Goal: Task Accomplishment & Management: Use online tool/utility

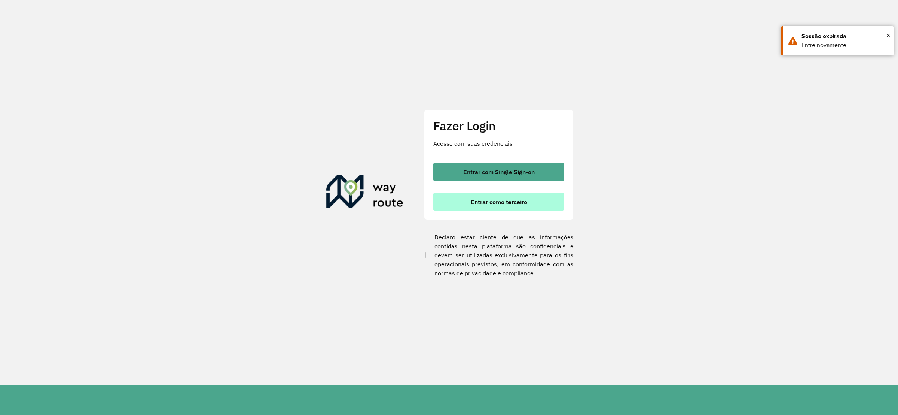
click at [496, 200] on span "Entrar como terceiro" at bounding box center [499, 202] width 56 height 6
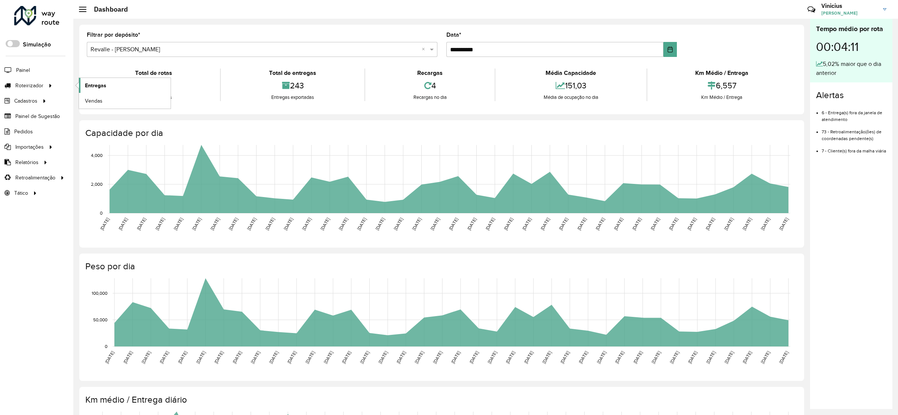
click at [103, 88] on span "Entregas" at bounding box center [95, 86] width 21 height 8
click at [17, 134] on span "Pedidos" at bounding box center [23, 132] width 19 height 8
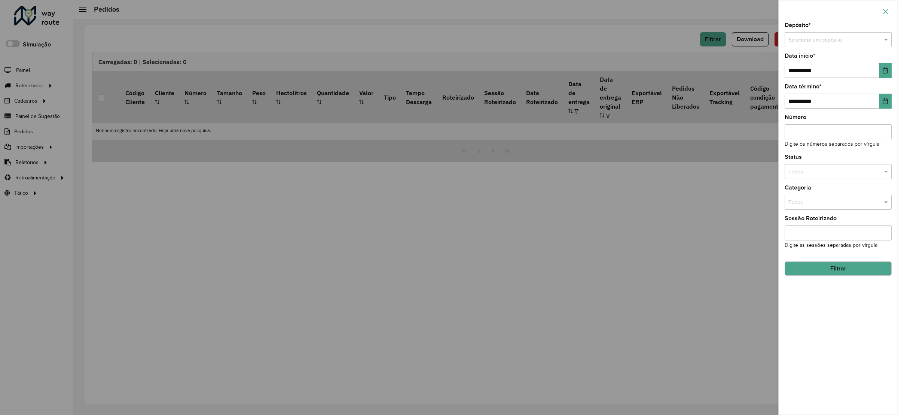
drag, startPoint x: 893, startPoint y: 9, endPoint x: 889, endPoint y: 10, distance: 4.3
click at [893, 8] on div at bounding box center [838, 11] width 119 height 22
drag, startPoint x: 889, startPoint y: 10, endPoint x: 659, endPoint y: 42, distance: 232.6
click at [888, 10] on button "button" at bounding box center [886, 12] width 12 height 12
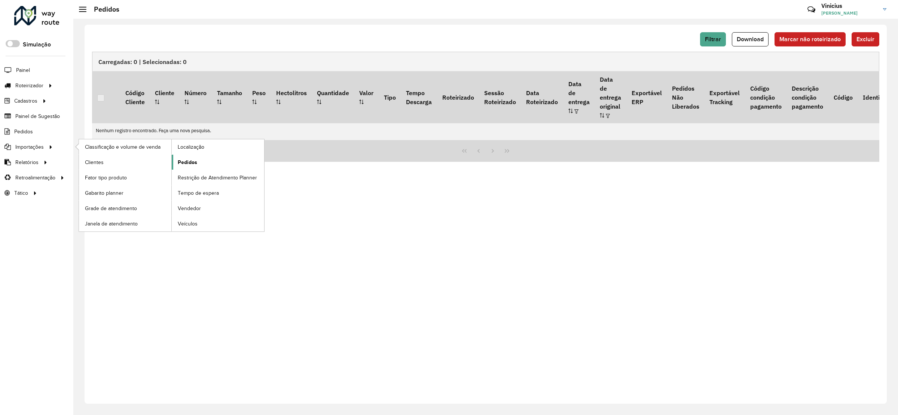
click at [191, 163] on span "Pedidos" at bounding box center [187, 162] width 19 height 8
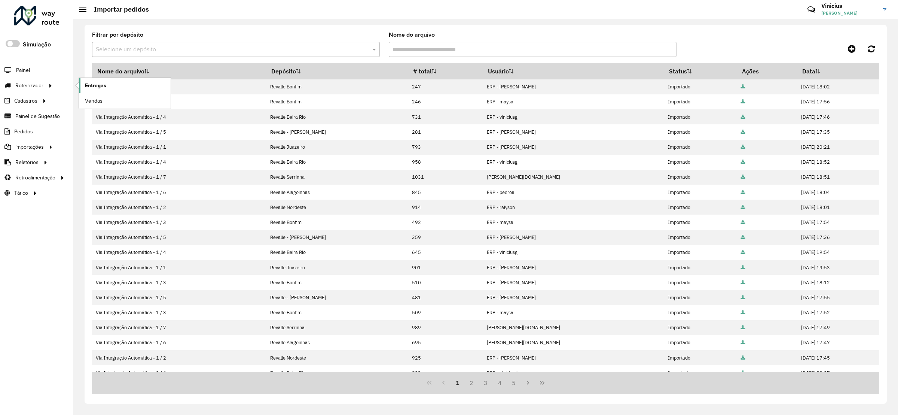
click at [97, 81] on link "Entregas" at bounding box center [125, 85] width 92 height 15
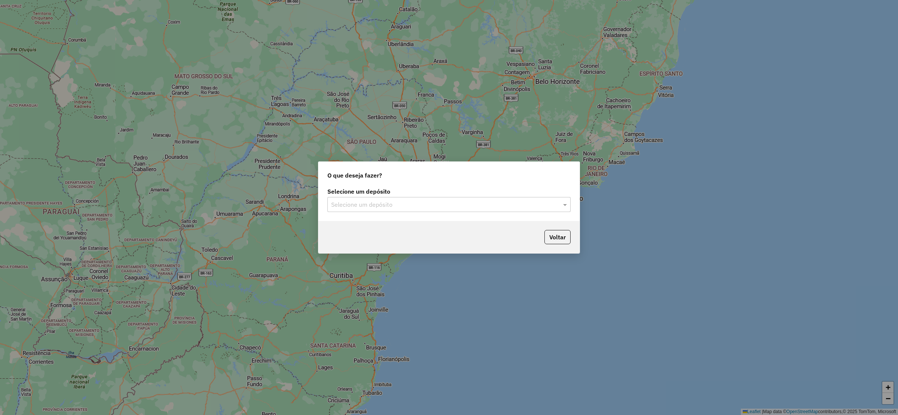
click at [346, 204] on input "text" at bounding box center [441, 204] width 221 height 9
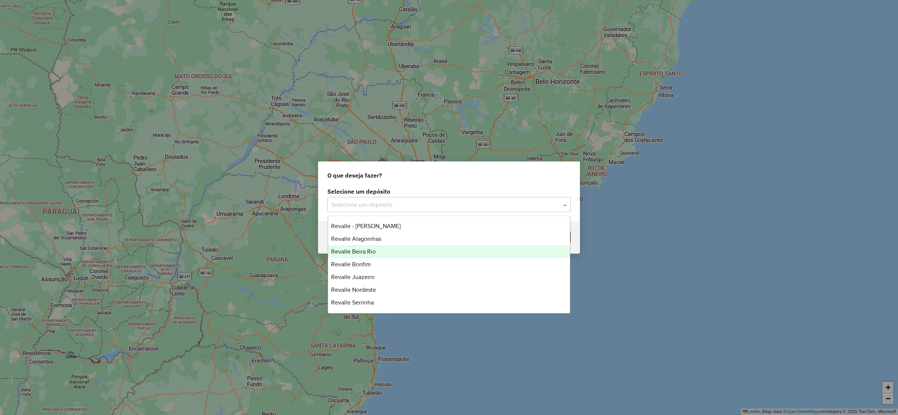
click at [366, 249] on span "Revalle Beira Rio" at bounding box center [353, 251] width 45 height 6
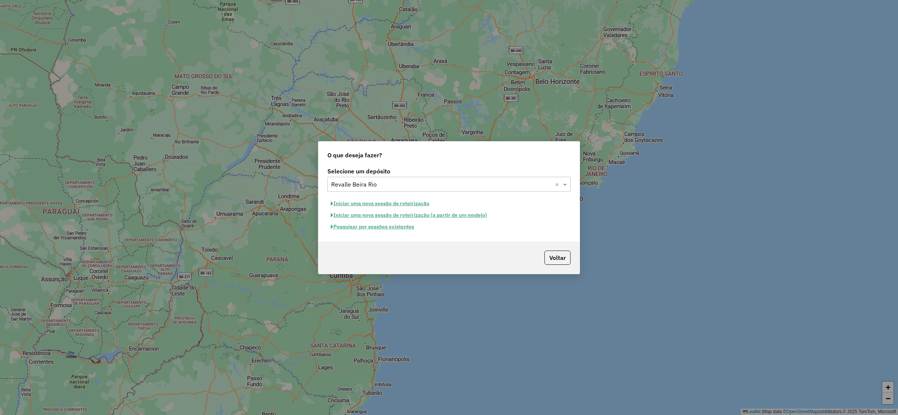
click at [386, 201] on button "Iniciar uma nova sessão de roteirização" at bounding box center [380, 204] width 106 height 12
select select "*"
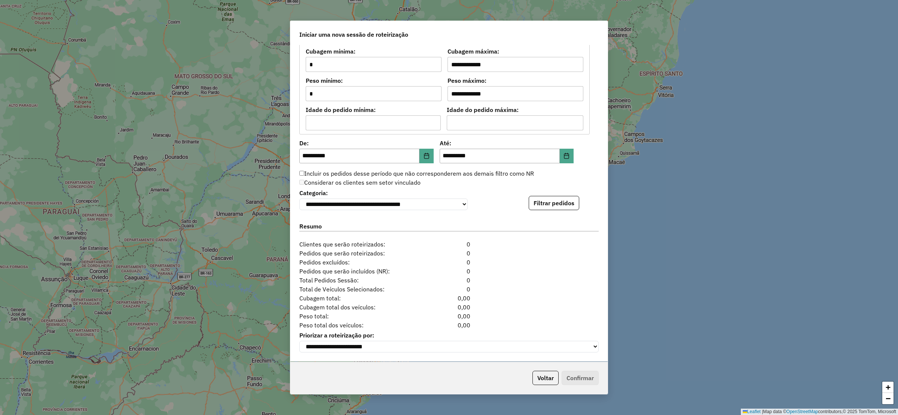
scroll to position [636, 0]
click at [425, 154] on icon "Choose Date" at bounding box center [426, 156] width 5 height 6
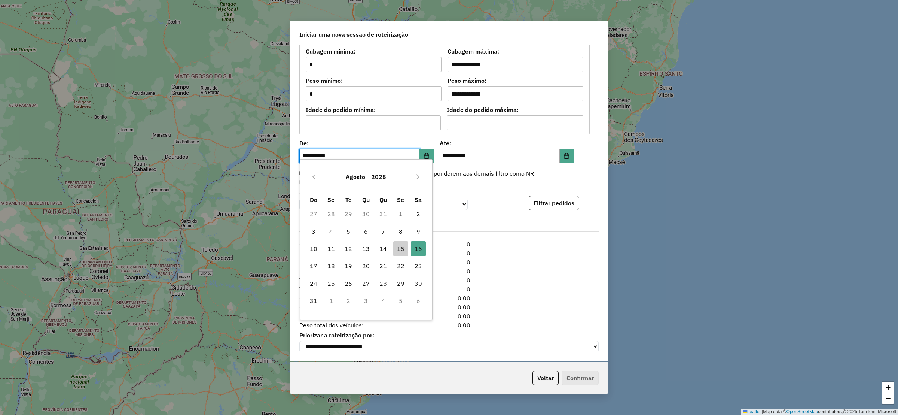
click at [398, 245] on span "15" at bounding box center [400, 248] width 15 height 15
type input "**********"
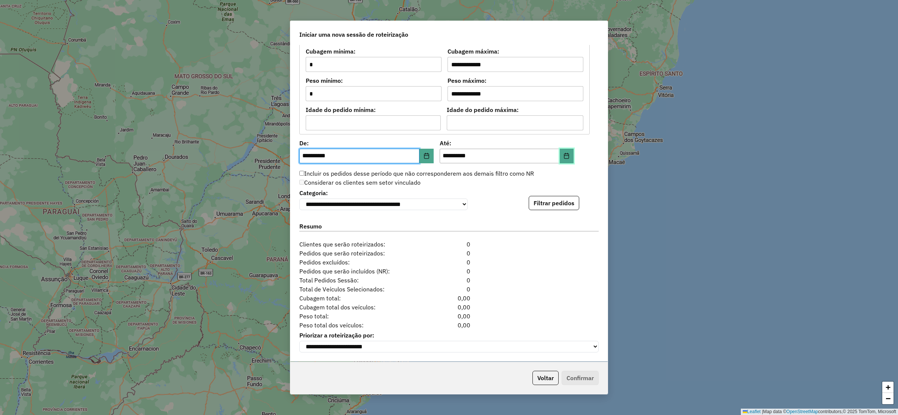
click at [563, 153] on icon "Choose Date" at bounding box center [566, 156] width 6 height 6
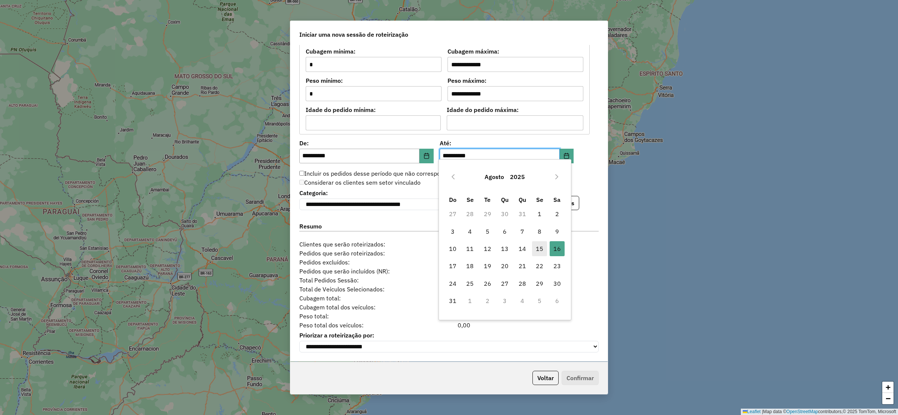
click at [538, 247] on span "15" at bounding box center [539, 248] width 15 height 15
type input "**********"
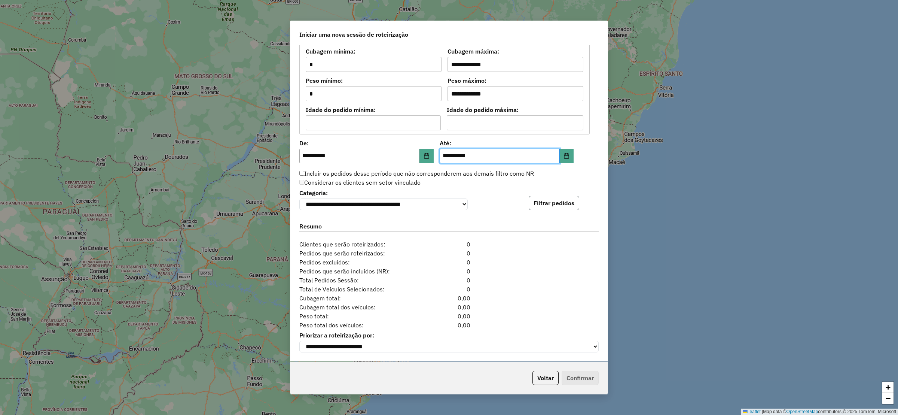
click at [560, 199] on button "Filtrar pedidos" at bounding box center [554, 203] width 51 height 14
click at [544, 202] on button "Filtrar pedidos" at bounding box center [554, 203] width 51 height 14
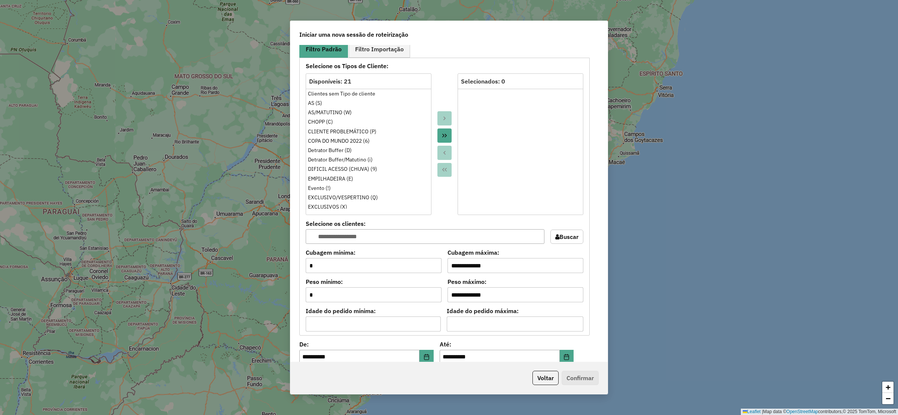
scroll to position [505, 0]
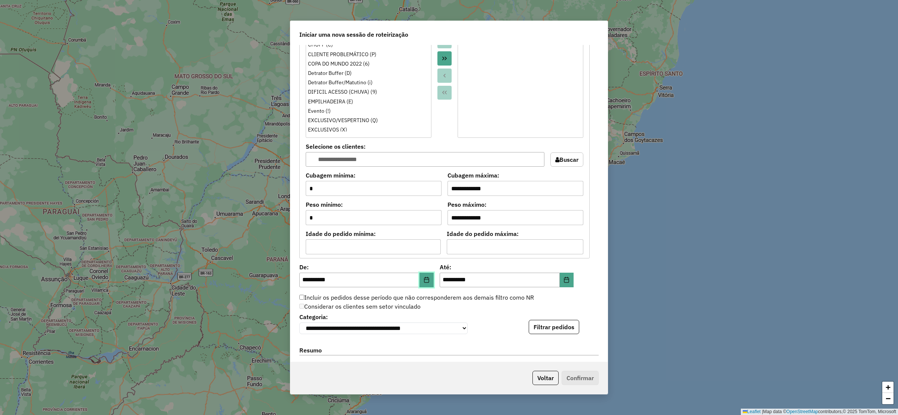
click at [424, 279] on icon "Choose Date" at bounding box center [427, 279] width 6 height 6
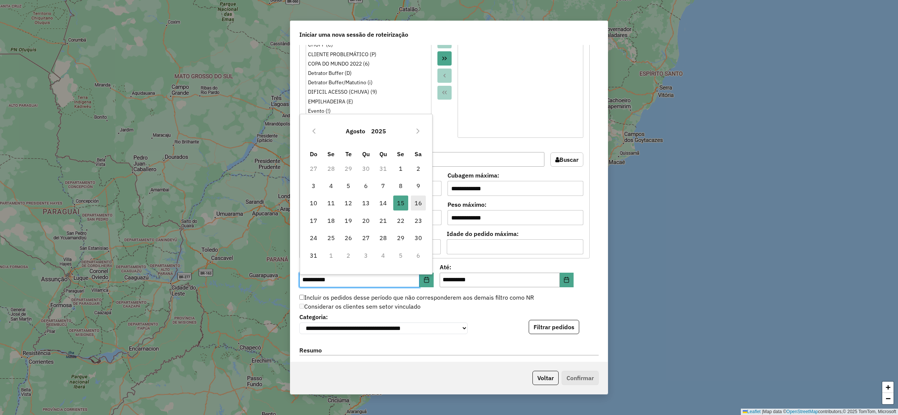
click at [415, 202] on span "16" at bounding box center [418, 202] width 15 height 15
type input "**********"
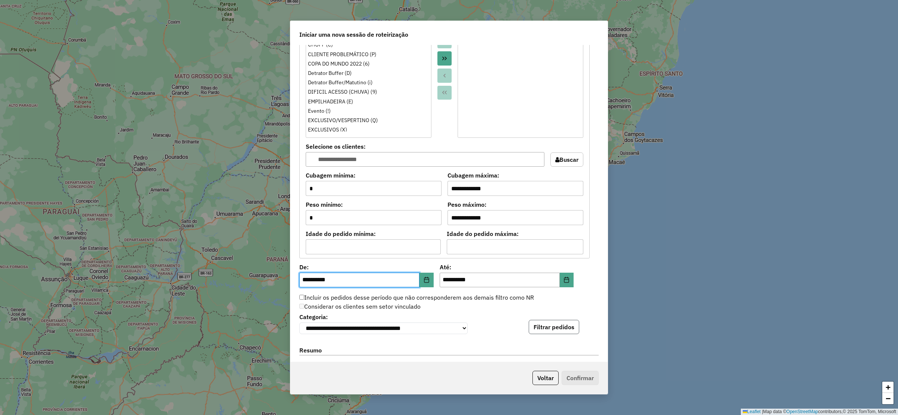
click at [562, 331] on button "Filtrar pedidos" at bounding box center [554, 327] width 51 height 14
click at [421, 281] on button "Choose Date" at bounding box center [426, 279] width 14 height 15
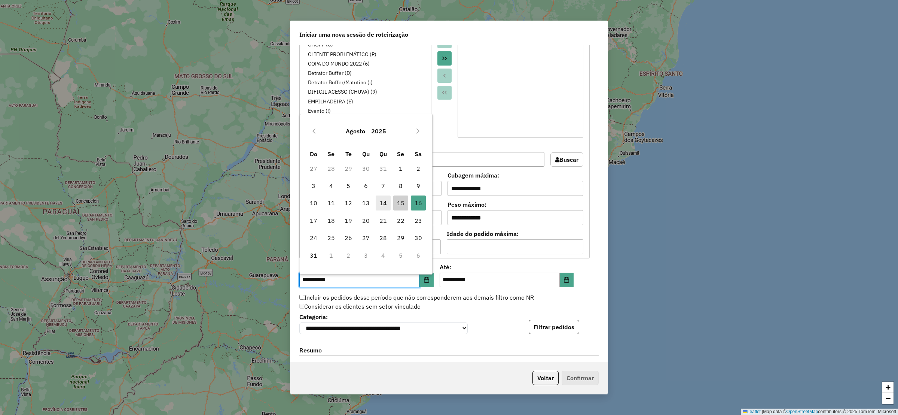
click at [378, 201] on span "14" at bounding box center [383, 202] width 15 height 15
type input "**********"
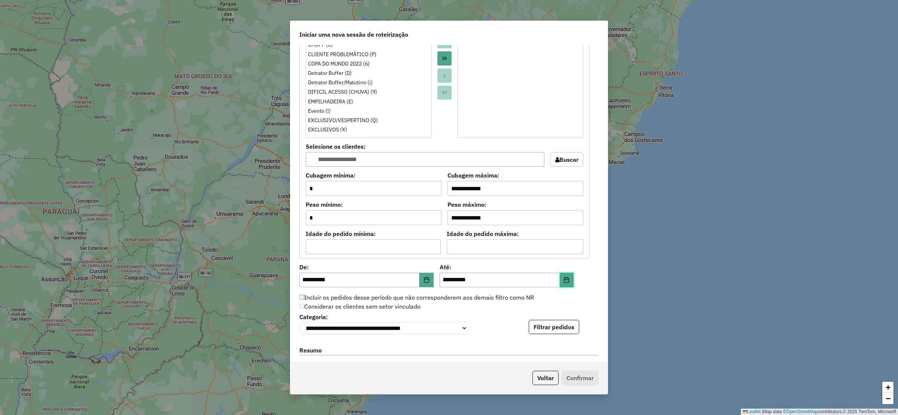
click at [560, 287] on button "Choose Date" at bounding box center [567, 279] width 14 height 15
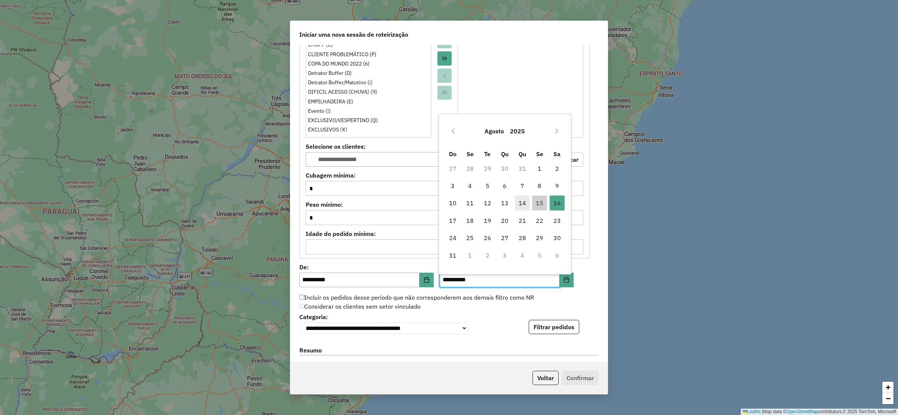
click at [525, 202] on span "14" at bounding box center [522, 202] width 15 height 15
type input "**********"
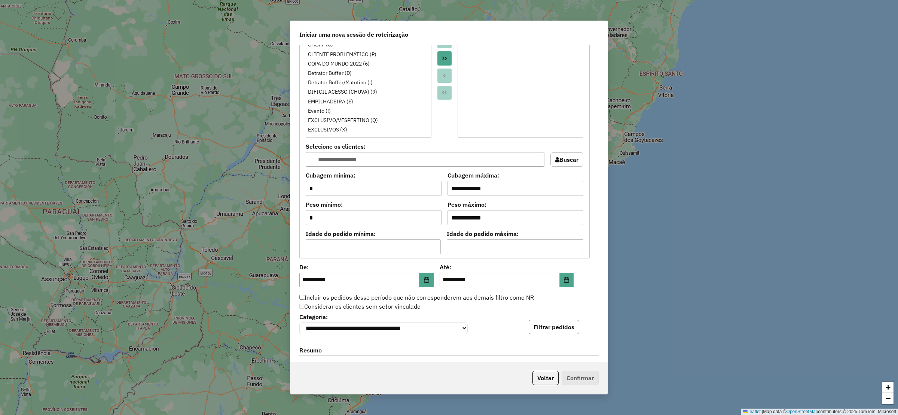
click at [542, 332] on button "Filtrar pedidos" at bounding box center [554, 327] width 51 height 14
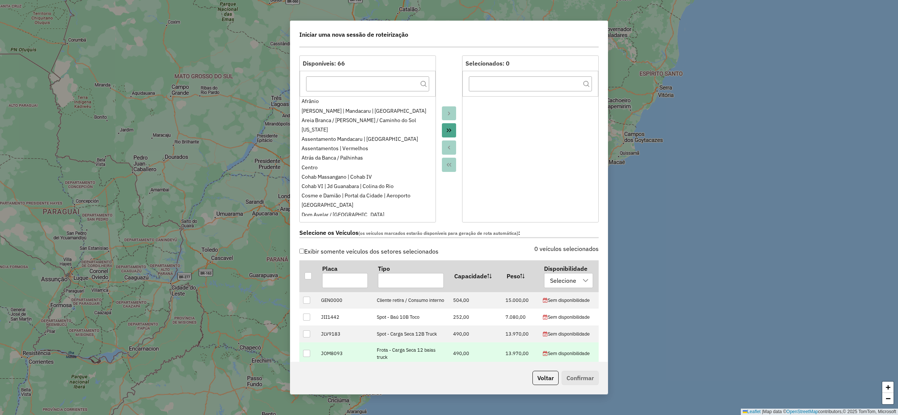
scroll to position [0, 0]
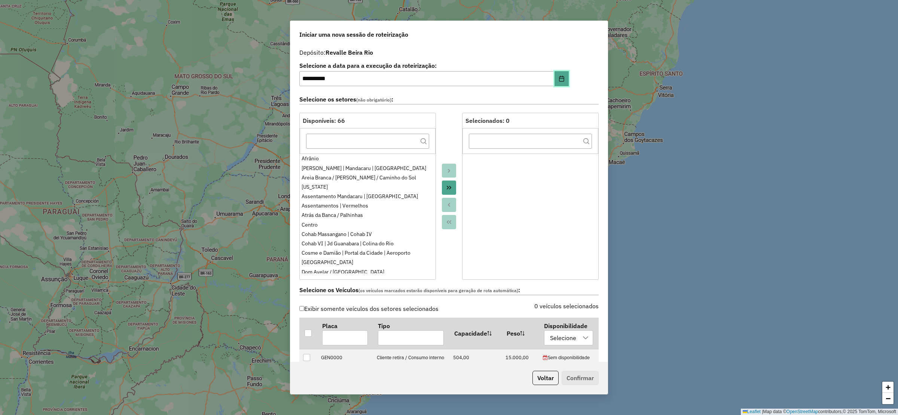
click at [556, 83] on button "Choose Date" at bounding box center [561, 78] width 14 height 15
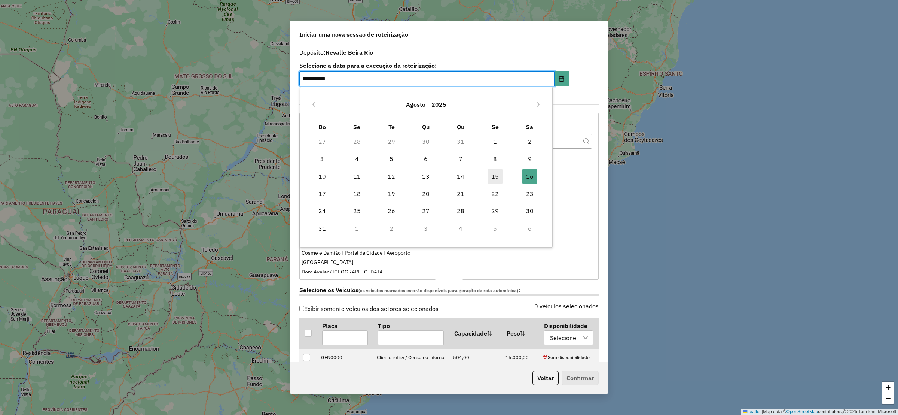
click at [497, 176] on span "15" at bounding box center [494, 176] width 15 height 15
type input "**********"
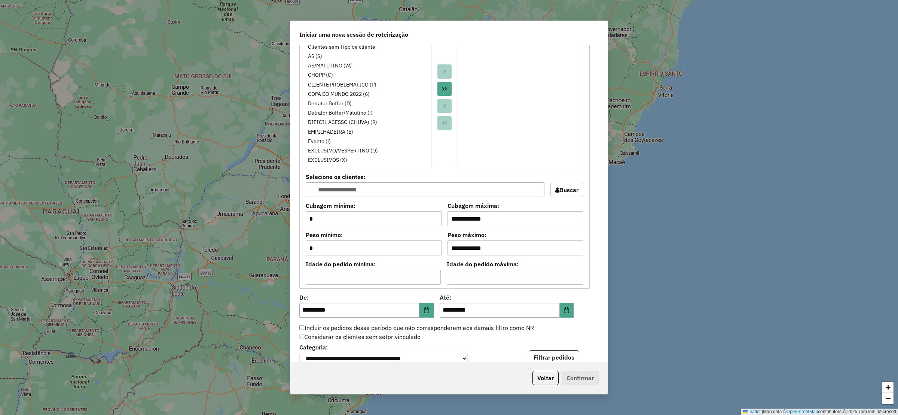
scroll to position [561, 0]
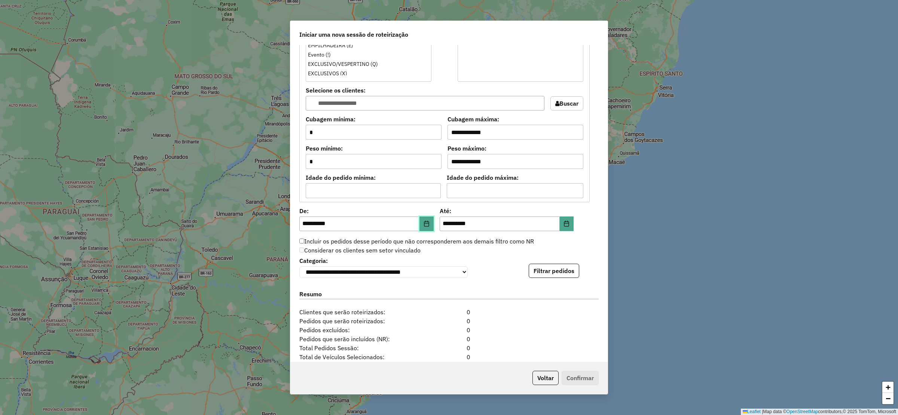
click at [425, 226] on icon "Choose Date" at bounding box center [426, 223] width 5 height 6
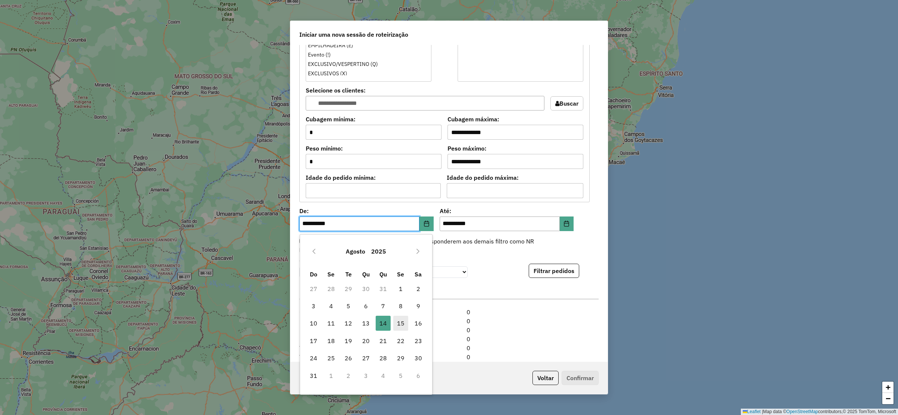
click at [399, 327] on span "15" at bounding box center [400, 322] width 15 height 15
type input "**********"
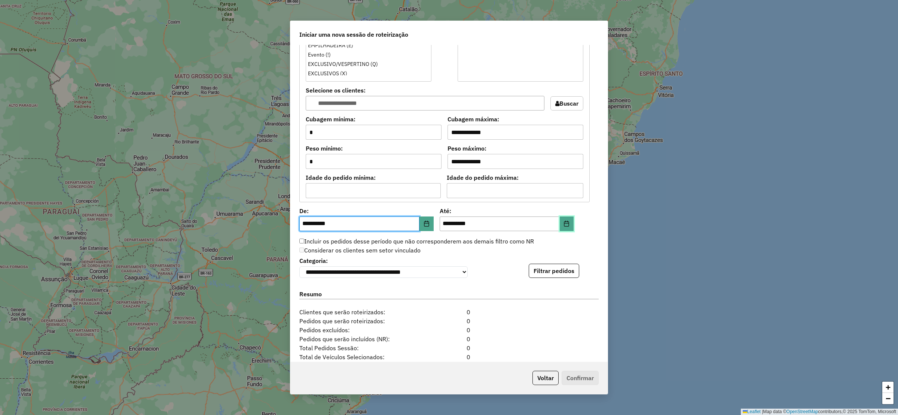
click at [563, 224] on icon "Choose Date" at bounding box center [566, 223] width 6 height 6
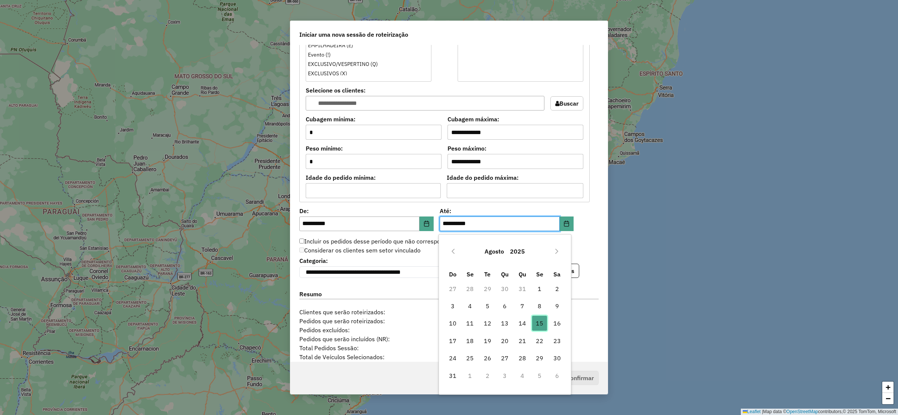
click at [541, 322] on span "15" at bounding box center [539, 322] width 15 height 15
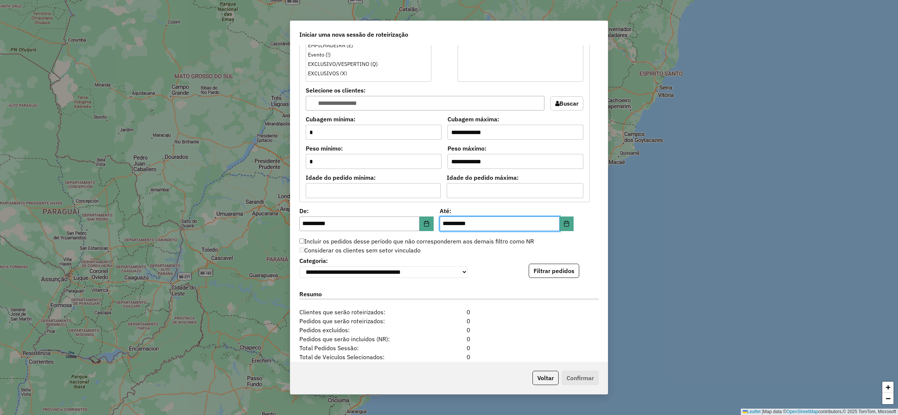
click at [569, 276] on button "Filtrar pedidos" at bounding box center [554, 270] width 51 height 14
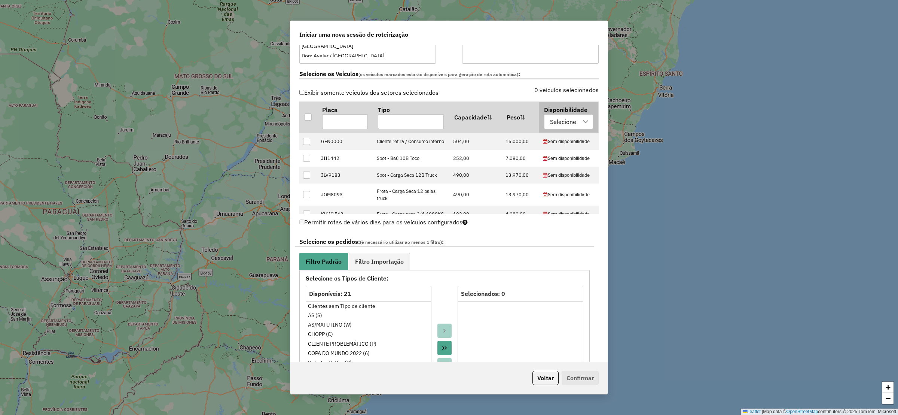
scroll to position [337, 0]
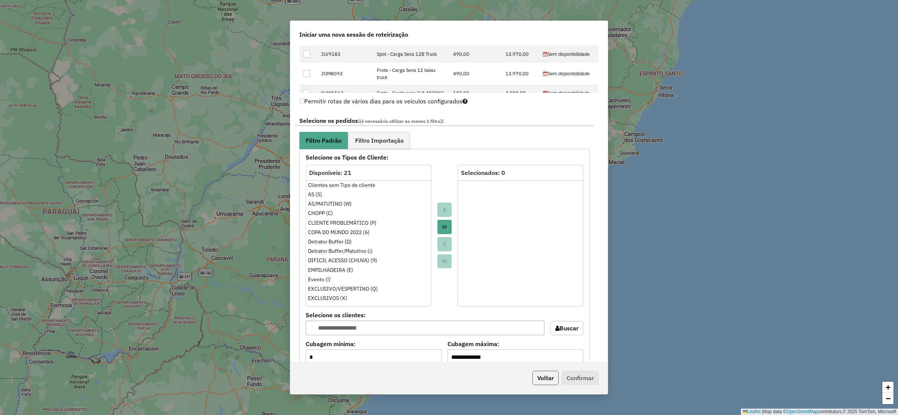
click at [541, 383] on button "Voltar" at bounding box center [545, 377] width 26 height 14
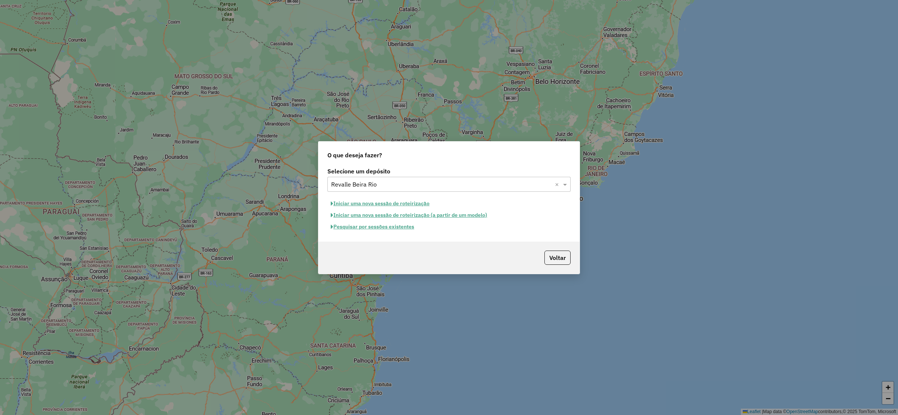
click at [379, 200] on button "Iniciar uma nova sessão de roteirização" at bounding box center [380, 204] width 106 height 12
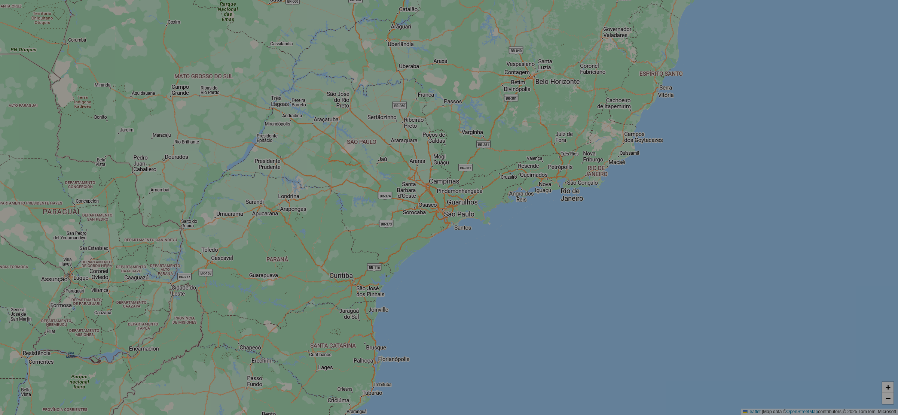
select select "*"
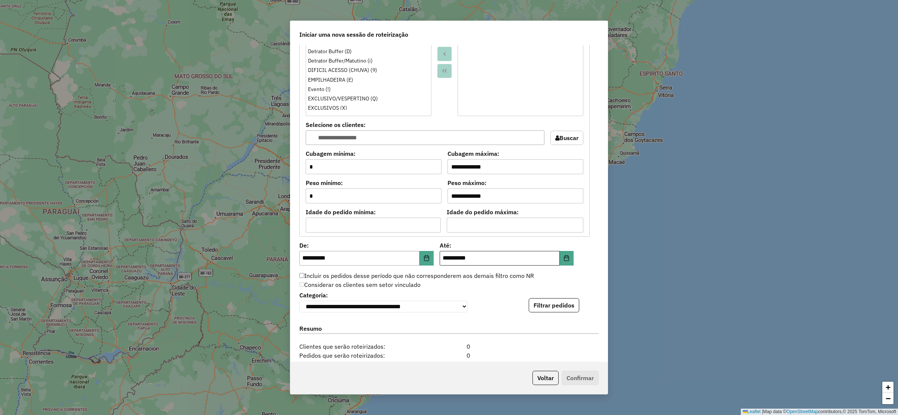
scroll to position [561, 0]
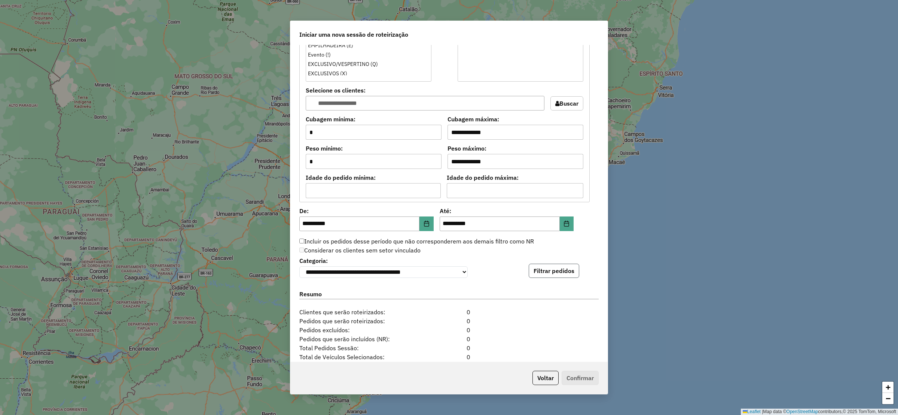
click at [550, 267] on button "Filtrar pedidos" at bounding box center [554, 270] width 51 height 14
click at [551, 282] on div "**********" at bounding box center [448, 203] width 317 height 316
click at [550, 276] on button "Filtrar pedidos" at bounding box center [554, 270] width 51 height 14
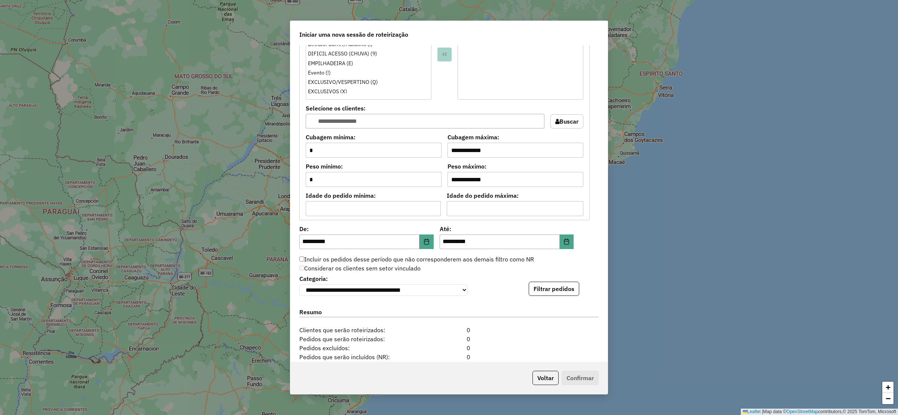
scroll to position [636, 0]
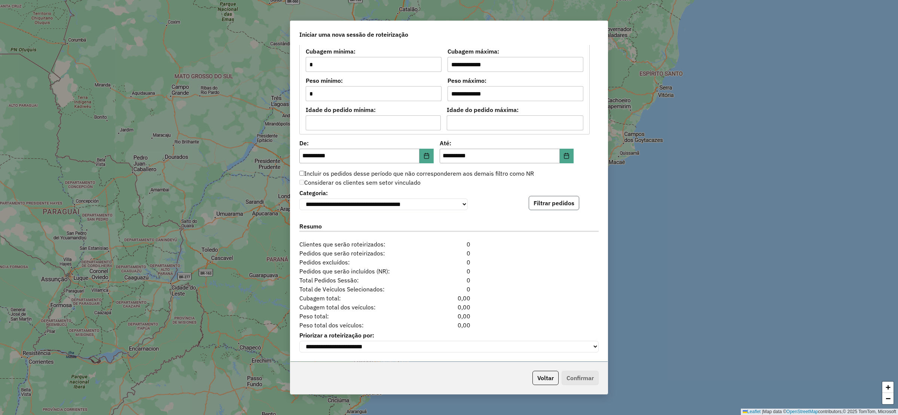
click at [554, 204] on button "Filtrar pedidos" at bounding box center [554, 203] width 51 height 14
click at [409, 203] on select "**********" at bounding box center [383, 204] width 168 height 12
click at [545, 373] on button "Voltar" at bounding box center [545, 377] width 26 height 14
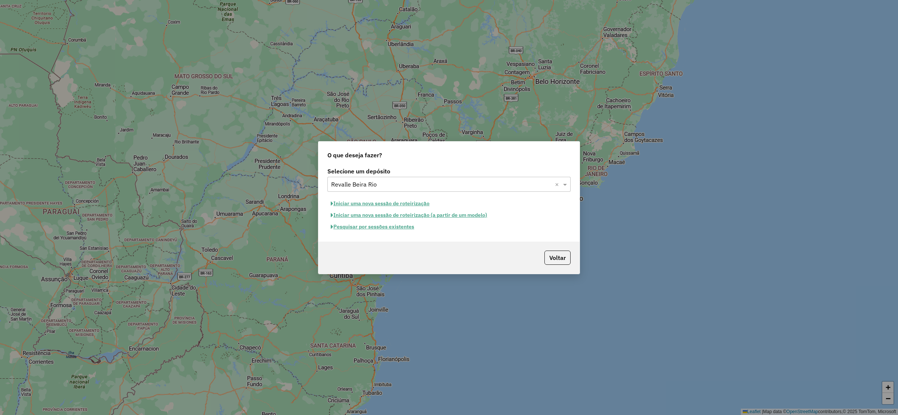
click at [394, 227] on button "Pesquisar por sessões existentes" at bounding box center [372, 227] width 90 height 12
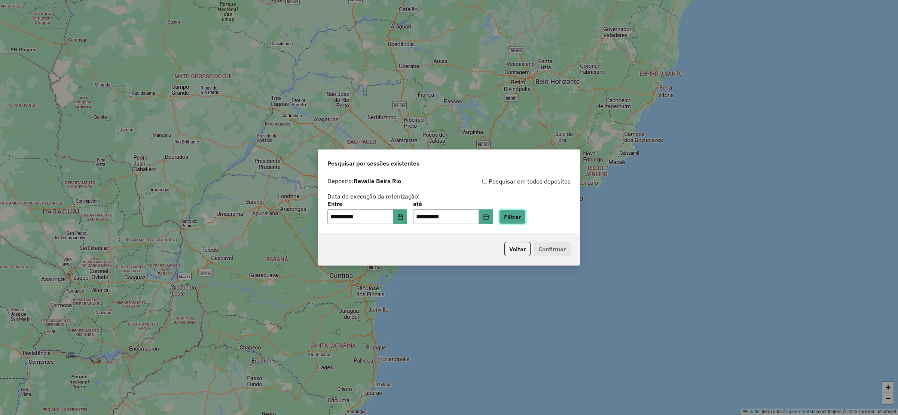
click at [526, 221] on button "Filtrar" at bounding box center [512, 217] width 27 height 14
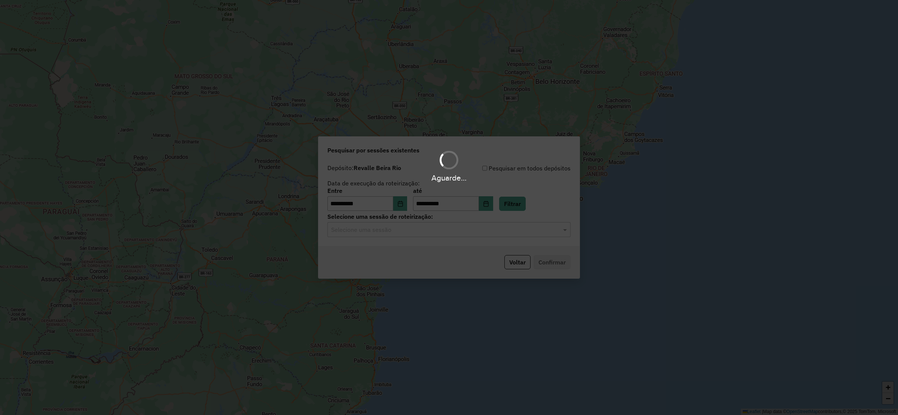
click at [413, 228] on div "Aguarde..." at bounding box center [449, 207] width 898 height 415
click at [413, 228] on input "text" at bounding box center [441, 229] width 221 height 9
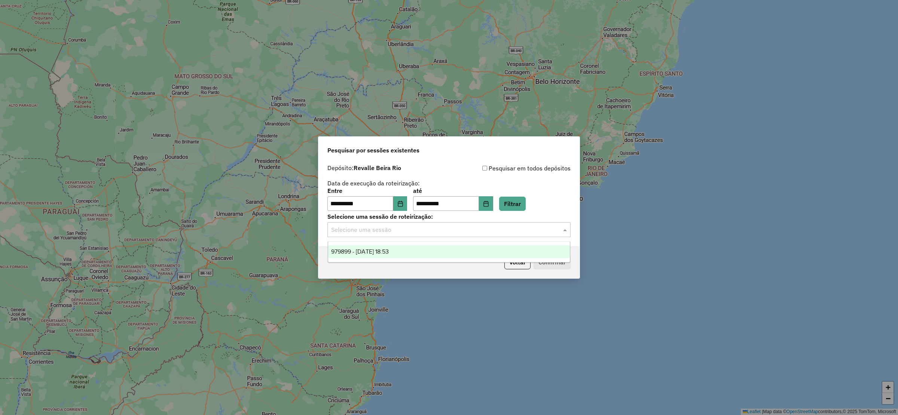
click at [399, 259] on ng-dropdown-panel "979899 - 15/08/2025 18:53" at bounding box center [449, 251] width 243 height 21
drag, startPoint x: 409, startPoint y: 251, endPoint x: 435, endPoint y: 253, distance: 26.2
click at [409, 251] on div "979899 - 15/08/2025 18:53" at bounding box center [449, 251] width 242 height 13
click at [562, 263] on button "Confirmar" at bounding box center [552, 262] width 37 height 14
click at [514, 267] on button "Voltar" at bounding box center [517, 262] width 26 height 14
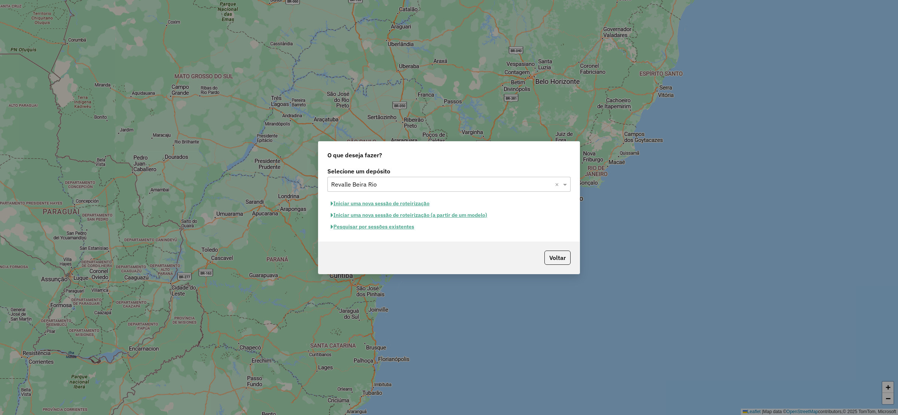
click at [394, 203] on button "Iniciar uma nova sessão de roteirização" at bounding box center [380, 204] width 106 height 12
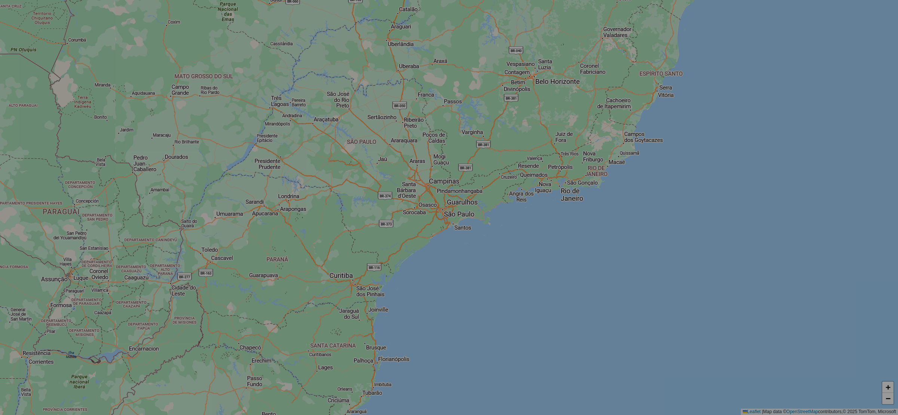
select select "*"
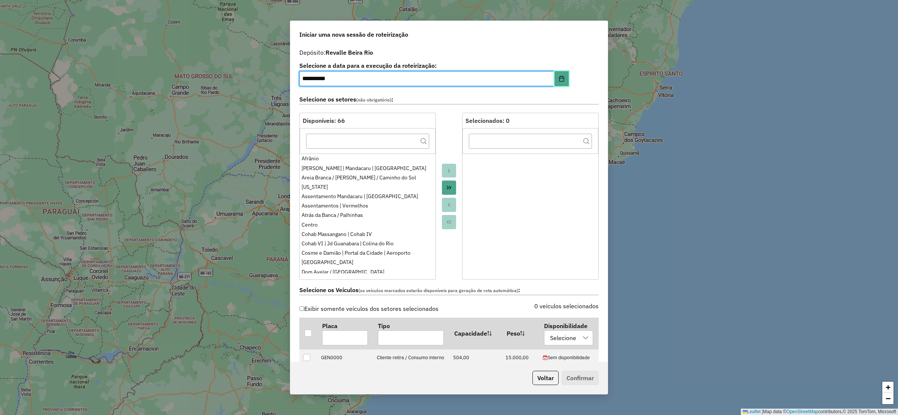
click at [560, 77] on icon "Choose Date" at bounding box center [562, 79] width 6 height 6
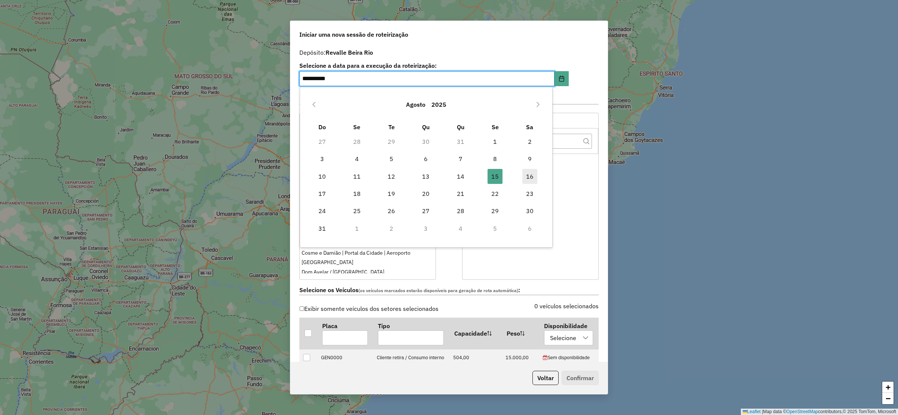
click at [530, 171] on span "16" at bounding box center [529, 176] width 15 height 15
type input "**********"
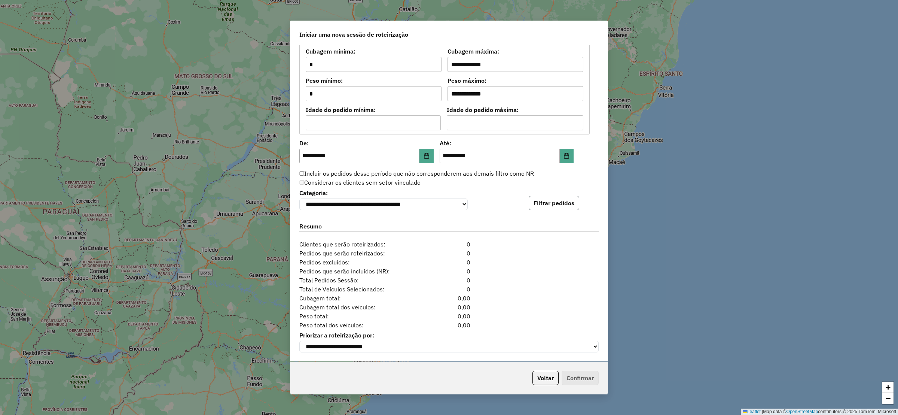
click at [545, 196] on button "Filtrar pedidos" at bounding box center [554, 203] width 51 height 14
click at [424, 153] on icon "Choose Date" at bounding box center [427, 156] width 6 height 6
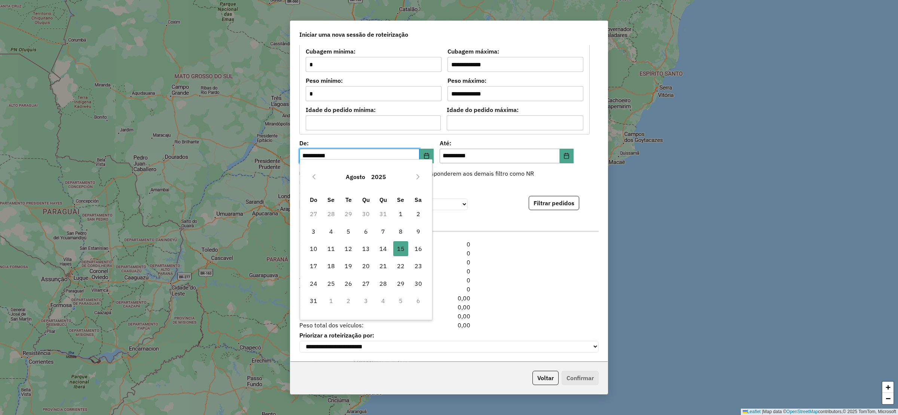
click at [412, 250] on span "16" at bounding box center [418, 248] width 15 height 15
type input "**********"
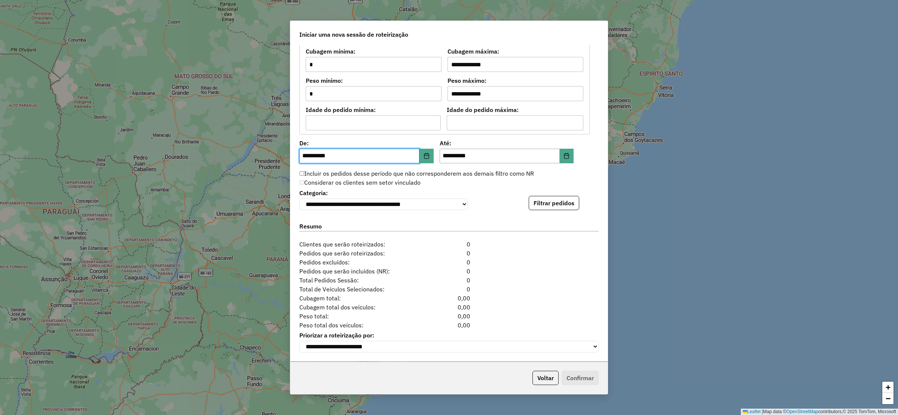
click at [560, 196] on button "Filtrar pedidos" at bounding box center [554, 203] width 51 height 14
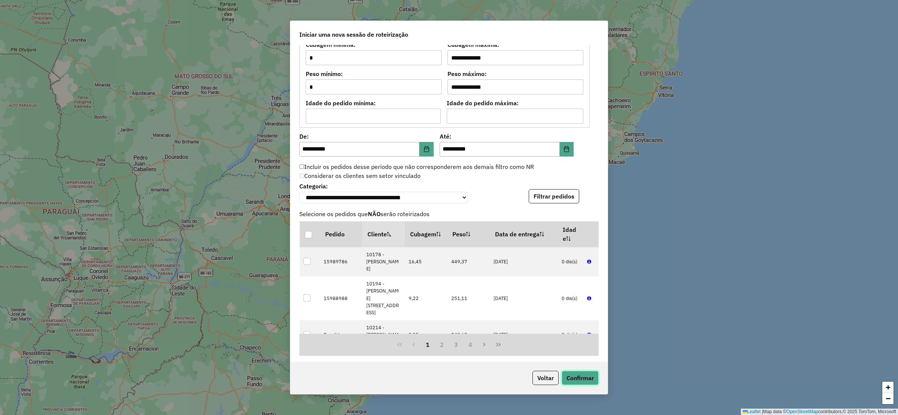
click at [584, 376] on button "Confirmar" at bounding box center [580, 377] width 37 height 14
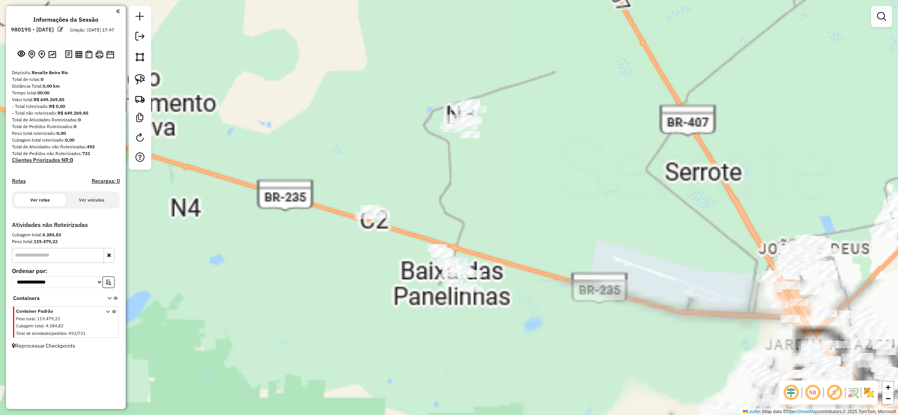
drag, startPoint x: 392, startPoint y: 177, endPoint x: 367, endPoint y: 211, distance: 42.1
click at [368, 211] on div "Janela de atendimento Grade de atendimento Capacidade Transportadoras Veículos …" at bounding box center [449, 207] width 898 height 415
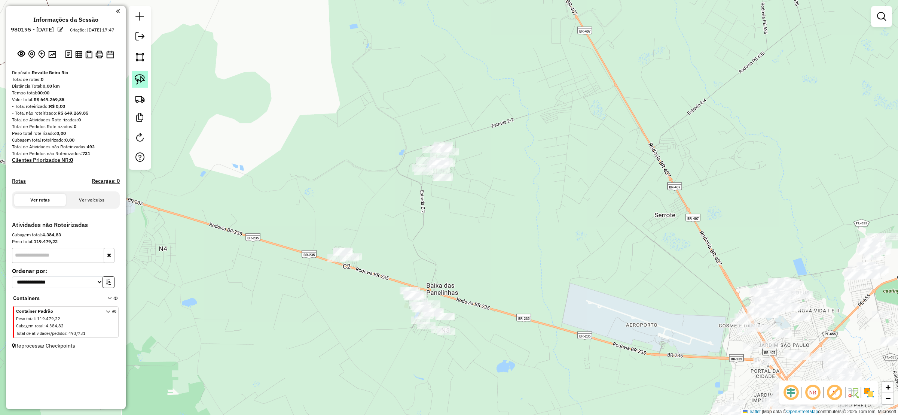
click at [141, 76] on img at bounding box center [140, 79] width 10 height 10
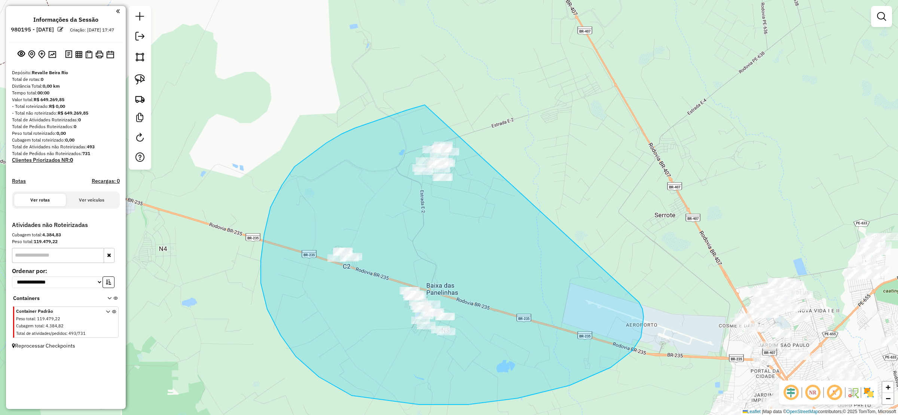
drag, startPoint x: 282, startPoint y: 185, endPoint x: 618, endPoint y: 265, distance: 345.3
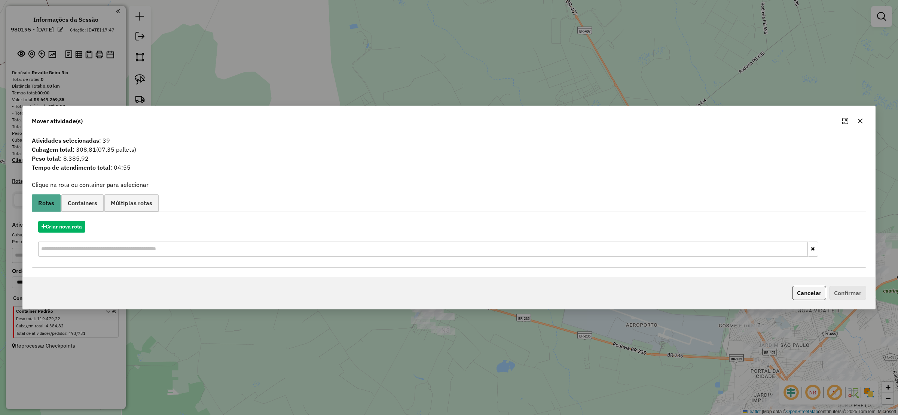
click at [861, 122] on icon "button" at bounding box center [860, 121] width 6 height 6
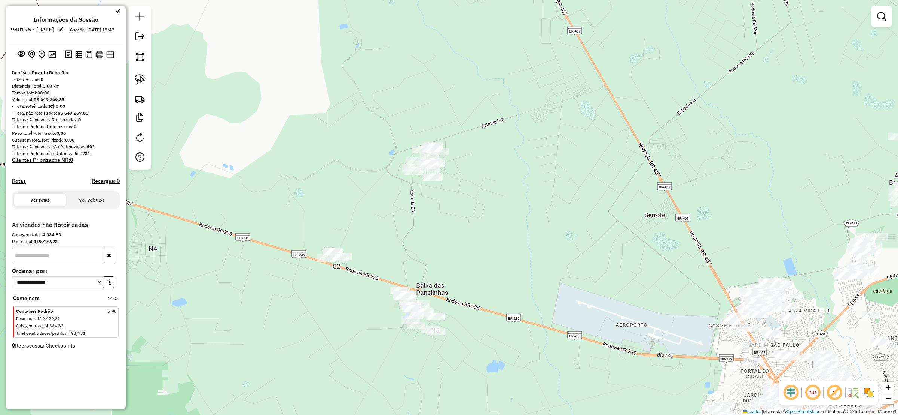
drag, startPoint x: 724, startPoint y: 205, endPoint x: 554, endPoint y: 206, distance: 169.9
click at [554, 206] on div "Janela de atendimento Grade de atendimento Capacidade Transportadoras Veículos …" at bounding box center [449, 207] width 898 height 415
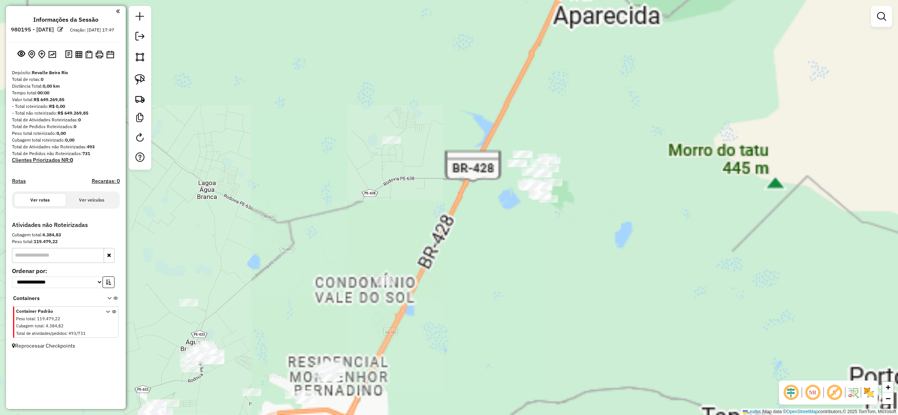
drag, startPoint x: 579, startPoint y: 232, endPoint x: 574, endPoint y: 233, distance: 5.7
click at [576, 233] on div "Janela de atendimento Grade de atendimento Capacidade Transportadoras Veículos …" at bounding box center [449, 207] width 898 height 415
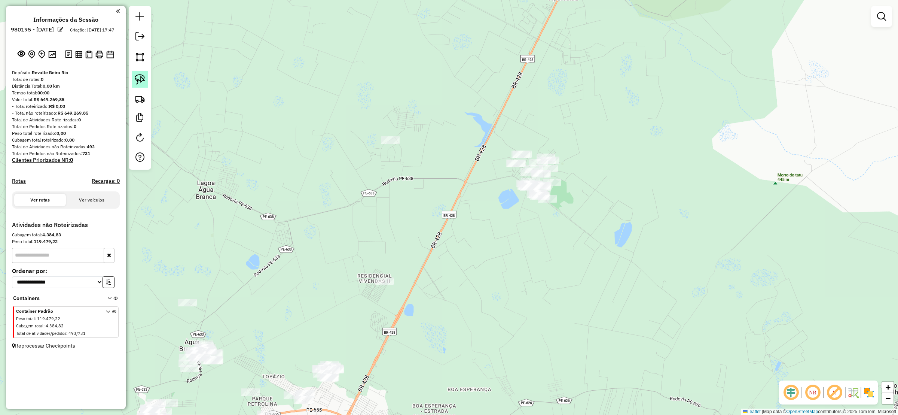
click at [142, 81] on img at bounding box center [140, 79] width 10 height 10
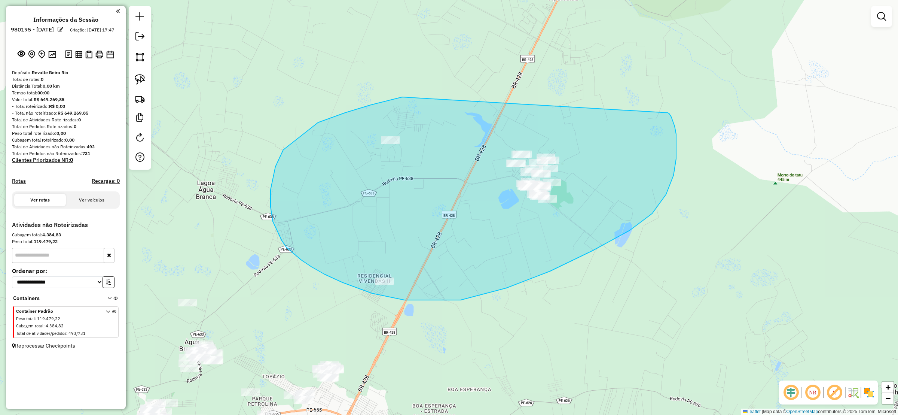
drag, startPoint x: 275, startPoint y: 166, endPoint x: 642, endPoint y: 117, distance: 370.3
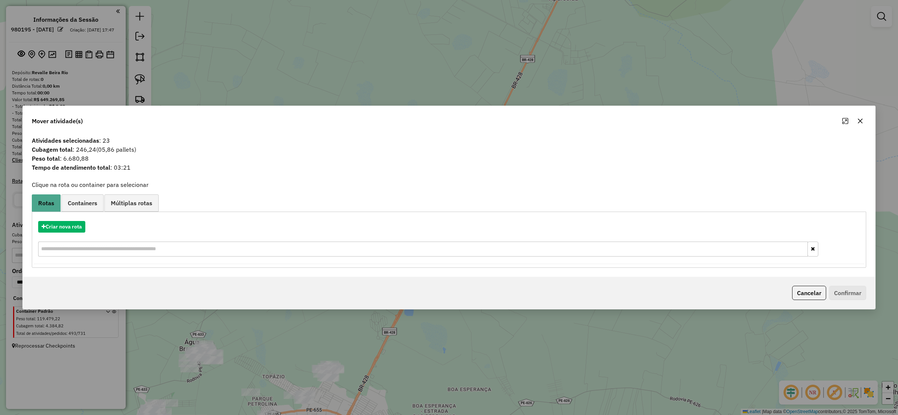
click at [60, 218] on div "Criar nova rota" at bounding box center [449, 239] width 831 height 49
click at [61, 221] on button "Criar nova rota" at bounding box center [61, 227] width 47 height 12
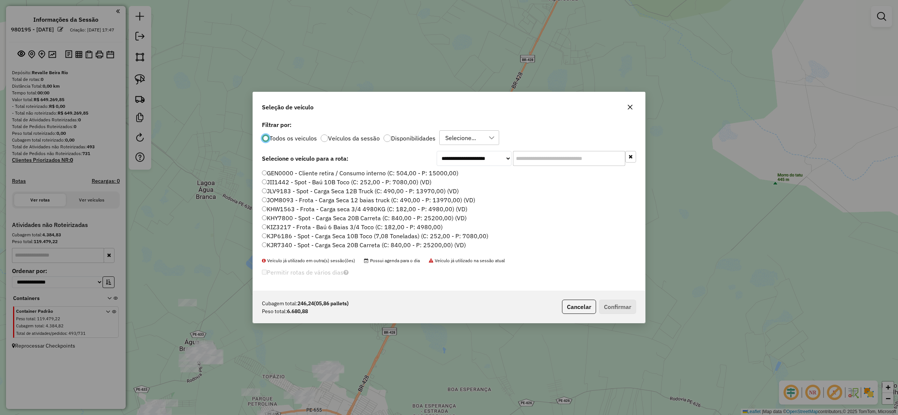
scroll to position [4, 2]
click at [479, 158] on select "**********" at bounding box center [474, 158] width 75 height 15
select select "******"
click at [437, 166] on select "**********" at bounding box center [474, 158] width 75 height 15
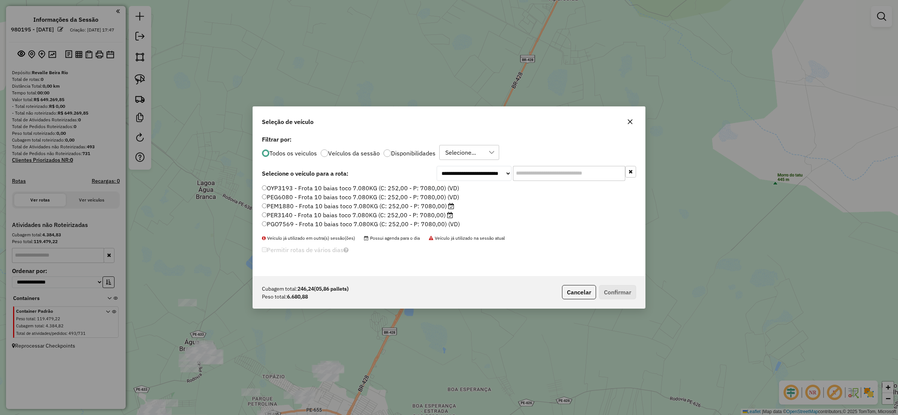
click at [263, 218] on label "PER3140 - Frota 10 baias toco 7.080KG (C: 252,00 - P: 7080,00)" at bounding box center [357, 214] width 191 height 9
click at [624, 289] on button "Confirmar" at bounding box center [617, 292] width 37 height 14
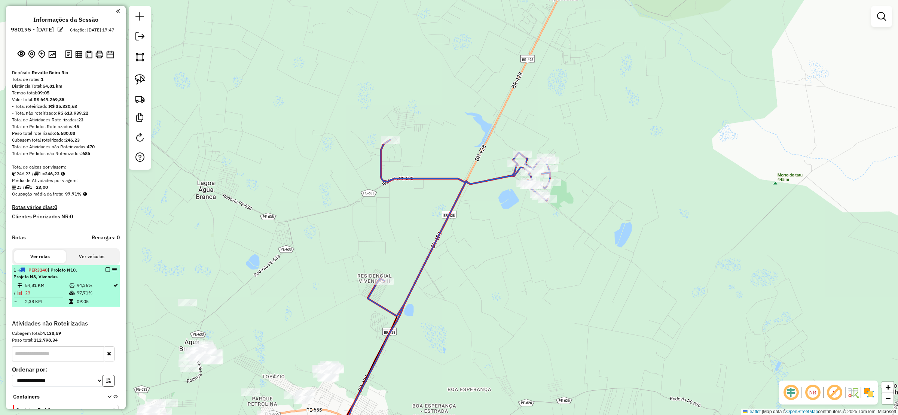
click at [106, 272] on em at bounding box center [108, 269] width 4 height 4
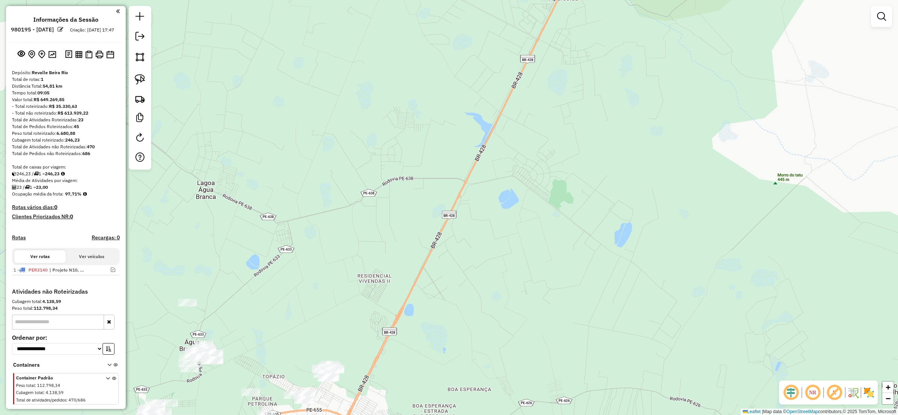
click at [883, 16] on em at bounding box center [881, 16] width 9 height 9
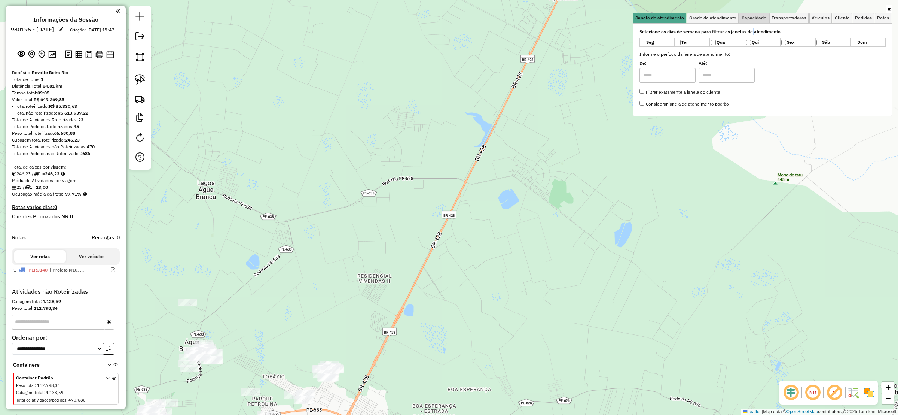
click at [751, 24] on div "Selecione os dias de semana para filtrar as janelas de atendimento Seg Ter Qua …" at bounding box center [762, 69] width 259 height 93
click at [751, 20] on span "Capacidade" at bounding box center [754, 18] width 25 height 4
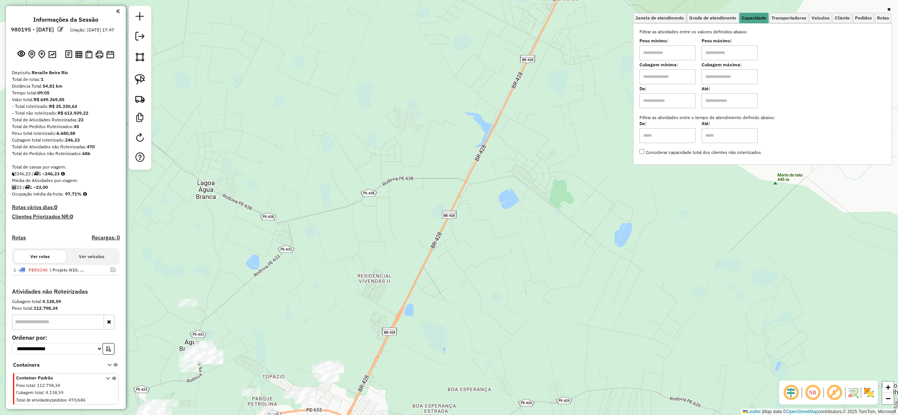
drag, startPoint x: 650, startPoint y: 84, endPoint x: 665, endPoint y: 73, distance: 18.4
click at [650, 84] on input "text" at bounding box center [667, 76] width 56 height 15
type input "****"
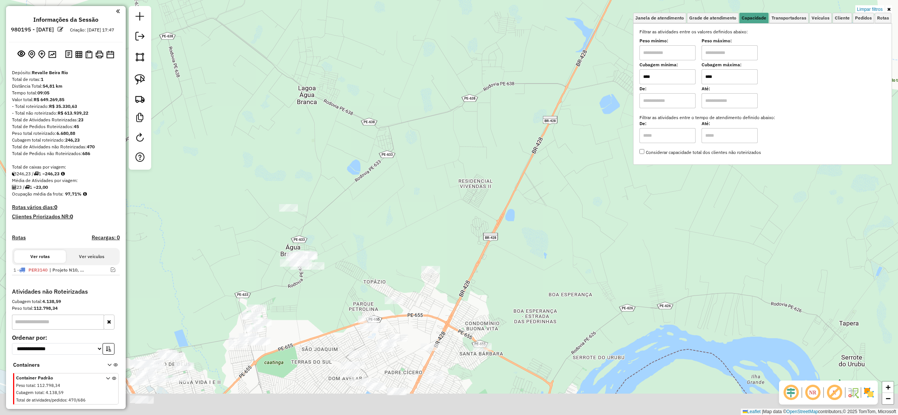
drag, startPoint x: 657, startPoint y: 107, endPoint x: 551, endPoint y: 143, distance: 111.9
click at [749, 15] on div "Limpar filtros Janela de atendimento Grade de atendimento Capacidade Transporta…" at bounding box center [449, 207] width 898 height 415
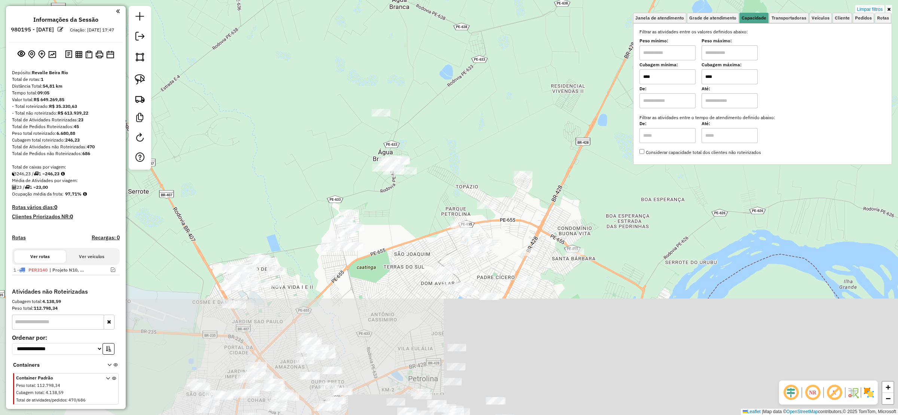
drag, startPoint x: 612, startPoint y: 61, endPoint x: 607, endPoint y: 73, distance: 13.6
click at [616, 49] on div "Limpar filtros Janela de atendimento Grade de atendimento Capacidade Transporta…" at bounding box center [449, 207] width 898 height 415
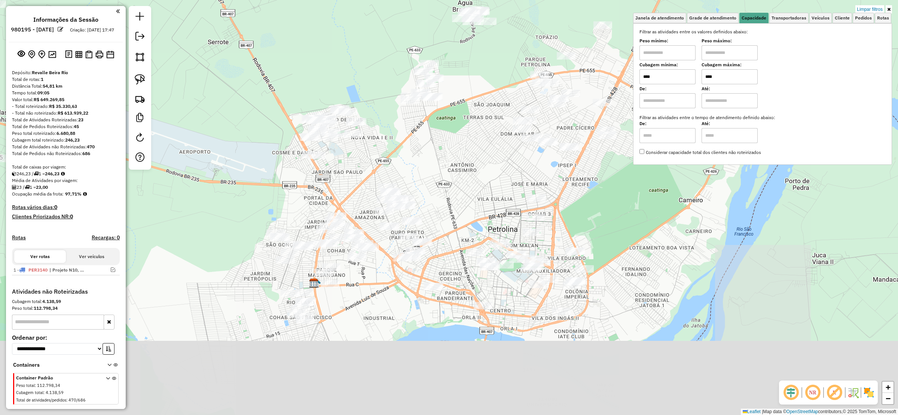
drag, startPoint x: 550, startPoint y: 237, endPoint x: 518, endPoint y: 179, distance: 66.8
click at [525, 181] on div "Limpar filtros Janela de atendimento Grade de atendimento Capacidade Transporta…" at bounding box center [449, 207] width 898 height 415
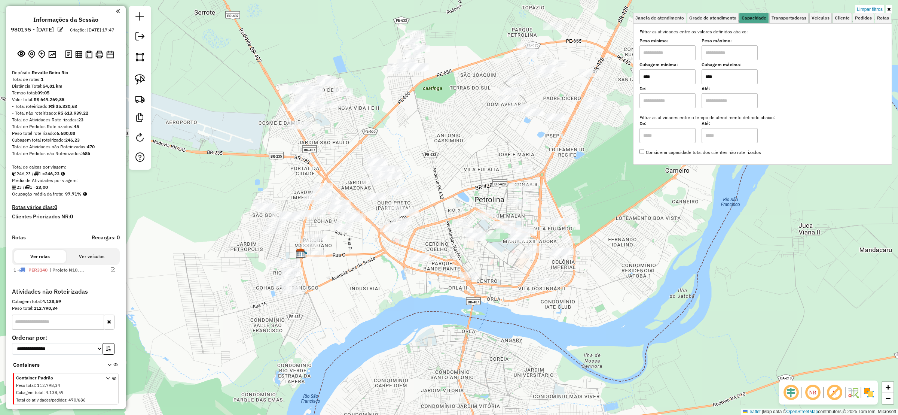
click at [345, 175] on div "Limpar filtros Janela de atendimento Grade de atendimento Capacidade Transporta…" at bounding box center [449, 207] width 898 height 415
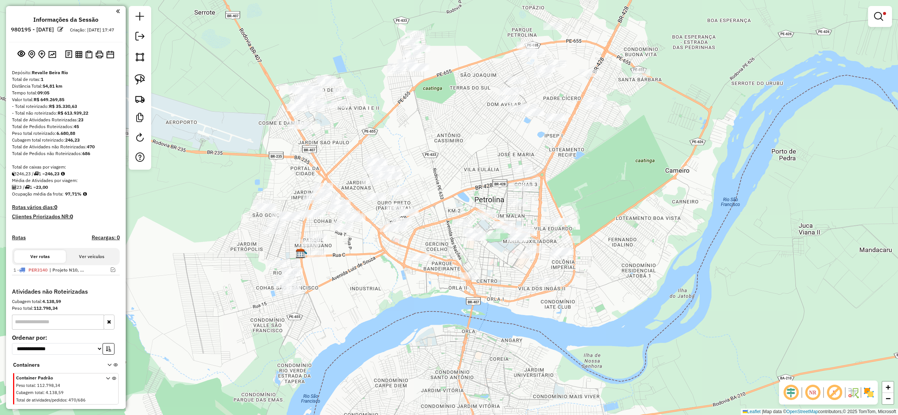
drag, startPoint x: 283, startPoint y: 148, endPoint x: 279, endPoint y: 146, distance: 3.9
click at [281, 147] on div "Limpar filtros Janela de atendimento Grade de atendimento Capacidade Transporta…" at bounding box center [449, 207] width 898 height 415
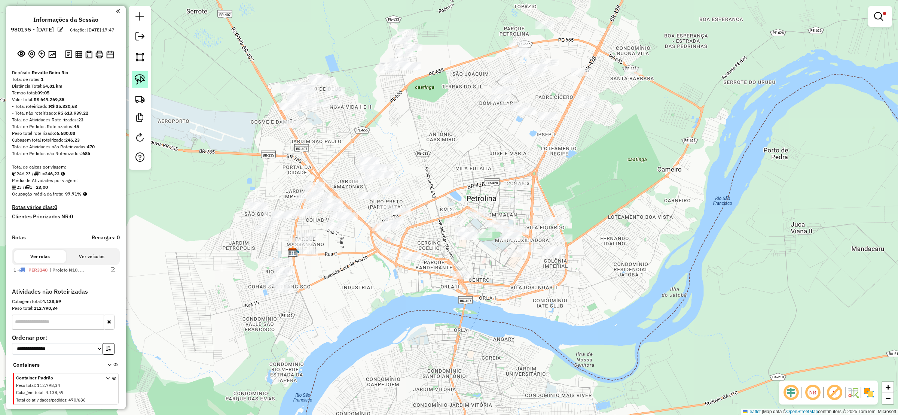
drag, startPoint x: 135, startPoint y: 79, endPoint x: 146, endPoint y: 84, distance: 12.4
click at [136, 80] on img at bounding box center [140, 79] width 10 height 10
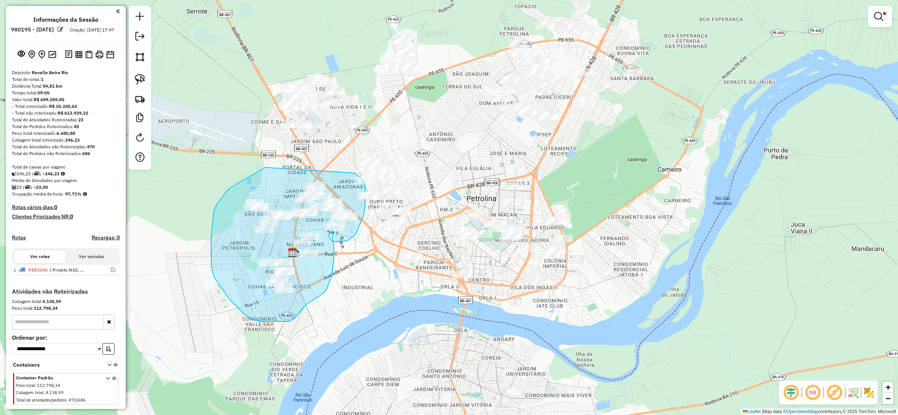
drag, startPoint x: 214, startPoint y: 211, endPoint x: 354, endPoint y: 173, distance: 145.5
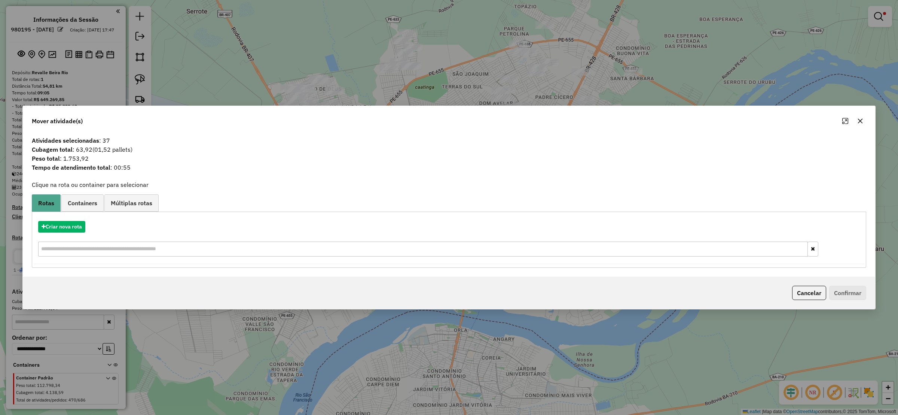
click at [858, 120] on icon "button" at bounding box center [860, 121] width 6 height 6
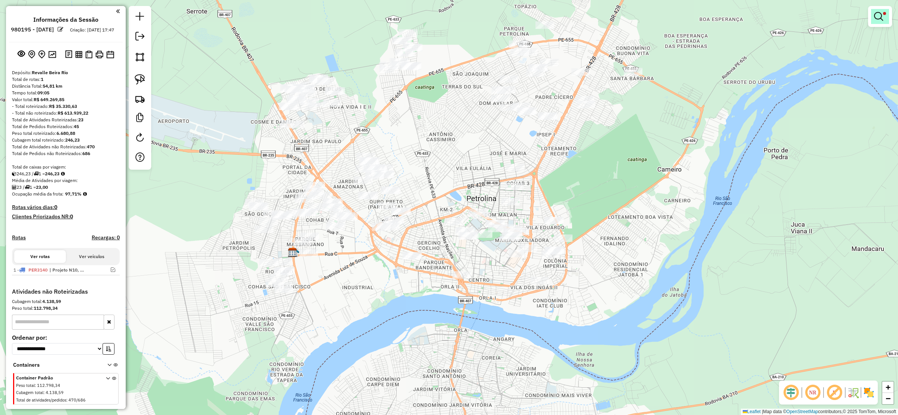
click at [886, 21] on link at bounding box center [880, 16] width 18 height 15
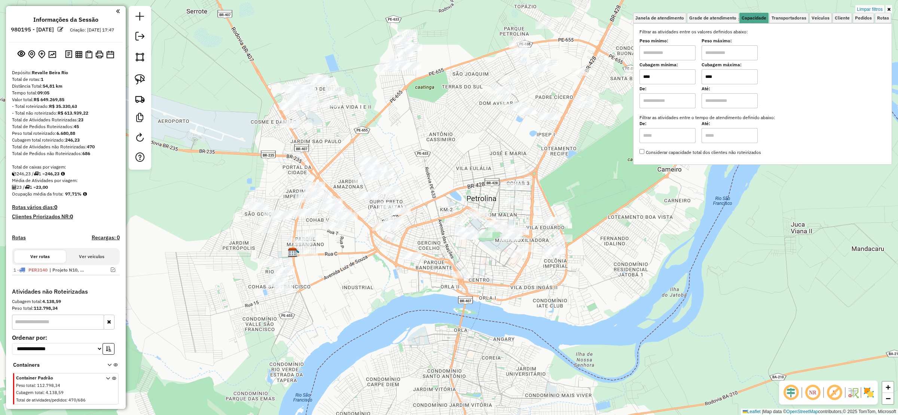
click at [732, 72] on input "****" at bounding box center [729, 76] width 56 height 15
type input "****"
click at [138, 81] on img at bounding box center [140, 79] width 10 height 10
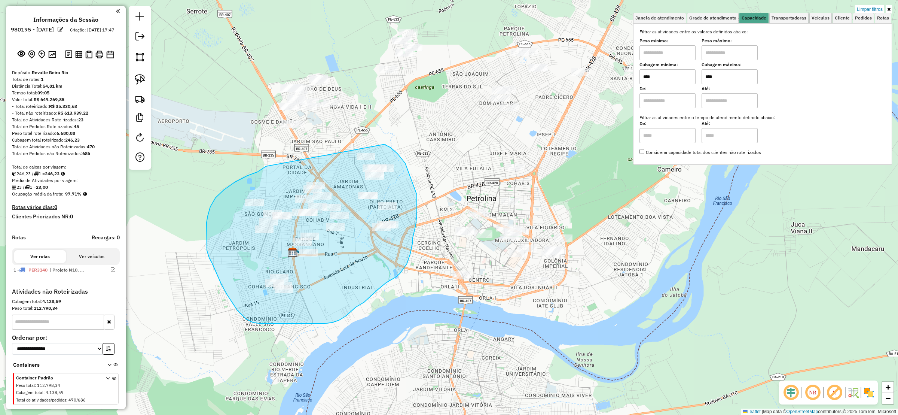
drag, startPoint x: 247, startPoint y: 175, endPoint x: 383, endPoint y: 147, distance: 138.4
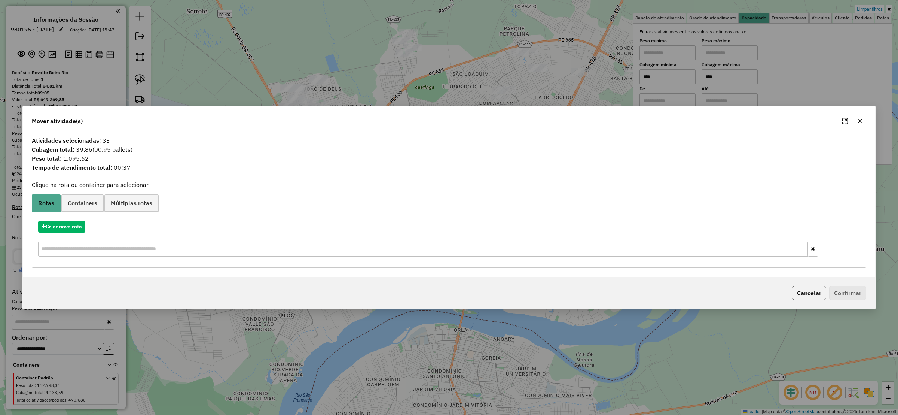
drag, startPoint x: 859, startPoint y: 118, endPoint x: 447, endPoint y: 71, distance: 414.2
click at [858, 118] on icon "button" at bounding box center [860, 121] width 6 height 6
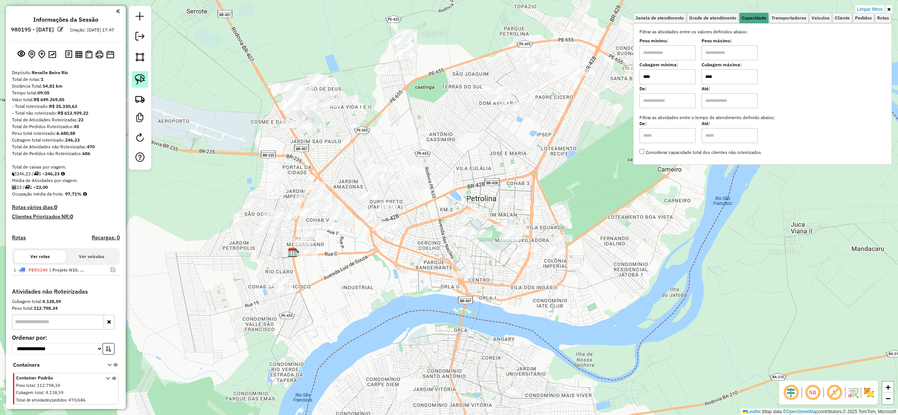
click at [141, 80] on img at bounding box center [140, 79] width 10 height 10
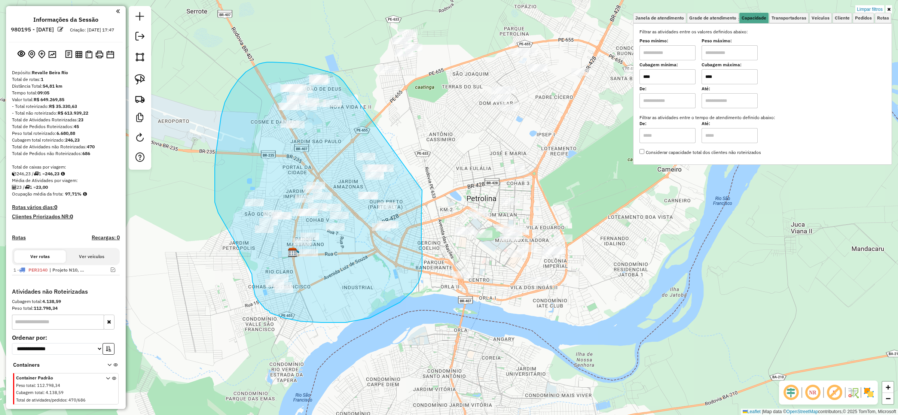
drag, startPoint x: 339, startPoint y: 77, endPoint x: 422, endPoint y: 182, distance: 134.0
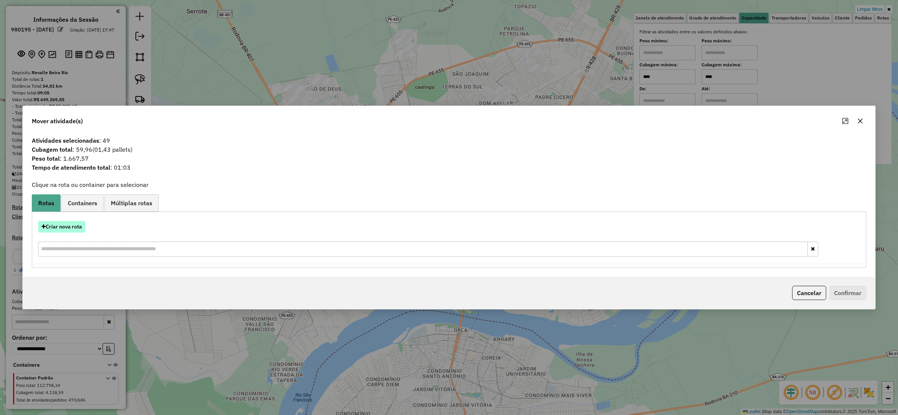
click at [71, 223] on button "Criar nova rota" at bounding box center [61, 227] width 47 height 12
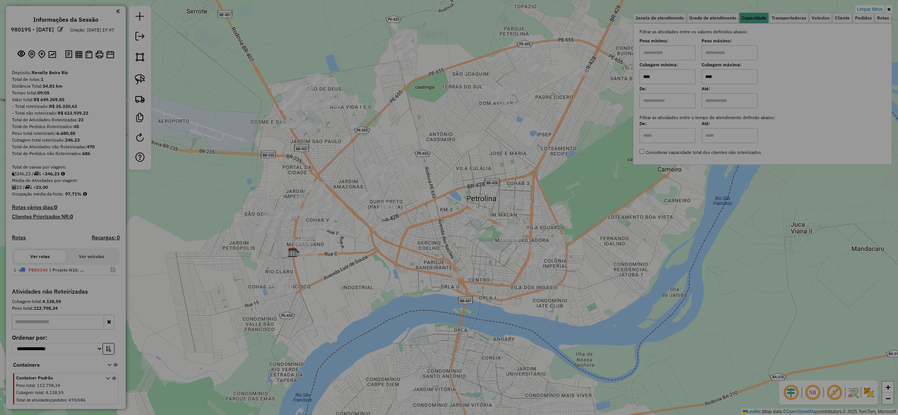
select select "******"
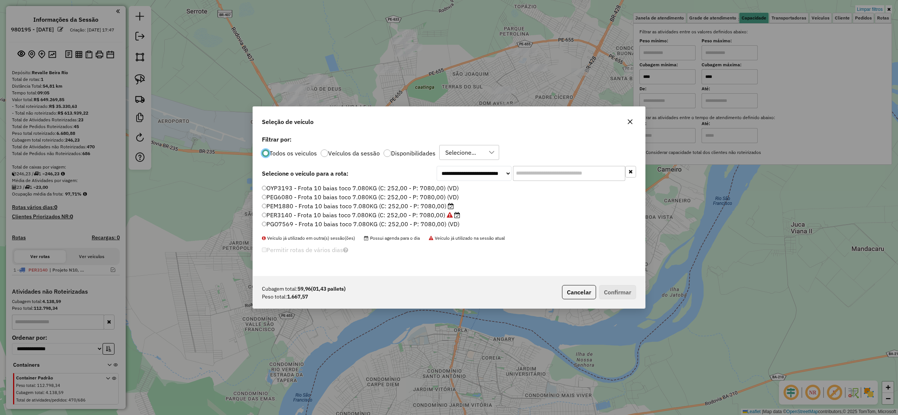
click at [624, 120] on button "button" at bounding box center [630, 122] width 12 height 12
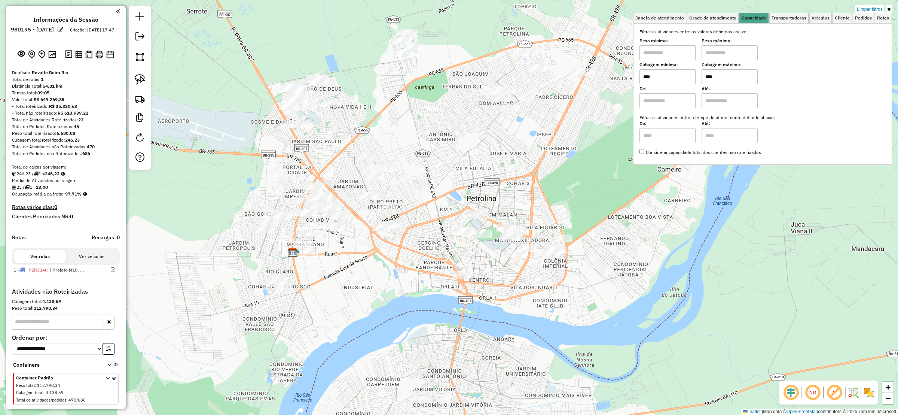
click at [711, 82] on input "****" at bounding box center [729, 76] width 56 height 15
click at [716, 80] on input "****" at bounding box center [729, 76] width 56 height 15
type input "****"
click at [144, 86] on link at bounding box center [140, 79] width 16 height 16
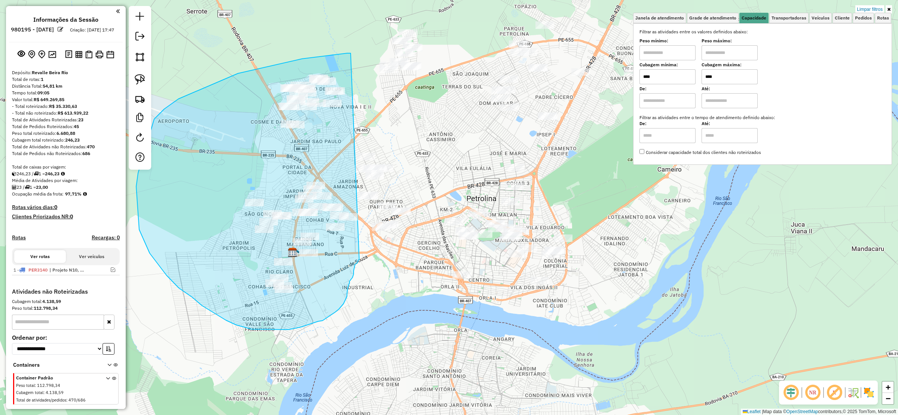
drag, startPoint x: 351, startPoint y: 53, endPoint x: 359, endPoint y: 259, distance: 206.3
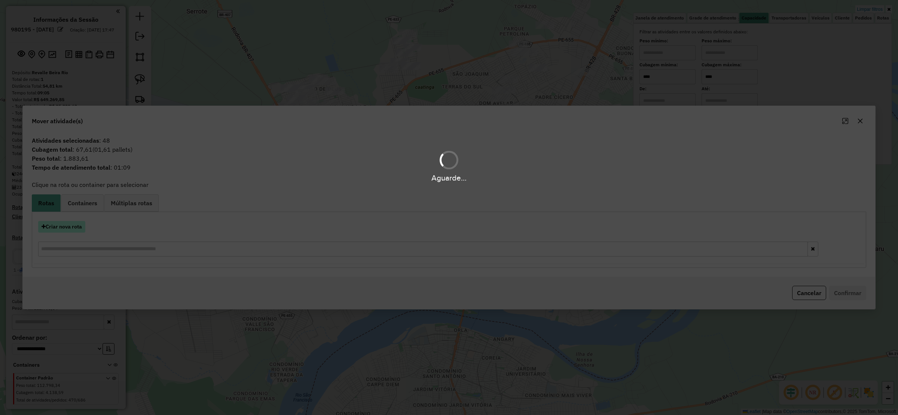
click at [68, 222] on button "Criar nova rota" at bounding box center [61, 227] width 47 height 12
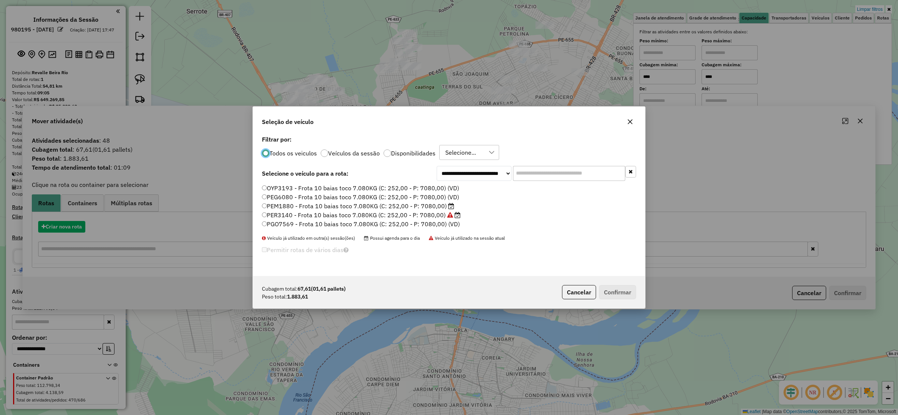
click at [67, 233] on div "**********" at bounding box center [449, 207] width 898 height 415
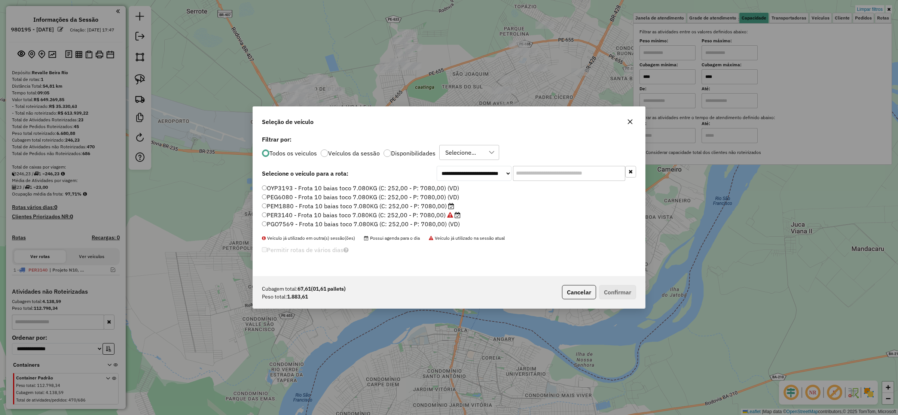
drag, startPoint x: 462, startPoint y: 183, endPoint x: 460, endPoint y: 174, distance: 9.3
click at [460, 179] on div "**********" at bounding box center [449, 205] width 392 height 142
drag, startPoint x: 460, startPoint y: 174, endPoint x: 462, endPoint y: 180, distance: 6.2
click at [460, 174] on select "**********" at bounding box center [474, 173] width 75 height 15
select select "********"
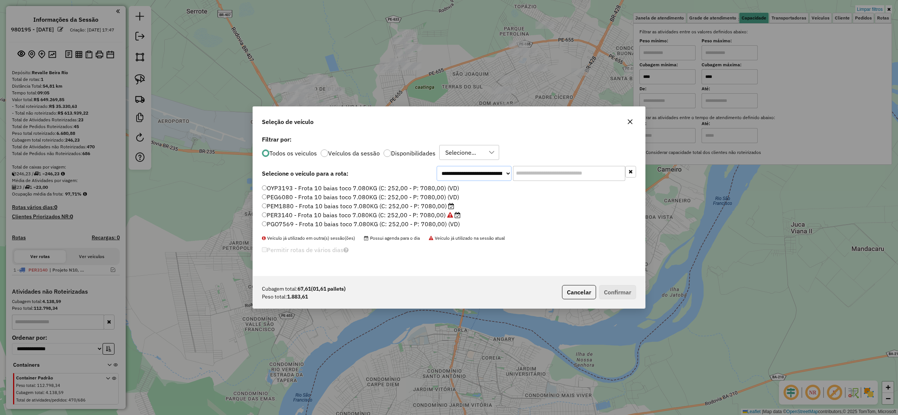
click at [437, 166] on select "**********" at bounding box center [474, 173] width 75 height 15
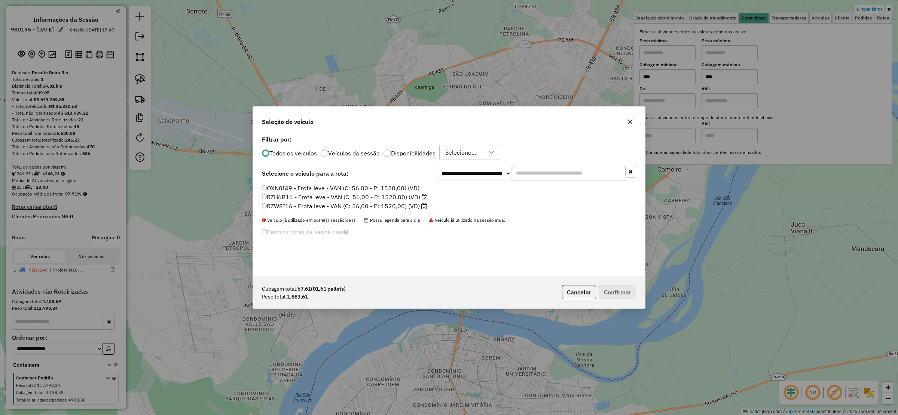
click at [272, 197] on label "RZH6B16 - Frota leve - VAN (C: 56,00 - P: 1520,00) (VD)" at bounding box center [345, 196] width 166 height 9
click at [626, 291] on button "Confirmar" at bounding box center [617, 292] width 37 height 14
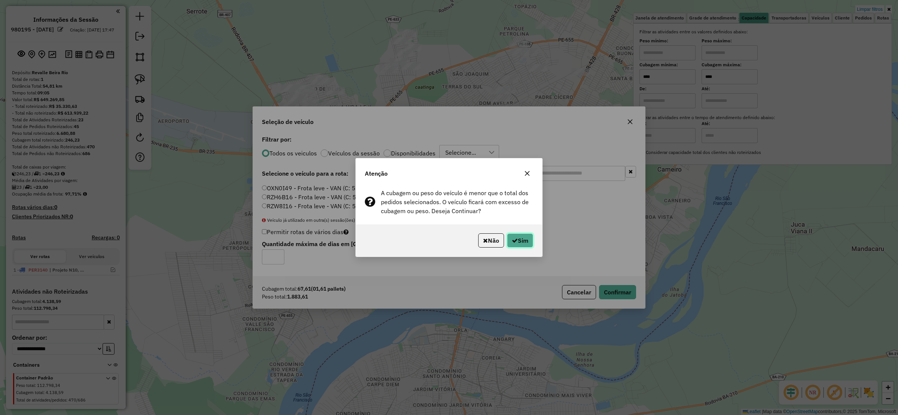
click at [515, 242] on icon "button" at bounding box center [515, 240] width 6 height 6
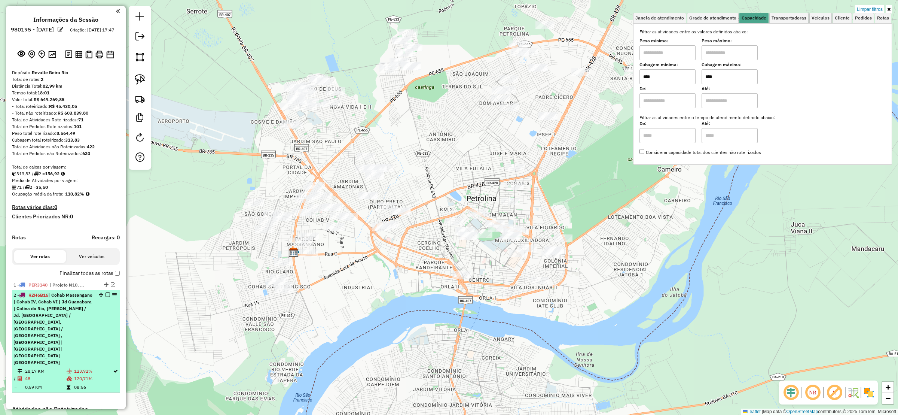
click at [86, 383] on td "08:56" at bounding box center [93, 386] width 39 height 7
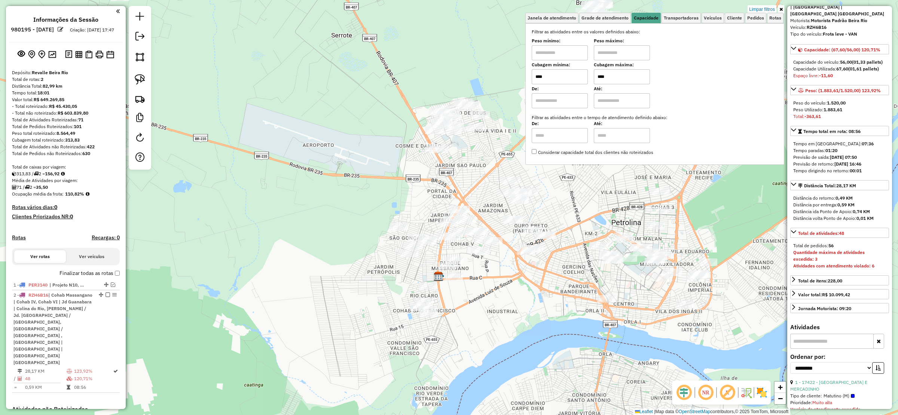
scroll to position [112, 0]
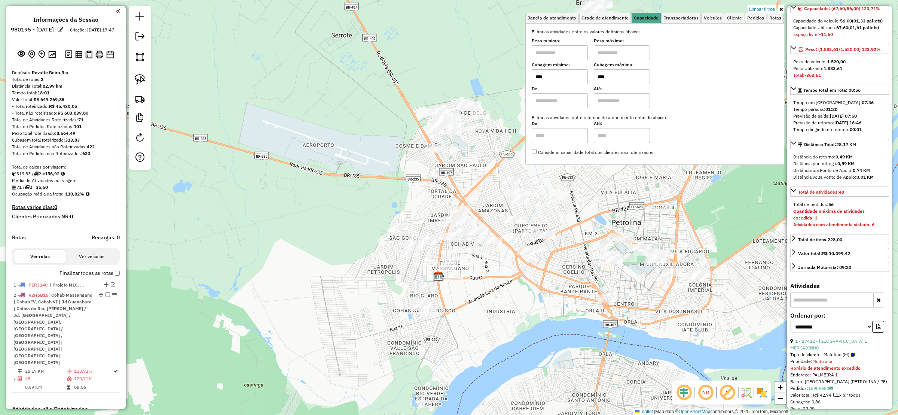
click at [834, 328] on div "**********" at bounding box center [839, 324] width 99 height 25
click at [827, 321] on select "**********" at bounding box center [831, 327] width 82 height 12
select select "**********"
click at [790, 321] on select "**********" at bounding box center [831, 327] width 82 height 12
click at [876, 324] on icon "button" at bounding box center [877, 326] width 5 height 5
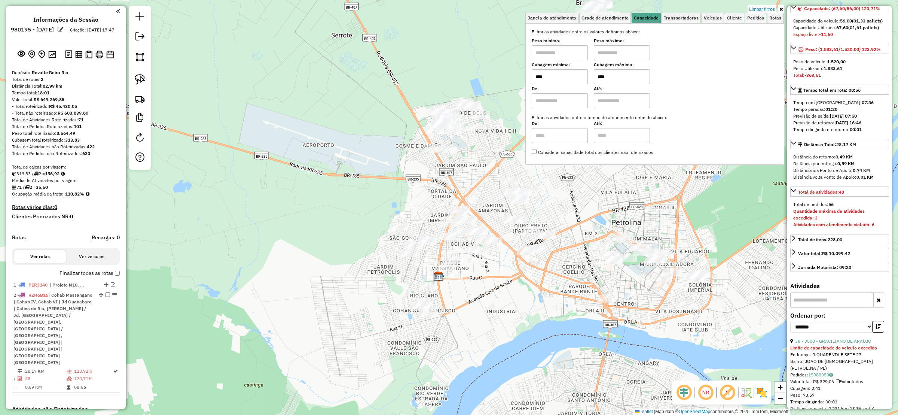
click at [842, 345] on strong "Limite de capacidade do veículo excedido" at bounding box center [833, 348] width 87 height 6
click at [842, 338] on link "38 - 3500 - GRACILIANO DE ARAUJO" at bounding box center [833, 341] width 76 height 6
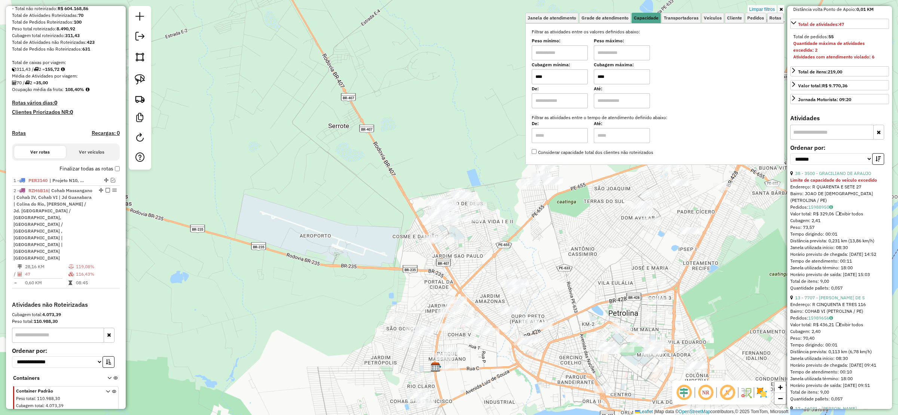
scroll to position [281, 0]
click at [851, 294] on link "13 - 7707 - DEUZANI PEREIRA DE S" at bounding box center [830, 297] width 70 height 6
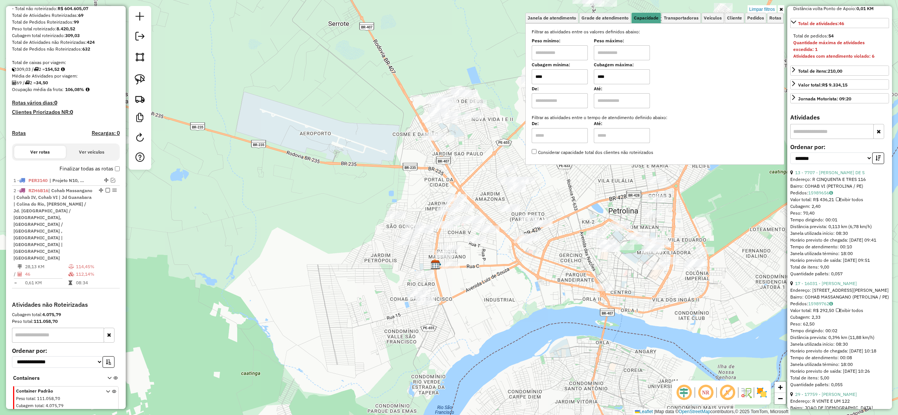
click at [845, 288] on div "Endereço: R JOSE GRANJA COSTA 155" at bounding box center [839, 290] width 99 height 7
click at [845, 286] on link "17 - 16031 - EDGAR LIMA SILVA" at bounding box center [826, 283] width 62 height 6
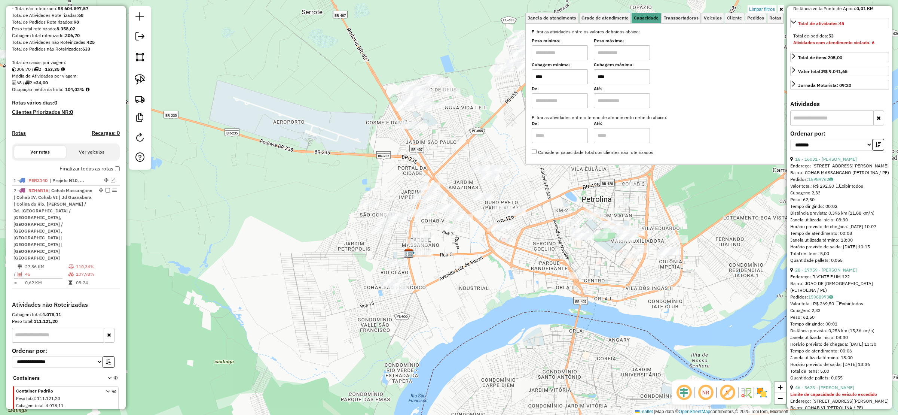
click at [841, 272] on link "28 - 17759 - JANDEILSON SOUZA SAN" at bounding box center [826, 270] width 62 height 6
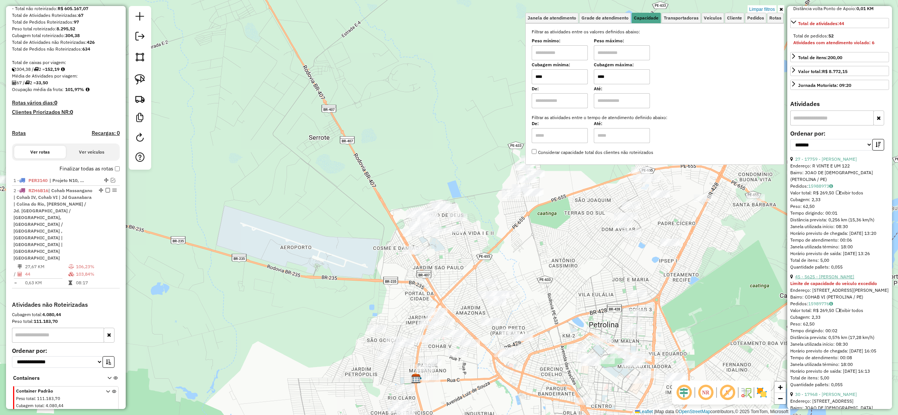
click at [847, 273] on link "45 - 5625 - LUCIENE SANTOS FERRE" at bounding box center [824, 276] width 59 height 6
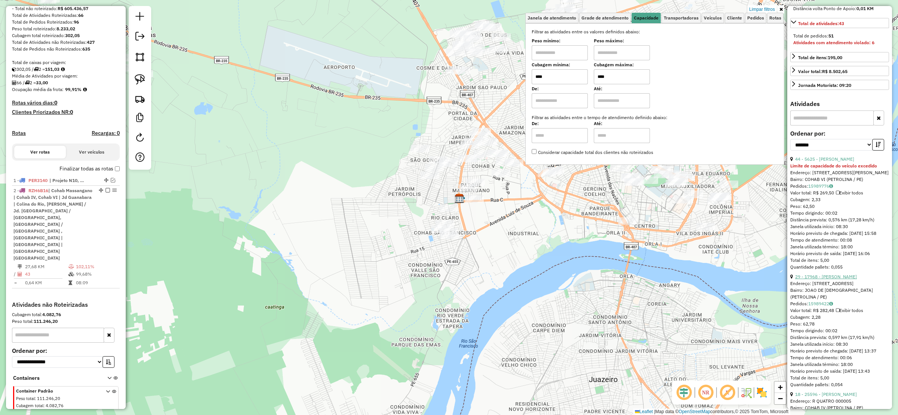
click at [842, 277] on link "29 - 17968 - JUSCELINO ANTONIO SO" at bounding box center [826, 276] width 62 height 6
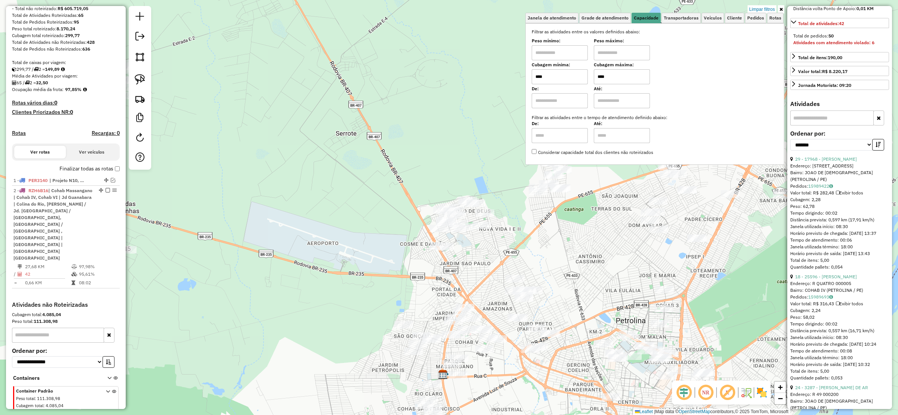
click at [107, 192] on em at bounding box center [108, 190] width 4 height 4
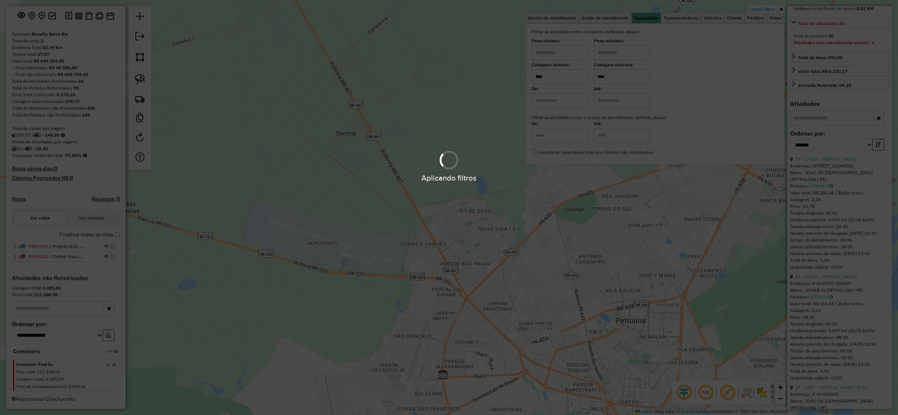
scroll to position [45, 0]
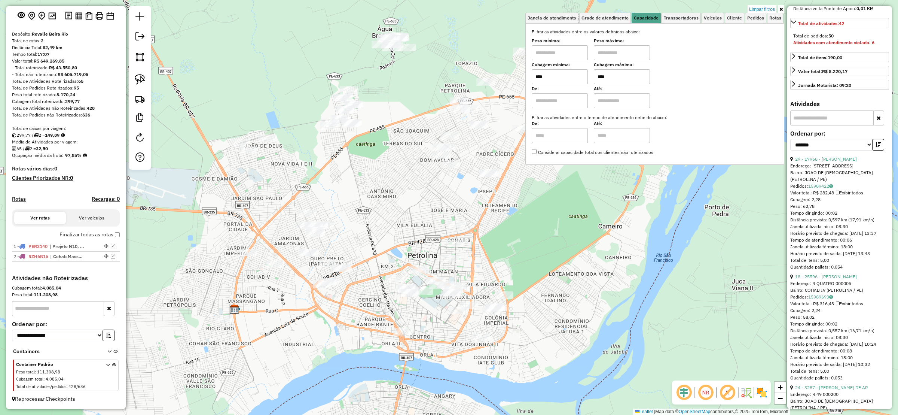
drag, startPoint x: 370, startPoint y: 284, endPoint x: 355, endPoint y: 279, distance: 15.3
click at [355, 279] on div "Limpar filtros Janela de atendimento Grade de atendimento Capacidade Transporta…" at bounding box center [449, 207] width 898 height 415
click at [145, 82] on link at bounding box center [140, 79] width 16 height 16
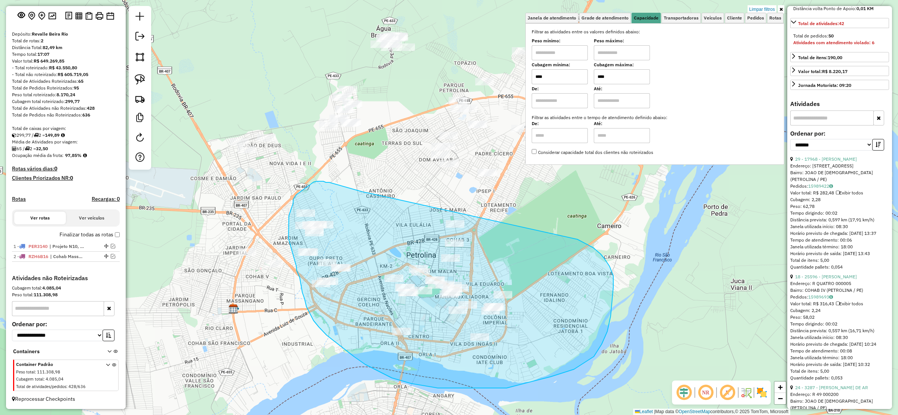
drag, startPoint x: 364, startPoint y: 192, endPoint x: 562, endPoint y: 232, distance: 201.8
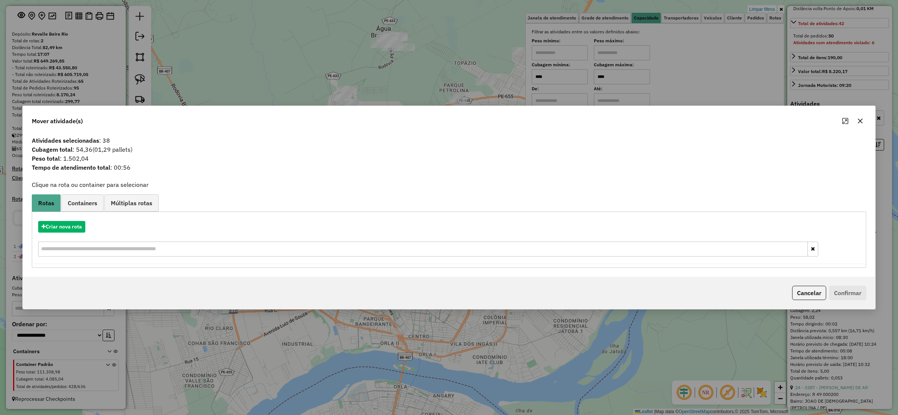
click at [77, 233] on div "Criar nova rota" at bounding box center [449, 239] width 831 height 49
click at [69, 227] on button "Criar nova rota" at bounding box center [61, 227] width 47 height 12
select select "********"
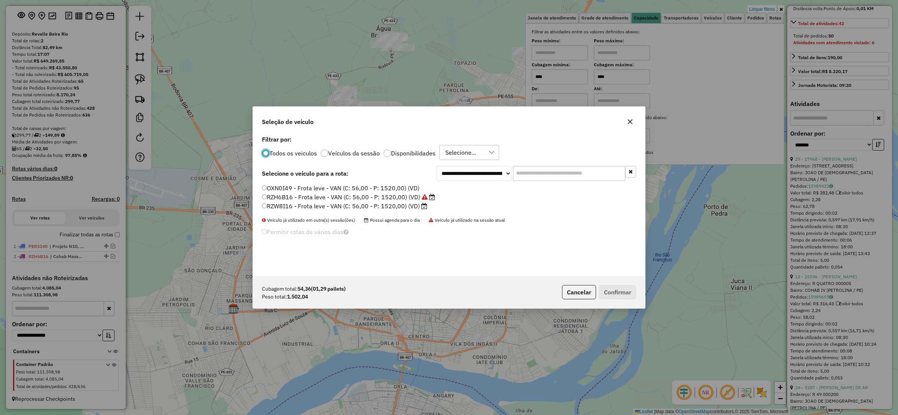
scroll to position [4, 2]
click at [614, 286] on button "Confirmar" at bounding box center [617, 292] width 37 height 14
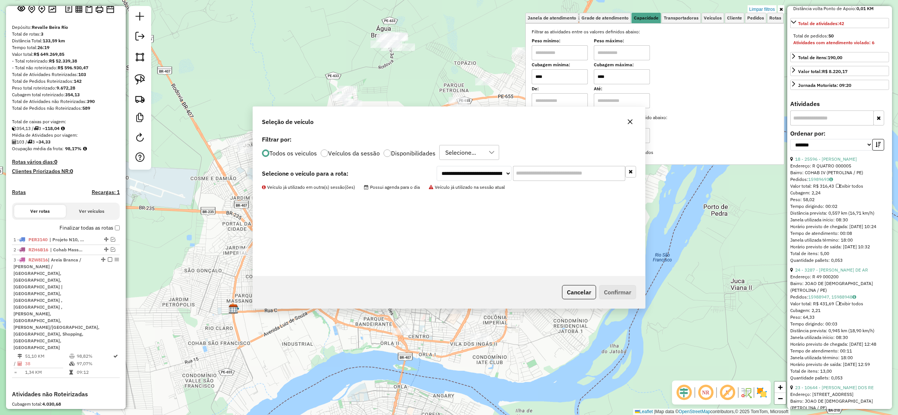
scroll to position [135, 0]
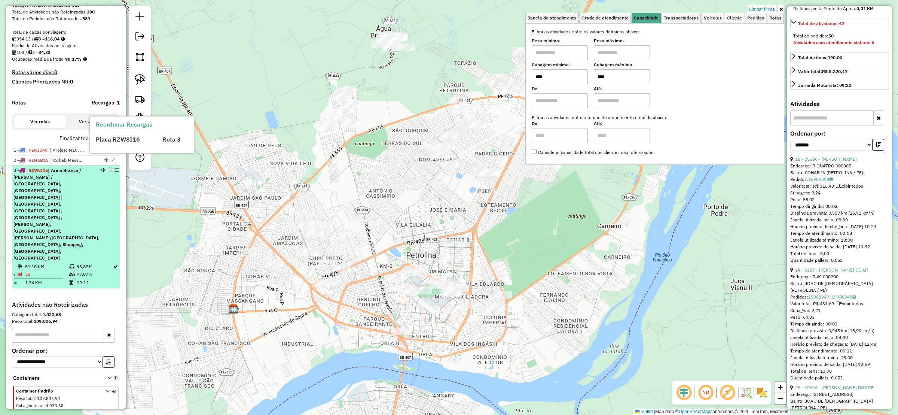
click at [108, 172] on em at bounding box center [110, 170] width 4 height 4
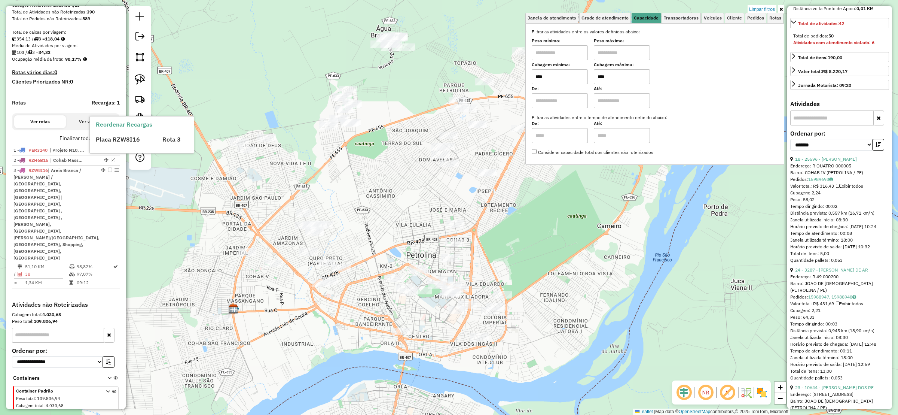
scroll to position [55, 0]
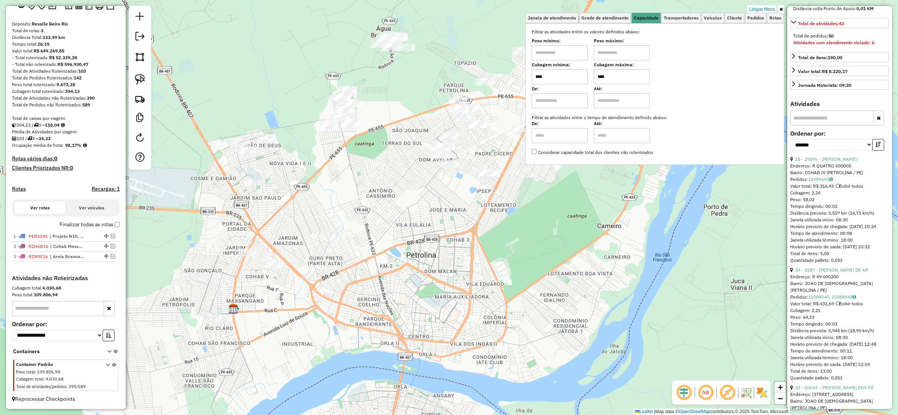
click at [764, 9] on link "Limpar filtros" at bounding box center [762, 9] width 29 height 8
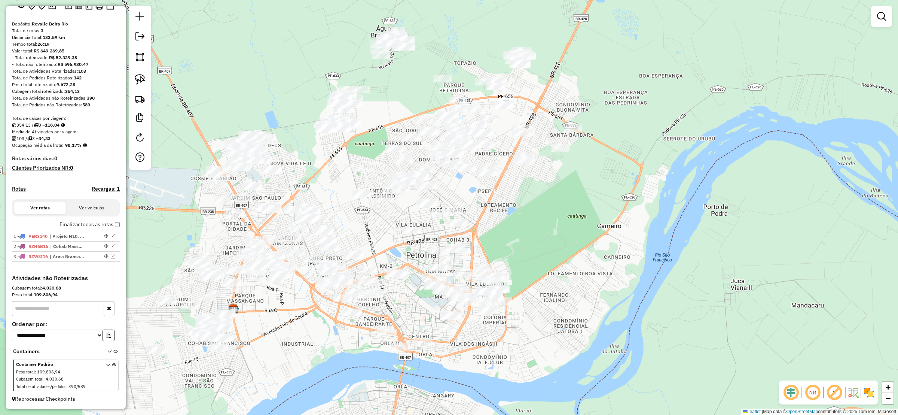
drag, startPoint x: 398, startPoint y: 131, endPoint x: 483, endPoint y: 77, distance: 99.9
click at [482, 77] on div "Janela de atendimento Grade de atendimento Capacidade Transportadoras Veículos …" at bounding box center [449, 207] width 898 height 415
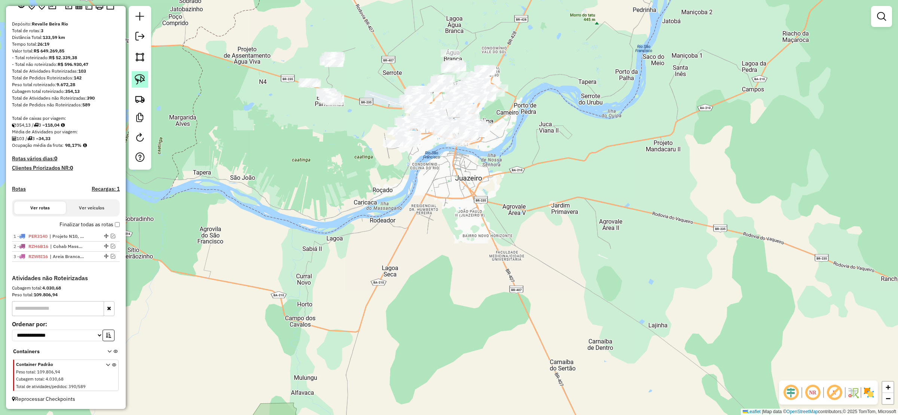
click at [135, 77] on img at bounding box center [140, 79] width 10 height 10
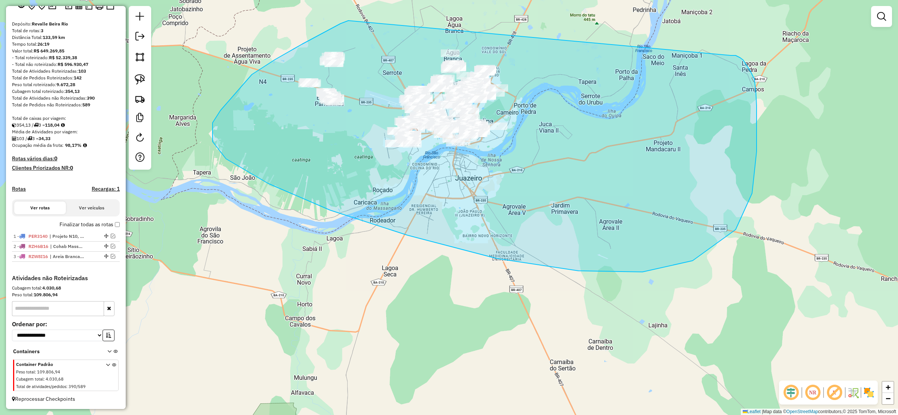
drag, startPoint x: 348, startPoint y: 21, endPoint x: 725, endPoint y: 54, distance: 378.2
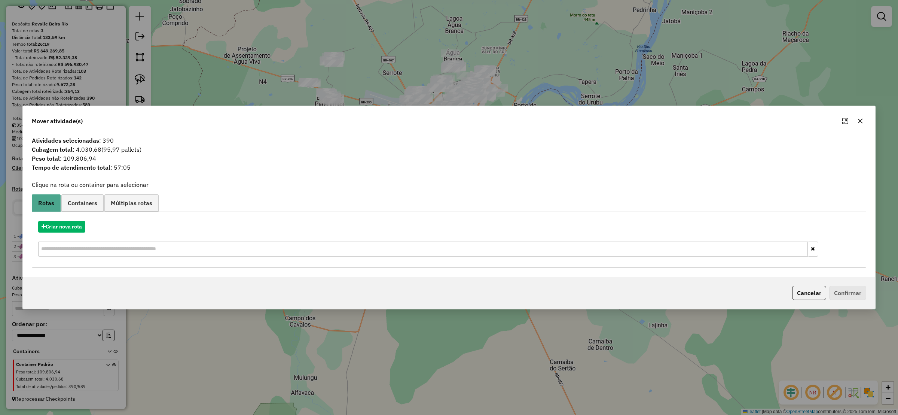
click at [861, 119] on icon "button" at bounding box center [860, 121] width 6 height 6
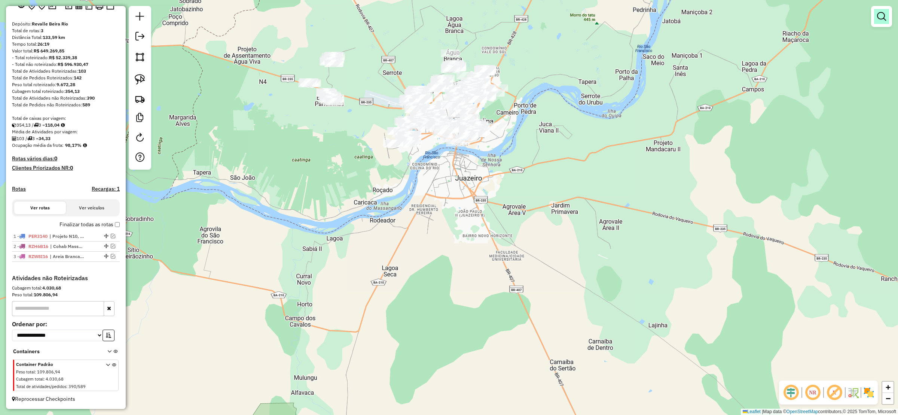
click at [886, 16] on link at bounding box center [881, 16] width 15 height 15
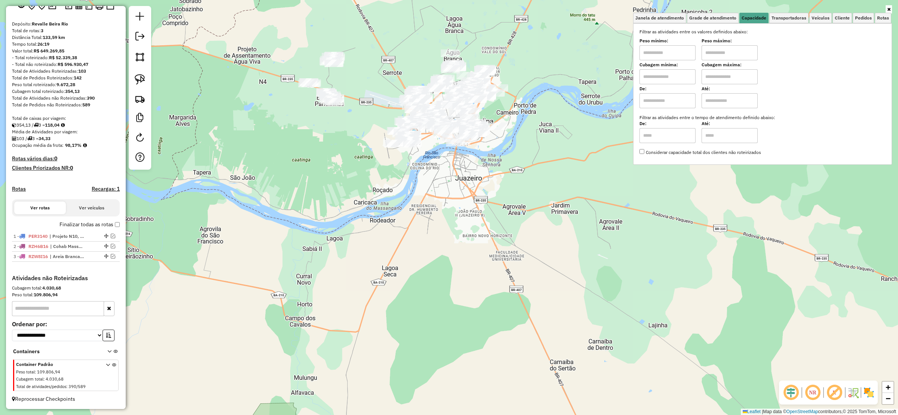
drag, startPoint x: 681, startPoint y: 75, endPoint x: 622, endPoint y: 107, distance: 66.6
click at [681, 75] on input "text" at bounding box center [667, 76] width 56 height 15
type input "****"
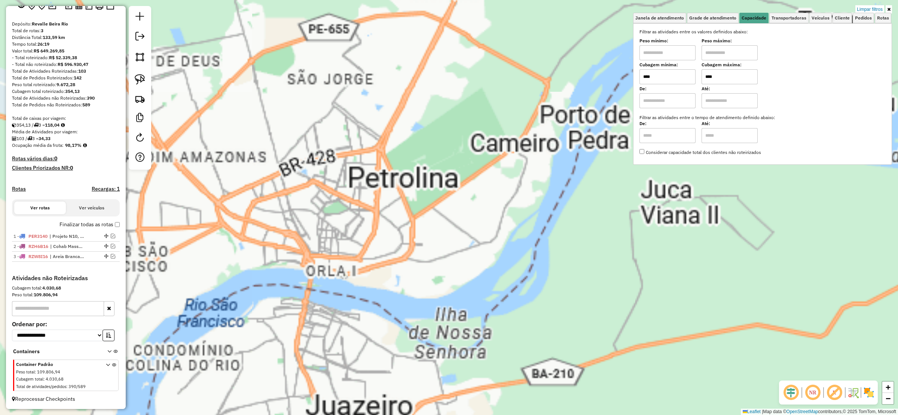
type input "****"
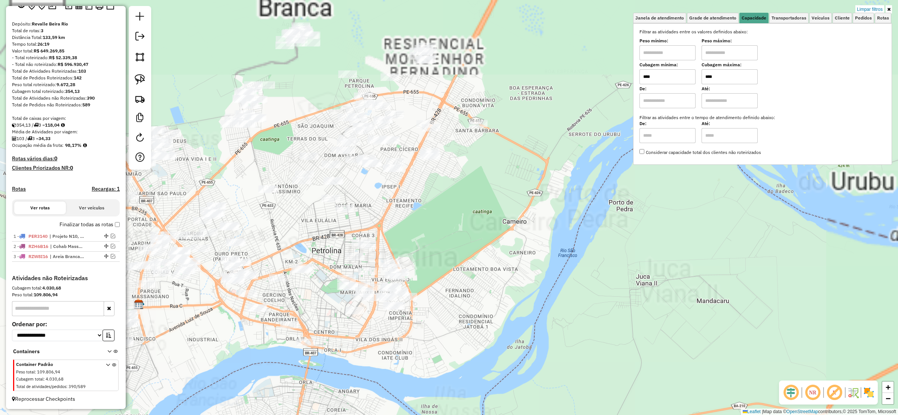
drag, startPoint x: 482, startPoint y: 181, endPoint x: 473, endPoint y: 175, distance: 10.8
click at [480, 182] on div "Limpar filtros Janela de atendimento Grade de atendimento Capacidade Transporta…" at bounding box center [449, 207] width 898 height 415
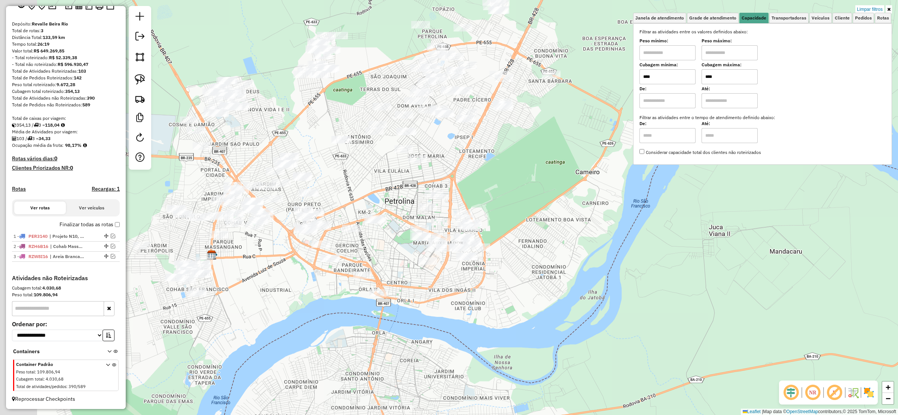
drag, startPoint x: 529, startPoint y: 144, endPoint x: 567, endPoint y: 98, distance: 60.1
click at [567, 98] on div "Limpar filtros Janela de atendimento Grade de atendimento Capacidade Transporta…" at bounding box center [449, 207] width 898 height 415
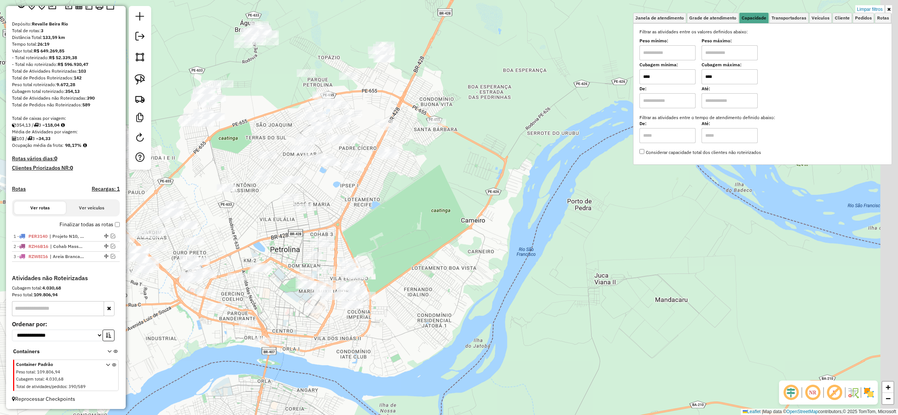
drag, startPoint x: 188, startPoint y: 198, endPoint x: 98, endPoint y: 217, distance: 92.2
click at [98, 217] on hb-router-mapa "**********" at bounding box center [449, 207] width 898 height 415
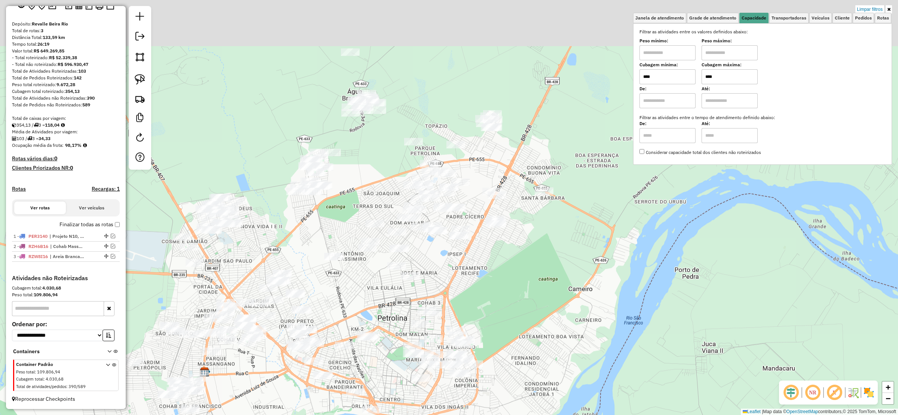
click at [338, 284] on div "Limpar filtros Janela de atendimento Grade de atendimento Capacidade Transporta…" at bounding box center [449, 207] width 898 height 415
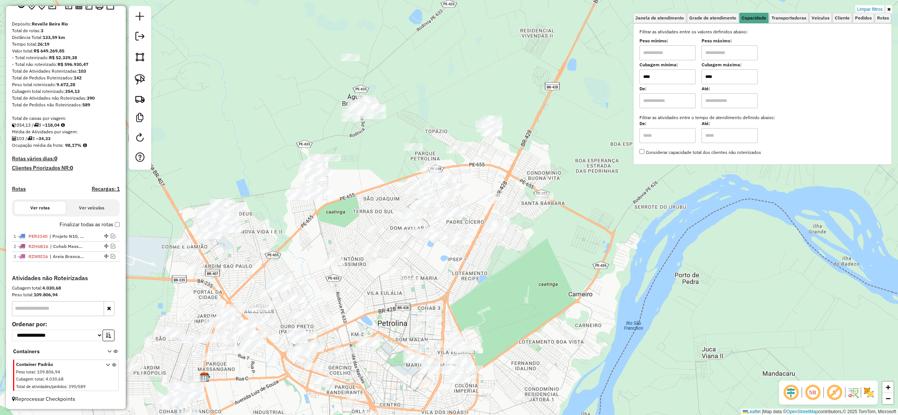
drag, startPoint x: 339, startPoint y: 235, endPoint x: 338, endPoint y: 259, distance: 24.7
click at [338, 259] on div "Limpar filtros Janela de atendimento Grade de atendimento Capacidade Transporta…" at bounding box center [449, 207] width 898 height 415
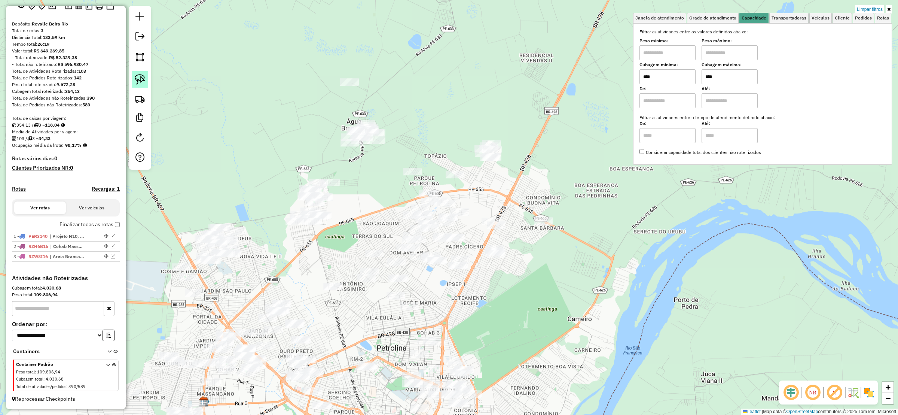
click at [141, 83] on img at bounding box center [140, 79] width 10 height 10
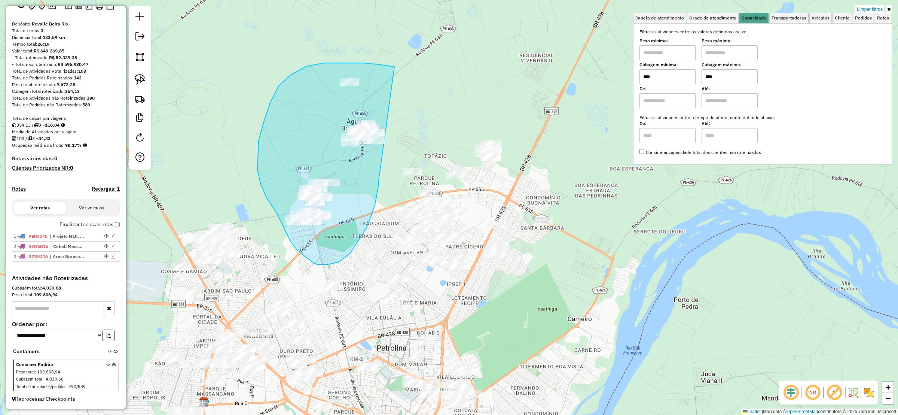
drag, startPoint x: 306, startPoint y: 66, endPoint x: 378, endPoint y: 180, distance: 134.2
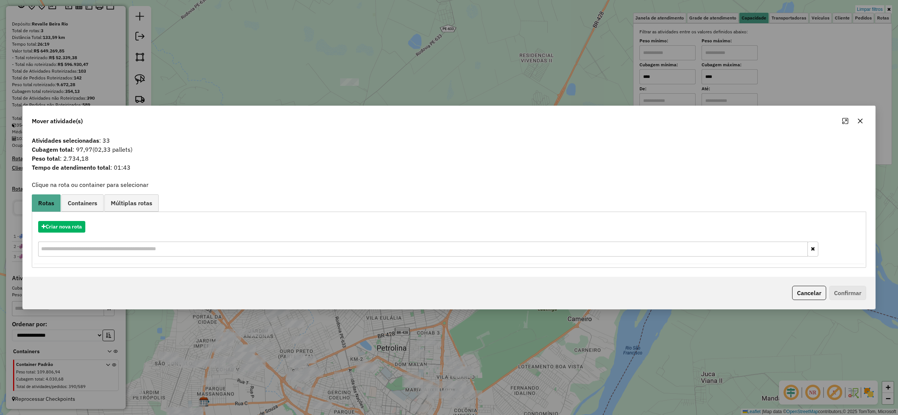
click at [860, 118] on icon "button" at bounding box center [860, 121] width 6 height 6
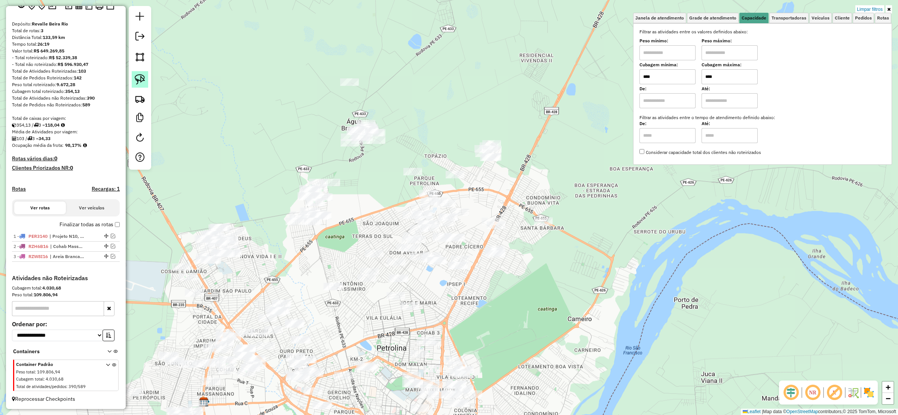
click at [136, 82] on img at bounding box center [140, 79] width 10 height 10
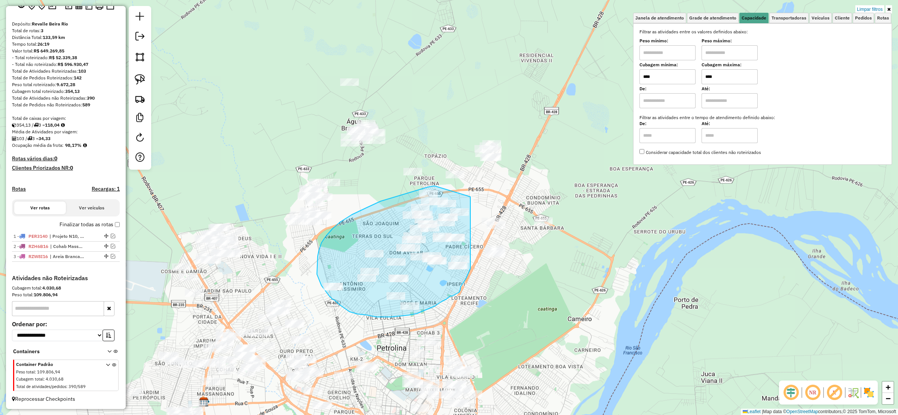
drag, startPoint x: 434, startPoint y: 186, endPoint x: 470, endPoint y: 195, distance: 36.3
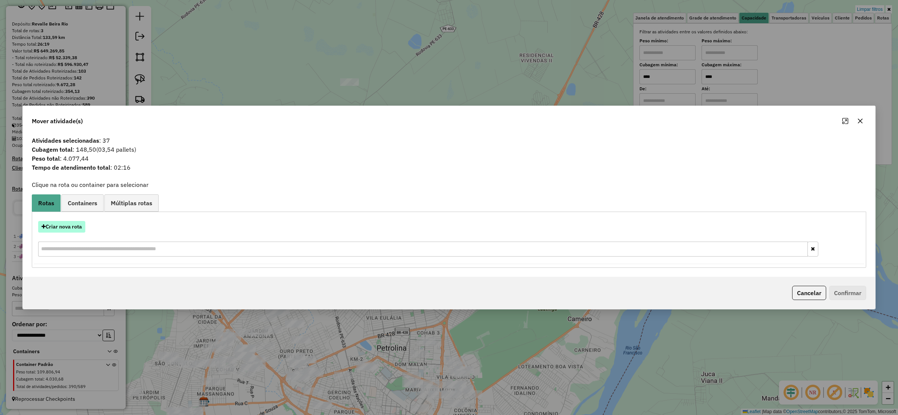
click at [63, 223] on button "Criar nova rota" at bounding box center [61, 227] width 47 height 12
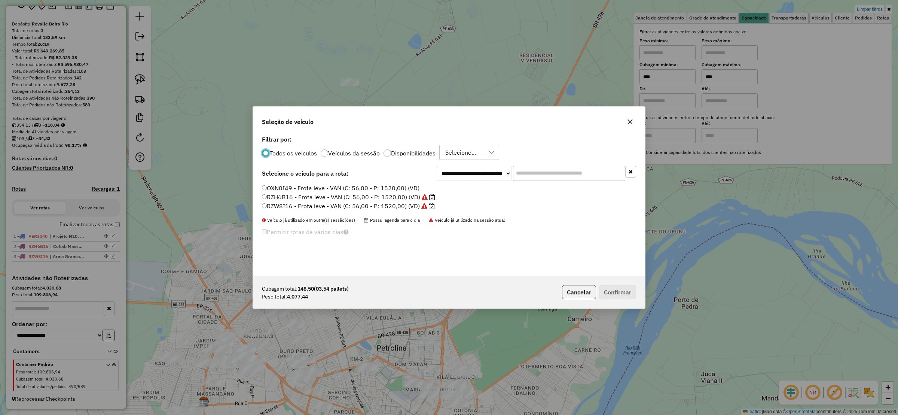
scroll to position [4, 2]
click at [484, 177] on select "**********" at bounding box center [474, 173] width 75 height 15
click at [437, 166] on select "**********" at bounding box center [474, 173] width 75 height 15
click at [467, 187] on li "OXN0I49 - Frota leve - VAN (C: 56,00 - P: 1520,00) (VD)" at bounding box center [449, 188] width 374 height 9
click at [466, 182] on div "**********" at bounding box center [449, 205] width 392 height 142
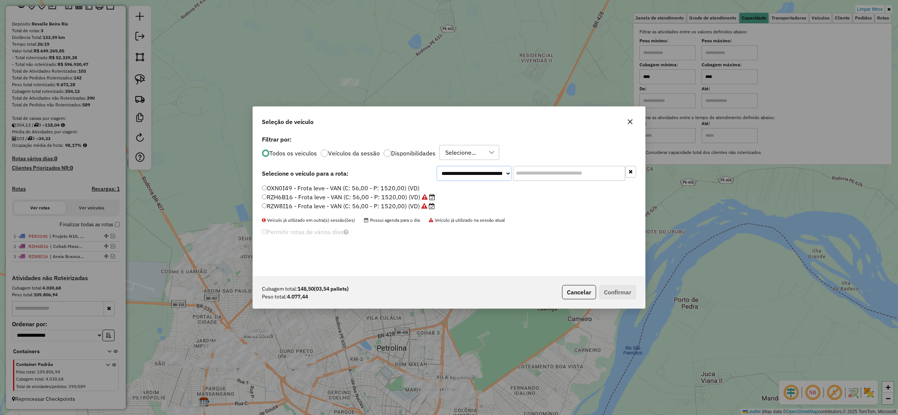
click at [463, 171] on select "**********" at bounding box center [474, 173] width 75 height 15
click at [437, 166] on select "**********" at bounding box center [474, 173] width 75 height 15
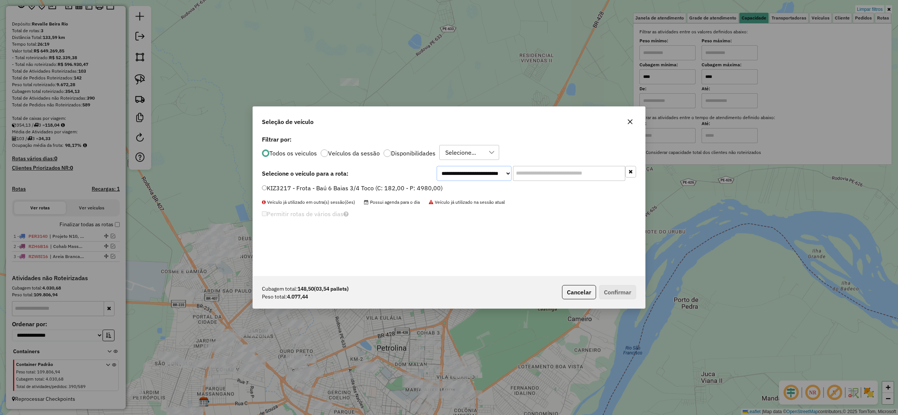
click at [498, 173] on select "**********" at bounding box center [474, 173] width 75 height 15
select select "********"
click at [437, 166] on select "**********" at bounding box center [474, 173] width 75 height 15
click at [267, 191] on label "RZN4I62 - VUC 5.000KG (C: 168,00 - P: 5000,00) (VD)" at bounding box center [343, 187] width 162 height 9
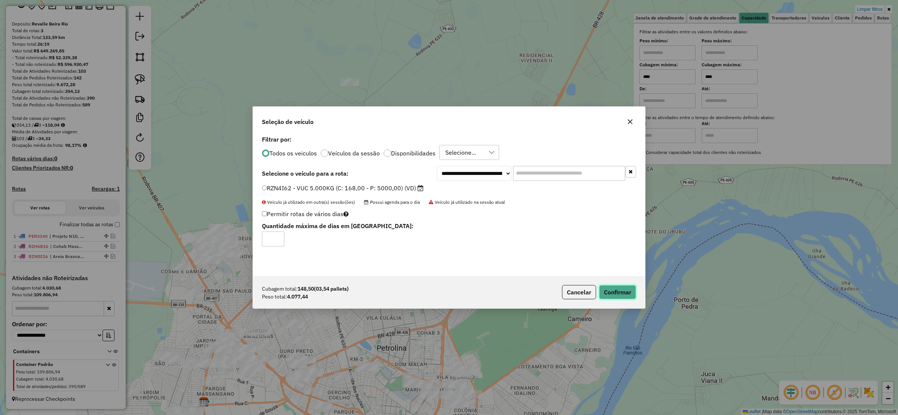
click at [613, 288] on button "Confirmar" at bounding box center [617, 292] width 37 height 14
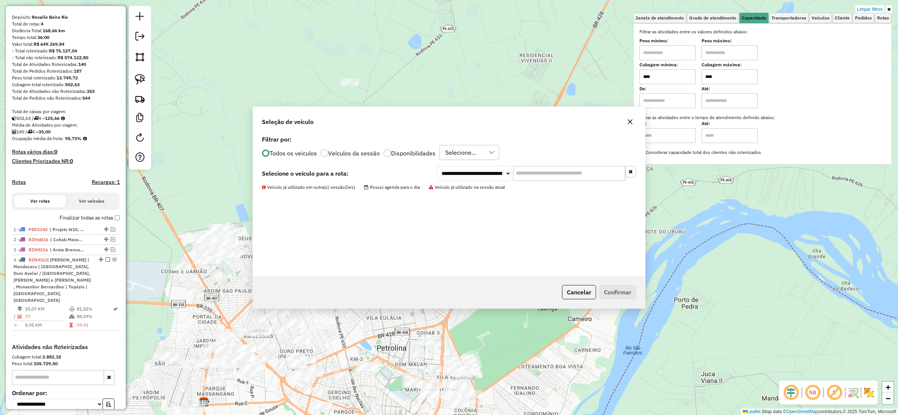
scroll to position [118, 0]
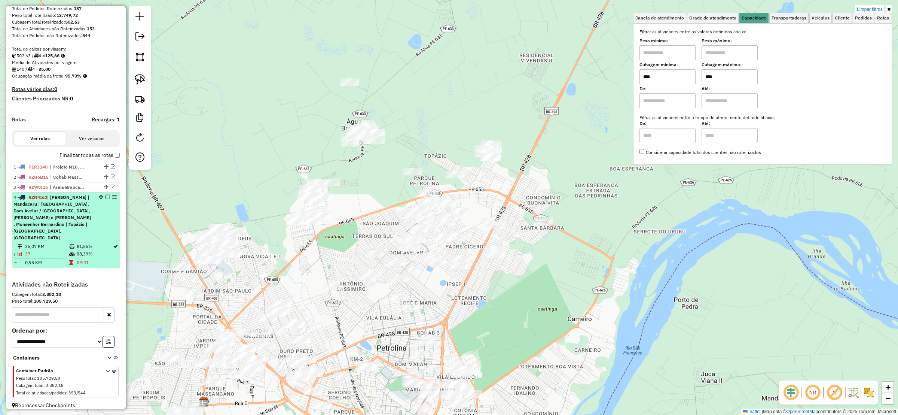
click at [101, 227] on div "4 - RZN4I62 | Antônio Cassimiro | Mandacaru | Vila Esperança, Dom Avelar / Terr…" at bounding box center [65, 217] width 105 height 47
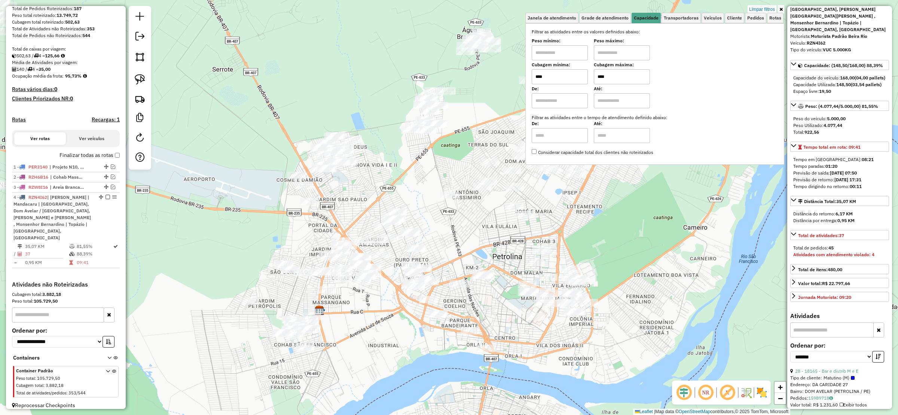
scroll to position [112, 0]
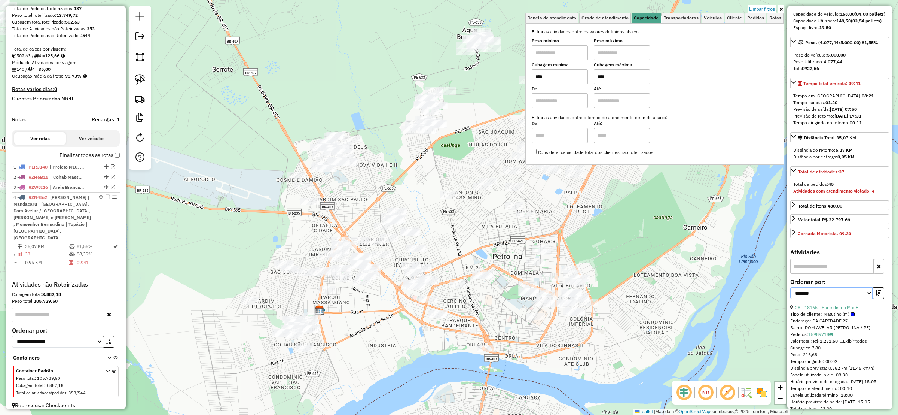
click at [831, 297] on select "**********" at bounding box center [831, 293] width 82 height 12
select select "**********"
click at [790, 288] on select "**********" at bounding box center [831, 293] width 82 height 12
click at [849, 332] on link "1 - 7755 - ELIANA ANTUNES DA SI" at bounding box center [823, 330] width 56 height 6
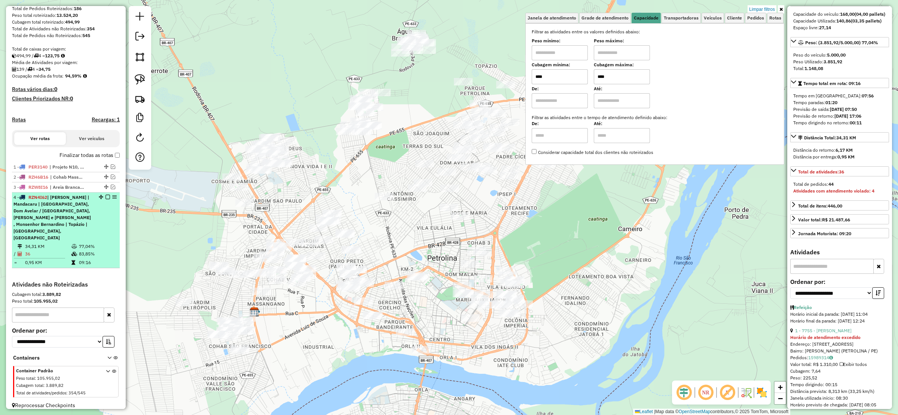
click at [108, 199] on div at bounding box center [105, 197] width 22 height 4
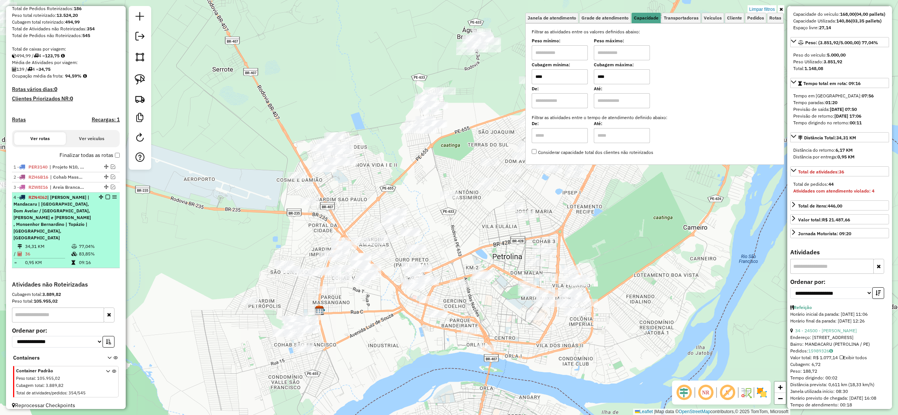
click at [106, 199] on em at bounding box center [108, 197] width 4 height 4
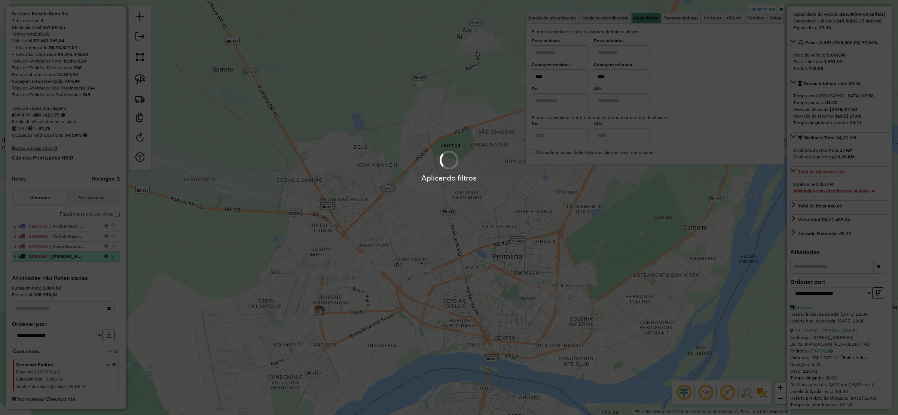
scroll to position [66, 0]
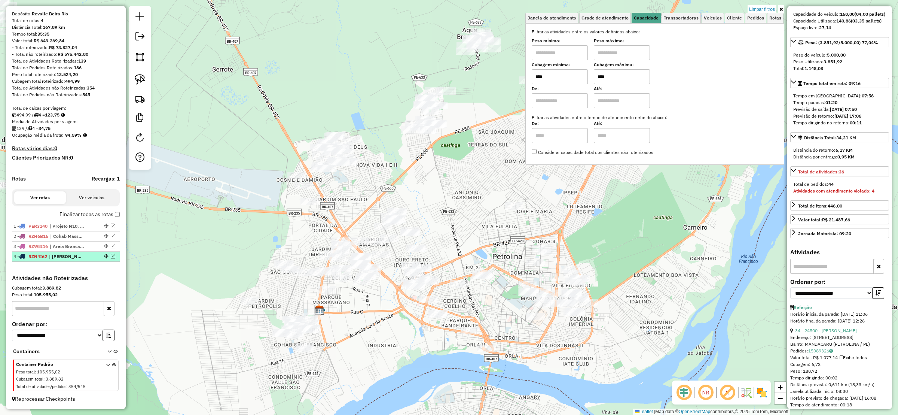
click at [111, 254] on em at bounding box center [113, 256] width 4 height 4
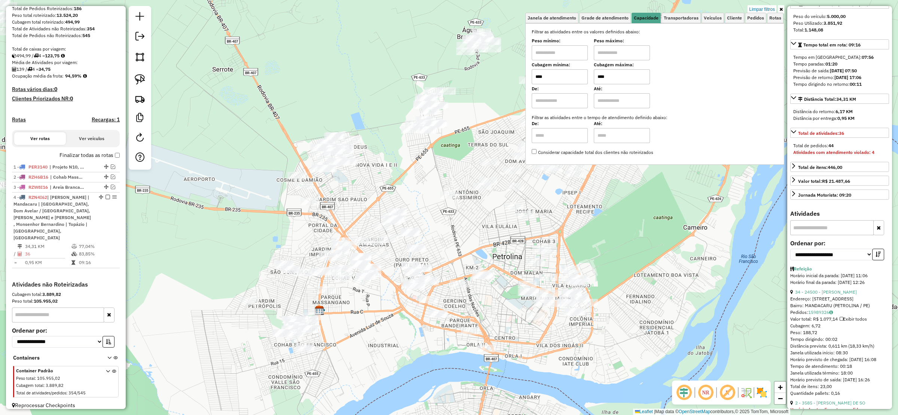
scroll to position [281, 0]
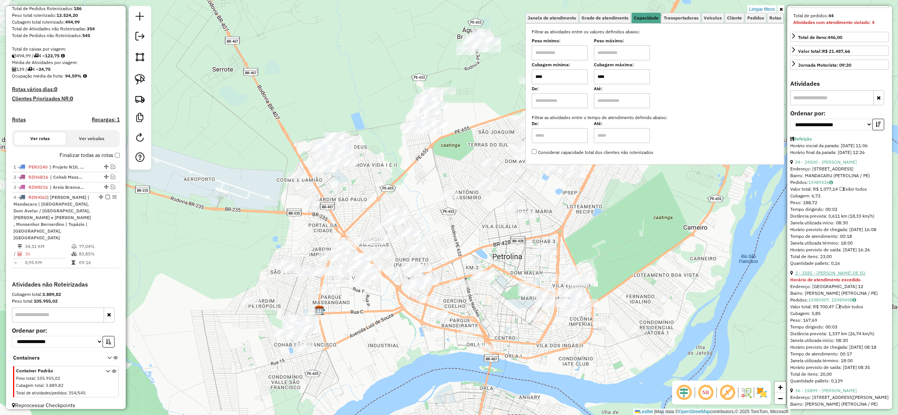
click at [843, 275] on link "2 - 3585 - MARIA IZANEIDE DE SO" at bounding box center [830, 273] width 70 height 6
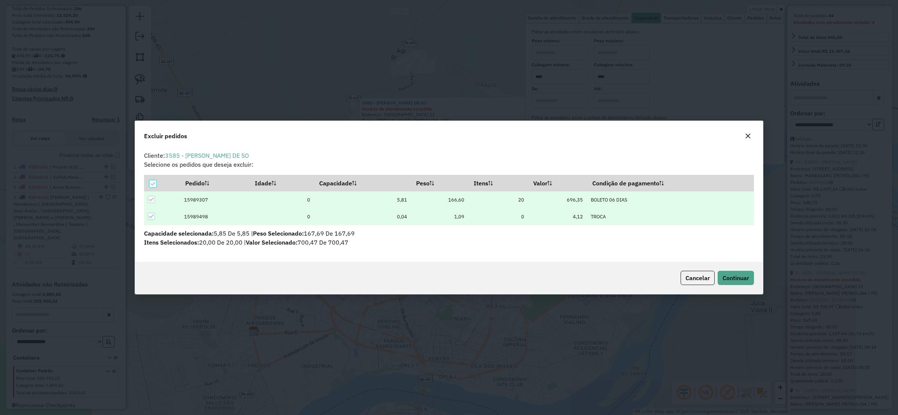
scroll to position [0, 0]
click at [756, 278] on div "Cancelar Continuar" at bounding box center [449, 278] width 628 height 32
click at [749, 278] on button "Continuar" at bounding box center [736, 277] width 36 height 14
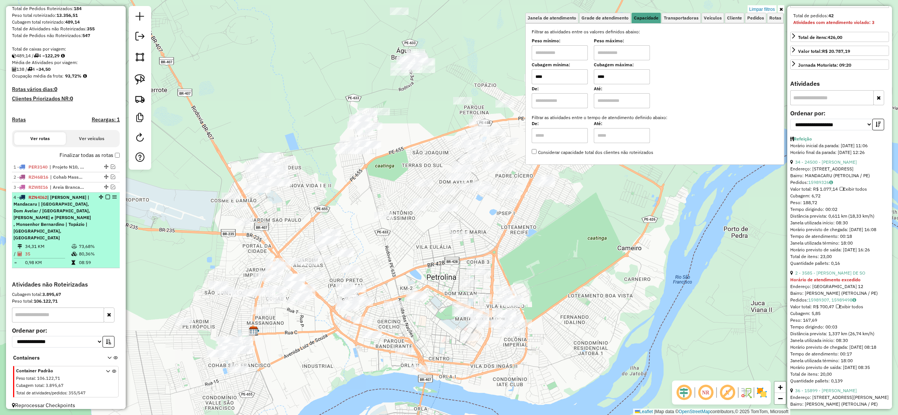
click at [106, 199] on em at bounding box center [108, 197] width 4 height 4
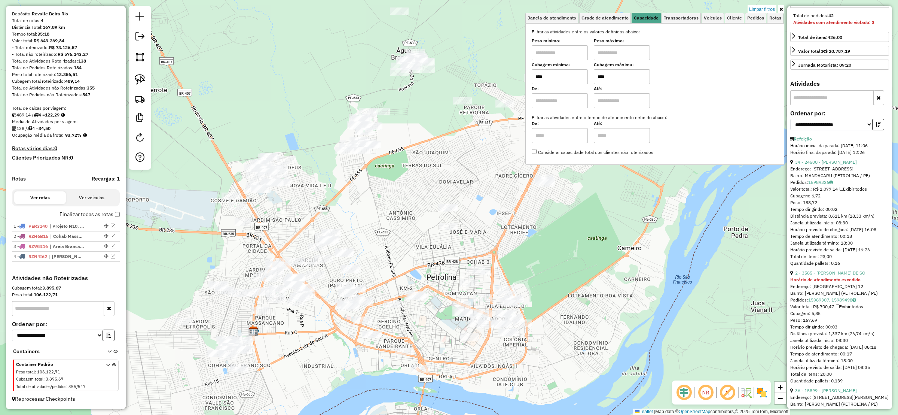
click at [761, 3] on div "Limpar filtros Janela de atendimento Grade de atendimento Capacidade Transporta…" at bounding box center [449, 207] width 898 height 415
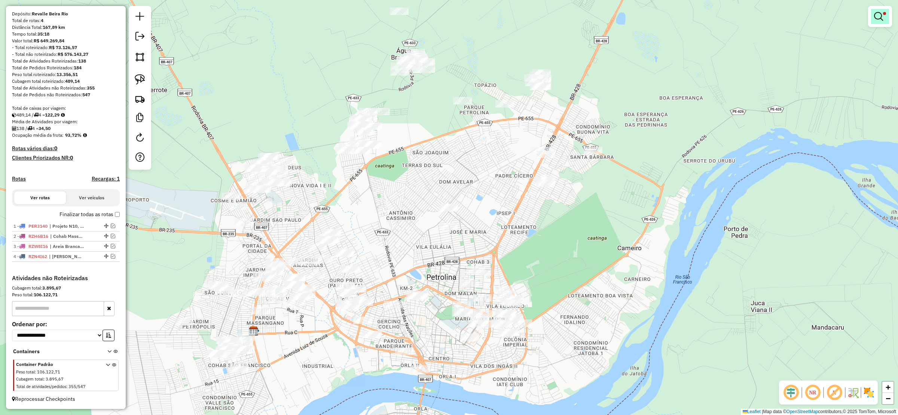
click at [886, 21] on link at bounding box center [880, 16] width 18 height 15
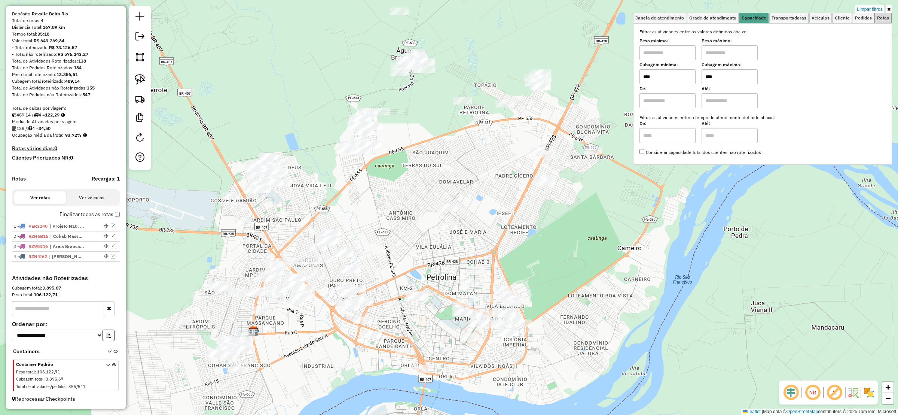
click at [877, 13] on link "Rotas" at bounding box center [883, 18] width 16 height 10
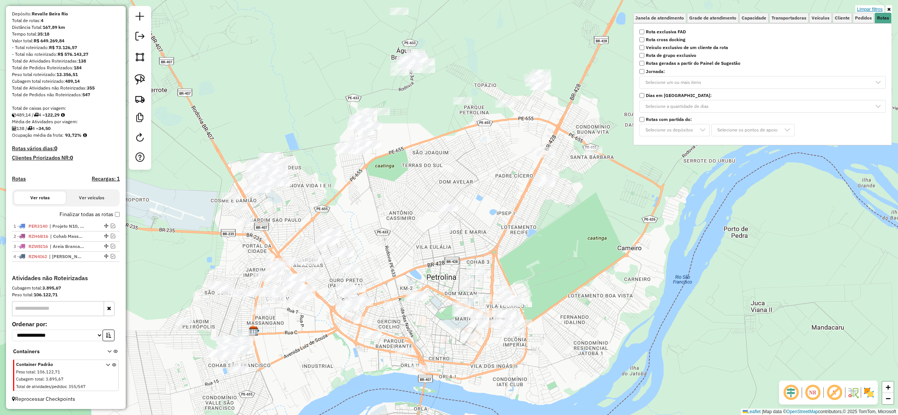
click at [874, 6] on link "Limpar filtros" at bounding box center [869, 9] width 29 height 8
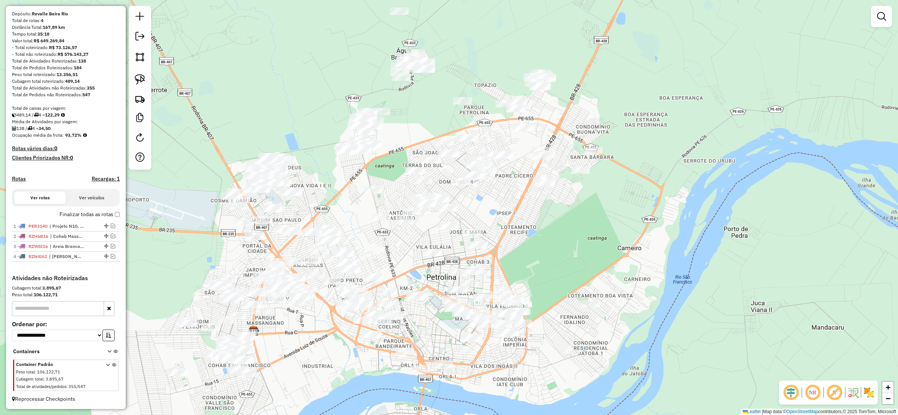
click at [881, 21] on em at bounding box center [881, 16] width 9 height 9
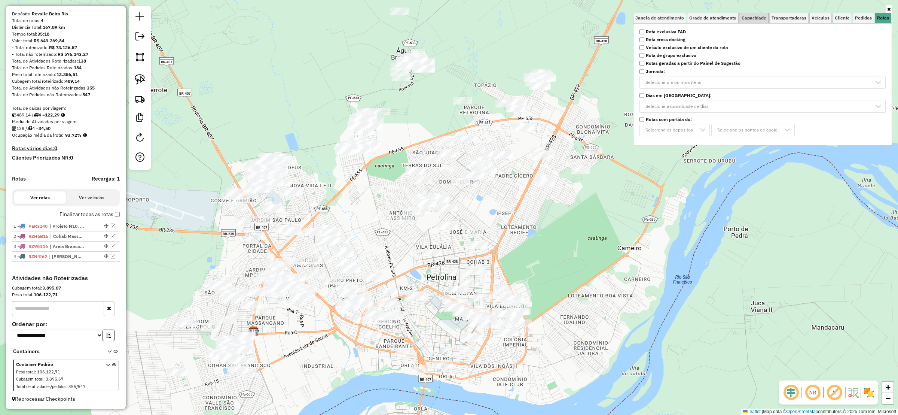
click at [756, 16] on span "Capacidade" at bounding box center [754, 18] width 25 height 4
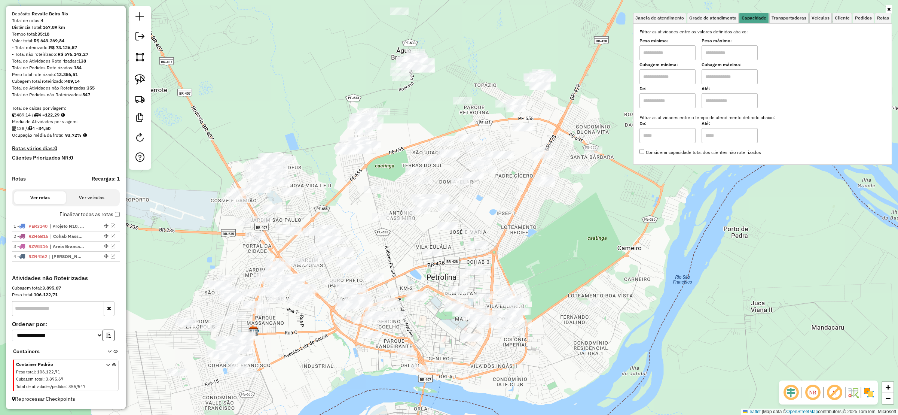
click at [684, 80] on input "text" at bounding box center [667, 76] width 56 height 15
type input "****"
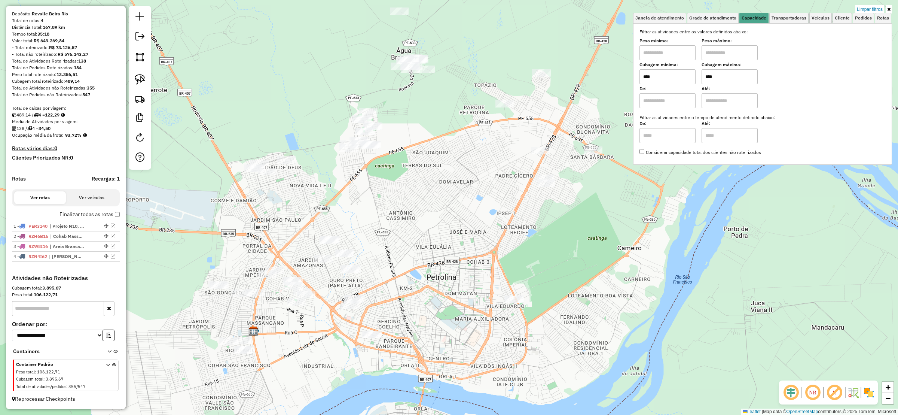
type input "****"
click at [397, 197] on div "Limpar filtros Janela de atendimento Grade de atendimento Capacidade Transporta…" at bounding box center [449, 207] width 898 height 415
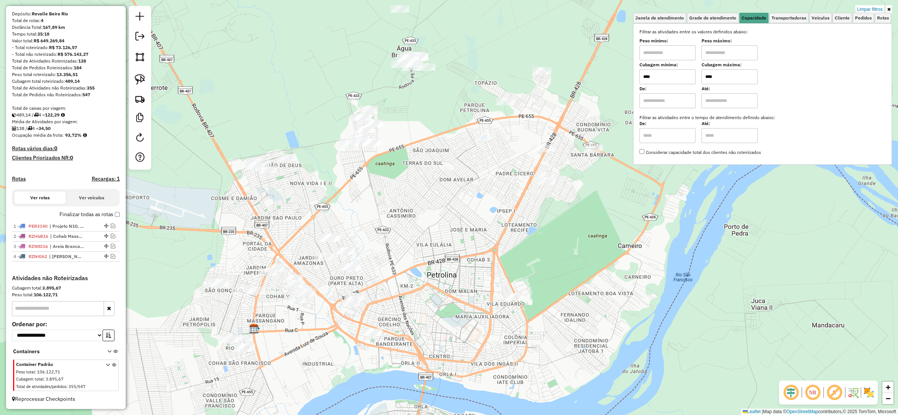
drag, startPoint x: 394, startPoint y: 198, endPoint x: 355, endPoint y: 276, distance: 88.2
click at [358, 277] on div "Limpar filtros Janela de atendimento Grade de atendimento Capacidade Transporta…" at bounding box center [449, 207] width 898 height 415
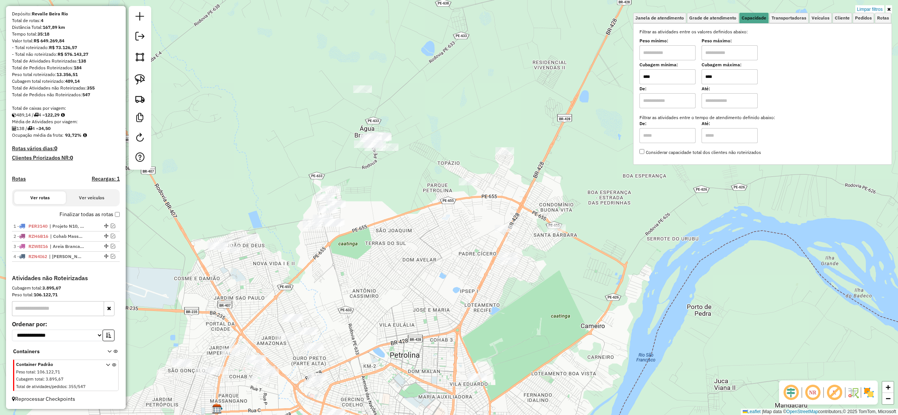
click at [369, 273] on div "Limpar filtros Janela de atendimento Grade de atendimento Capacidade Transporta…" at bounding box center [449, 207] width 898 height 415
drag, startPoint x: 366, startPoint y: 268, endPoint x: 379, endPoint y: 260, distance: 15.2
click at [370, 268] on div "Limpar filtros Janela de atendimento Grade de atendimento Capacidade Transporta…" at bounding box center [449, 207] width 898 height 415
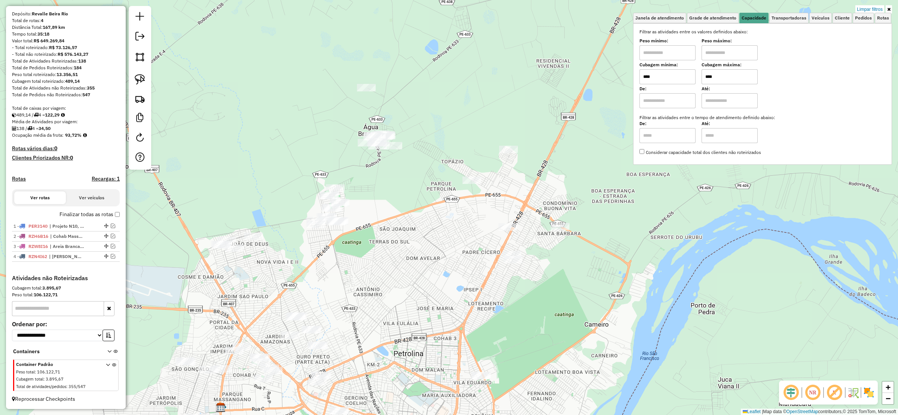
drag, startPoint x: 393, startPoint y: 248, endPoint x: 392, endPoint y: 192, distance: 56.5
click at [392, 192] on div "Limpar filtros Janela de atendimento Grade de atendimento Capacidade Transporta…" at bounding box center [449, 207] width 898 height 415
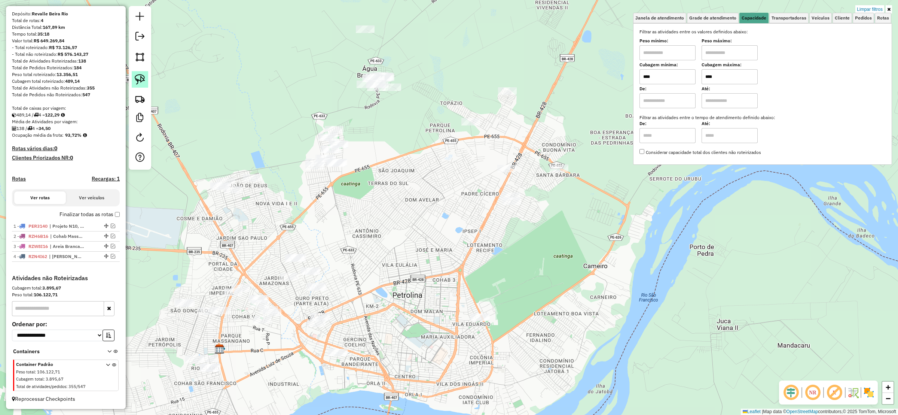
click at [134, 82] on link at bounding box center [140, 79] width 16 height 16
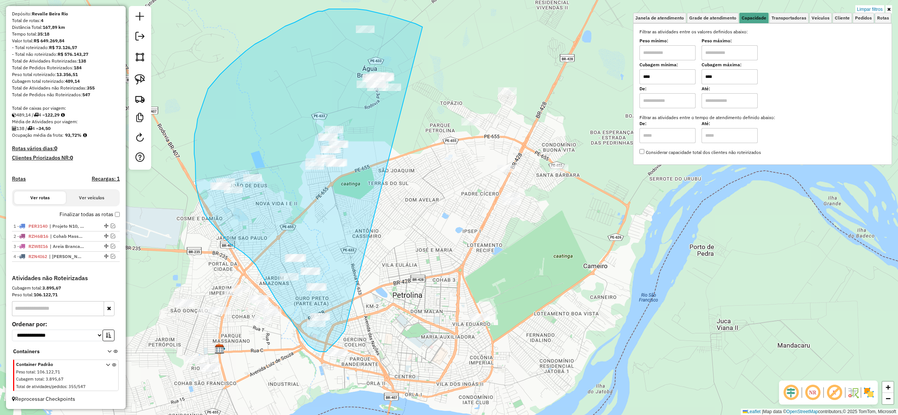
drag, startPoint x: 366, startPoint y: 10, endPoint x: 341, endPoint y: 296, distance: 286.6
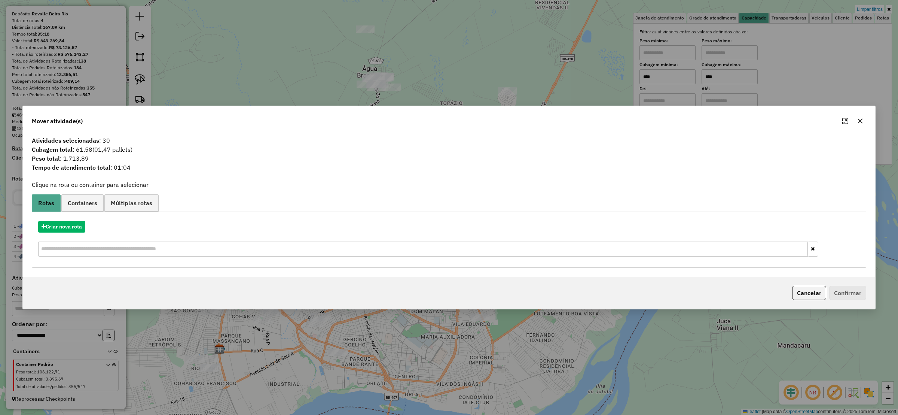
click at [860, 118] on icon "button" at bounding box center [860, 121] width 6 height 6
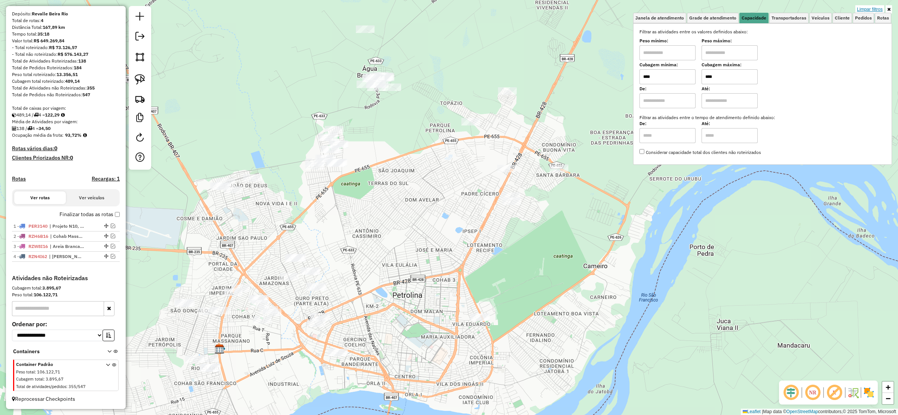
click at [863, 10] on link "Limpar filtros" at bounding box center [869, 9] width 29 height 8
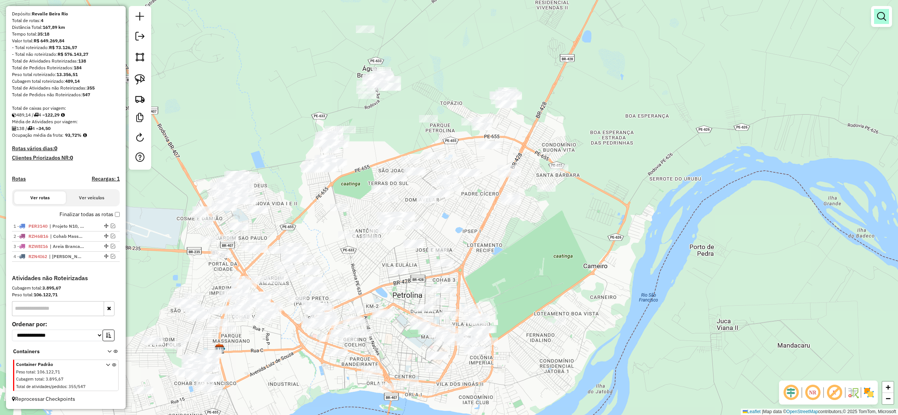
click at [881, 15] on em at bounding box center [881, 16] width 9 height 9
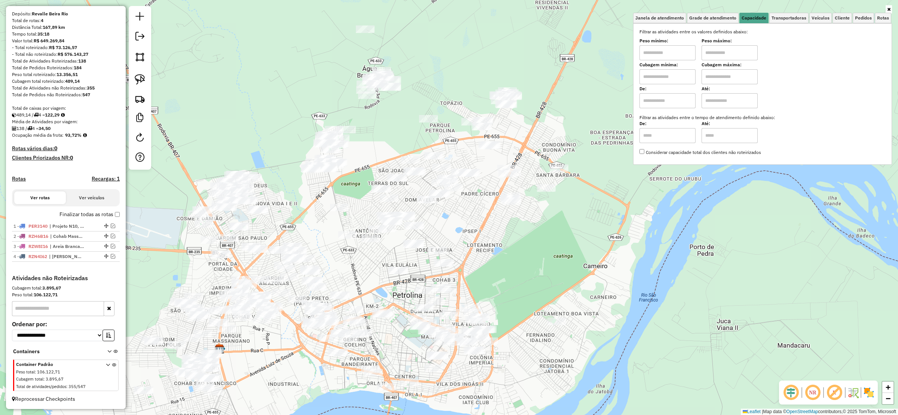
click at [653, 82] on input "text" at bounding box center [667, 76] width 56 height 15
type input "****"
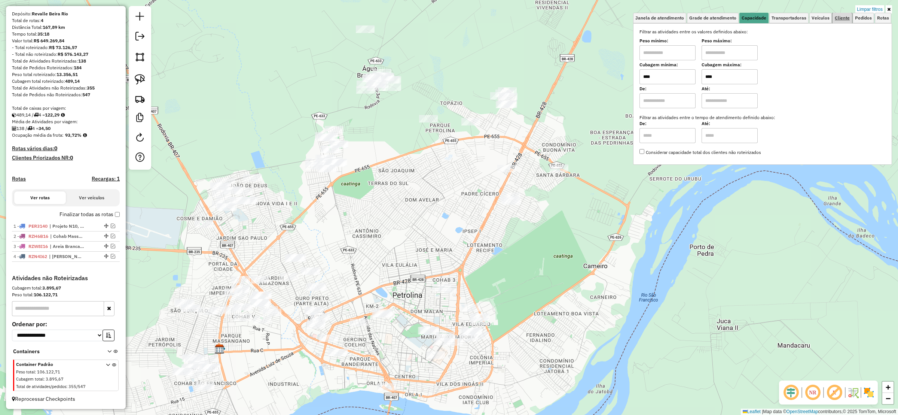
click at [849, 19] on span "Cliente" at bounding box center [842, 18] width 15 height 4
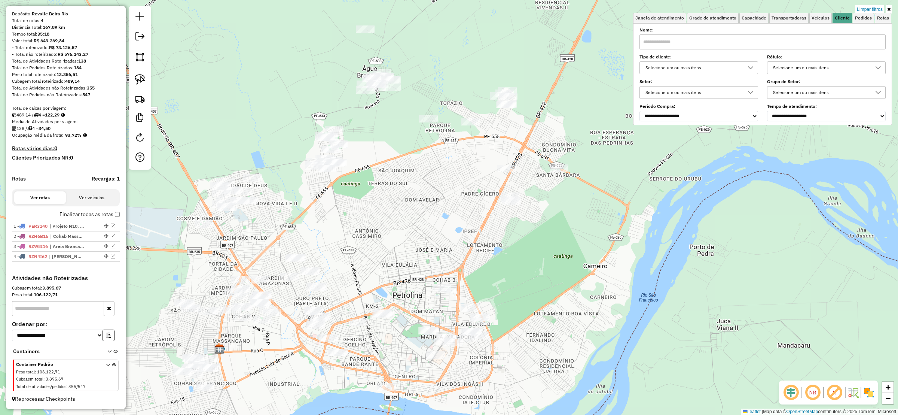
click at [695, 68] on div "Selecione um ou mais itens" at bounding box center [693, 68] width 101 height 12
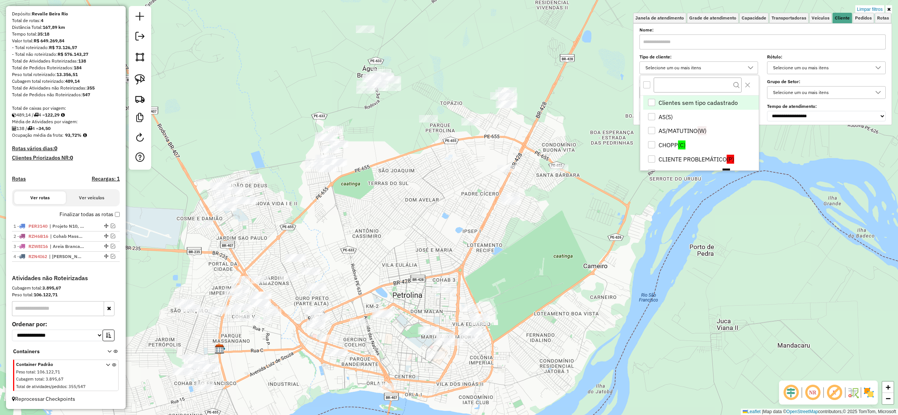
scroll to position [4, 26]
click at [649, 83] on div "All items unselected" at bounding box center [646, 84] width 7 height 7
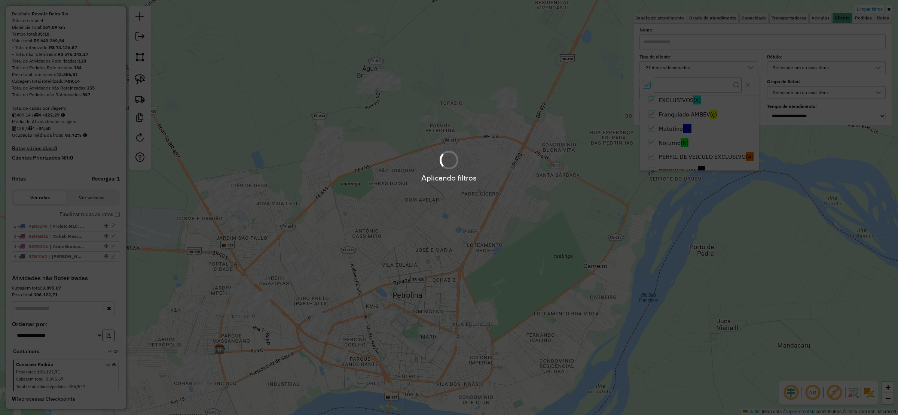
scroll to position [227, 0]
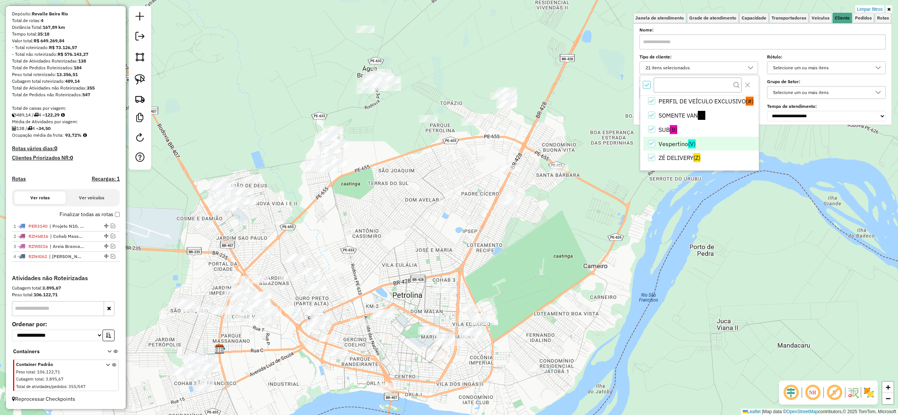
click at [650, 147] on li "Vespertino (V)" at bounding box center [701, 144] width 116 height 14
click at [654, 141] on icon "Noturno" at bounding box center [651, 142] width 5 height 5
click at [437, 133] on div "Limpar filtros Janela de atendimento Grade de atendimento Capacidade Transporta…" at bounding box center [449, 207] width 898 height 415
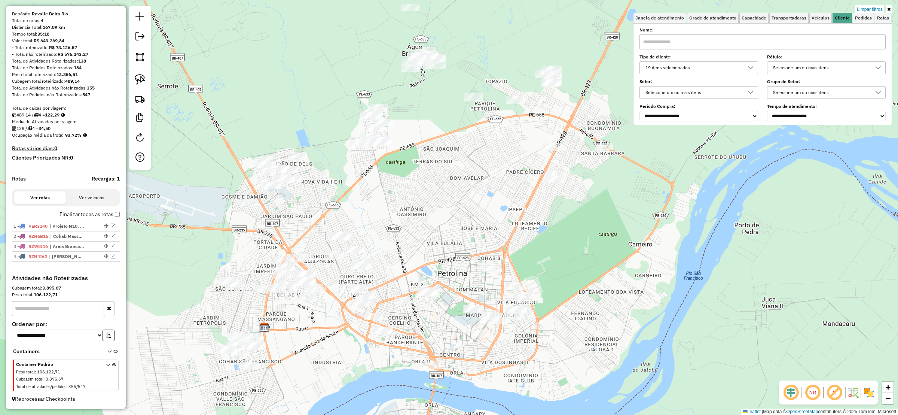
drag, startPoint x: 456, startPoint y: 144, endPoint x: 483, endPoint y: 126, distance: 32.2
click at [477, 110] on div "Limpar filtros Janela de atendimento Grade de atendimento Capacidade Transporta…" at bounding box center [449, 207] width 898 height 415
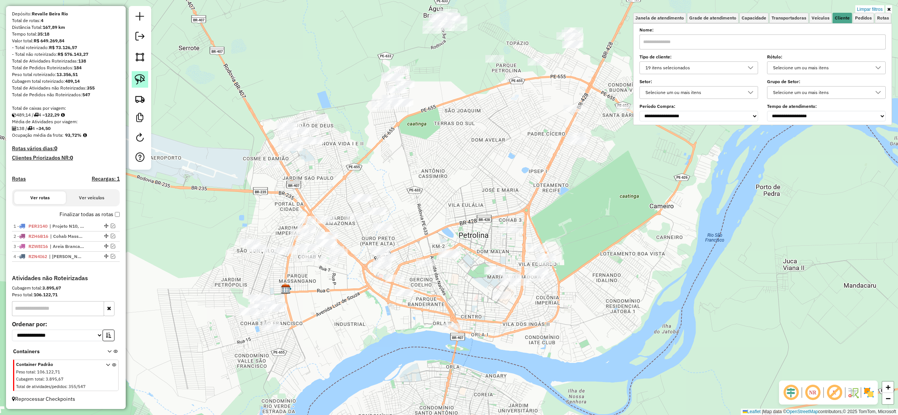
drag, startPoint x: 136, startPoint y: 77, endPoint x: 192, endPoint y: 141, distance: 84.8
click at [135, 77] on img at bounding box center [140, 79] width 10 height 10
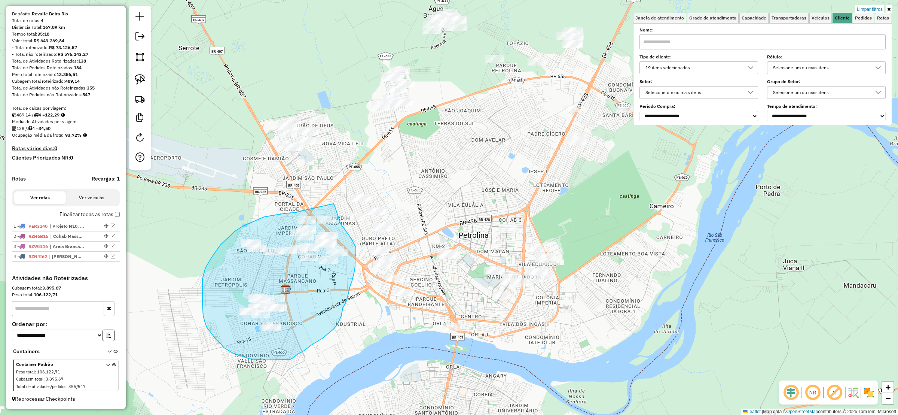
drag, startPoint x: 296, startPoint y: 212, endPoint x: 333, endPoint y: 204, distance: 38.0
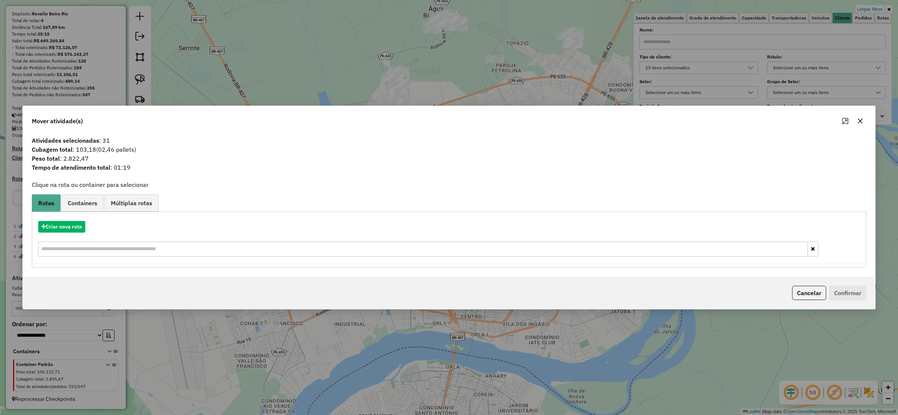
click at [856, 121] on button "button" at bounding box center [860, 121] width 12 height 12
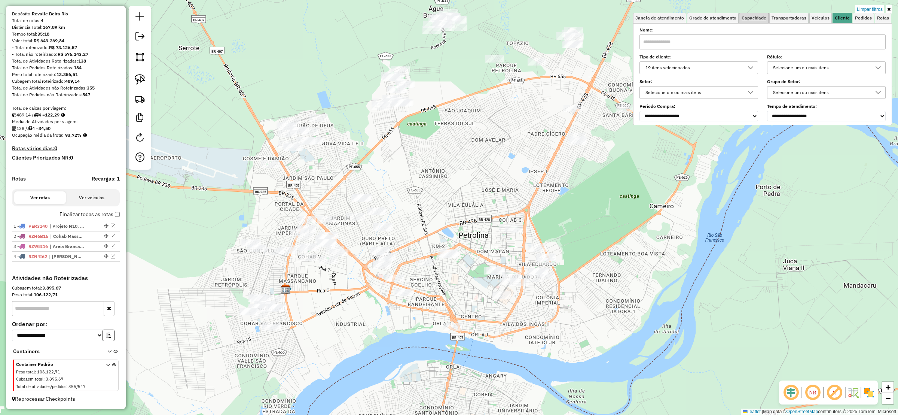
click at [750, 15] on link "Capacidade" at bounding box center [753, 18] width 29 height 10
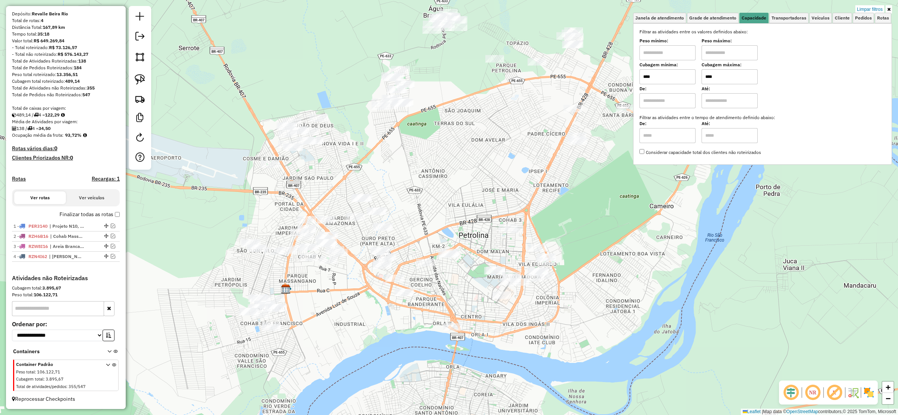
click at [721, 75] on input "****" at bounding box center [729, 76] width 56 height 15
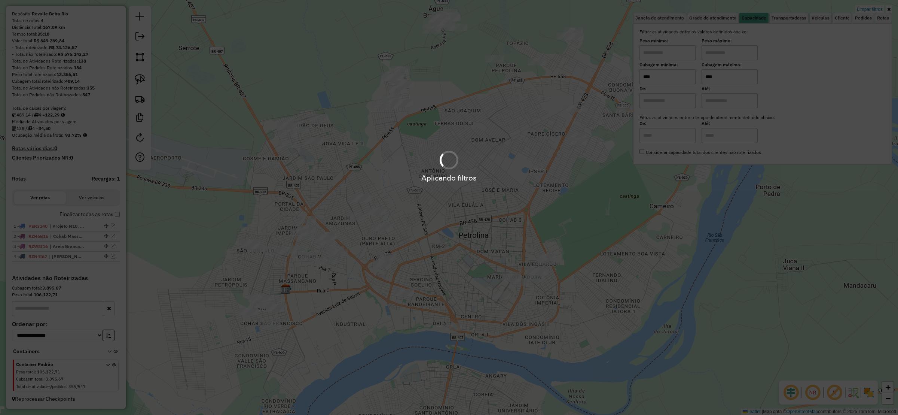
type input "****"
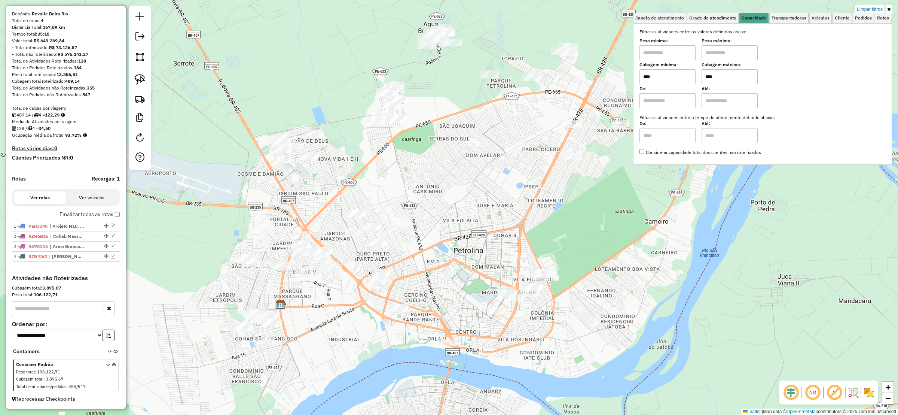
drag, startPoint x: 455, startPoint y: 123, endPoint x: 403, endPoint y: 195, distance: 88.5
click at [410, 196] on div "Limpar filtros Janela de atendimento Grade de atendimento Capacidade Transporta…" at bounding box center [449, 207] width 898 height 415
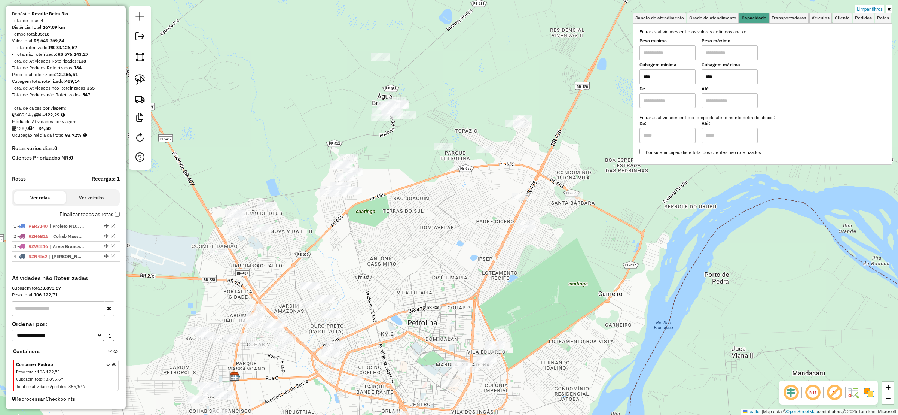
click at [144, 80] on link at bounding box center [140, 79] width 16 height 16
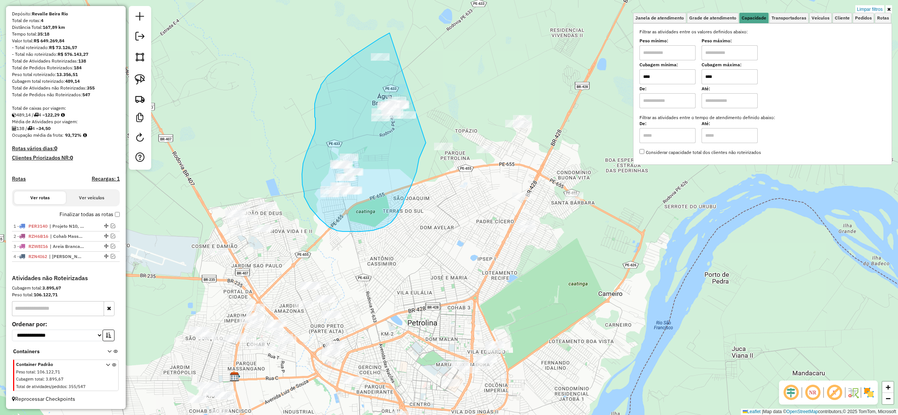
drag, startPoint x: 338, startPoint y: 67, endPoint x: 422, endPoint y: 91, distance: 87.1
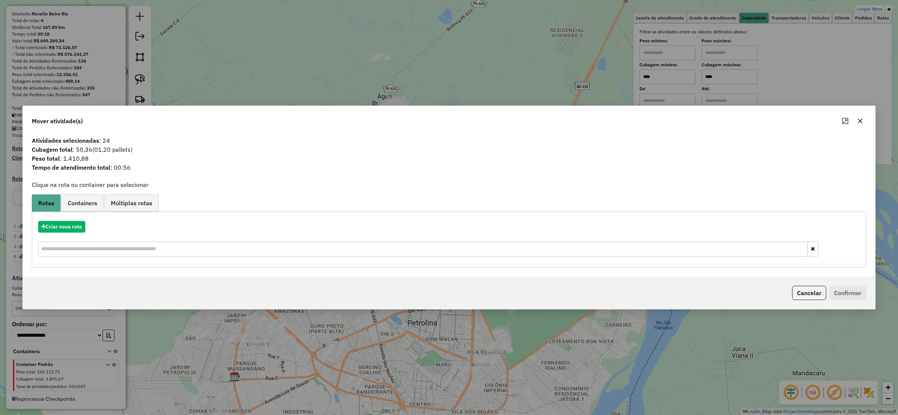
click at [864, 122] on button "button" at bounding box center [860, 121] width 12 height 12
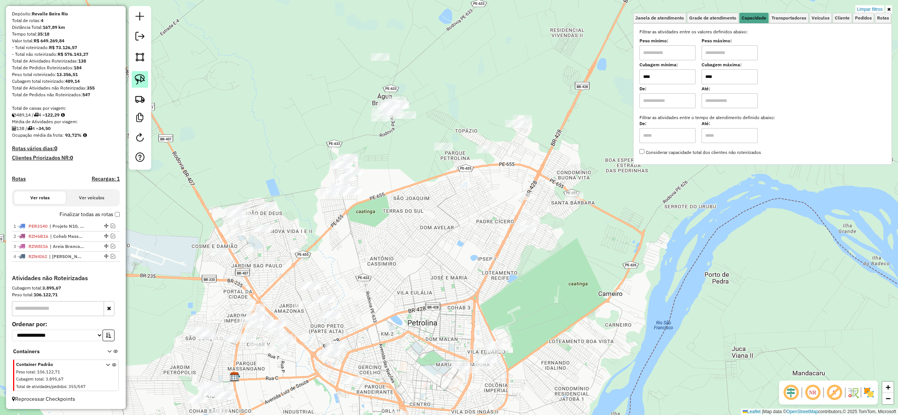
click at [141, 88] on link at bounding box center [140, 79] width 16 height 16
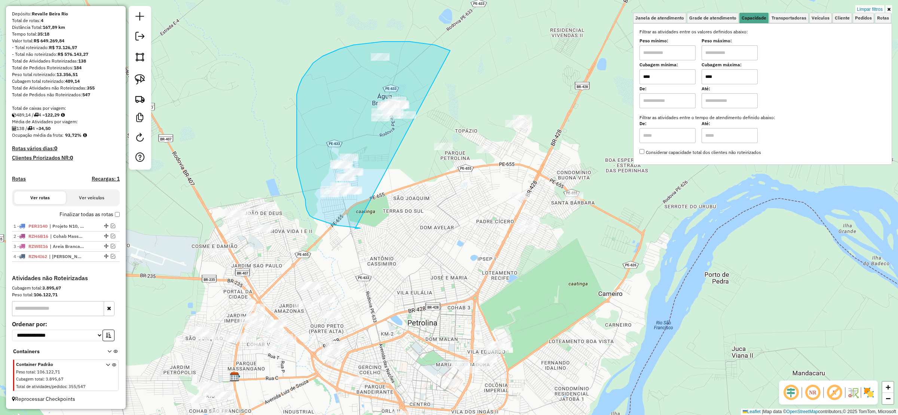
drag, startPoint x: 429, startPoint y: 44, endPoint x: 355, endPoint y: 228, distance: 198.6
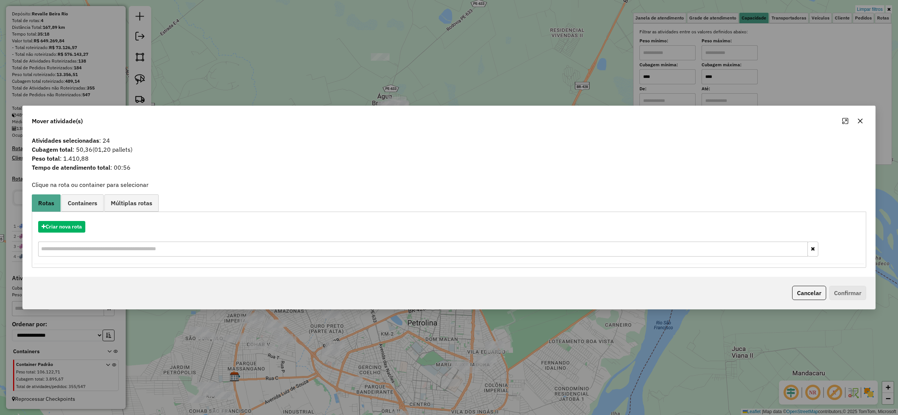
drag, startPoint x: 65, startPoint y: 237, endPoint x: 64, endPoint y: 233, distance: 4.6
click at [64, 237] on div "Criar nova rota" at bounding box center [449, 239] width 831 height 49
click at [62, 222] on button "Criar nova rota" at bounding box center [61, 227] width 47 height 12
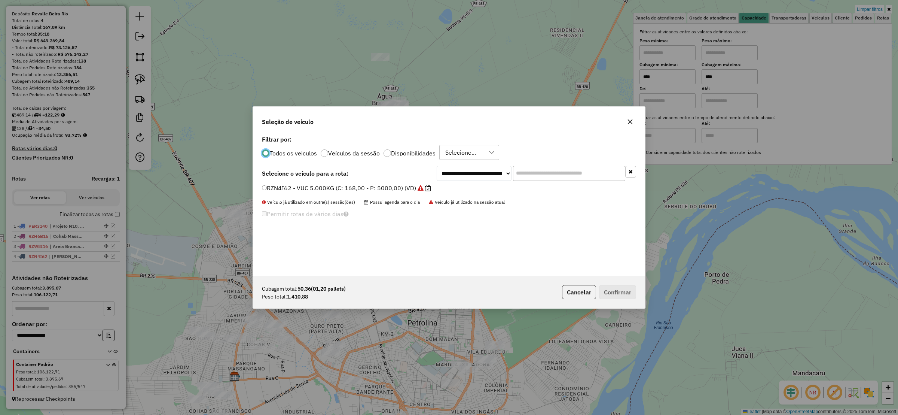
scroll to position [4, 2]
click at [469, 174] on select "**********" at bounding box center [474, 173] width 75 height 15
select select "********"
click at [437, 166] on select "**********" at bounding box center [474, 173] width 75 height 15
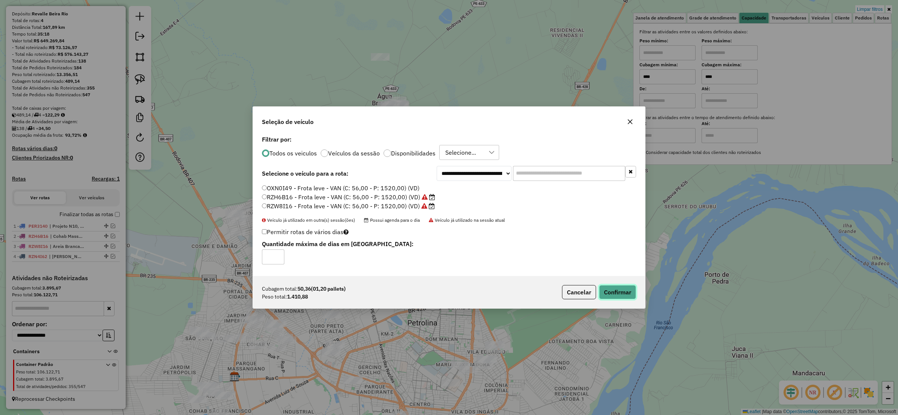
click at [623, 285] on button "Confirmar" at bounding box center [617, 292] width 37 height 14
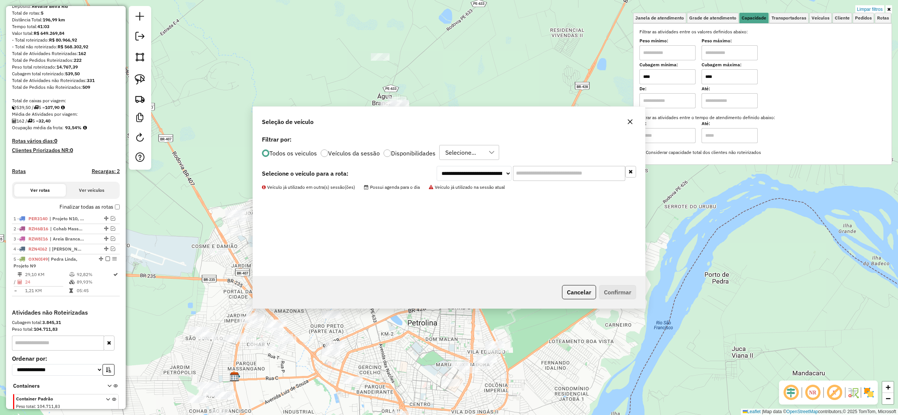
scroll to position [108, 0]
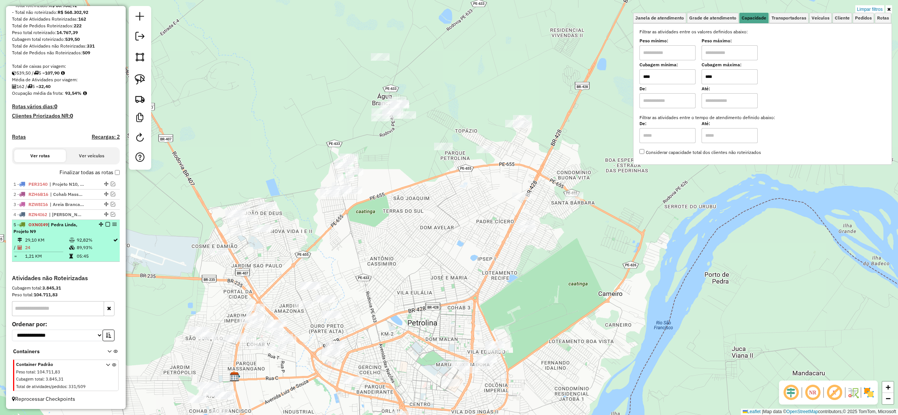
drag, startPoint x: 104, startPoint y: 224, endPoint x: 123, endPoint y: 227, distance: 19.3
click at [106, 223] on em at bounding box center [108, 224] width 4 height 4
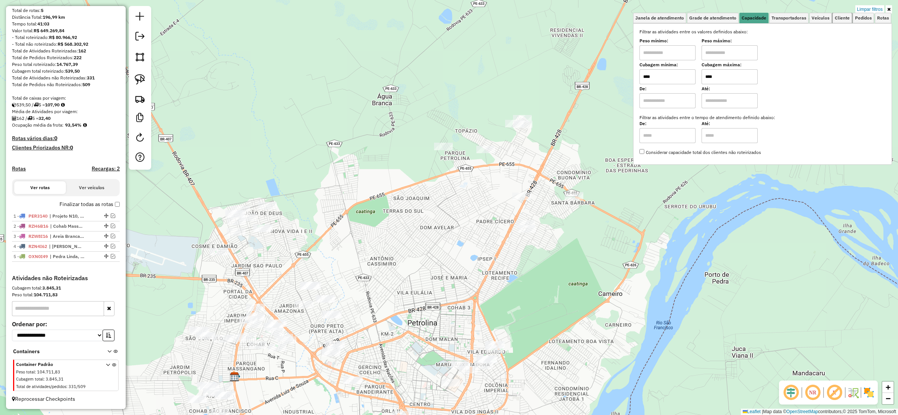
click at [835, 19] on span "Cliente" at bounding box center [842, 18] width 15 height 4
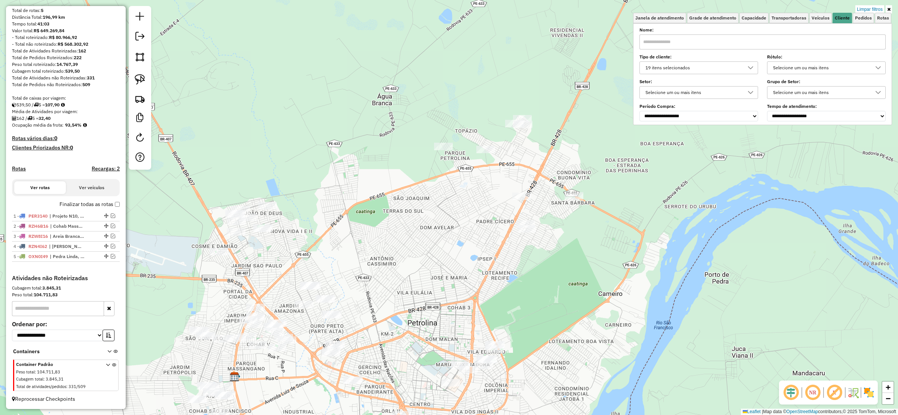
click at [712, 69] on div "19 itens selecionados" at bounding box center [693, 68] width 101 height 12
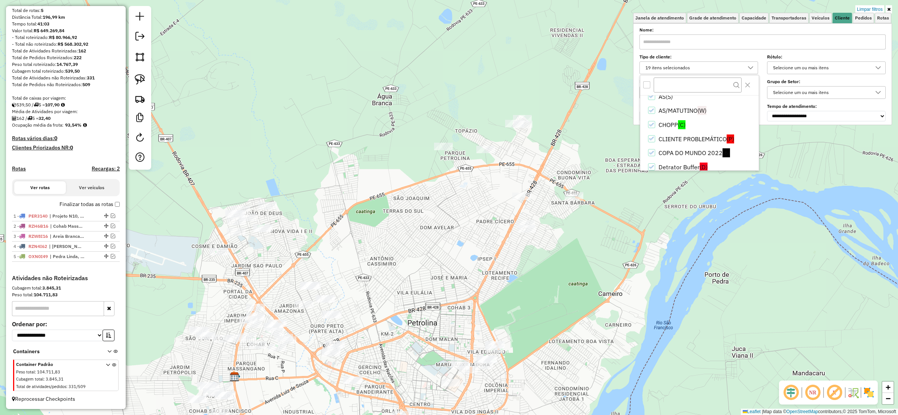
scroll to position [56, 0]
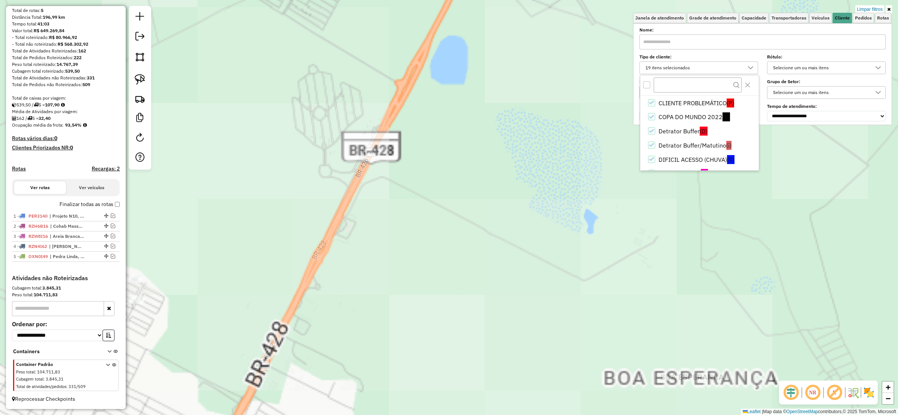
click at [641, 86] on div at bounding box center [699, 85] width 119 height 20
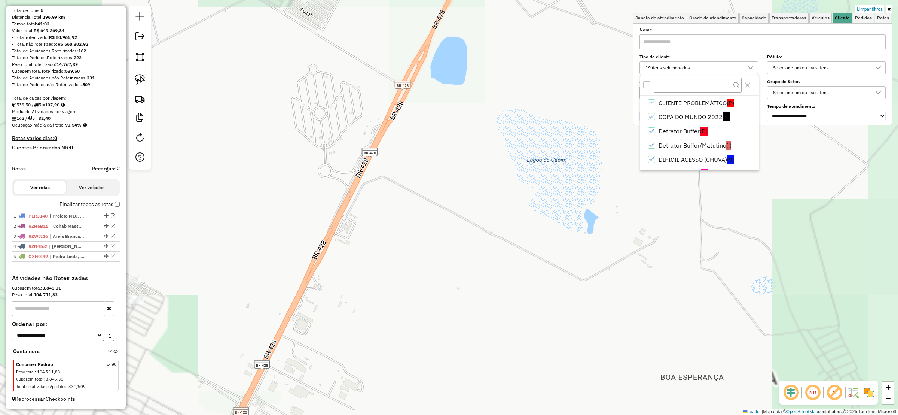
click at [645, 88] on div "All items unselected" at bounding box center [646, 84] width 7 height 7
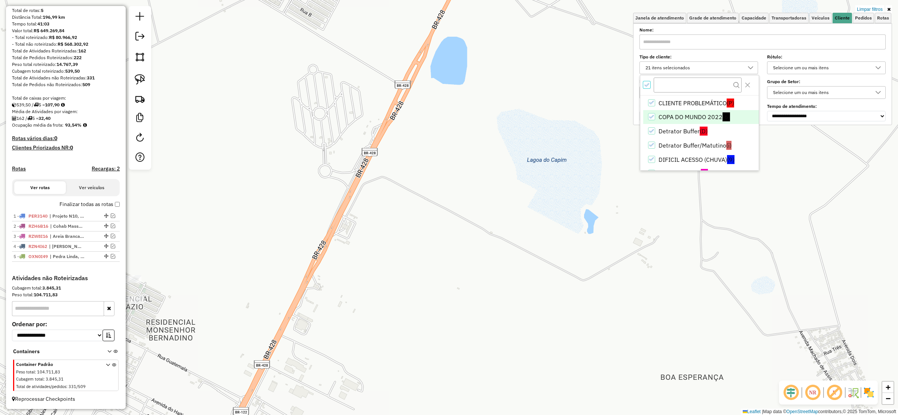
scroll to position [168, 0]
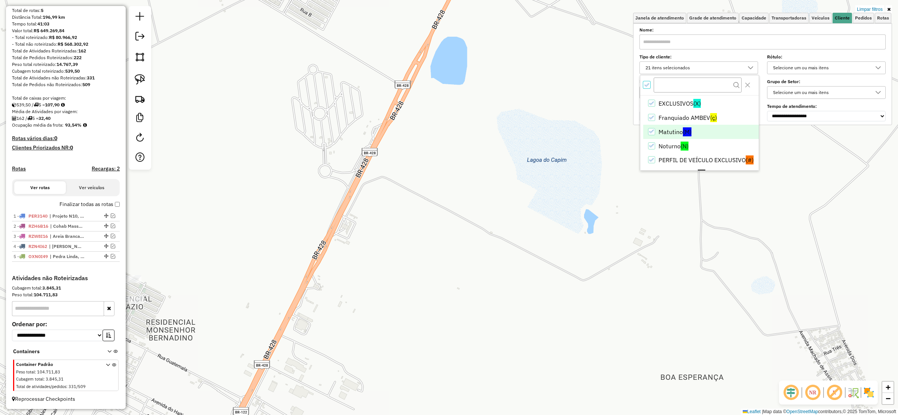
click at [658, 135] on li "Matutino (M)" at bounding box center [701, 132] width 116 height 14
drag, startPoint x: 547, startPoint y: 145, endPoint x: 555, endPoint y: 143, distance: 8.3
click at [555, 143] on div "Limpar filtros Janela de atendimento Grade de atendimento Capacidade Transporta…" at bounding box center [449, 207] width 898 height 415
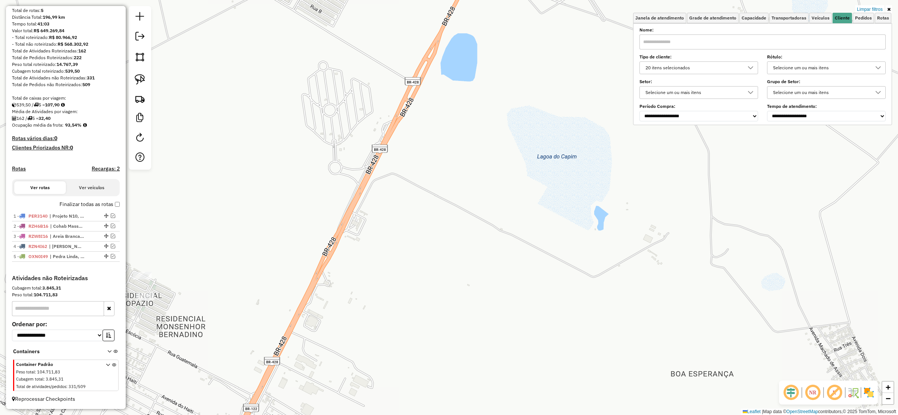
click at [690, 67] on div "20 itens selecionados" at bounding box center [693, 68] width 101 height 12
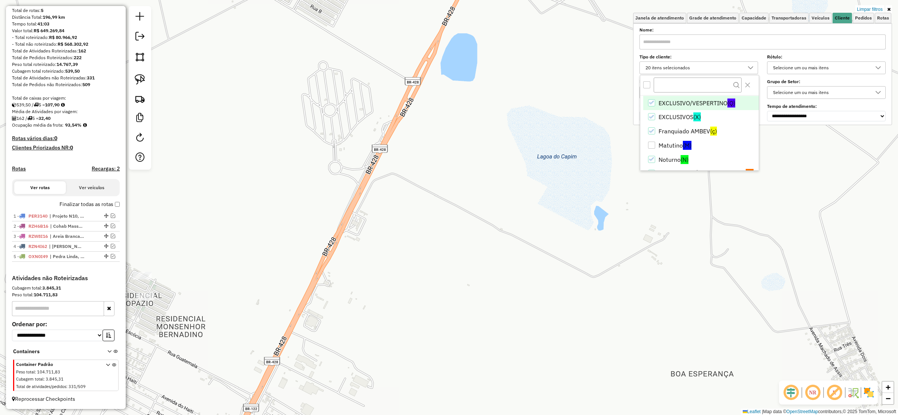
scroll to position [171, 0]
click at [516, 161] on div "Limpar filtros Janela de atendimento Grade de atendimento Capacidade Transporta…" at bounding box center [449, 207] width 898 height 415
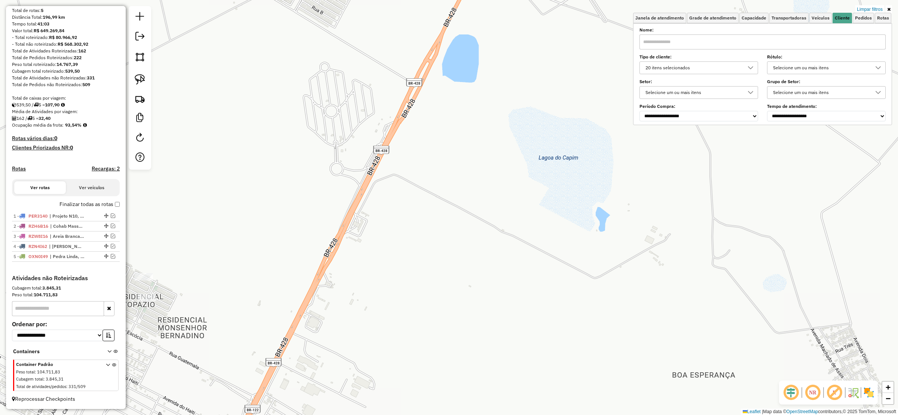
drag, startPoint x: 560, startPoint y: 145, endPoint x: 646, endPoint y: 134, distance: 86.1
click at [639, 136] on div "Limpar filtros Janela de atendimento Grade de atendimento Capacidade Transporta…" at bounding box center [449, 207] width 898 height 415
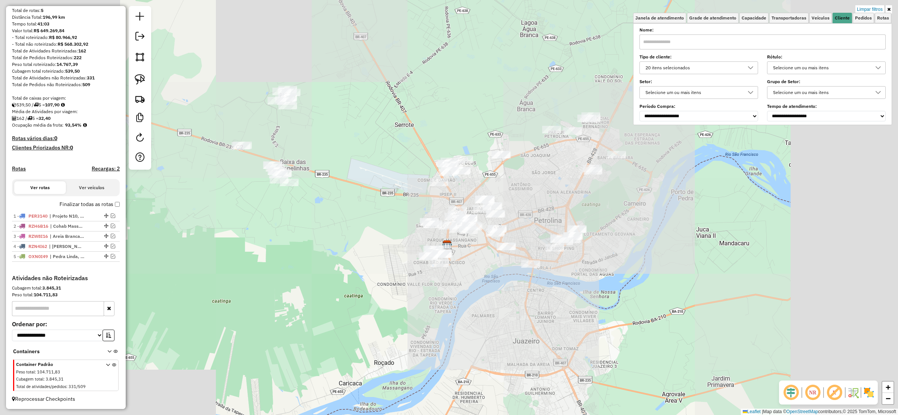
click at [563, 147] on div "Limpar filtros Janela de atendimento Grade de atendimento Capacidade Transporta…" at bounding box center [449, 207] width 898 height 415
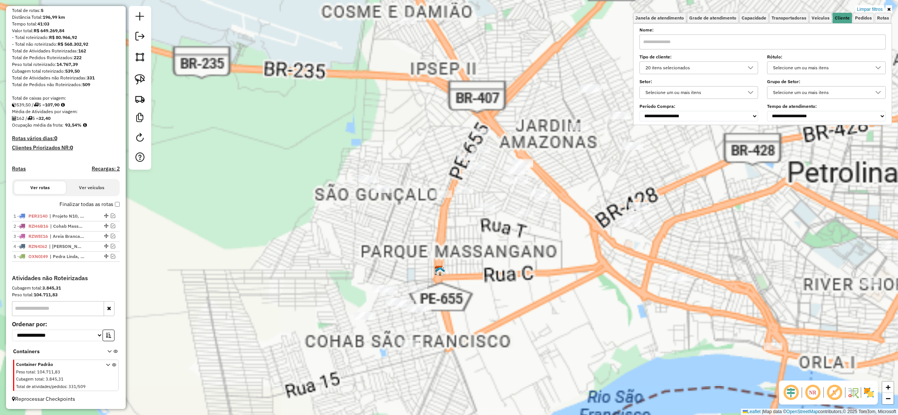
drag, startPoint x: 486, startPoint y: 251, endPoint x: 438, endPoint y: 224, distance: 55.2
click at [438, 224] on div "Limpar filtros Janela de atendimento Grade de atendimento Capacidade Transporta…" at bounding box center [449, 207] width 898 height 415
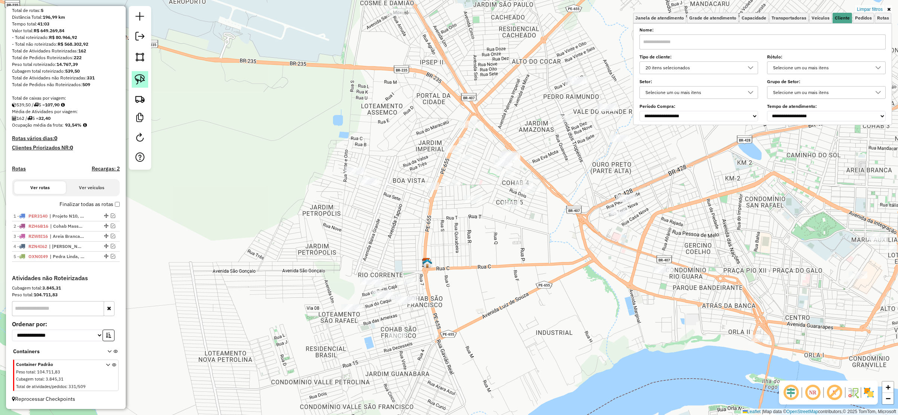
click at [142, 79] on img at bounding box center [140, 79] width 10 height 10
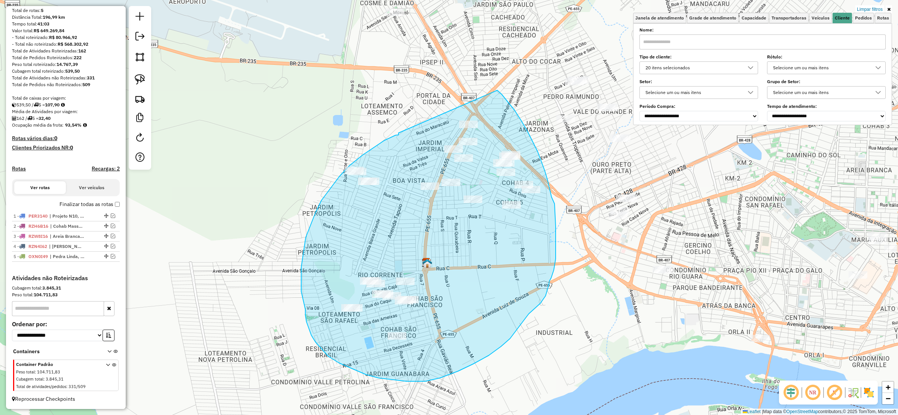
drag, startPoint x: 398, startPoint y: 135, endPoint x: 482, endPoint y: 77, distance: 101.3
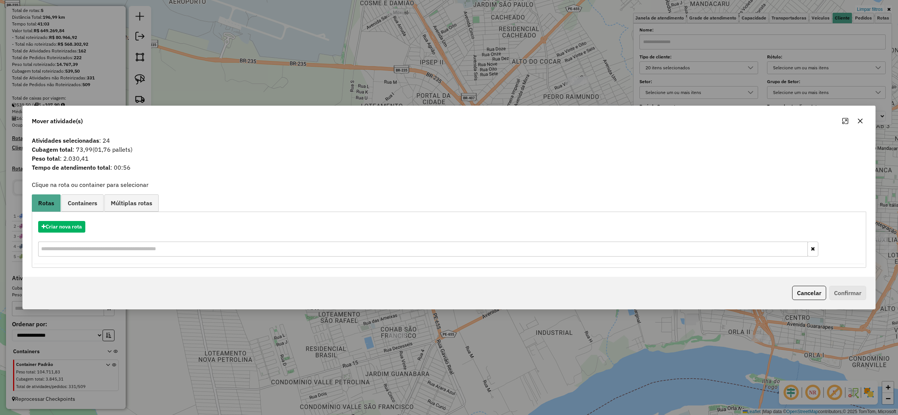
click at [861, 118] on icon "button" at bounding box center [860, 121] width 6 height 6
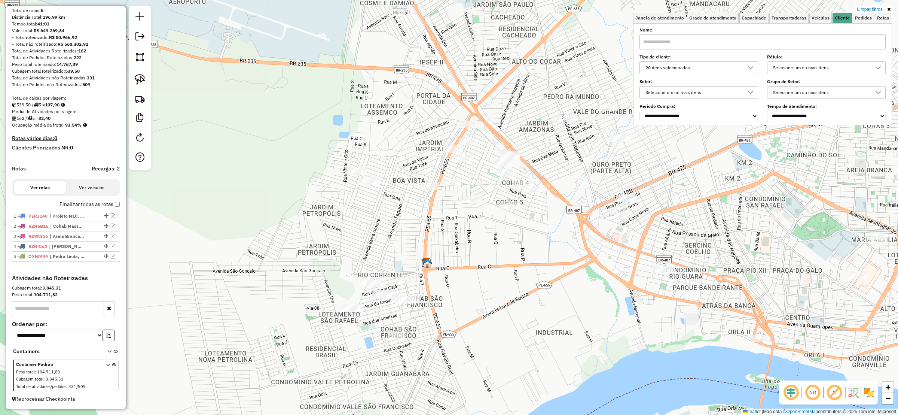
drag, startPoint x: 537, startPoint y: 181, endPoint x: 165, endPoint y: 215, distance: 372.7
click at [169, 216] on div "Limpar filtros Janela de atendimento Grade de atendimento Capacidade Transporta…" at bounding box center [449, 207] width 898 height 415
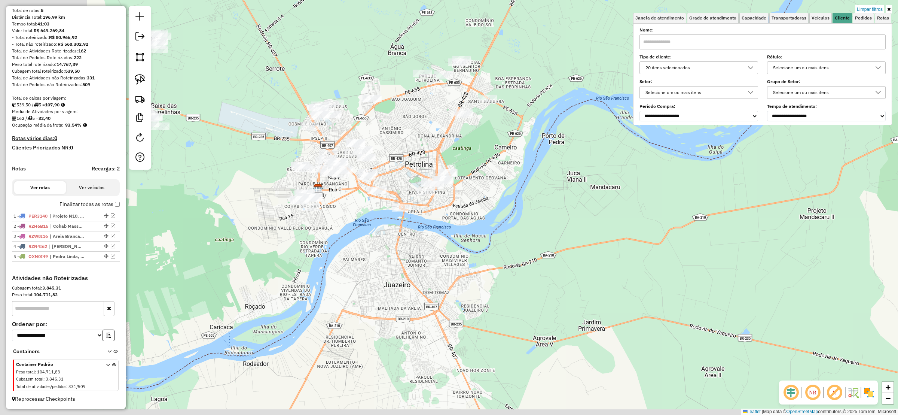
drag, startPoint x: 338, startPoint y: 155, endPoint x: 386, endPoint y: 152, distance: 48.8
click at [443, 119] on div "Limpar filtros Janela de atendimento Grade de atendimento Capacidade Transporta…" at bounding box center [449, 207] width 898 height 415
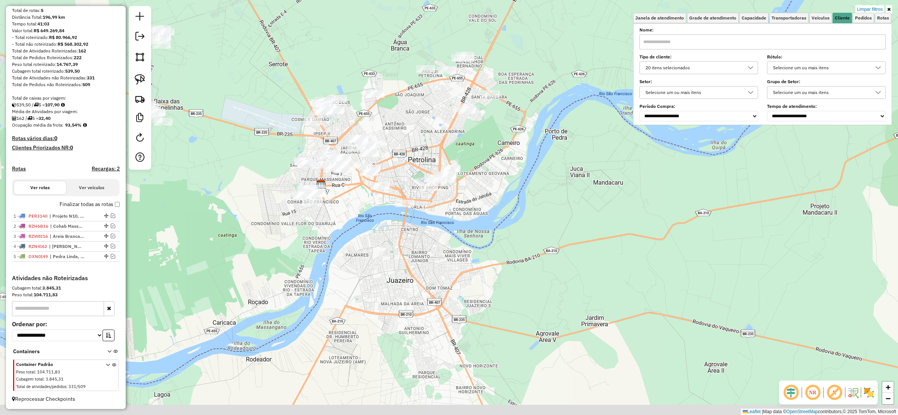
drag, startPoint x: 365, startPoint y: 161, endPoint x: 445, endPoint y: 150, distance: 80.3
click at [445, 150] on div "Limpar filtros Janela de atendimento Grade de atendimento Capacidade Transporta…" at bounding box center [449, 207] width 898 height 415
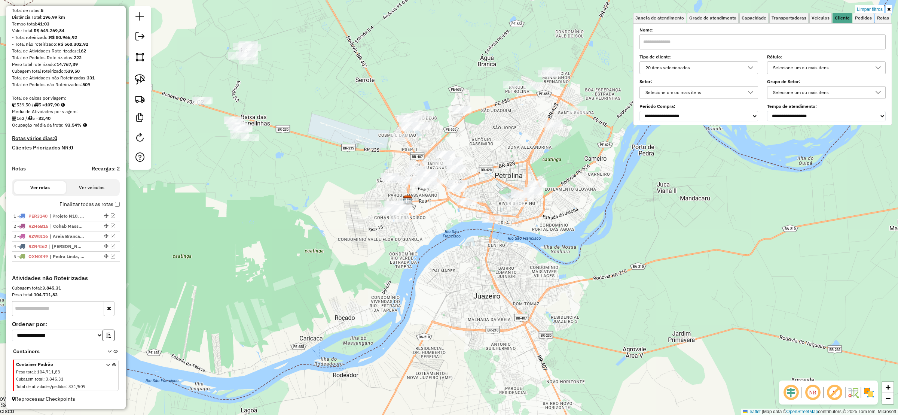
drag, startPoint x: 361, startPoint y: 166, endPoint x: 360, endPoint y: 189, distance: 22.8
click at [361, 189] on div "Limpar filtros Janela de atendimento Grade de atendimento Capacidade Transporta…" at bounding box center [449, 207] width 898 height 415
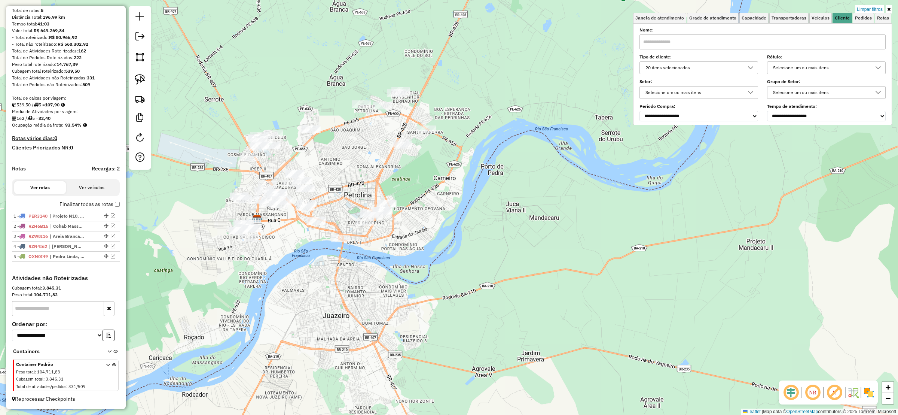
click at [214, 175] on div "Limpar filtros Janela de atendimento Grade de atendimento Capacidade Transporta…" at bounding box center [449, 207] width 898 height 415
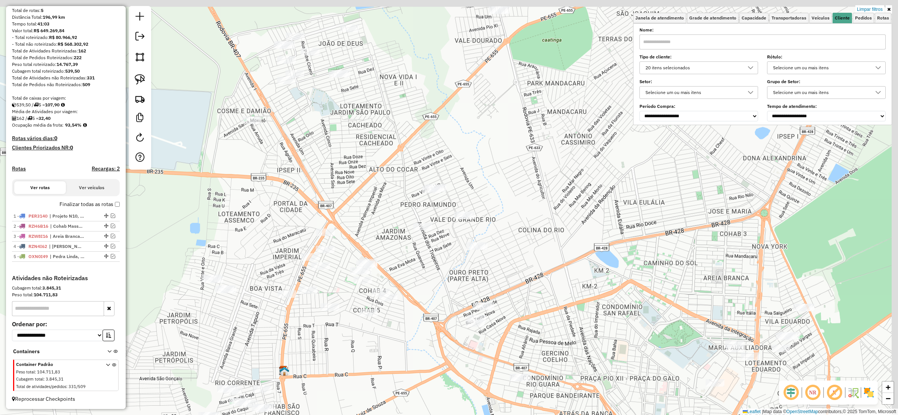
drag, startPoint x: 250, startPoint y: 181, endPoint x: 196, endPoint y: 199, distance: 57.6
click at [196, 199] on div "Limpar filtros Janela de atendimento Grade de atendimento Capacidade Transporta…" at bounding box center [449, 207] width 898 height 415
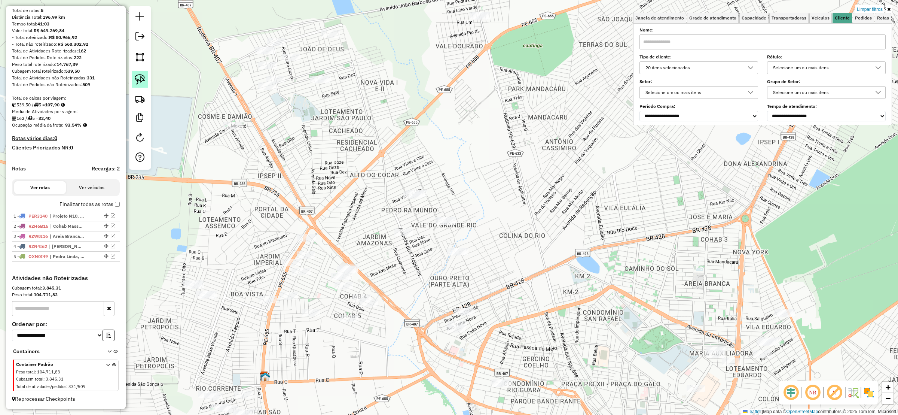
click at [141, 83] on img at bounding box center [140, 79] width 10 height 10
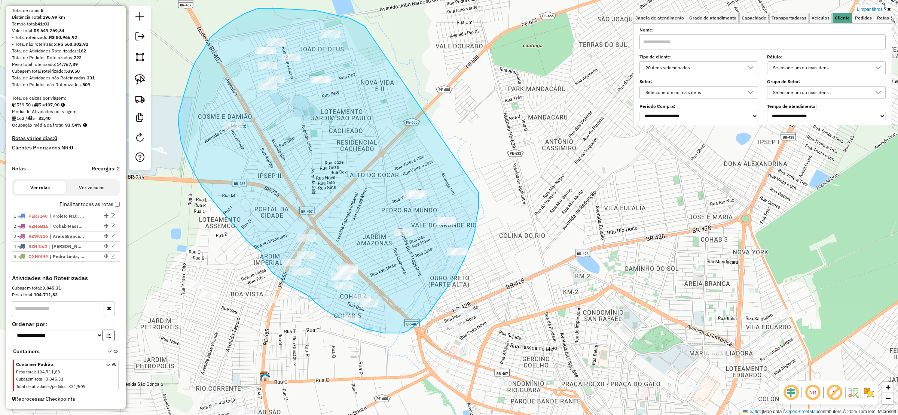
drag, startPoint x: 315, startPoint y: 10, endPoint x: 477, endPoint y: 190, distance: 241.6
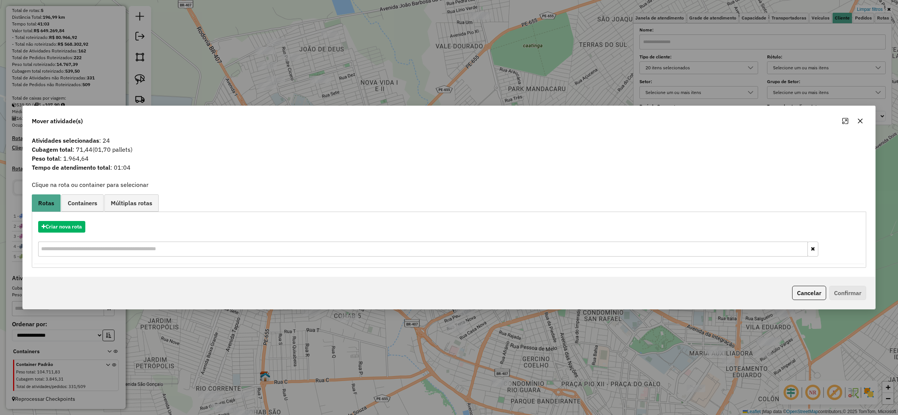
click at [863, 119] on button "button" at bounding box center [860, 121] width 12 height 12
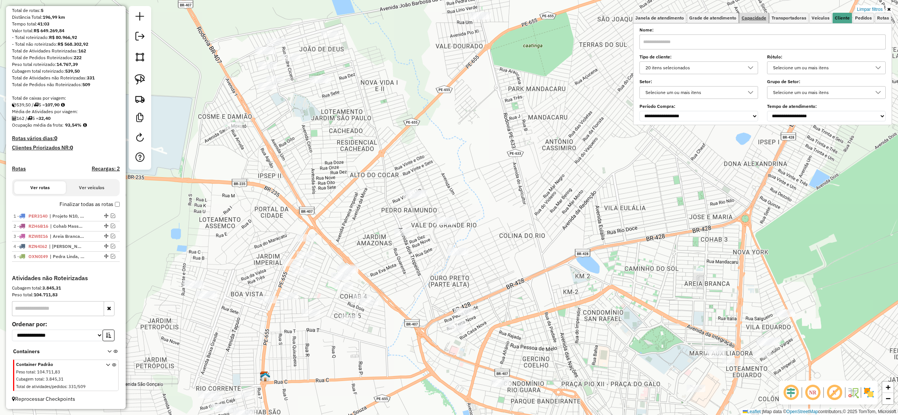
click at [760, 15] on link "Capacidade" at bounding box center [753, 18] width 29 height 10
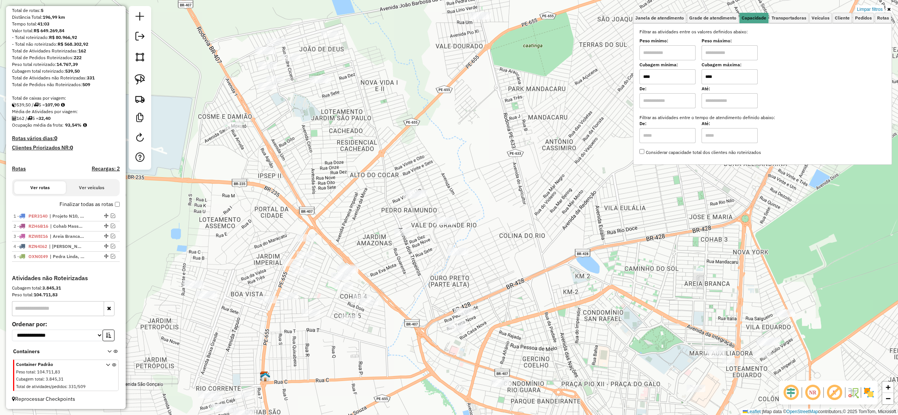
click at [737, 82] on input "****" at bounding box center [729, 76] width 56 height 15
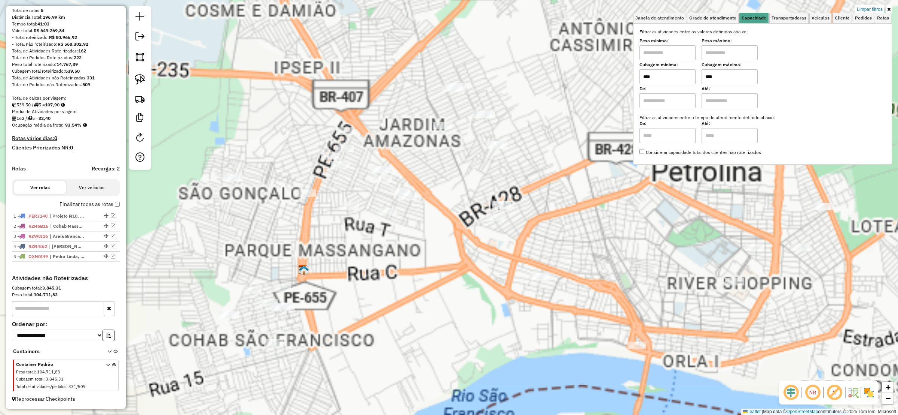
type input "****"
click at [403, 264] on div "Limpar filtros Janela de atendimento Grade de atendimento Capacidade Transporta…" at bounding box center [449, 207] width 898 height 415
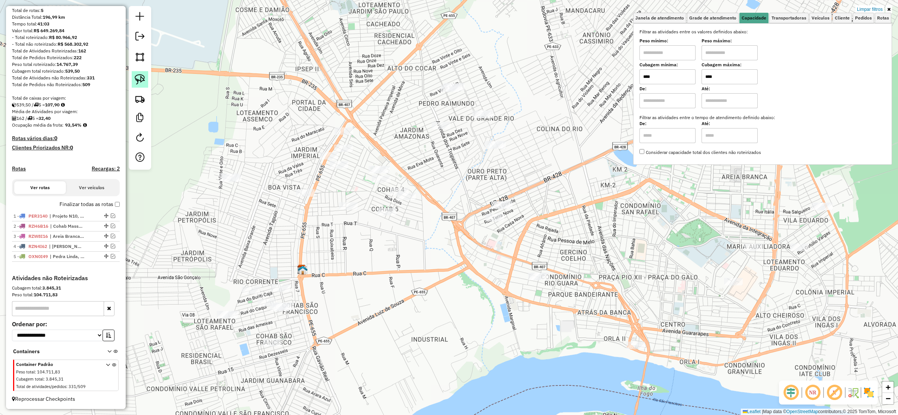
click at [140, 79] on img at bounding box center [140, 79] width 10 height 10
drag, startPoint x: 220, startPoint y: 90, endPoint x: 253, endPoint y: 333, distance: 245.3
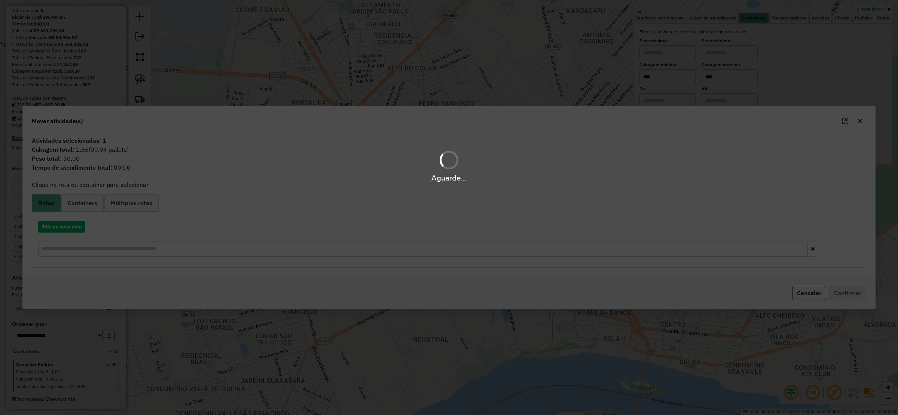
click at [861, 119] on div "Aguarde..." at bounding box center [449, 207] width 898 height 415
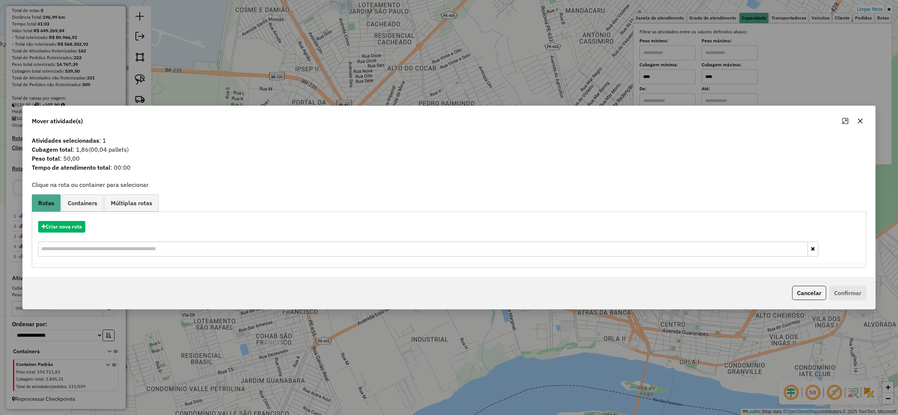
click at [861, 119] on icon "button" at bounding box center [860, 121] width 6 height 6
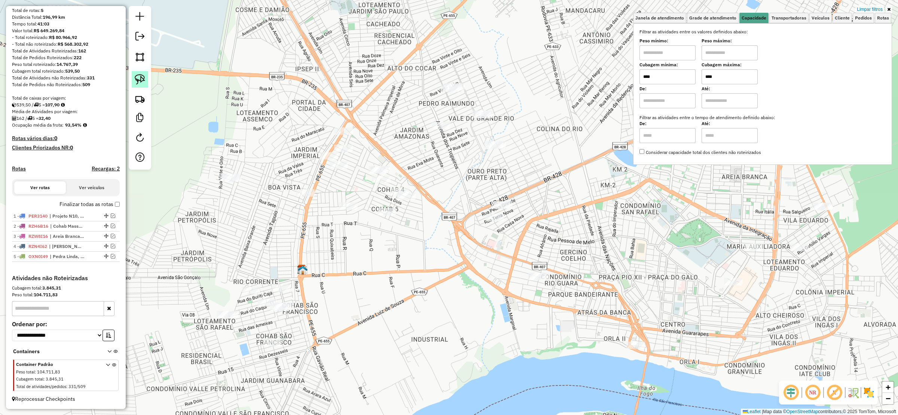
click at [135, 75] on img at bounding box center [140, 79] width 10 height 10
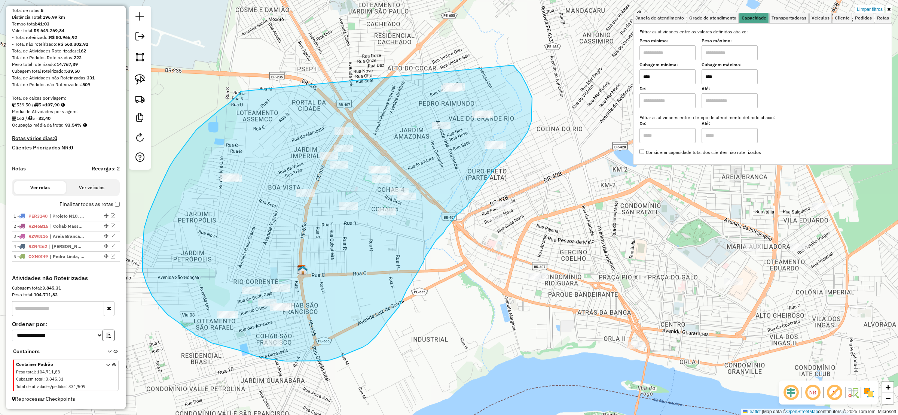
drag, startPoint x: 219, startPoint y: 110, endPoint x: 498, endPoint y: 54, distance: 284.0
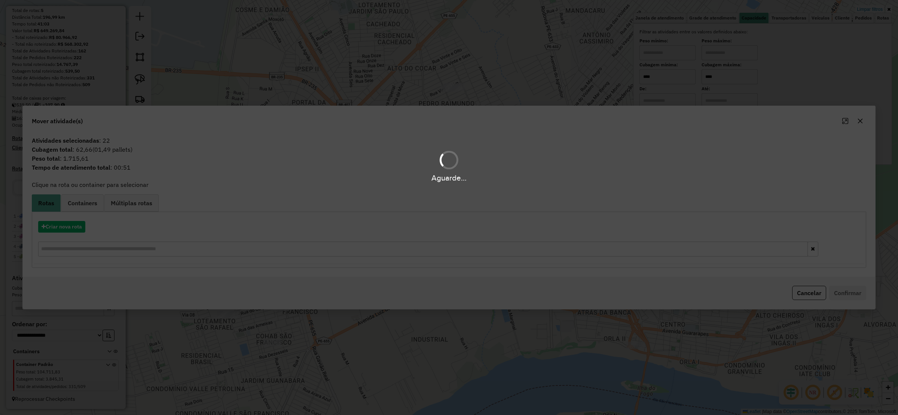
click at [76, 240] on div "Aguarde..." at bounding box center [449, 207] width 898 height 415
click at [75, 226] on div "Aguarde..." at bounding box center [449, 207] width 898 height 415
click at [74, 225] on div "Aguarde..." at bounding box center [449, 207] width 898 height 415
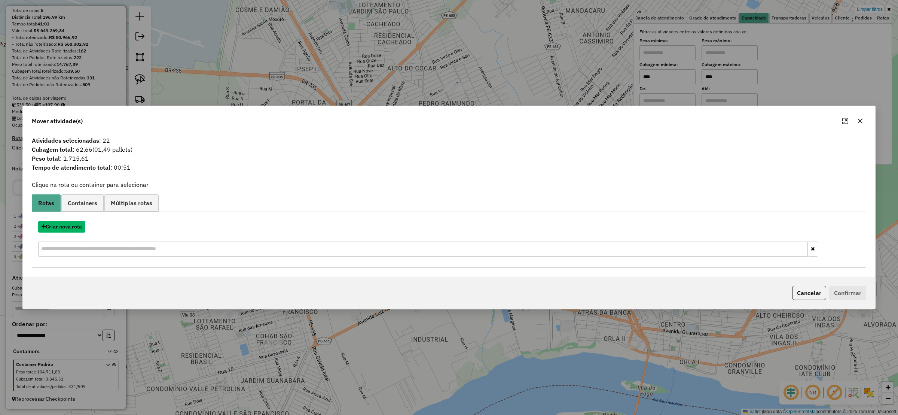
click at [87, 227] on div "Criar nova rota" at bounding box center [449, 227] width 831 height 12
click at [70, 234] on div "Criar nova rota" at bounding box center [449, 239] width 831 height 49
click at [76, 225] on button "Criar nova rota" at bounding box center [61, 227] width 47 height 12
select select "********"
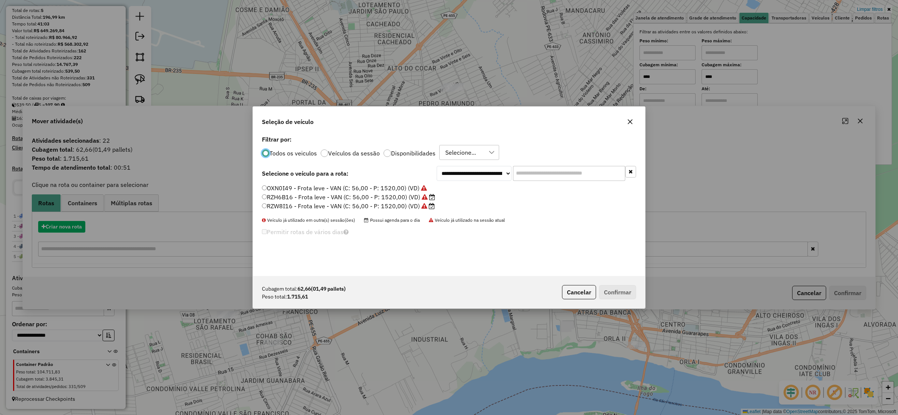
scroll to position [4, 2]
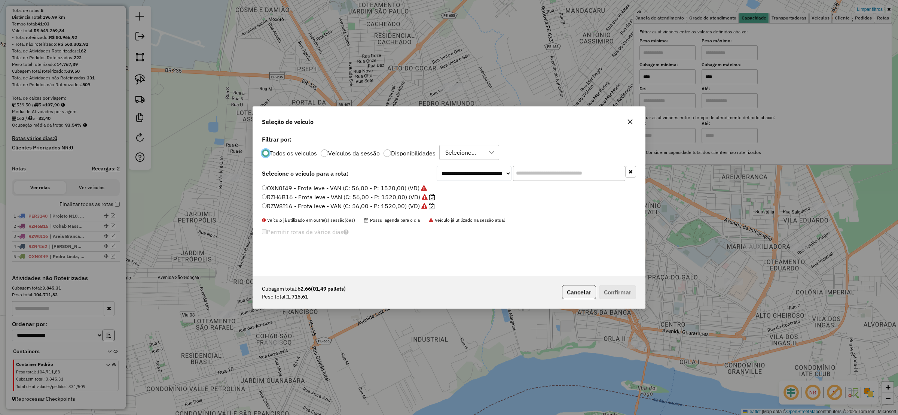
click at [263, 190] on label "OXN0I49 - Frota leve - VAN (C: 56,00 - P: 1520,00) (VD)" at bounding box center [344, 187] width 165 height 9
click at [612, 291] on button "Confirmar" at bounding box center [617, 292] width 37 height 14
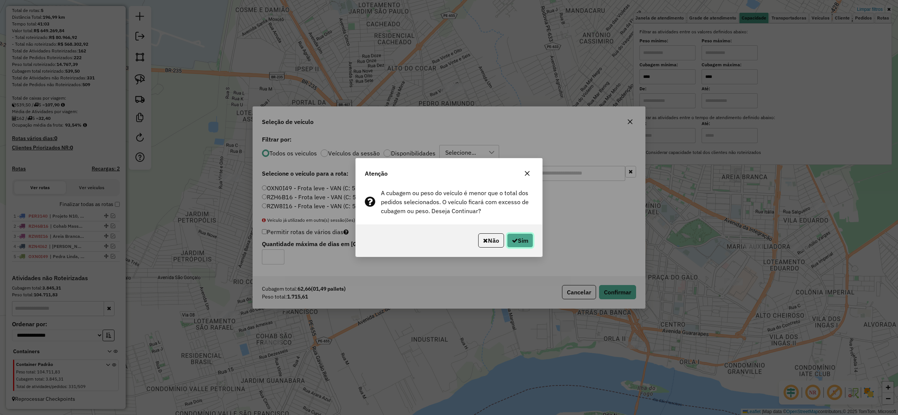
click at [520, 236] on button "Sim" at bounding box center [520, 240] width 26 height 14
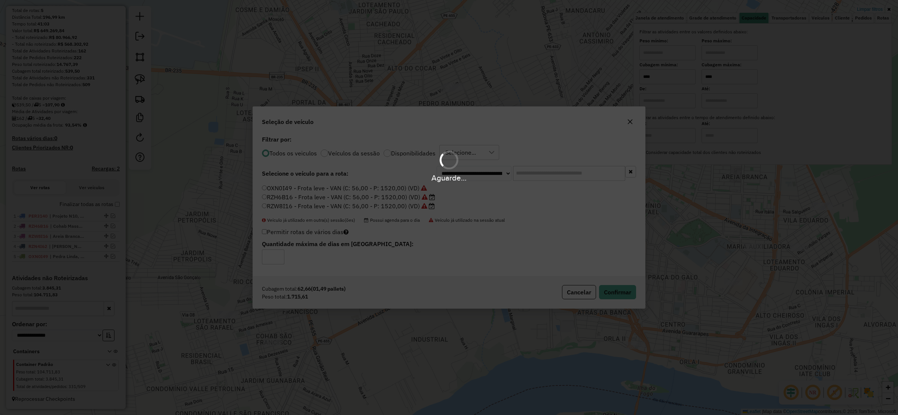
scroll to position [135, 0]
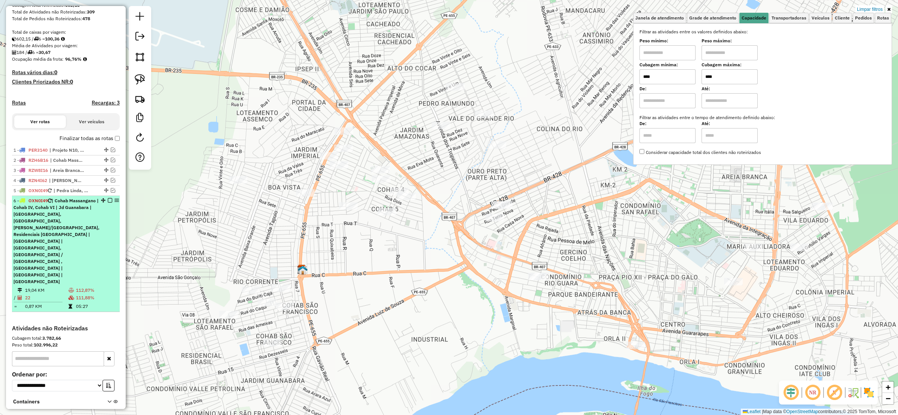
drag, startPoint x: 63, startPoint y: 261, endPoint x: 73, endPoint y: 259, distance: 10.2
click at [64, 286] on td "19,04 KM" at bounding box center [46, 289] width 43 height 7
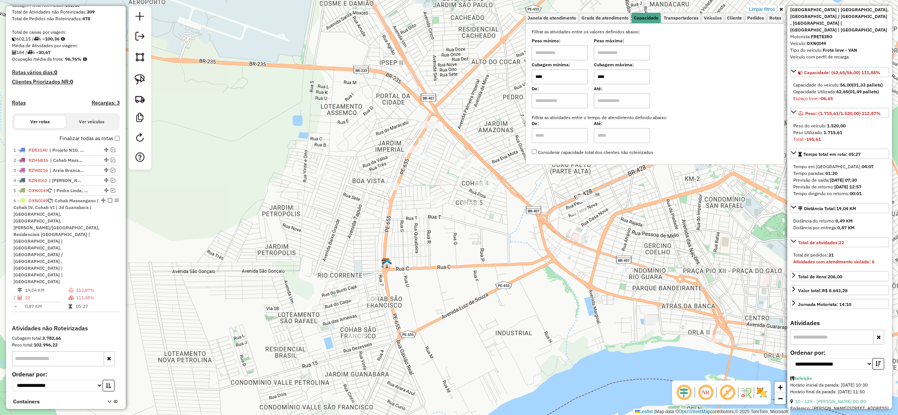
scroll to position [168, 0]
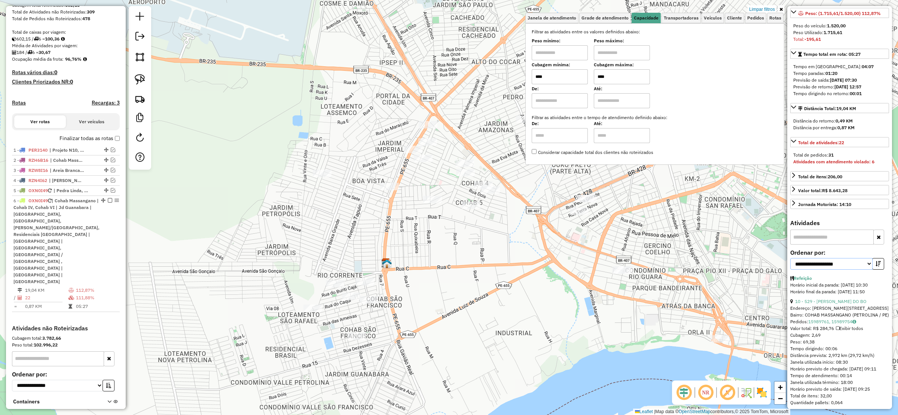
click at [820, 258] on select "**********" at bounding box center [831, 264] width 82 height 12
select select "**********"
click at [790, 258] on select "**********" at bounding box center [831, 264] width 82 height 12
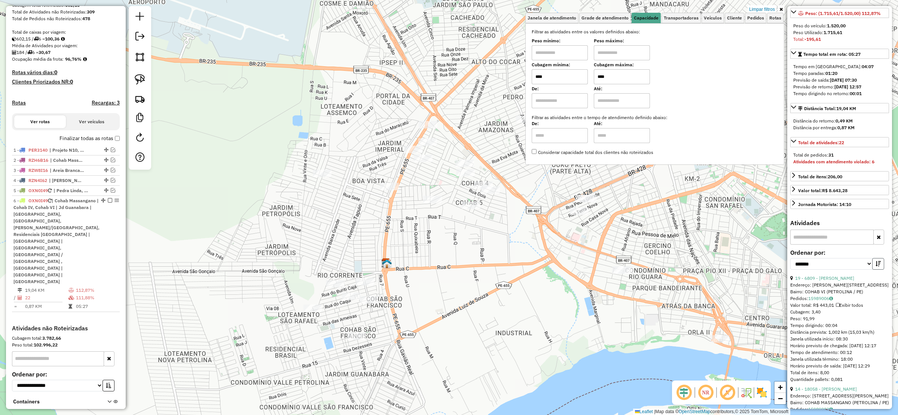
click at [878, 261] on icon "button" at bounding box center [877, 263] width 5 height 5
click at [881, 258] on button "button" at bounding box center [878, 264] width 12 height 12
click at [834, 275] on link "19 - 6809 - JOSE NILTON RODRIGUE" at bounding box center [824, 278] width 59 height 6
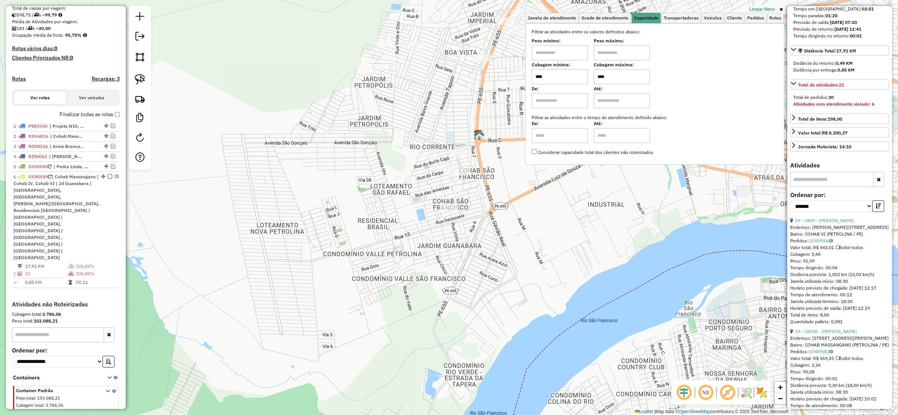
scroll to position [281, 0]
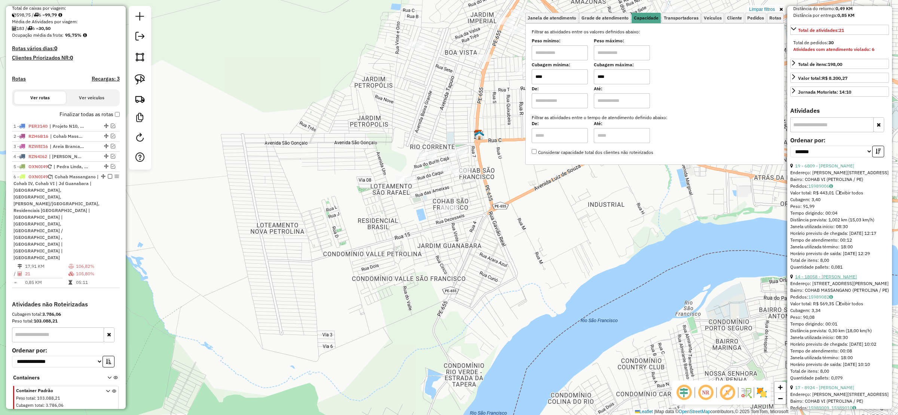
click at [840, 273] on link "14 - 18058 - JOSE ANTONIO REZENDE" at bounding box center [826, 276] width 62 height 6
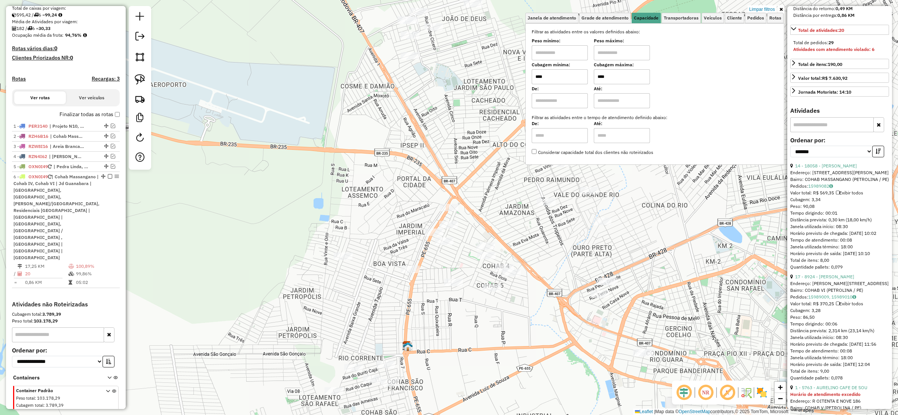
scroll to position [393, 0]
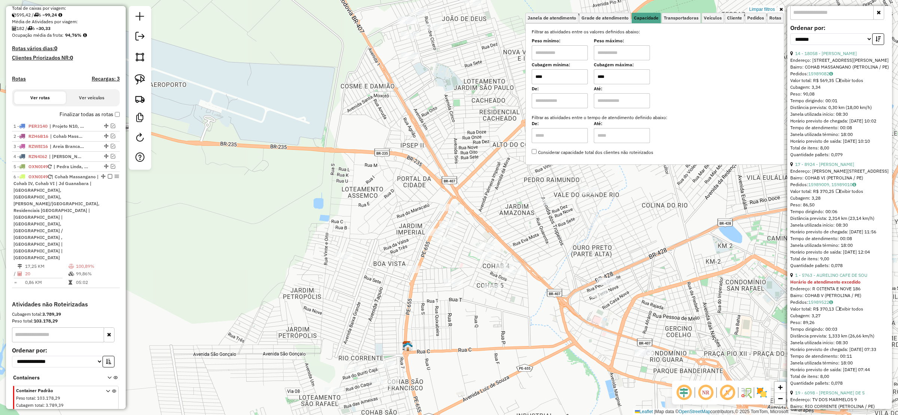
drag, startPoint x: 847, startPoint y: 293, endPoint x: 844, endPoint y: 280, distance: 13.3
click at [845, 285] on div "Horário de atendimento excedido" at bounding box center [839, 281] width 99 height 7
click at [844, 278] on div "1 - 5763 - AURELINO CAFE DE SOU" at bounding box center [839, 275] width 99 height 7
click at [844, 278] on link "1 - 5763 - AURELINO CAFE DE SOU" at bounding box center [831, 275] width 72 height 6
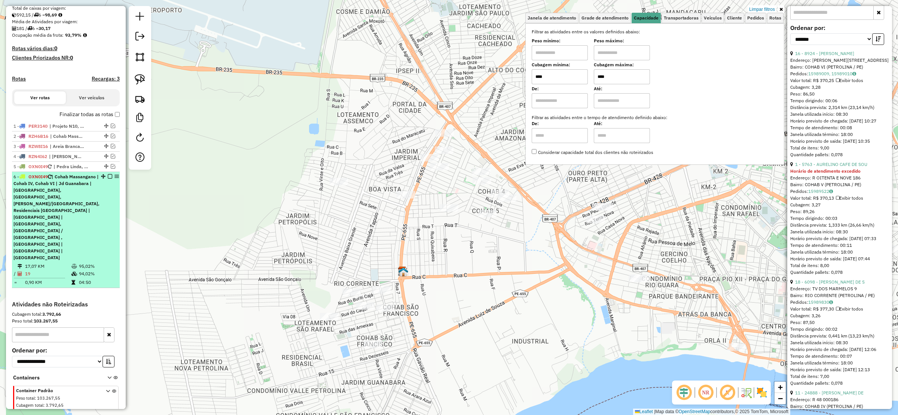
click at [108, 178] on em at bounding box center [110, 176] width 4 height 4
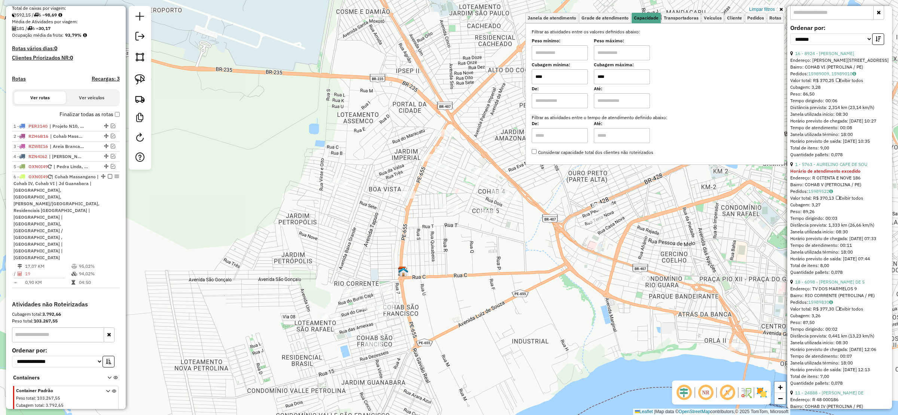
scroll to position [86, 0]
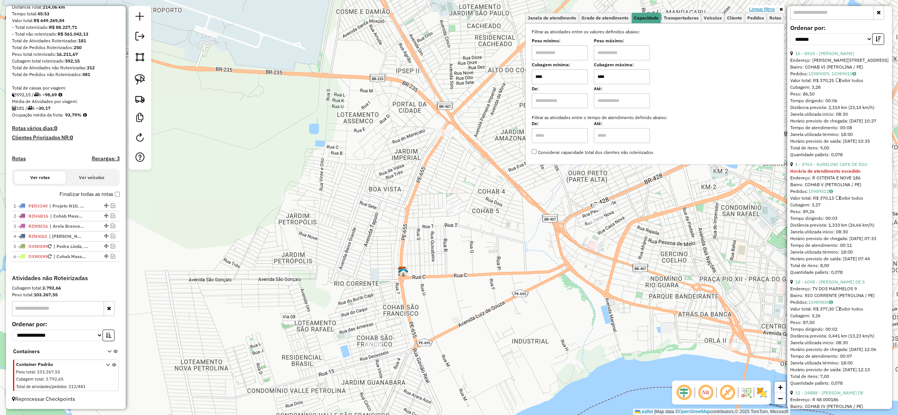
click at [764, 7] on link "Limpar filtros" at bounding box center [762, 9] width 29 height 8
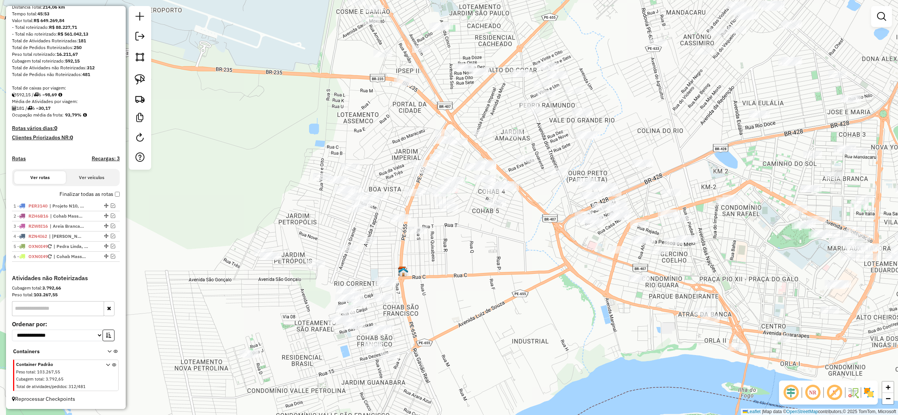
click at [475, 162] on div "Janela de atendimento Grade de atendimento Capacidade Transportadoras Veículos …" at bounding box center [449, 207] width 898 height 415
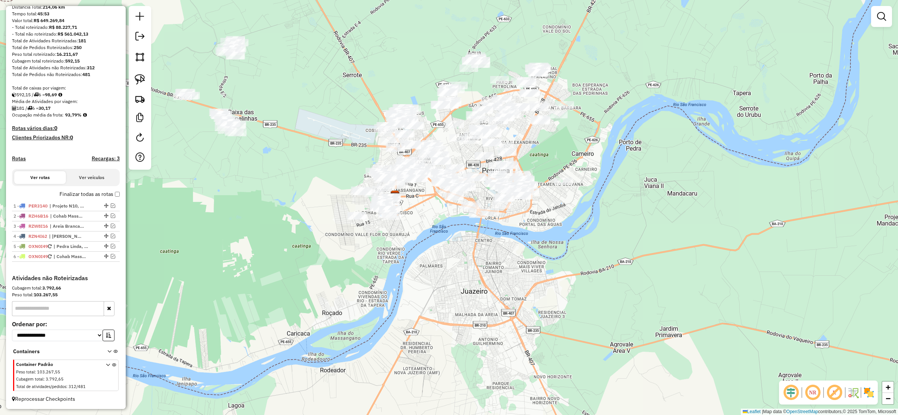
drag, startPoint x: 374, startPoint y: 90, endPoint x: 284, endPoint y: 98, distance: 90.1
click at [284, 98] on div "Janela de atendimento Grade de atendimento Capacidade Transportadoras Veículos …" at bounding box center [449, 207] width 898 height 415
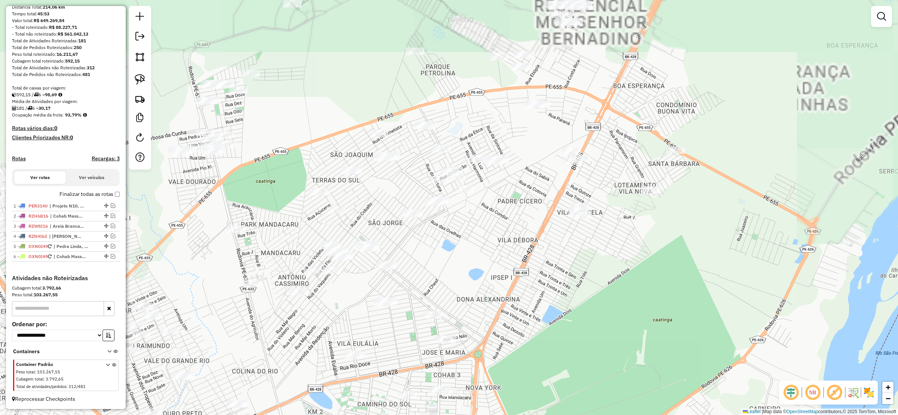
drag, startPoint x: 456, startPoint y: 143, endPoint x: 434, endPoint y: 146, distance: 21.5
click at [434, 146] on div "Janela de atendimento Grade de atendimento Capacidade Transportadoras Veículos …" at bounding box center [449, 207] width 898 height 415
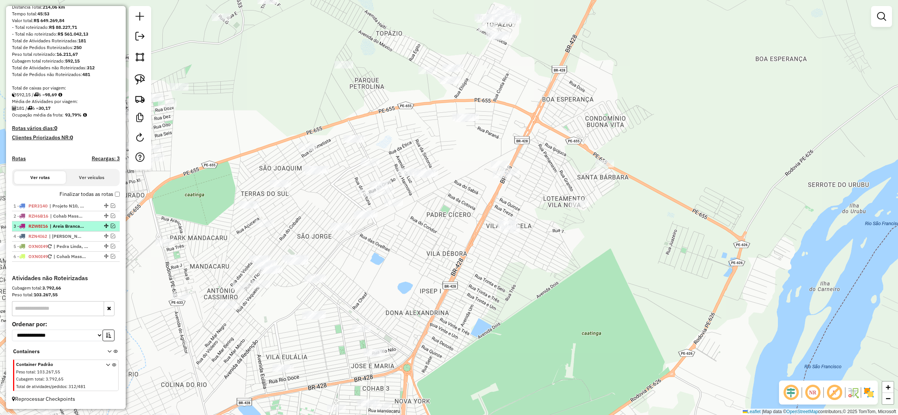
click at [111, 225] on em at bounding box center [113, 225] width 4 height 4
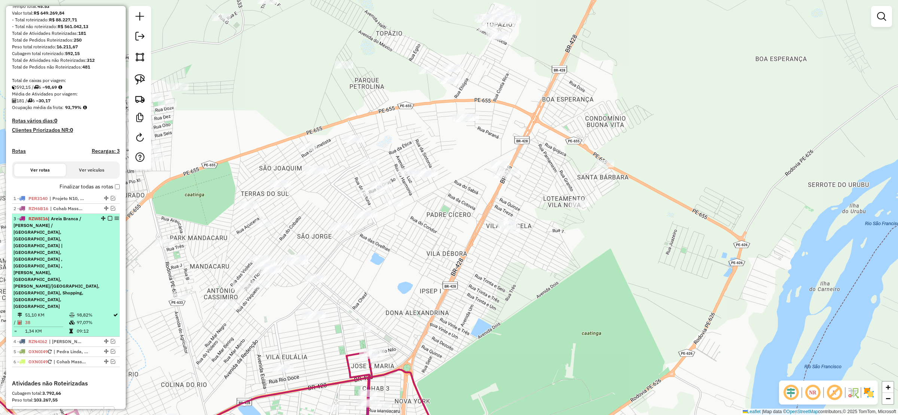
scroll to position [159, 0]
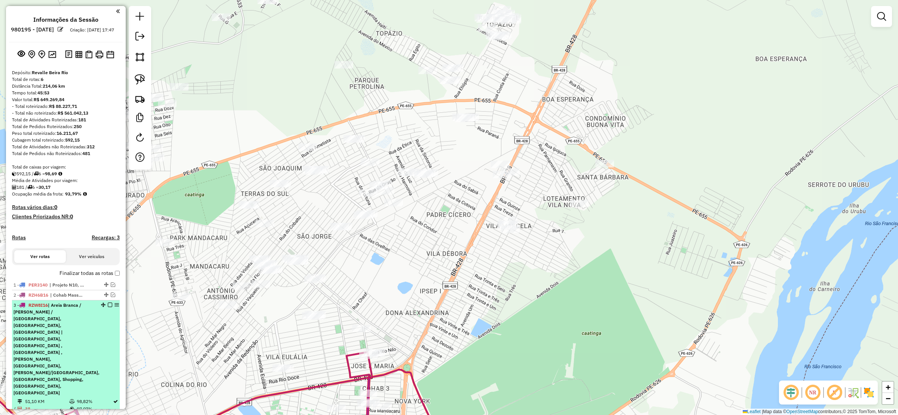
scroll to position [159, 0]
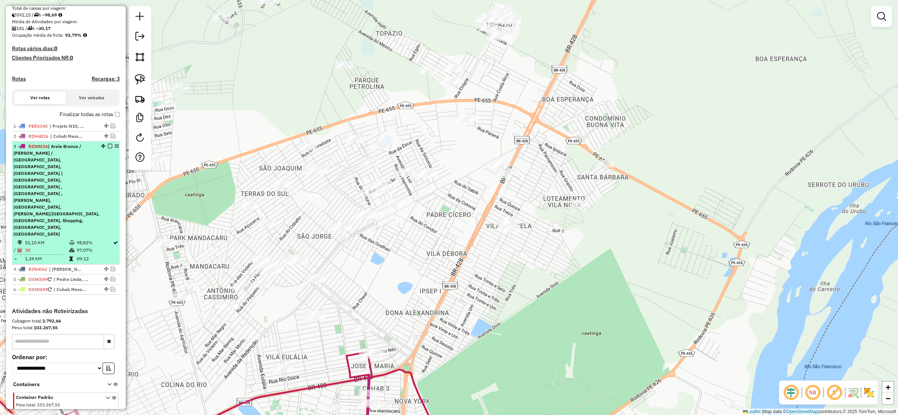
click at [108, 148] on em at bounding box center [110, 146] width 4 height 4
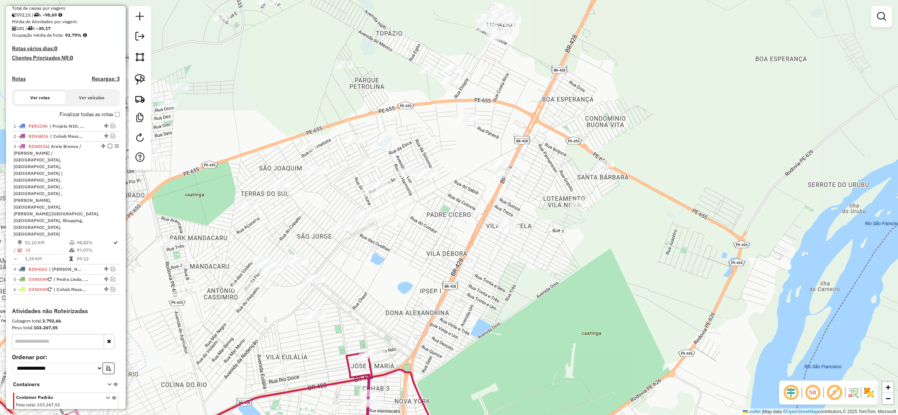
scroll to position [86, 0]
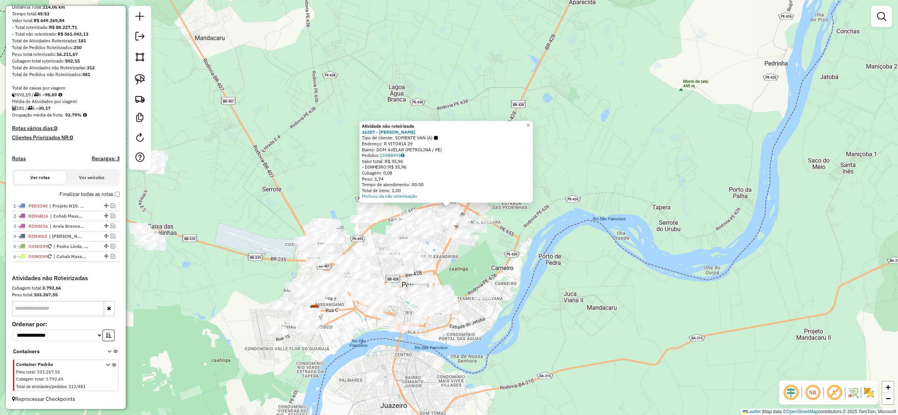
drag, startPoint x: 320, startPoint y: 173, endPoint x: 248, endPoint y: 58, distance: 135.2
click at [248, 37] on div "Atividade não roteirizada 16287 - SANDRA ALVES DE SENA Tipo de cliente: SOMENTE…" at bounding box center [449, 207] width 898 height 415
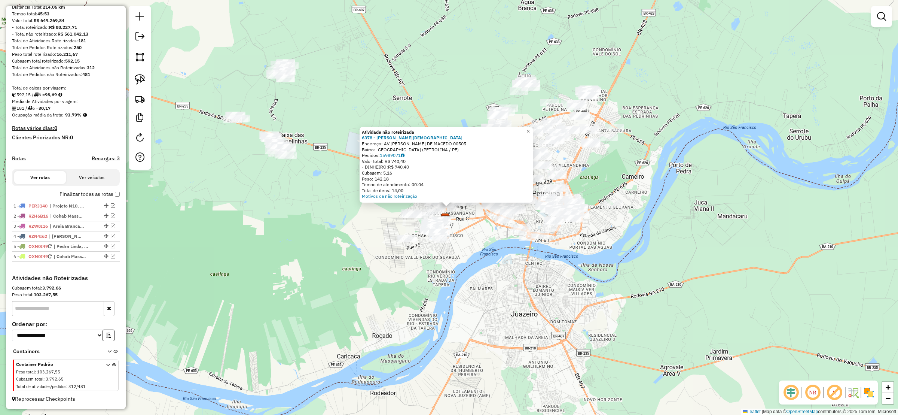
click at [297, 212] on div "Atividade não roteirizada 6378 - MARIA DE JESUS CARVA Endereço: AV ALTINO COELH…" at bounding box center [449, 207] width 898 height 415
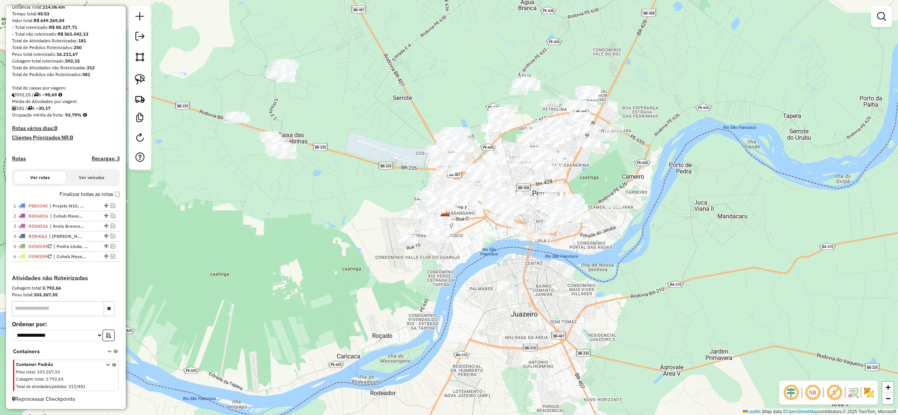
drag, startPoint x: 364, startPoint y: 192, endPoint x: 239, endPoint y: 171, distance: 126.4
click at [239, 171] on div "Janela de atendimento Grade de atendimento Capacidade Transportadoras Veículos …" at bounding box center [449, 207] width 898 height 415
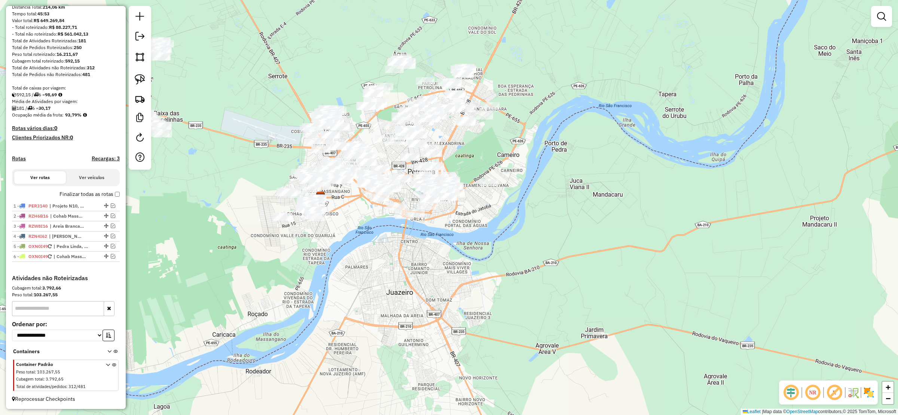
drag, startPoint x: 225, startPoint y: 162, endPoint x: 309, endPoint y: 173, distance: 84.9
click at [294, 178] on div "Janela de atendimento Grade de atendimento Capacidade Transportadoras Veículos …" at bounding box center [449, 207] width 898 height 415
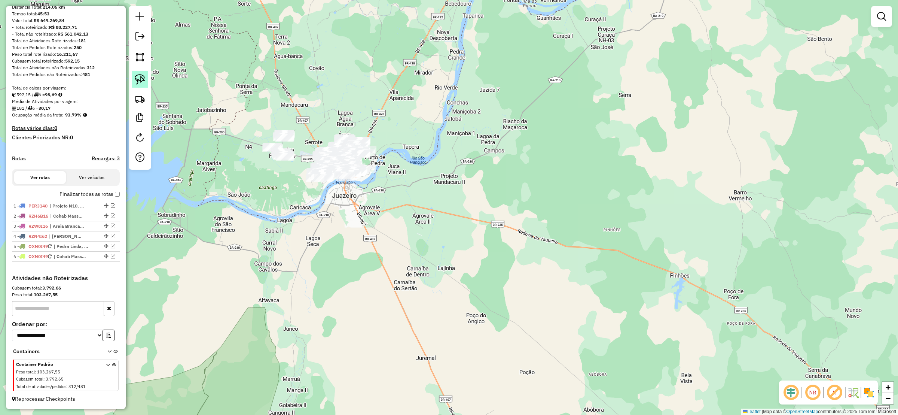
click at [147, 83] on link at bounding box center [140, 79] width 16 height 16
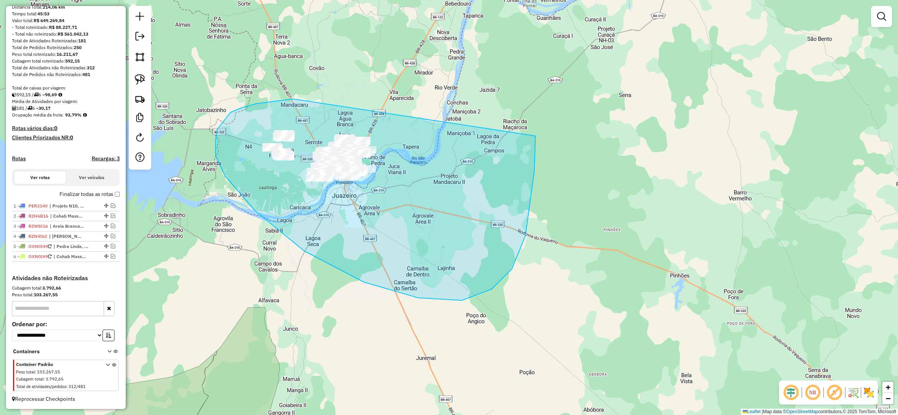
drag, startPoint x: 230, startPoint y: 112, endPoint x: 490, endPoint y: 100, distance: 259.5
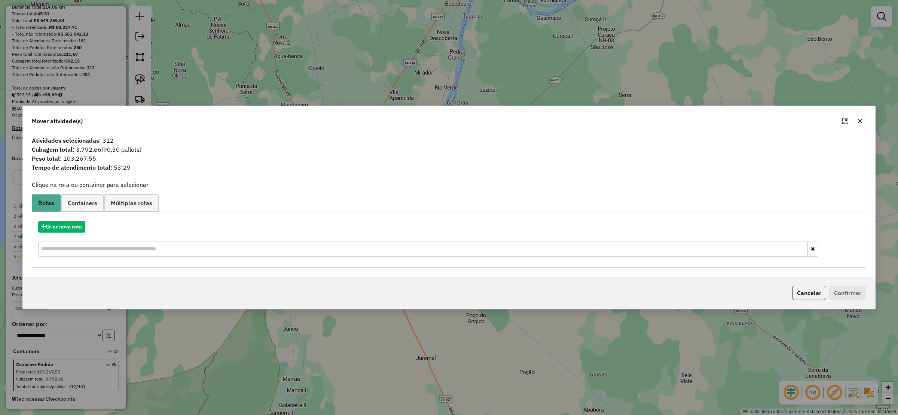
click at [860, 115] on button "button" at bounding box center [860, 121] width 12 height 12
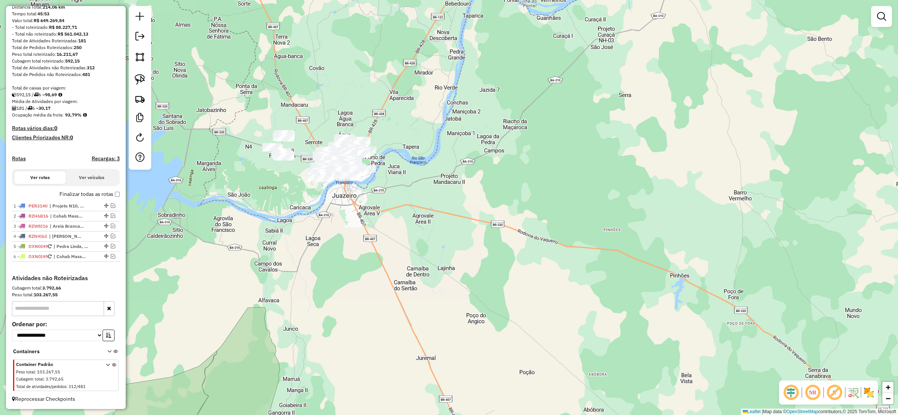
drag, startPoint x: 255, startPoint y: 186, endPoint x: 288, endPoint y: 181, distance: 33.4
click at [278, 203] on div "Janela de atendimento Grade de atendimento Capacidade Transportadoras Veículos …" at bounding box center [449, 207] width 898 height 415
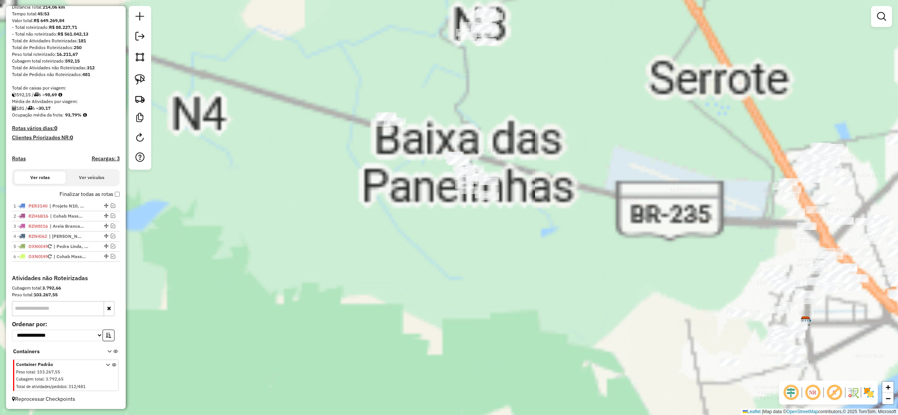
drag, startPoint x: 278, startPoint y: 195, endPoint x: 131, endPoint y: 163, distance: 149.6
click at [126, 161] on div "Janela de atendimento Grade de atendimento Capacidade Transportadoras Veículos …" at bounding box center [449, 207] width 898 height 415
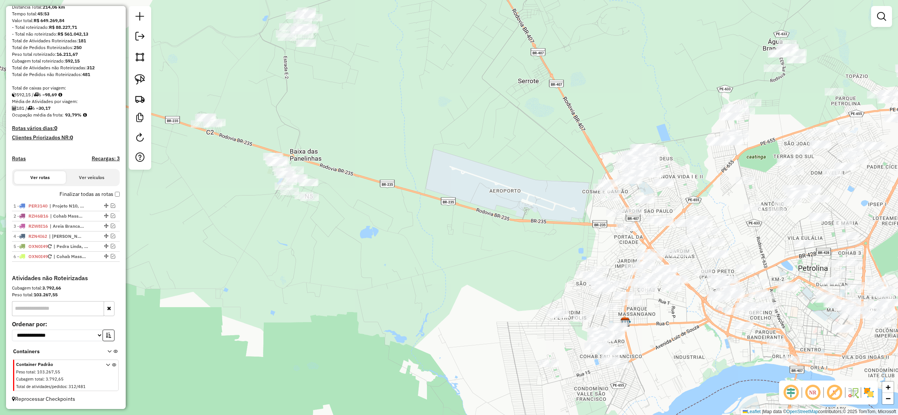
drag, startPoint x: 180, startPoint y: 182, endPoint x: 0, endPoint y: 89, distance: 202.3
click at [0, 89] on div "Janela de atendimento Grade de atendimento Capacidade Transportadoras Veículos …" at bounding box center [449, 207] width 898 height 415
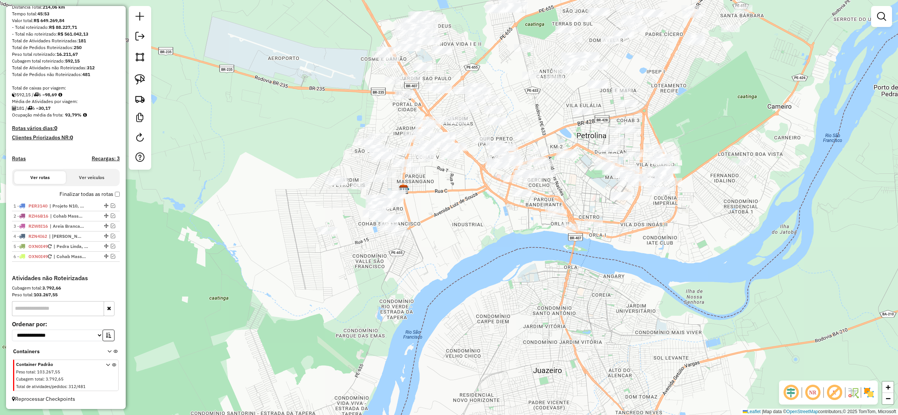
drag, startPoint x: 266, startPoint y: 177, endPoint x: 43, endPoint y: 155, distance: 224.0
click at [43, 155] on hb-router-mapa "Informações da Sessão 980195 - 16/08/2025 Criação: 15/08/2025 17:47 Depósito: R…" at bounding box center [449, 207] width 898 height 415
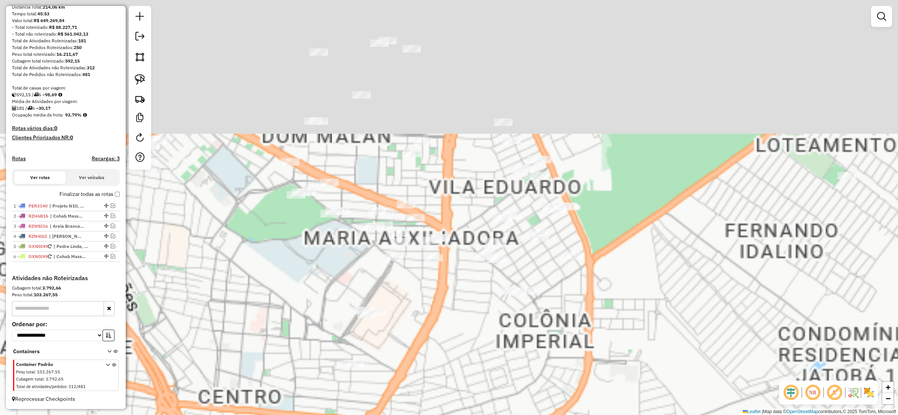
drag, startPoint x: 353, startPoint y: 250, endPoint x: 291, endPoint y: 279, distance: 68.3
click at [279, 303] on div "Janela de atendimento Grade de atendimento Capacidade Transportadoras Veículos …" at bounding box center [449, 207] width 898 height 415
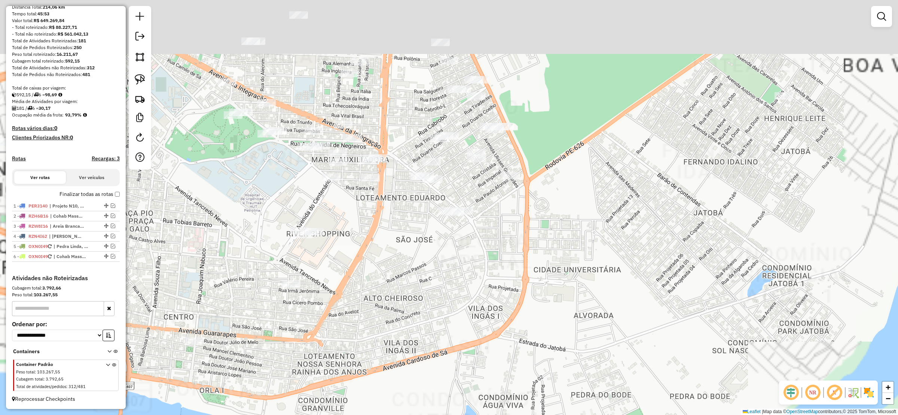
drag, startPoint x: 492, startPoint y: 273, endPoint x: 487, endPoint y: 269, distance: 5.6
click at [498, 278] on div "Janela de atendimento Grade de atendimento Capacidade Transportadoras Veículos …" at bounding box center [449, 207] width 898 height 415
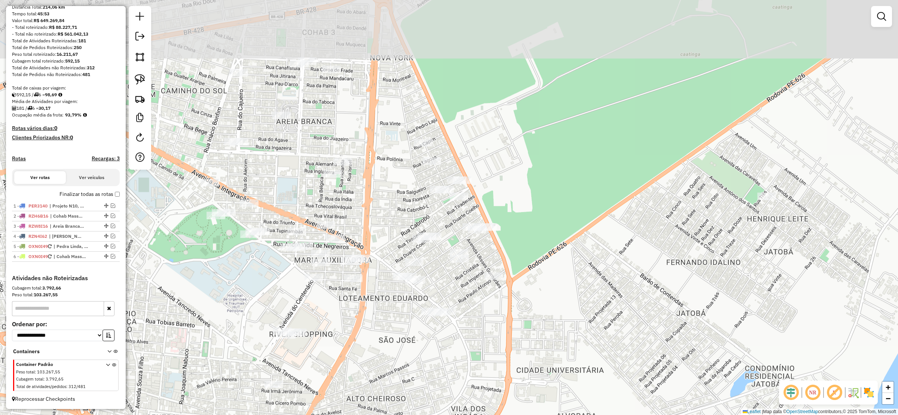
drag, startPoint x: 419, startPoint y: 363, endPoint x: 393, endPoint y: 351, distance: 28.6
click at [418, 367] on div "Janela de atendimento Grade de atendimento Capacidade Transportadoras Veículos …" at bounding box center [449, 207] width 898 height 415
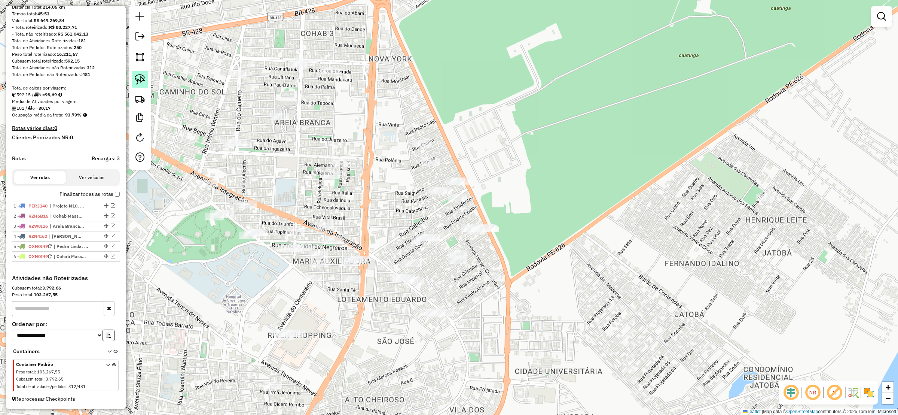
click at [143, 73] on link at bounding box center [140, 79] width 16 height 16
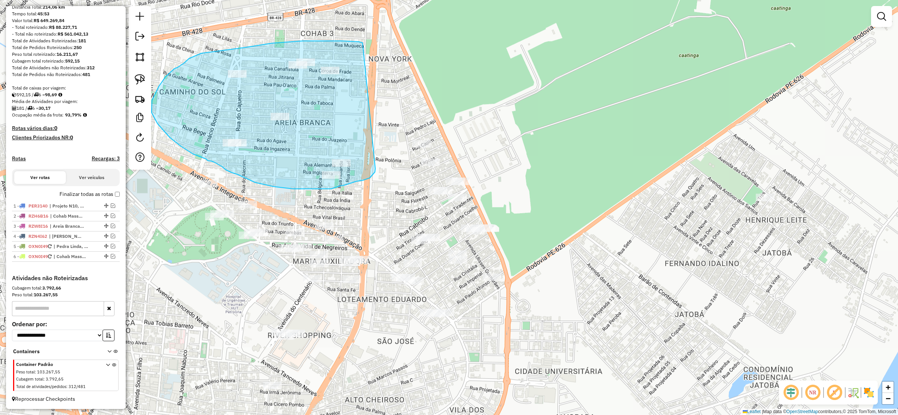
drag, startPoint x: 363, startPoint y: 43, endPoint x: 375, endPoint y: 168, distance: 125.6
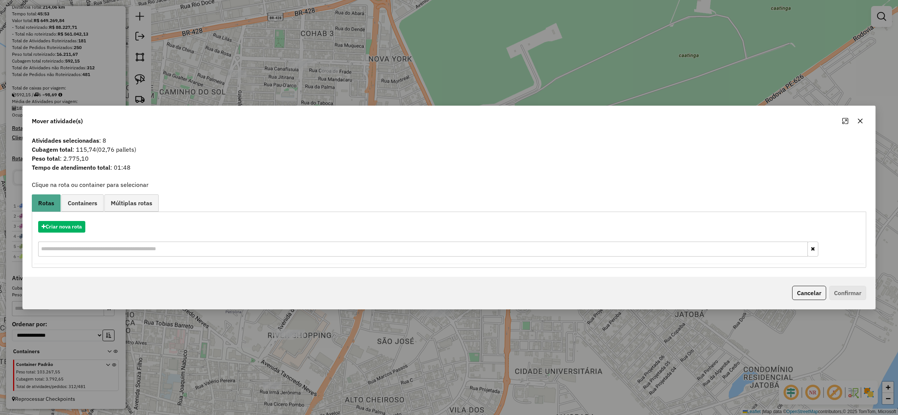
click at [858, 117] on button "button" at bounding box center [860, 121] width 12 height 12
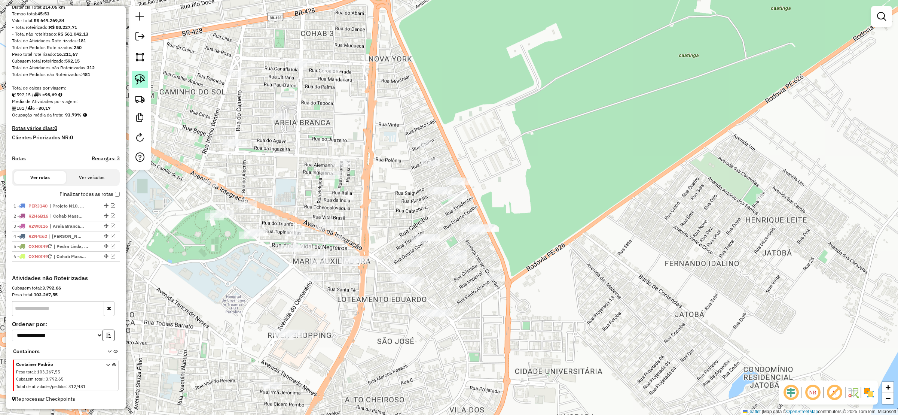
click at [144, 76] on img at bounding box center [140, 79] width 10 height 10
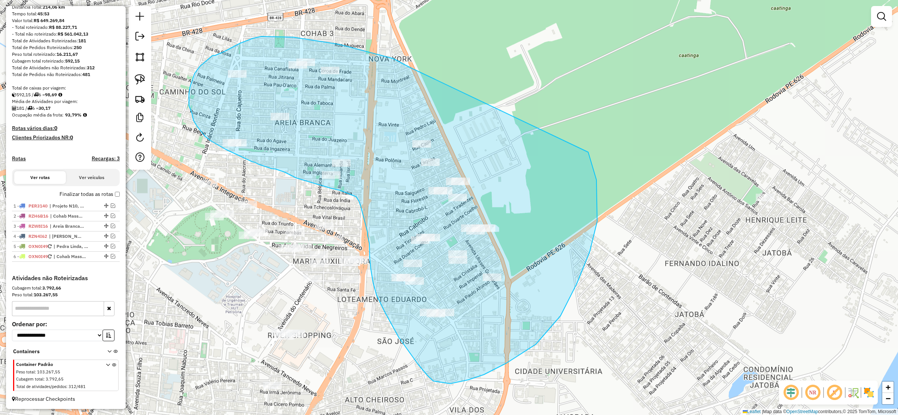
drag, startPoint x: 339, startPoint y: 44, endPoint x: 572, endPoint y: 114, distance: 243.1
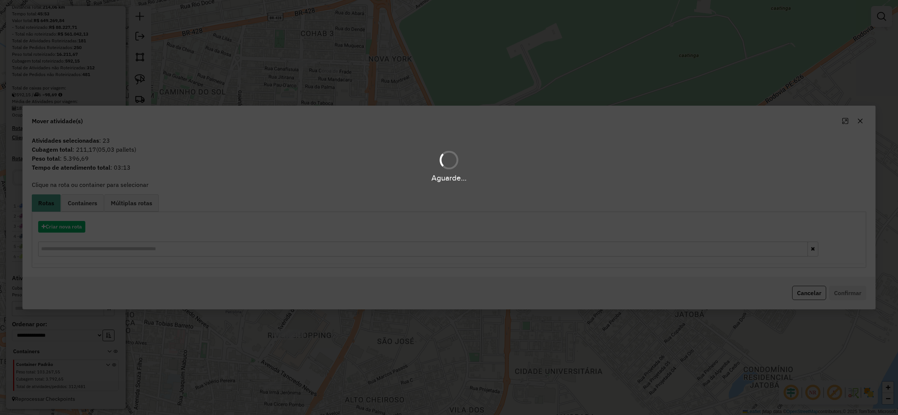
click at [58, 245] on div "Aguarde..." at bounding box center [449, 207] width 898 height 415
drag, startPoint x: 60, startPoint y: 234, endPoint x: 54, endPoint y: 221, distance: 13.6
click at [59, 233] on div "Aguarde..." at bounding box center [449, 207] width 898 height 415
click at [54, 218] on hb-app "Aguarde... Pop-up bloqueado! Seu navegador bloqueou automáticamente a abertura …" at bounding box center [449, 207] width 898 height 415
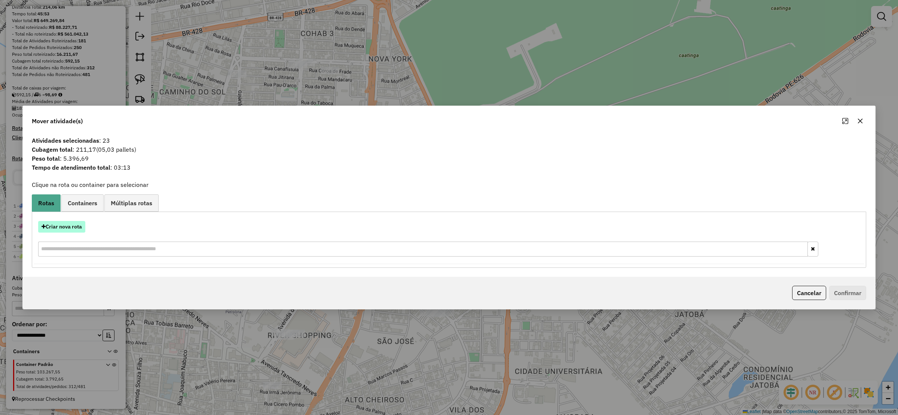
click at [54, 221] on button "Criar nova rota" at bounding box center [61, 227] width 47 height 12
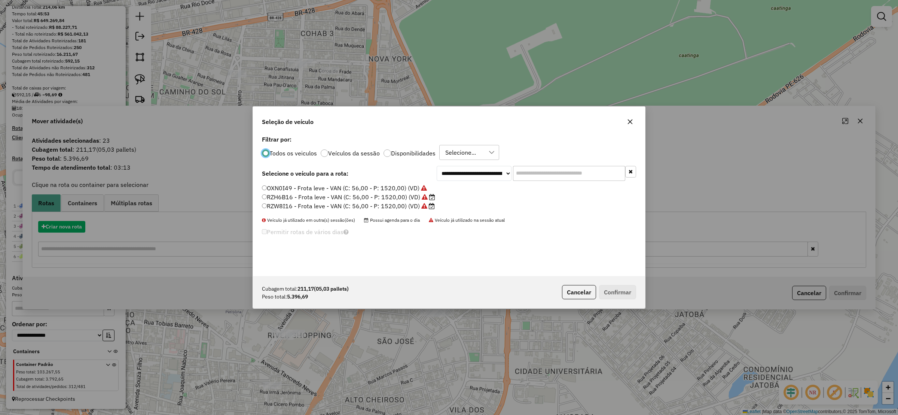
scroll to position [4, 2]
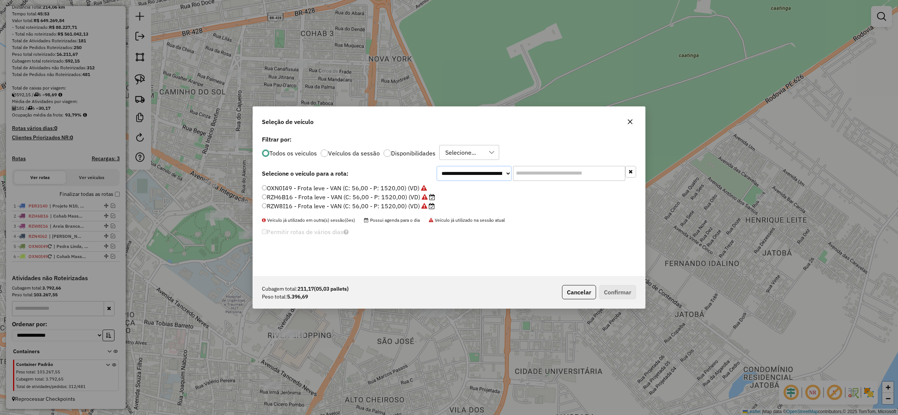
click at [500, 169] on select "**********" at bounding box center [474, 173] width 75 height 15
select select "******"
click at [437, 166] on select "**********" at bounding box center [474, 173] width 75 height 15
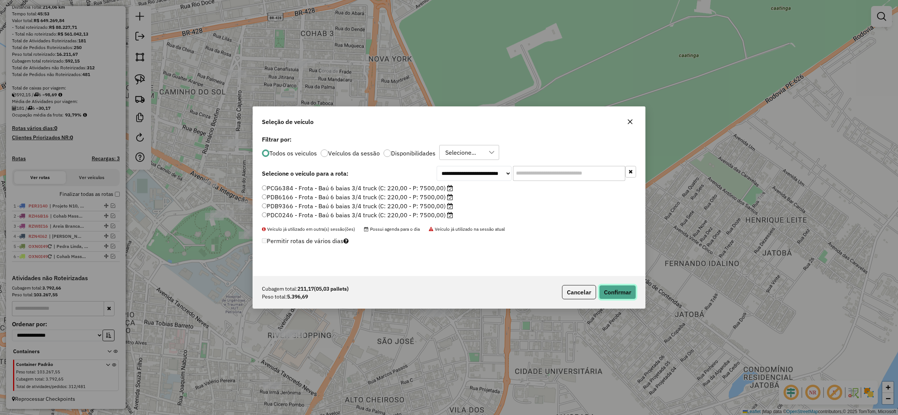
click at [627, 294] on button "Confirmar" at bounding box center [617, 292] width 37 height 14
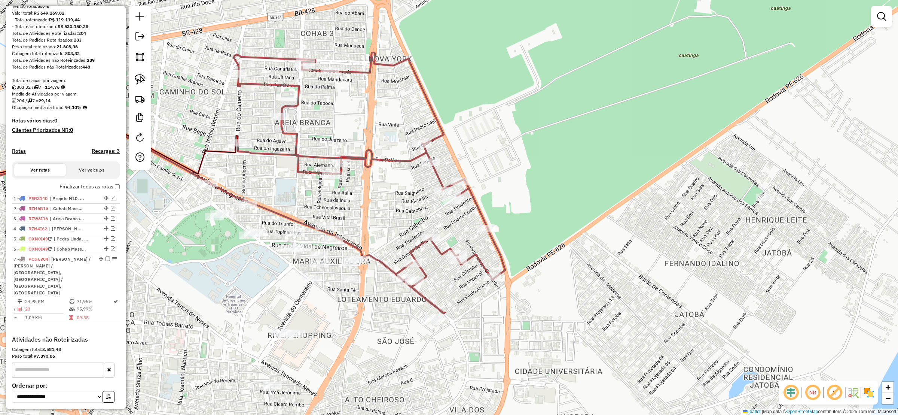
scroll to position [135, 0]
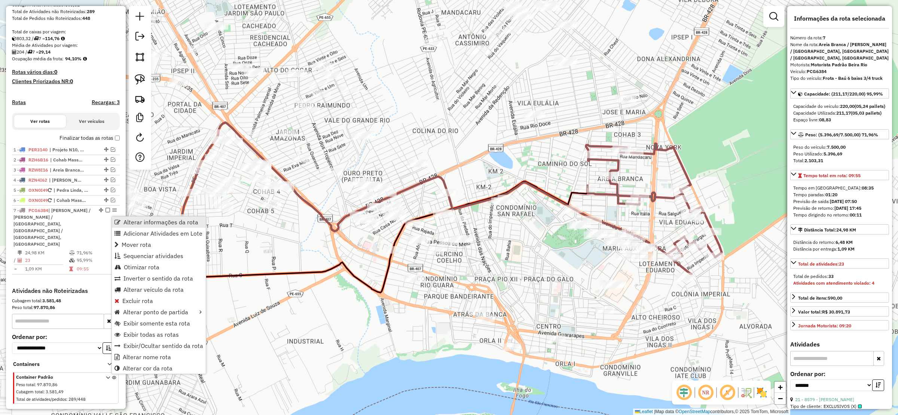
click at [177, 220] on span "Alterar informações da rota" at bounding box center [160, 222] width 75 height 6
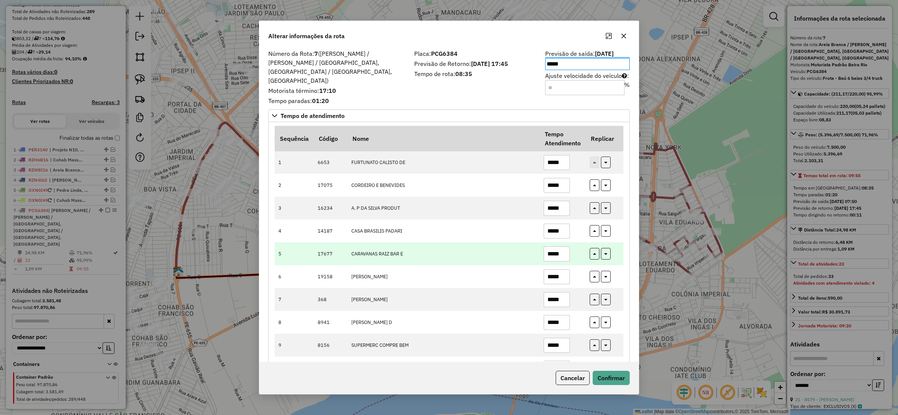
click at [462, 243] on td "CARAVANAS RAIZ BAR E" at bounding box center [443, 253] width 192 height 23
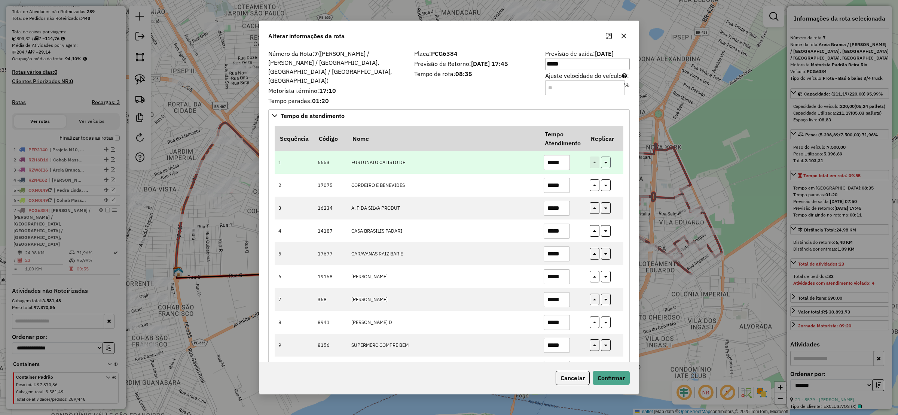
click at [605, 159] on icon "button" at bounding box center [605, 161] width 3 height 5
type input "*****"
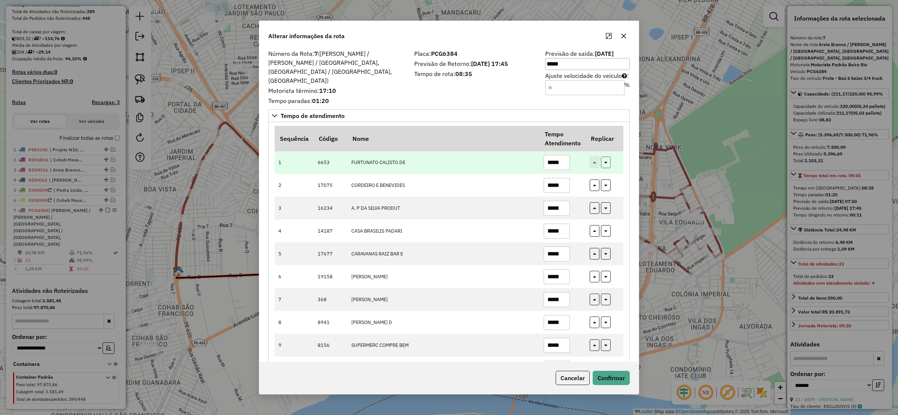
type input "*****"
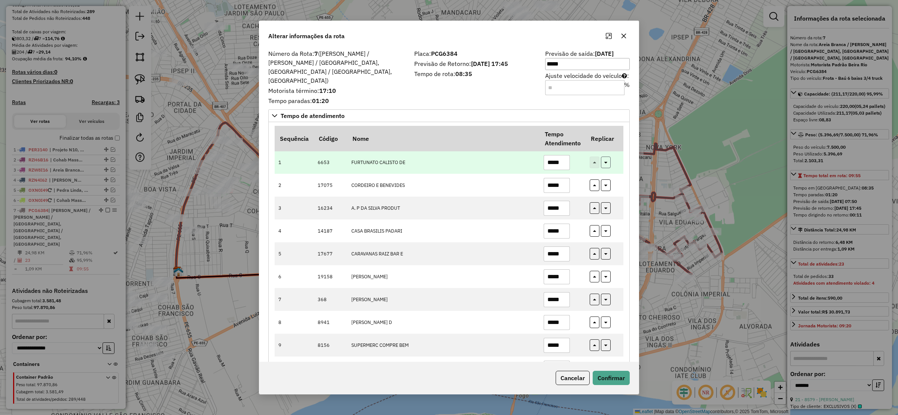
type input "*****"
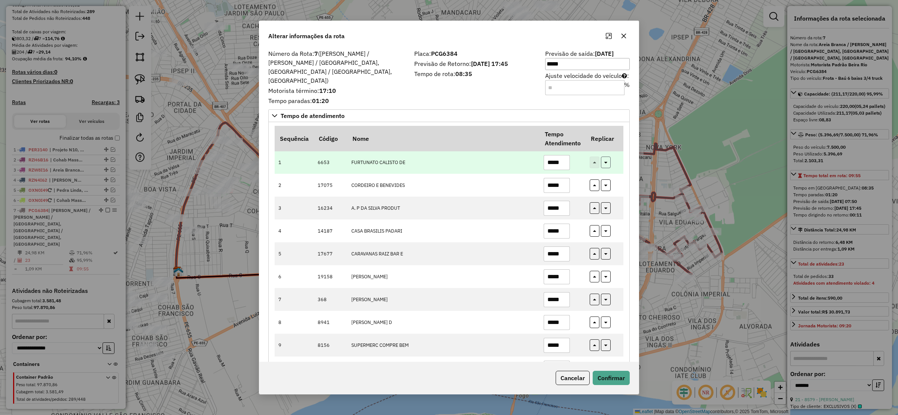
type input "*****"
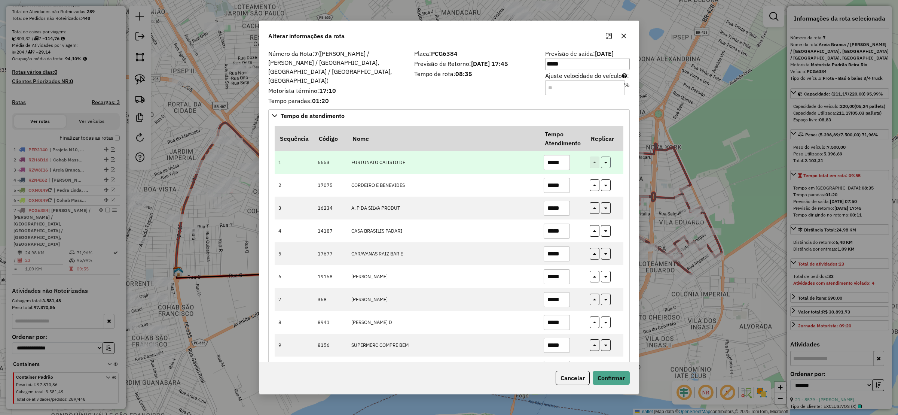
type input "*****"
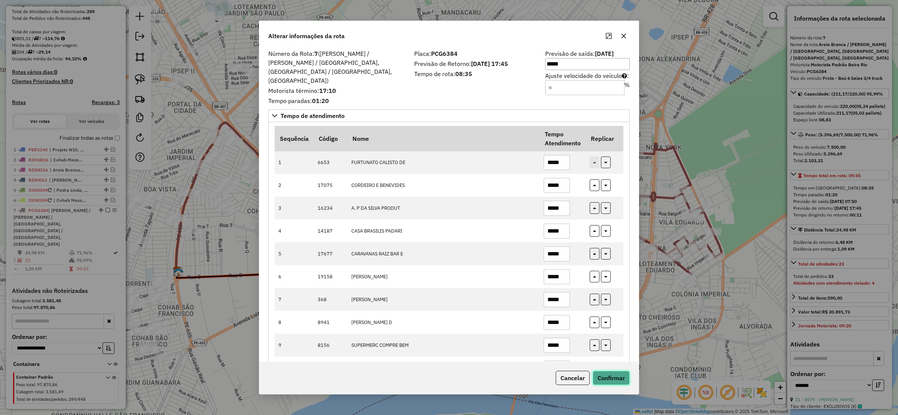
click at [612, 377] on button "Confirmar" at bounding box center [611, 377] width 37 height 14
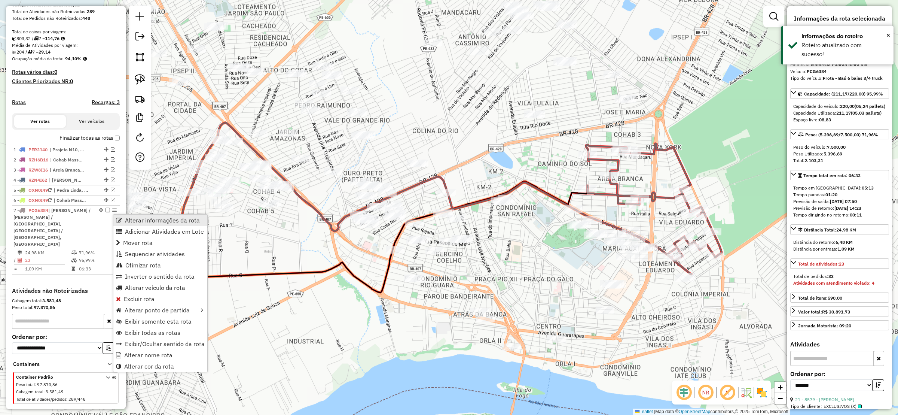
click at [160, 219] on span "Alterar informações da rota" at bounding box center [162, 220] width 75 height 6
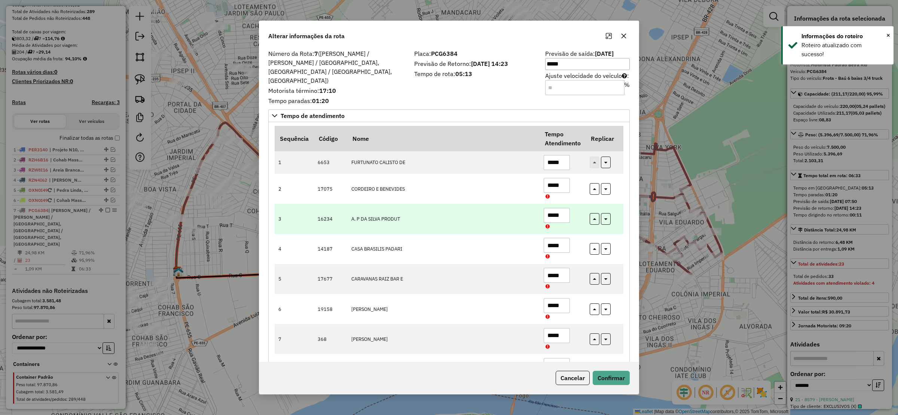
click at [541, 215] on td "*****" at bounding box center [562, 219] width 46 height 30
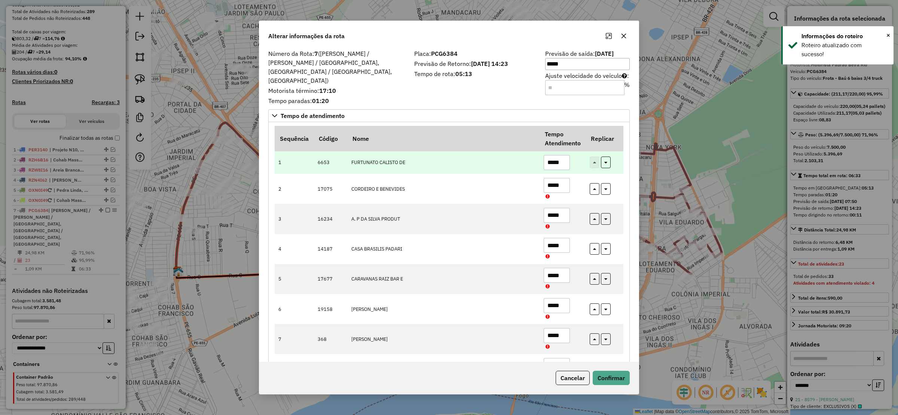
click at [567, 156] on input "*****" at bounding box center [557, 162] width 26 height 15
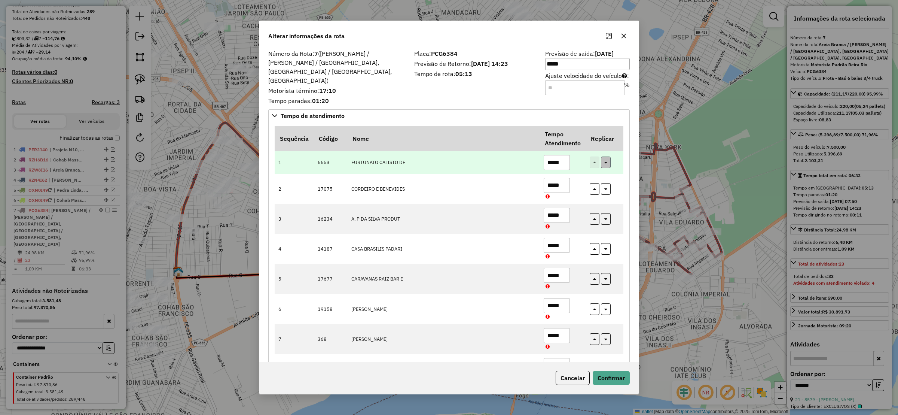
type input "*****"
click at [603, 156] on button "button" at bounding box center [606, 162] width 10 height 12
type input "*****"
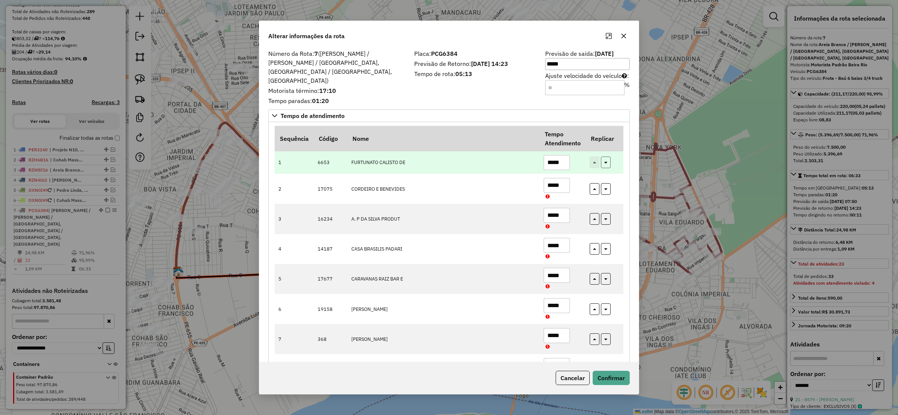
type input "*****"
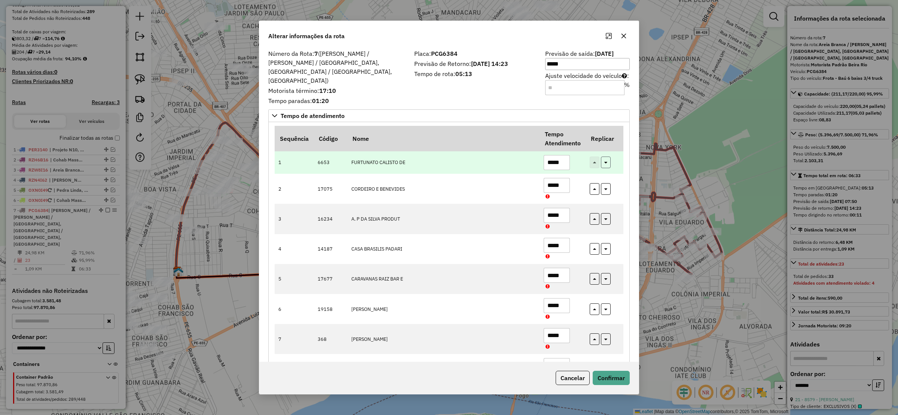
type input "*****"
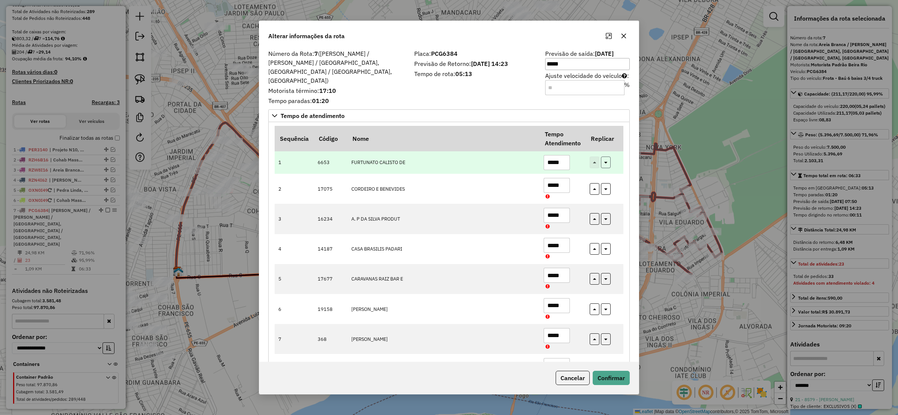
type input "*****"
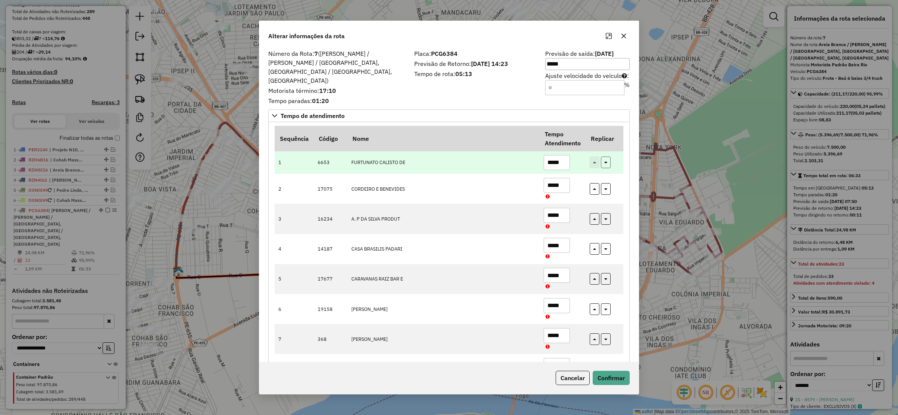
type input "*****"
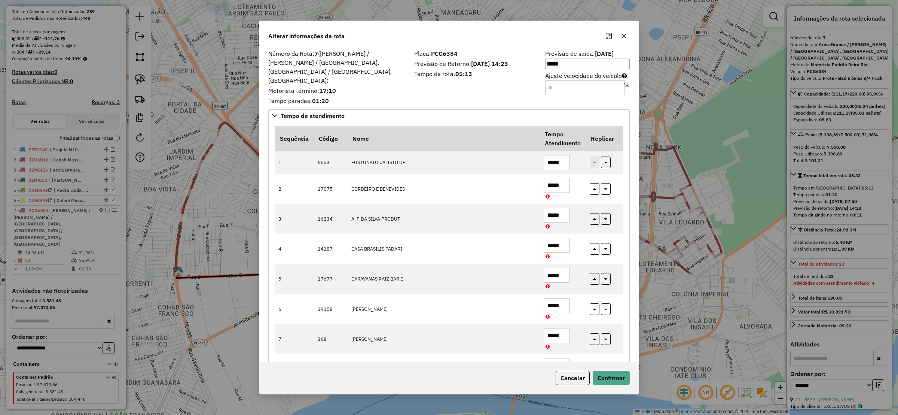
click at [614, 366] on div "Cancelar Confirmar" at bounding box center [448, 377] width 379 height 32
click at [615, 374] on button "Confirmar" at bounding box center [611, 377] width 37 height 14
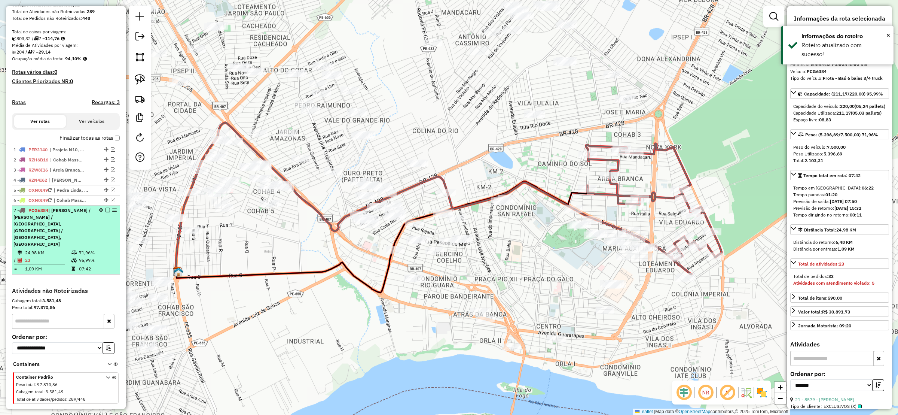
click at [106, 212] on em at bounding box center [108, 210] width 4 height 4
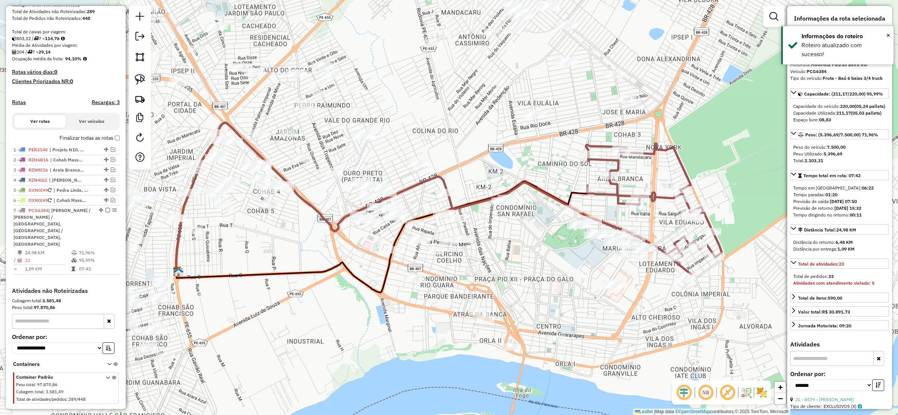
scroll to position [97, 0]
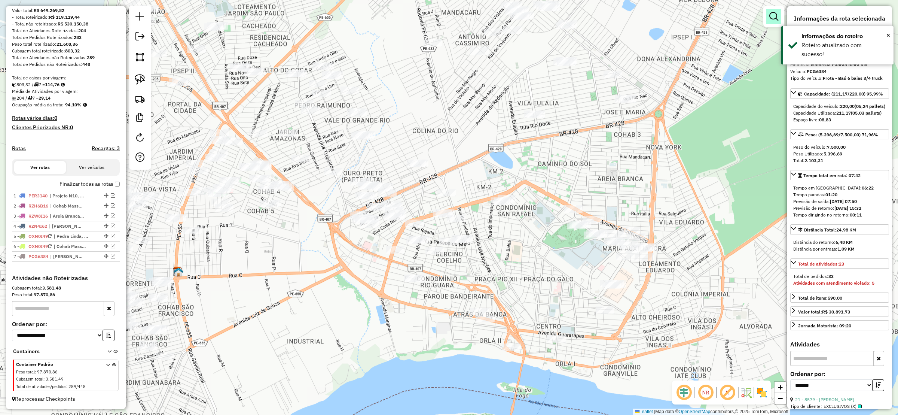
click at [773, 14] on em at bounding box center [773, 16] width 9 height 9
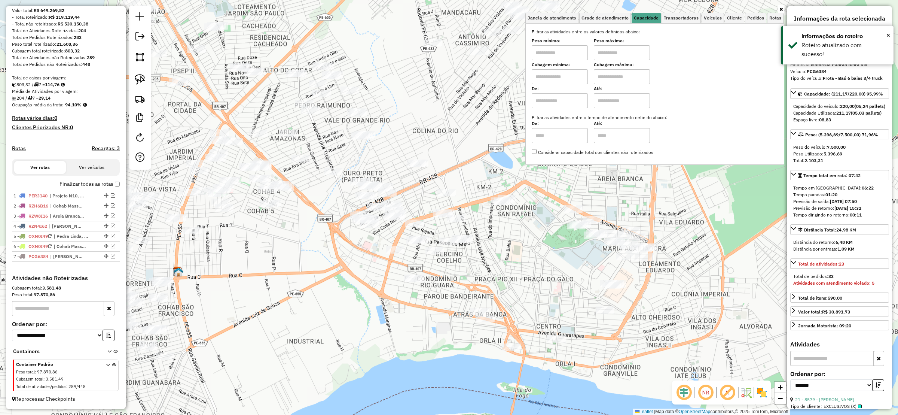
click at [567, 83] on input "text" at bounding box center [560, 76] width 56 height 15
type input "*****"
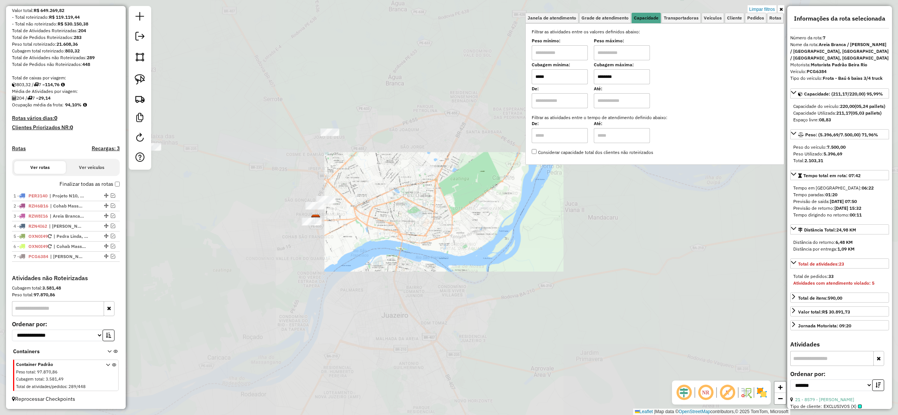
type input "********"
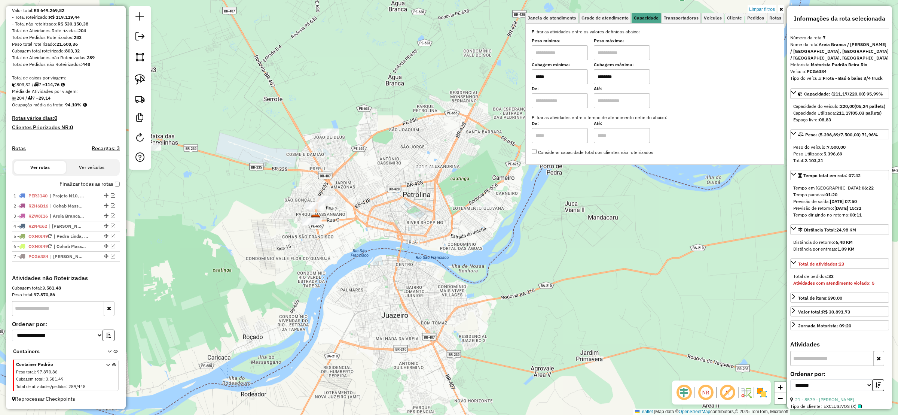
click at [340, 201] on div "Limpar filtros Janela de atendimento Grade de atendimento Capacidade Transporta…" at bounding box center [449, 207] width 898 height 415
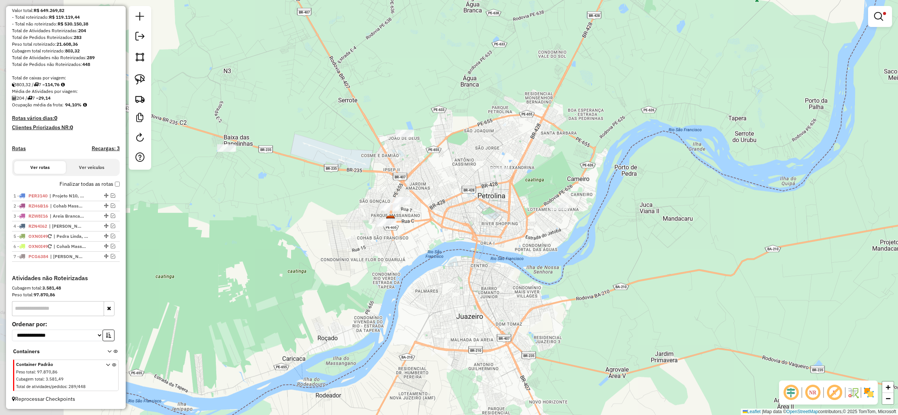
drag, startPoint x: 303, startPoint y: 149, endPoint x: 342, endPoint y: 138, distance: 40.6
click at [342, 138] on div "Limpar filtros Janela de atendimento Grade de atendimento Capacidade Transporta…" at bounding box center [449, 207] width 898 height 415
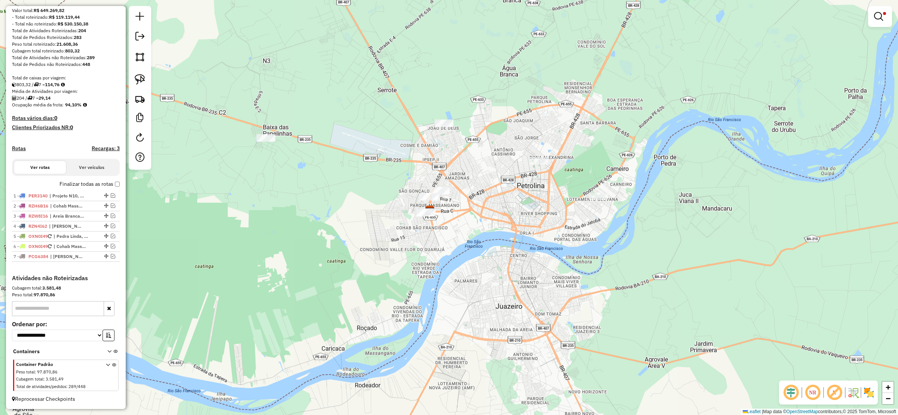
click at [138, 79] on img at bounding box center [140, 79] width 10 height 10
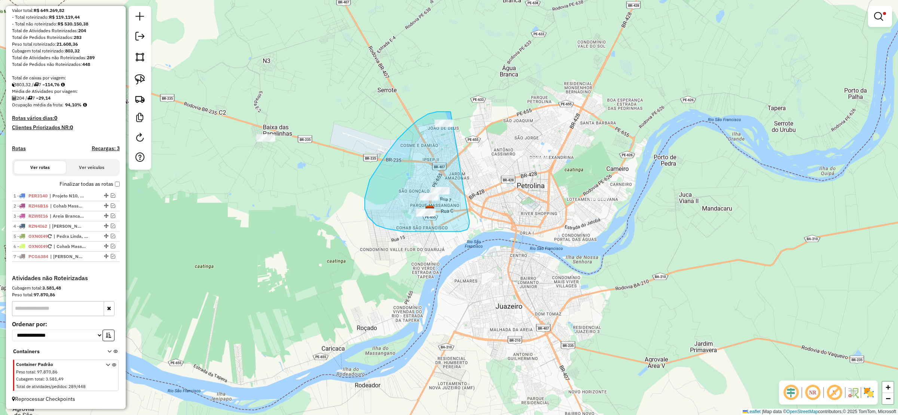
drag, startPoint x: 450, startPoint y: 111, endPoint x: 464, endPoint y: 217, distance: 106.4
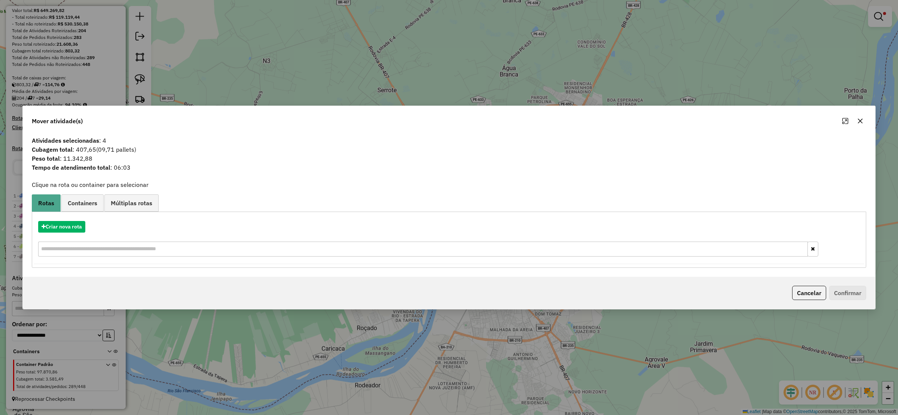
click at [48, 216] on div "Criar nova rota" at bounding box center [449, 239] width 831 height 49
click at [49, 224] on button "Criar nova rota" at bounding box center [61, 227] width 47 height 12
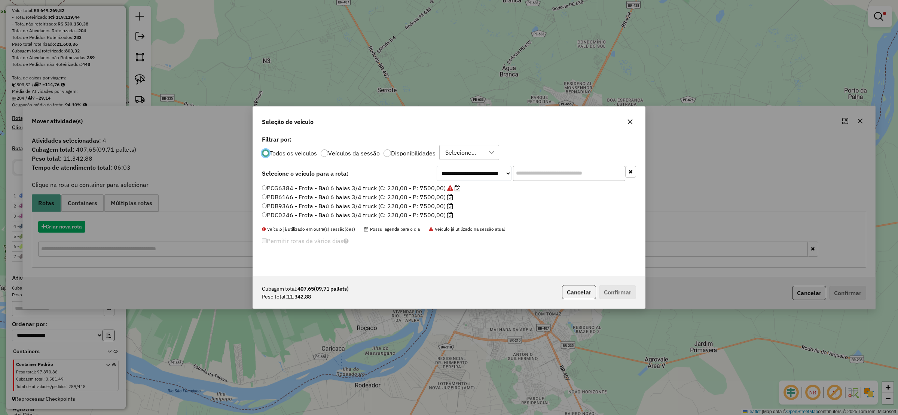
scroll to position [4, 2]
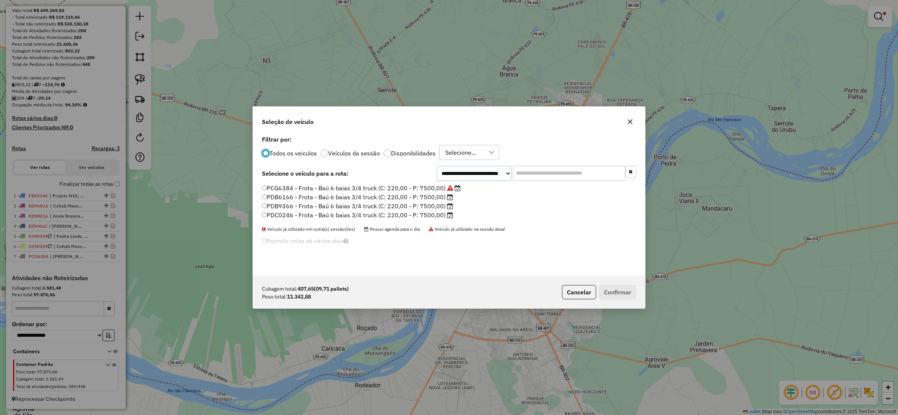
click at [483, 168] on select "**********" at bounding box center [474, 173] width 75 height 15
select select "*******"
click at [437, 166] on select "**********" at bounding box center [474, 173] width 75 height 15
click at [273, 215] on label "QYB6002 - Frota 10 baias truck 14.000KG (C: 420,00 - P: 14000,00) (VD)" at bounding box center [369, 214] width 214 height 9
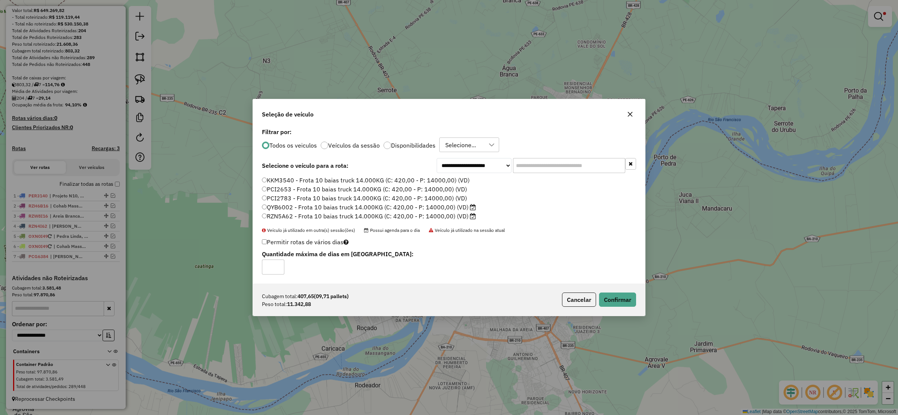
click at [642, 306] on div "Cubagem total: 407,65 (09,71 pallets) Peso total: 11.342,88 Cancelar Confirmar" at bounding box center [449, 299] width 392 height 32
click at [619, 300] on button "Confirmar" at bounding box center [617, 299] width 37 height 14
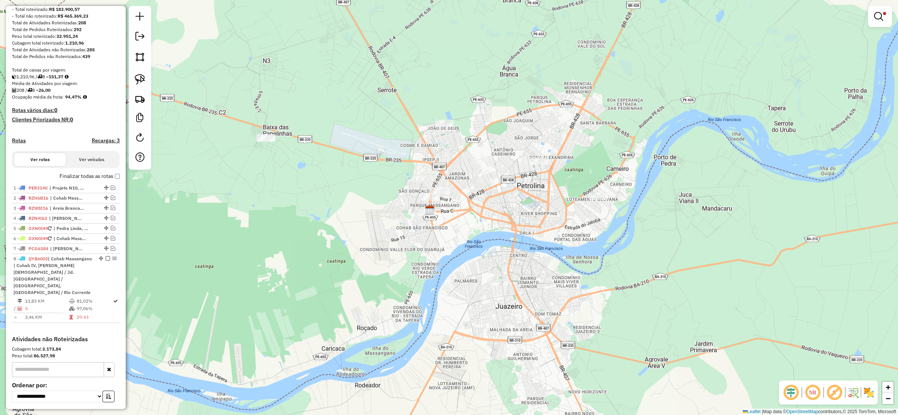
scroll to position [153, 0]
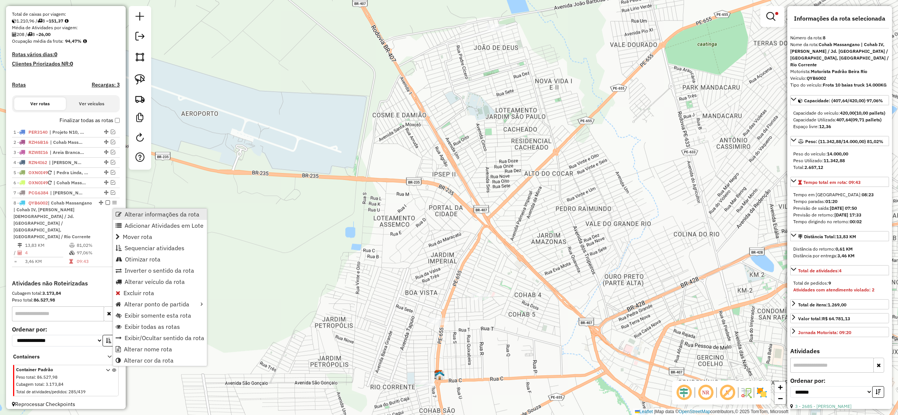
click at [153, 213] on span "Alterar informações da rota" at bounding box center [162, 214] width 75 height 6
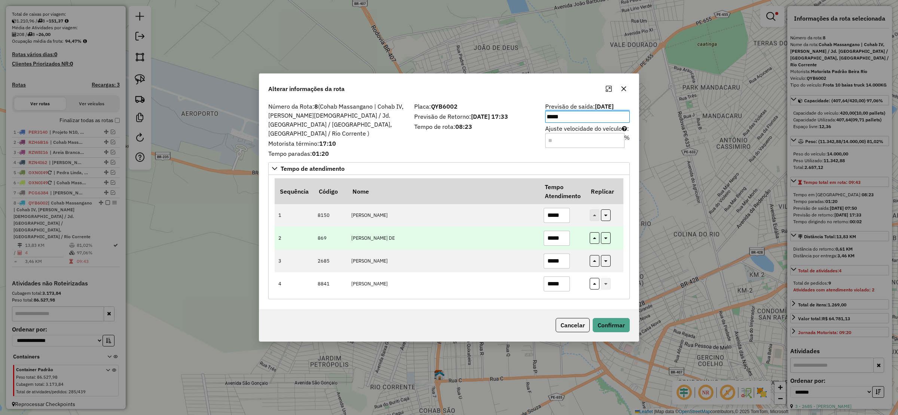
drag, startPoint x: 493, startPoint y: 251, endPoint x: 531, endPoint y: 221, distance: 48.0
click at [492, 249] on td "NIVALDO SANTOS FERRE" at bounding box center [443, 260] width 192 height 23
click at [567, 236] on input "*****" at bounding box center [557, 237] width 26 height 15
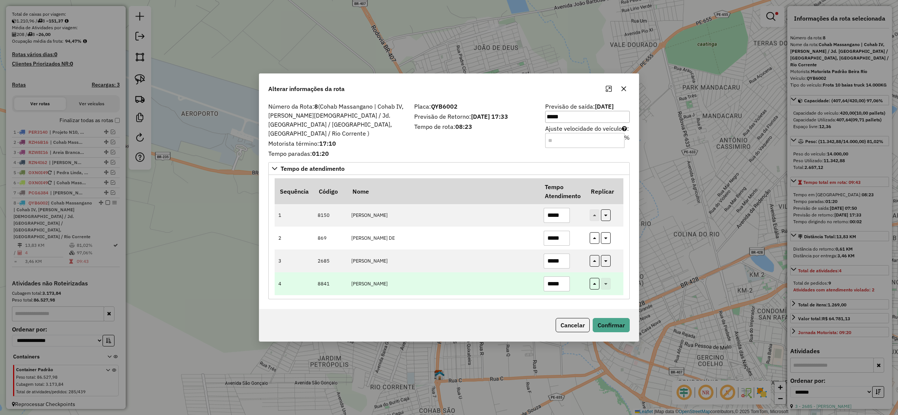
click at [568, 285] on input "*****" at bounding box center [557, 283] width 26 height 15
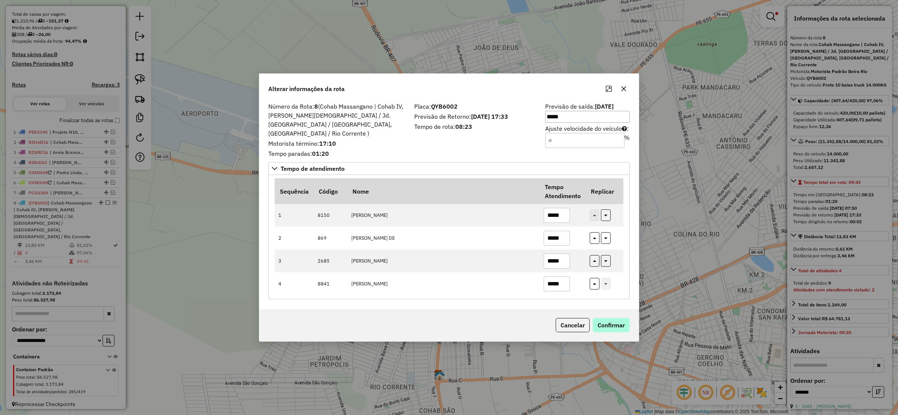
type input "*****"
click at [619, 323] on button "Confirmar" at bounding box center [611, 325] width 37 height 14
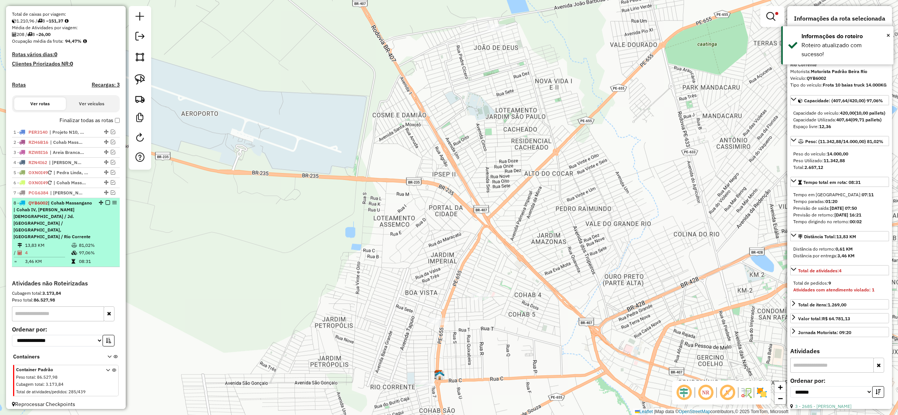
click at [106, 205] on em at bounding box center [108, 202] width 4 height 4
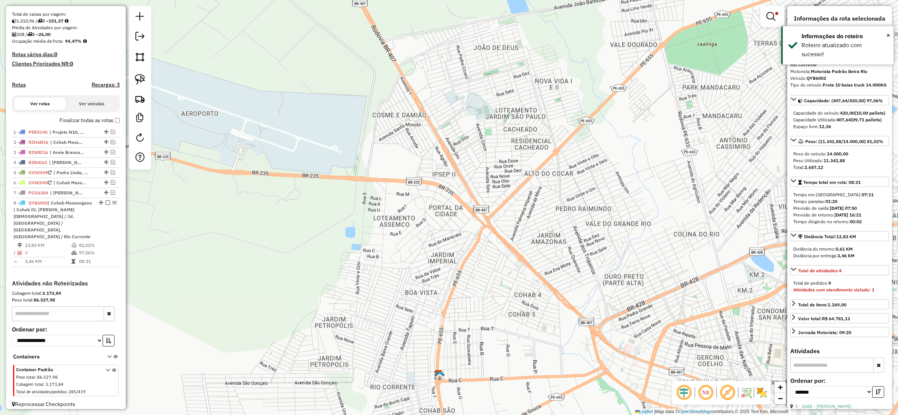
scroll to position [107, 0]
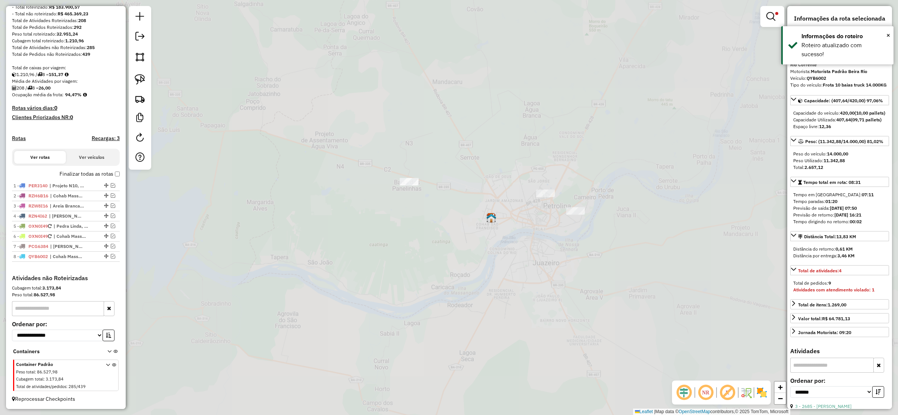
drag, startPoint x: 467, startPoint y: 223, endPoint x: 375, endPoint y: 215, distance: 92.7
click at [375, 215] on div "Limpar filtros Janela de atendimento Grade de atendimento Capacidade Transporta…" at bounding box center [449, 207] width 898 height 415
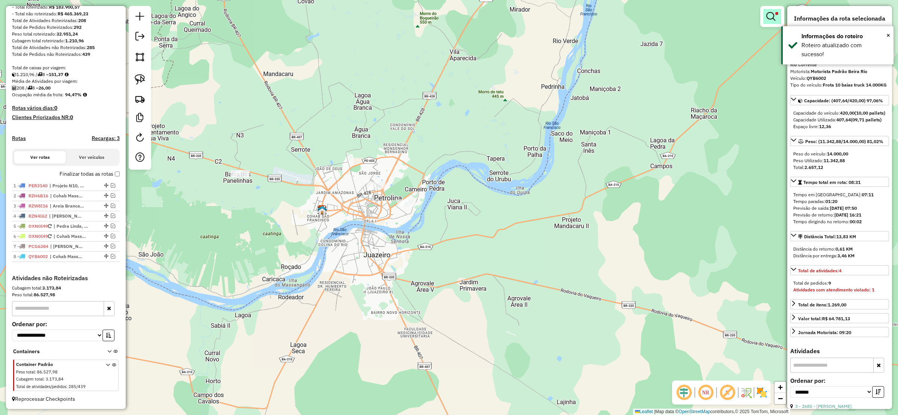
click at [775, 15] on span at bounding box center [776, 13] width 3 height 3
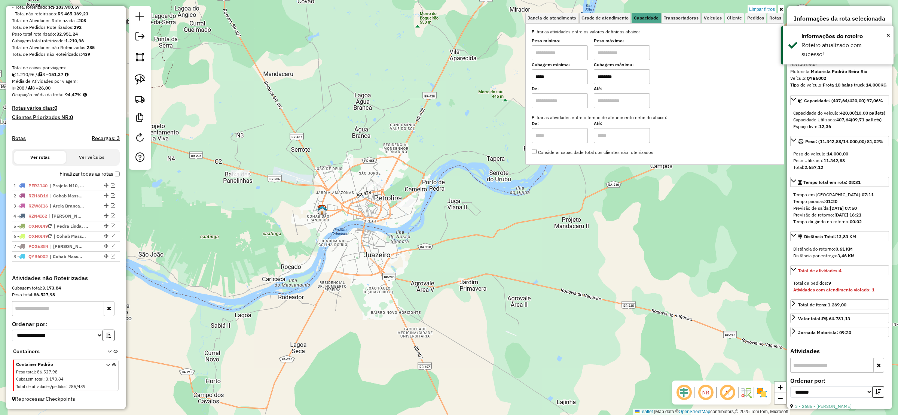
click at [574, 78] on input "*****" at bounding box center [560, 76] width 56 height 15
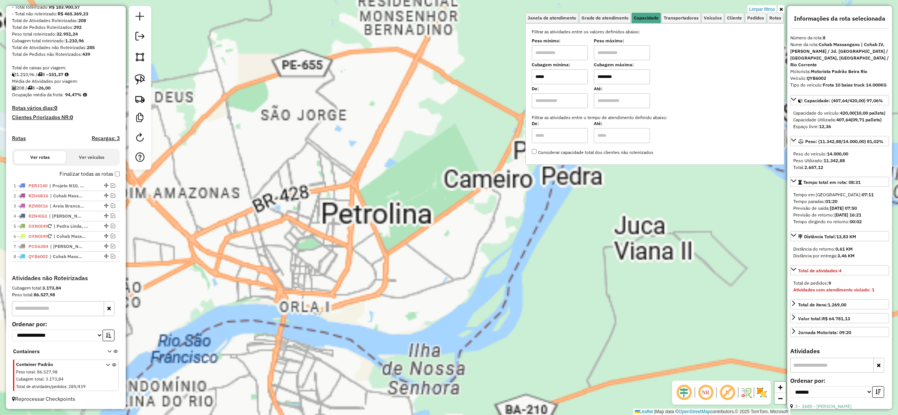
type input "*****"
drag, startPoint x: 392, startPoint y: 190, endPoint x: 382, endPoint y: 190, distance: 10.5
click at [384, 190] on div "Limpar filtros Janela de atendimento Grade de atendimento Capacidade Transporta…" at bounding box center [449, 207] width 898 height 415
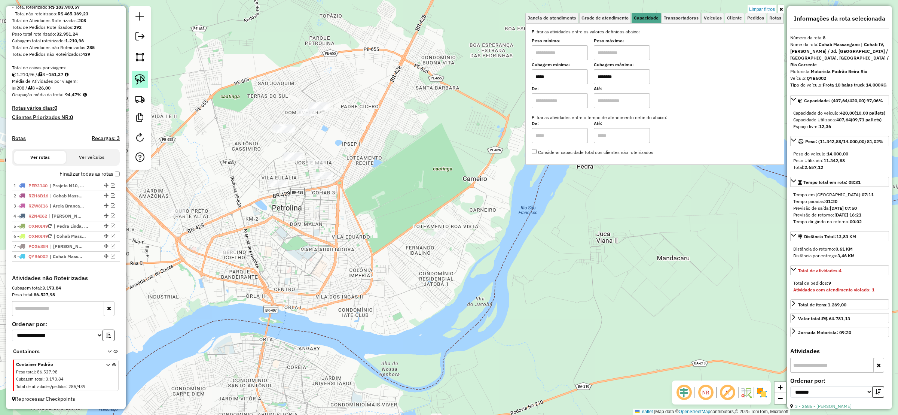
click at [140, 82] on img at bounding box center [140, 79] width 10 height 10
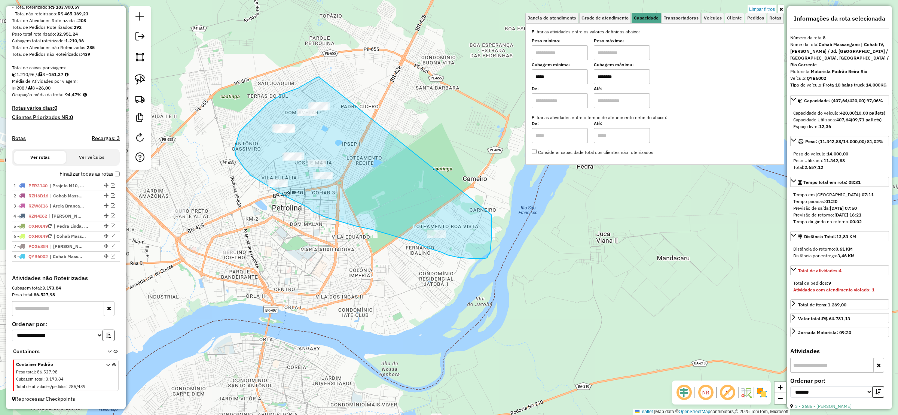
drag, startPoint x: 239, startPoint y: 132, endPoint x: 489, endPoint y: 158, distance: 251.2
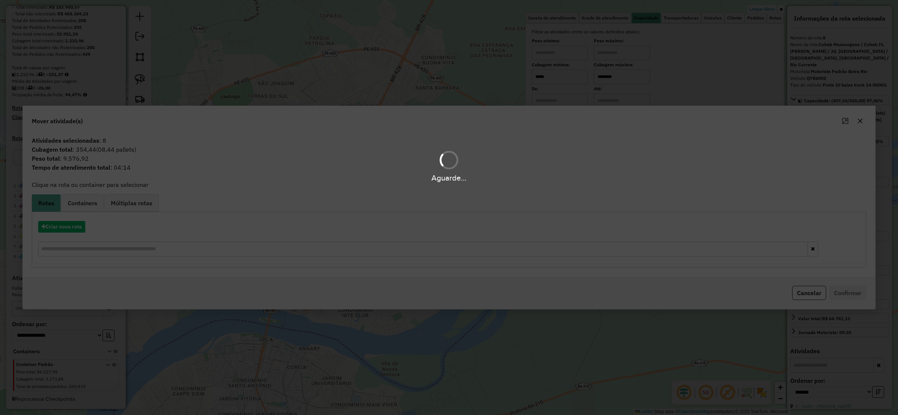
click at [92, 223] on div "Criar nova rota" at bounding box center [449, 227] width 831 height 12
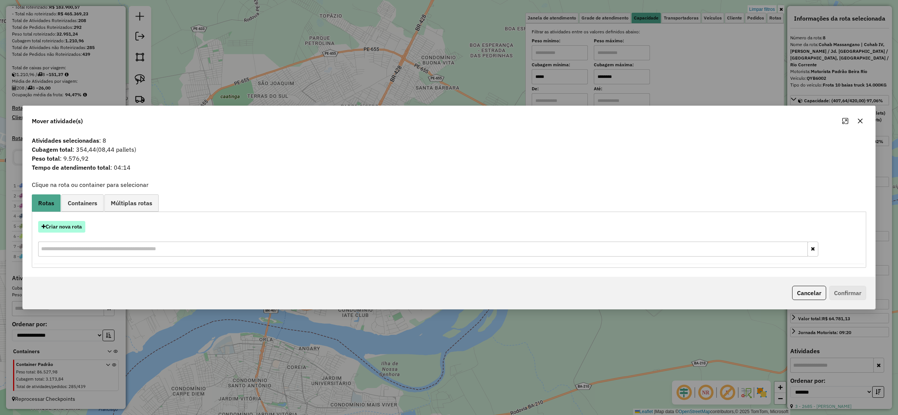
click at [80, 223] on button "Criar nova rota" at bounding box center [61, 227] width 47 height 12
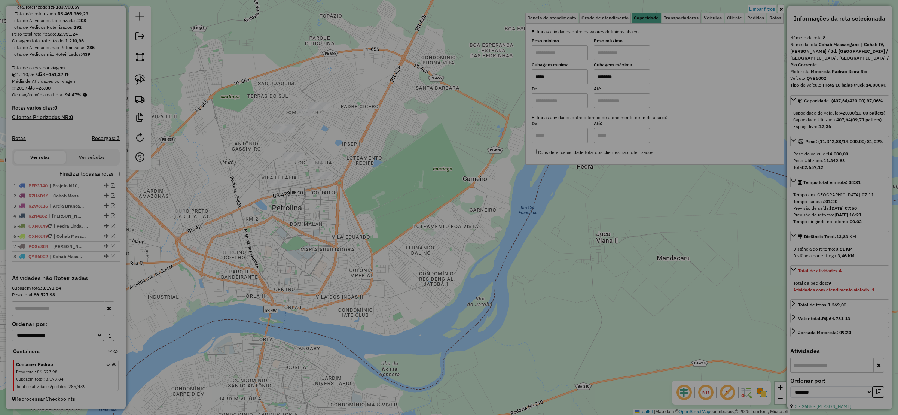
select select "*******"
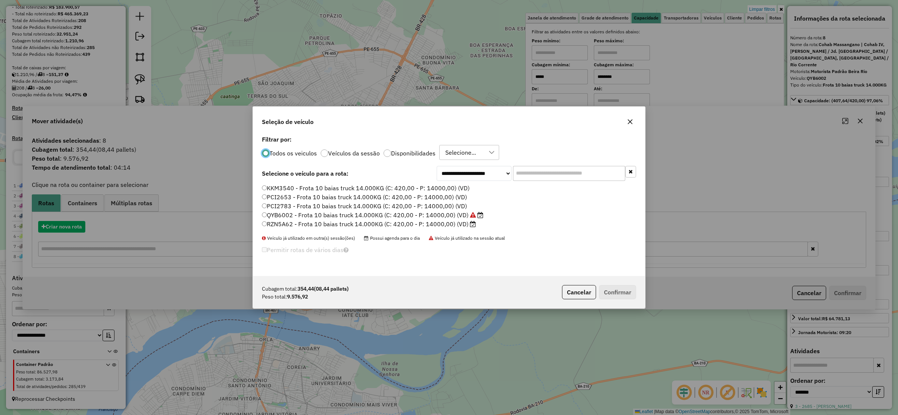
scroll to position [4, 2]
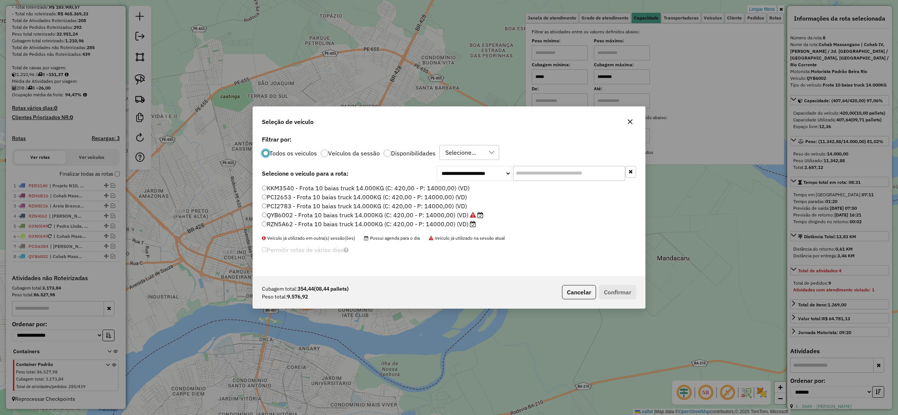
click at [267, 224] on label "RZN5A62 - Frota 10 baias truck 14.000KG (C: 420,00 - P: 14000,00) (VD)" at bounding box center [369, 223] width 214 height 9
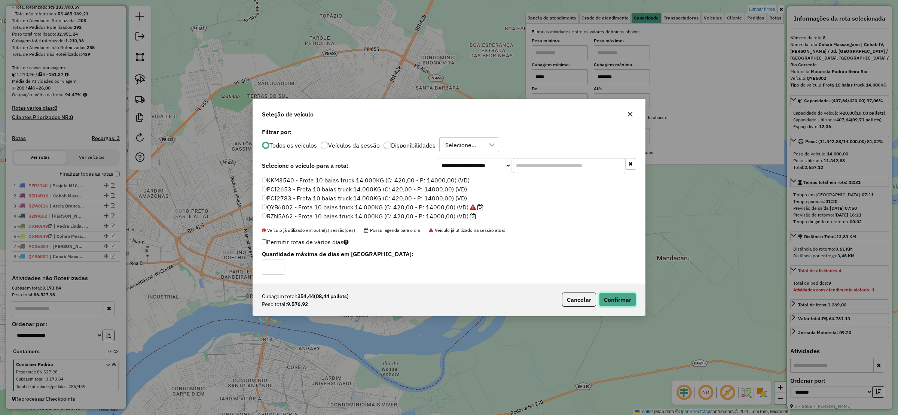
click at [615, 304] on button "Confirmar" at bounding box center [617, 299] width 37 height 14
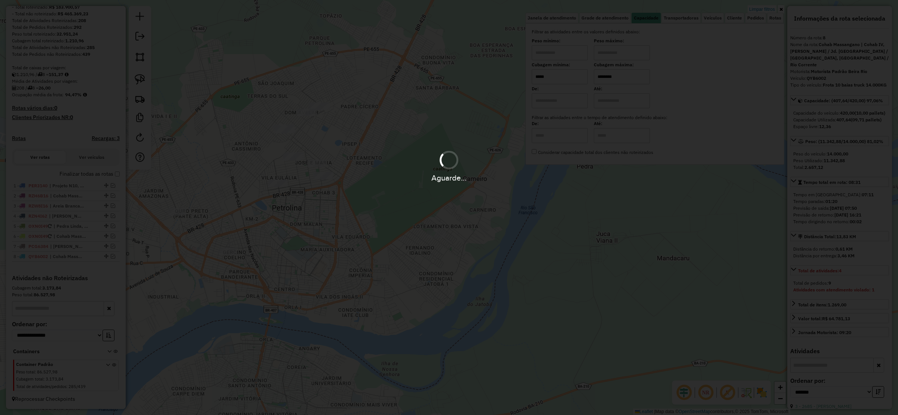
scroll to position [163, 0]
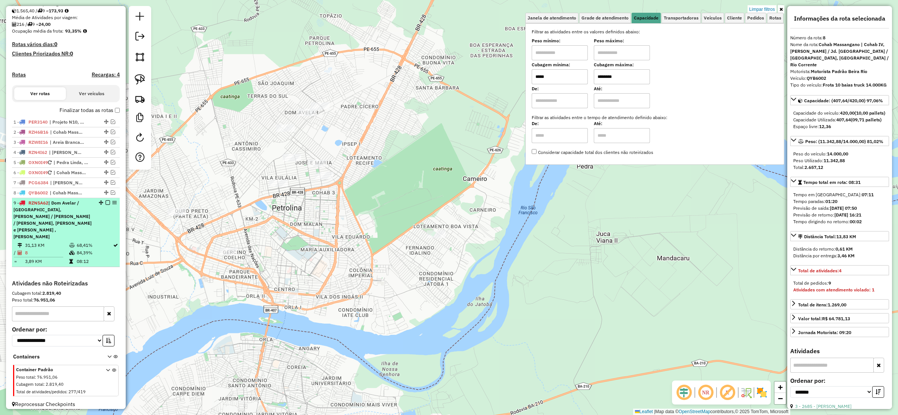
click at [106, 205] on em at bounding box center [108, 202] width 4 height 4
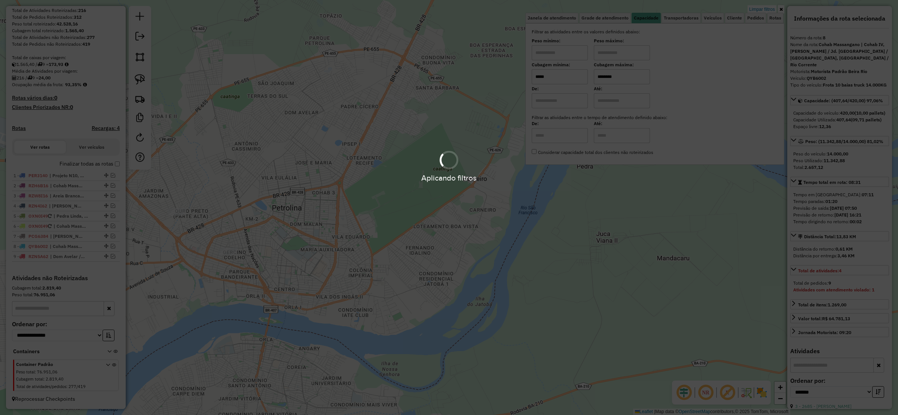
scroll to position [117, 0]
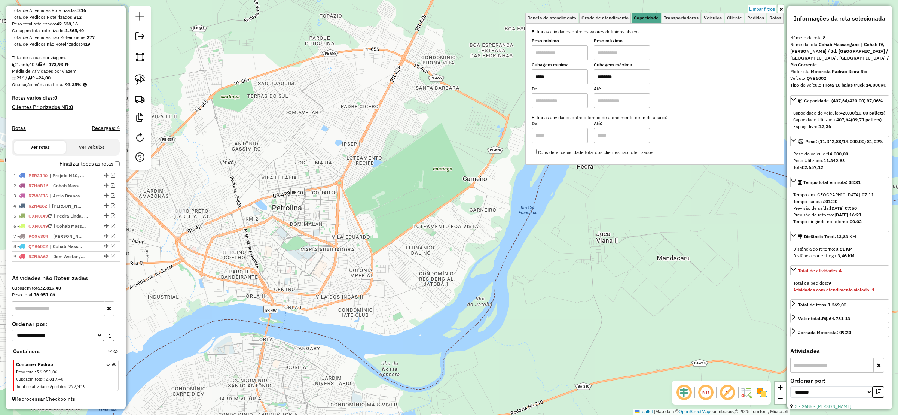
click at [759, 10] on link "Limpar filtros" at bounding box center [762, 9] width 29 height 8
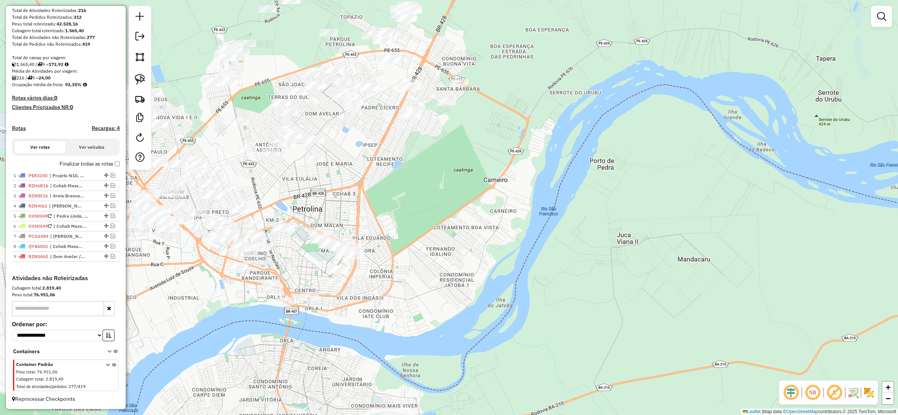
drag, startPoint x: 432, startPoint y: 140, endPoint x: 736, endPoint y: 134, distance: 303.8
click at [736, 135] on div "Janela de atendimento Grade de atendimento Capacidade Transportadoras Veículos …" at bounding box center [449, 207] width 898 height 415
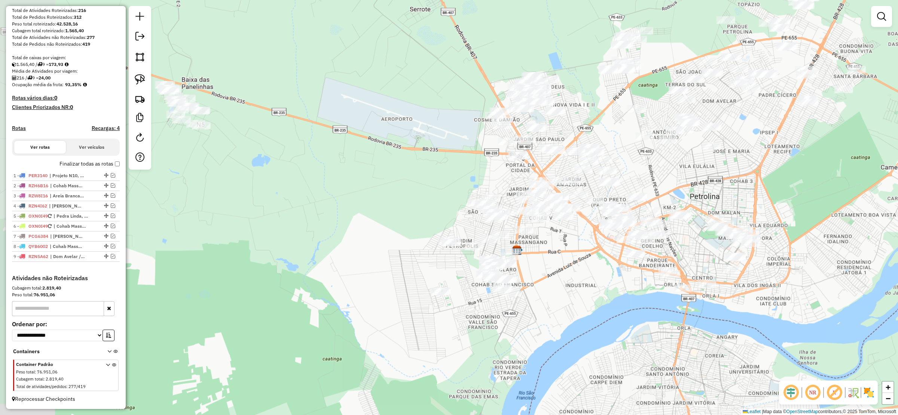
drag, startPoint x: 473, startPoint y: 164, endPoint x: 514, endPoint y: 164, distance: 41.5
click at [514, 164] on div "Janela de atendimento Grade de atendimento Capacidade Transportadoras Veículos …" at bounding box center [449, 207] width 898 height 415
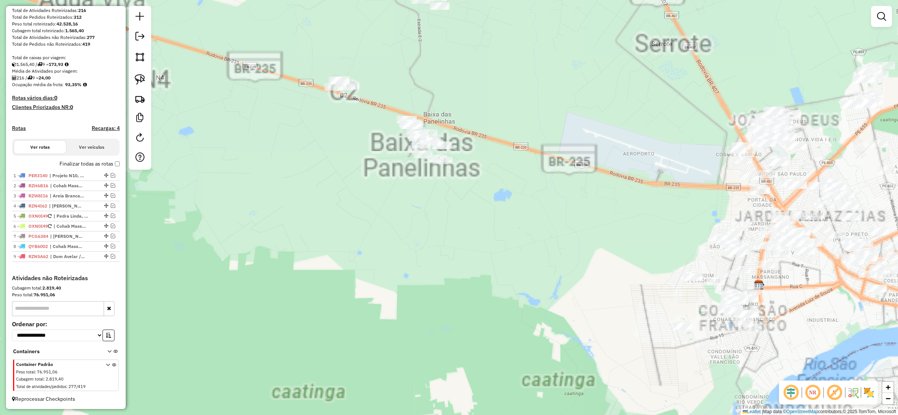
drag, startPoint x: 480, startPoint y: 202, endPoint x: 434, endPoint y: 225, distance: 51.4
click at [443, 226] on div "Janela de atendimento Grade de atendimento Capacidade Transportadoras Veículos …" at bounding box center [449, 207] width 898 height 415
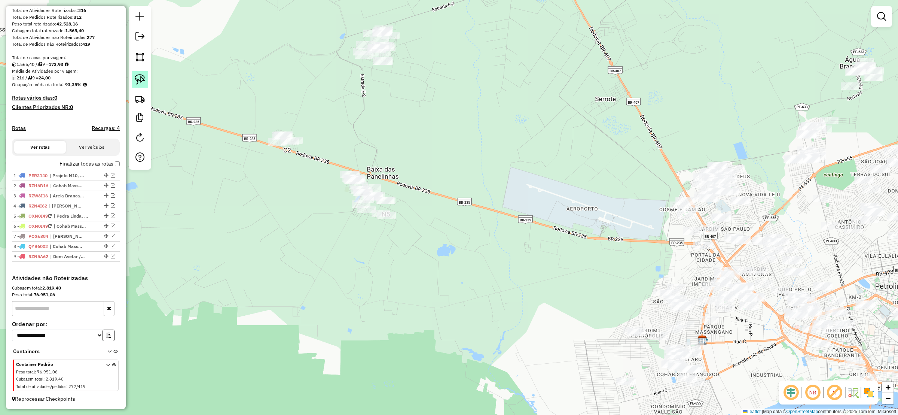
click at [143, 79] on img at bounding box center [140, 79] width 10 height 10
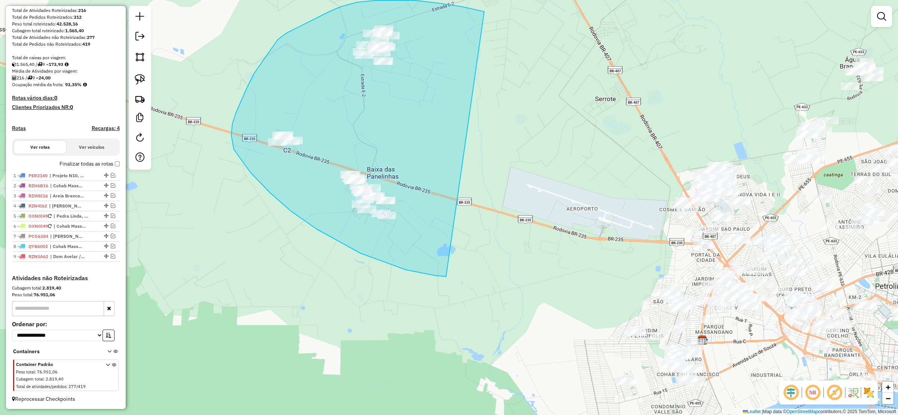
drag, startPoint x: 404, startPoint y: 0, endPoint x: 449, endPoint y: 270, distance: 273.1
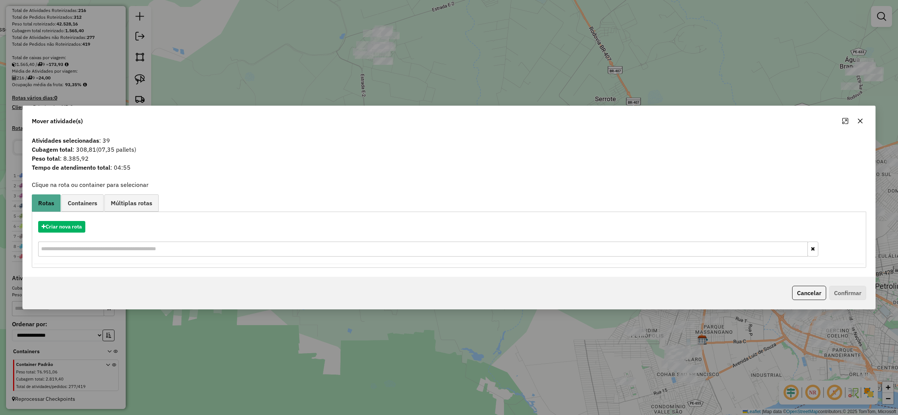
drag, startPoint x: 860, startPoint y: 119, endPoint x: 849, endPoint y: 119, distance: 11.2
click at [859, 119] on icon "button" at bounding box center [860, 121] width 6 height 6
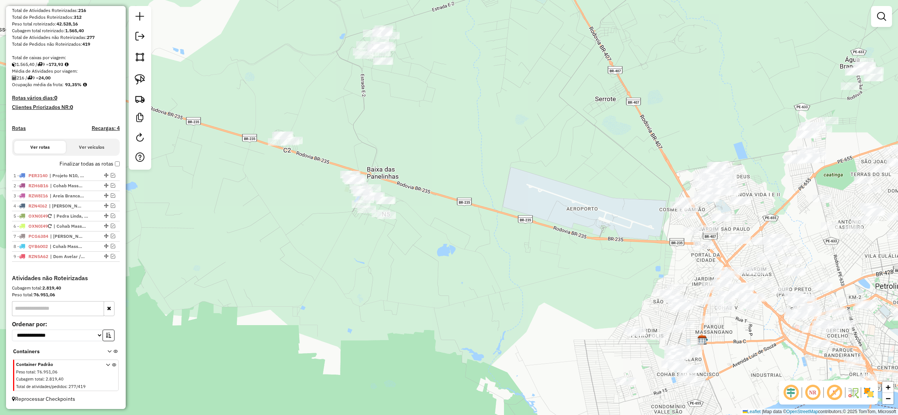
click at [129, 81] on div at bounding box center [140, 87] width 22 height 163
click at [137, 80] on img at bounding box center [140, 79] width 10 height 10
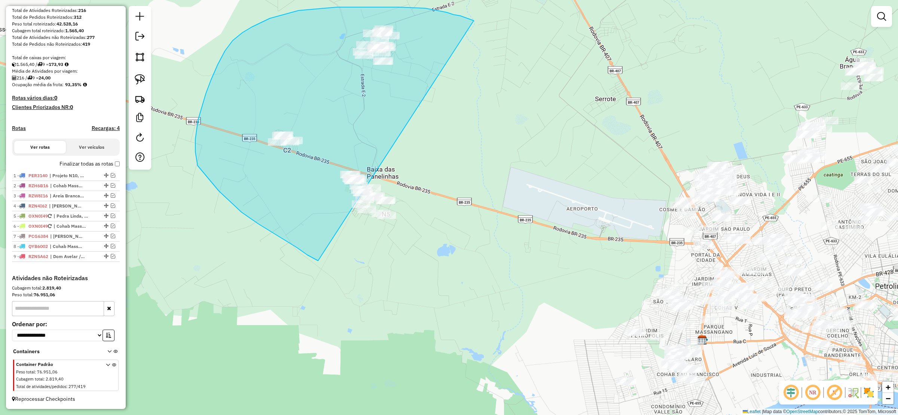
drag, startPoint x: 474, startPoint y: 21, endPoint x: 413, endPoint y: 255, distance: 242.2
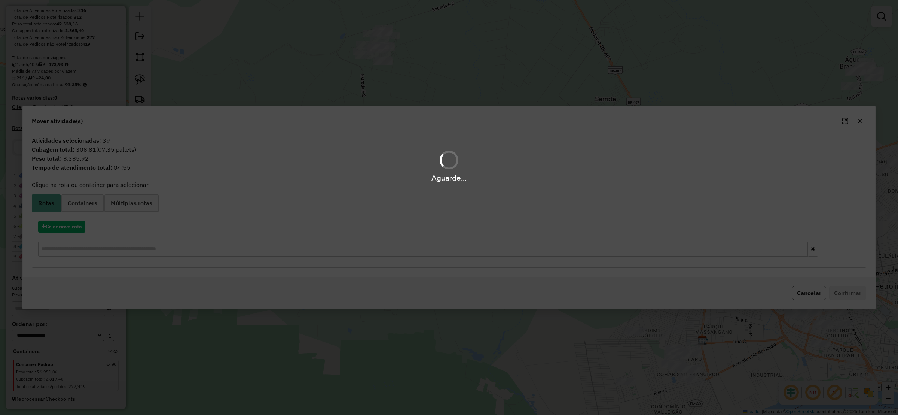
click at [63, 229] on div "Aguarde..." at bounding box center [449, 207] width 898 height 415
click at [61, 229] on hb-app "Aguarde... Pop-up bloqueado! Seu navegador bloqueou automáticamente a abertura …" at bounding box center [449, 207] width 898 height 415
click at [59, 228] on button "Criar nova rota" at bounding box center [61, 227] width 47 height 12
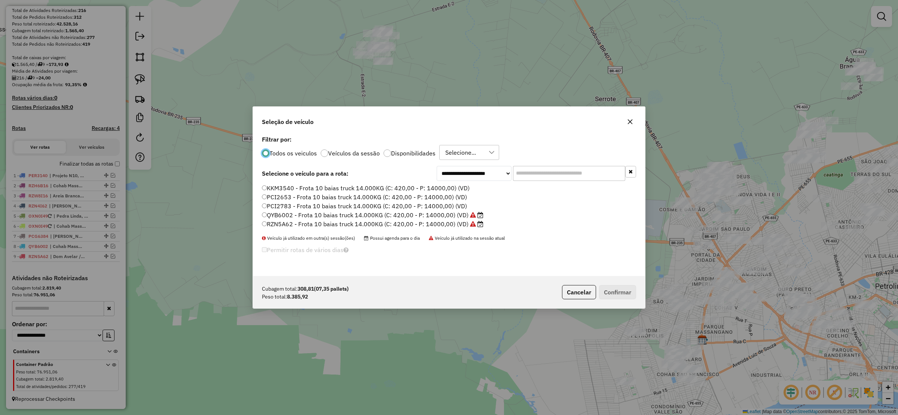
scroll to position [4, 2]
click at [62, 223] on div "**********" at bounding box center [449, 207] width 898 height 415
click at [452, 171] on select "**********" at bounding box center [474, 173] width 75 height 15
select select "*******"
click at [437, 166] on select "**********" at bounding box center [474, 173] width 75 height 15
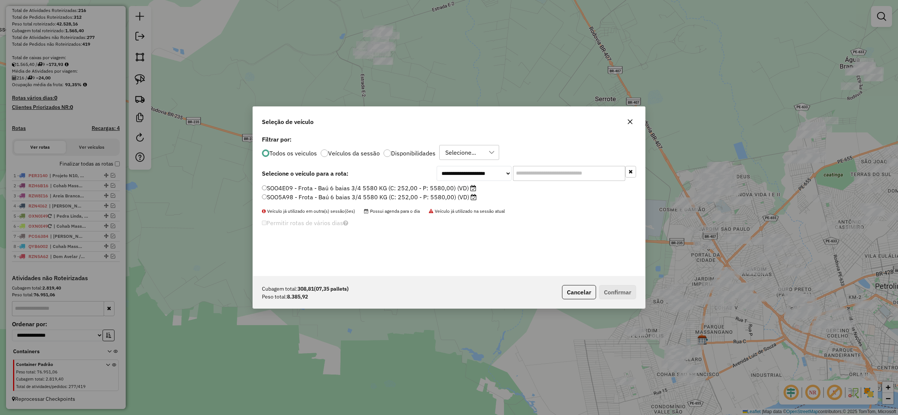
click at [268, 184] on label "SOO4E09 - Frota - Baú 6 baias 3/4 5580 KG (C: 252,00 - P: 5580,00) (VD)" at bounding box center [369, 187] width 214 height 9
click at [621, 289] on button "Confirmar" at bounding box center [617, 292] width 37 height 14
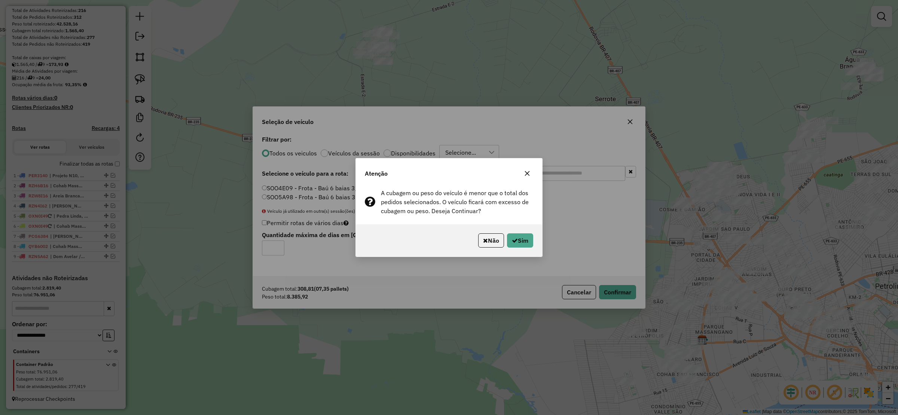
drag, startPoint x: 525, startPoint y: 177, endPoint x: 532, endPoint y: 173, distance: 8.9
click at [525, 177] on button "button" at bounding box center [527, 173] width 12 height 12
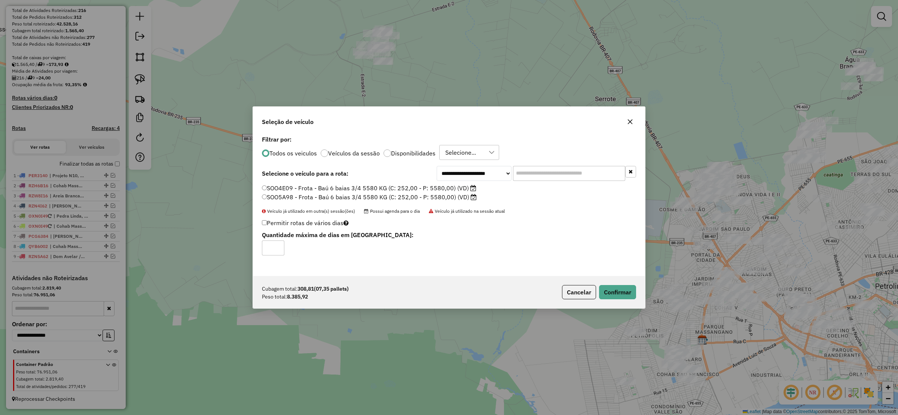
click at [629, 122] on icon "button" at bounding box center [630, 122] width 6 height 6
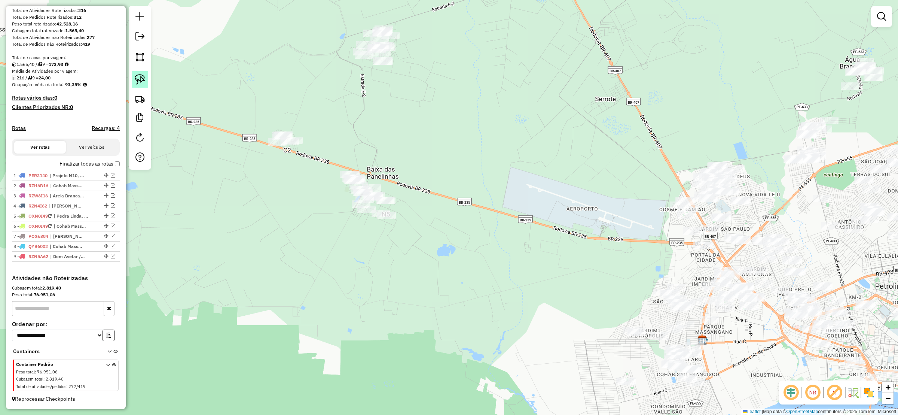
click at [138, 78] on img at bounding box center [140, 79] width 10 height 10
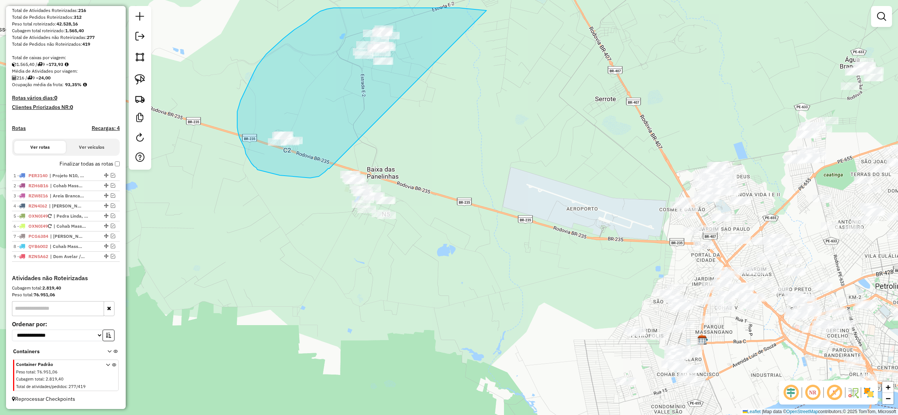
drag, startPoint x: 432, startPoint y: 8, endPoint x: 329, endPoint y: 168, distance: 190.8
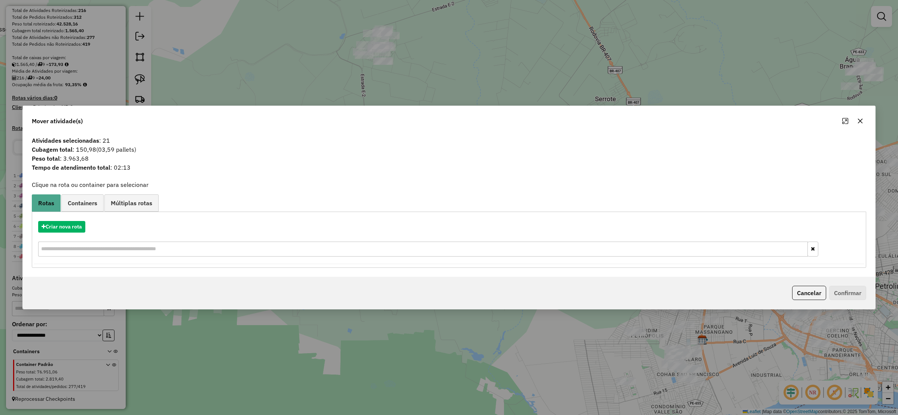
click at [859, 120] on icon "button" at bounding box center [860, 121] width 6 height 6
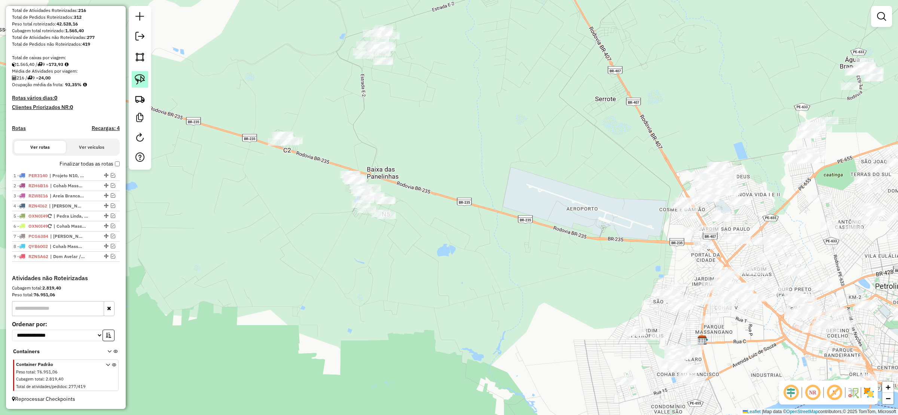
click at [134, 80] on link at bounding box center [140, 79] width 16 height 16
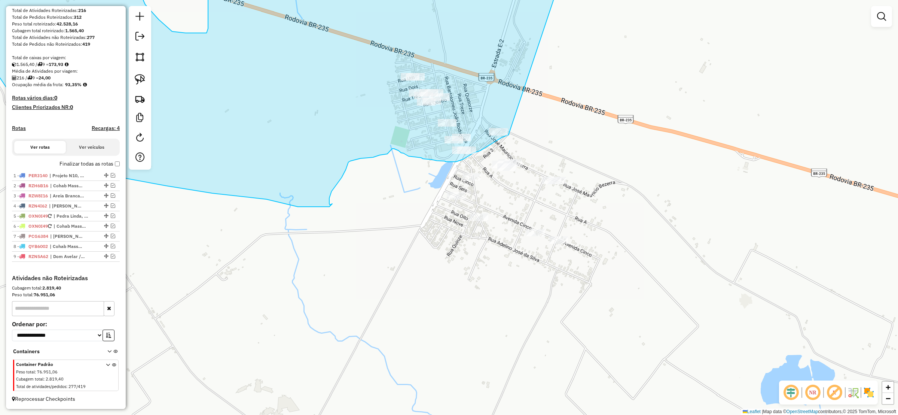
drag, startPoint x: 432, startPoint y: 15, endPoint x: 540, endPoint y: 114, distance: 147.0
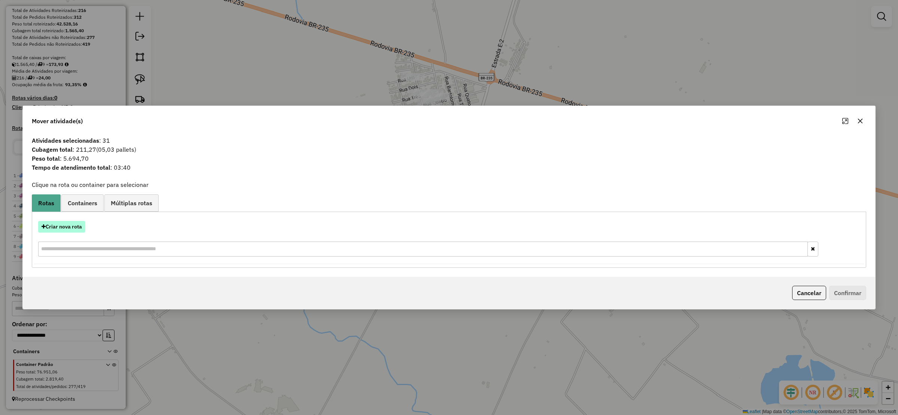
click at [77, 224] on button "Criar nova rota" at bounding box center [61, 227] width 47 height 12
select select "*******"
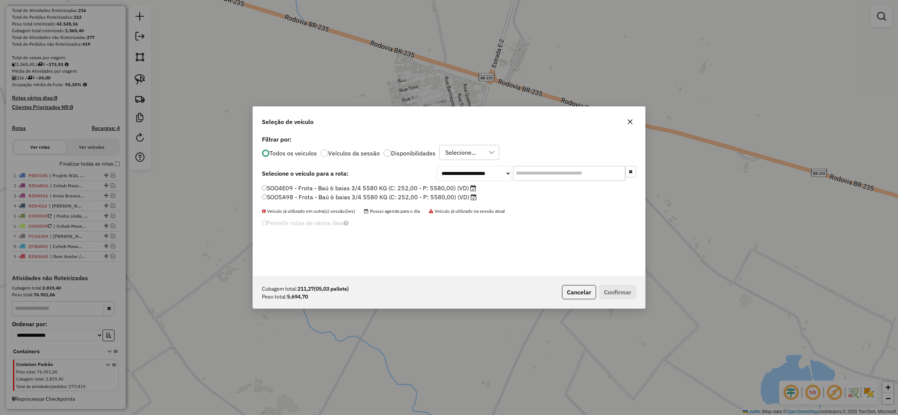
click at [270, 186] on label "SOO4E09 - Frota - Baú 6 baias 3/4 5580 KG (C: 252,00 - P: 5580,00) (VD)" at bounding box center [369, 187] width 214 height 9
click at [624, 285] on button "Confirmar" at bounding box center [617, 292] width 37 height 14
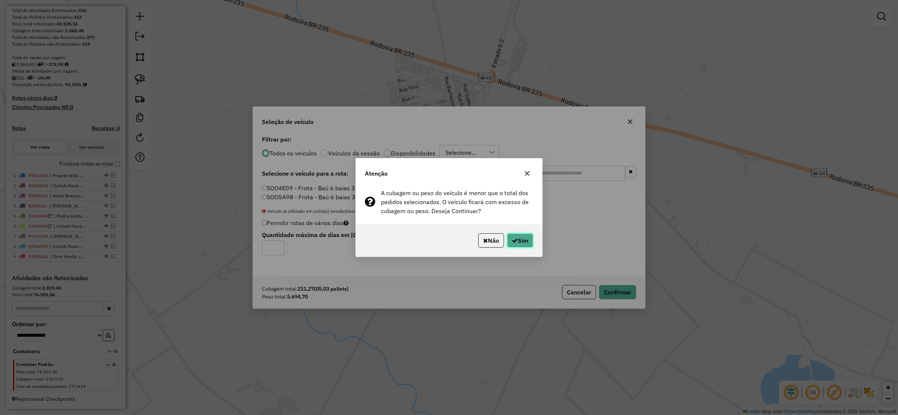
click at [525, 242] on button "Sim" at bounding box center [520, 240] width 26 height 14
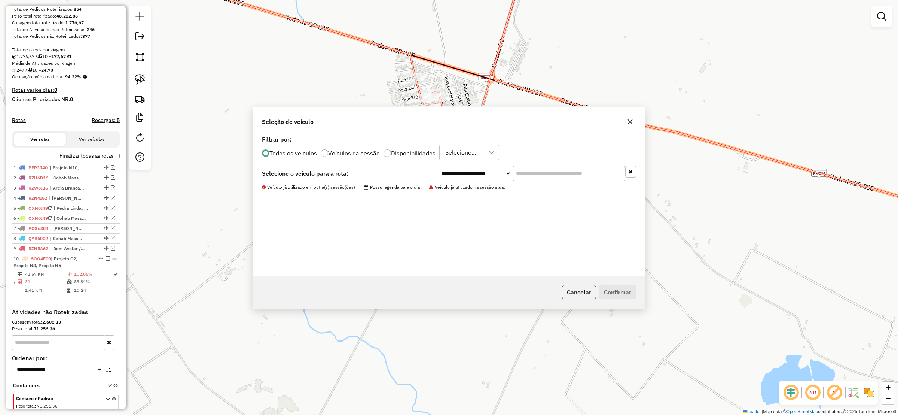
scroll to position [159, 0]
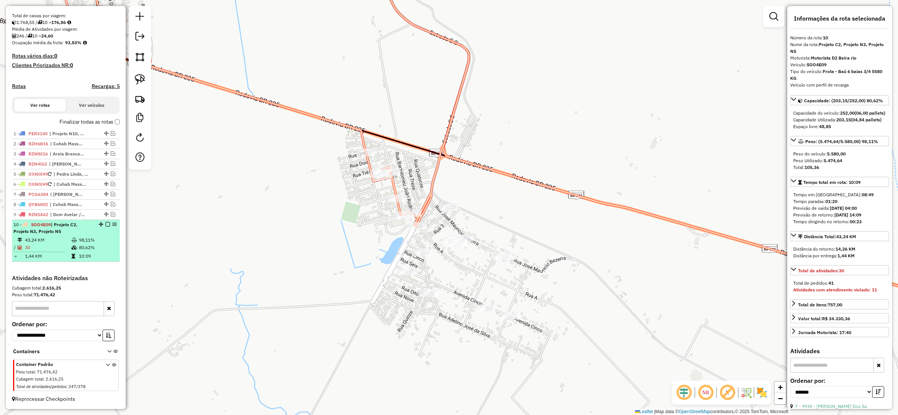
click at [103, 224] on div at bounding box center [105, 224] width 22 height 4
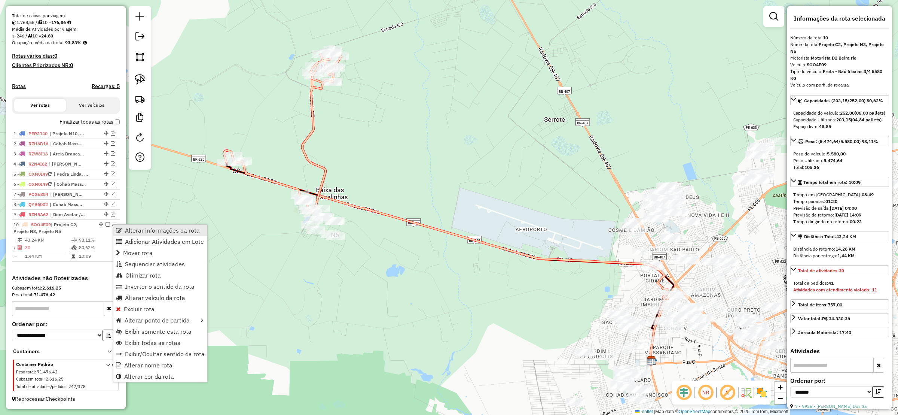
click at [132, 227] on span "Alterar informações da rota" at bounding box center [162, 230] width 75 height 6
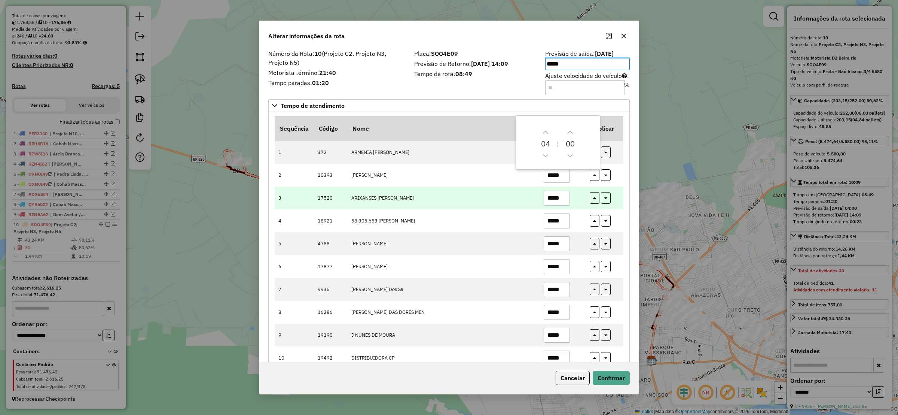
click at [319, 209] on td "17520" at bounding box center [331, 197] width 34 height 23
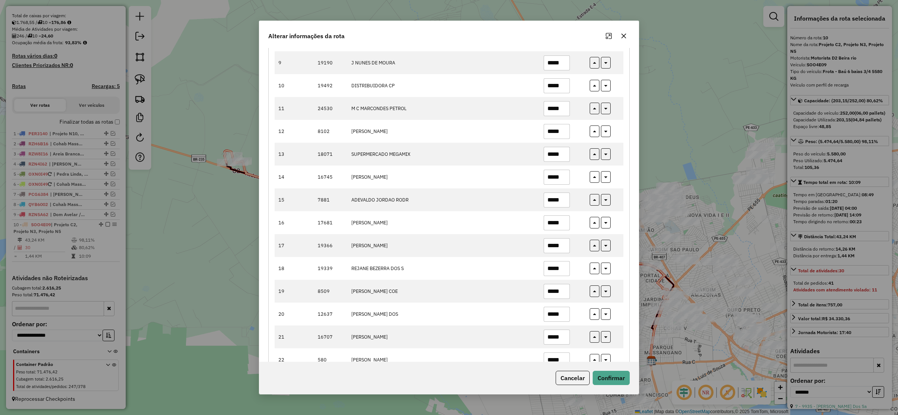
scroll to position [260, 0]
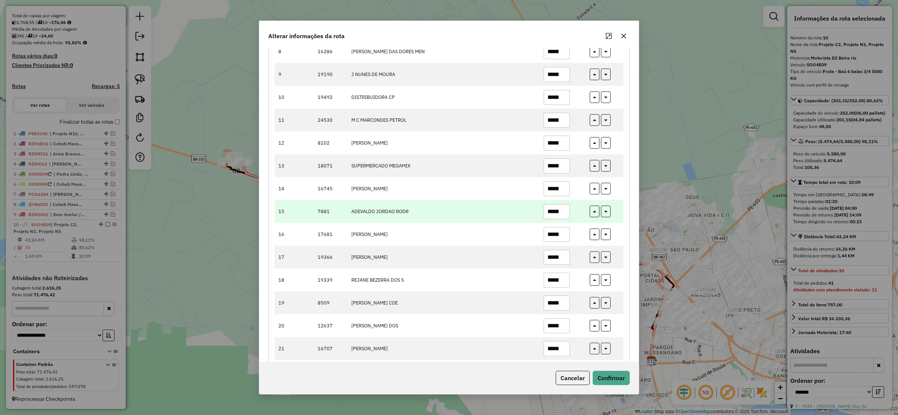
click at [562, 214] on input "*****" at bounding box center [557, 211] width 26 height 15
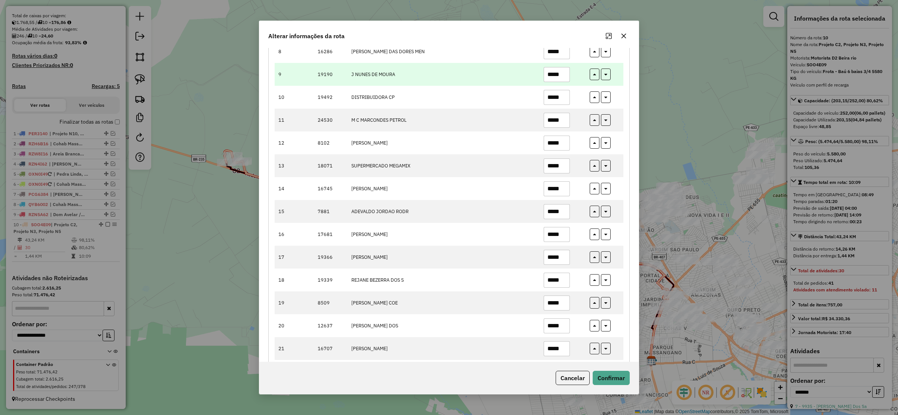
type input "*****"
click at [565, 75] on input "*****" at bounding box center [557, 74] width 26 height 15
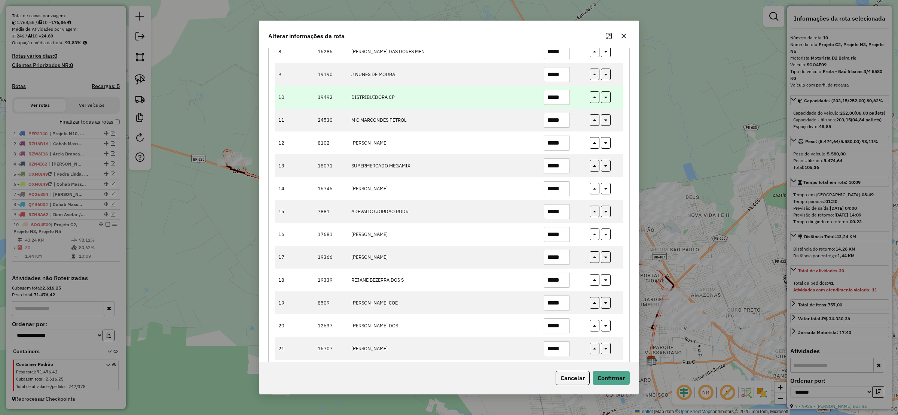
type input "*****"
drag, startPoint x: 525, startPoint y: 103, endPoint x: 523, endPoint y: 99, distance: 5.0
click at [523, 99] on td "DISTRIBUIDORA CP" at bounding box center [443, 97] width 192 height 23
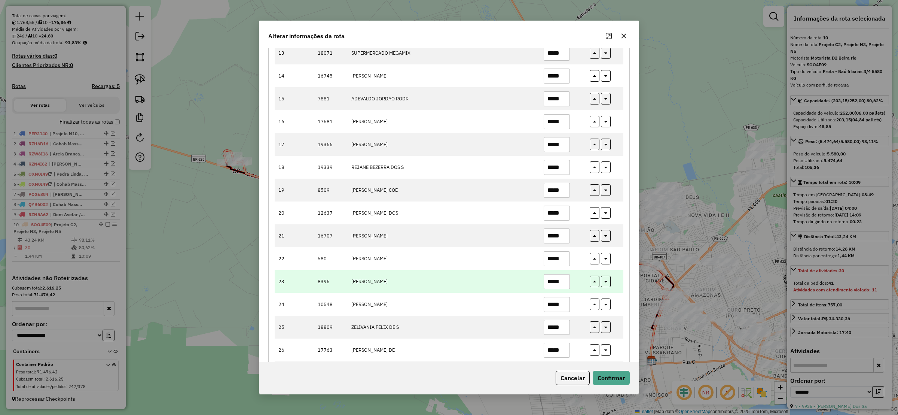
scroll to position [485, 0]
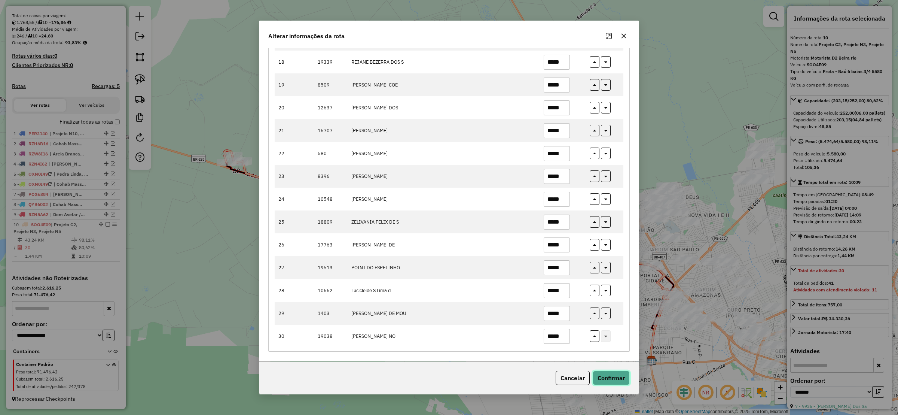
click at [613, 374] on button "Confirmar" at bounding box center [611, 377] width 37 height 14
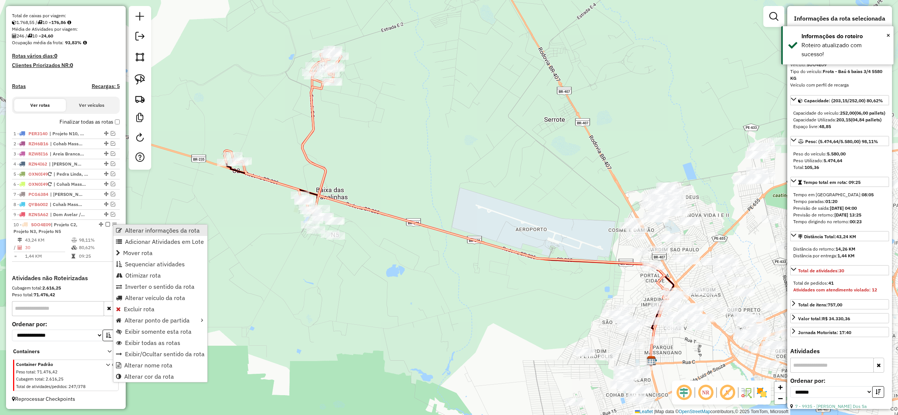
click at [141, 228] on span "Alterar informações da rota" at bounding box center [162, 230] width 75 height 6
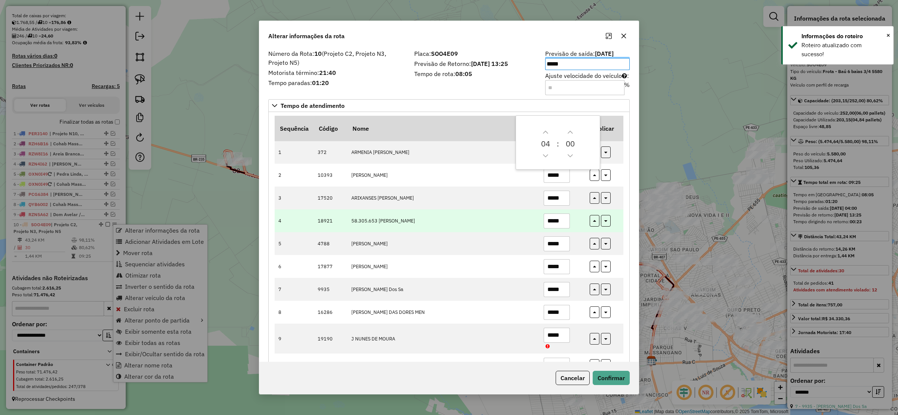
click at [314, 221] on tr "4 18921 58.305.653 ANTONIA R *****" at bounding box center [449, 220] width 349 height 23
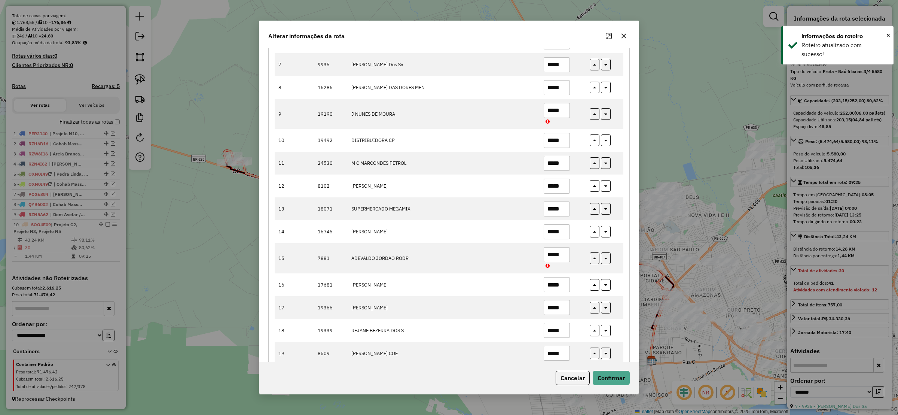
scroll to position [499, 0]
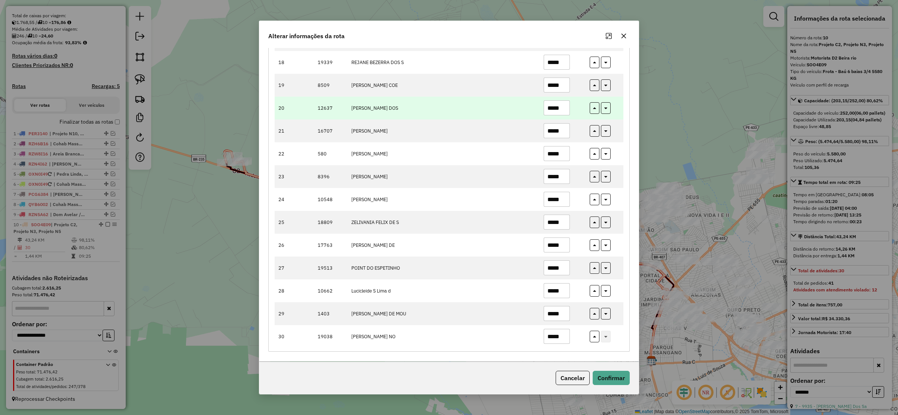
click at [565, 109] on input "*****" at bounding box center [557, 107] width 26 height 15
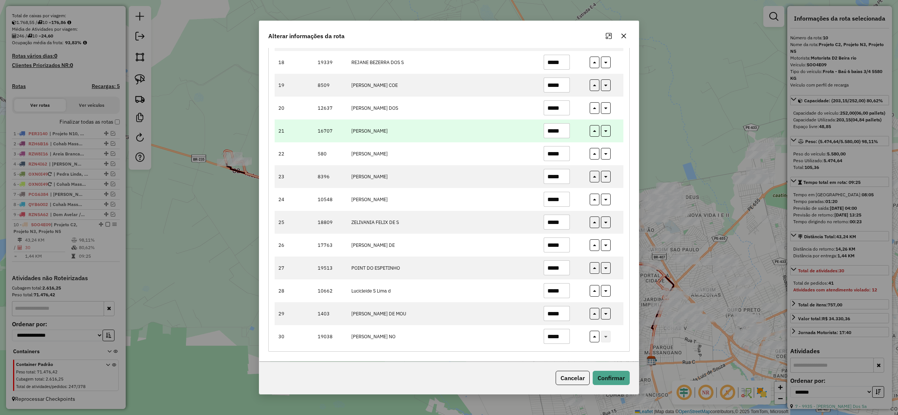
type input "*****"
click at [567, 126] on input "*****" at bounding box center [557, 130] width 26 height 15
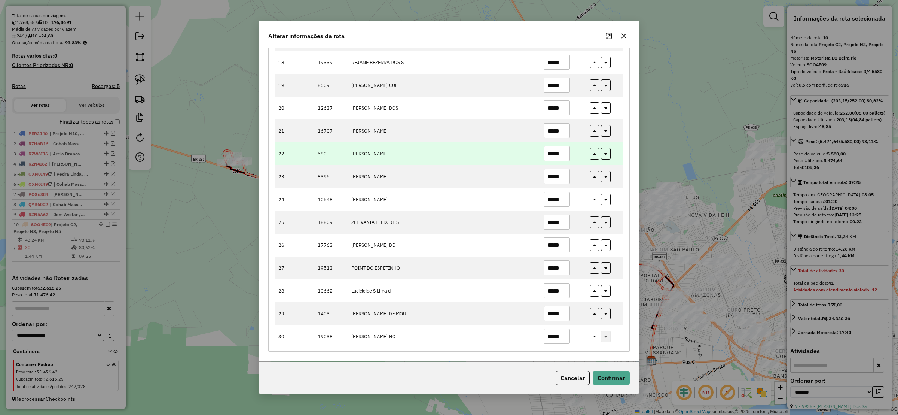
type input "*****"
click at [565, 149] on input "*****" at bounding box center [557, 153] width 26 height 15
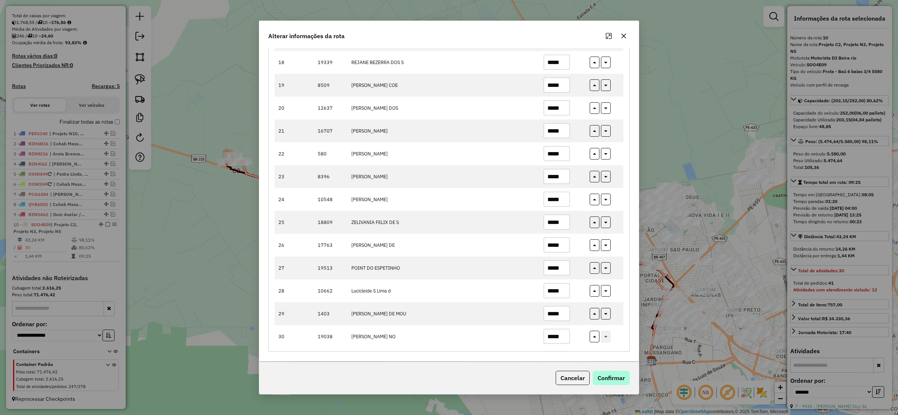
type input "*****"
click at [604, 374] on button "Confirmar" at bounding box center [611, 377] width 37 height 14
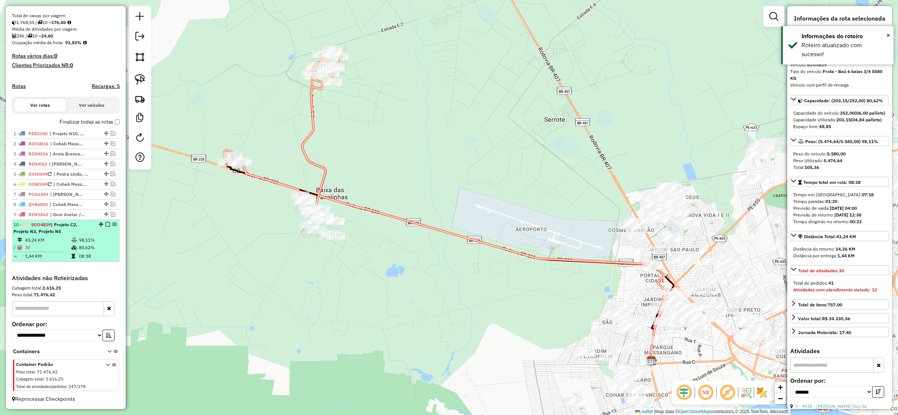
click at [106, 223] on em at bounding box center [108, 224] width 4 height 4
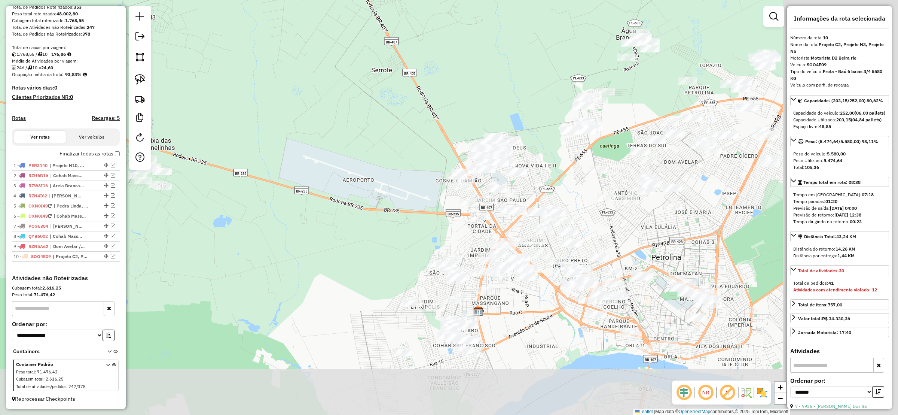
drag, startPoint x: 197, startPoint y: 149, endPoint x: 45, endPoint y: 106, distance: 157.5
click at [45, 106] on hb-router-mapa "Informações da Sessão 980195 - 16/08/2025 Criação: 15/08/2025 17:47 Depósito: R…" at bounding box center [449, 207] width 898 height 415
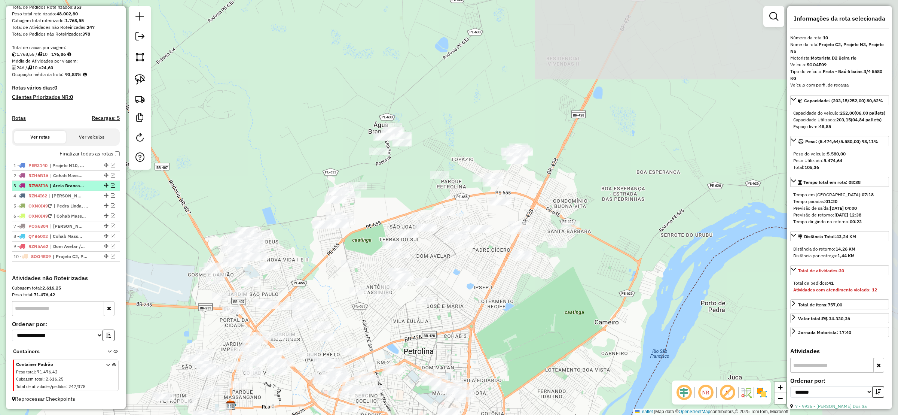
drag, startPoint x: 181, startPoint y: 56, endPoint x: 90, endPoint y: 182, distance: 155.4
click at [90, 182] on hb-router-mapa "Informações da Sessão 980195 - 16/08/2025 Criação: 15/08/2025 17:47 Depósito: R…" at bounding box center [449, 207] width 898 height 415
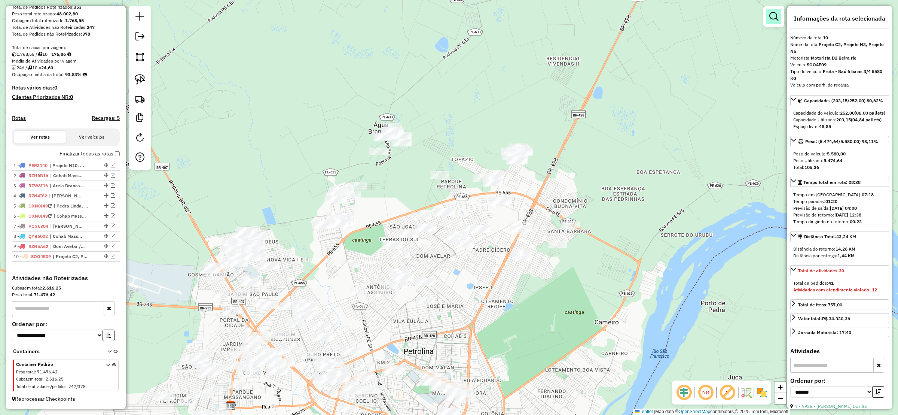
click at [774, 17] on em at bounding box center [773, 16] width 9 height 9
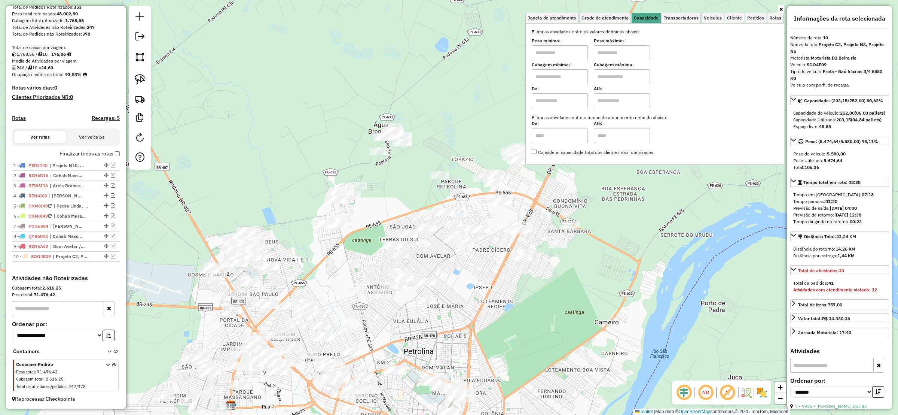
click at [575, 77] on input "text" at bounding box center [560, 76] width 56 height 15
type input "****"
type input "*****"
drag, startPoint x: 355, startPoint y: 117, endPoint x: 354, endPoint y: 107, distance: 10.1
click at [356, 104] on div "Limpar filtros Janela de atendimento Grade de atendimento Capacidade Transporta…" at bounding box center [449, 207] width 898 height 415
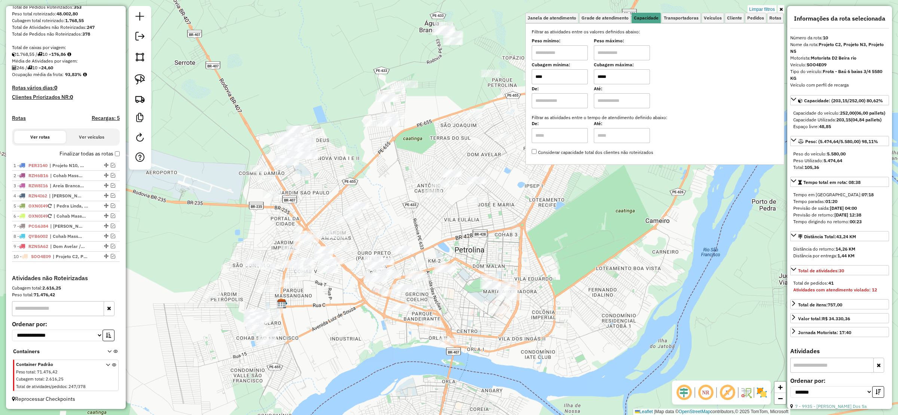
drag, startPoint x: 334, startPoint y: 137, endPoint x: 313, endPoint y: 159, distance: 29.9
click at [313, 159] on div "Limpar filtros Janela de atendimento Grade de atendimento Capacidade Transporta…" at bounding box center [449, 207] width 898 height 415
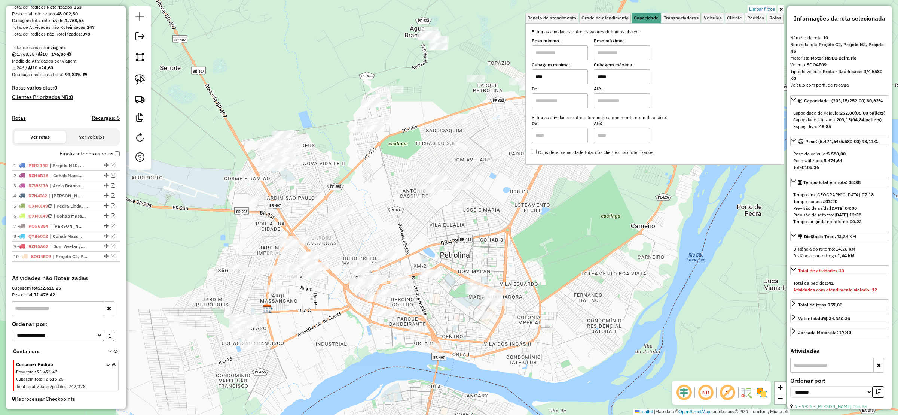
drag, startPoint x: 278, startPoint y: 186, endPoint x: 287, endPoint y: 176, distance: 13.5
click at [285, 177] on div "Limpar filtros Janela de atendimento Grade de atendimento Capacidade Transporta…" at bounding box center [449, 207] width 898 height 415
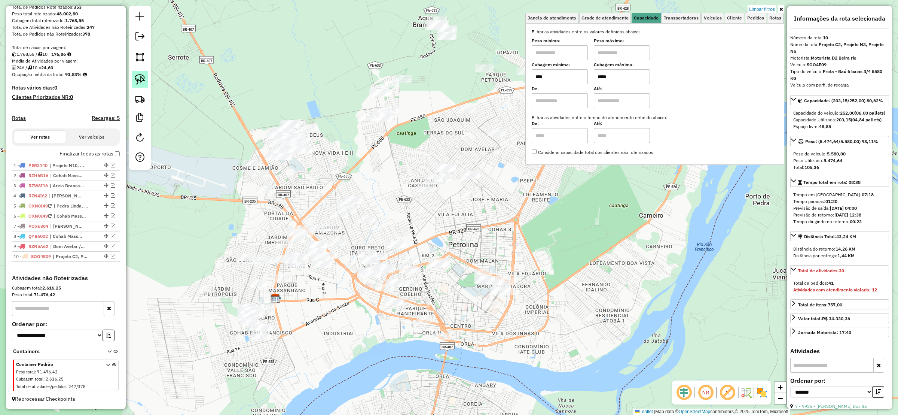
click at [142, 75] on img at bounding box center [140, 79] width 10 height 10
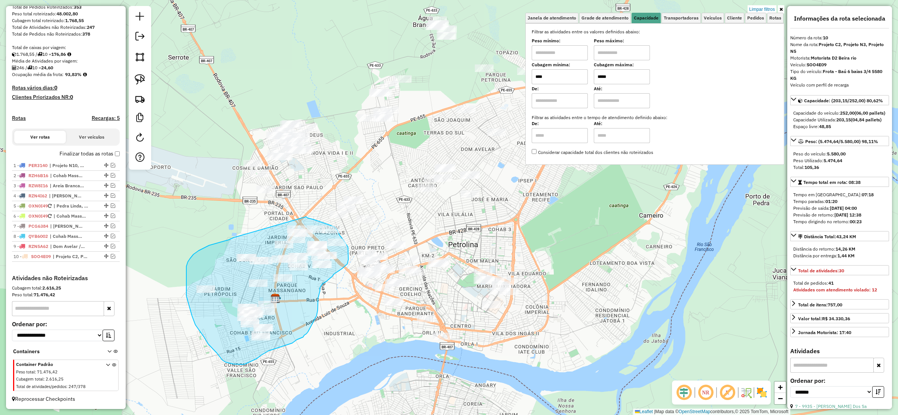
drag, startPoint x: 193, startPoint y: 254, endPoint x: 305, endPoint y: 217, distance: 118.0
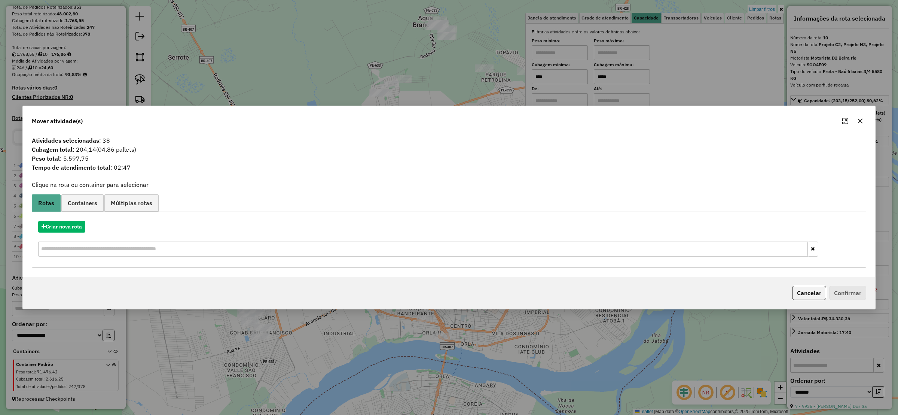
click at [856, 116] on div at bounding box center [852, 121] width 27 height 12
click at [859, 118] on button "button" at bounding box center [862, 121] width 12 height 12
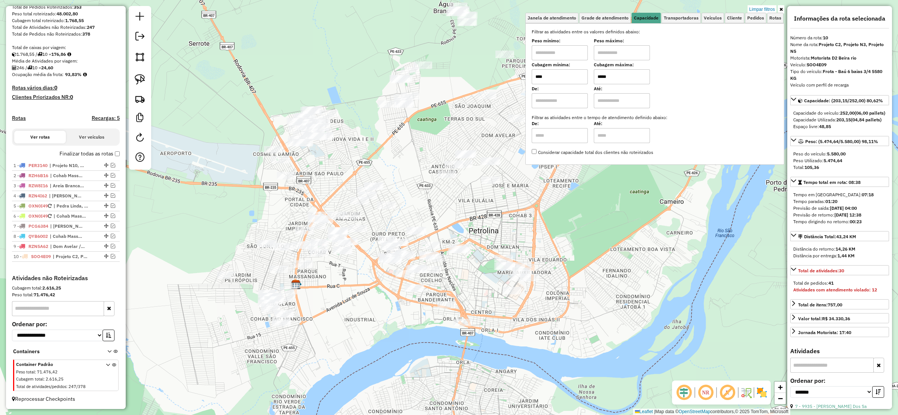
drag, startPoint x: 239, startPoint y: 268, endPoint x: 267, endPoint y: 248, distance: 33.9
click at [267, 248] on div "Limpar filtros Janela de atendimento Grade de atendimento Capacidade Transporta…" at bounding box center [449, 207] width 898 height 415
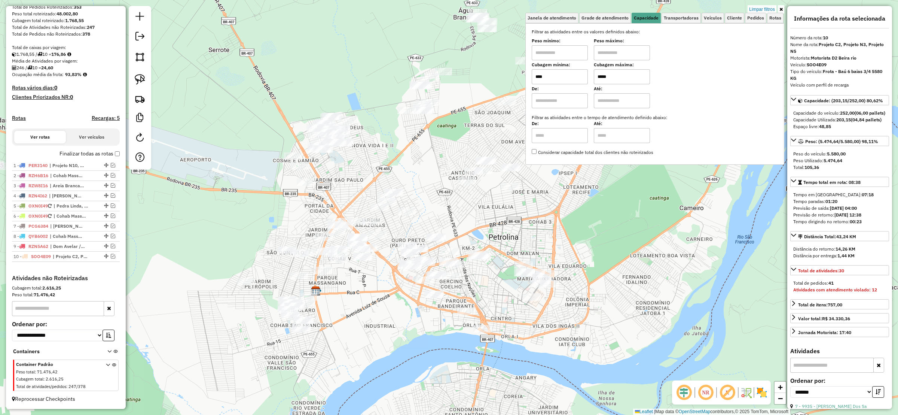
drag, startPoint x: 370, startPoint y: 275, endPoint x: 356, endPoint y: 309, distance: 36.3
click at [357, 309] on div "Limpar filtros Janela de atendimento Grade de atendimento Capacidade Transporta…" at bounding box center [449, 207] width 898 height 415
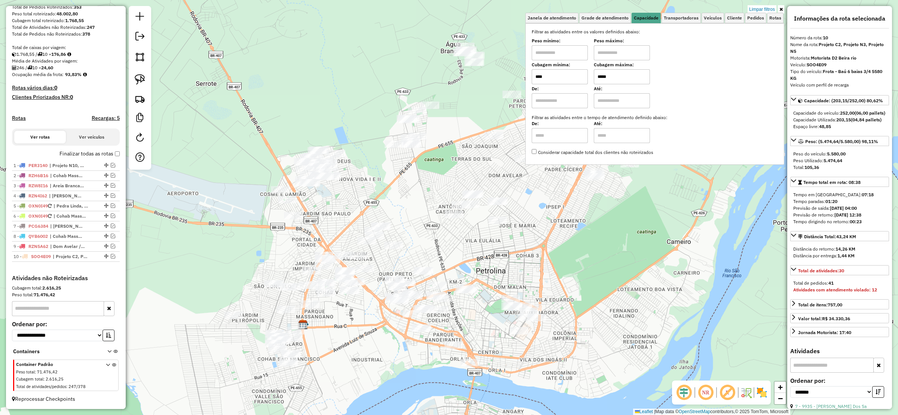
click at [135, 87] on link at bounding box center [140, 79] width 16 height 16
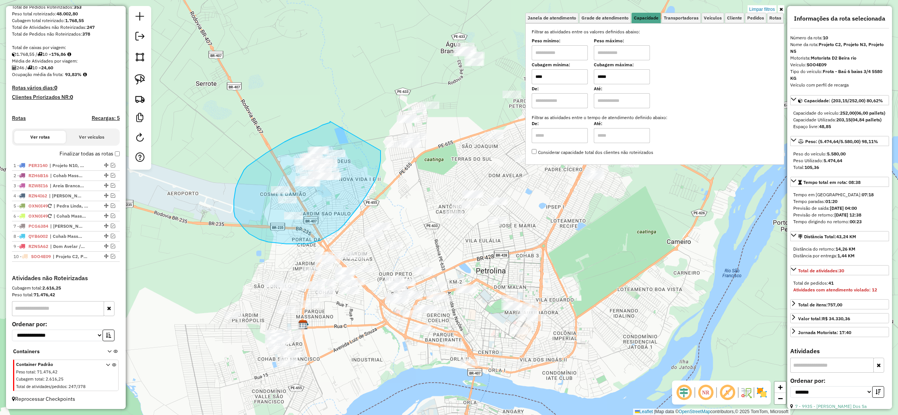
drag, startPoint x: 284, startPoint y: 142, endPoint x: 380, endPoint y: 150, distance: 95.7
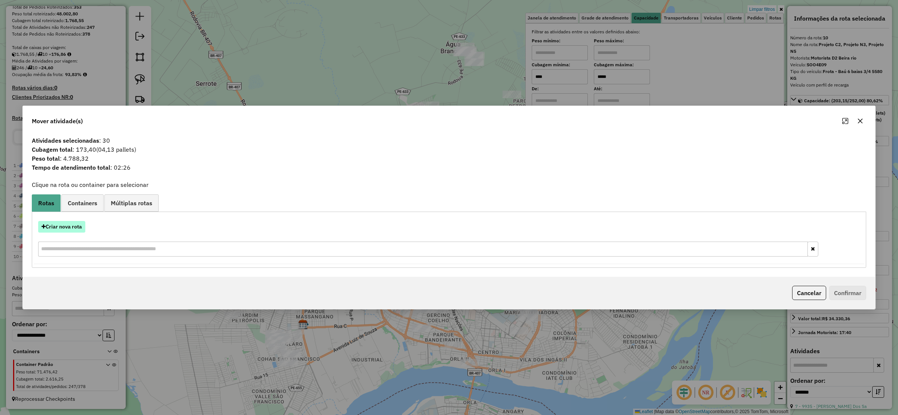
click at [61, 221] on button "Criar nova rota" at bounding box center [61, 227] width 47 height 12
select select "*******"
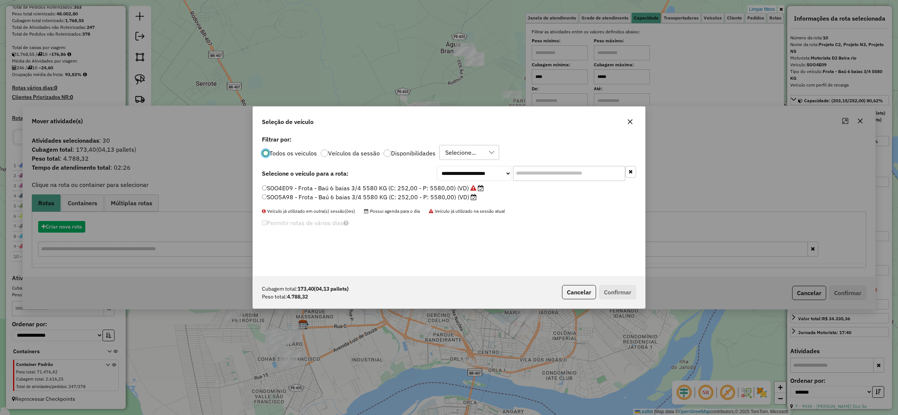
scroll to position [4, 2]
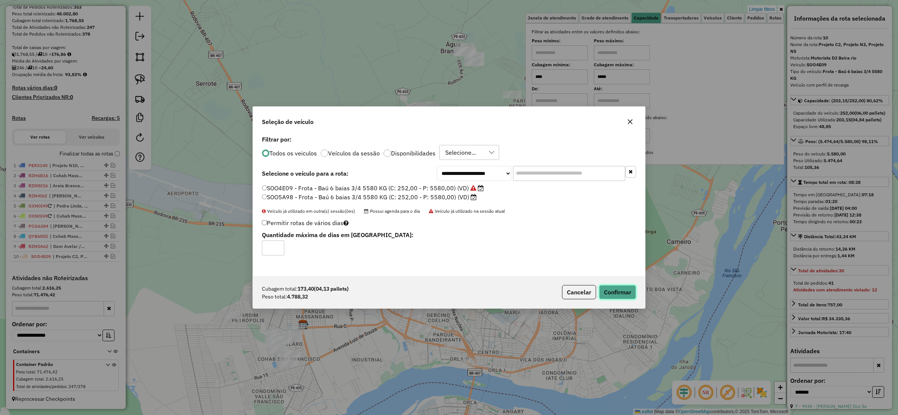
click at [614, 288] on button "Confirmar" at bounding box center [617, 292] width 37 height 14
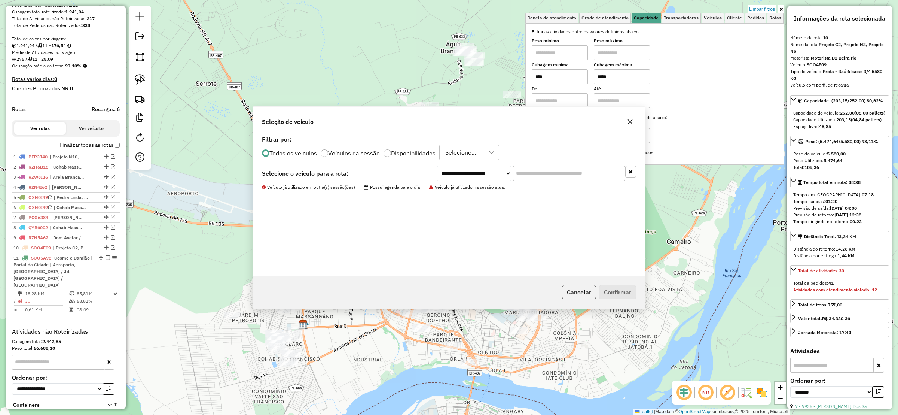
scroll to position [163, 0]
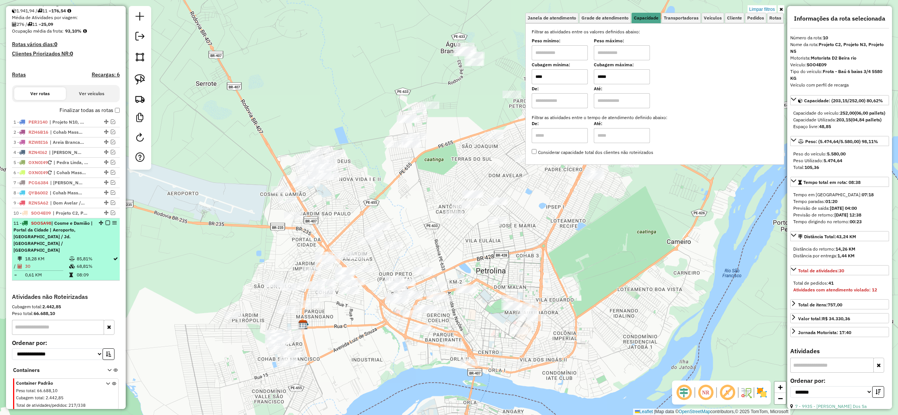
click at [108, 225] on em at bounding box center [108, 222] width 4 height 4
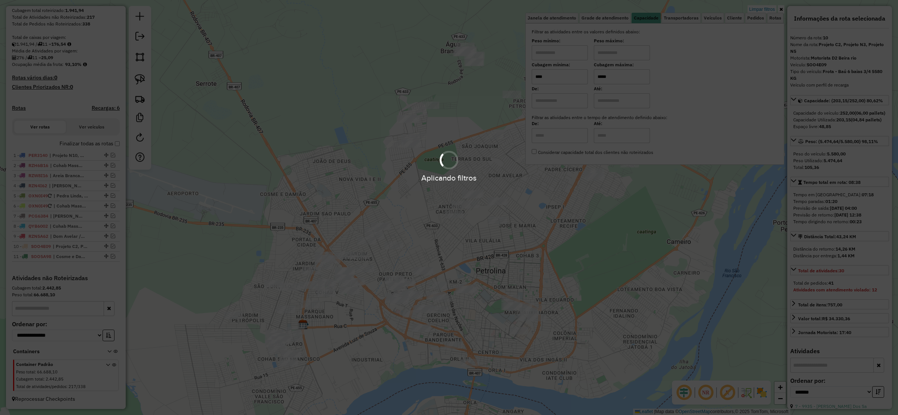
scroll to position [138, 0]
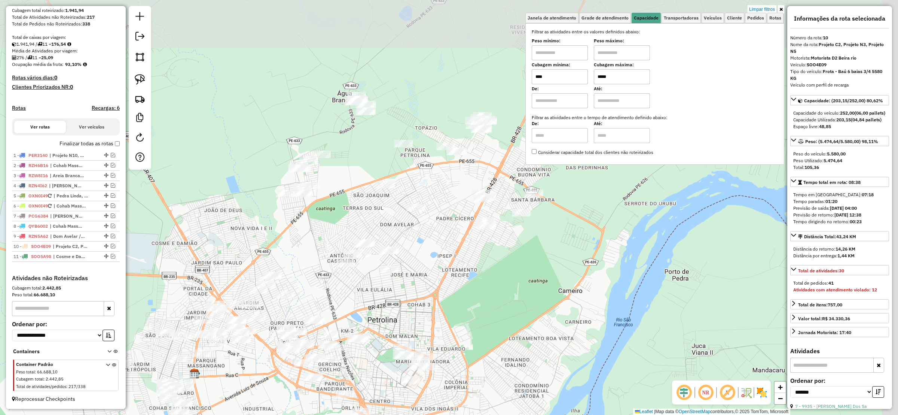
drag, startPoint x: 296, startPoint y: 221, endPoint x: 315, endPoint y: 208, distance: 23.4
click at [255, 237] on div "Limpar filtros Janela de atendimento Grade de atendimento Capacidade Transporta…" at bounding box center [449, 207] width 898 height 415
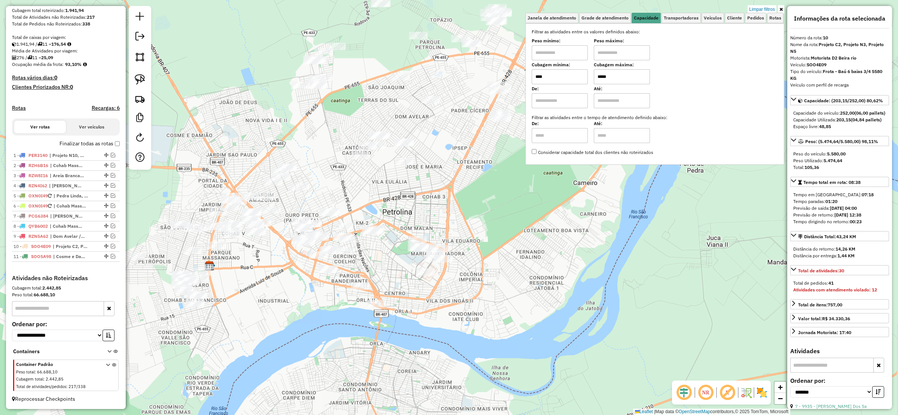
drag, startPoint x: 356, startPoint y: 131, endPoint x: 358, endPoint y: 123, distance: 8.8
click at [358, 123] on div "Limpar filtros Janela de atendimento Grade de atendimento Capacidade Transporta…" at bounding box center [449, 207] width 898 height 415
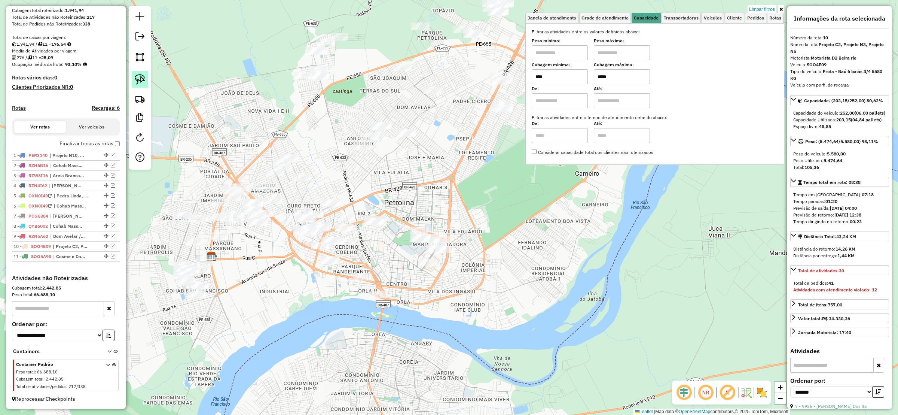
click at [138, 75] on img at bounding box center [140, 79] width 10 height 10
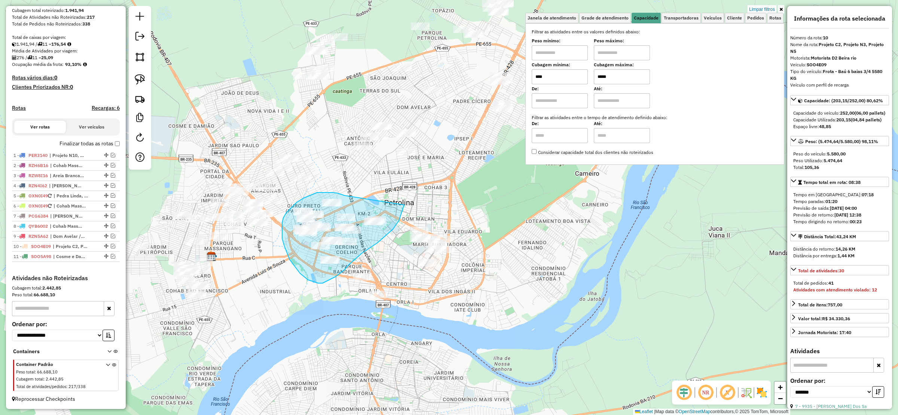
drag, startPoint x: 323, startPoint y: 192, endPoint x: 404, endPoint y: 207, distance: 82.9
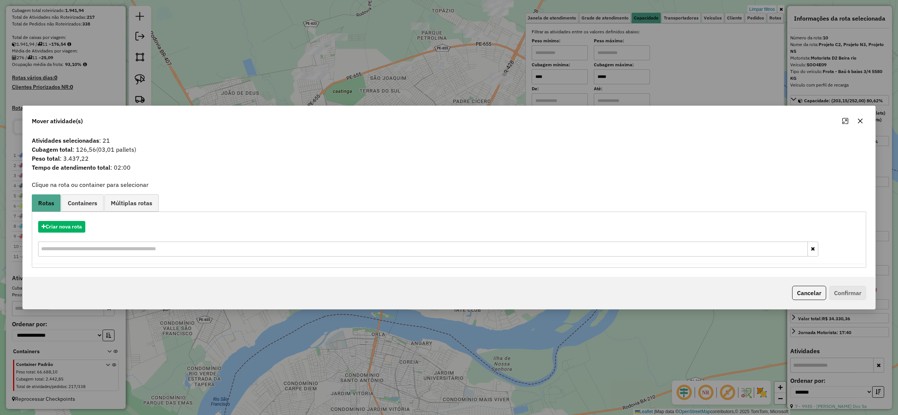
click at [862, 120] on icon "button" at bounding box center [860, 121] width 6 height 6
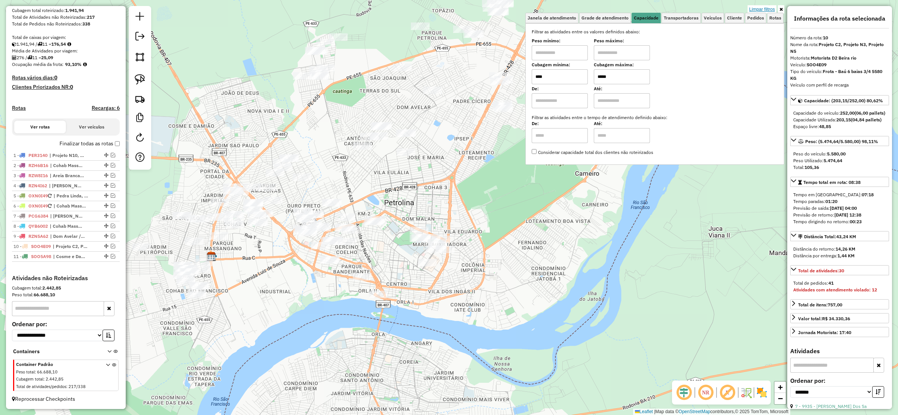
click at [756, 6] on link "Limpar filtros" at bounding box center [762, 9] width 29 height 8
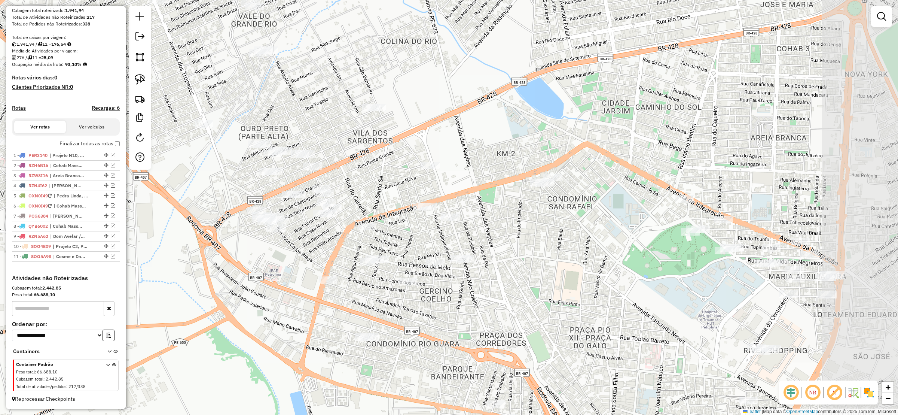
click at [371, 307] on div "Janela de atendimento Grade de atendimento Capacidade Transportadoras Veículos …" at bounding box center [449, 207] width 898 height 415
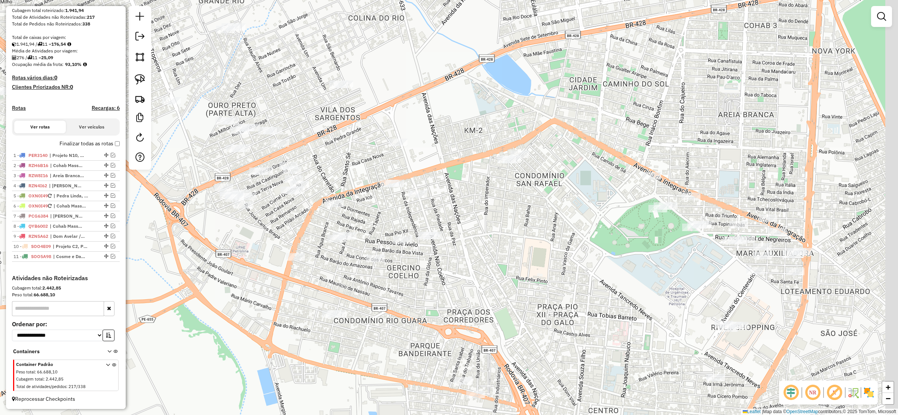
click at [294, 252] on div "Janela de atendimento Grade de atendimento Capacidade Transportadoras Veículos …" at bounding box center [449, 207] width 898 height 415
drag, startPoint x: 138, startPoint y: 82, endPoint x: 315, endPoint y: 107, distance: 179.0
click at [138, 82] on img at bounding box center [140, 79] width 10 height 10
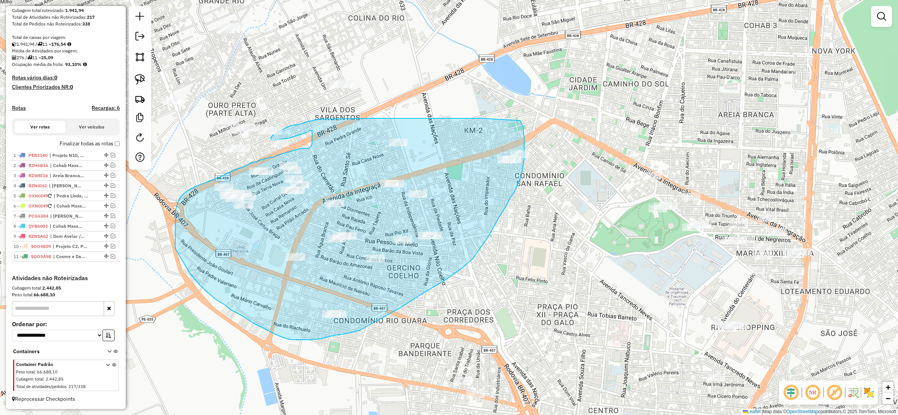
drag, startPoint x: 411, startPoint y: 118, endPoint x: 514, endPoint y: 120, distance: 103.3
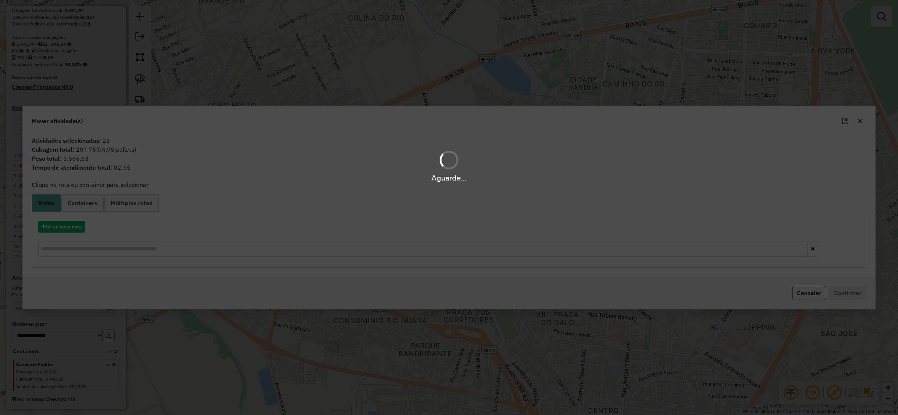
click at [71, 238] on div "Aguarde..." at bounding box center [449, 207] width 898 height 415
click at [64, 230] on div "Aguarde..." at bounding box center [449, 207] width 898 height 415
click at [63, 229] on div "Aguarde..." at bounding box center [449, 207] width 898 height 415
click at [59, 226] on div "Aguarde..." at bounding box center [449, 207] width 898 height 415
click at [59, 226] on button "Criar nova rota" at bounding box center [61, 227] width 47 height 12
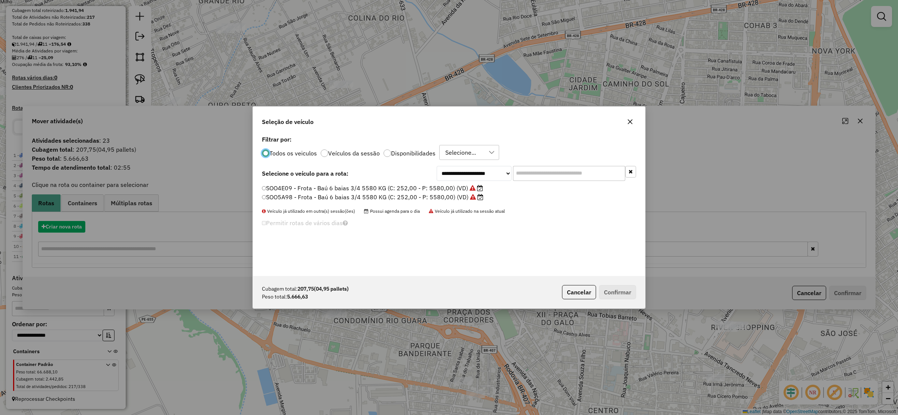
scroll to position [4, 2]
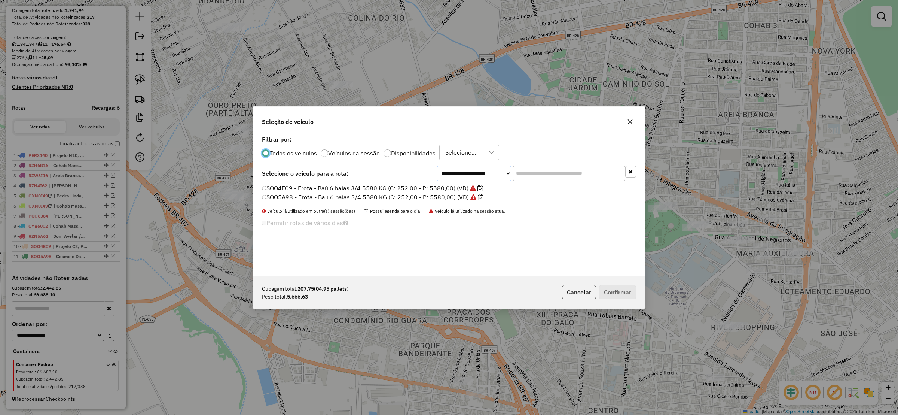
click at [464, 168] on select "**********" at bounding box center [474, 173] width 75 height 15
select select "******"
click at [437, 166] on select "**********" at bounding box center [474, 173] width 75 height 15
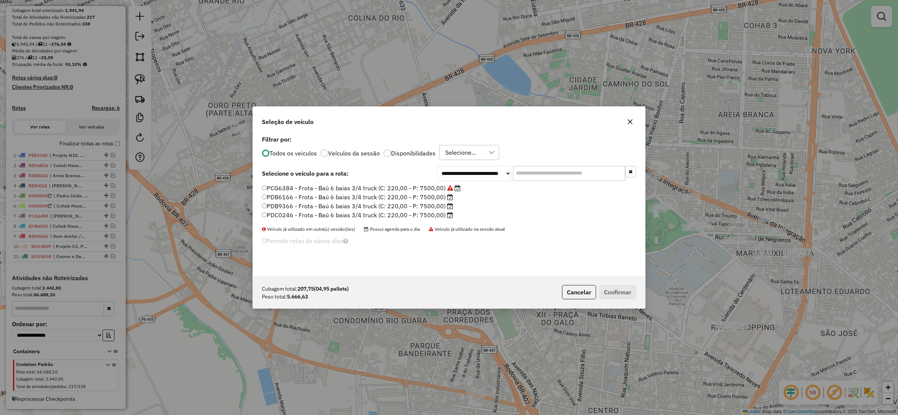
click at [269, 195] on label "PDB6166 - Frota - Baú 6 baias 3/4 truck (C: 220,00 - P: 7500,00)" at bounding box center [357, 196] width 191 height 9
click at [614, 285] on button "Confirmar" at bounding box center [617, 292] width 37 height 14
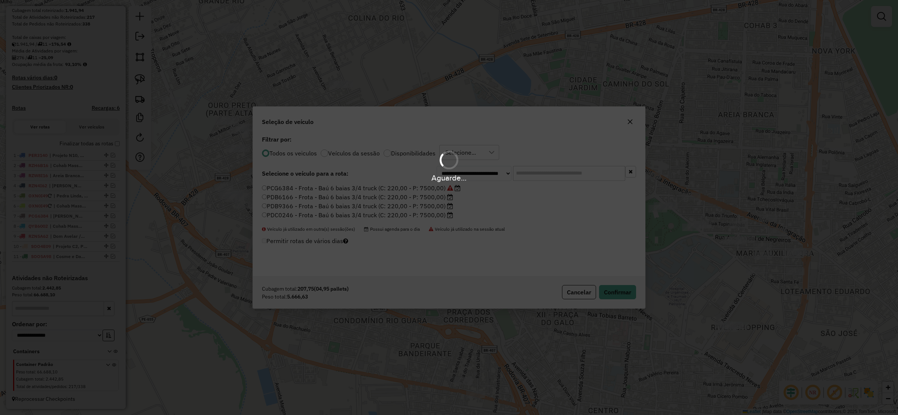
scroll to position [163, 0]
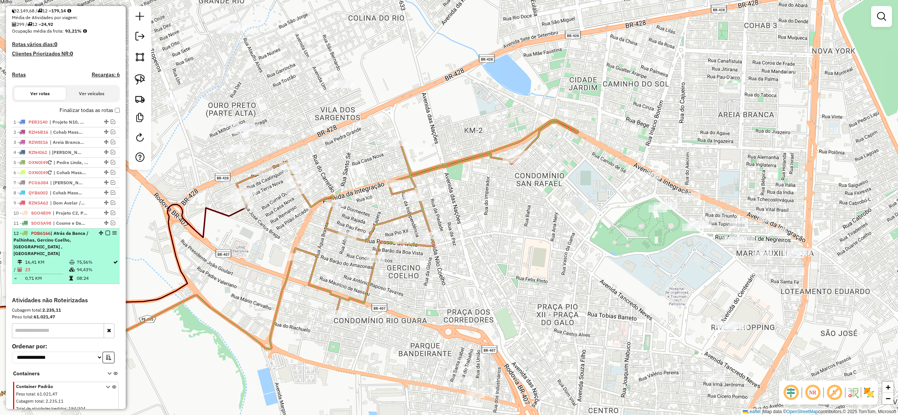
click at [106, 235] on em at bounding box center [108, 232] width 4 height 4
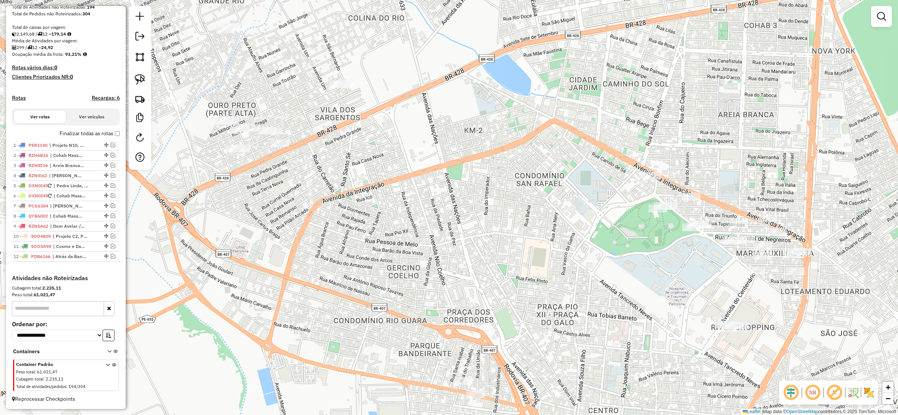
scroll to position [148, 0]
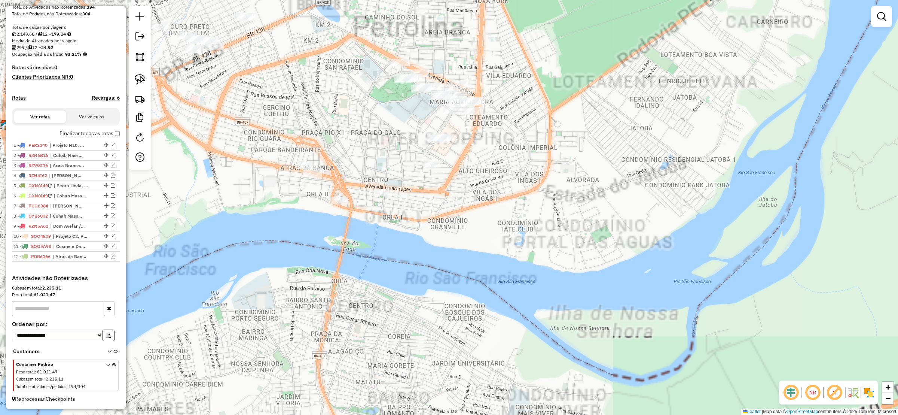
drag, startPoint x: 374, startPoint y: 299, endPoint x: 362, endPoint y: 300, distance: 12.4
click at [363, 303] on div "Janela de atendimento Grade de atendimento Capacidade Transportadoras Veículos …" at bounding box center [449, 207] width 898 height 415
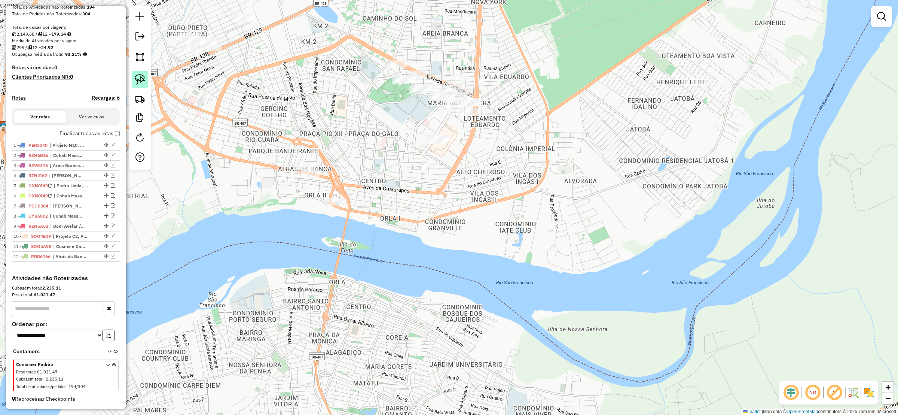
click at [135, 76] on img at bounding box center [140, 79] width 10 height 10
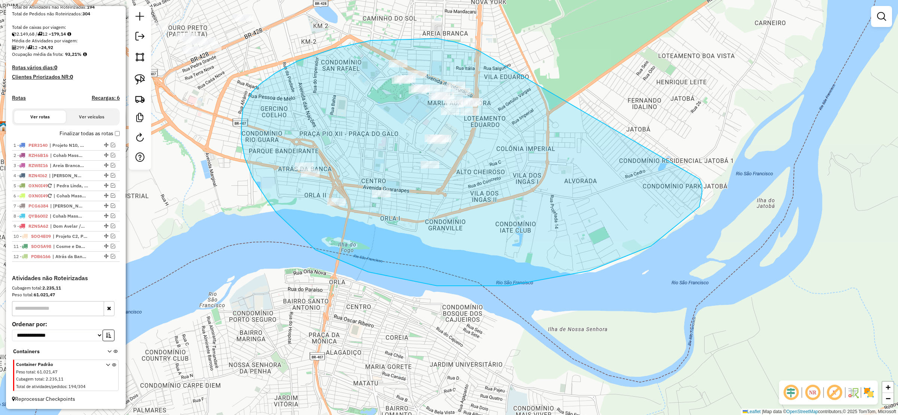
drag, startPoint x: 371, startPoint y: 40, endPoint x: 696, endPoint y: 178, distance: 353.3
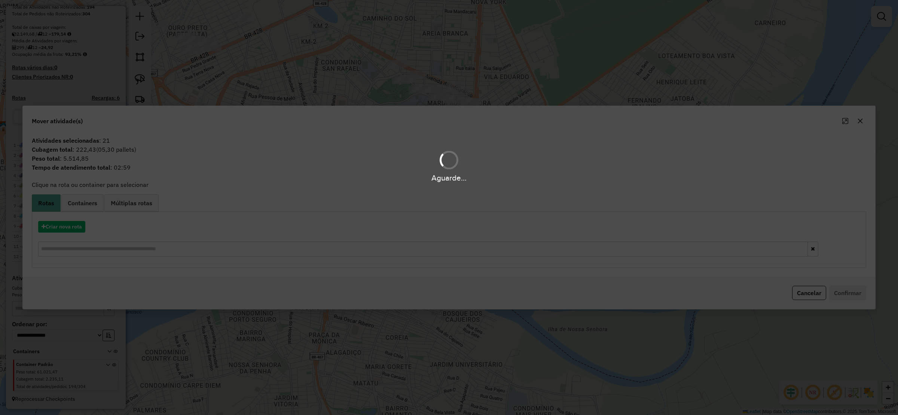
click at [64, 229] on hb-app "Aguarde... Pop-up bloqueado! Seu navegador bloqueou automáticamente a abertura …" at bounding box center [449, 207] width 898 height 415
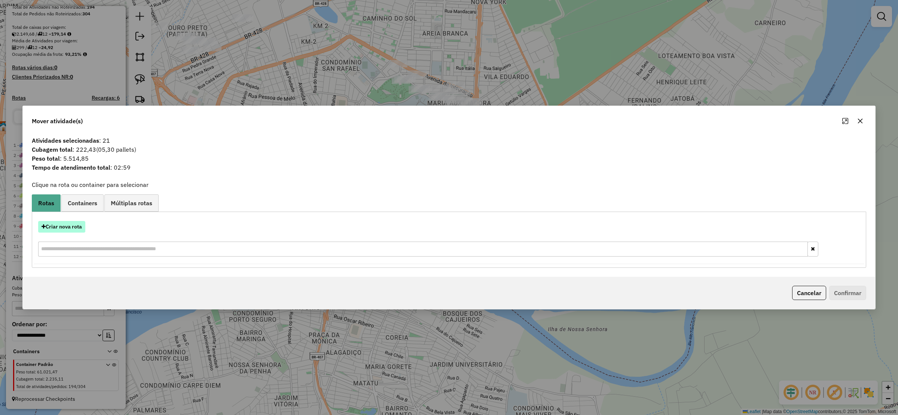
click at [63, 228] on button "Criar nova rota" at bounding box center [61, 227] width 47 height 12
select select "******"
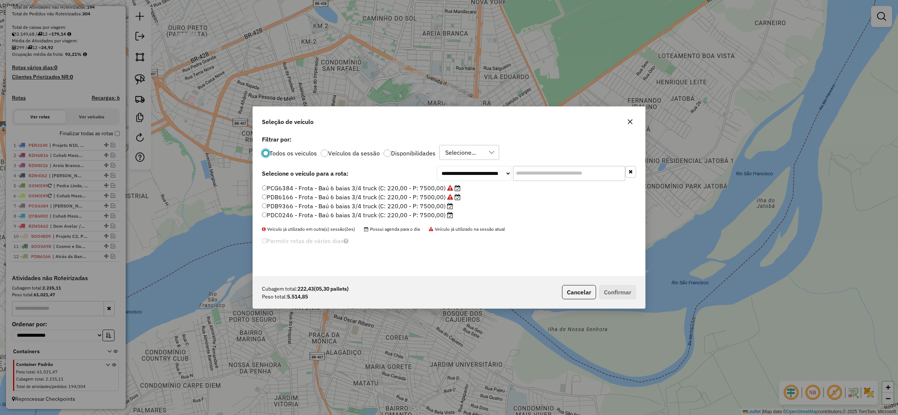
scroll to position [4, 2]
click at [612, 295] on button "Confirmar" at bounding box center [617, 292] width 37 height 14
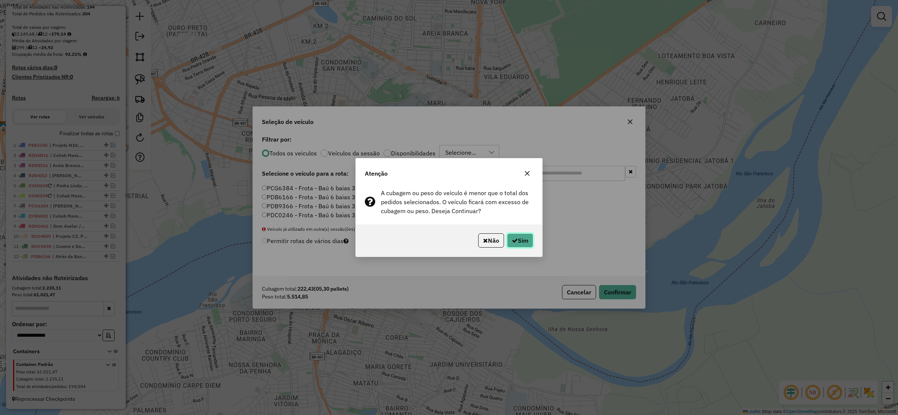
click at [512, 246] on button "Sim" at bounding box center [520, 240] width 26 height 14
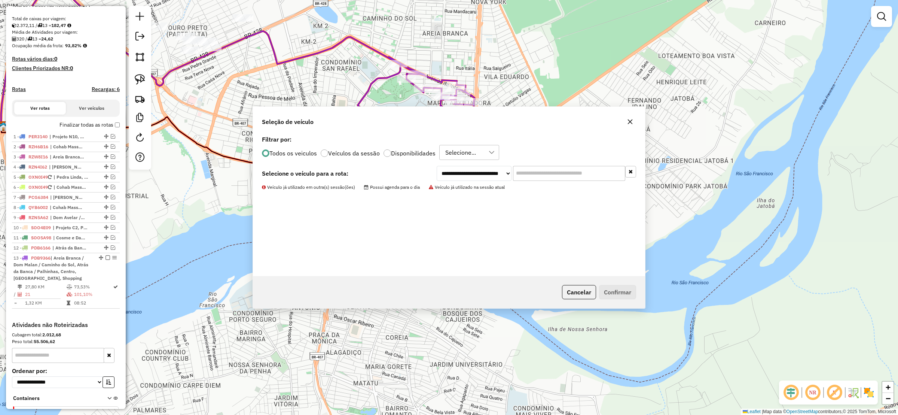
scroll to position [163, 0]
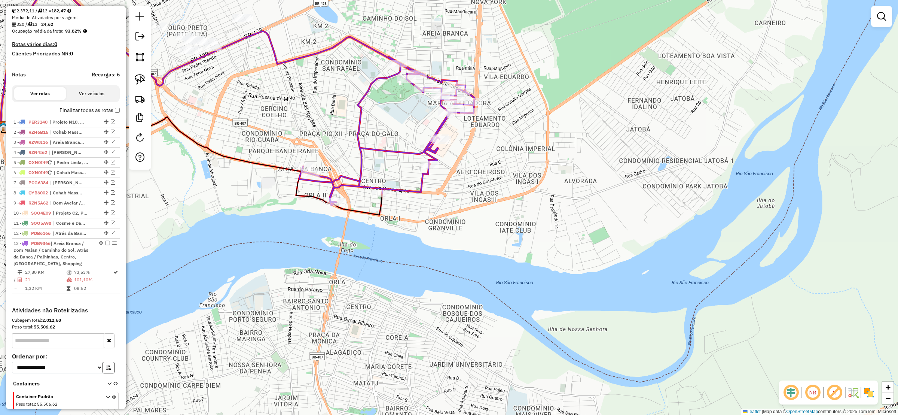
drag, startPoint x: 446, startPoint y: 215, endPoint x: 427, endPoint y: 241, distance: 31.5
click at [428, 241] on div "Janela de atendimento Grade de atendimento Capacidade Transportadoras Veículos …" at bounding box center [449, 207] width 898 height 415
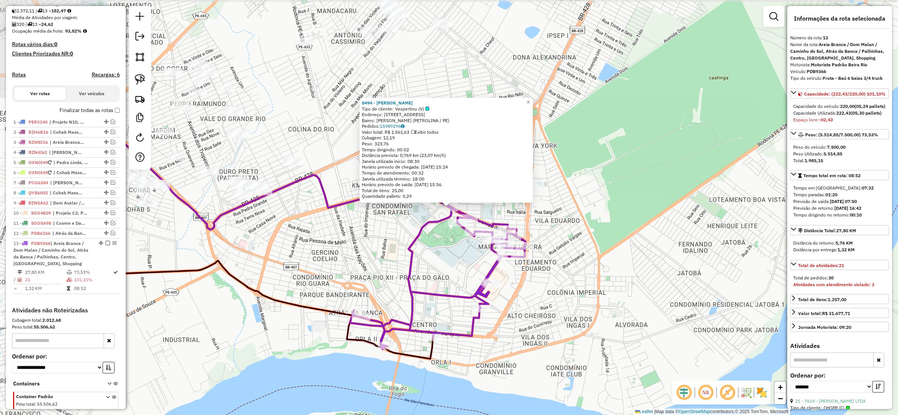
scroll to position [204, 0]
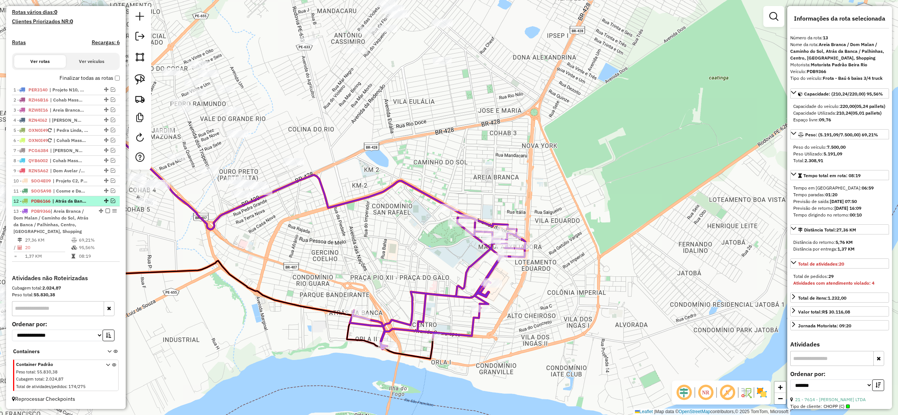
click at [111, 200] on em at bounding box center [113, 200] width 4 height 4
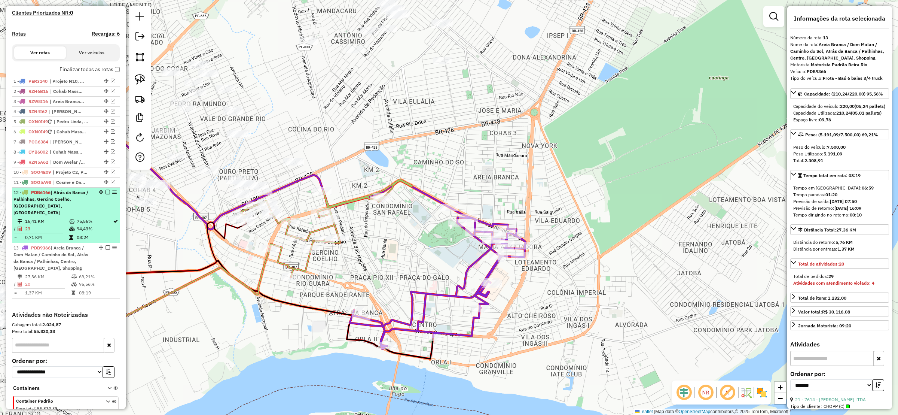
click at [106, 194] on em at bounding box center [108, 192] width 4 height 4
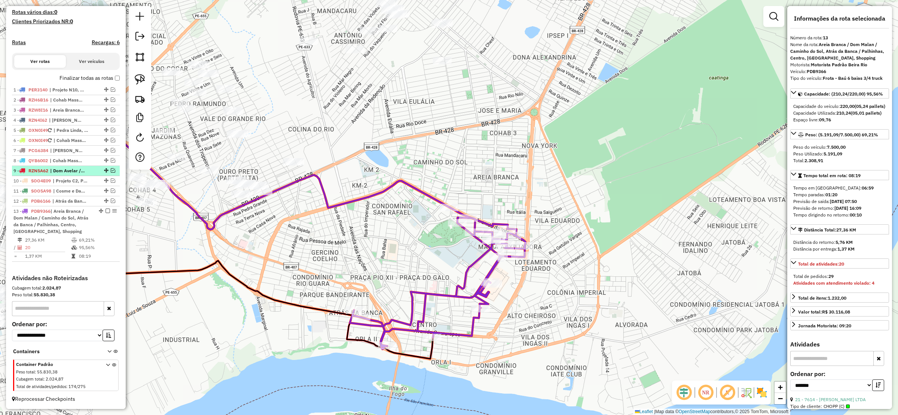
click at [106, 211] on em at bounding box center [108, 210] width 4 height 4
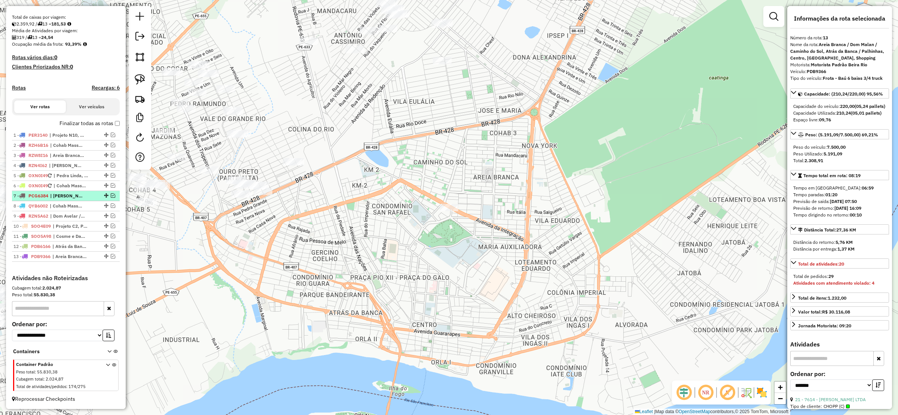
click at [111, 193] on em at bounding box center [113, 195] width 4 height 4
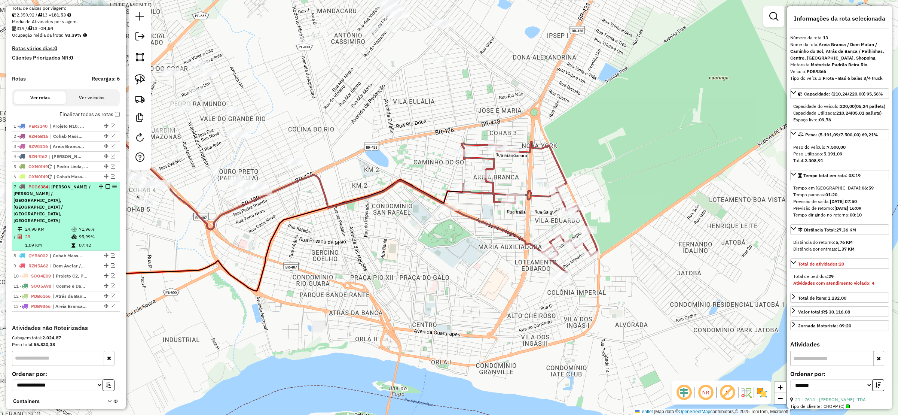
scroll to position [197, 0]
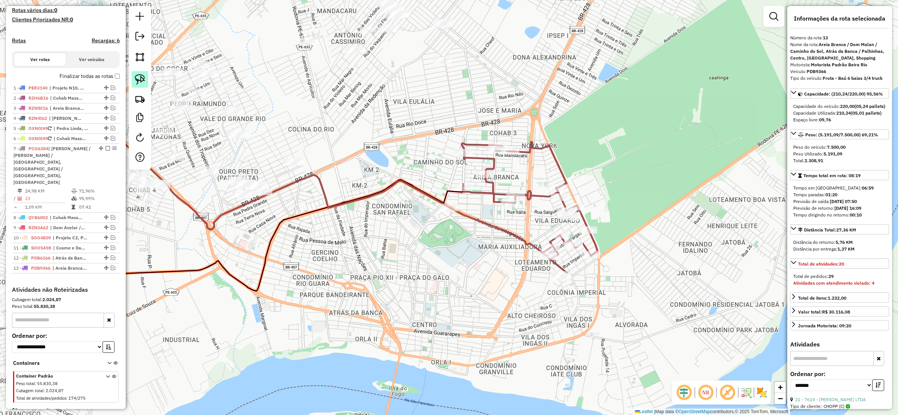
click at [136, 79] on img at bounding box center [140, 79] width 10 height 10
drag, startPoint x: 483, startPoint y: 205, endPoint x: 438, endPoint y: 218, distance: 47.2
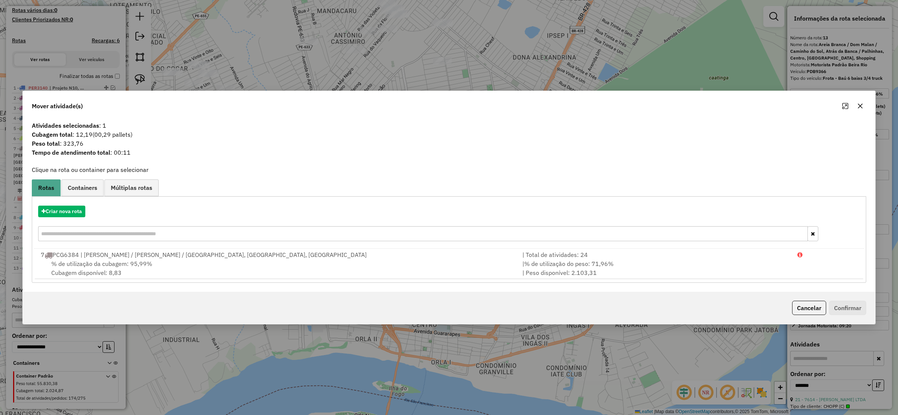
click at [858, 108] on icon "button" at bounding box center [860, 106] width 6 height 6
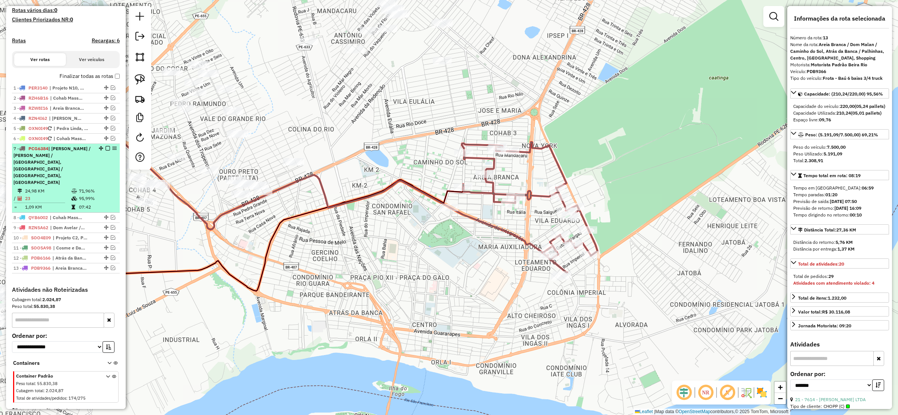
click at [106, 152] on li "7 - PCG6384 | Areia Branca / Dom Malan / Caminho do Sol, São José / Alto Cheiro…" at bounding box center [66, 178] width 108 height 69
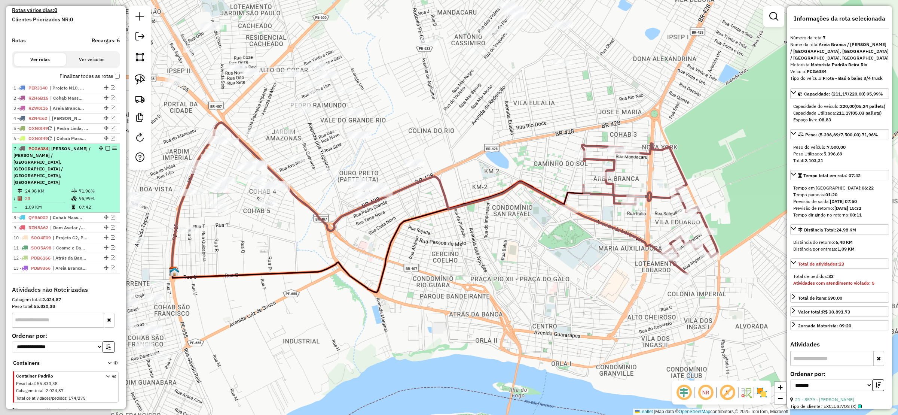
click at [106, 150] on em at bounding box center [108, 148] width 4 height 4
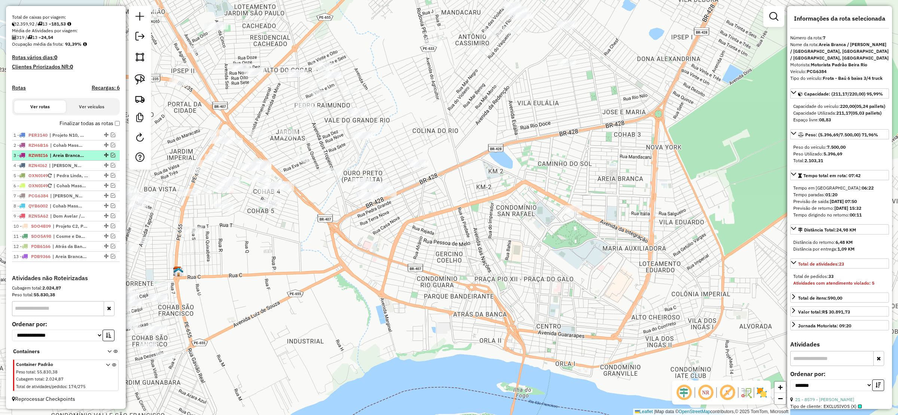
scroll to position [159, 0]
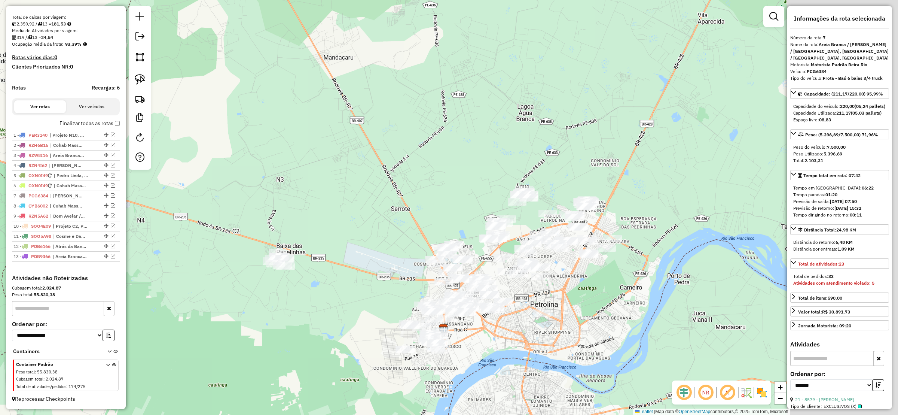
drag, startPoint x: 634, startPoint y: 273, endPoint x: 503, endPoint y: 294, distance: 133.0
click at [508, 296] on div "Janela de atendimento Grade de atendimento Capacidade Transportadoras Veículos …" at bounding box center [449, 207] width 898 height 415
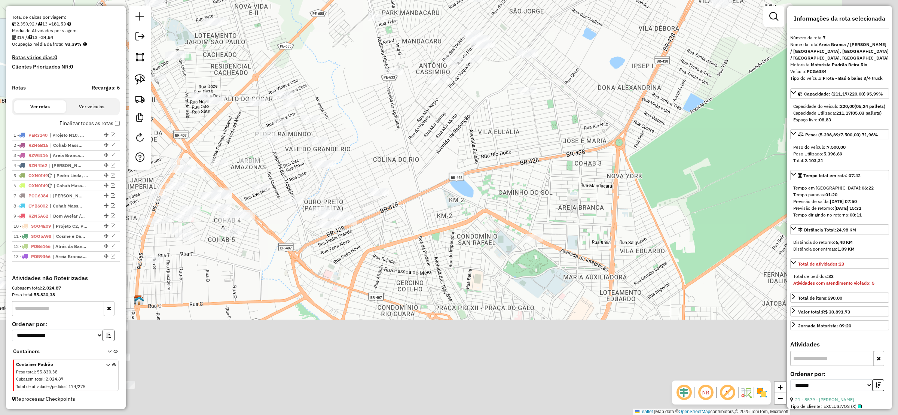
drag, startPoint x: 376, startPoint y: 176, endPoint x: 243, endPoint y: 188, distance: 133.7
click at [373, 174] on div "Janela de atendimento Grade de atendimento Capacidade Transportadoras Veículos …" at bounding box center [449, 207] width 898 height 415
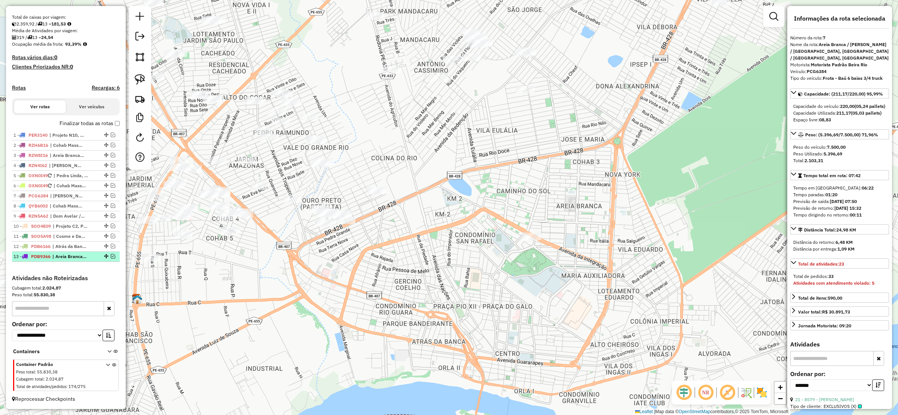
click at [111, 254] on em at bounding box center [113, 256] width 4 height 4
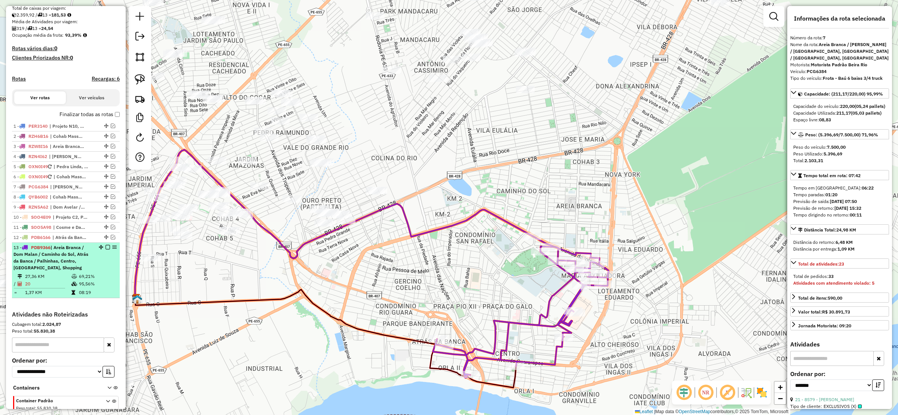
scroll to position [204, 0]
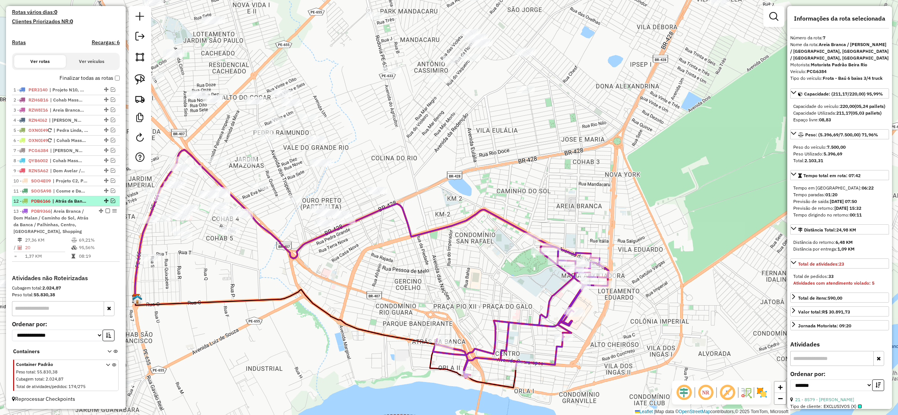
click at [111, 200] on em at bounding box center [113, 200] width 4 height 4
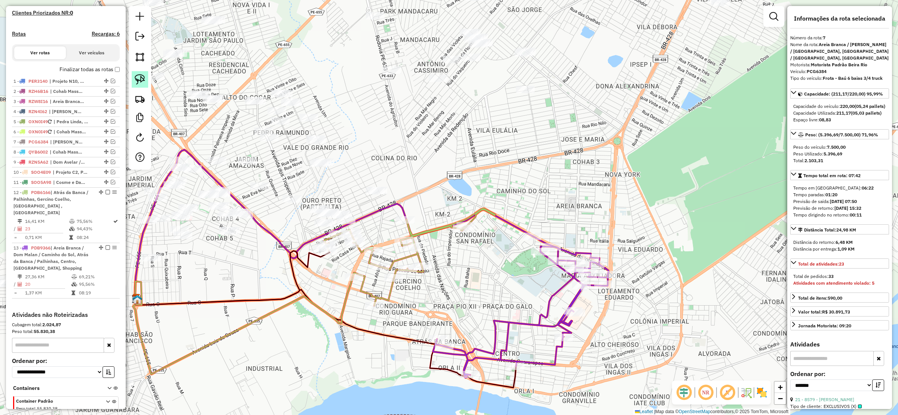
click at [143, 80] on img at bounding box center [140, 79] width 10 height 10
click at [536, 238] on div "Janela de atendimento Grade de atendimento Capacidade Transportadoras Veículos …" at bounding box center [449, 207] width 898 height 415
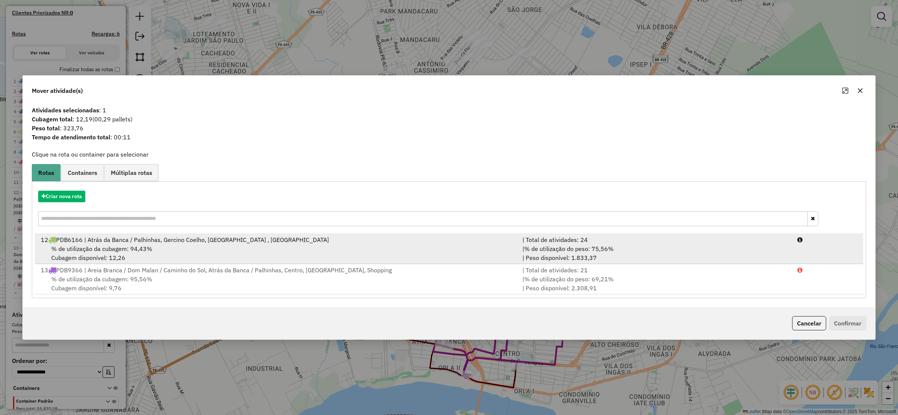
click at [121, 255] on div "% de utilização da cubagem: 94,43% Cubagem disponível: 12,26" at bounding box center [277, 253] width 482 height 18
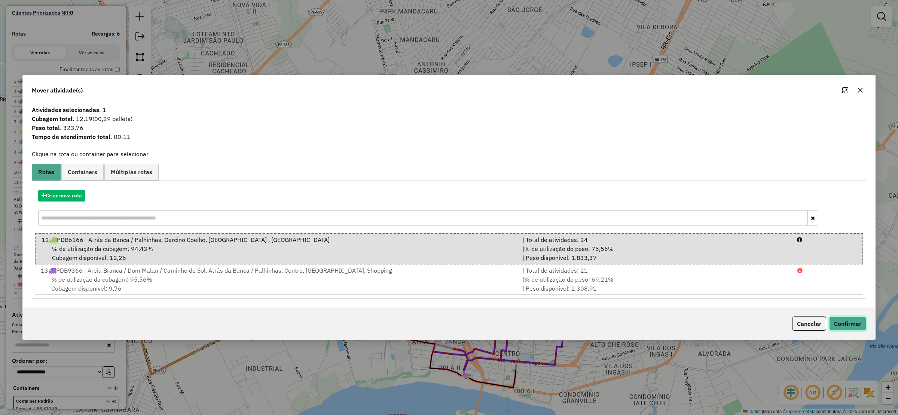
click at [855, 320] on button "Confirmar" at bounding box center [847, 323] width 37 height 14
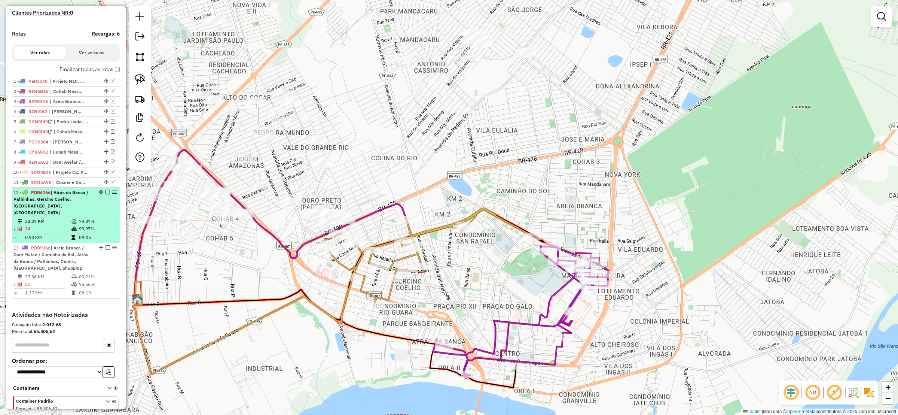
click at [109, 194] on div at bounding box center [105, 192] width 22 height 4
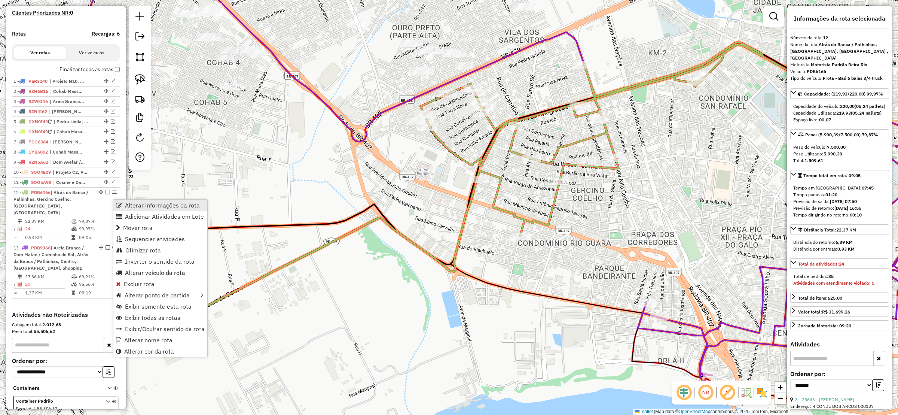
click at [132, 203] on span "Alterar informações da rota" at bounding box center [162, 205] width 75 height 6
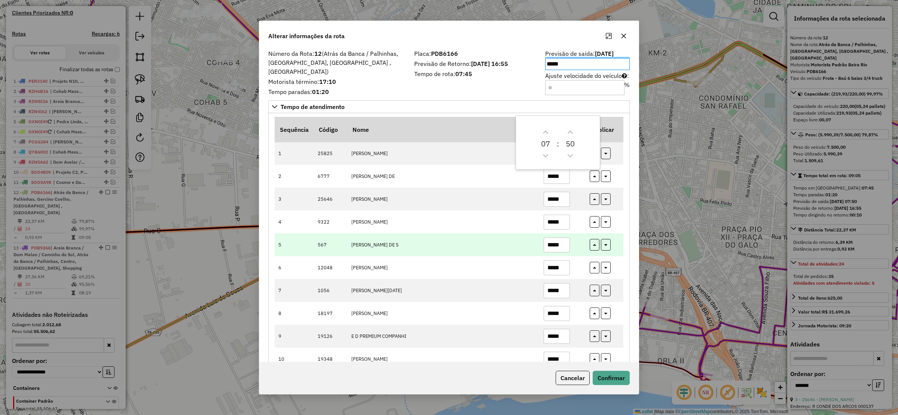
drag, startPoint x: 363, startPoint y: 236, endPoint x: 389, endPoint y: 241, distance: 27.5
click at [364, 237] on td "EDVALDO TAVARES DE S" at bounding box center [443, 244] width 192 height 23
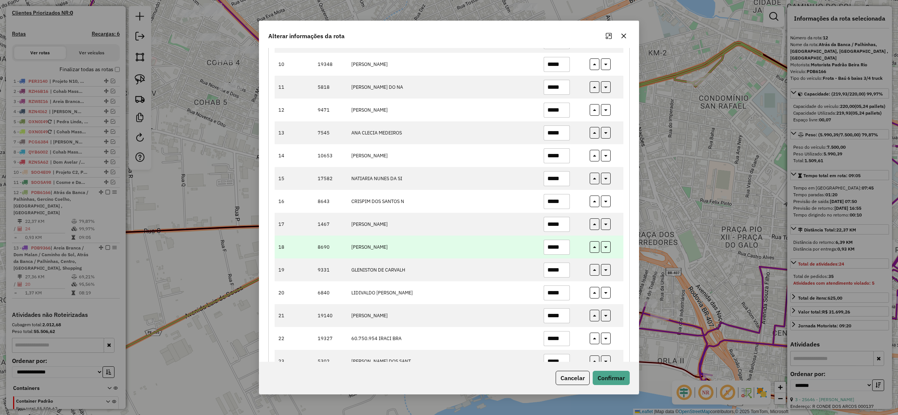
scroll to position [347, 0]
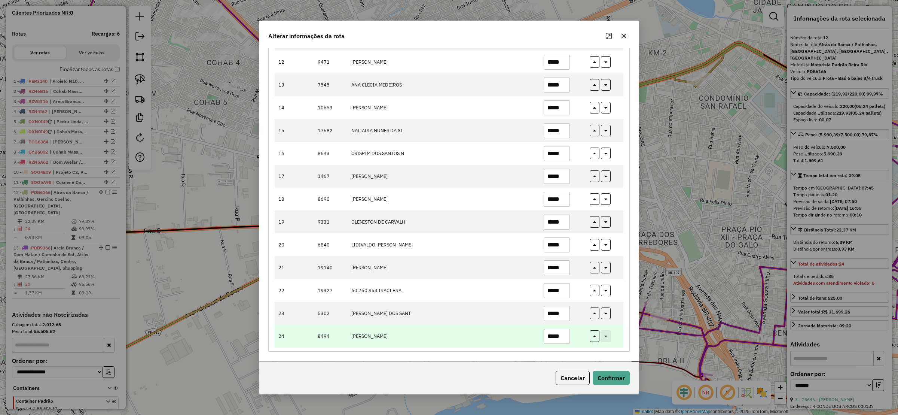
click at [566, 334] on input "*****" at bounding box center [557, 335] width 26 height 15
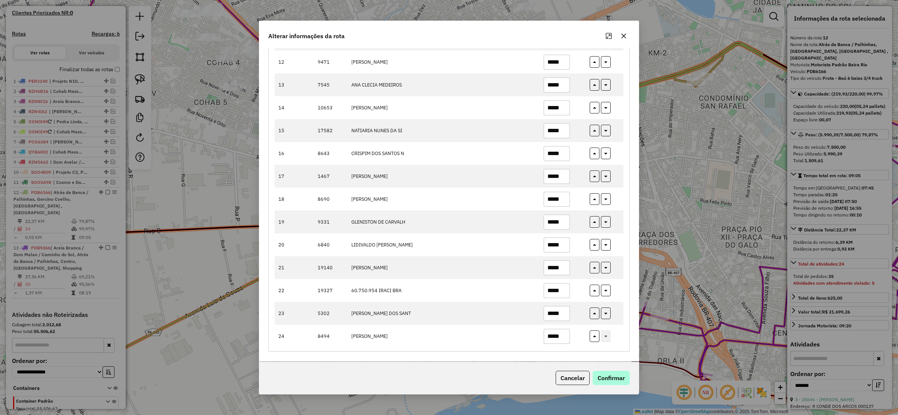
type input "*****"
click at [614, 378] on button "Confirmar" at bounding box center [611, 377] width 37 height 14
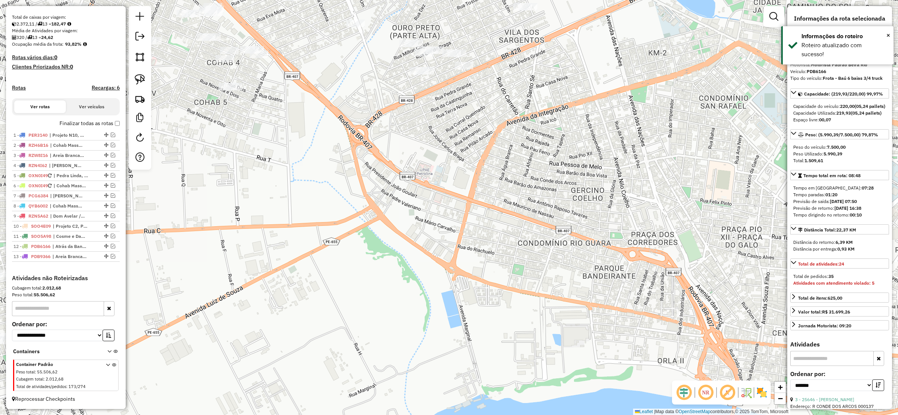
scroll to position [159, 0]
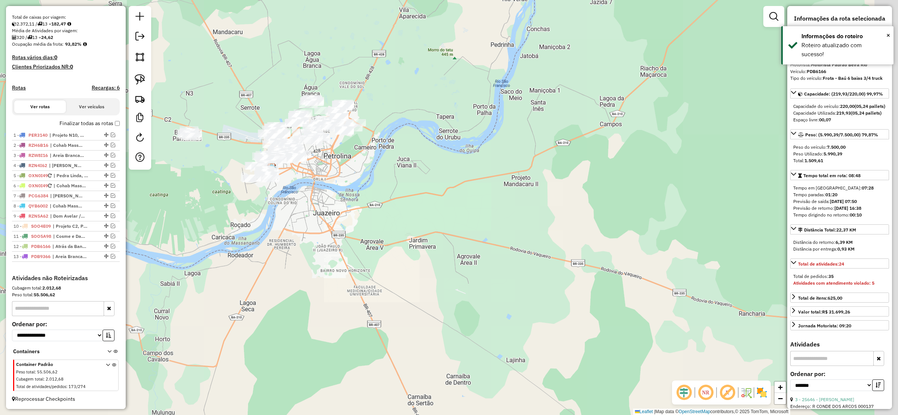
drag, startPoint x: 414, startPoint y: 207, endPoint x: 299, endPoint y: 197, distance: 115.6
click at [383, 243] on div "Janela de atendimento Grade de atendimento Capacidade Transportadoras Veículos …" at bounding box center [449, 207] width 898 height 415
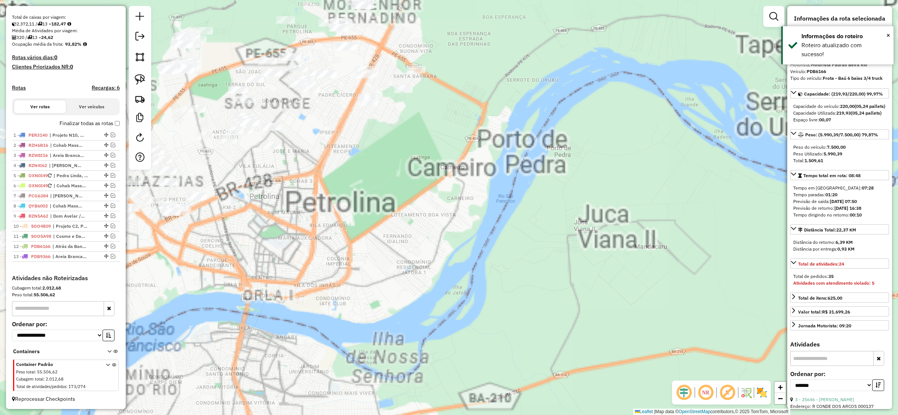
drag, startPoint x: 397, startPoint y: 210, endPoint x: 430, endPoint y: 220, distance: 35.2
click at [450, 220] on div "Janela de atendimento Grade de atendimento Capacidade Transportadoras Veículos …" at bounding box center [449, 207] width 898 height 415
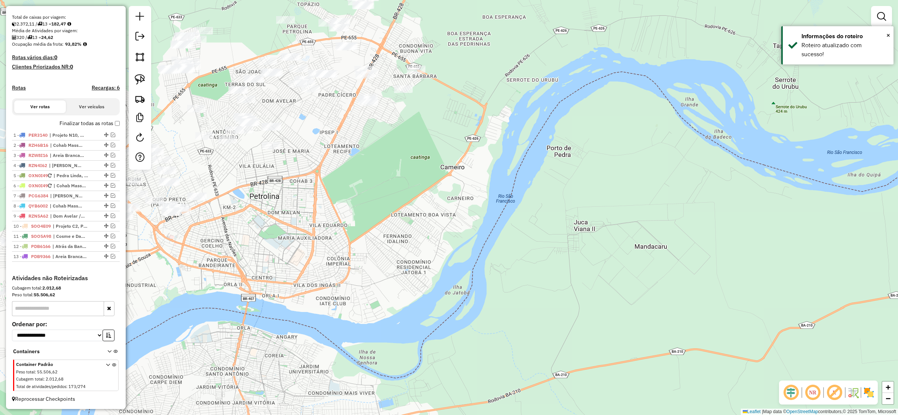
drag, startPoint x: 401, startPoint y: 216, endPoint x: 513, endPoint y: 216, distance: 111.9
click at [512, 216] on div "Janela de atendimento Grade de atendimento Capacidade Transportadoras Veículos …" at bounding box center [449, 207] width 898 height 415
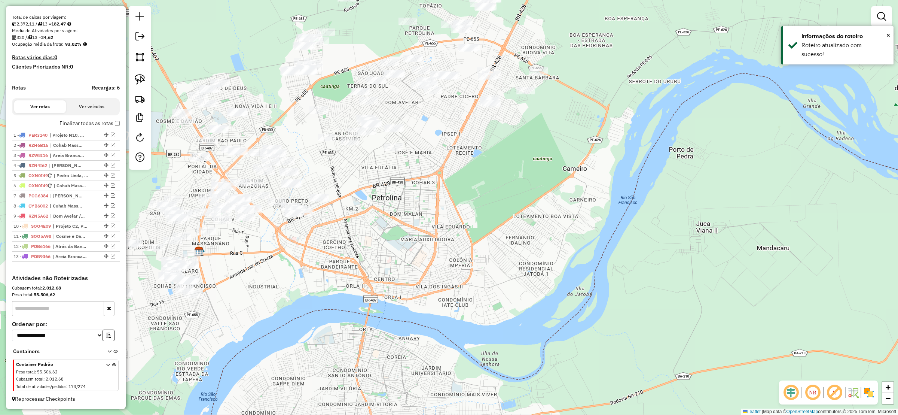
drag, startPoint x: 424, startPoint y: 235, endPoint x: 521, endPoint y: 238, distance: 97.3
click at [521, 238] on div "Janela de atendimento Grade de atendimento Capacidade Transportadoras Veículos …" at bounding box center [449, 207] width 898 height 415
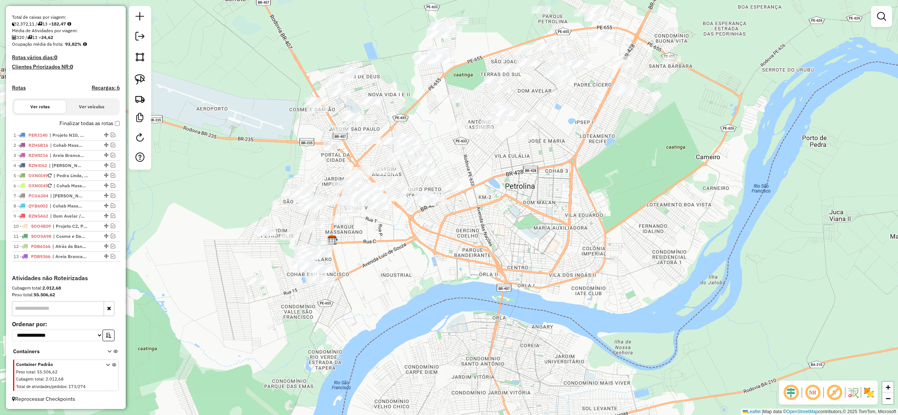
drag, startPoint x: 521, startPoint y: 238, endPoint x: 552, endPoint y: 223, distance: 34.8
click at [552, 223] on div "Janela de atendimento Grade de atendimento Capacidade Transportadoras Veículos …" at bounding box center [449, 207] width 898 height 415
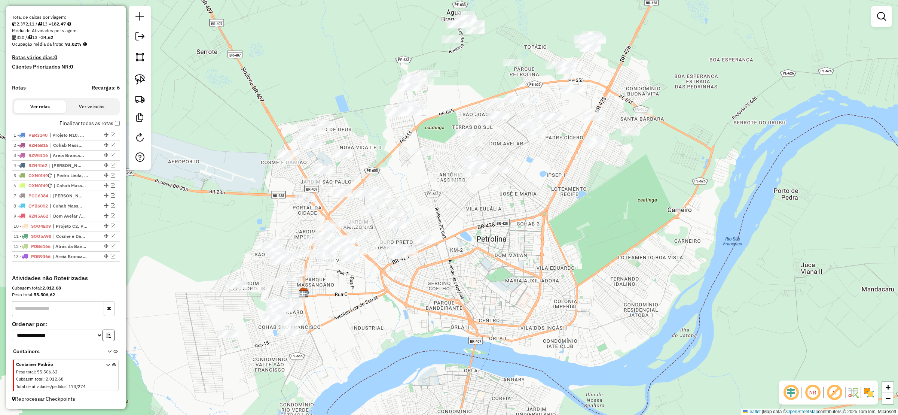
drag, startPoint x: 513, startPoint y: 278, endPoint x: 442, endPoint y: 320, distance: 82.2
click at [440, 327] on div "Janela de atendimento Grade de atendimento Capacidade Transportadoras Veículos …" at bounding box center [449, 207] width 898 height 415
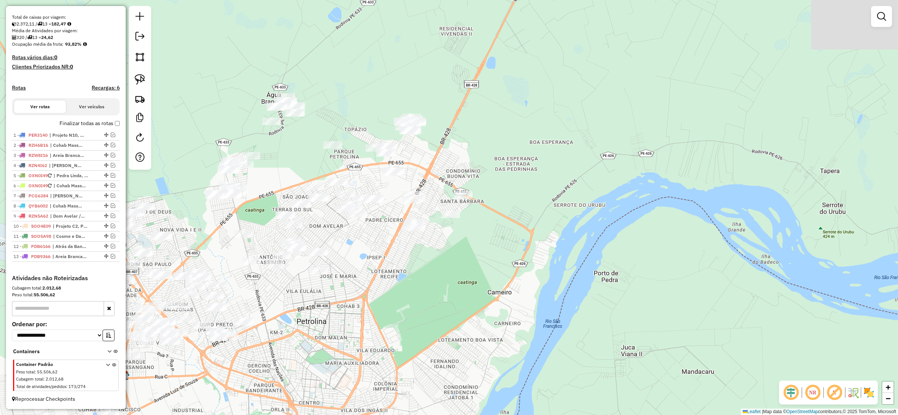
drag, startPoint x: 419, startPoint y: 328, endPoint x: 348, endPoint y: 334, distance: 70.6
click at [346, 338] on div "Janela de atendimento Grade de atendimento Capacidade Transportadoras Veículos …" at bounding box center [449, 207] width 898 height 415
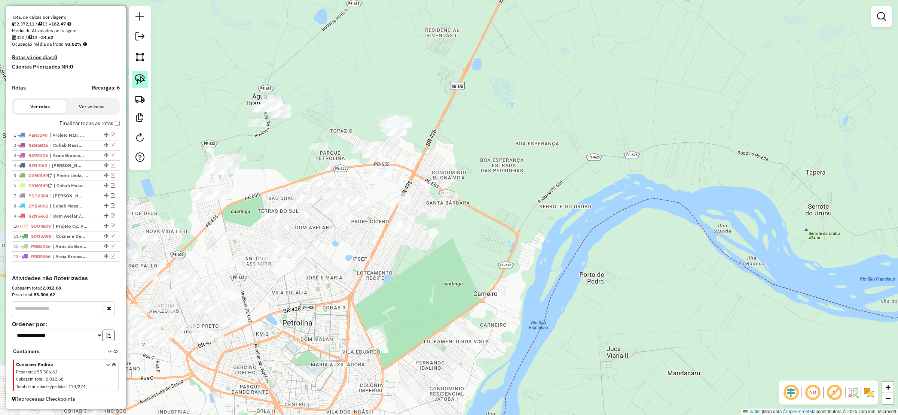
click at [138, 79] on img at bounding box center [140, 79] width 10 height 10
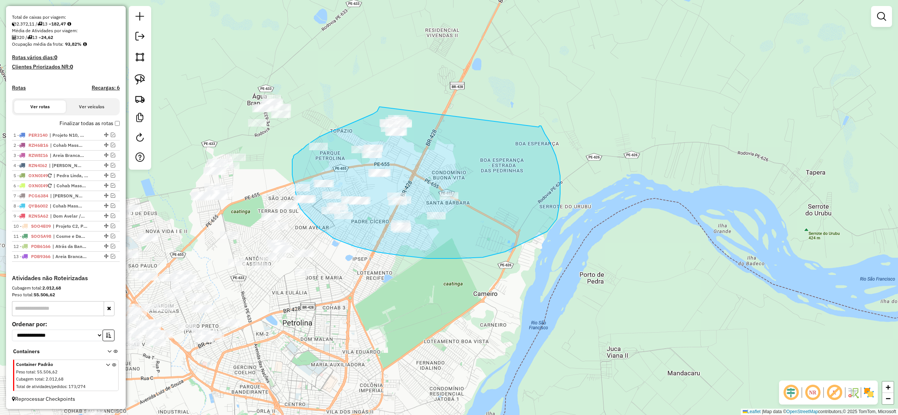
drag, startPoint x: 379, startPoint y: 107, endPoint x: 539, endPoint y: 127, distance: 160.7
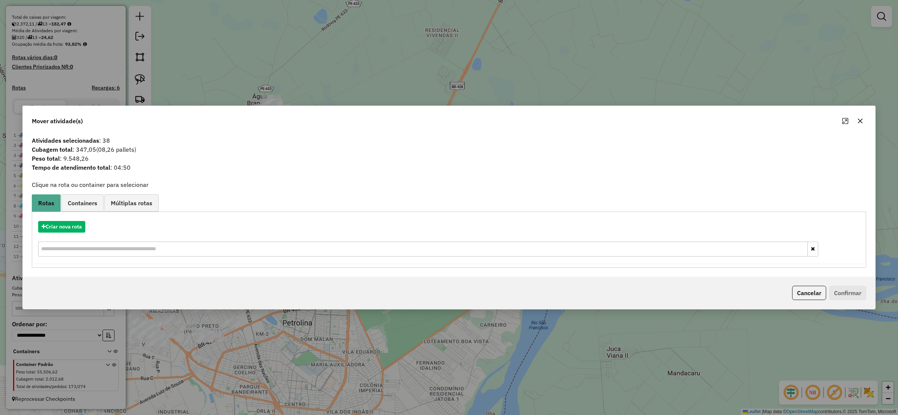
click at [863, 119] on button "button" at bounding box center [860, 121] width 12 height 12
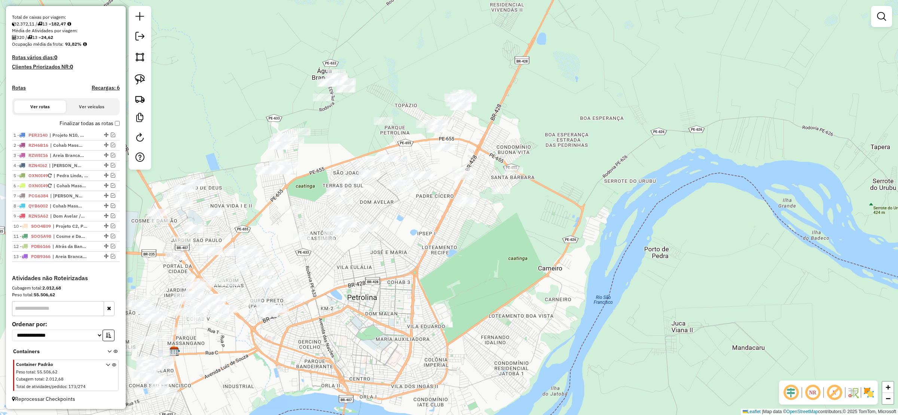
drag, startPoint x: 363, startPoint y: 89, endPoint x: 476, endPoint y: 55, distance: 118.6
click at [476, 55] on div "Janela de atendimento Grade de atendimento Capacidade Transportadoras Veículos …" at bounding box center [449, 207] width 898 height 415
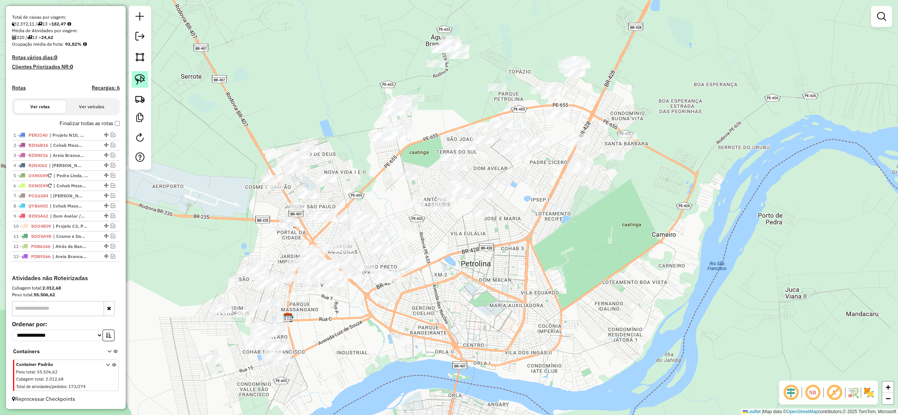
click at [136, 79] on img at bounding box center [140, 79] width 10 height 10
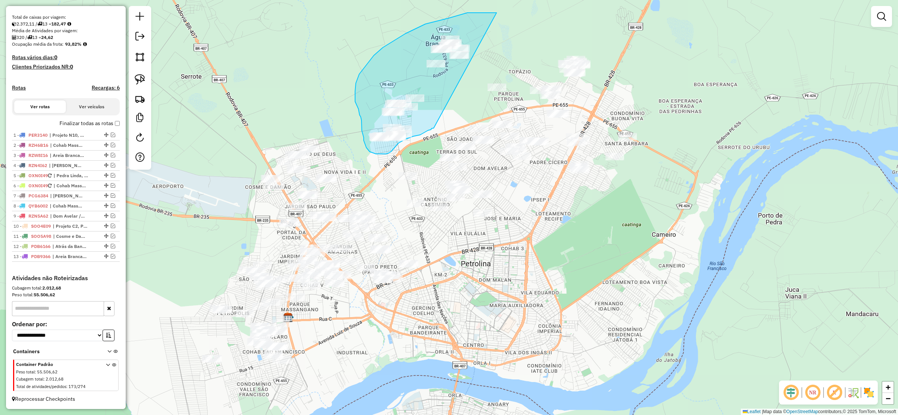
drag, startPoint x: 496, startPoint y: 13, endPoint x: 434, endPoint y: 128, distance: 131.3
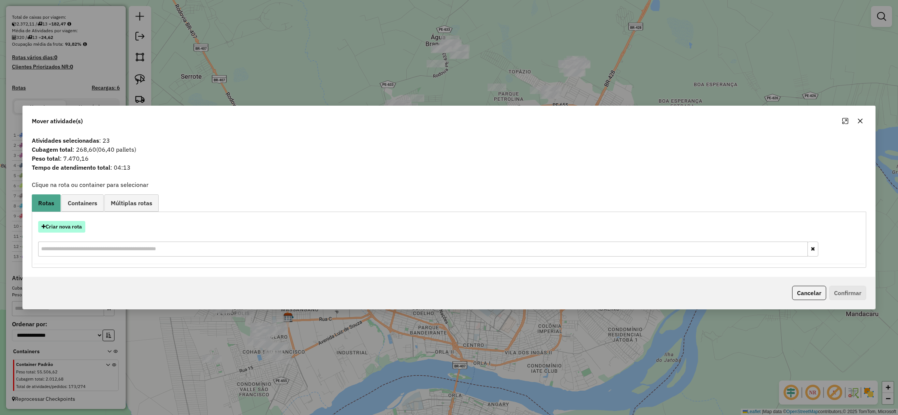
click at [73, 223] on button "Criar nova rota" at bounding box center [61, 227] width 47 height 12
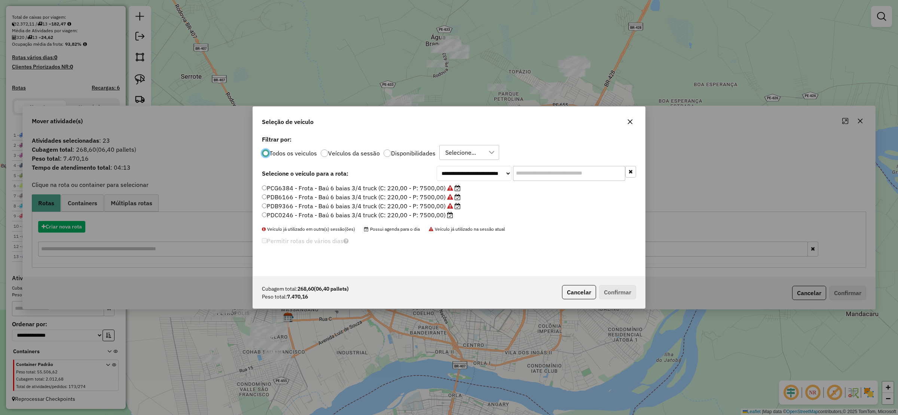
scroll to position [4, 2]
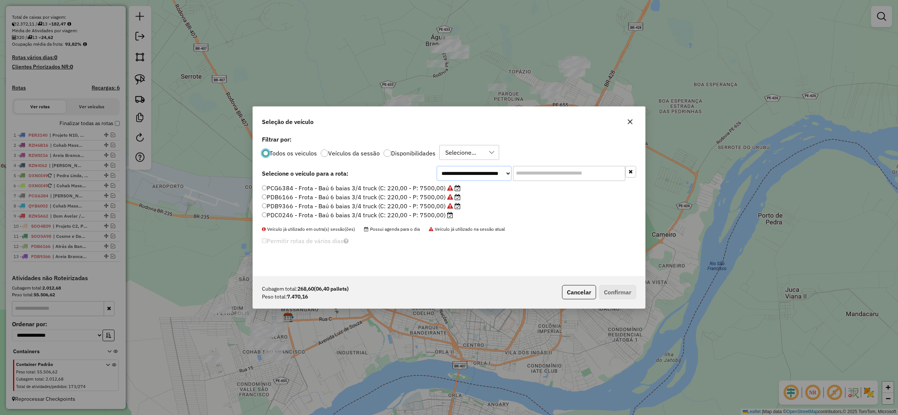
click at [494, 176] on select "**********" at bounding box center [474, 173] width 75 height 15
select select "*******"
click at [437, 166] on select "**********" at bounding box center [474, 173] width 75 height 15
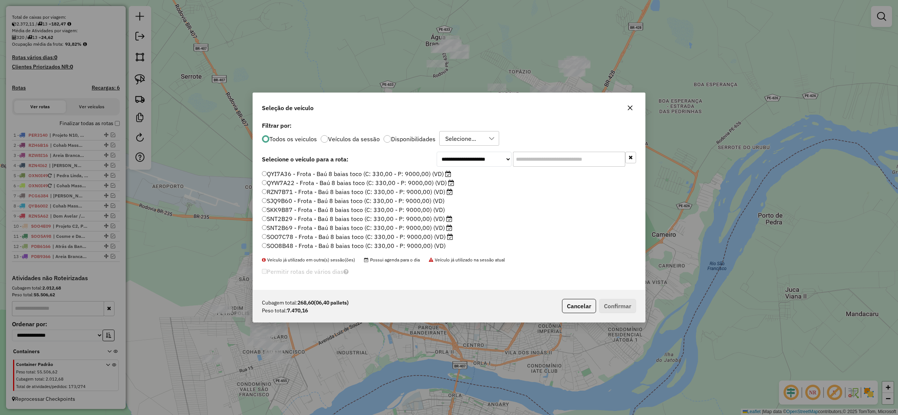
click at [266, 169] on label "QYI7A36 - Frota - Baú 8 baias toco (C: 330,00 - P: 9000,00) (VD)" at bounding box center [356, 173] width 189 height 9
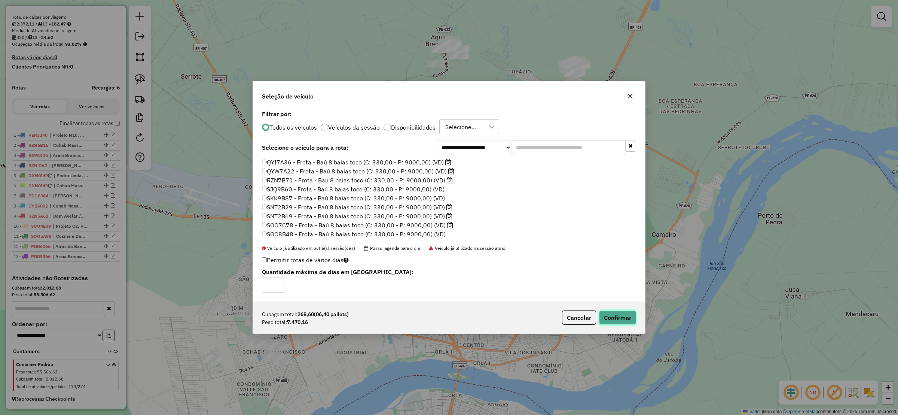
click at [615, 321] on button "Confirmar" at bounding box center [617, 317] width 37 height 14
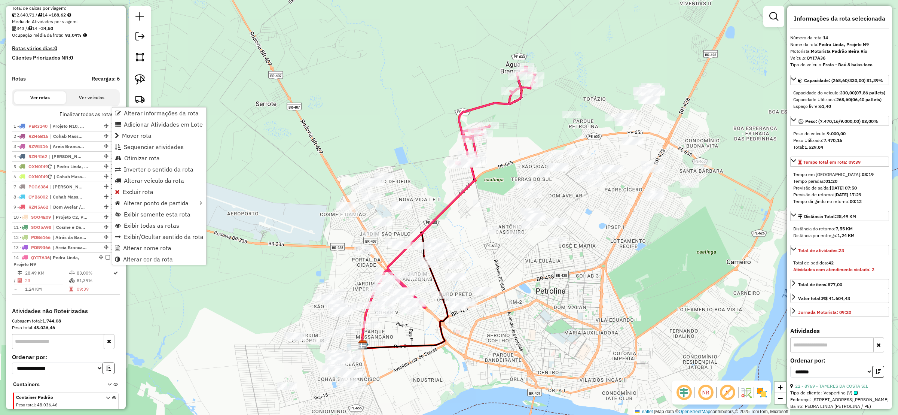
click at [143, 107] on div "Alterar informações da rota Adicionar Atividades em Lote Mover rota Sequenciar …" at bounding box center [159, 186] width 95 height 158
click at [172, 112] on span "Alterar informações da rota" at bounding box center [161, 113] width 75 height 6
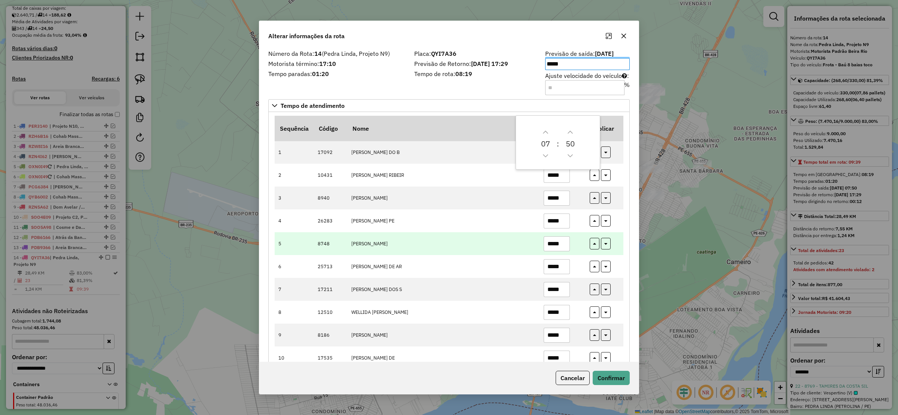
click at [424, 237] on td "JOAO BOSCO ARAUJO LI" at bounding box center [443, 243] width 192 height 23
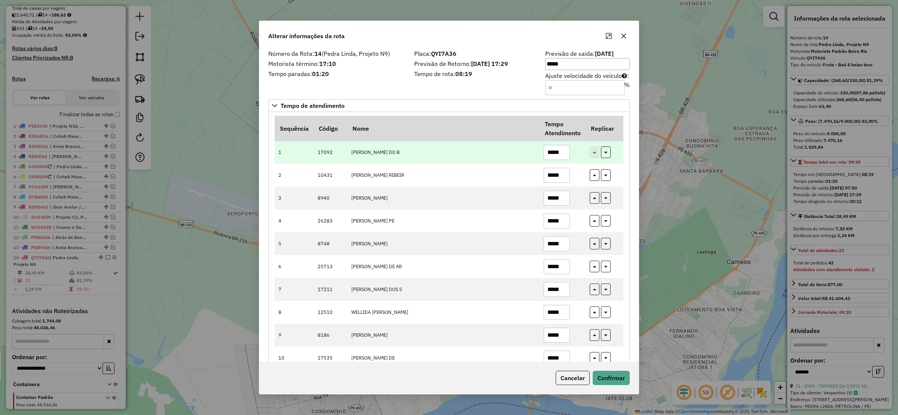
click at [566, 149] on input "*****" at bounding box center [557, 152] width 26 height 15
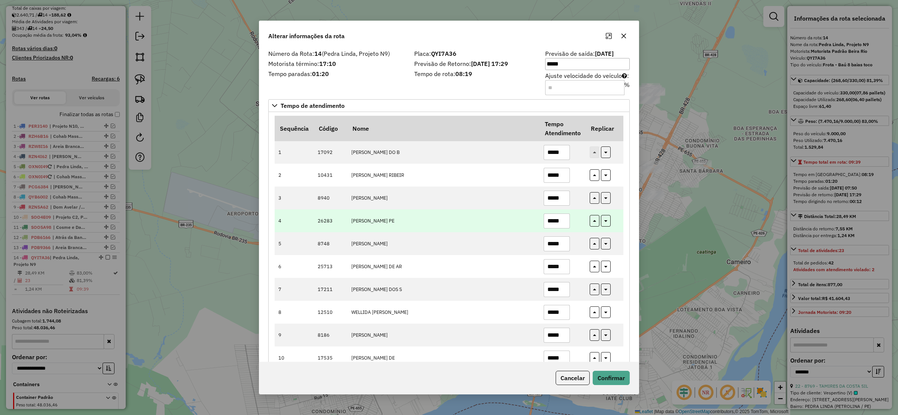
type input "*****"
click at [564, 217] on input "*****" at bounding box center [557, 220] width 26 height 15
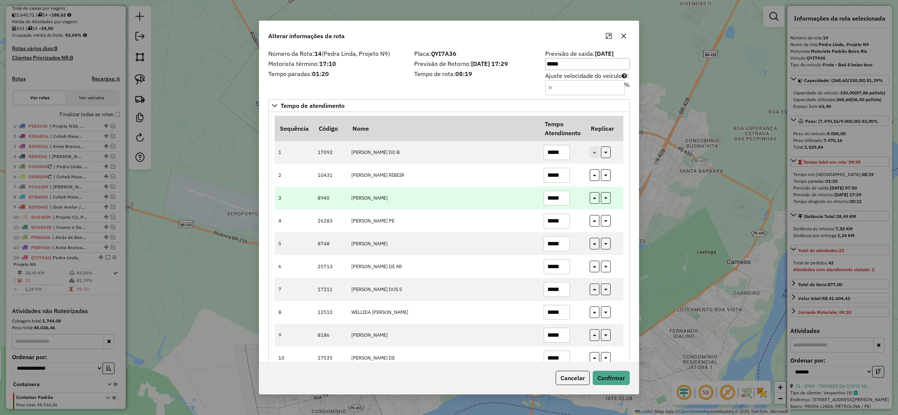
type input "*****"
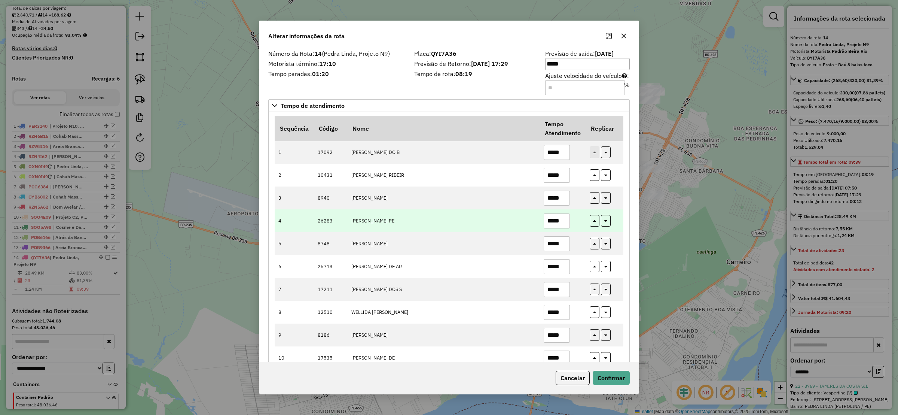
drag, startPoint x: 456, startPoint y: 209, endPoint x: 505, endPoint y: 232, distance: 55.1
click at [456, 209] on td "MARIA ROMILDA MIRAND" at bounding box center [443, 197] width 192 height 23
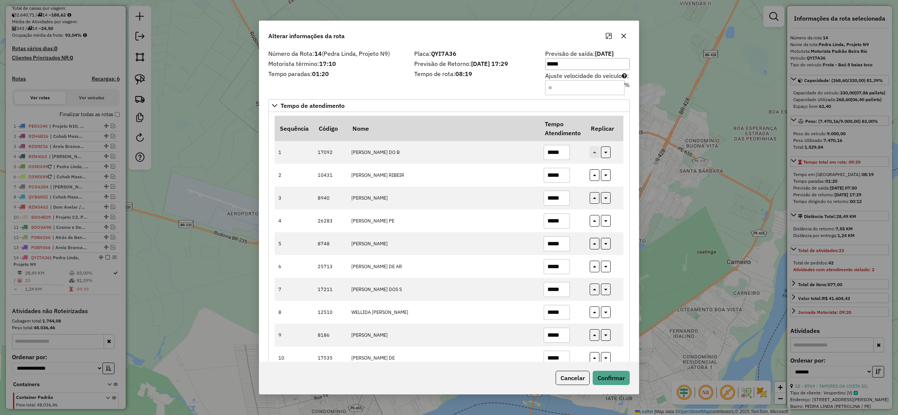
click at [614, 368] on div "Cancelar Confirmar" at bounding box center [448, 377] width 379 height 32
click at [612, 373] on button "Confirmar" at bounding box center [611, 377] width 37 height 14
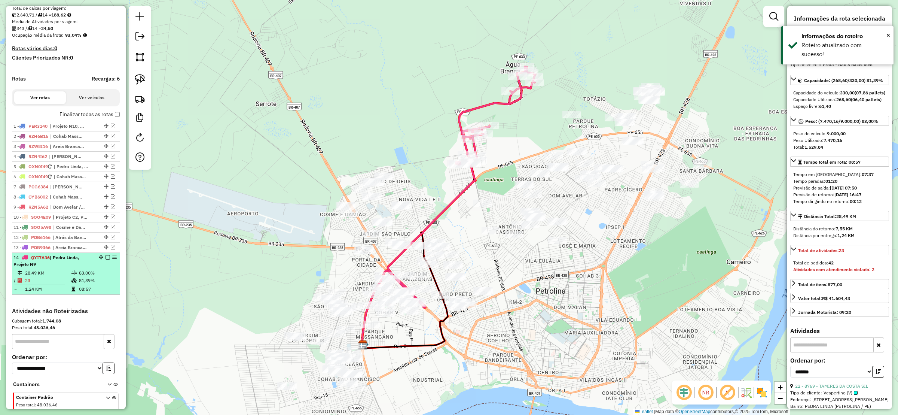
scroll to position [200, 0]
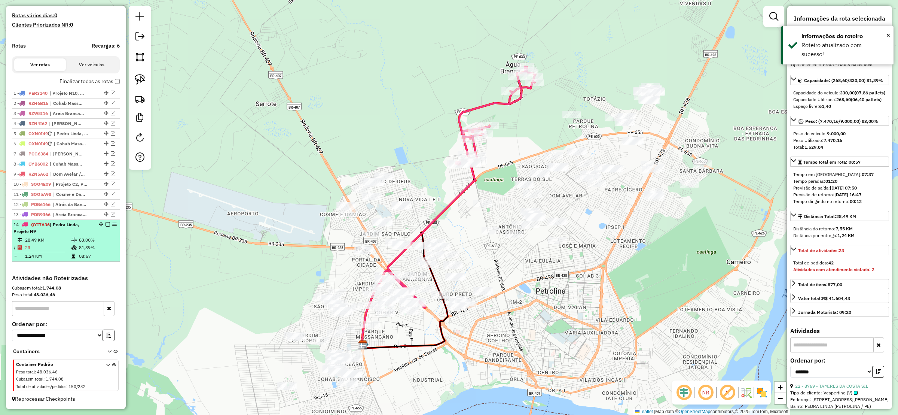
click at [106, 223] on em at bounding box center [108, 224] width 4 height 4
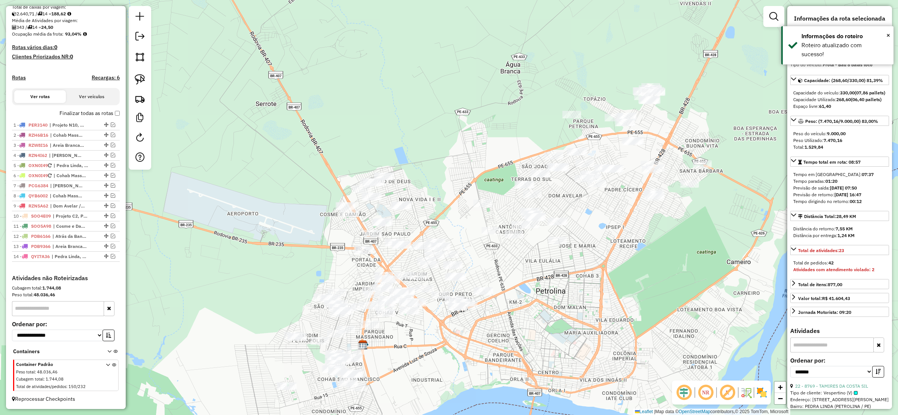
scroll to position [169, 0]
click at [381, 292] on div "Janela de atendimento Grade de atendimento Capacidade Transportadoras Veículos …" at bounding box center [449, 207] width 898 height 415
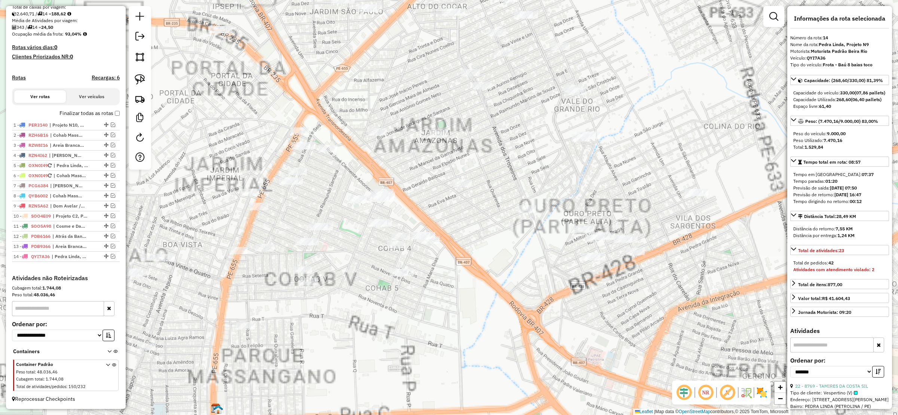
drag, startPoint x: 384, startPoint y: 303, endPoint x: 367, endPoint y: 292, distance: 20.4
click at [383, 303] on div "Janela de atendimento Grade de atendimento Capacidade Transportadoras Veículos …" at bounding box center [449, 207] width 898 height 415
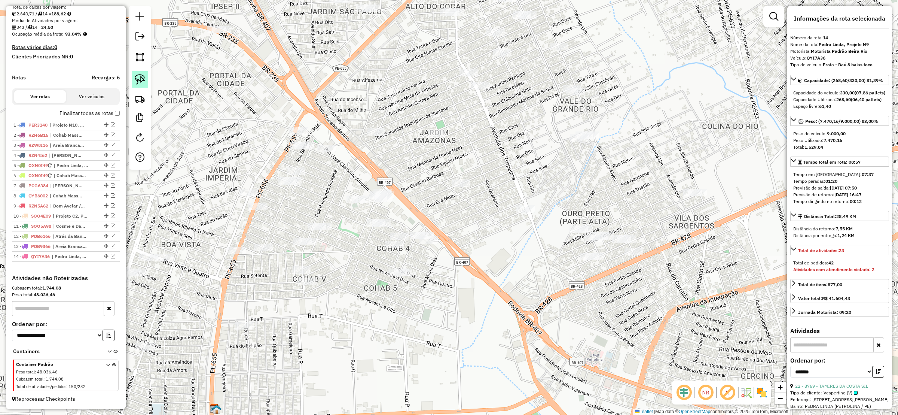
click at [135, 85] on img at bounding box center [140, 79] width 10 height 10
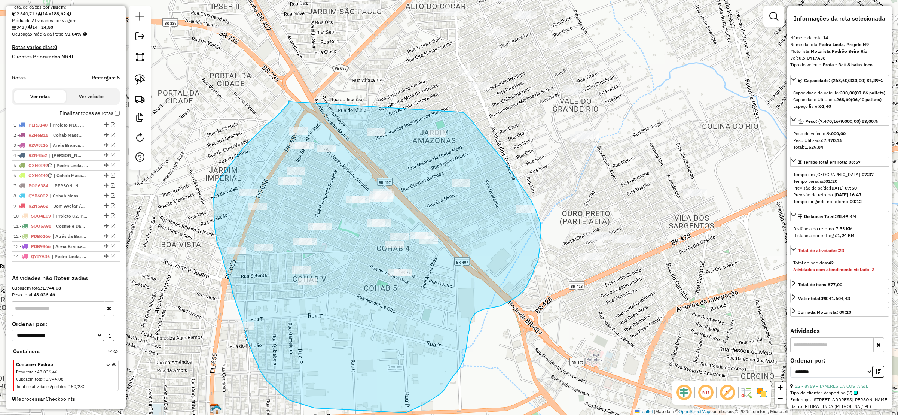
drag, startPoint x: 288, startPoint y: 101, endPoint x: 464, endPoint y: 112, distance: 175.4
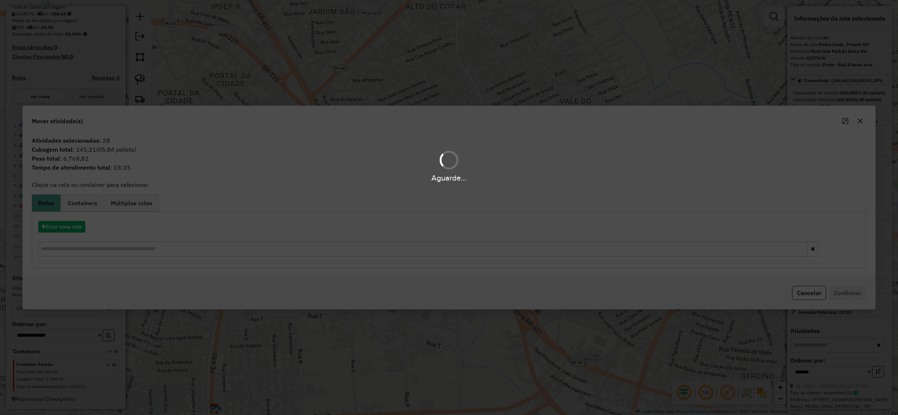
drag, startPoint x: 68, startPoint y: 221, endPoint x: 64, endPoint y: 228, distance: 7.7
click at [67, 221] on div "Aguarde..." at bounding box center [449, 207] width 898 height 415
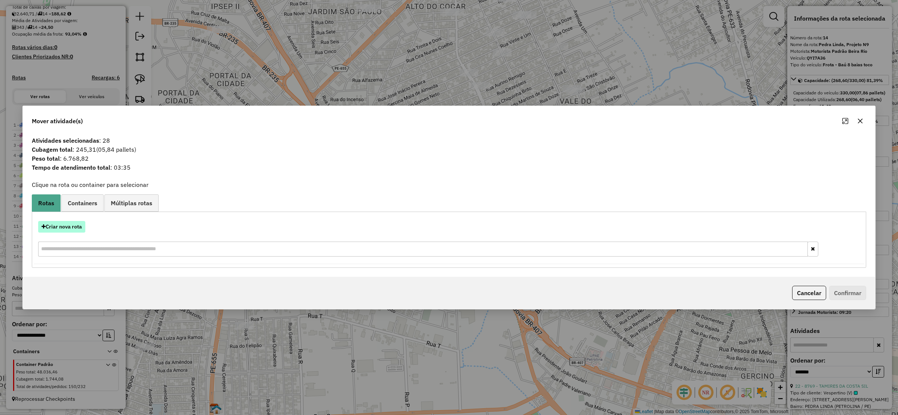
click at [59, 221] on button "Criar nova rota" at bounding box center [61, 227] width 47 height 12
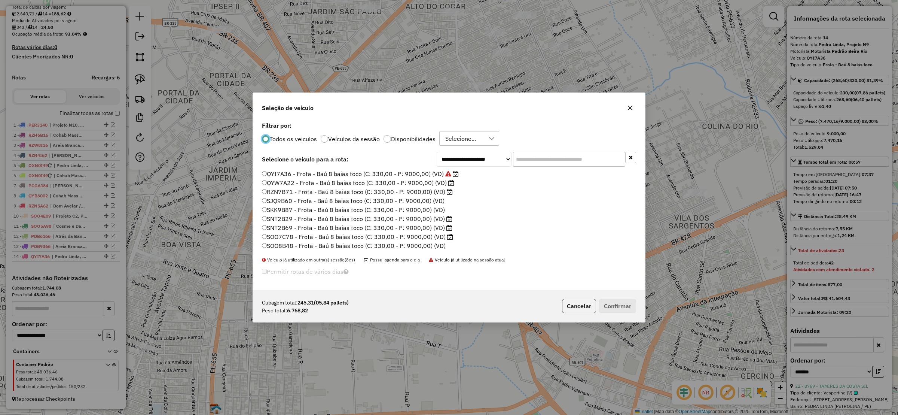
scroll to position [4, 2]
click at [454, 165] on select "**********" at bounding box center [474, 159] width 75 height 15
select select "******"
click at [437, 166] on select "**********" at bounding box center [474, 159] width 75 height 15
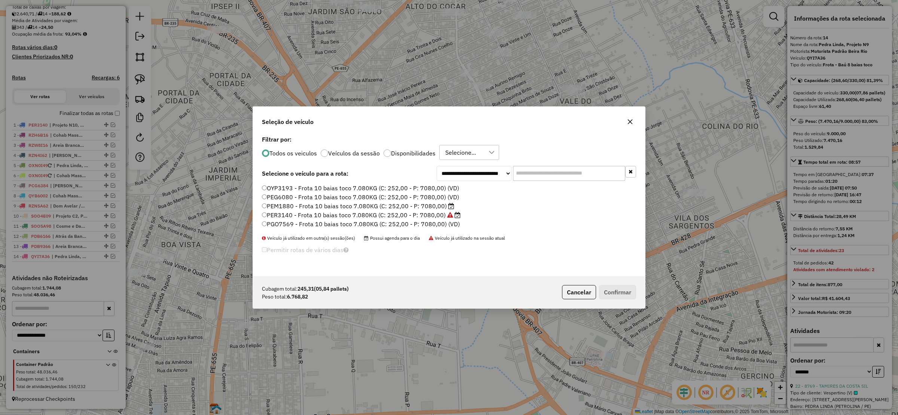
click at [267, 208] on label "PEM1880 - Frota 10 baias toco 7.080KG (C: 252,00 - P: 7080,00)" at bounding box center [358, 205] width 192 height 9
click at [613, 292] on button "Confirmar" at bounding box center [617, 292] width 37 height 14
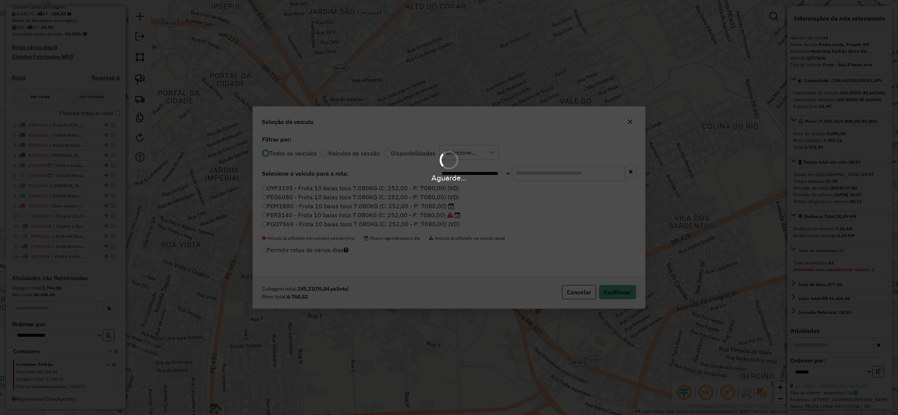
scroll to position [218, 0]
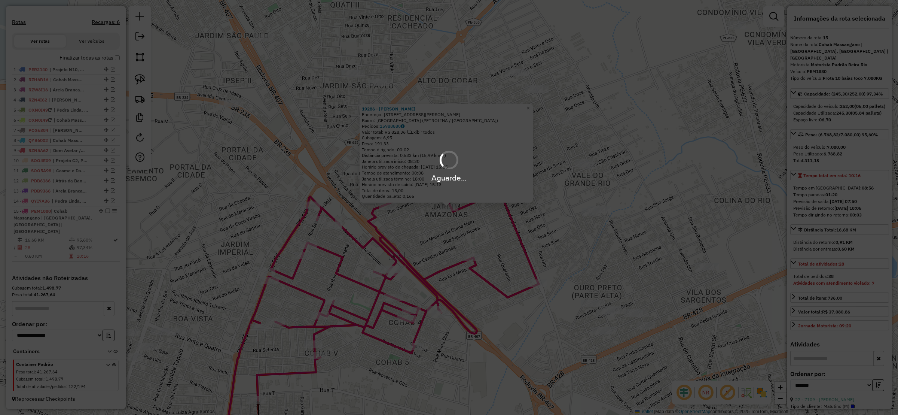
click at [553, 283] on div "Aguarde..." at bounding box center [449, 207] width 898 height 415
click at [531, 281] on div "Aguarde..." at bounding box center [449, 207] width 898 height 415
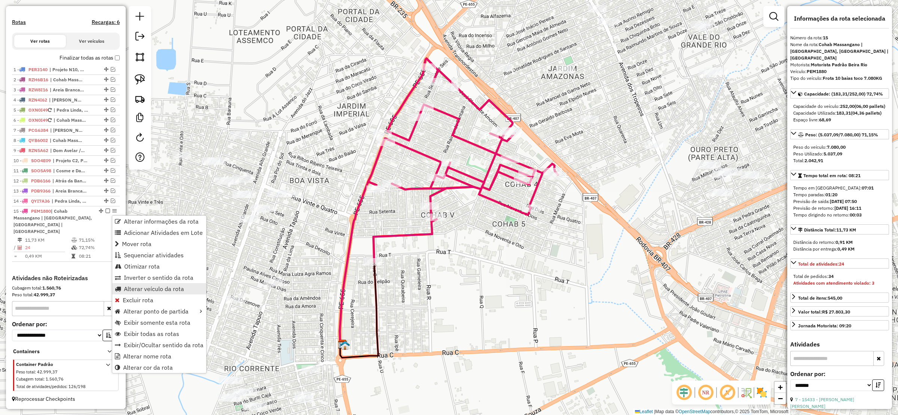
click at [181, 287] on span "Alterar veículo da rota" at bounding box center [154, 288] width 60 height 6
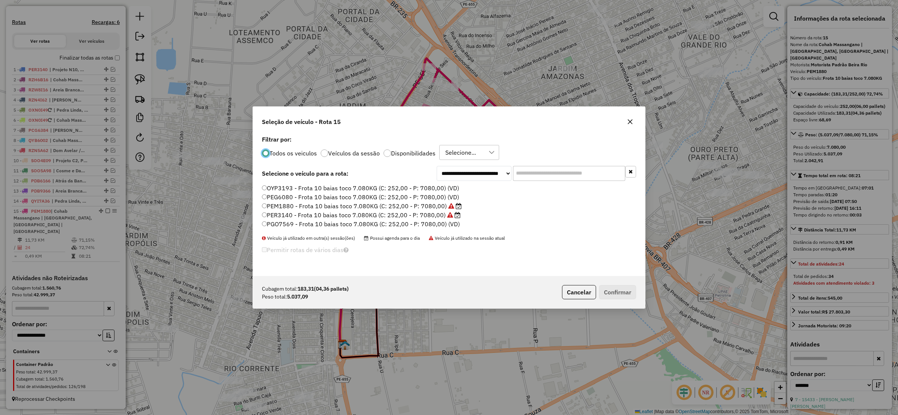
scroll to position [4, 2]
click at [467, 176] on select "**********" at bounding box center [474, 173] width 75 height 15
select select "******"
click at [437, 166] on select "**********" at bounding box center [474, 173] width 75 height 15
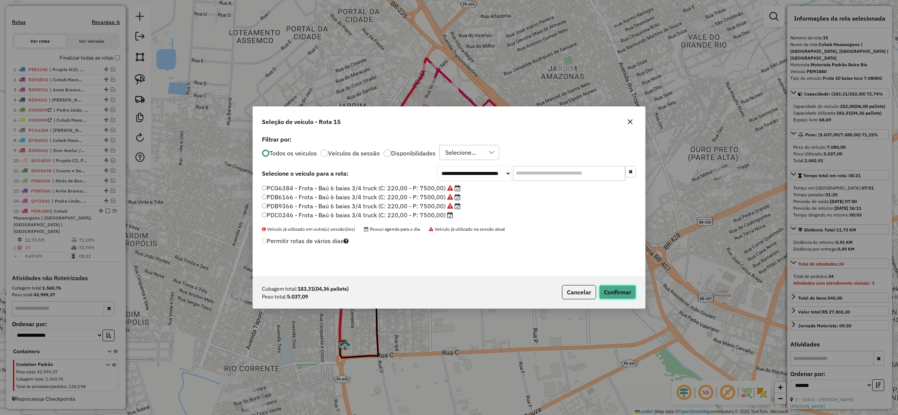
click at [620, 291] on button "Confirmar" at bounding box center [617, 292] width 37 height 14
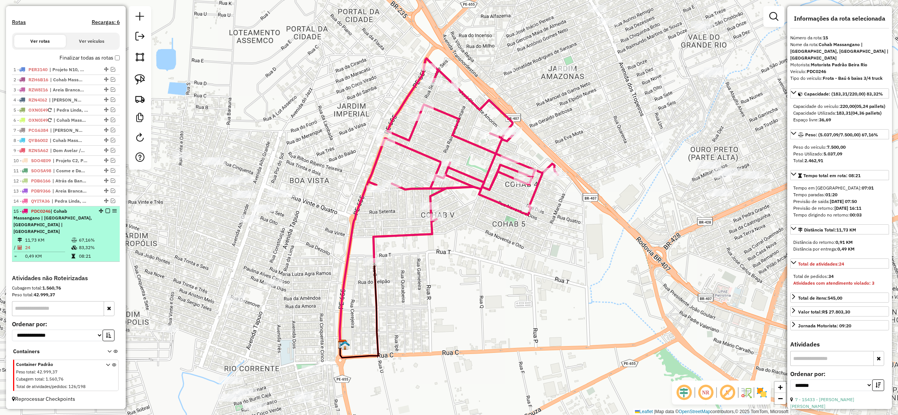
click at [106, 213] on em at bounding box center [108, 210] width 4 height 4
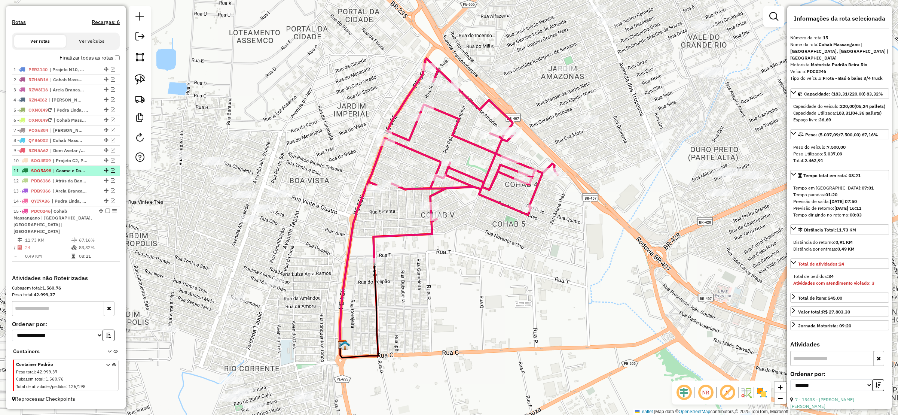
scroll to position [179, 0]
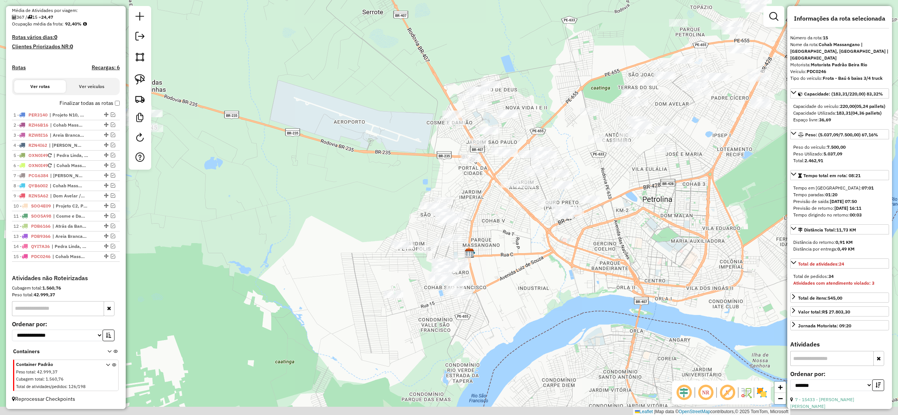
drag, startPoint x: 359, startPoint y: 268, endPoint x: 531, endPoint y: 219, distance: 178.8
click at [534, 220] on div "Janela de atendimento Grade de atendimento Capacidade Transportadoras Veículos …" at bounding box center [449, 207] width 898 height 415
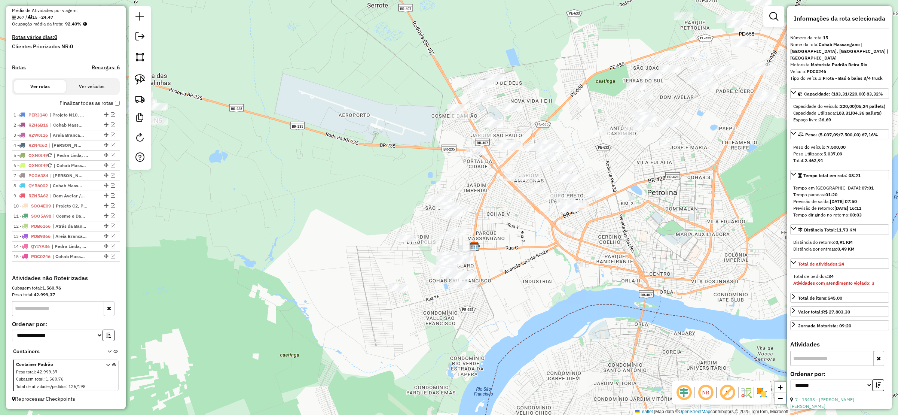
drag, startPoint x: 502, startPoint y: 203, endPoint x: 377, endPoint y: 235, distance: 128.9
click at [377, 235] on div "Janela de atendimento Grade de atendimento Capacidade Transportadoras Veículos …" at bounding box center [449, 207] width 898 height 415
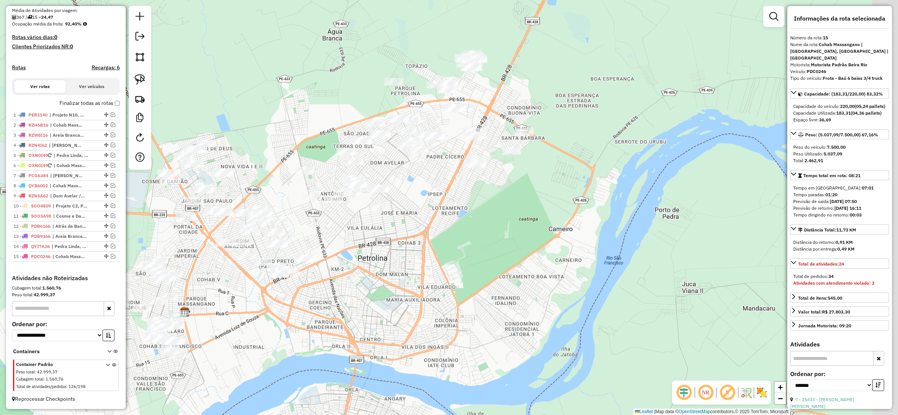
drag, startPoint x: 350, startPoint y: 244, endPoint x: 274, endPoint y: 251, distance: 76.3
click at [274, 256] on div "Janela de atendimento Grade de atendimento Capacidade Transportadoras Veículos …" at bounding box center [449, 207] width 898 height 415
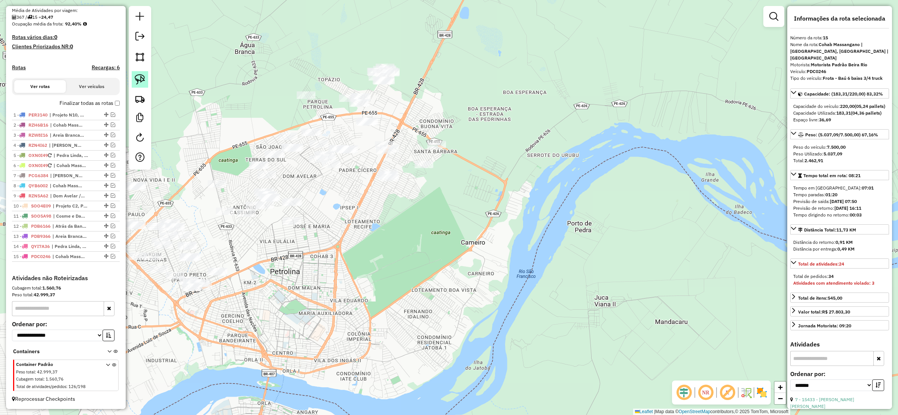
click at [140, 80] on img at bounding box center [140, 79] width 10 height 10
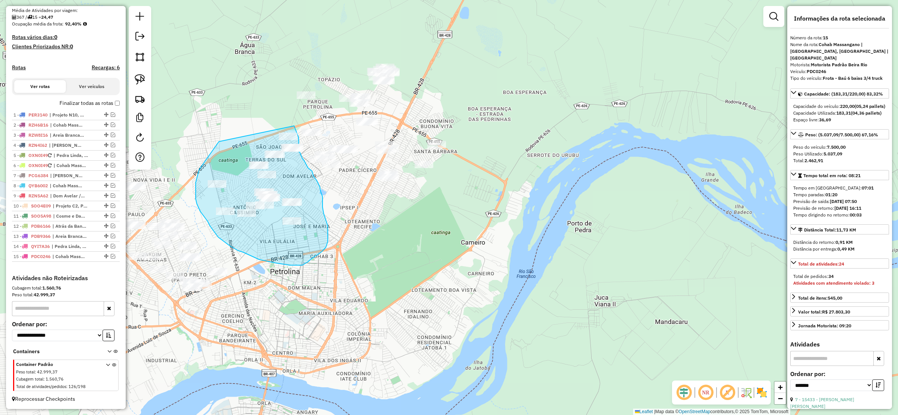
drag, startPoint x: 196, startPoint y: 191, endPoint x: 293, endPoint y: 126, distance: 117.6
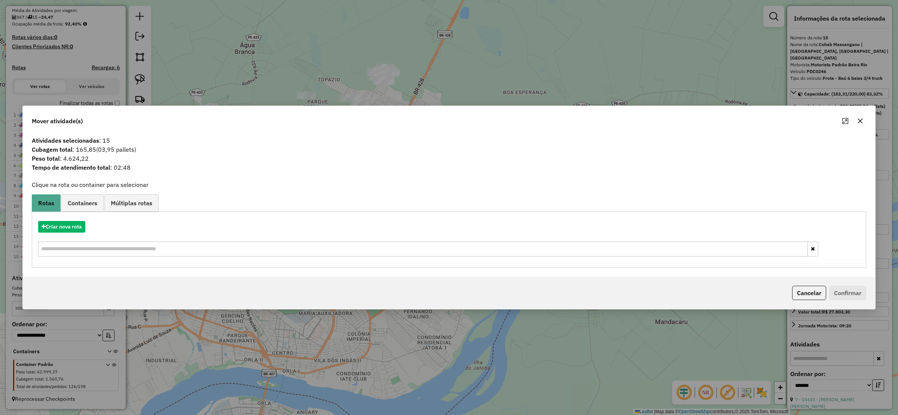
click at [862, 127] on div "Mover atividade(s)" at bounding box center [449, 119] width 852 height 27
click at [858, 122] on icon "button" at bounding box center [860, 121] width 6 height 6
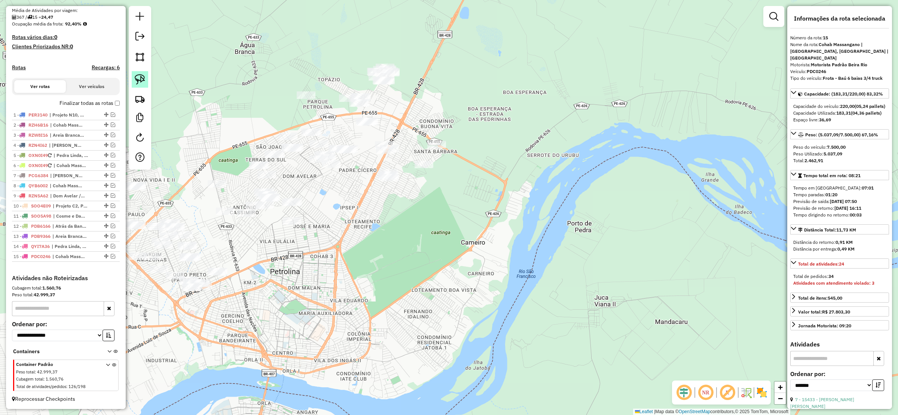
click at [132, 78] on link at bounding box center [140, 79] width 16 height 16
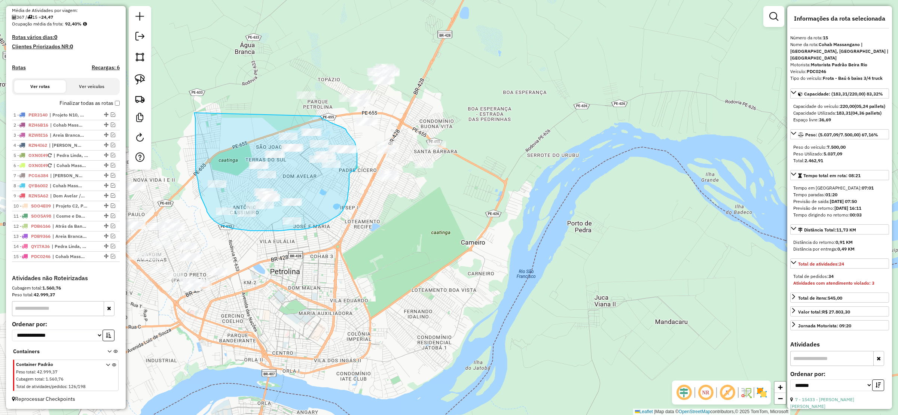
drag, startPoint x: 195, startPoint y: 114, endPoint x: 319, endPoint y: 116, distance: 124.2
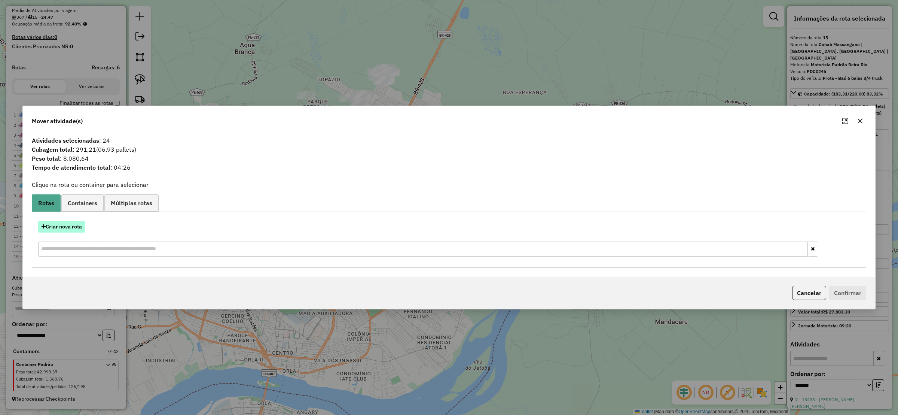
click at [62, 232] on button "Criar nova rota" at bounding box center [61, 227] width 47 height 12
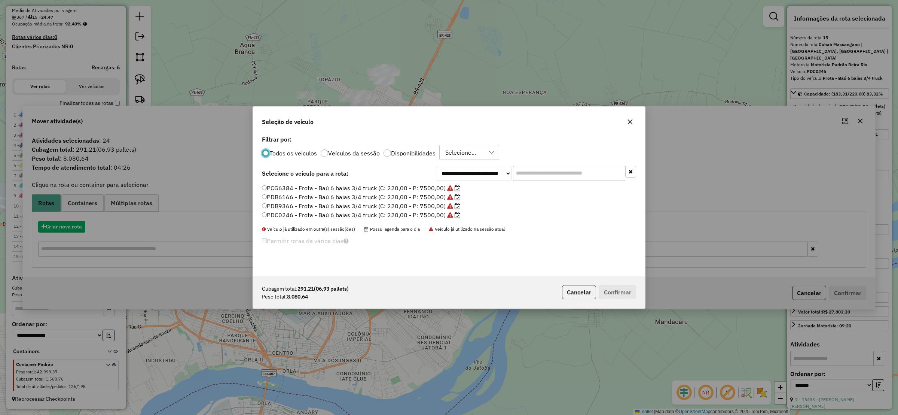
scroll to position [4, 2]
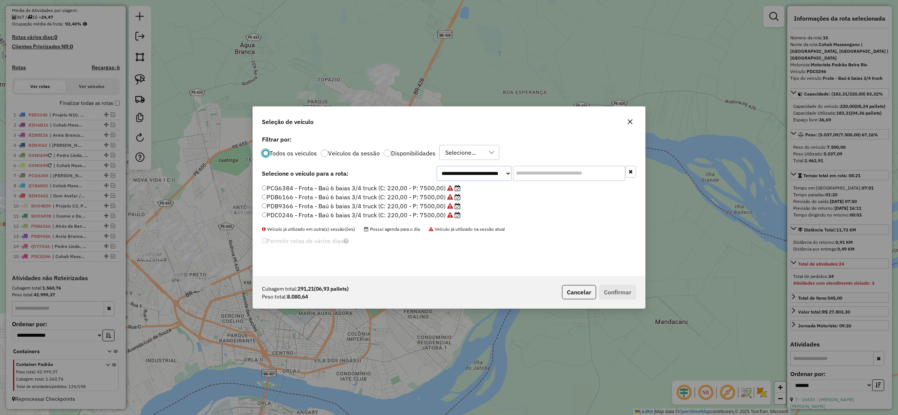
click at [480, 175] on select "**********" at bounding box center [474, 173] width 75 height 15
select select "*******"
click at [437, 166] on select "**********" at bounding box center [474, 173] width 75 height 15
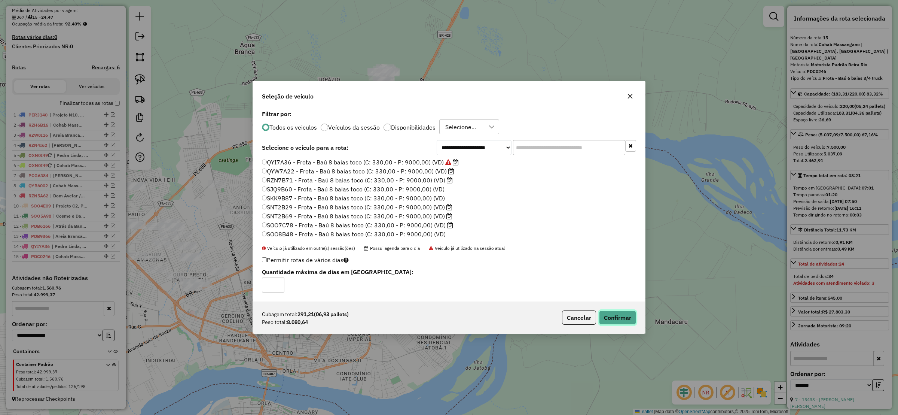
click at [615, 315] on button "Confirmar" at bounding box center [617, 317] width 37 height 14
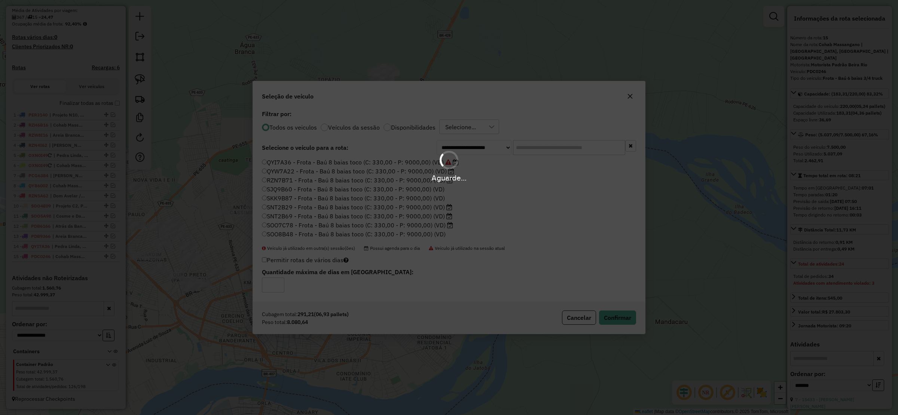
scroll to position [235, 0]
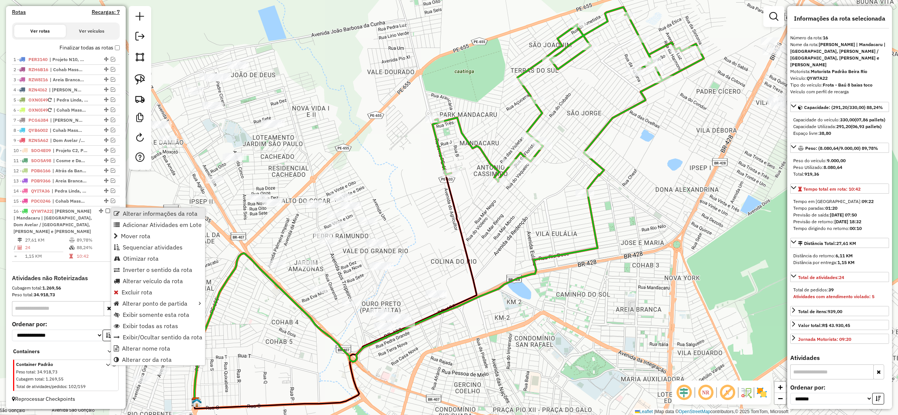
click at [162, 209] on link "Alterar informações da rota" at bounding box center [158, 213] width 94 height 11
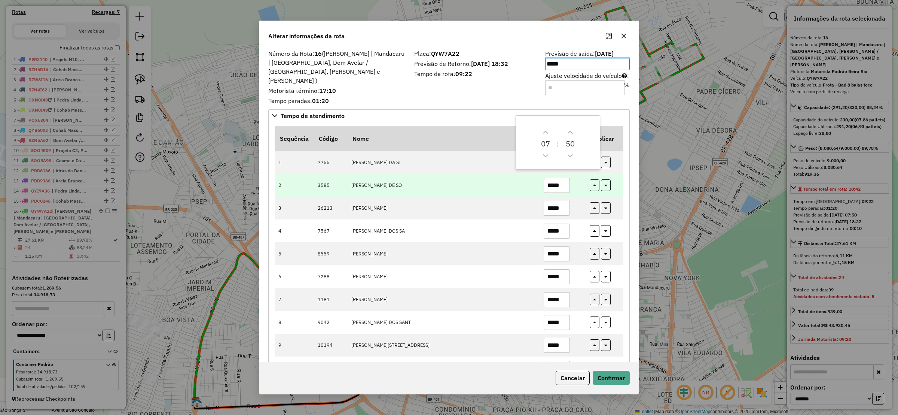
click at [512, 185] on td "MARIA IZANEIDE DE SO" at bounding box center [443, 185] width 192 height 23
click at [593, 184] on icon "button" at bounding box center [594, 186] width 3 height 5
type input "*****"
click at [605, 181] on icon "button" at bounding box center [605, 183] width 3 height 5
type input "*****"
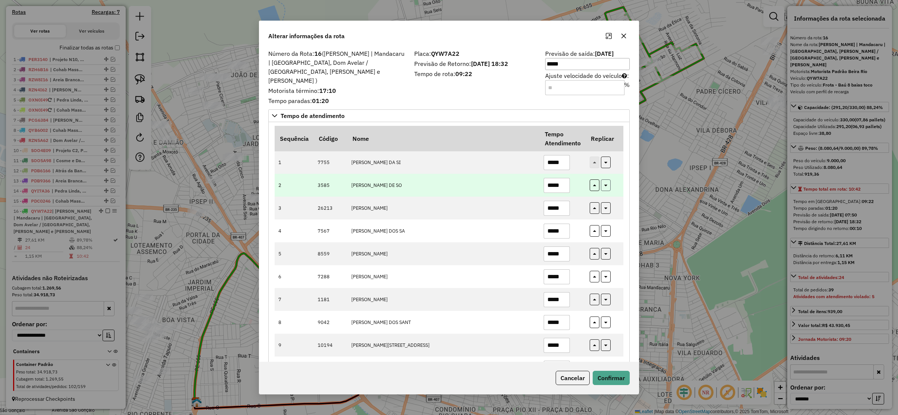
type input "*****"
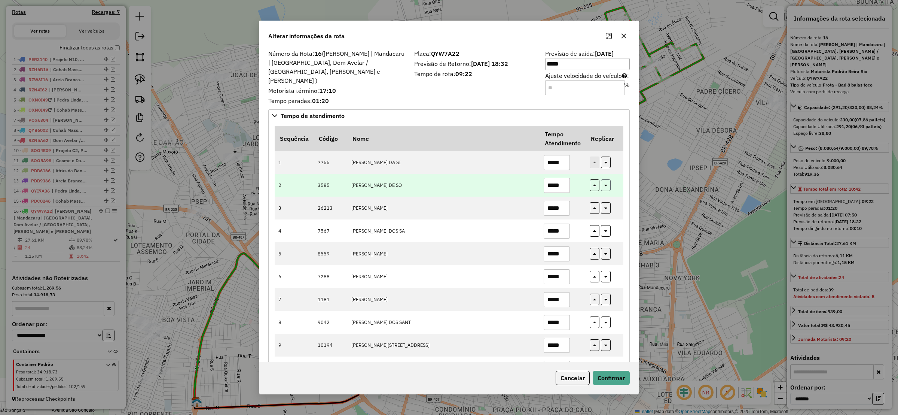
type input "*****"
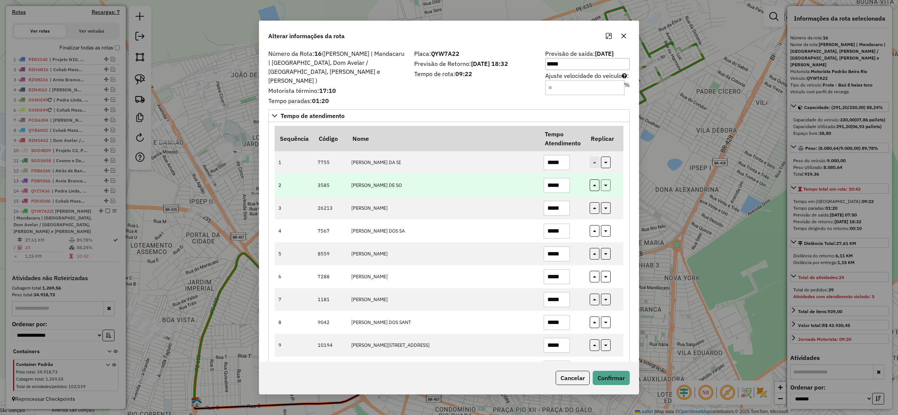
type input "*****"
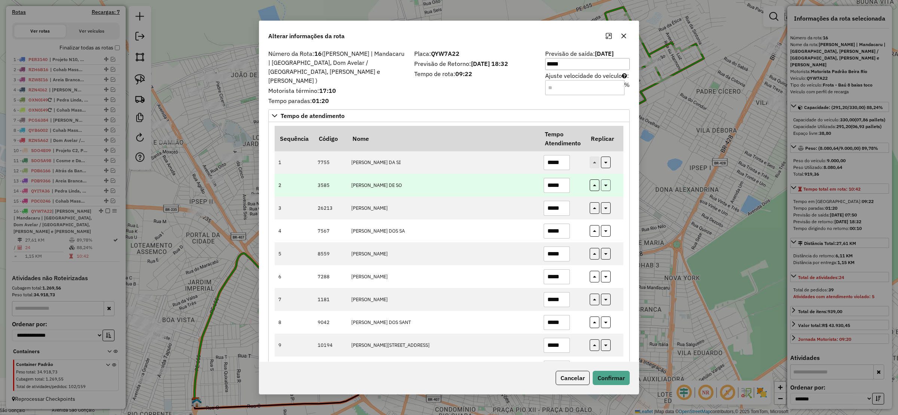
type input "*****"
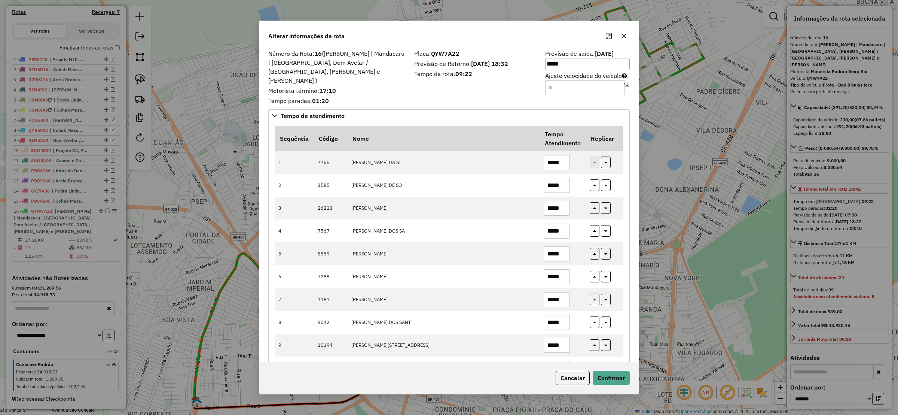
click at [614, 369] on div "Cancelar Confirmar" at bounding box center [448, 377] width 379 height 32
click at [613, 383] on button "Confirmar" at bounding box center [611, 377] width 37 height 14
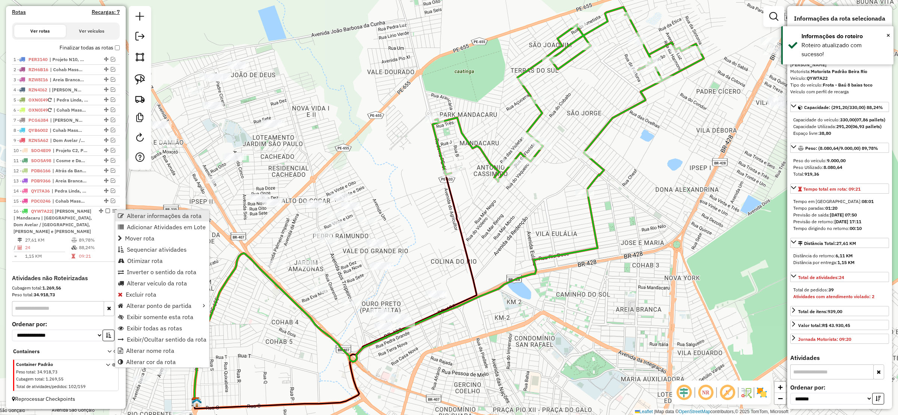
click at [180, 217] on span "Alterar informações da rota" at bounding box center [164, 216] width 75 height 6
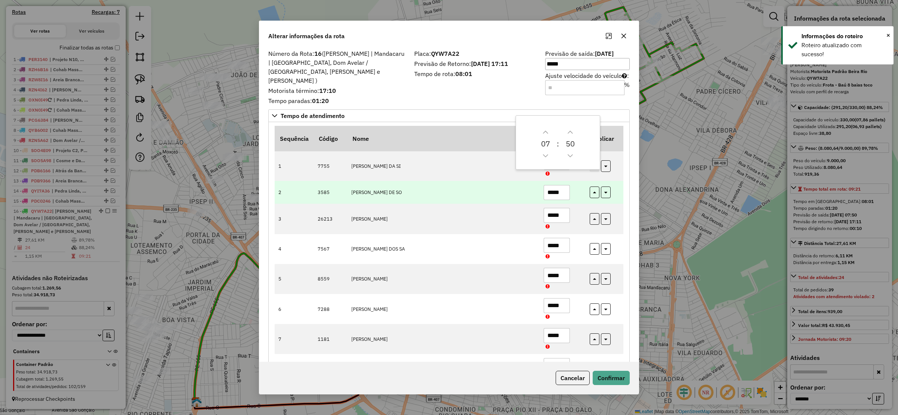
drag, startPoint x: 475, startPoint y: 195, endPoint x: 583, endPoint y: 174, distance: 110.2
click at [475, 195] on td "MARIA IZANEIDE DE SO" at bounding box center [443, 192] width 192 height 23
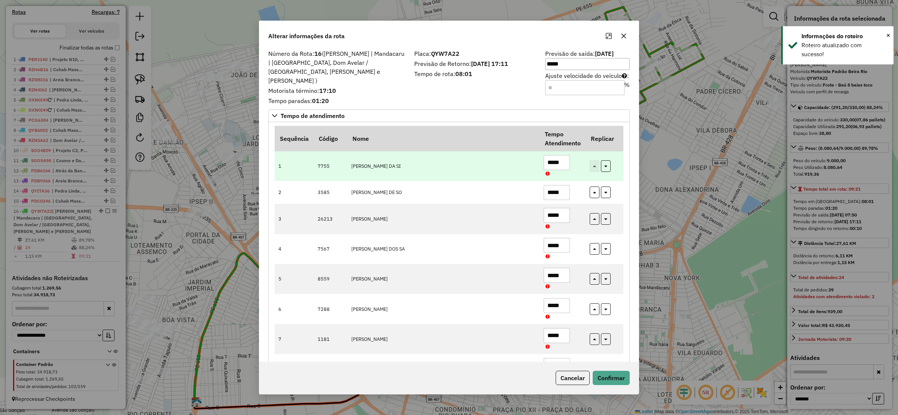
drag, startPoint x: 564, startPoint y: 154, endPoint x: 569, endPoint y: 152, distance: 5.6
click at [564, 155] on input "*****" at bounding box center [557, 162] width 26 height 15
type input "*****"
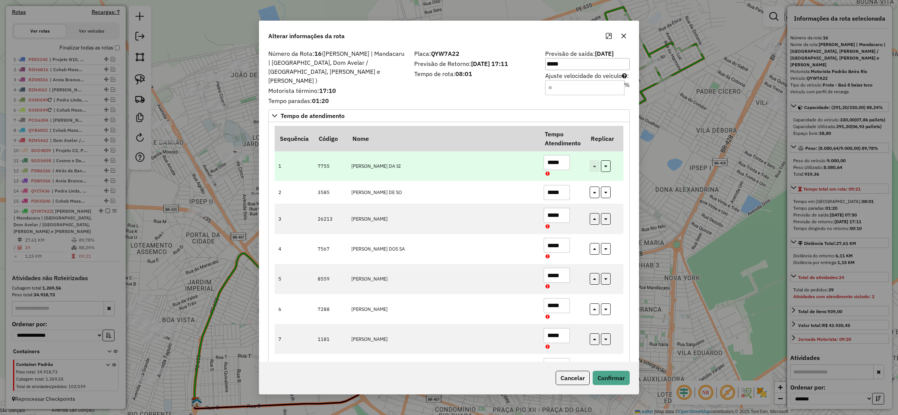
click at [605, 151] on td at bounding box center [604, 166] width 37 height 30
click at [609, 160] on button "button" at bounding box center [606, 166] width 10 height 12
type input "*****"
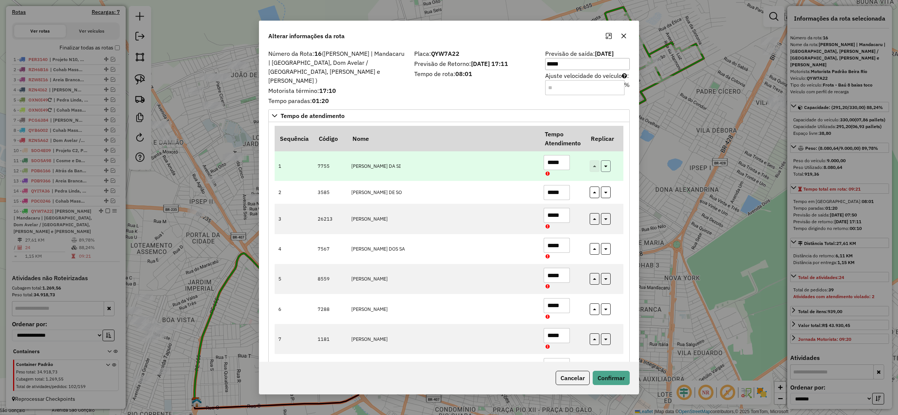
type input "*****"
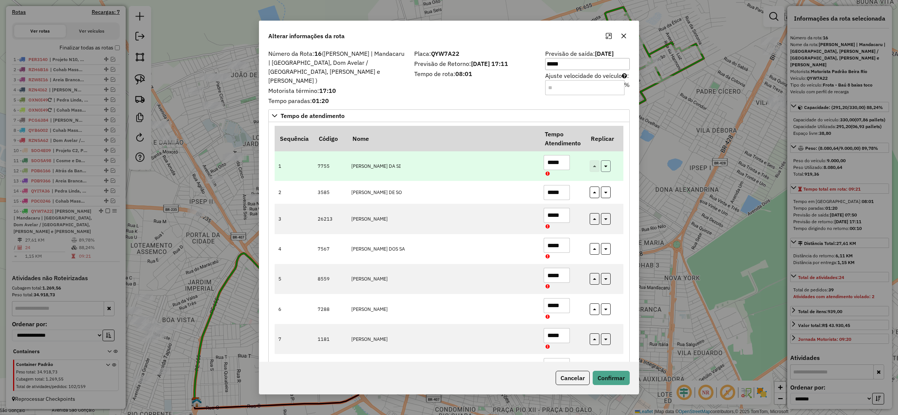
type input "*****"
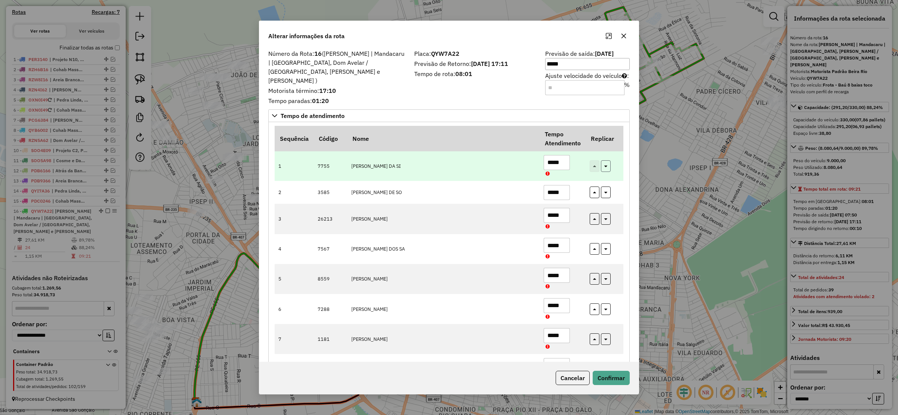
type input "*****"
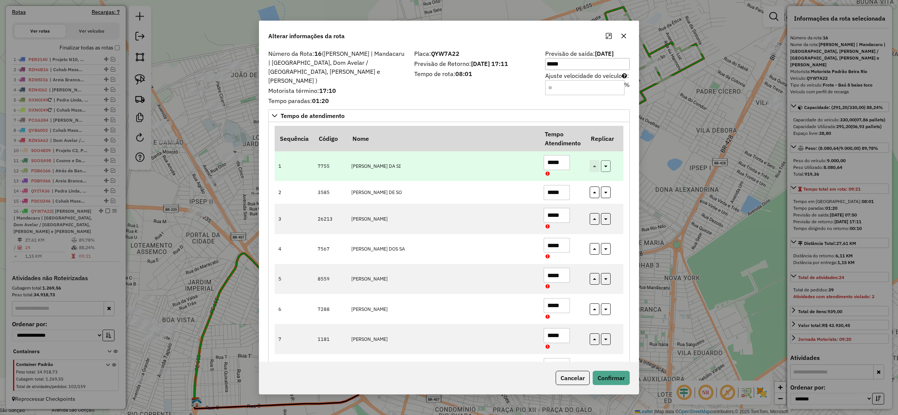
type input "*****"
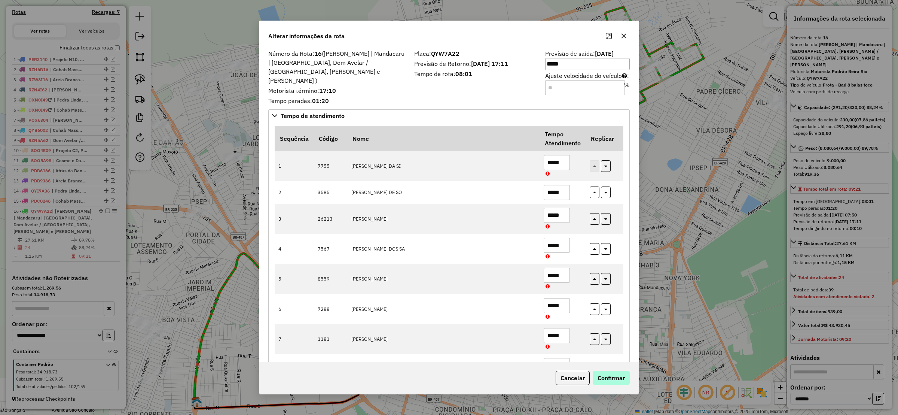
click at [615, 366] on div "Cancelar Confirmar" at bounding box center [448, 377] width 379 height 32
click at [620, 388] on div "Cancelar Confirmar" at bounding box center [448, 377] width 379 height 32
drag, startPoint x: 615, startPoint y: 385, endPoint x: 610, endPoint y: 380, distance: 6.9
click at [611, 381] on div "Cancelar Confirmar" at bounding box center [448, 377] width 379 height 32
click at [609, 379] on button "Confirmar" at bounding box center [611, 377] width 37 height 14
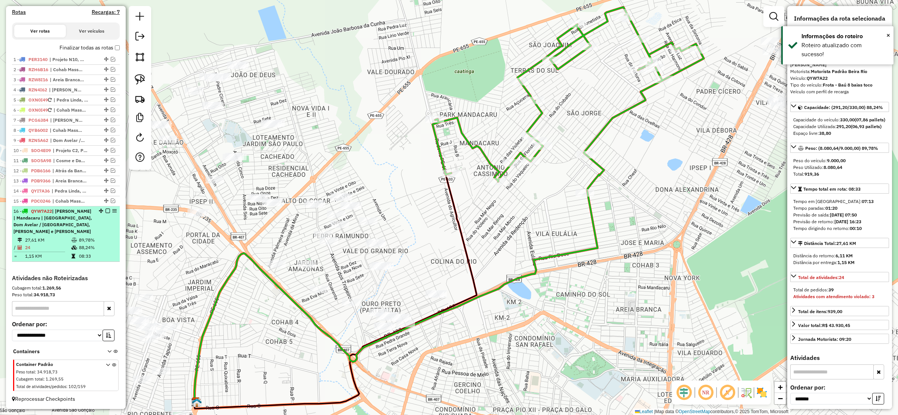
click at [106, 210] on em at bounding box center [108, 210] width 4 height 4
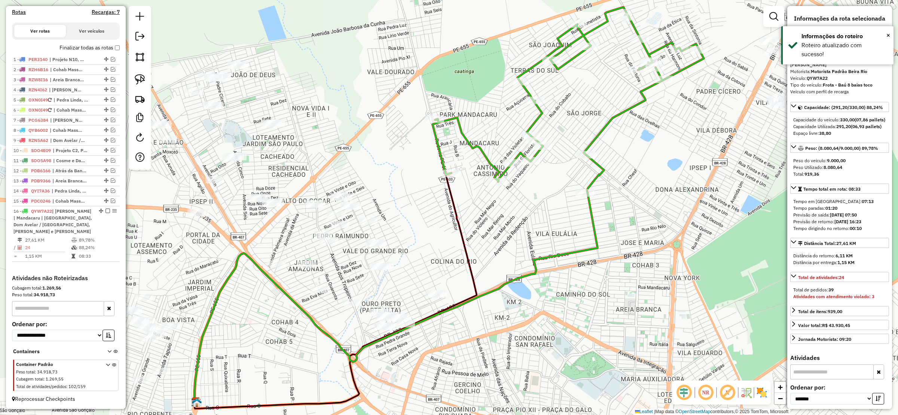
scroll to position [190, 0]
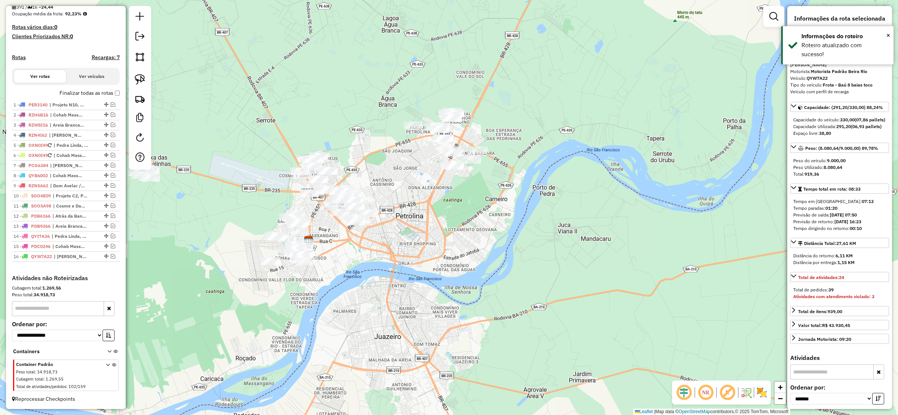
drag, startPoint x: 421, startPoint y: 181, endPoint x: 351, endPoint y: 191, distance: 71.1
click at [351, 191] on div "Janela de atendimento Grade de atendimento Capacidade Transportadoras Veículos …" at bounding box center [449, 207] width 898 height 415
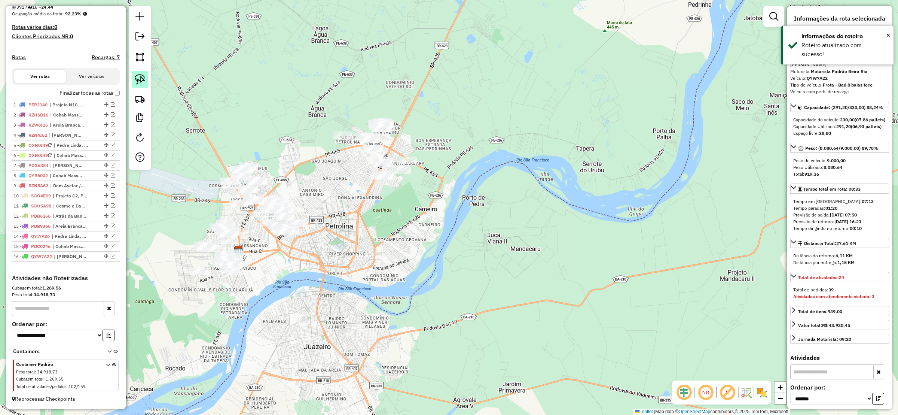
click at [145, 77] on link at bounding box center [140, 79] width 16 height 16
drag, startPoint x: 305, startPoint y: 123, endPoint x: 443, endPoint y: 194, distance: 155.5
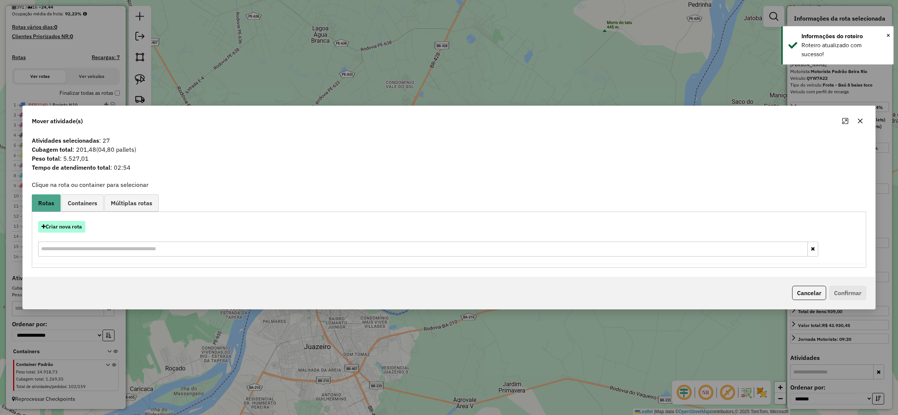
click at [79, 230] on button "Criar nova rota" at bounding box center [61, 227] width 47 height 12
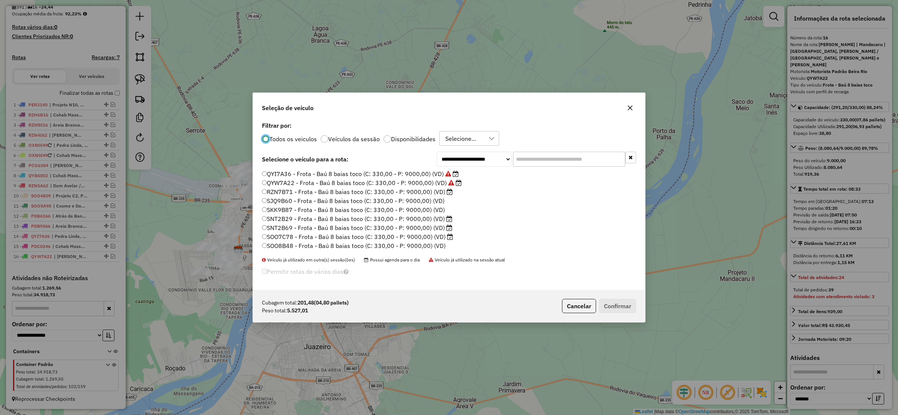
scroll to position [4, 2]
click at [464, 163] on select "**********" at bounding box center [474, 159] width 75 height 15
select select "******"
click at [437, 166] on select "**********" at bounding box center [474, 159] width 75 height 15
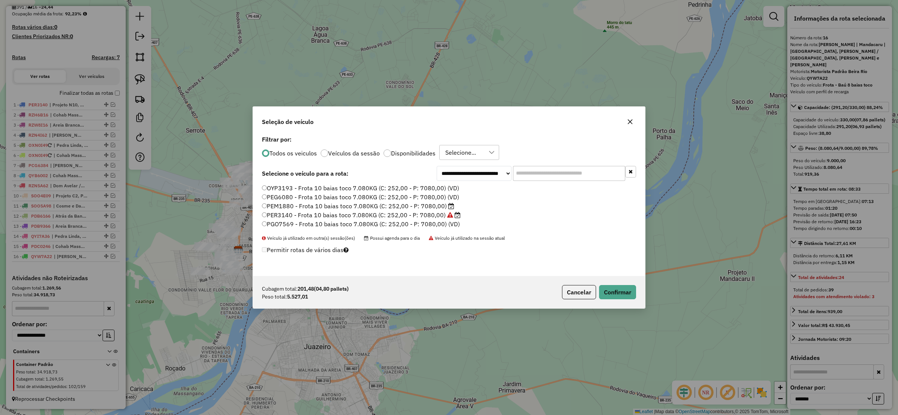
click at [618, 283] on div "Cubagem total: 201,48 (04,80 pallets) Peso total: 5.527,01 Cancelar Confirmar" at bounding box center [449, 292] width 392 height 32
click at [620, 290] on button "Confirmar" at bounding box center [617, 292] width 37 height 14
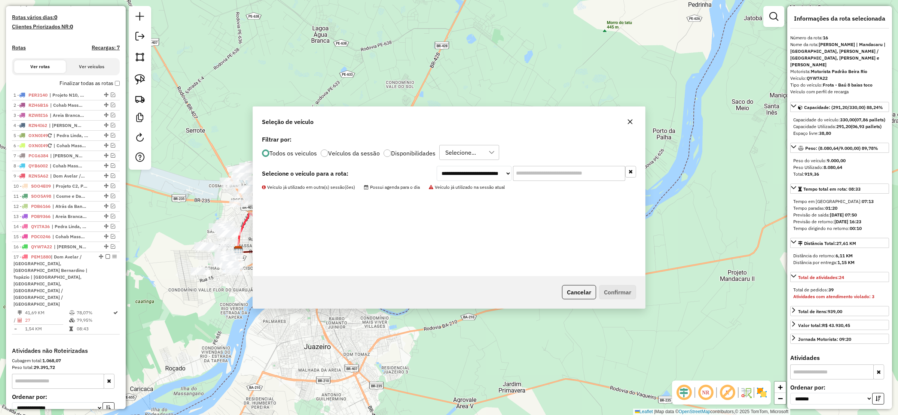
scroll to position [251, 0]
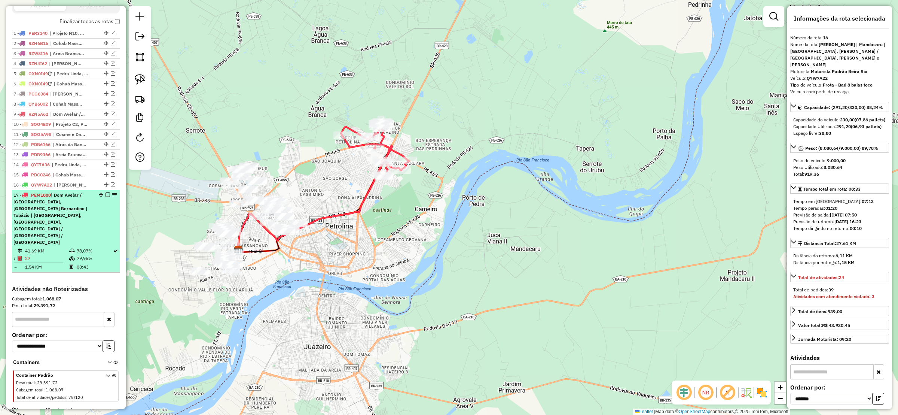
click at [107, 200] on li "17 - PEM1880 | Dom Avelar / Terra do Sul, Monsenhor Bernardino | Topázio | Parq…" at bounding box center [66, 231] width 108 height 82
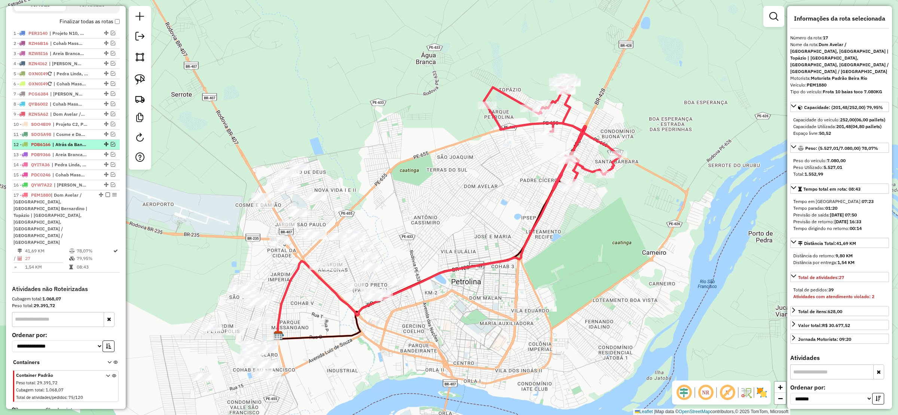
click at [106, 197] on em at bounding box center [108, 194] width 4 height 4
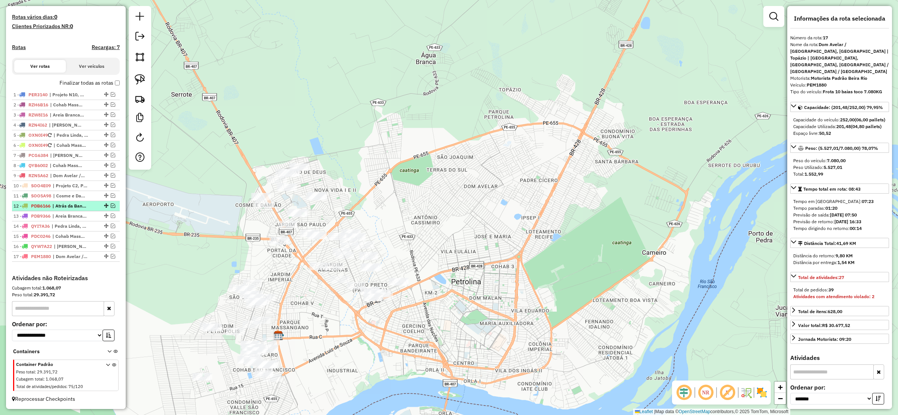
scroll to position [200, 0]
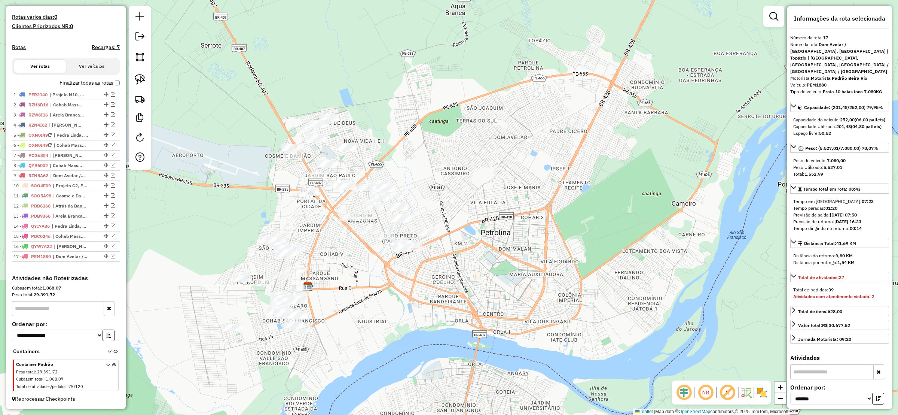
drag, startPoint x: 233, startPoint y: 186, endPoint x: 235, endPoint y: 179, distance: 7.1
click at [235, 179] on div "Janela de atendimento Grade de atendimento Capacidade Transportadoras Veículos …" at bounding box center [449, 207] width 898 height 415
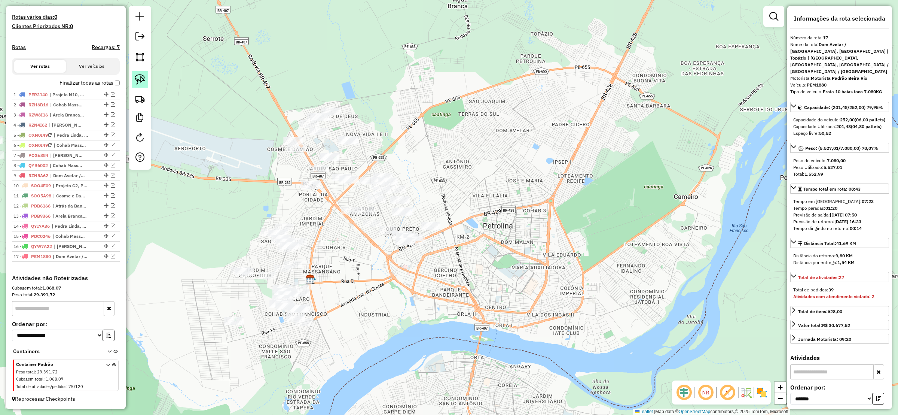
click at [138, 77] on img at bounding box center [140, 79] width 10 height 10
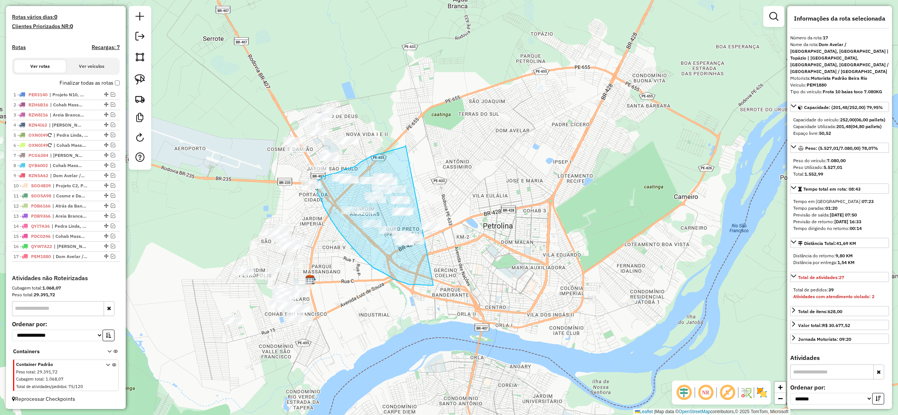
drag, startPoint x: 406, startPoint y: 145, endPoint x: 489, endPoint y: 245, distance: 129.6
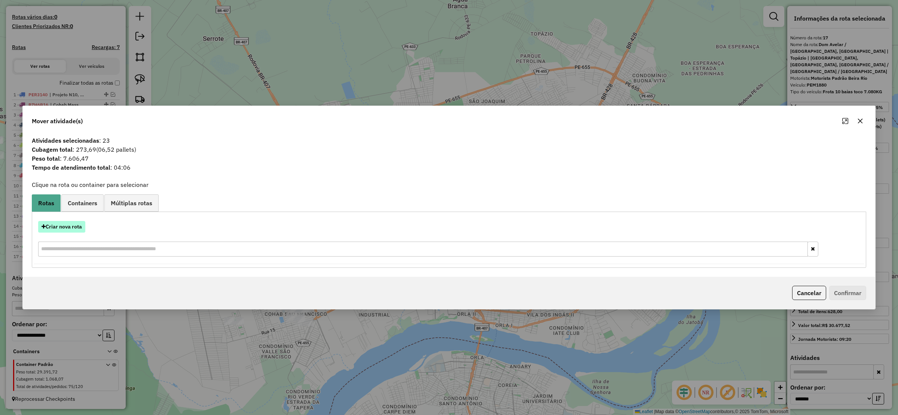
click at [63, 224] on button "Criar nova rota" at bounding box center [61, 227] width 47 height 12
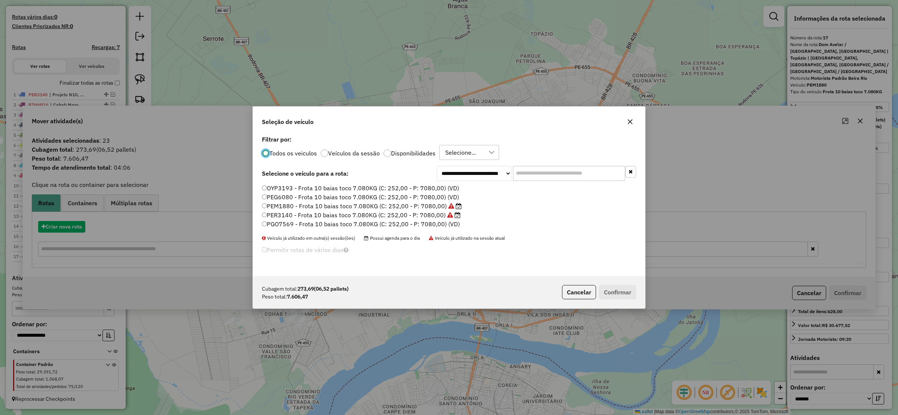
scroll to position [4, 2]
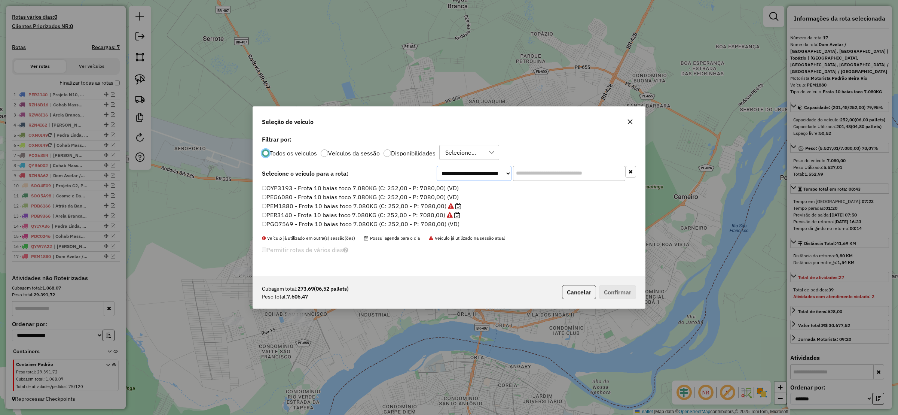
click at [445, 172] on select "**********" at bounding box center [474, 173] width 75 height 15
select select "*******"
click at [437, 166] on select "**********" at bounding box center [474, 173] width 75 height 15
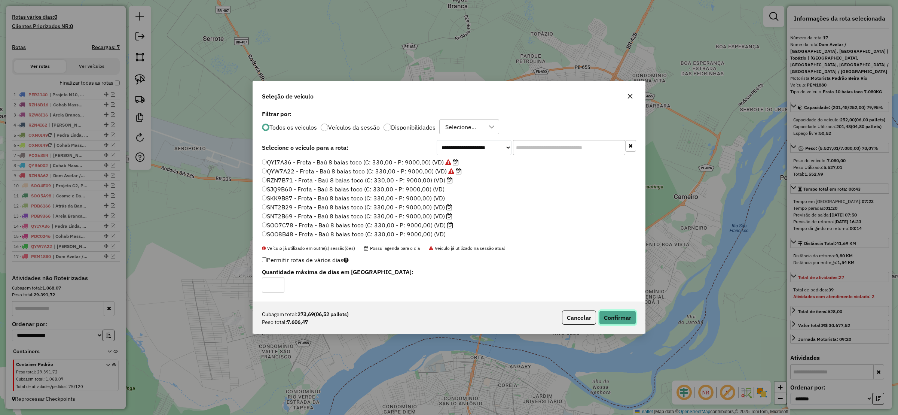
drag, startPoint x: 625, startPoint y: 317, endPoint x: 599, endPoint y: 307, distance: 28.4
click at [624, 317] on button "Confirmar" at bounding box center [617, 317] width 37 height 14
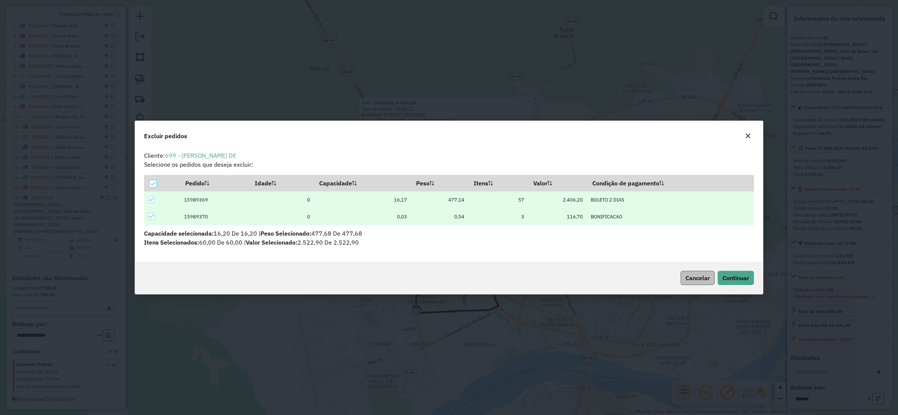
scroll to position [0, 0]
click at [728, 278] on span "Continuar" at bounding box center [735, 277] width 27 height 7
drag, startPoint x: 741, startPoint y: 279, endPoint x: 726, endPoint y: 279, distance: 14.6
click at [740, 279] on span "Continuar" at bounding box center [735, 277] width 27 height 7
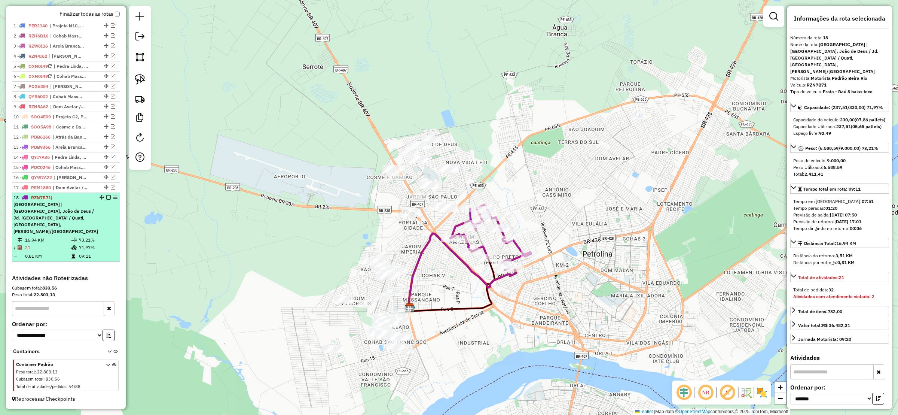
click at [104, 205] on div "18 - RZN7B71 | Jardim Amazonas | Alto do Cocar, João de Deus / Jd. São Paulo / …" at bounding box center [65, 214] width 105 height 40
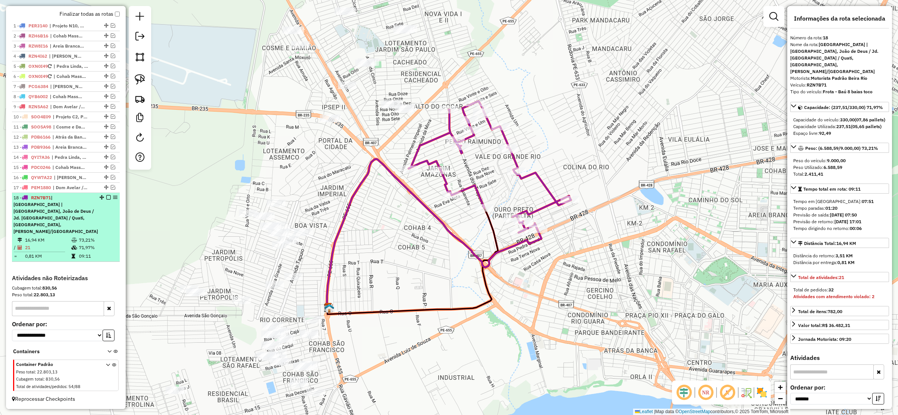
click at [106, 199] on em at bounding box center [108, 197] width 4 height 4
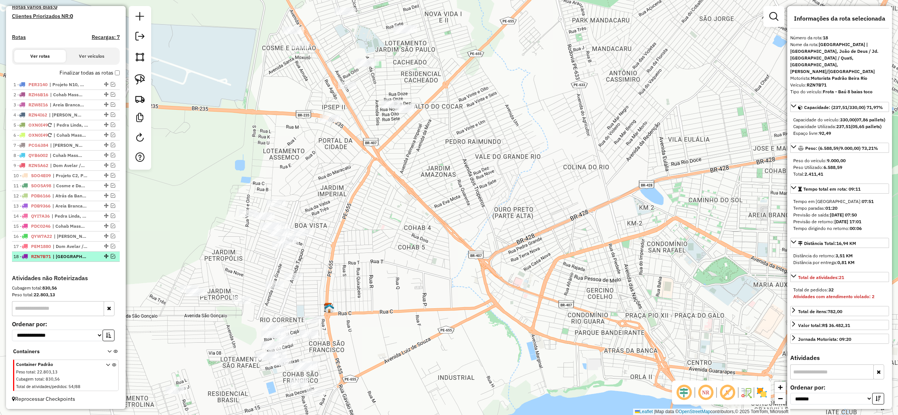
scroll to position [210, 0]
drag, startPoint x: 533, startPoint y: 221, endPoint x: 537, endPoint y: 214, distance: 7.7
click at [534, 216] on div "Janela de atendimento Grade de atendimento Capacidade Transportadoras Veículos …" at bounding box center [449, 207] width 898 height 415
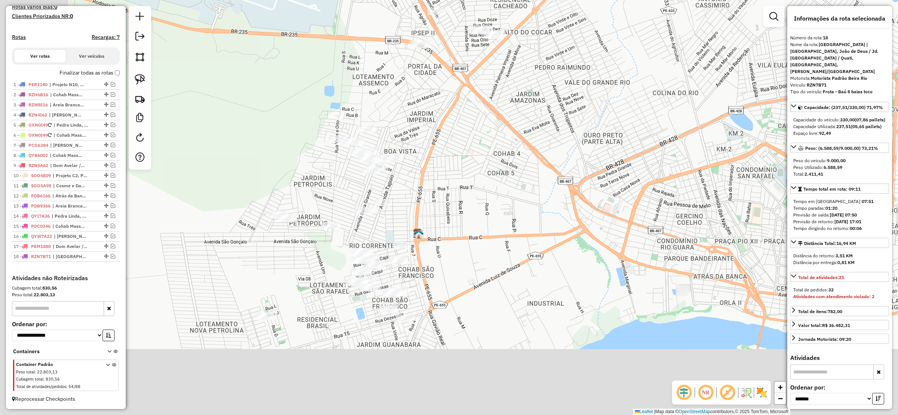
drag, startPoint x: 503, startPoint y: 216, endPoint x: 514, endPoint y: 192, distance: 25.9
click at [513, 196] on div "Janela de atendimento Grade de atendimento Capacidade Transportadoras Veículos …" at bounding box center [449, 207] width 898 height 415
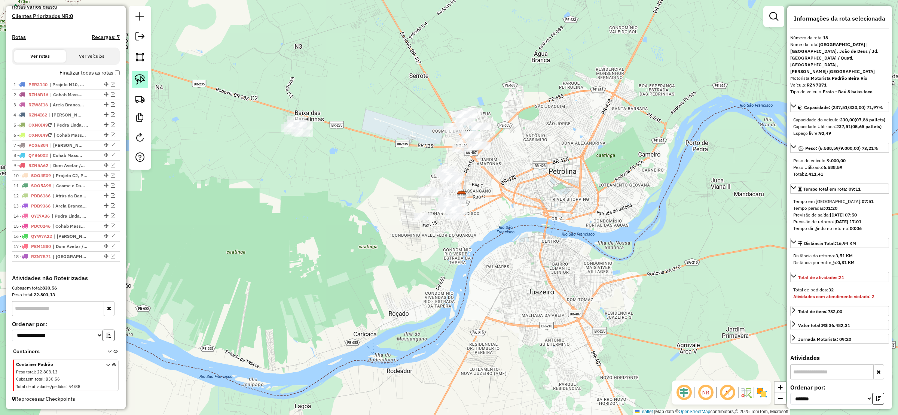
click at [143, 81] on img at bounding box center [140, 79] width 10 height 10
drag, startPoint x: 470, startPoint y: 165, endPoint x: 504, endPoint y: 258, distance: 99.4
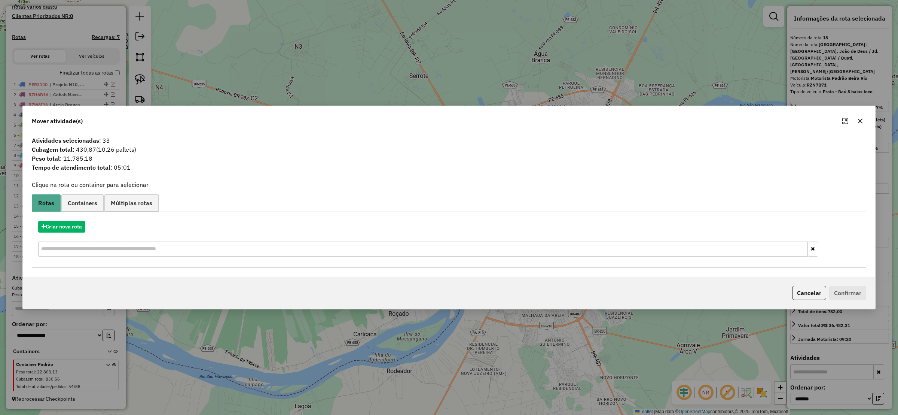
click at [864, 122] on button "button" at bounding box center [860, 121] width 12 height 12
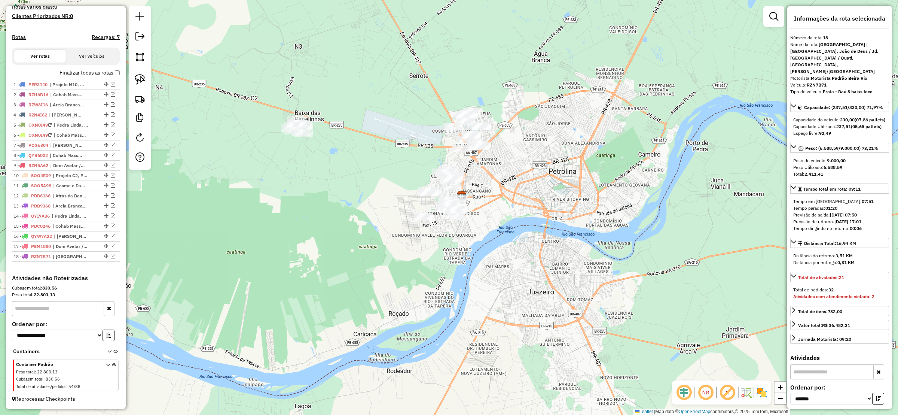
drag, startPoint x: 344, startPoint y: 182, endPoint x: 298, endPoint y: 188, distance: 46.4
click at [298, 188] on div "Janela de atendimento Grade de atendimento Capacidade Transportadoras Veículos …" at bounding box center [449, 207] width 898 height 415
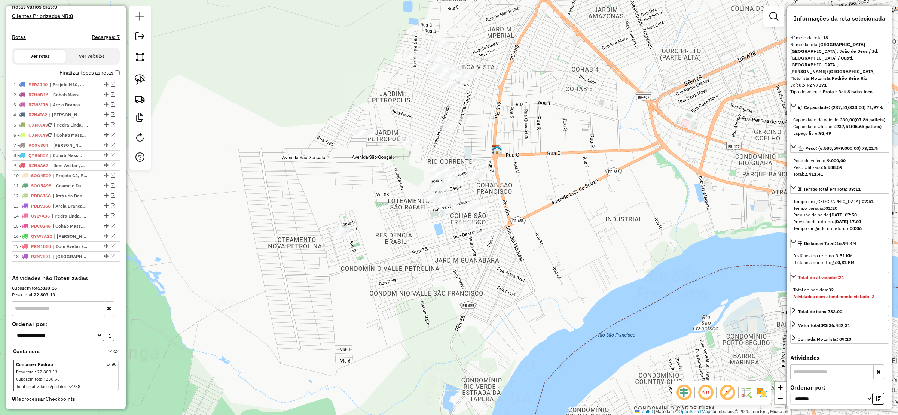
drag, startPoint x: 373, startPoint y: 259, endPoint x: 348, endPoint y: 256, distance: 24.9
click at [348, 256] on div "Janela de atendimento Grade de atendimento Capacidade Transportadoras Veículos …" at bounding box center [449, 207] width 898 height 415
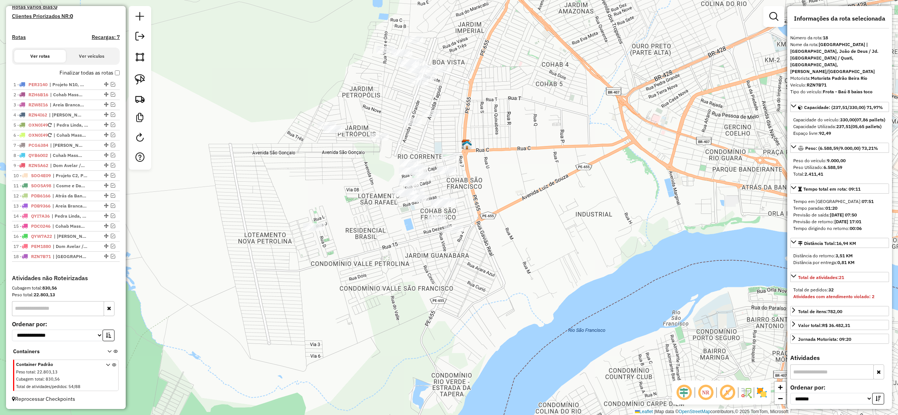
click at [142, 81] on img at bounding box center [140, 79] width 10 height 10
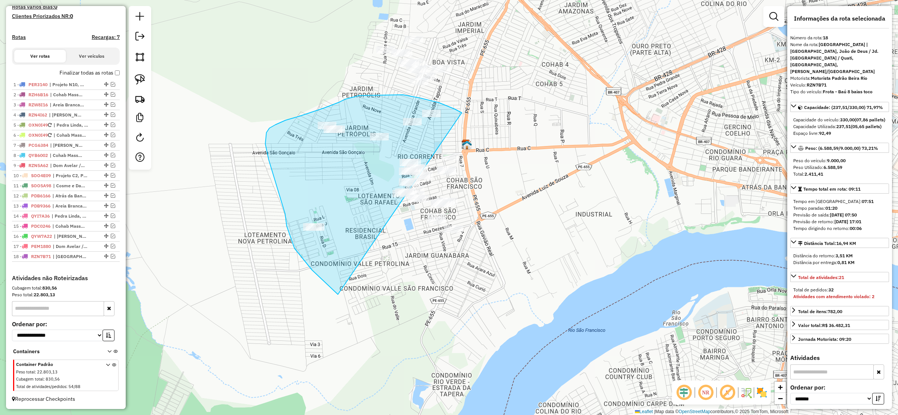
drag, startPoint x: 387, startPoint y: 95, endPoint x: 574, endPoint y: 290, distance: 270.2
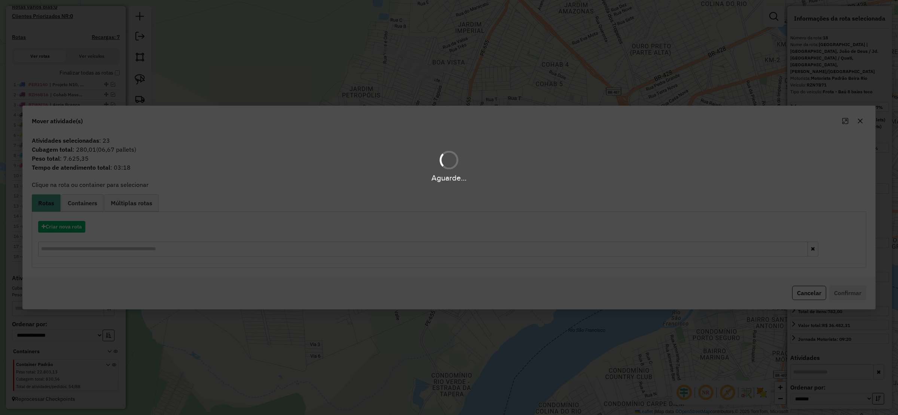
click at [85, 220] on div "Aguarde..." at bounding box center [449, 207] width 898 height 415
click at [77, 214] on div "Aguarde..." at bounding box center [449, 207] width 898 height 415
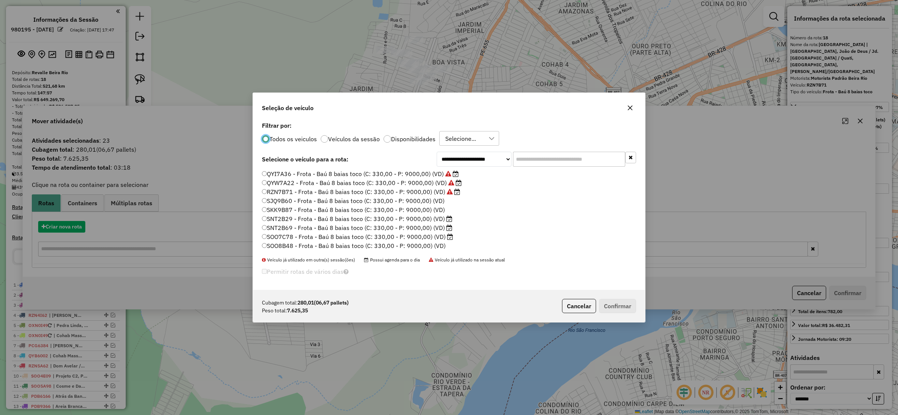
select select "*******"
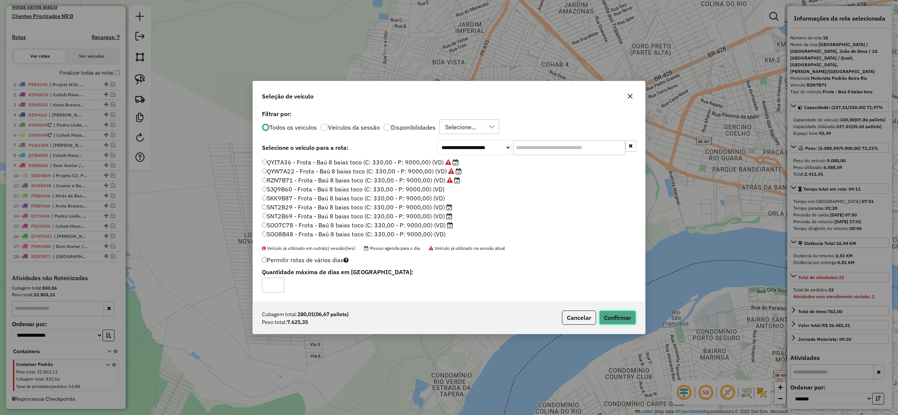
click at [613, 322] on button "Confirmar" at bounding box center [617, 317] width 37 height 14
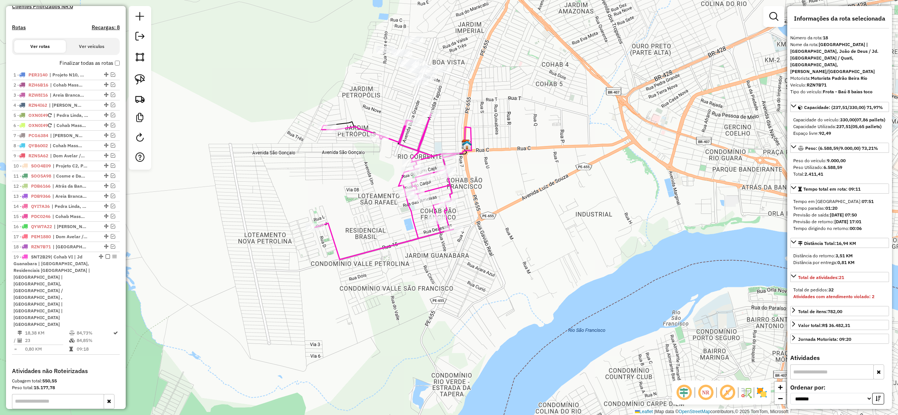
scroll to position [279, 0]
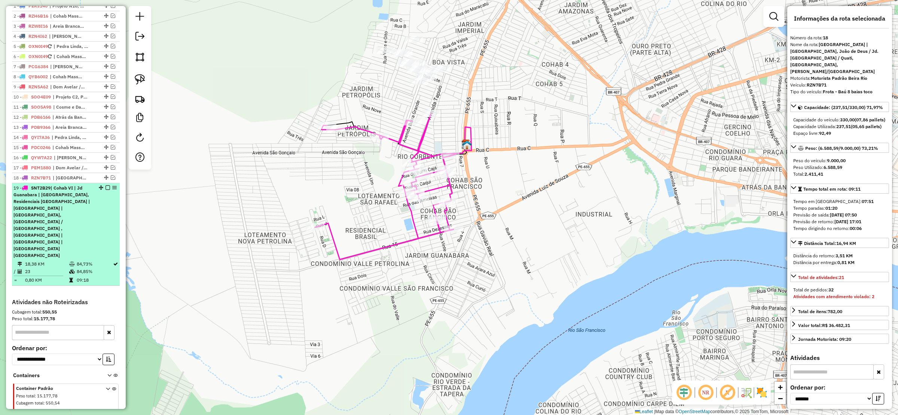
click at [102, 190] on div at bounding box center [105, 187] width 22 height 4
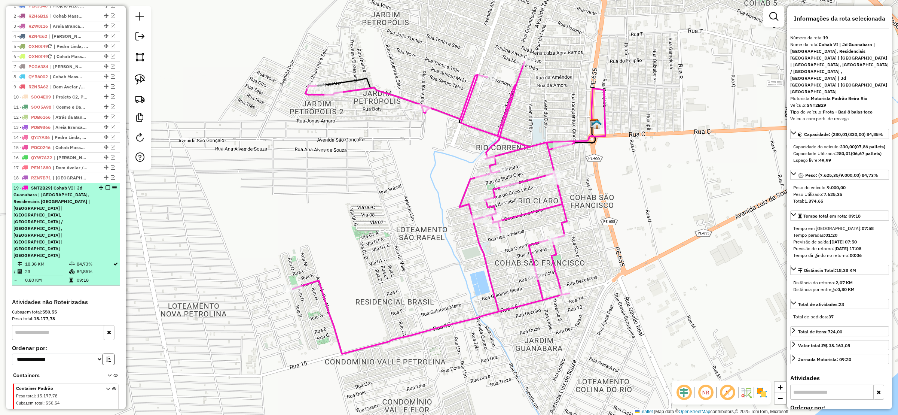
click at [108, 190] on em at bounding box center [108, 187] width 4 height 4
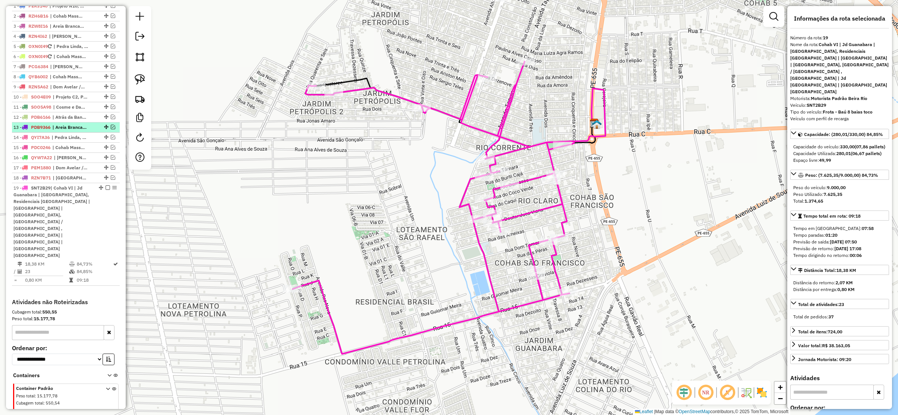
scroll to position [220, 0]
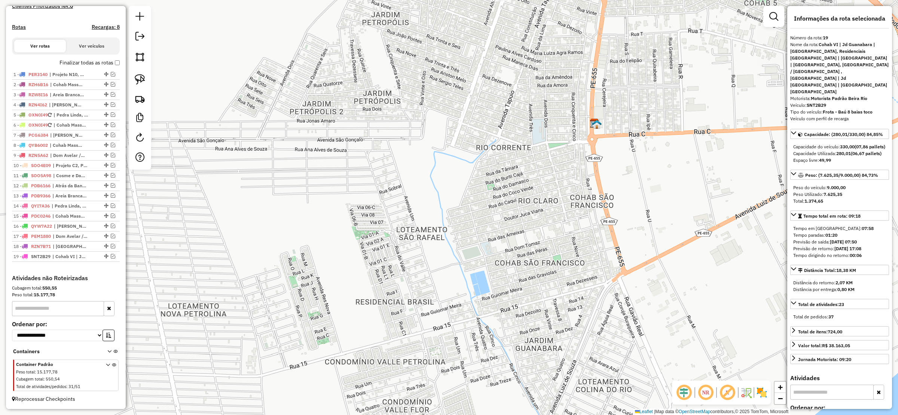
drag, startPoint x: 430, startPoint y: 233, endPoint x: 496, endPoint y: 252, distance: 68.4
click at [489, 250] on div "Janela de atendimento Grade de atendimento Capacidade Transportadoras Veículos …" at bounding box center [449, 207] width 898 height 415
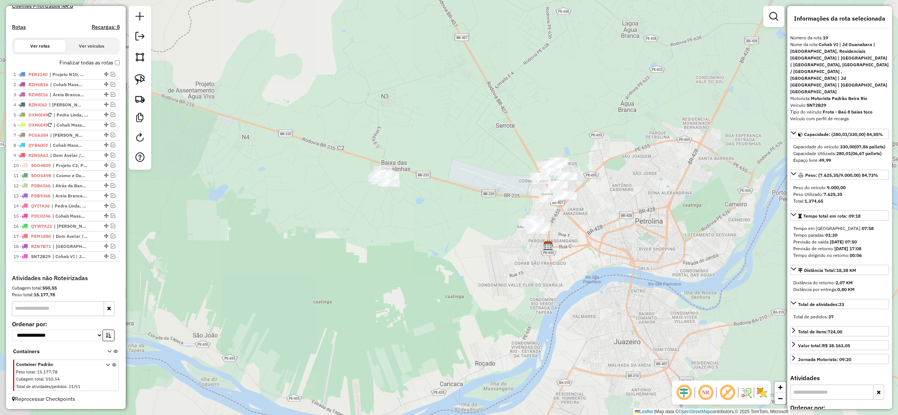
click at [423, 238] on div "Janela de atendimento Grade de atendimento Capacidade Transportadoras Veículos …" at bounding box center [449, 207] width 898 height 415
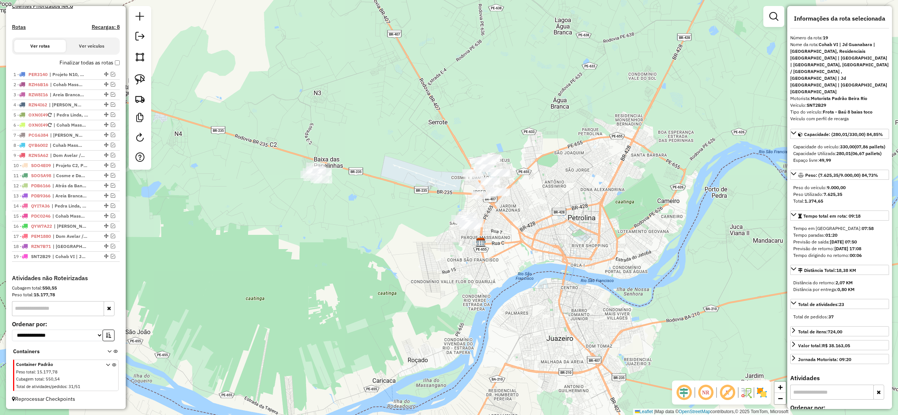
click at [141, 77] on img at bounding box center [140, 79] width 10 height 10
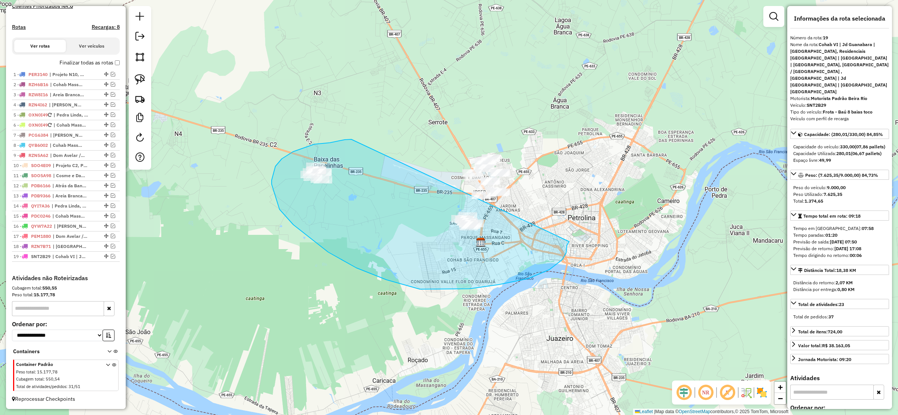
drag, startPoint x: 345, startPoint y: 140, endPoint x: 568, endPoint y: 238, distance: 244.6
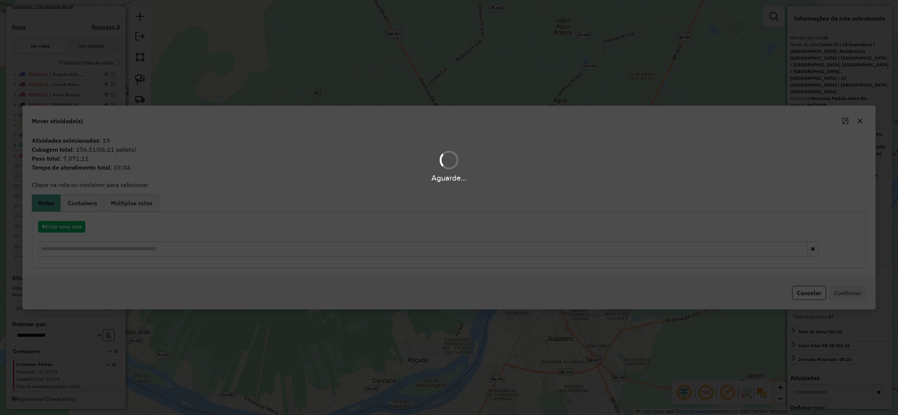
click at [56, 228] on div "Aguarde..." at bounding box center [449, 207] width 898 height 415
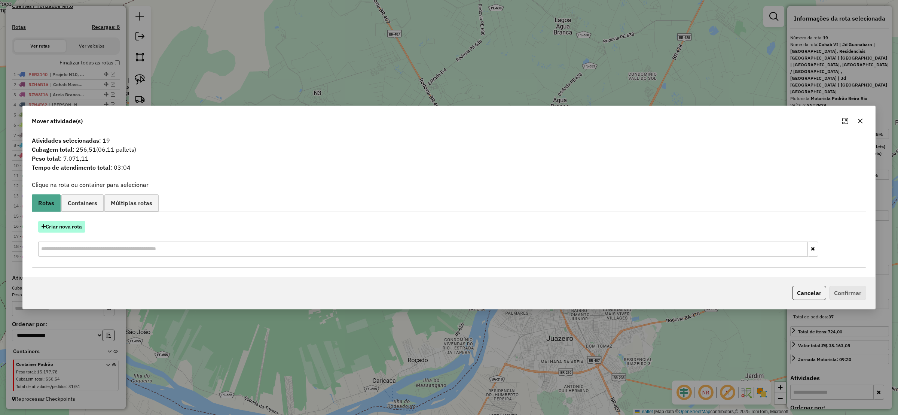
click at [52, 221] on button "Criar nova rota" at bounding box center [61, 227] width 47 height 12
select select "*******"
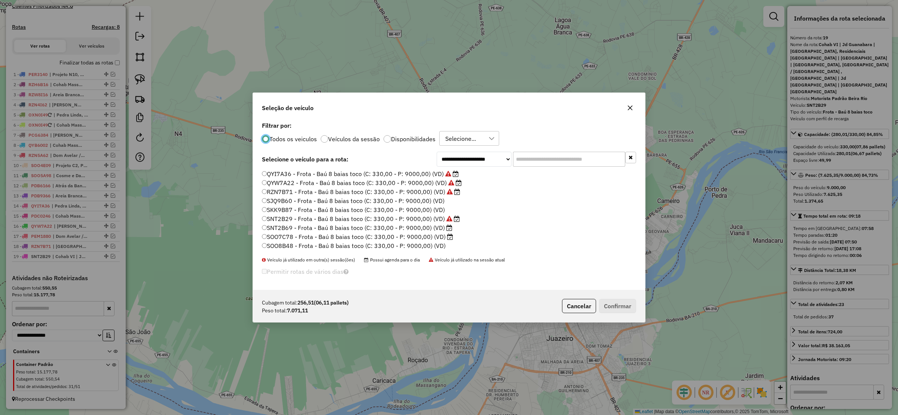
scroll to position [4, 2]
click at [272, 227] on label "SNT2B69 - Frota - Baú 8 baias toco (C: 330,00 - P: 9000,00) (VD)" at bounding box center [357, 227] width 190 height 9
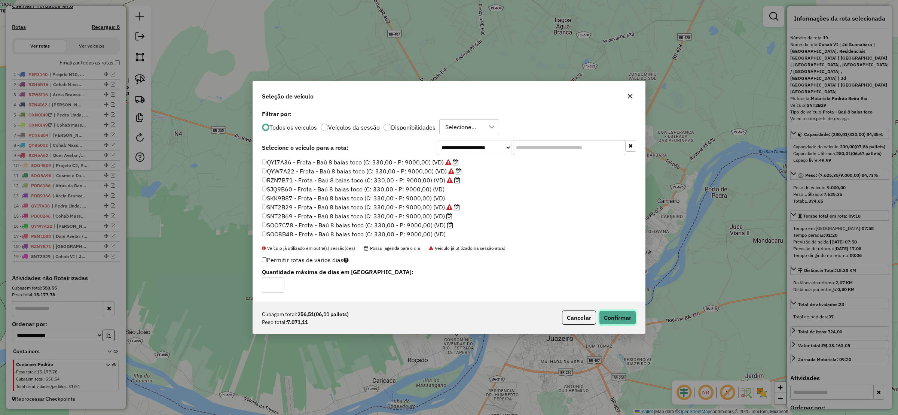
click at [618, 318] on button "Confirmar" at bounding box center [617, 317] width 37 height 14
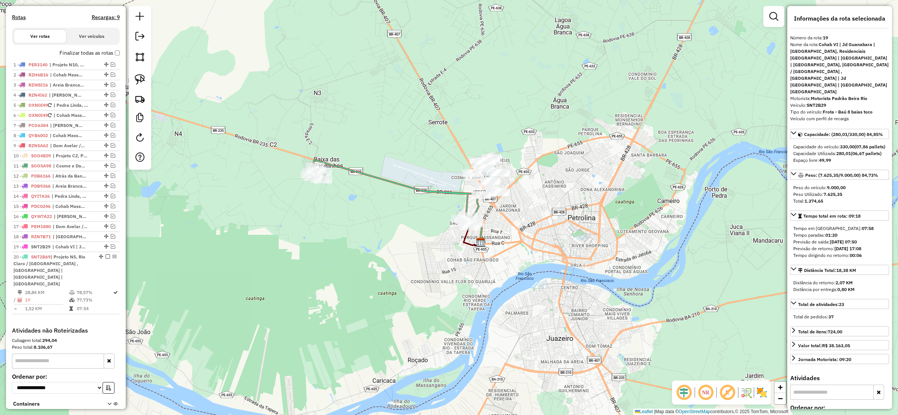
scroll to position [269, 0]
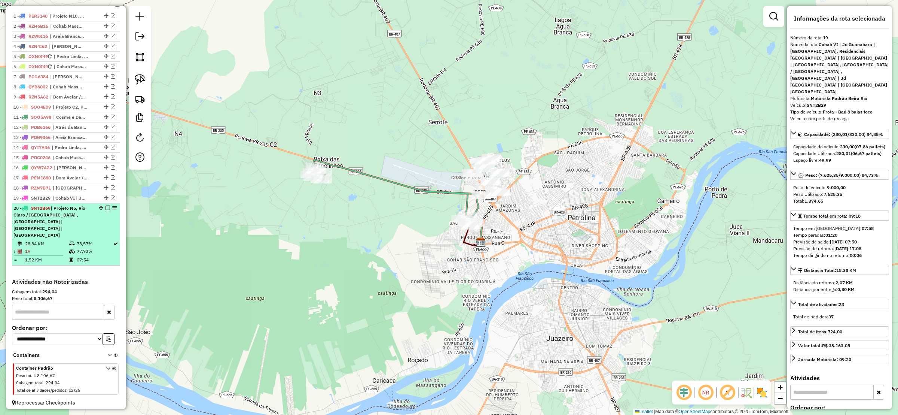
click at [106, 210] on em at bounding box center [108, 207] width 4 height 4
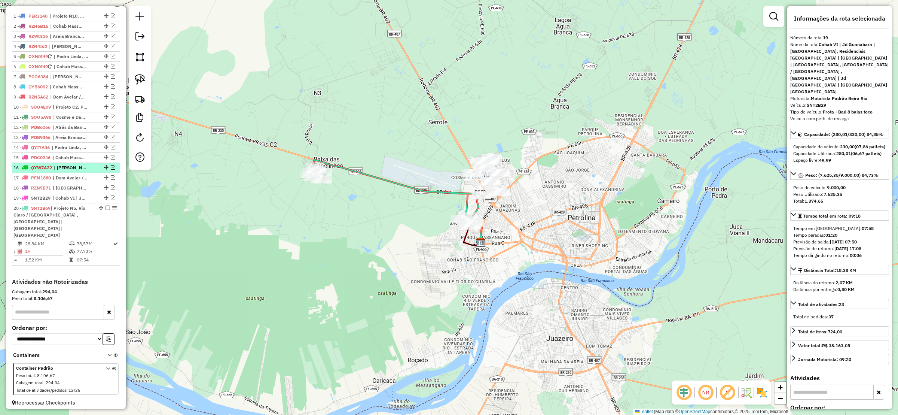
scroll to position [230, 0]
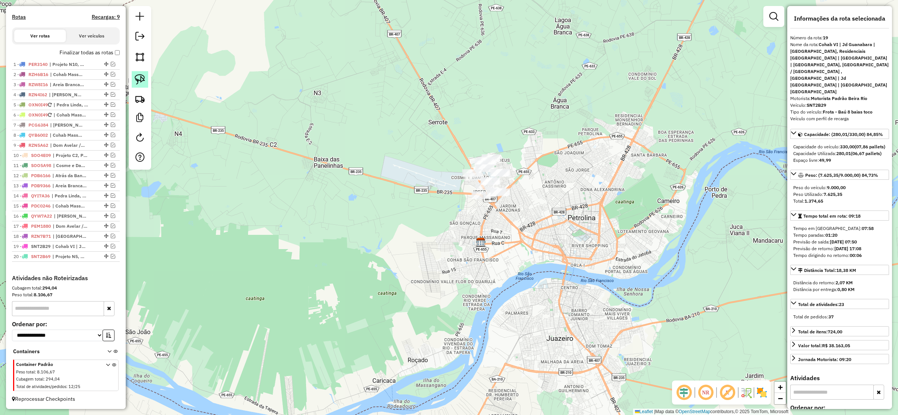
click at [136, 74] on link at bounding box center [140, 79] width 16 height 16
drag, startPoint x: 504, startPoint y: 107, endPoint x: 599, endPoint y: 256, distance: 176.6
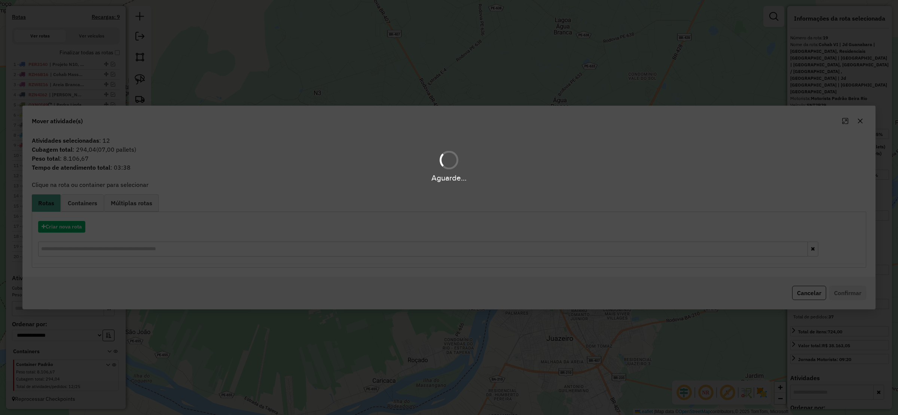
click at [80, 225] on div "Aguarde..." at bounding box center [449, 207] width 898 height 415
click at [78, 225] on div "Aguarde..." at bounding box center [449, 207] width 898 height 415
click at [74, 225] on hb-app "Aguarde... Pop-up bloqueado! Seu navegador bloqueou automáticamente a abertura …" at bounding box center [449, 207] width 898 height 415
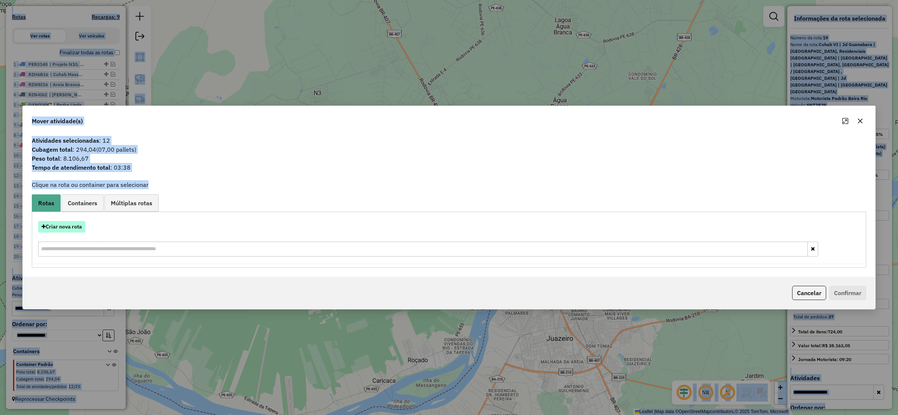
click at [74, 225] on button "Criar nova rota" at bounding box center [61, 227] width 47 height 12
select select "*******"
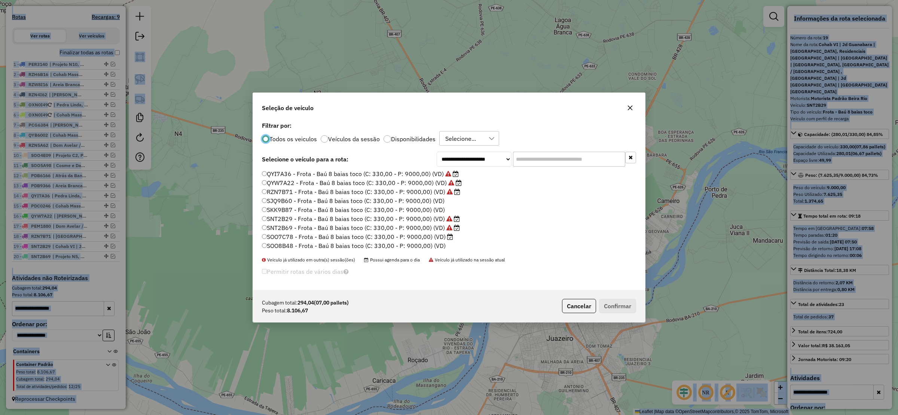
scroll to position [4, 2]
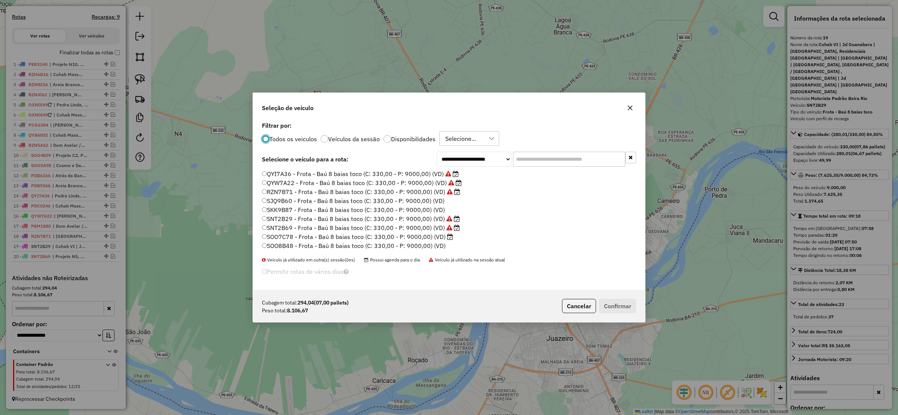
click at [264, 233] on label "SOO7C78 - Frota - Baú 8 baias toco (C: 330,00 - P: 9000,00) (VD)" at bounding box center [357, 236] width 191 height 9
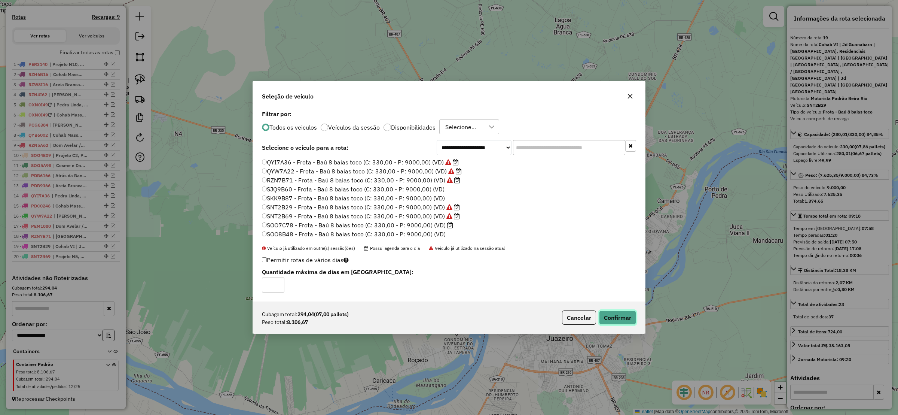
click at [615, 318] on button "Confirmar" at bounding box center [617, 317] width 37 height 14
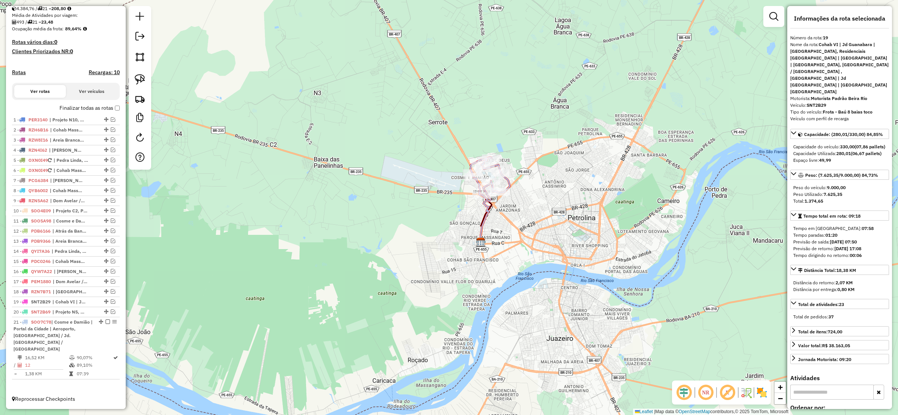
scroll to position [161, 0]
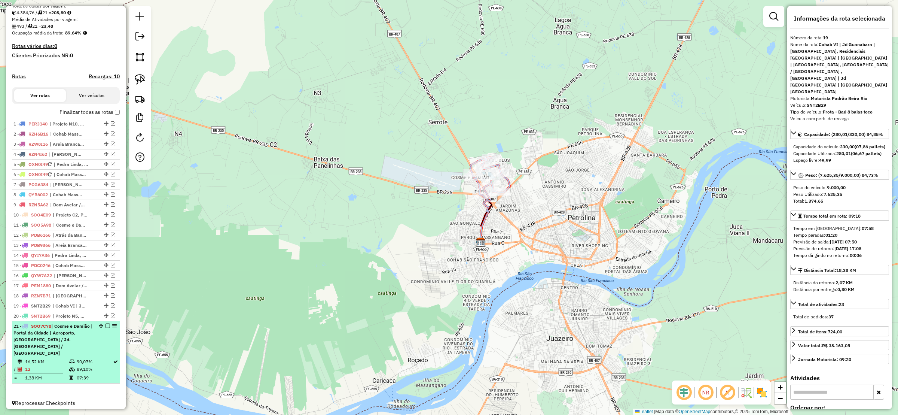
click at [106, 328] on em at bounding box center [108, 325] width 4 height 4
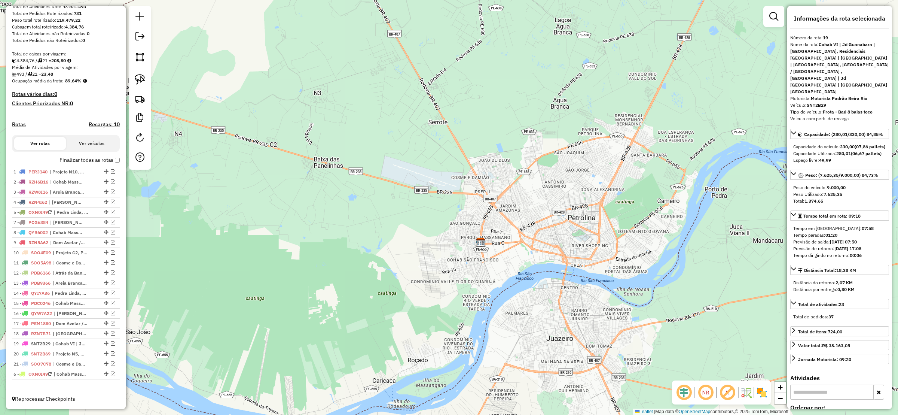
drag, startPoint x: 105, startPoint y: 218, endPoint x: 100, endPoint y: 384, distance: 165.8
drag, startPoint x: 104, startPoint y: 221, endPoint x: 90, endPoint y: 273, distance: 53.2
click at [90, 274] on ul "1 - PER3140 | Projeto N10, Projeto N8, Vivendas 2 - RZH6B16 | Cohab Massangano …" at bounding box center [66, 273] width 108 height 212
drag, startPoint x: 106, startPoint y: 209, endPoint x: 104, endPoint y: 370, distance: 160.5
drag, startPoint x: 108, startPoint y: 206, endPoint x: 97, endPoint y: 356, distance: 150.4
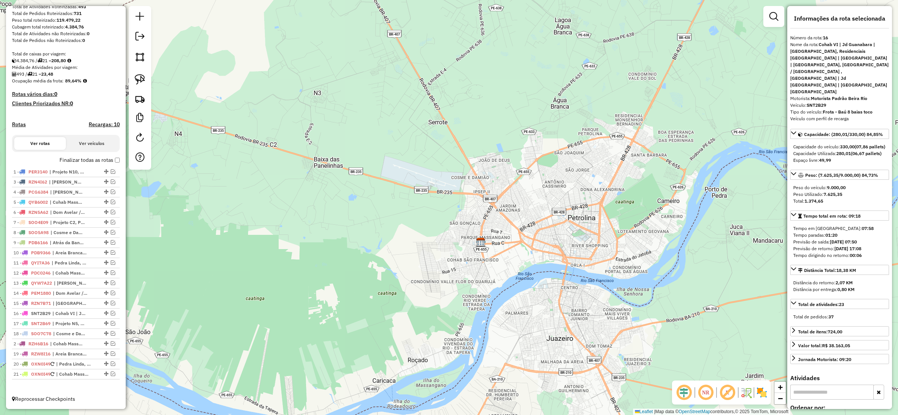
drag, startPoint x: 106, startPoint y: 178, endPoint x: 111, endPoint y: 347, distance: 168.5
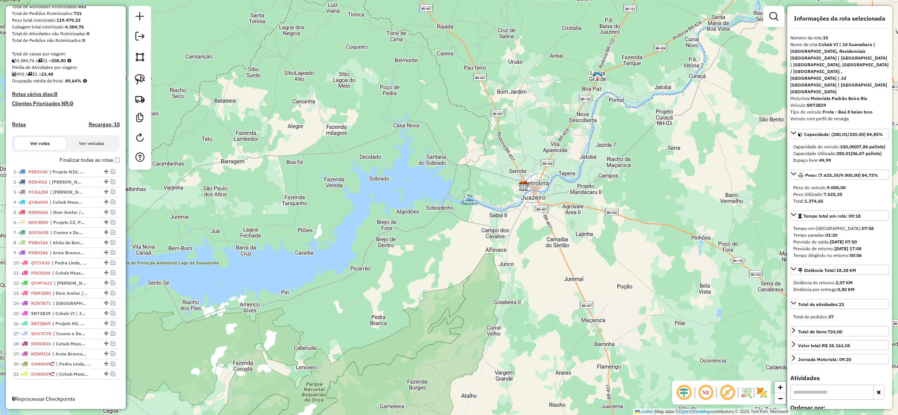
drag, startPoint x: 442, startPoint y: 204, endPoint x: 406, endPoint y: 214, distance: 37.3
click at [406, 214] on div "Janela de atendimento Grade de atendimento Capacidade Transportadoras Veículos …" at bounding box center [449, 207] width 898 height 415
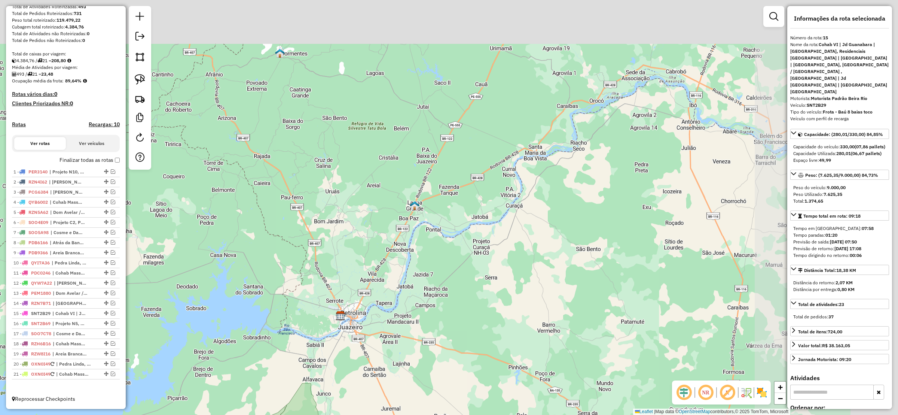
drag, startPoint x: 348, startPoint y: 246, endPoint x: 237, endPoint y: 347, distance: 150.7
click at [237, 347] on div "Janela de atendimento Grade de atendimento Capacidade Transportadoras Veículos …" at bounding box center [449, 207] width 898 height 415
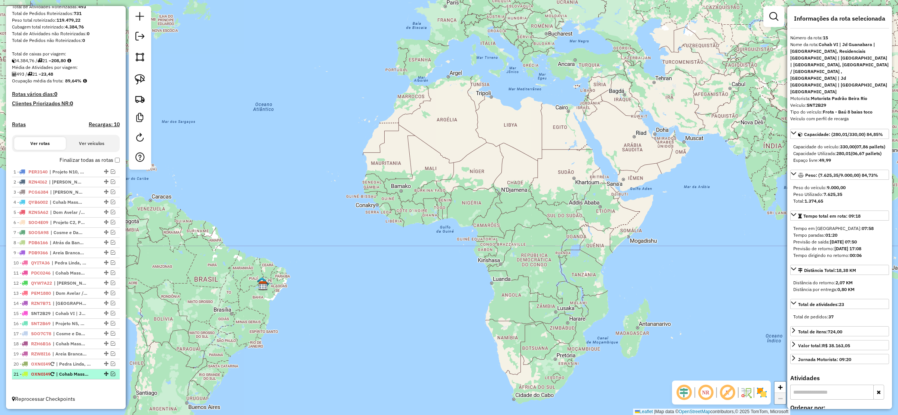
click at [113, 373] on em at bounding box center [113, 373] width 4 height 4
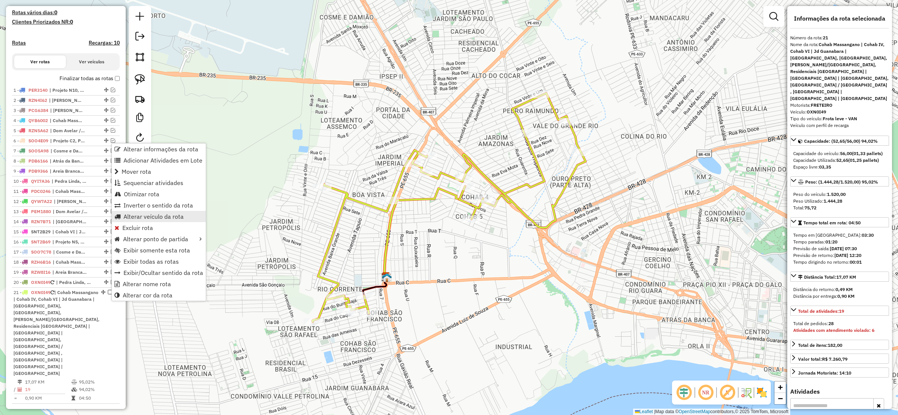
click at [156, 217] on span "Alterar veículo da rota" at bounding box center [153, 216] width 60 height 6
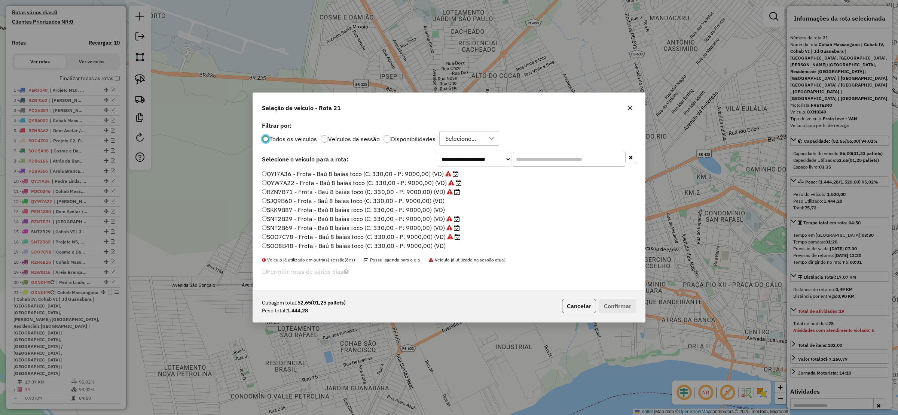
scroll to position [4, 2]
click at [391, 137] on label "Disponibilidades" at bounding box center [413, 139] width 45 height 6
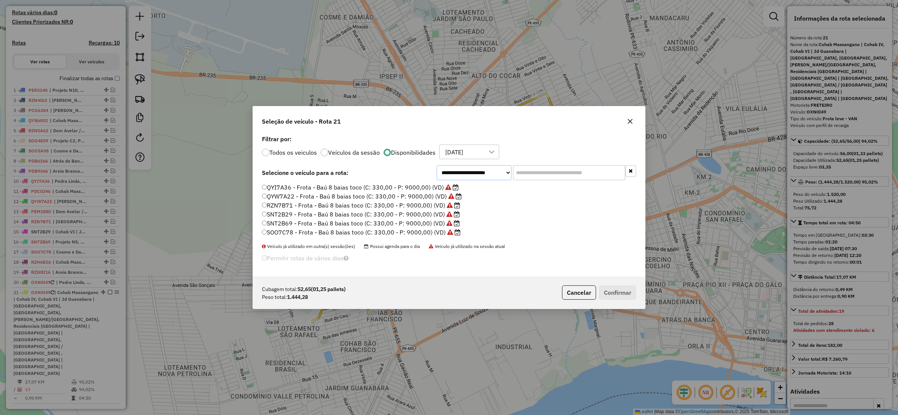
drag, startPoint x: 478, startPoint y: 171, endPoint x: 479, endPoint y: 174, distance: 3.9
click at [478, 171] on select "**********" at bounding box center [474, 172] width 75 height 15
click at [437, 165] on select "**********" at bounding box center [474, 172] width 75 height 15
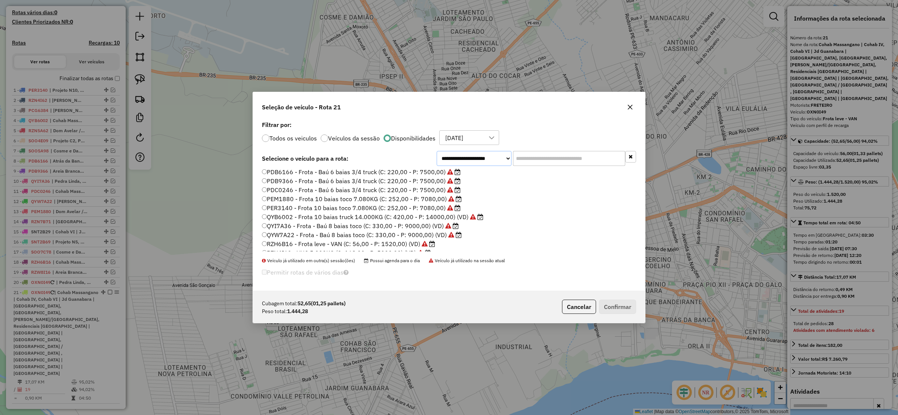
scroll to position [0, 0]
click at [489, 155] on select "**********" at bounding box center [474, 158] width 75 height 15
click at [437, 166] on select "**********" at bounding box center [474, 158] width 75 height 15
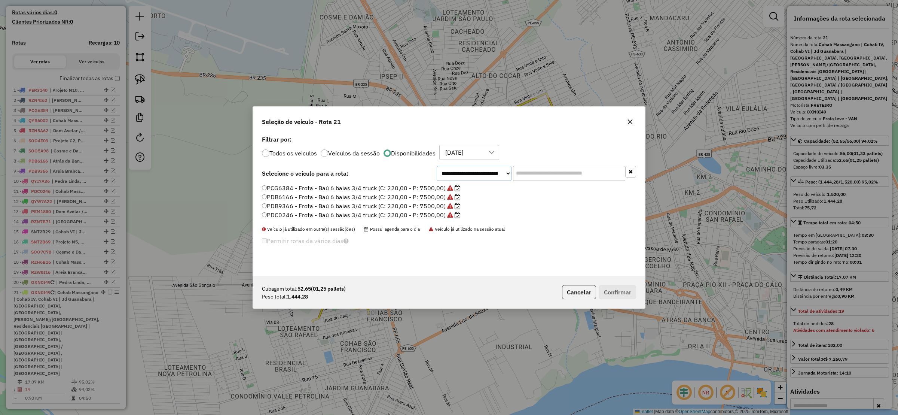
click at [486, 175] on select "**********" at bounding box center [474, 173] width 75 height 15
click at [437, 166] on select "**********" at bounding box center [474, 173] width 75 height 15
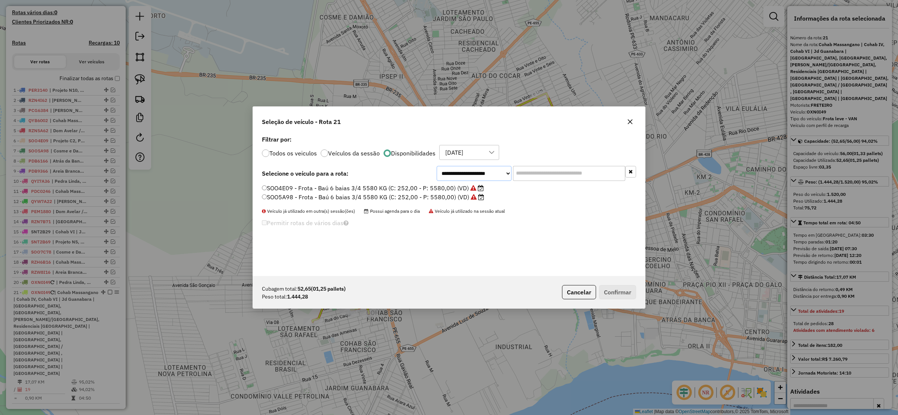
click at [490, 176] on select "**********" at bounding box center [474, 173] width 75 height 15
click at [437, 166] on select "**********" at bounding box center [474, 173] width 75 height 15
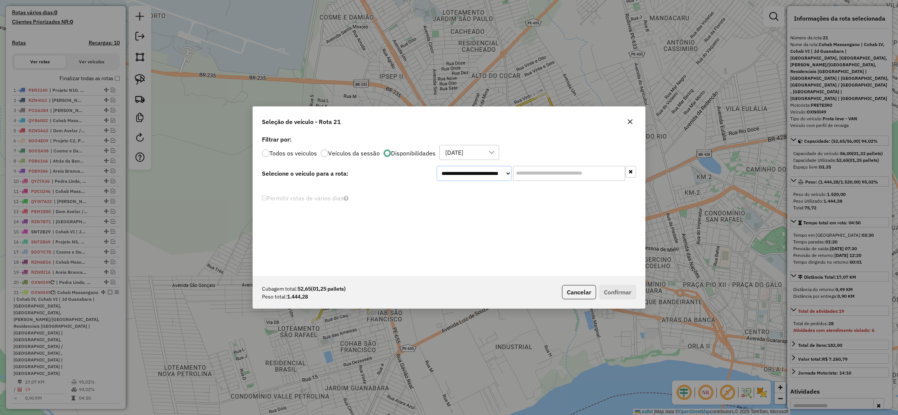
click at [481, 164] on div "**********" at bounding box center [449, 205] width 392 height 142
click at [437, 166] on select "**********" at bounding box center [474, 173] width 75 height 15
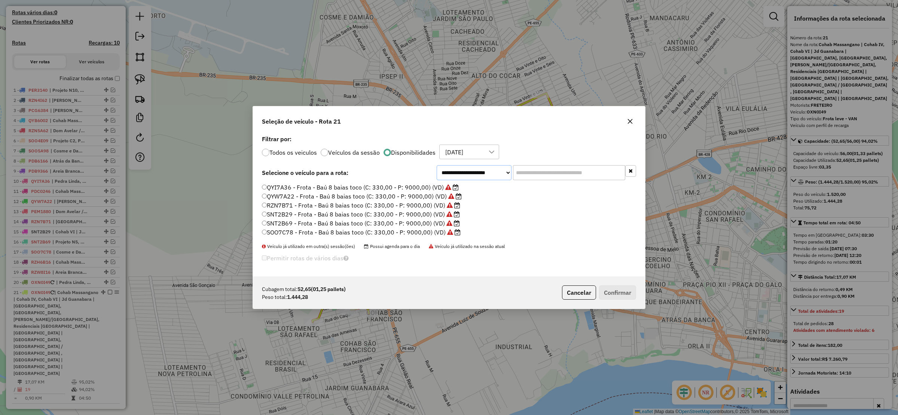
click at [480, 174] on select "**********" at bounding box center [474, 172] width 75 height 15
click at [437, 166] on select "**********" at bounding box center [474, 172] width 75 height 15
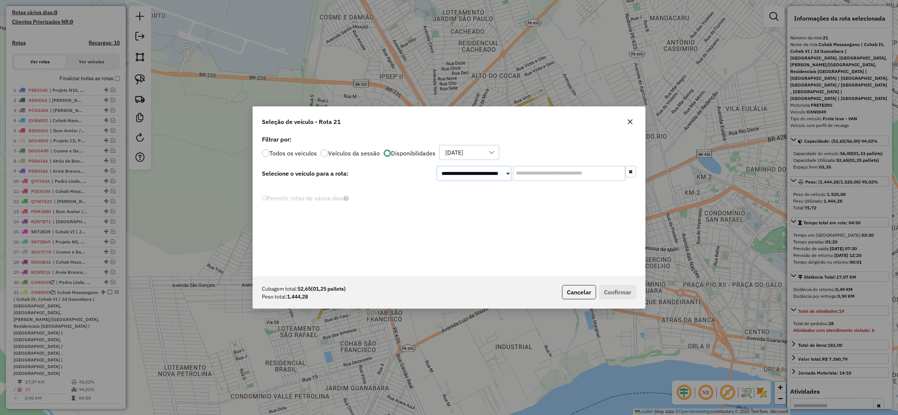
click at [483, 171] on select "**********" at bounding box center [474, 173] width 75 height 15
click at [437, 166] on select "**********" at bounding box center [474, 173] width 75 height 15
drag, startPoint x: 489, startPoint y: 173, endPoint x: 489, endPoint y: 178, distance: 4.5
click at [489, 172] on select "**********" at bounding box center [474, 173] width 75 height 15
click at [437, 166] on select "**********" at bounding box center [474, 173] width 75 height 15
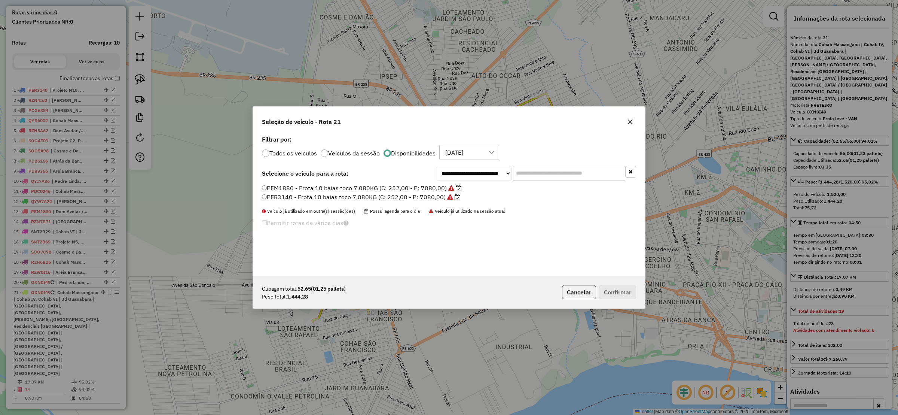
click at [489, 180] on div "**********" at bounding box center [536, 173] width 199 height 15
click at [491, 173] on select "**********" at bounding box center [474, 173] width 75 height 15
click at [437, 166] on select "**********" at bounding box center [474, 173] width 75 height 15
click at [470, 174] on select "**********" at bounding box center [474, 173] width 75 height 15
click at [437, 166] on select "**********" at bounding box center [474, 173] width 75 height 15
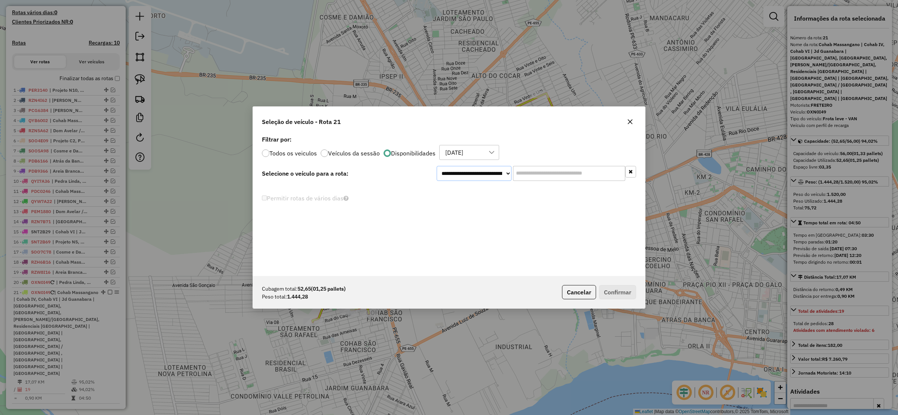
click at [482, 171] on select "**********" at bounding box center [474, 173] width 75 height 15
select select "********"
click at [437, 166] on select "**********" at bounding box center [474, 173] width 75 height 15
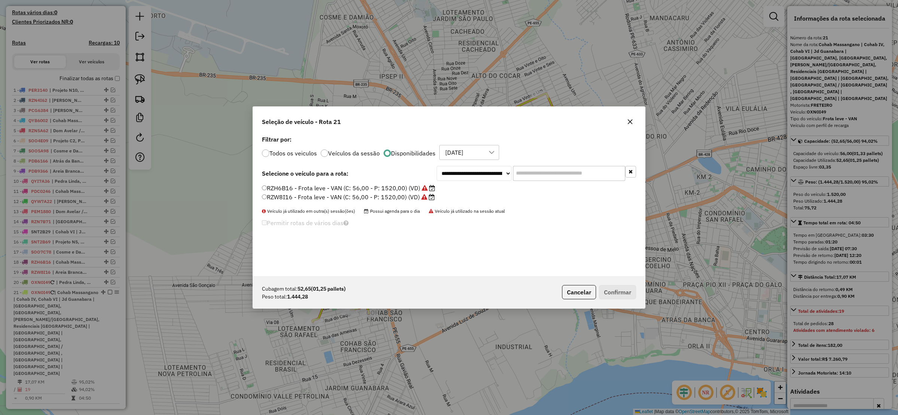
click at [631, 118] on button "button" at bounding box center [630, 122] width 12 height 12
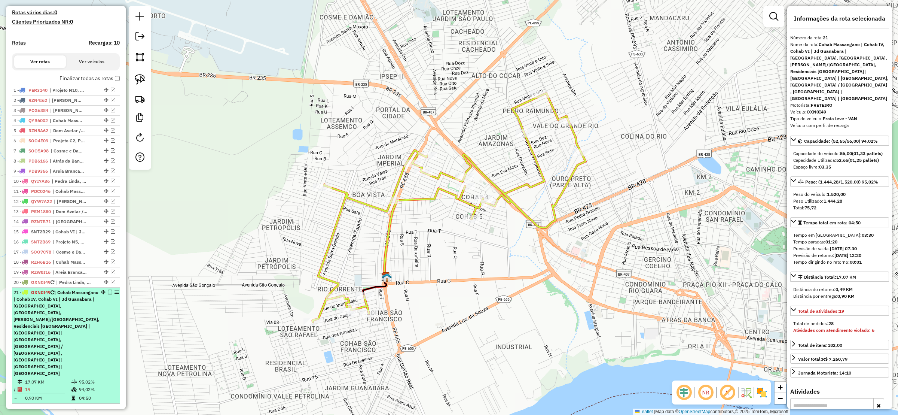
click at [108, 294] on em at bounding box center [110, 292] width 4 height 4
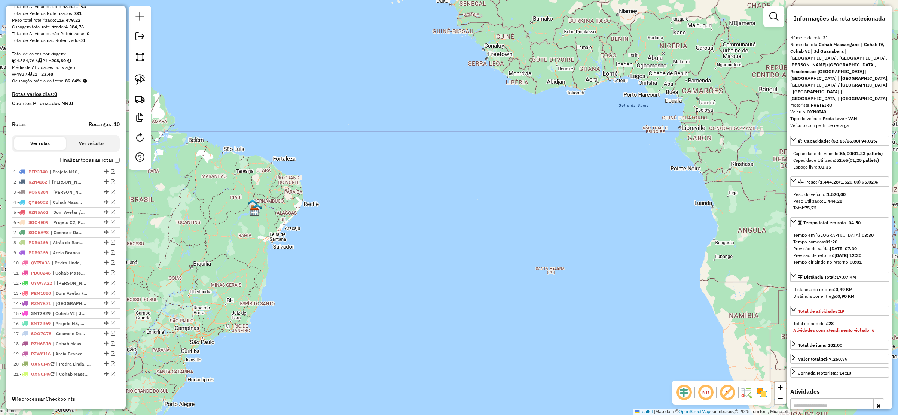
drag, startPoint x: 370, startPoint y: 146, endPoint x: 519, endPoint y: 132, distance: 149.5
click at [517, 133] on div "Janela de atendimento Grade de atendimento Capacidade Transportadoras Veículos …" at bounding box center [449, 207] width 898 height 415
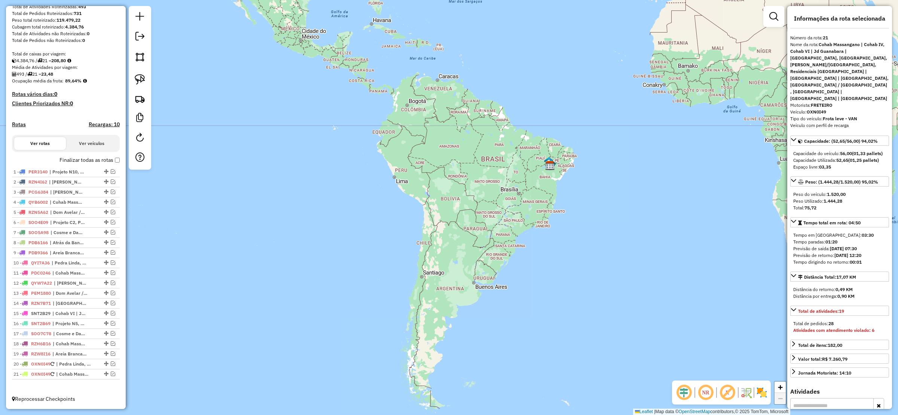
drag, startPoint x: 483, startPoint y: 192, endPoint x: 453, endPoint y: 188, distance: 29.8
click at [454, 190] on div "Janela de atendimento Grade de atendimento Capacidade Transportadoras Veículos …" at bounding box center [449, 207] width 898 height 415
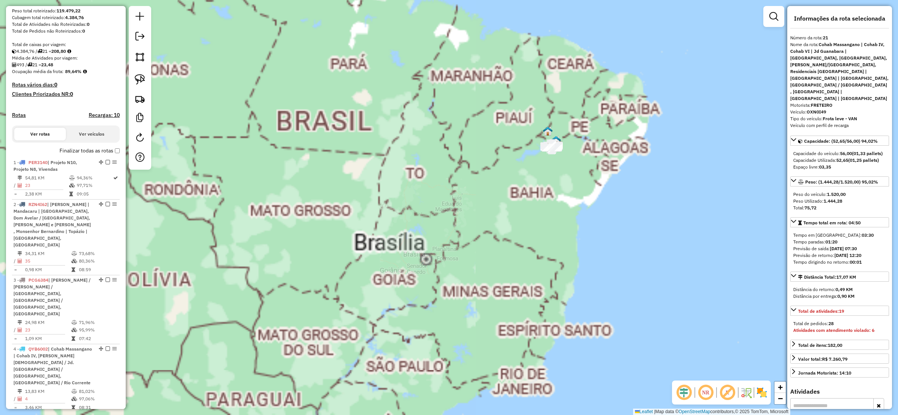
drag, startPoint x: 467, startPoint y: 172, endPoint x: 341, endPoint y: 204, distance: 129.8
click at [341, 204] on div "Janela de atendimento Grade de atendimento Capacidade Transportadoras Veículos …" at bounding box center [449, 207] width 898 height 415
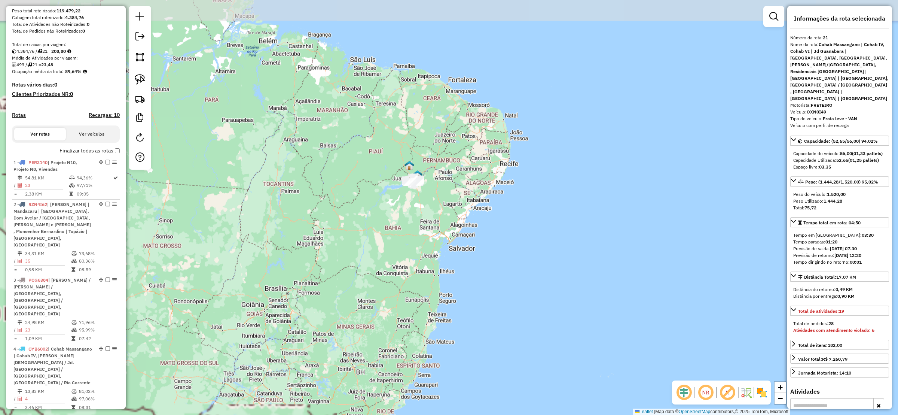
drag, startPoint x: 346, startPoint y: 200, endPoint x: 351, endPoint y: 201, distance: 5.4
click at [352, 202] on div "Janela de atendimento Grade de atendimento Capacidade Transportadoras Veículos …" at bounding box center [449, 207] width 898 height 415
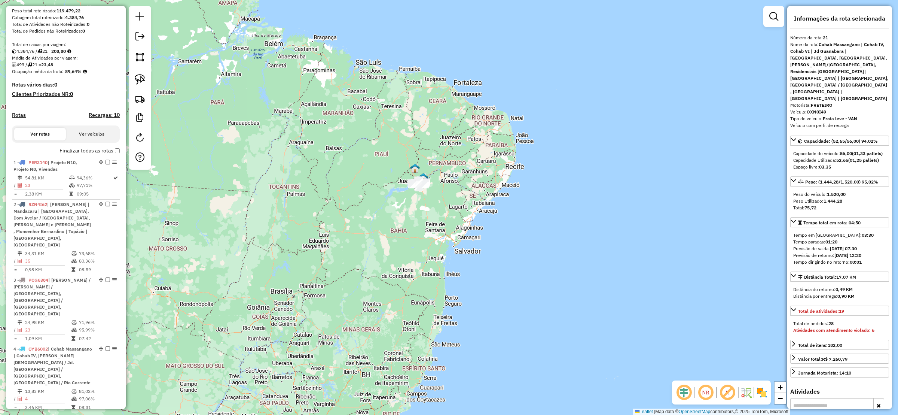
click at [146, 77] on link at bounding box center [140, 79] width 16 height 16
drag, startPoint x: 400, startPoint y: 145, endPoint x: 464, endPoint y: 224, distance: 101.3
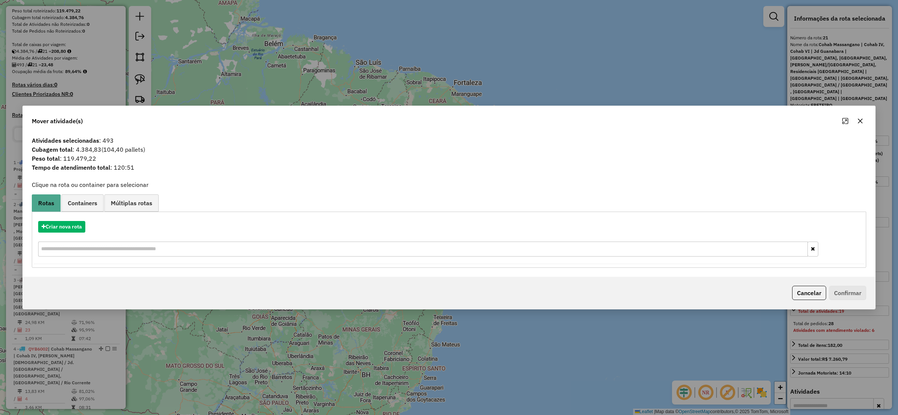
click at [855, 118] on button "button" at bounding box center [860, 121] width 12 height 12
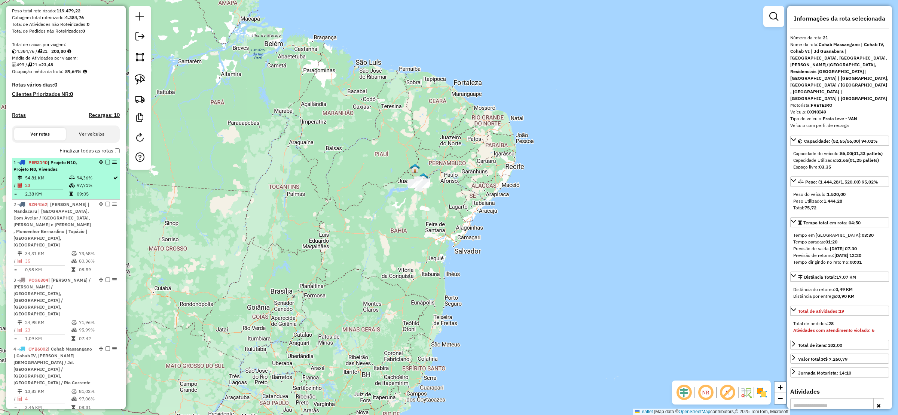
scroll to position [178, 0]
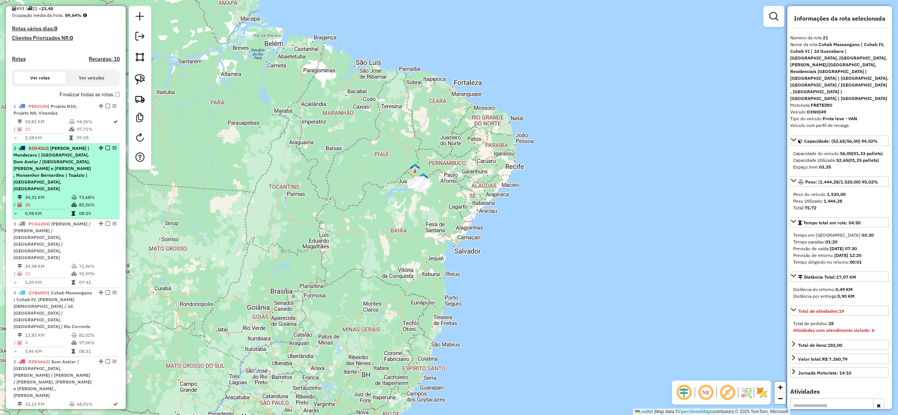
drag, startPoint x: 54, startPoint y: 187, endPoint x: 59, endPoint y: 186, distance: 4.9
click at [54, 193] on td "34,31 KM" at bounding box center [48, 196] width 46 height 7
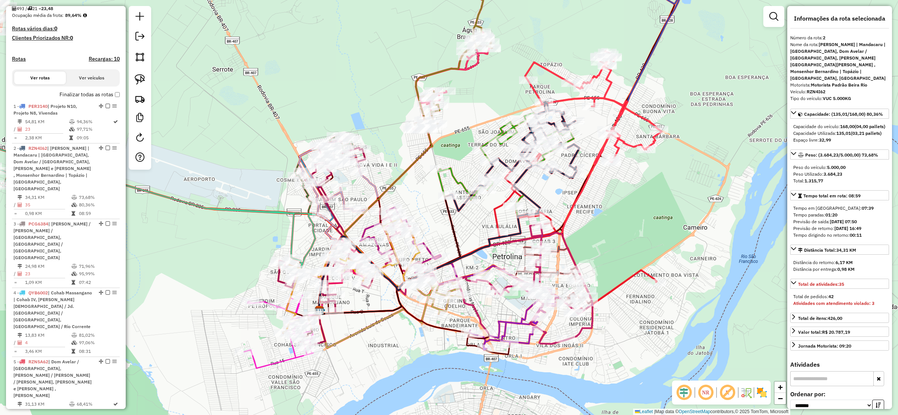
click at [111, 98] on label "Finalizar todas as rotas" at bounding box center [89, 95] width 60 height 8
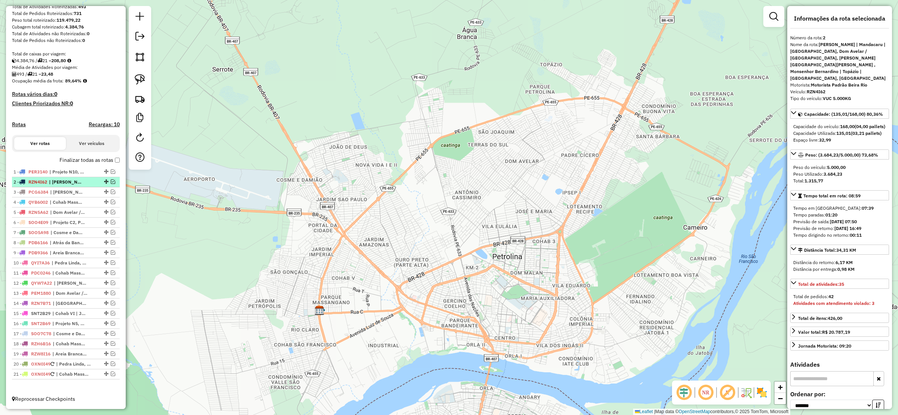
click at [111, 179] on em at bounding box center [113, 181] width 4 height 4
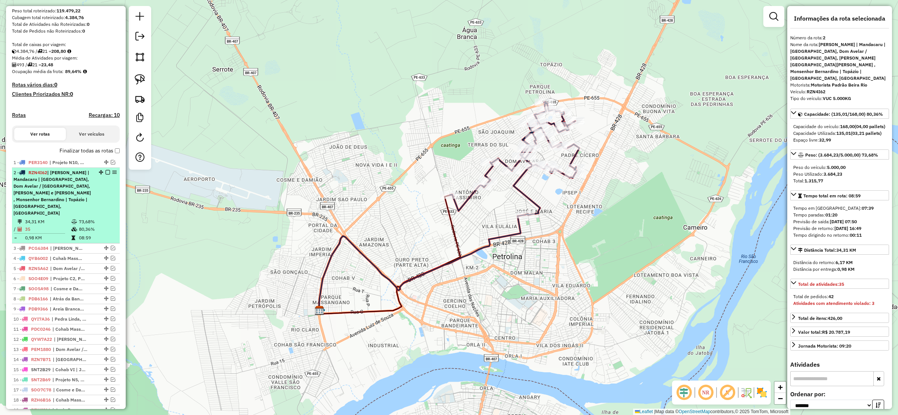
click at [85, 226] on table "34,31 KM 73,68% / 35 80,36% = 0,98 KM 08:59" at bounding box center [65, 230] width 105 height 24
click at [88, 225] on td "80,36%" at bounding box center [98, 228] width 38 height 7
click at [106, 174] on em at bounding box center [108, 172] width 4 height 4
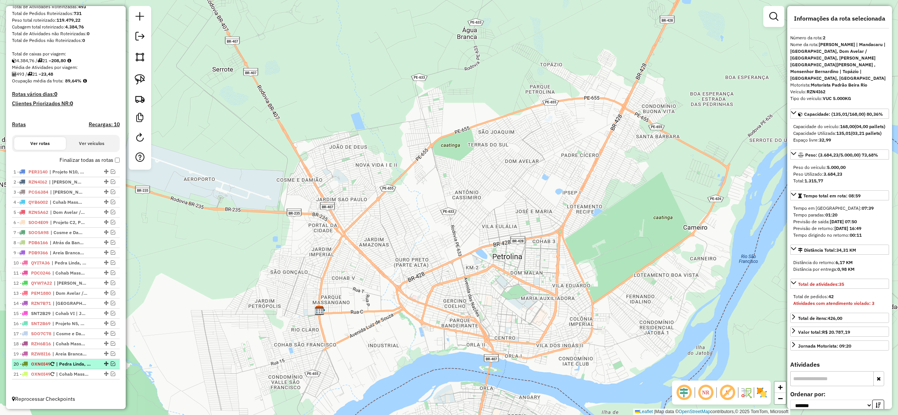
click at [111, 364] on em at bounding box center [113, 363] width 4 height 4
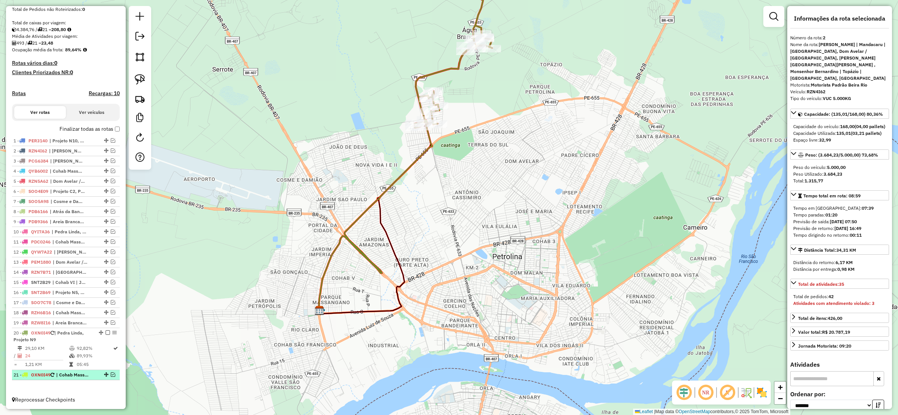
scroll to position [154, 0]
click at [111, 372] on em at bounding box center [113, 373] width 4 height 4
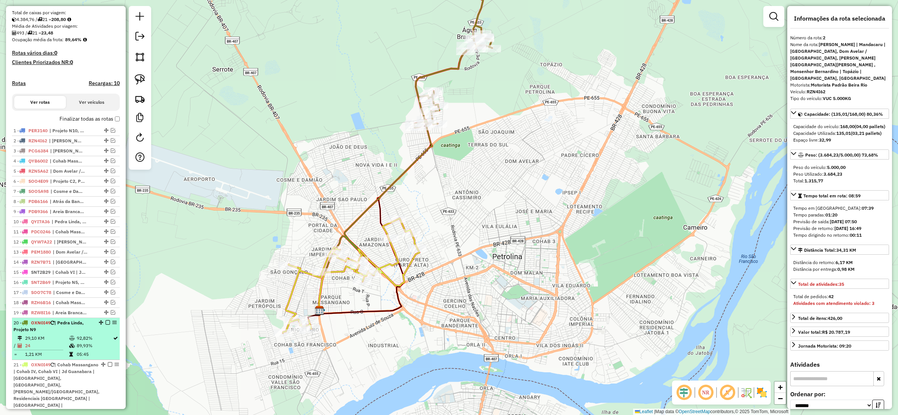
click at [84, 342] on td "92,82%" at bounding box center [94, 337] width 36 height 7
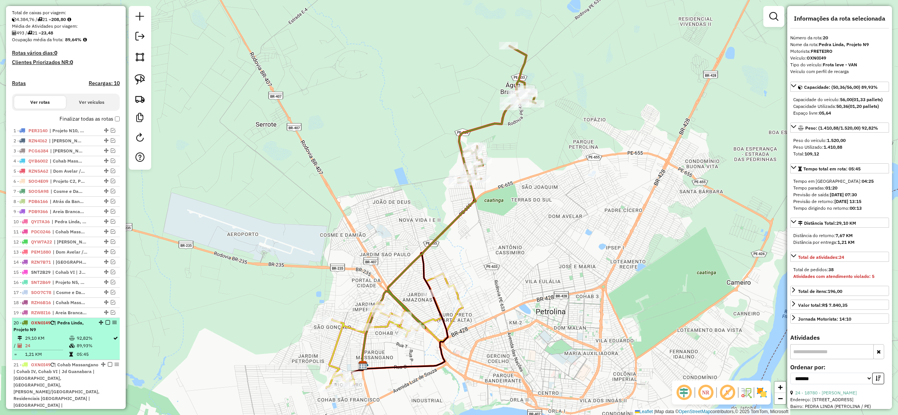
scroll to position [226, 0]
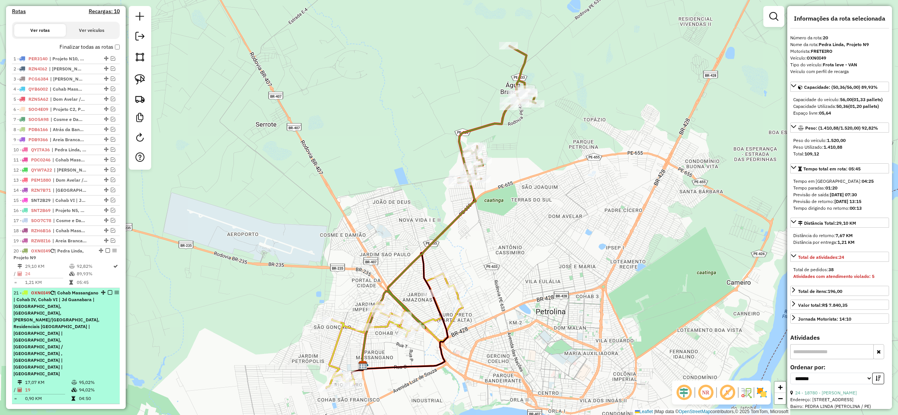
click at [81, 337] on span "| Cohab Massangano | Cohab IV, Cohab VI | Jd Guanabara | Colina do Rio, Ouro Pr…" at bounding box center [56, 333] width 86 height 86
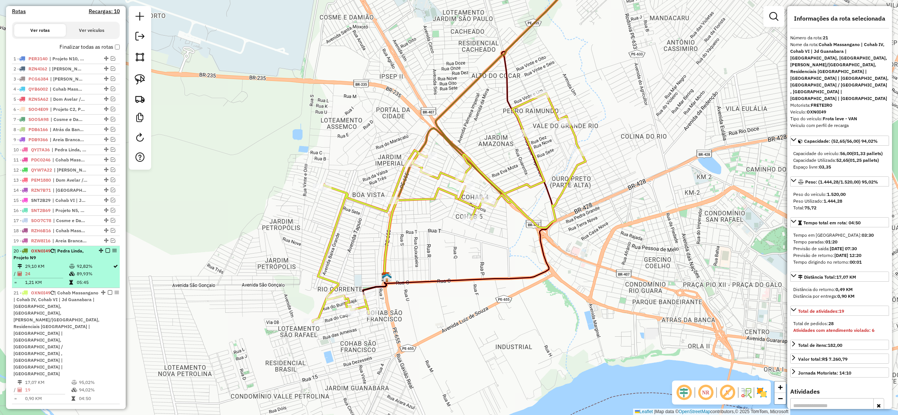
click at [106, 253] on em at bounding box center [108, 250] width 4 height 4
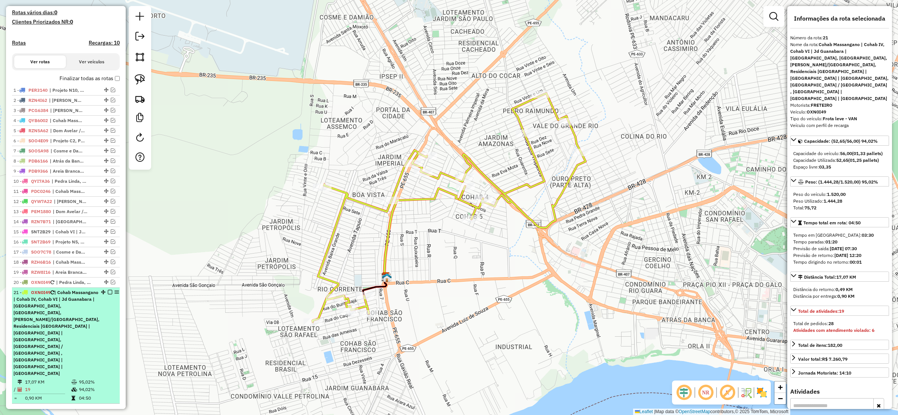
click at [108, 294] on em at bounding box center [110, 292] width 4 height 4
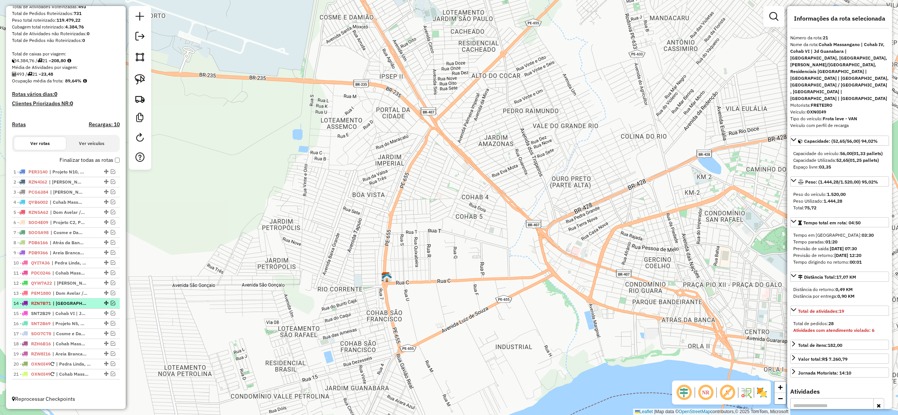
scroll to position [122, 0]
click at [111, 345] on em at bounding box center [113, 343] width 4 height 4
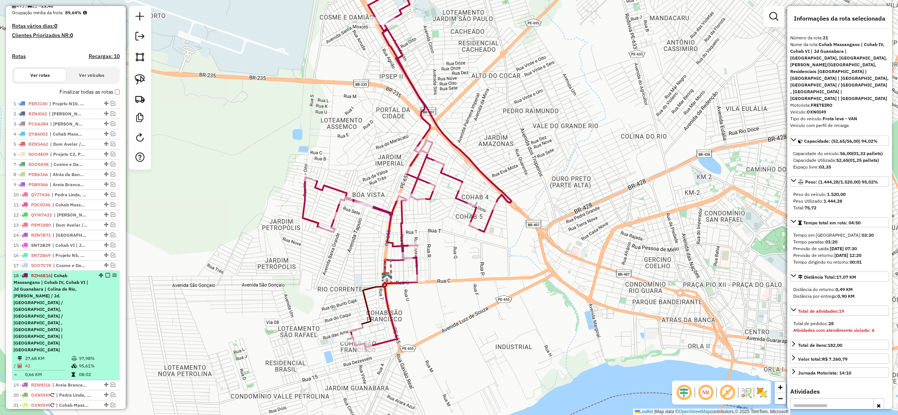
click at [98, 354] on table "27,68 KM 97,98% / 42 95,61% = 0,66 KM 08:02" at bounding box center [65, 366] width 105 height 24
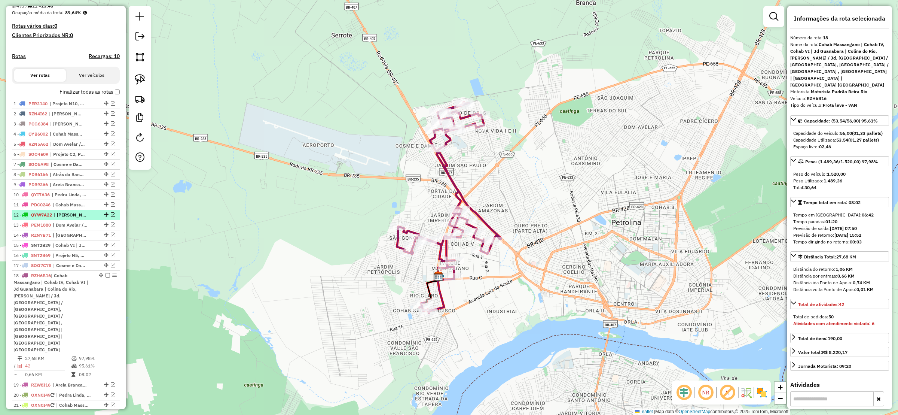
click at [106, 277] on em at bounding box center [108, 275] width 4 height 4
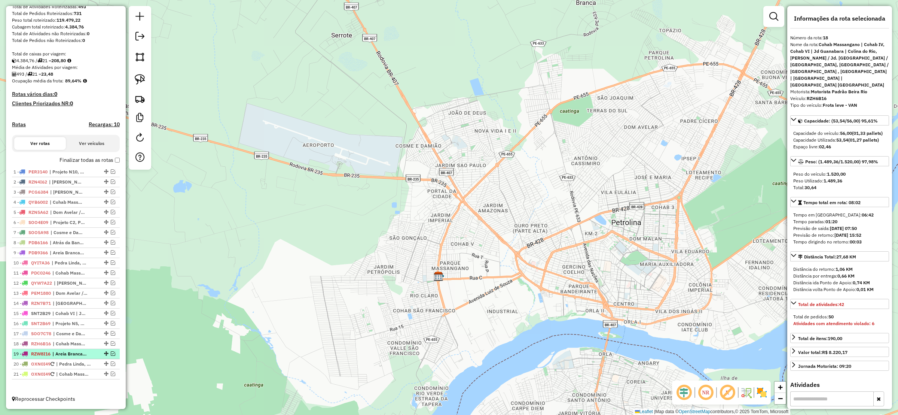
click at [111, 354] on em at bounding box center [113, 353] width 4 height 4
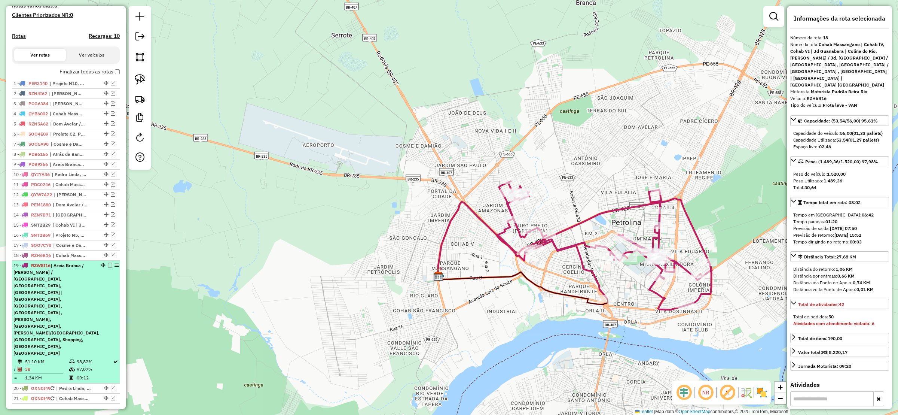
click at [85, 365] on td "97,07%" at bounding box center [94, 368] width 36 height 7
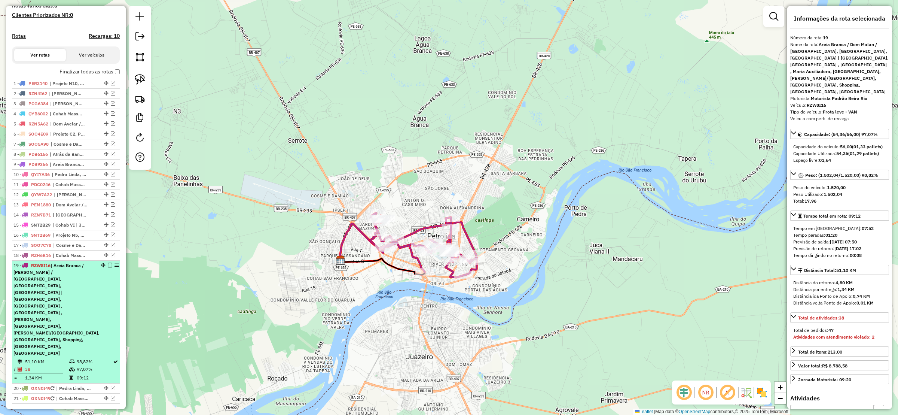
click at [108, 267] on div at bounding box center [110, 265] width 18 height 4
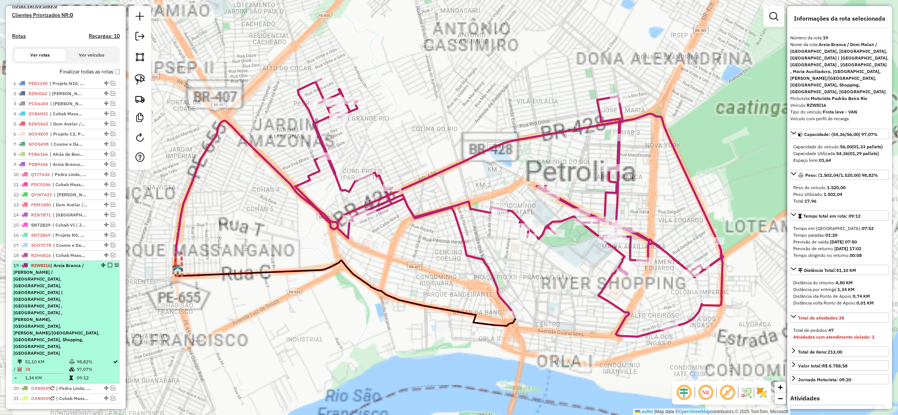
click at [108, 267] on em at bounding box center [110, 265] width 4 height 4
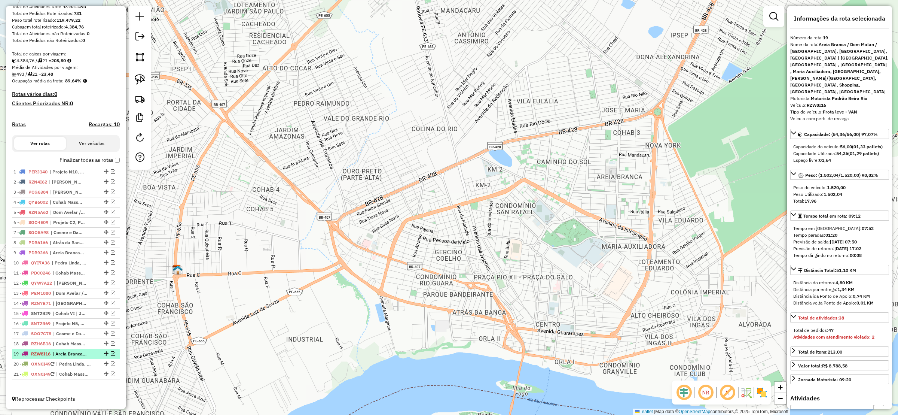
scroll to position [122, 0]
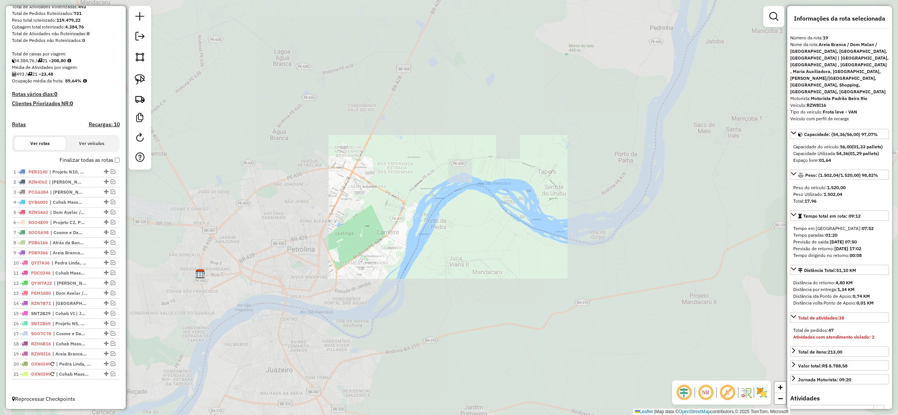
drag, startPoint x: 302, startPoint y: 241, endPoint x: 362, endPoint y: 245, distance: 60.0
click at [307, 243] on div "Janela de atendimento Grade de atendimento Capacidade Transportadoras Veículos …" at bounding box center [449, 207] width 898 height 415
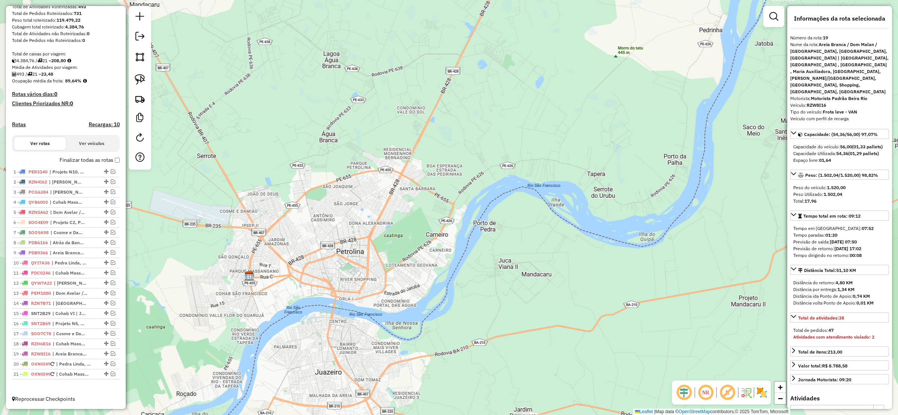
drag, startPoint x: 370, startPoint y: 247, endPoint x: 391, endPoint y: 251, distance: 20.5
click at [389, 251] on div "Janela de atendimento Grade de atendimento Capacidade Transportadoras Veículos …" at bounding box center [449, 207] width 898 height 415
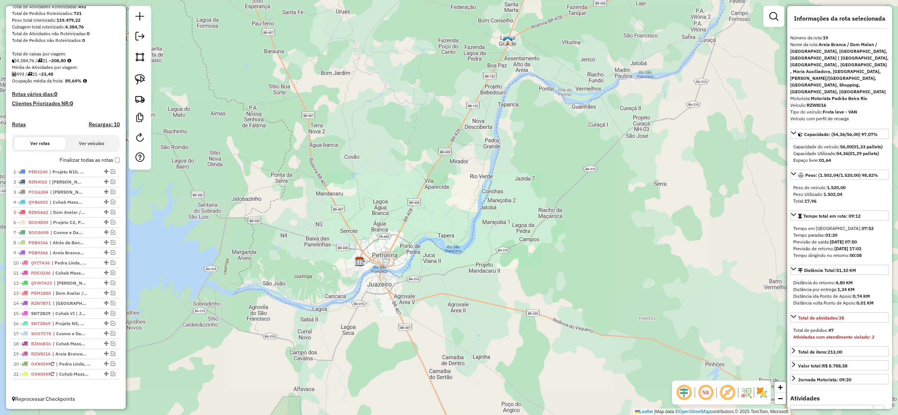
click at [437, 270] on div "Janela de atendimento Grade de atendimento Capacidade Transportadoras Veículos …" at bounding box center [449, 207] width 898 height 415
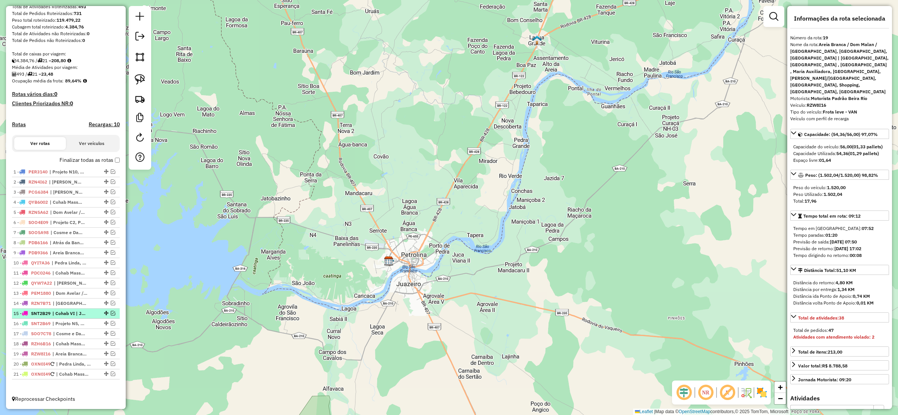
click at [111, 312] on em at bounding box center [113, 313] width 4 height 4
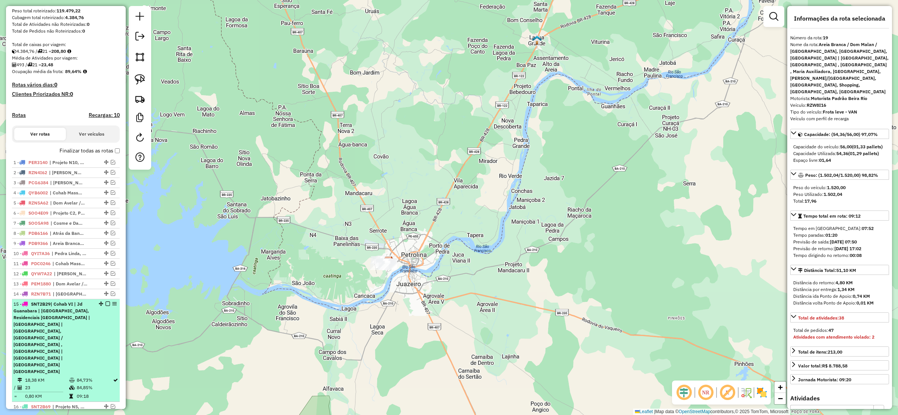
scroll to position [181, 0]
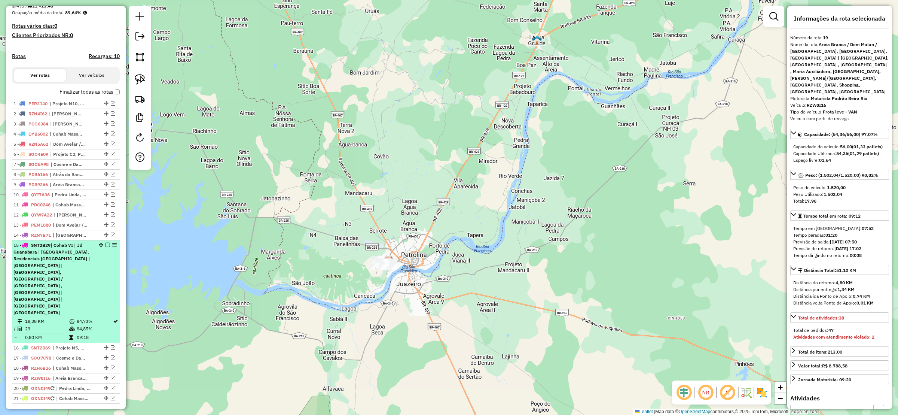
click at [107, 250] on div "15 - SNT2B29 | Cohab VI | Jd Guanabara | Colina do Rio, Residenciais Brasil | N…" at bounding box center [65, 279] width 105 height 74
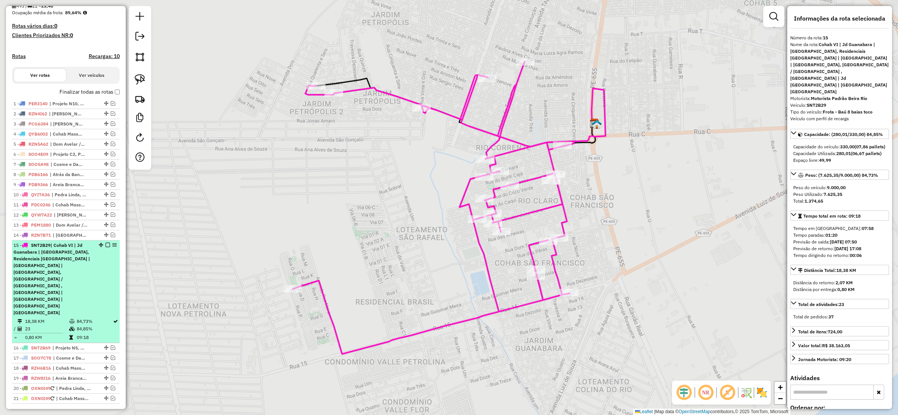
click at [107, 247] on em at bounding box center [108, 244] width 4 height 4
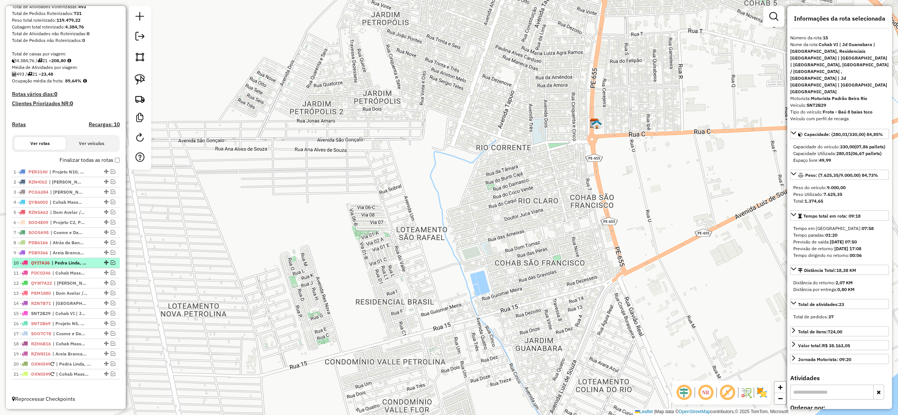
scroll to position [122, 0]
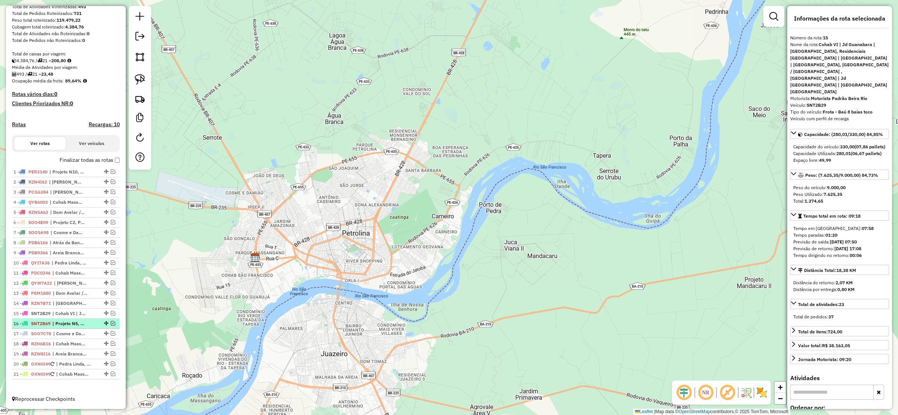
click at [111, 321] on em at bounding box center [113, 323] width 4 height 4
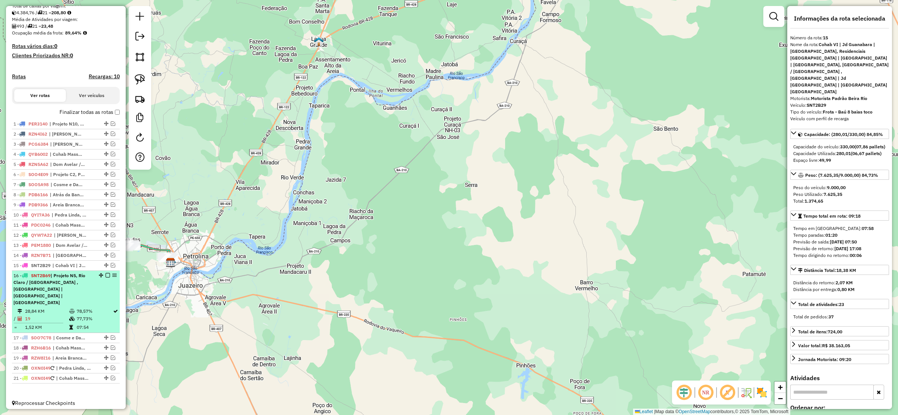
click at [106, 277] on em at bounding box center [108, 275] width 4 height 4
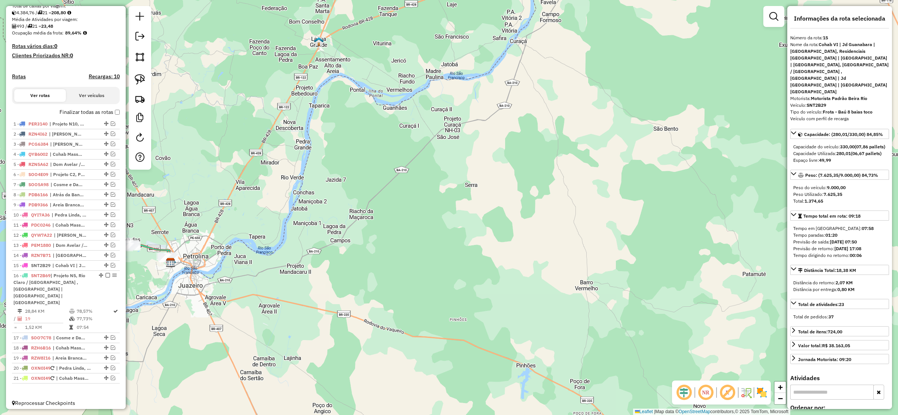
scroll to position [122, 0]
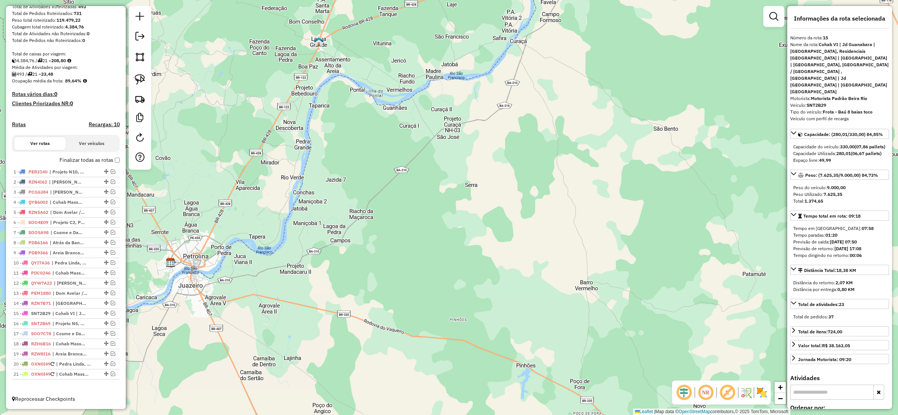
drag, startPoint x: 259, startPoint y: 273, endPoint x: 277, endPoint y: 273, distance: 18.7
click at [277, 273] on div "Janela de atendimento Grade de atendimento Capacidade Transportadoras Veículos …" at bounding box center [449, 207] width 898 height 415
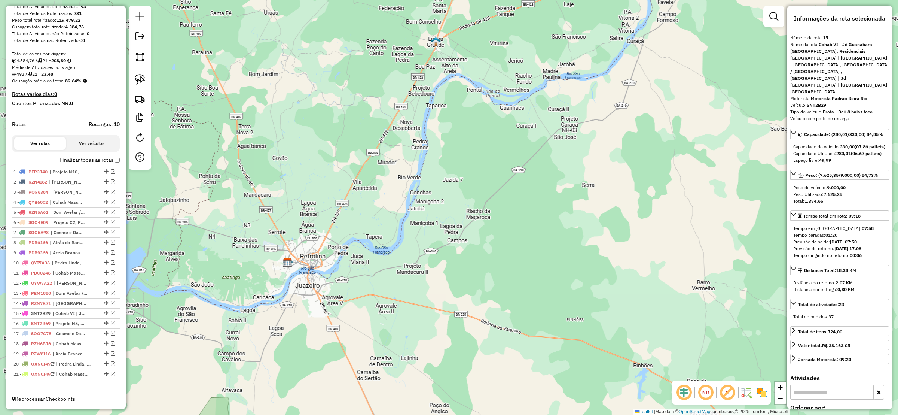
drag, startPoint x: 278, startPoint y: 273, endPoint x: 296, endPoint y: 268, distance: 17.9
click at [296, 271] on div "Janela de atendimento Grade de atendimento Capacidade Transportadoras Veículos …" at bounding box center [449, 207] width 898 height 415
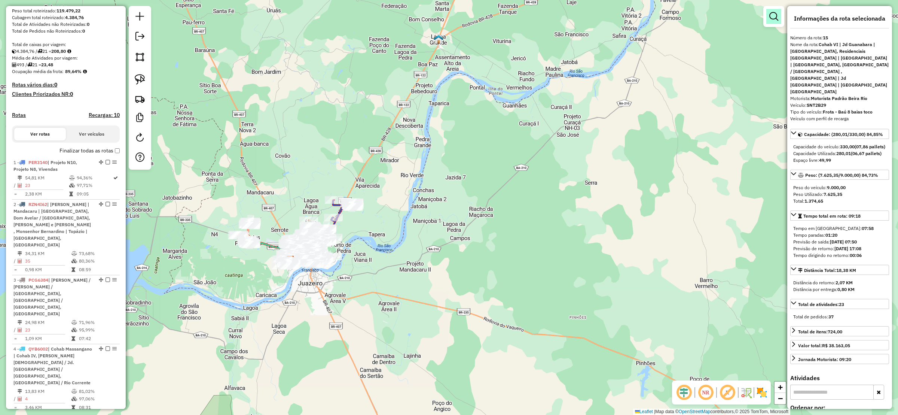
click at [770, 16] on em at bounding box center [773, 16] width 9 height 9
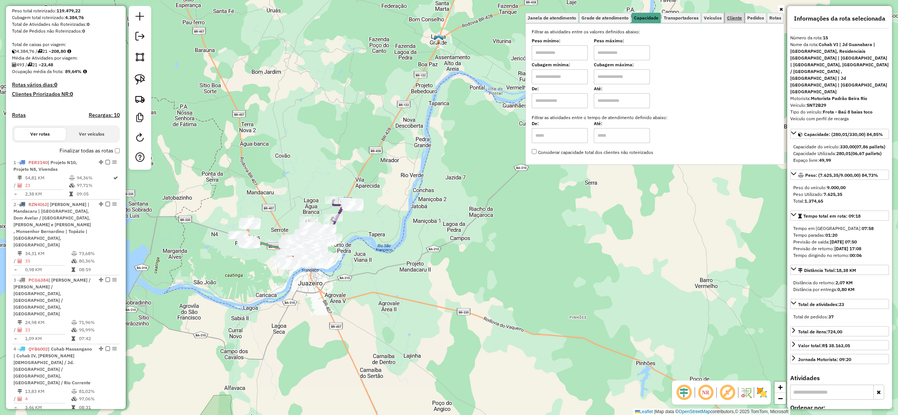
click at [734, 19] on span "Cliente" at bounding box center [734, 18] width 15 height 4
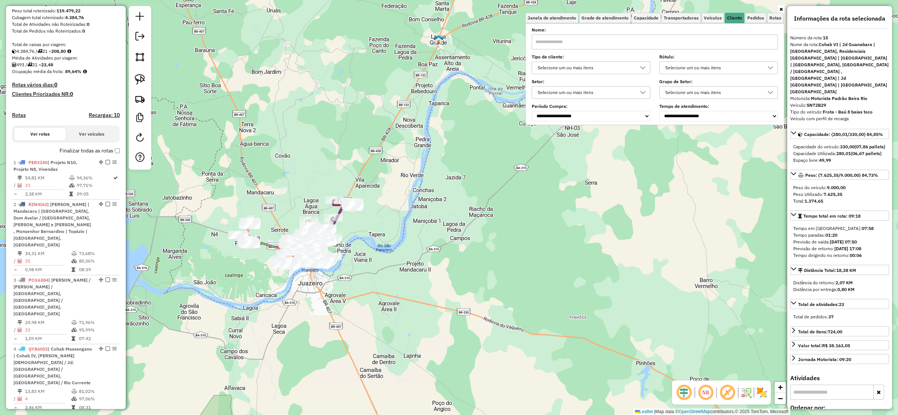
click at [558, 66] on div "Selecione um ou mais itens" at bounding box center [585, 68] width 101 height 12
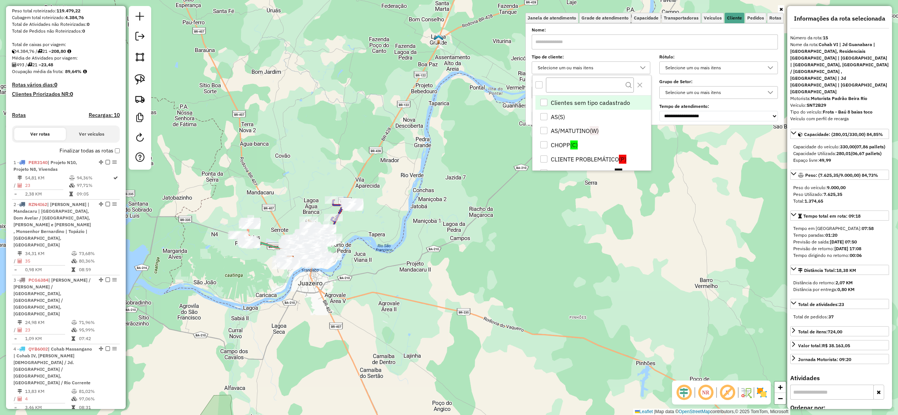
scroll to position [4, 26]
click at [549, 144] on li "CHOPP (C)" at bounding box center [593, 145] width 116 height 14
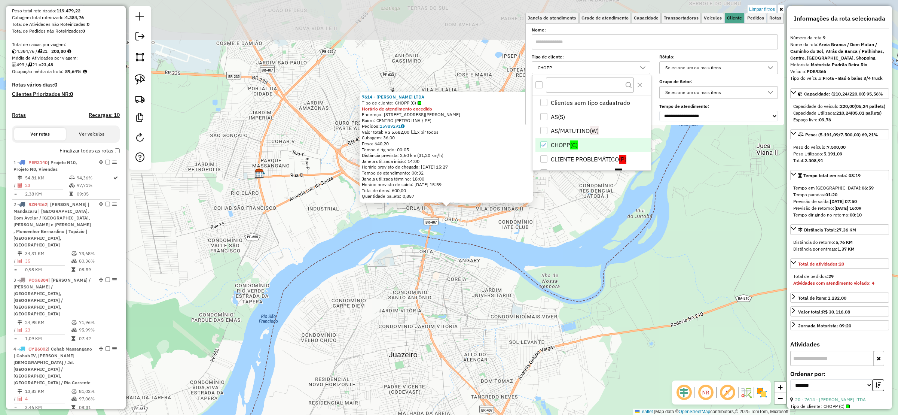
scroll to position [684, 0]
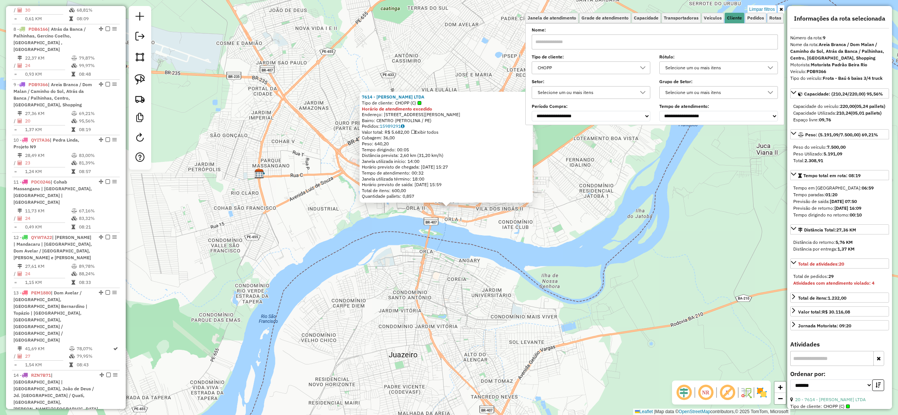
click at [451, 257] on div "7614 - JOLVINO TORRES LTDA Tipo de cliente: CHOPP (C) Horário de atendimento ex…" at bounding box center [449, 207] width 898 height 415
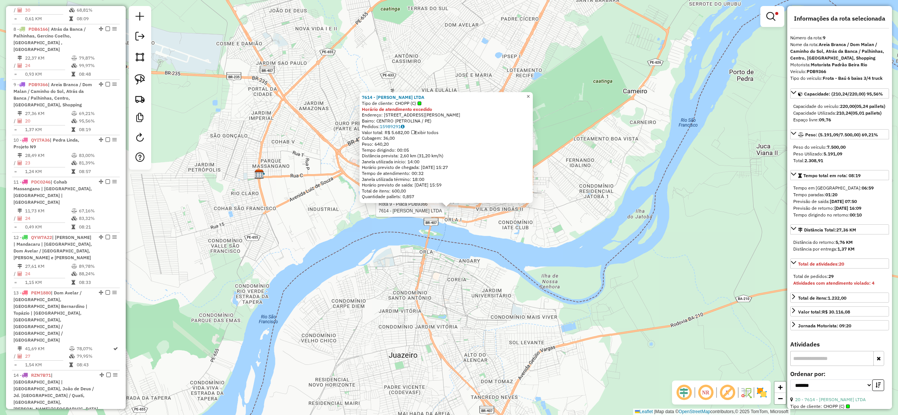
click at [530, 95] on span "×" at bounding box center [527, 96] width 3 height 6
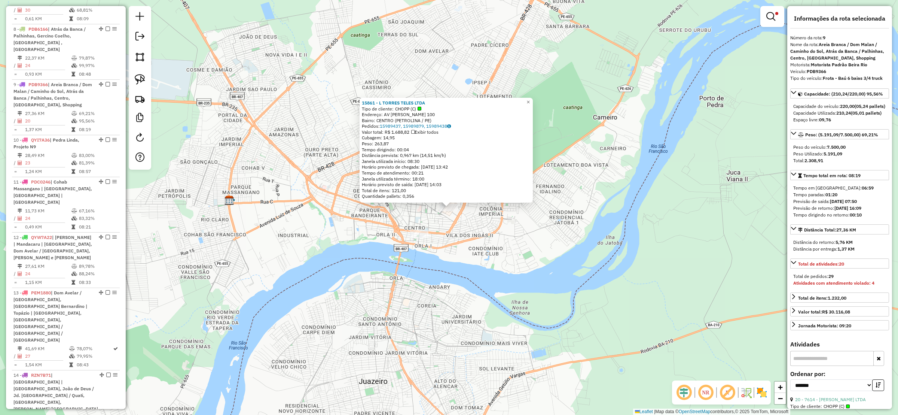
click at [416, 240] on div "15861 - L TORRES TELES LTDA Tipo de cliente: CHOPP (C) Endereço: AV ANGELO SAMP…" at bounding box center [449, 207] width 898 height 415
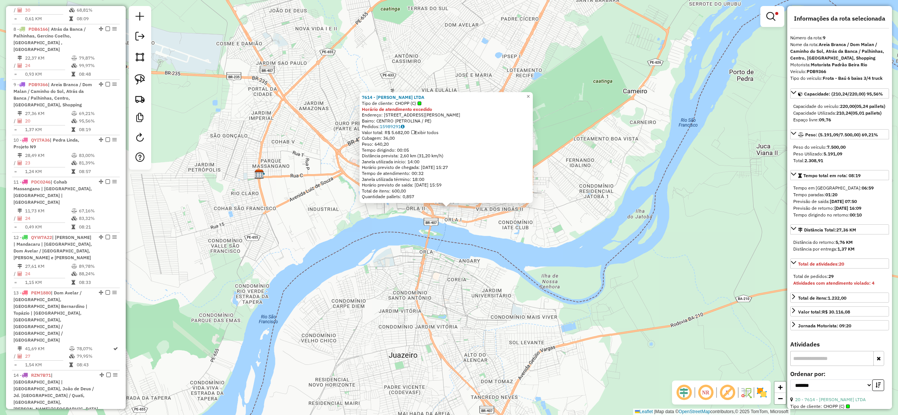
click at [523, 219] on div "7614 - JOLVINO TORRES LTDA Tipo de cliente: CHOPP (C) Horário de atendimento ex…" at bounding box center [449, 207] width 898 height 415
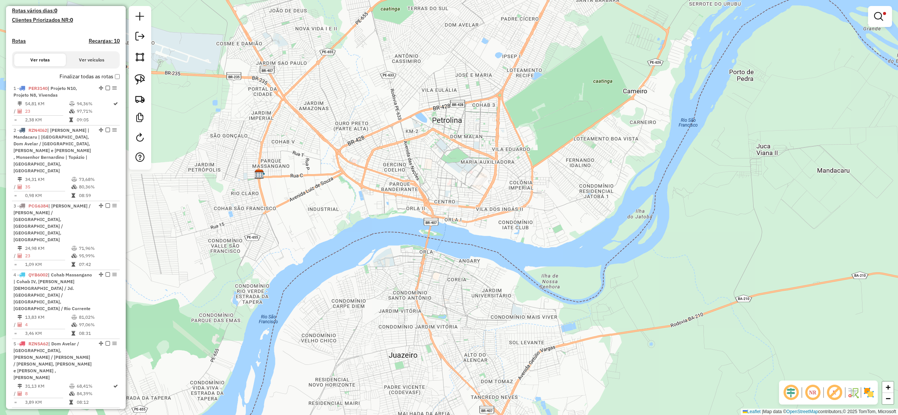
scroll to position [122, 0]
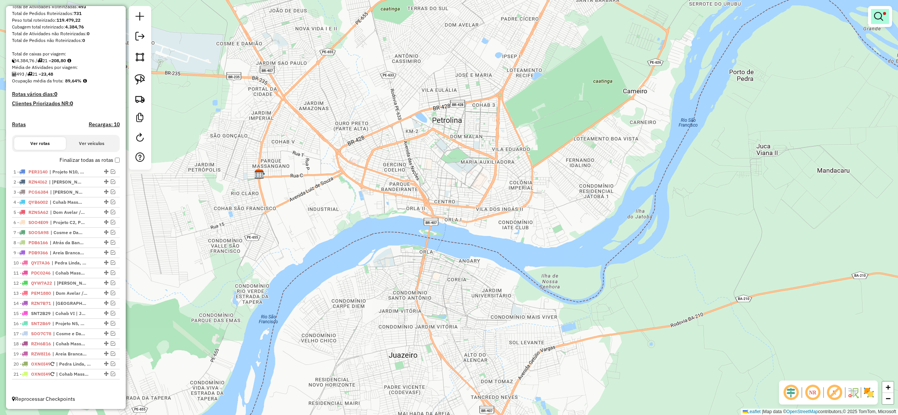
click at [886, 18] on link at bounding box center [880, 16] width 18 height 15
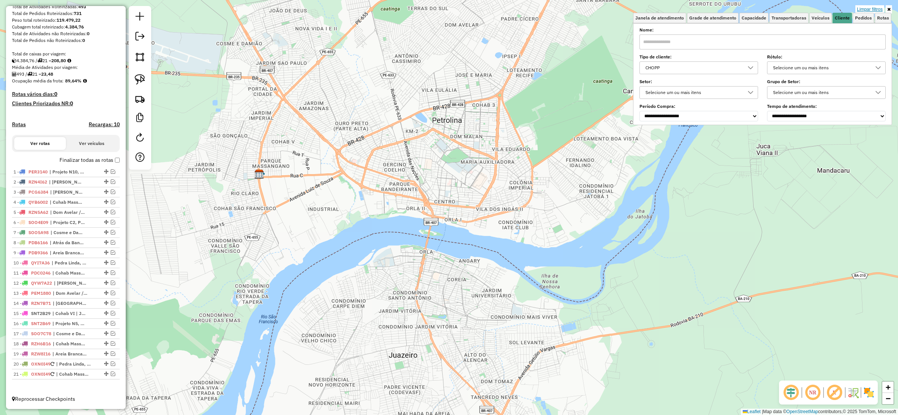
click at [870, 9] on link "Limpar filtros" at bounding box center [869, 9] width 29 height 8
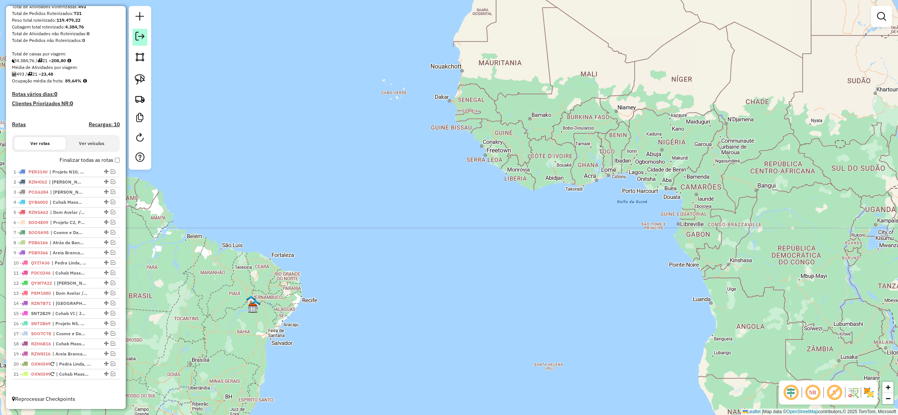
click at [140, 35] on em at bounding box center [139, 36] width 9 height 9
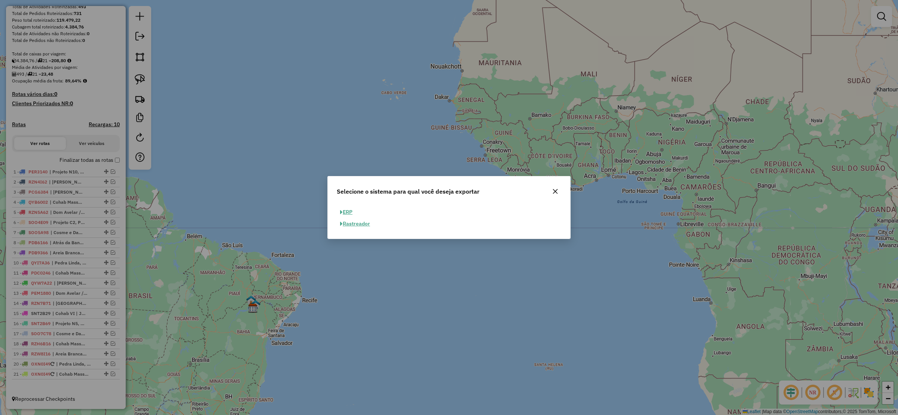
click at [350, 213] on button "ERP" at bounding box center [346, 212] width 19 height 12
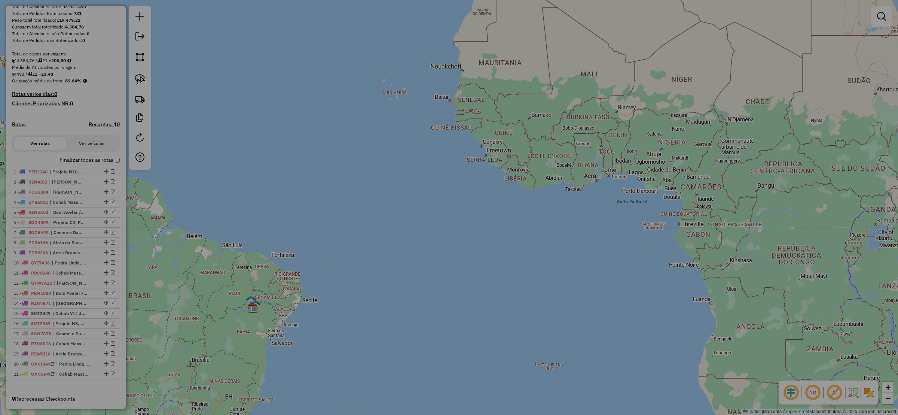
select select "**"
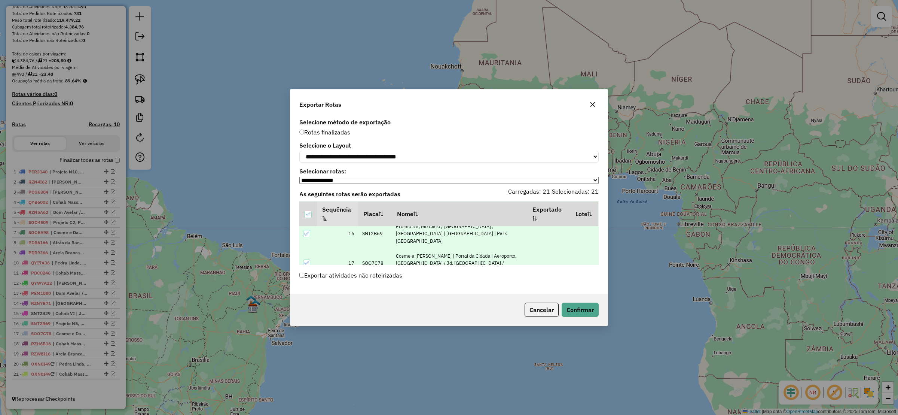
scroll to position [492, 0]
click at [575, 312] on button "Confirmar" at bounding box center [580, 309] width 37 height 14
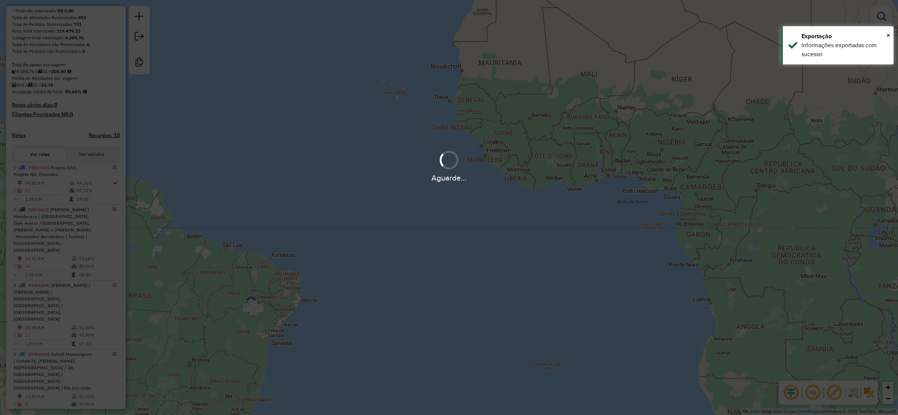
scroll to position [143, 0]
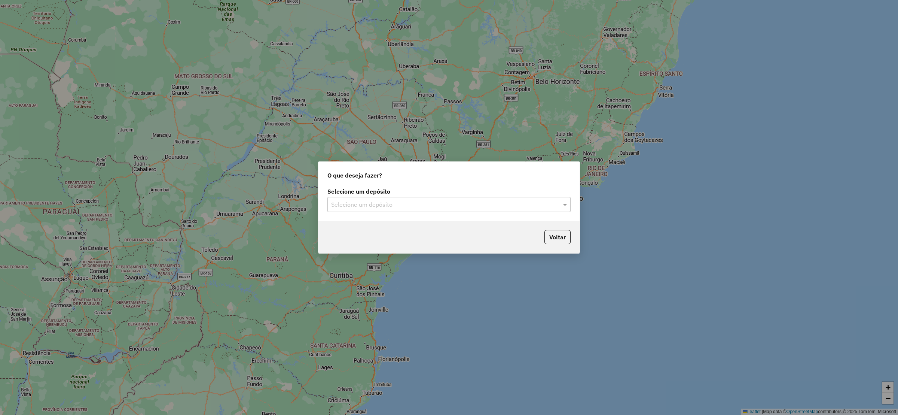
click at [378, 207] on input "text" at bounding box center [441, 204] width 221 height 9
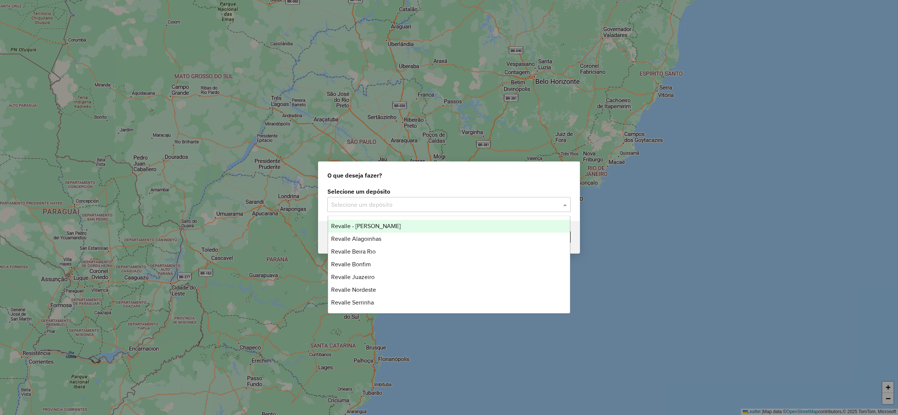
click at [375, 223] on span "Revalle - [PERSON_NAME]" at bounding box center [366, 226] width 70 height 6
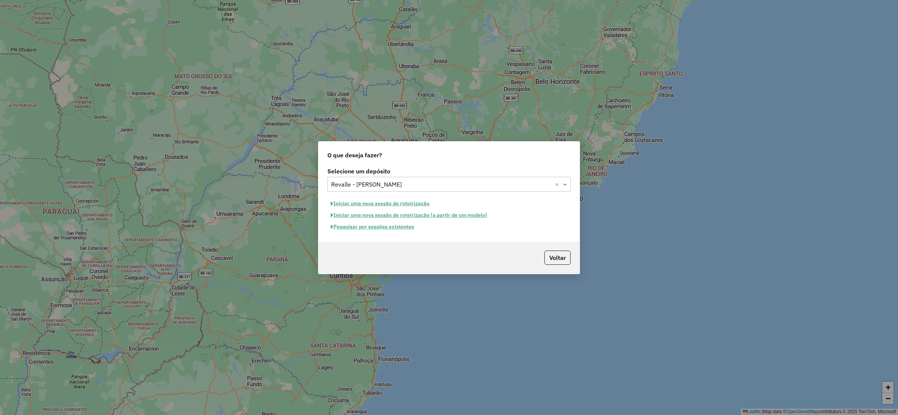
click at [374, 199] on button "Iniciar uma nova sessão de roteirização" at bounding box center [380, 204] width 106 height 12
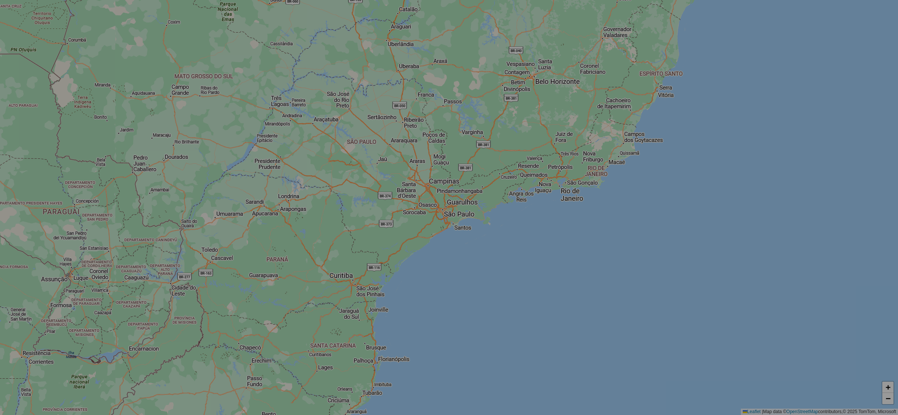
select select "*"
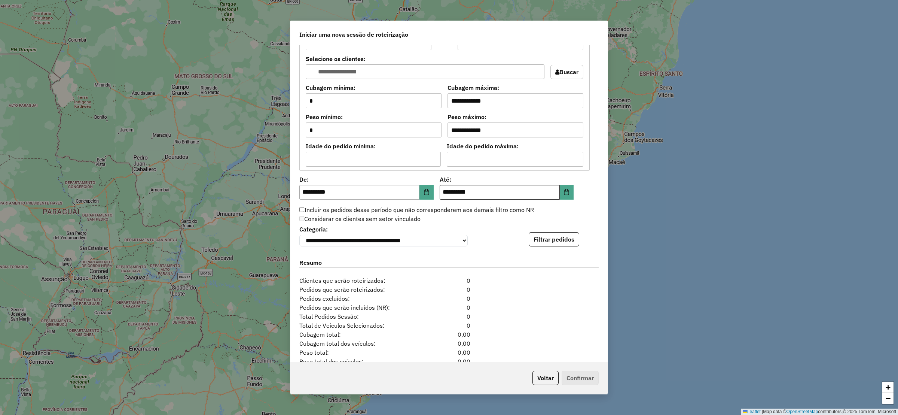
scroll to position [636, 0]
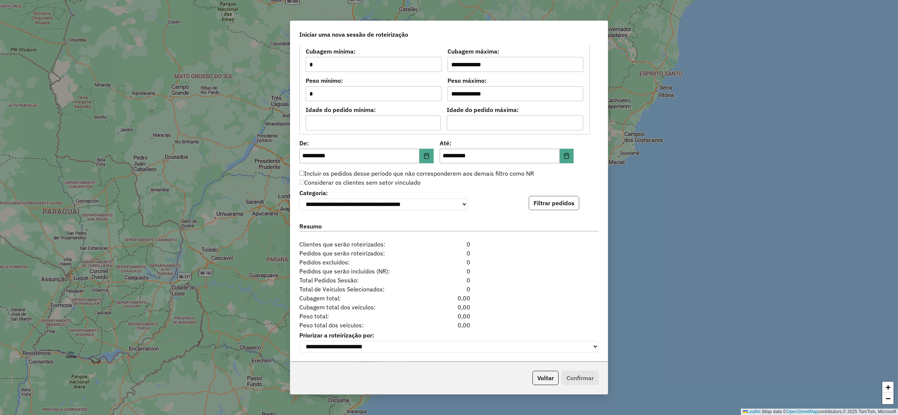
click at [551, 205] on button "Filtrar pedidos" at bounding box center [554, 203] width 51 height 14
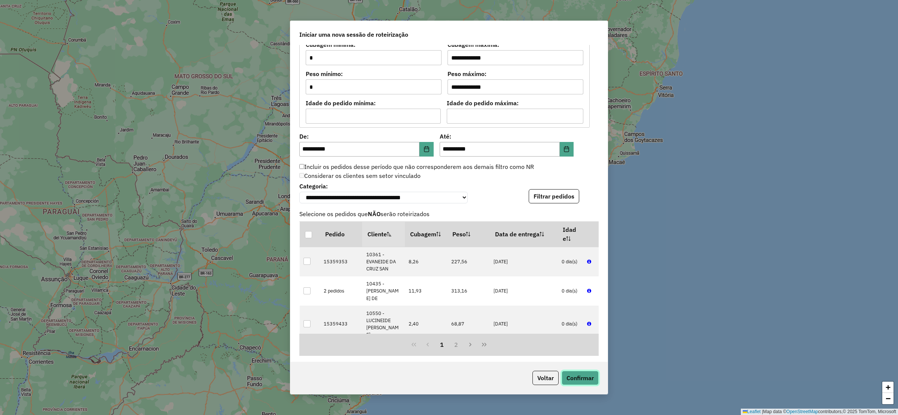
click at [571, 380] on button "Confirmar" at bounding box center [580, 377] width 37 height 14
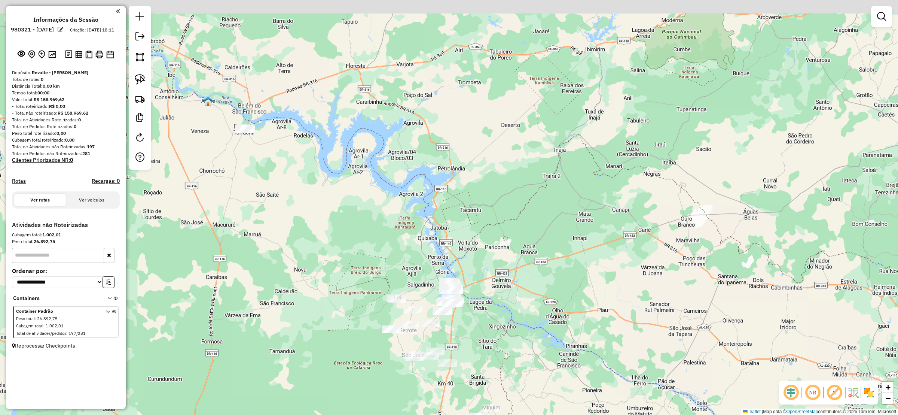
drag, startPoint x: 224, startPoint y: 221, endPoint x: 167, endPoint y: 160, distance: 83.4
click at [211, 234] on div "Janela de atendimento Grade de atendimento Capacidade Transportadoras Veículos …" at bounding box center [449, 207] width 898 height 415
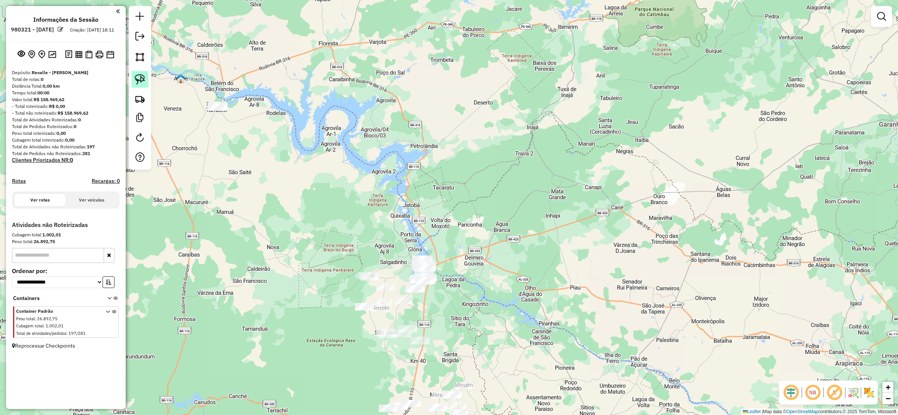
click at [141, 84] on img at bounding box center [140, 79] width 10 height 10
drag, startPoint x: 196, startPoint y: 83, endPoint x: 283, endPoint y: 109, distance: 90.6
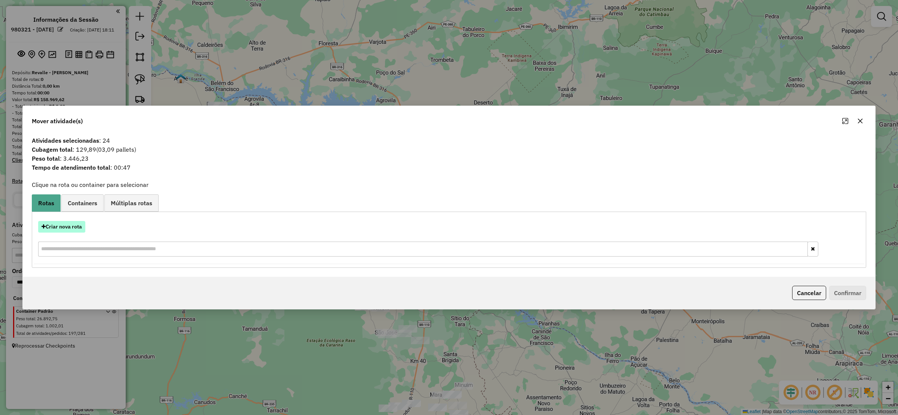
click at [60, 228] on button "Criar nova rota" at bounding box center [61, 227] width 47 height 12
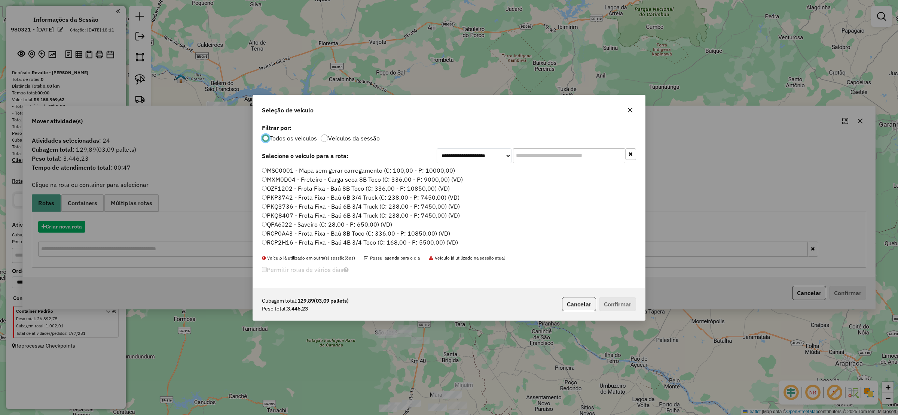
scroll to position [4, 2]
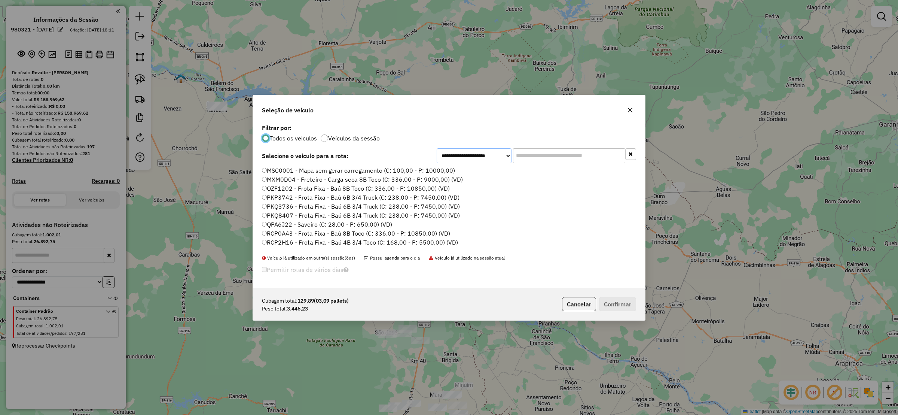
click at [459, 156] on select "**********" at bounding box center [474, 155] width 75 height 15
select select "*******"
click at [437, 159] on select "**********" at bounding box center [474, 155] width 75 height 15
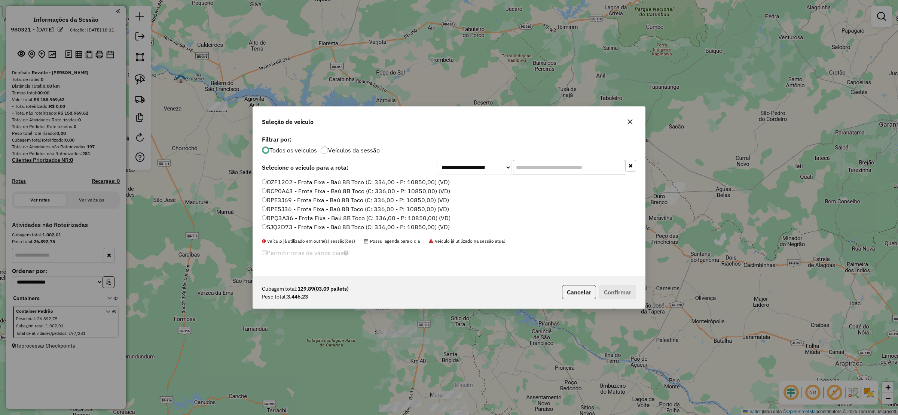
click at [269, 227] on label "SJQ2D73 - Frota Fixa - Baú 8B Toco (C: 336,00 - P: 10850,00) (VD)" at bounding box center [356, 226] width 188 height 9
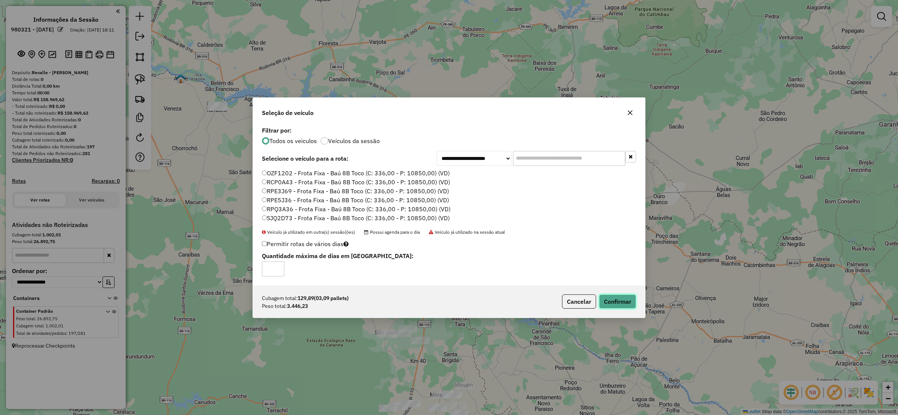
drag, startPoint x: 623, startPoint y: 301, endPoint x: 521, endPoint y: 9, distance: 308.8
click at [623, 301] on button "Confirmar" at bounding box center [617, 301] width 37 height 14
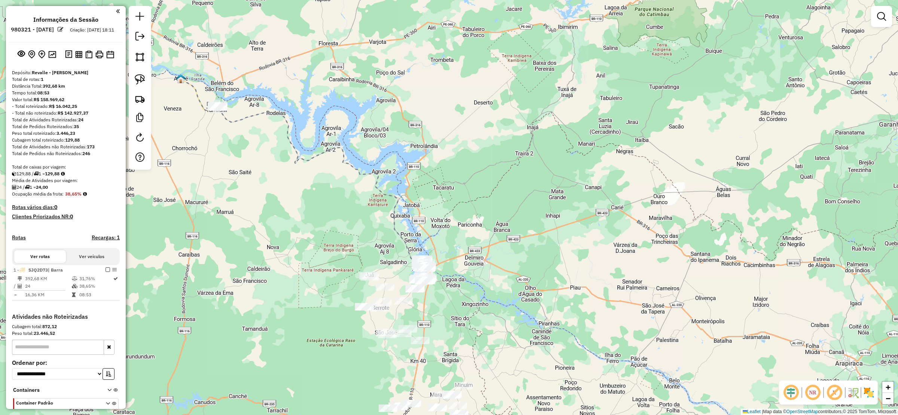
drag, startPoint x: 440, startPoint y: 299, endPoint x: 431, endPoint y: 193, distance: 105.9
click at [431, 193] on div "Janela de atendimento Grade de atendimento Capacidade Transportadoras Veículos …" at bounding box center [449, 207] width 898 height 415
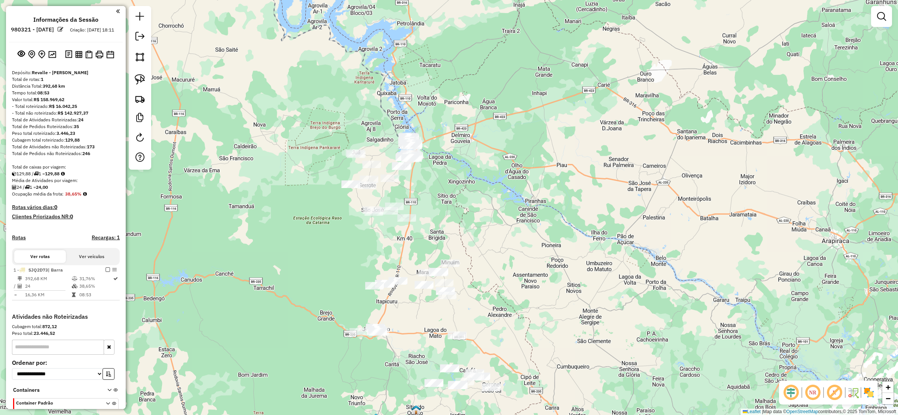
drag, startPoint x: 289, startPoint y: 184, endPoint x: 236, endPoint y: 79, distance: 117.6
click at [237, 80] on div "Janela de atendimento Grade de atendimento Capacidade Transportadoras Veículos …" at bounding box center [449, 207] width 898 height 415
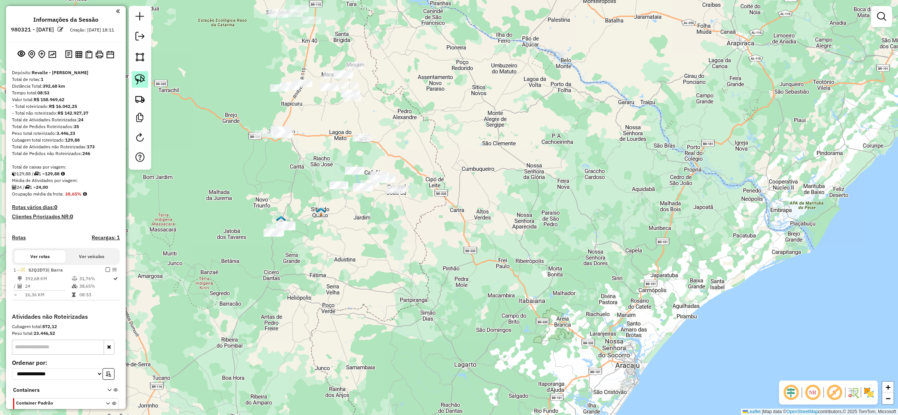
click at [139, 79] on img at bounding box center [140, 79] width 10 height 10
drag, startPoint x: 235, startPoint y: 227, endPoint x: 305, endPoint y: 277, distance: 85.8
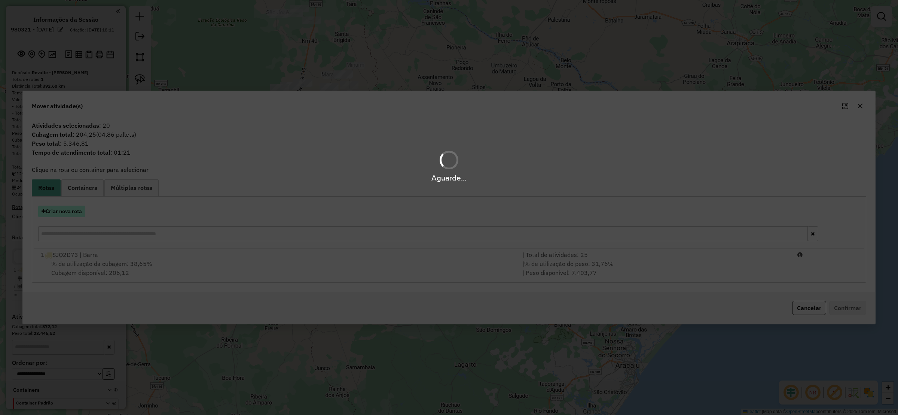
click at [67, 210] on button "Criar nova rota" at bounding box center [61, 211] width 47 height 12
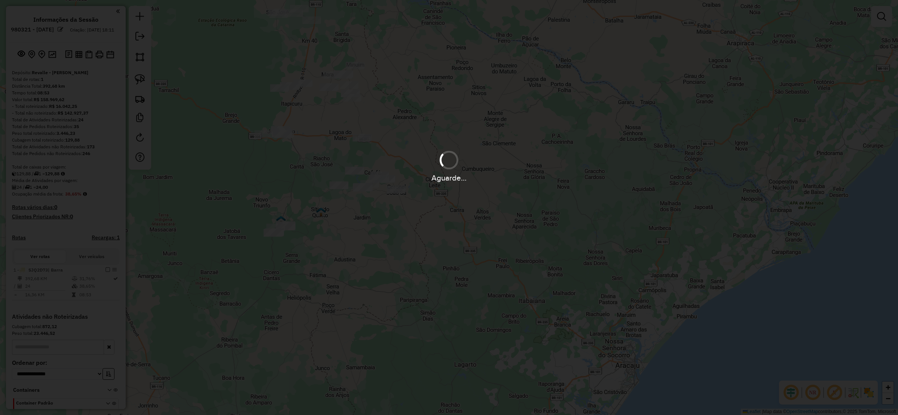
select select "*******"
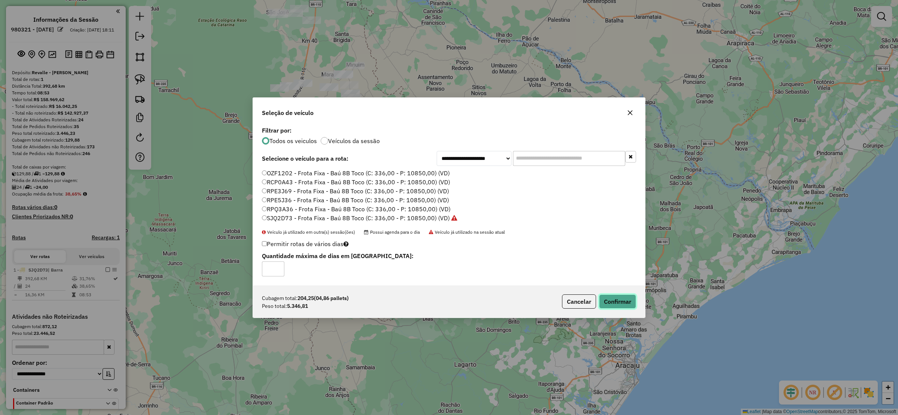
drag, startPoint x: 618, startPoint y: 302, endPoint x: 614, endPoint y: 299, distance: 5.0
click at [618, 302] on button "Confirmar" at bounding box center [617, 301] width 37 height 14
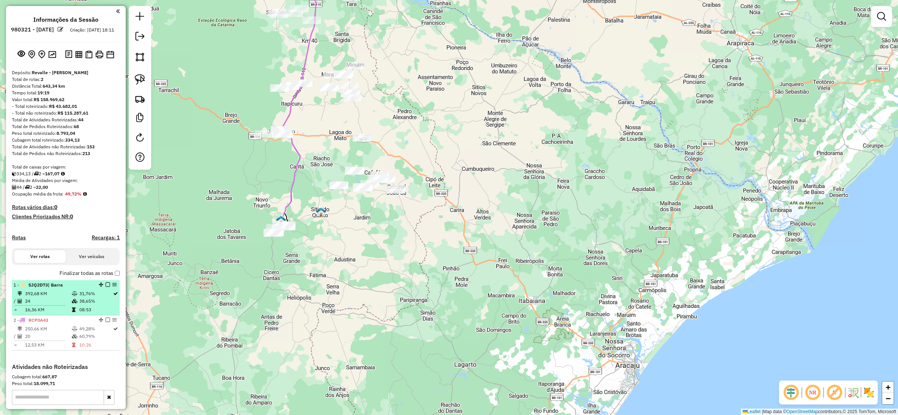
click at [109, 287] on div at bounding box center [105, 284] width 22 height 4
select select "**********"
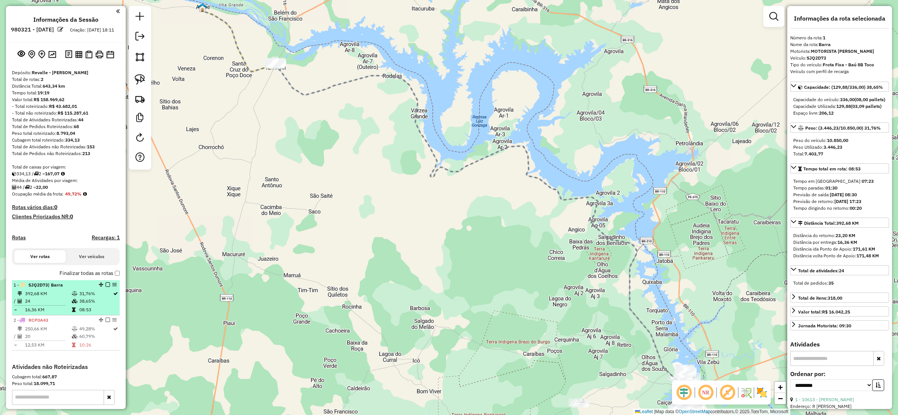
click at [106, 287] on em at bounding box center [108, 284] width 4 height 4
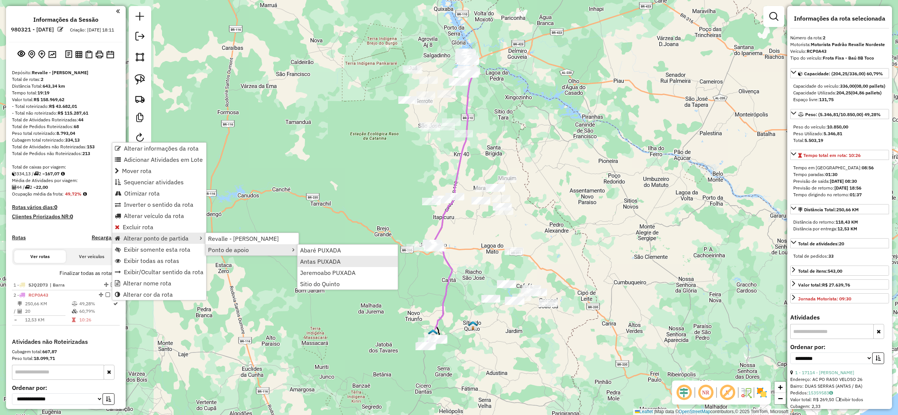
click at [317, 260] on span "Antas PUXADA" at bounding box center [320, 261] width 40 height 6
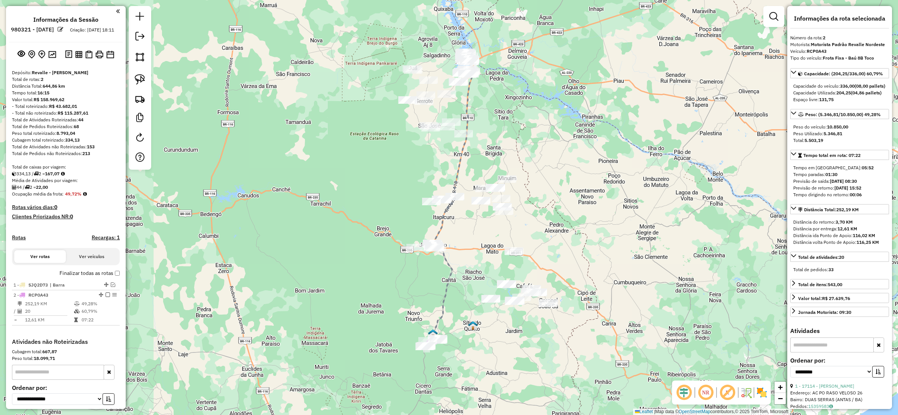
scroll to position [71, 0]
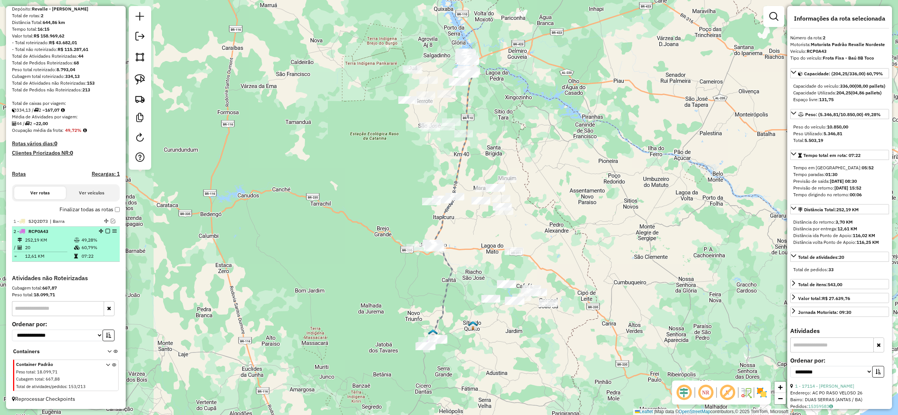
click at [108, 229] on div at bounding box center [105, 231] width 22 height 4
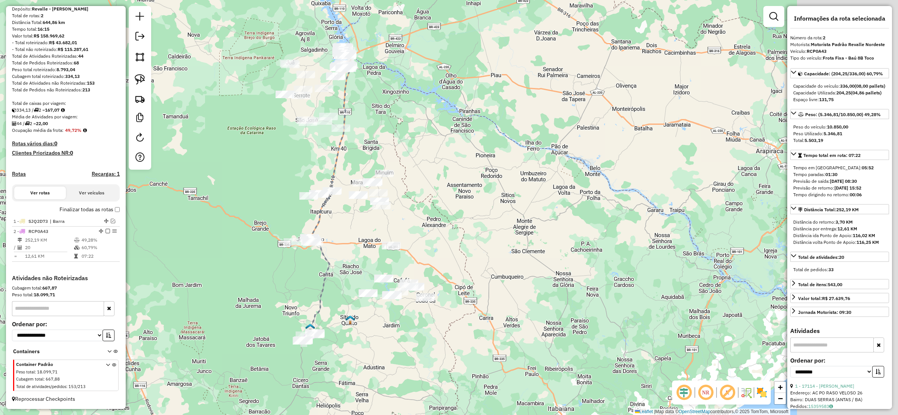
click at [244, 276] on div "Janela de atendimento Grade de atendimento Capacidade Transportadoras Veículos …" at bounding box center [449, 207] width 898 height 415
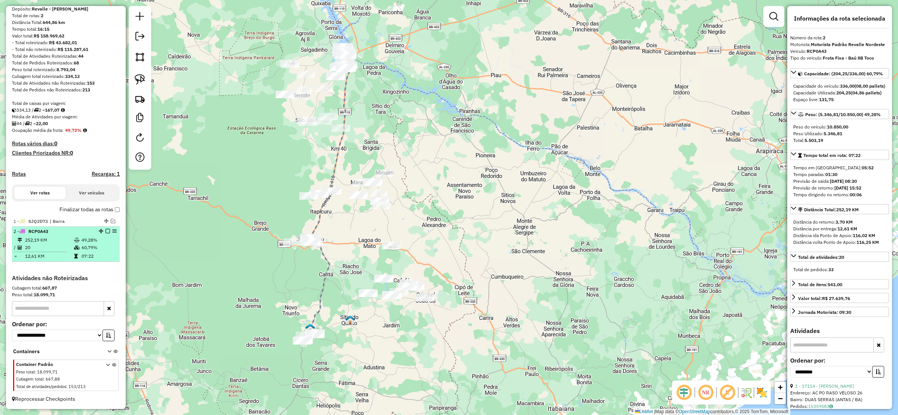
click at [106, 230] on em at bounding box center [108, 231] width 4 height 4
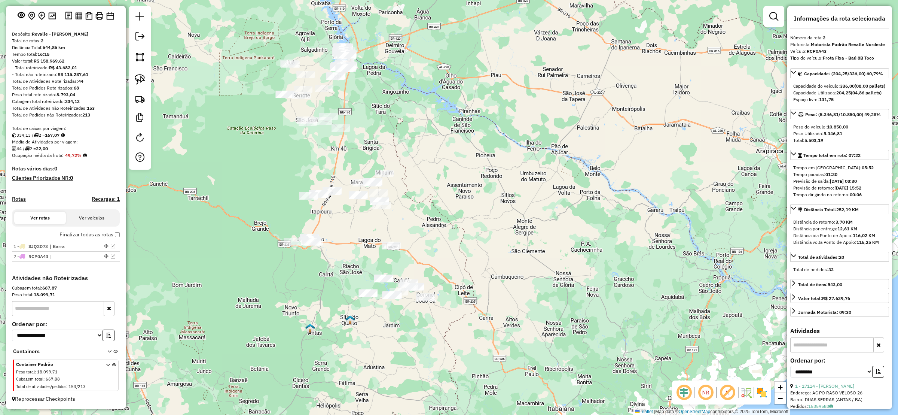
drag, startPoint x: 248, startPoint y: 280, endPoint x: 201, endPoint y: 277, distance: 47.2
click at [201, 278] on div "Janela de atendimento Grade de atendimento Capacidade Transportadoras Veículos …" at bounding box center [449, 207] width 898 height 415
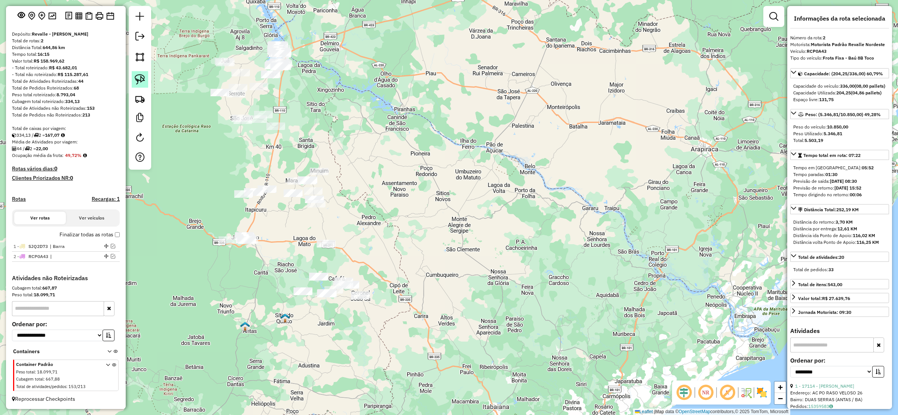
click at [137, 82] on img at bounding box center [140, 79] width 10 height 10
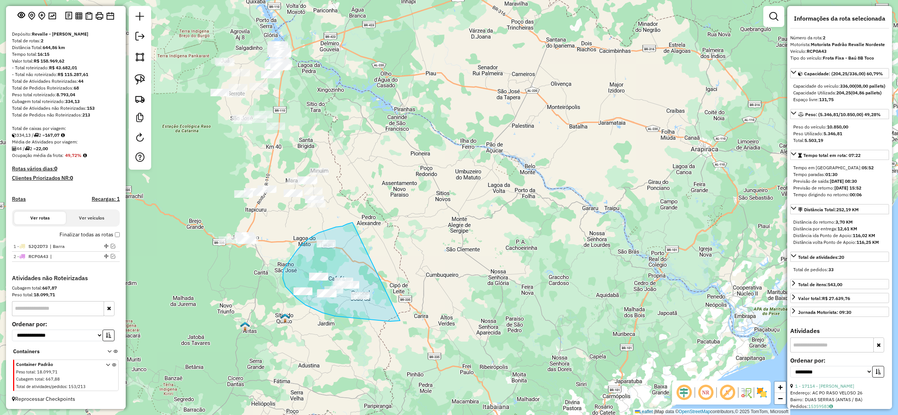
drag, startPoint x: 318, startPoint y: 233, endPoint x: 413, endPoint y: 305, distance: 119.9
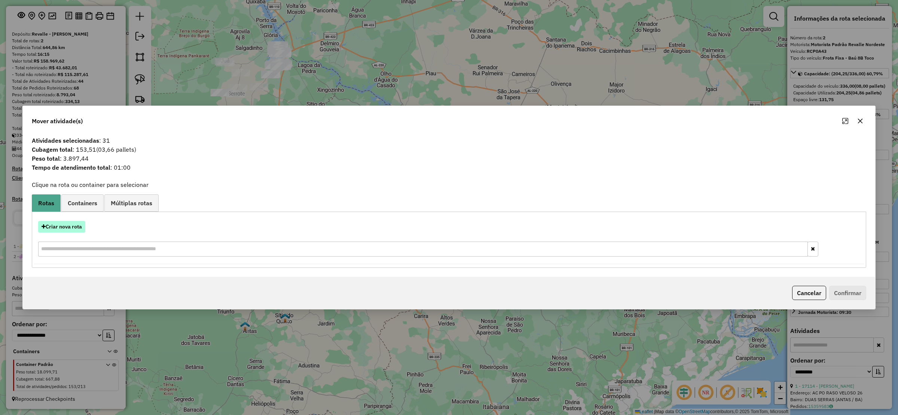
click at [70, 226] on button "Criar nova rota" at bounding box center [61, 227] width 47 height 12
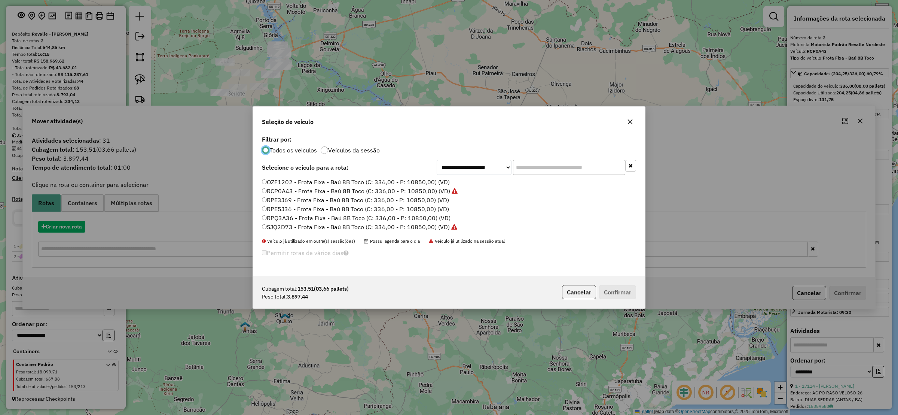
scroll to position [4, 2]
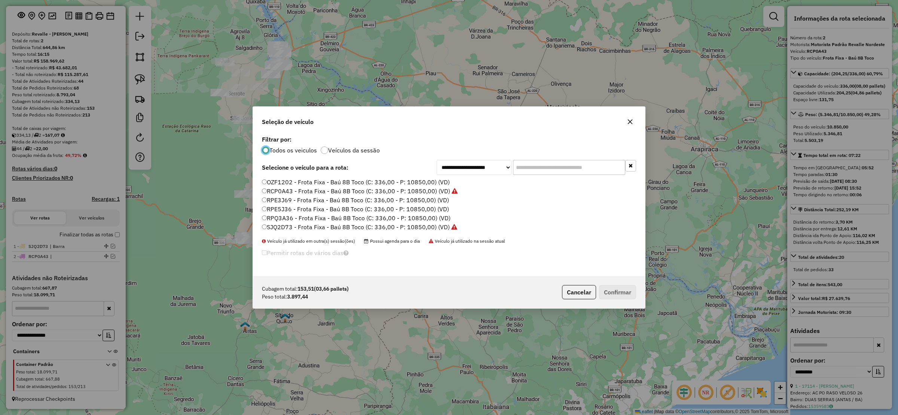
click at [472, 174] on div "**********" at bounding box center [536, 167] width 199 height 15
click at [472, 169] on select "**********" at bounding box center [474, 167] width 75 height 15
click at [437, 160] on select "**********" at bounding box center [474, 167] width 75 height 15
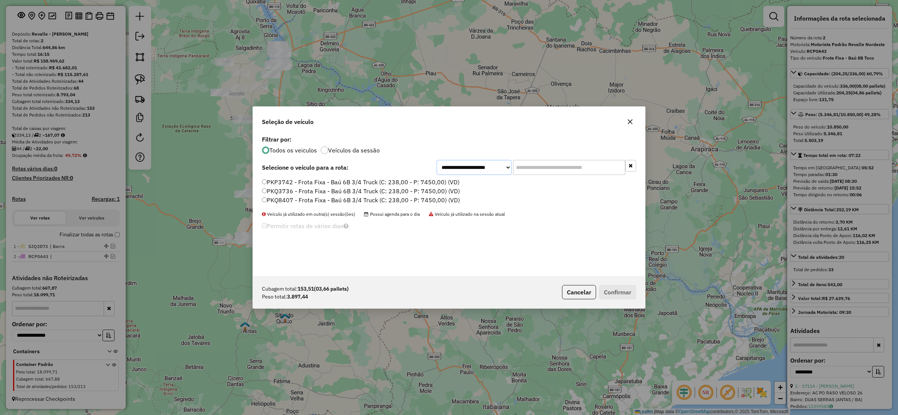
drag, startPoint x: 499, startPoint y: 164, endPoint x: 495, endPoint y: 174, distance: 11.1
click at [499, 164] on select "**********" at bounding box center [474, 167] width 75 height 15
select select "*******"
click at [437, 160] on select "**********" at bounding box center [474, 167] width 75 height 15
click at [613, 290] on button "Confirmar" at bounding box center [617, 292] width 37 height 14
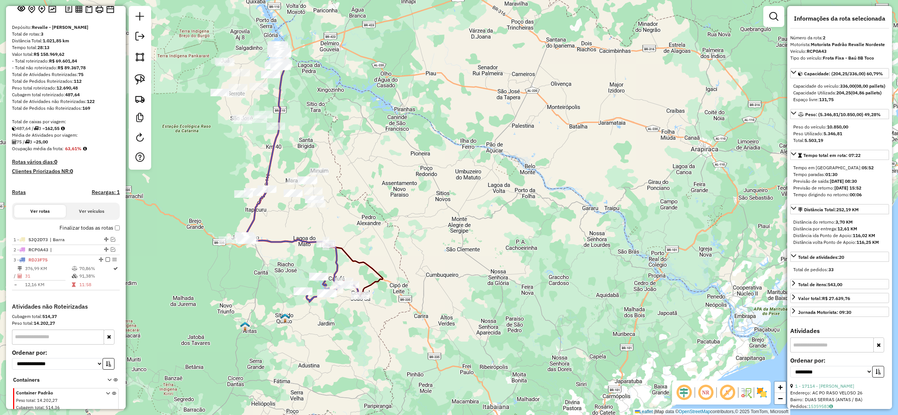
scroll to position [81, 0]
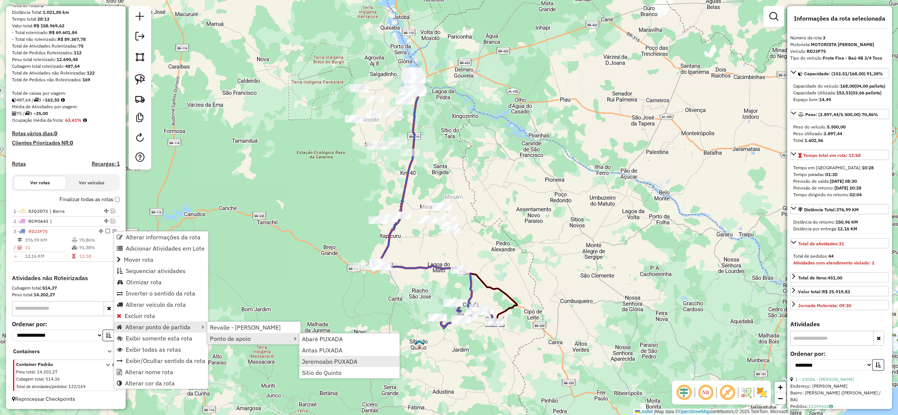
click at [315, 363] on span "Jeremoabo PUXADA" at bounding box center [329, 361] width 55 height 6
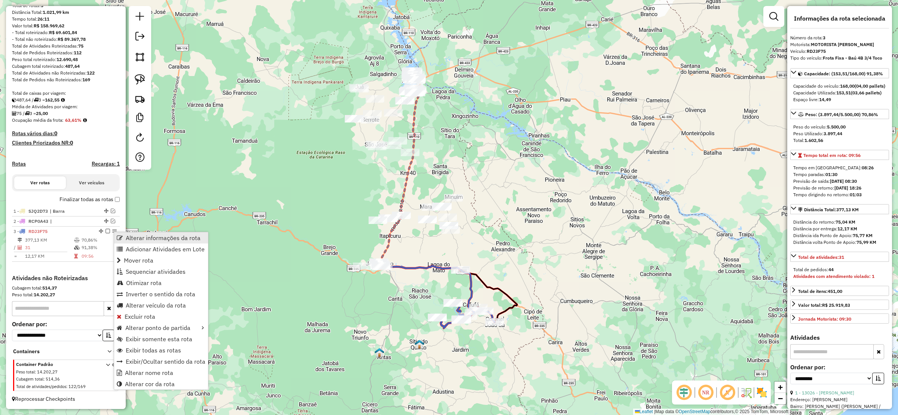
click at [146, 236] on span "Alterar informações da rota" at bounding box center [163, 238] width 75 height 6
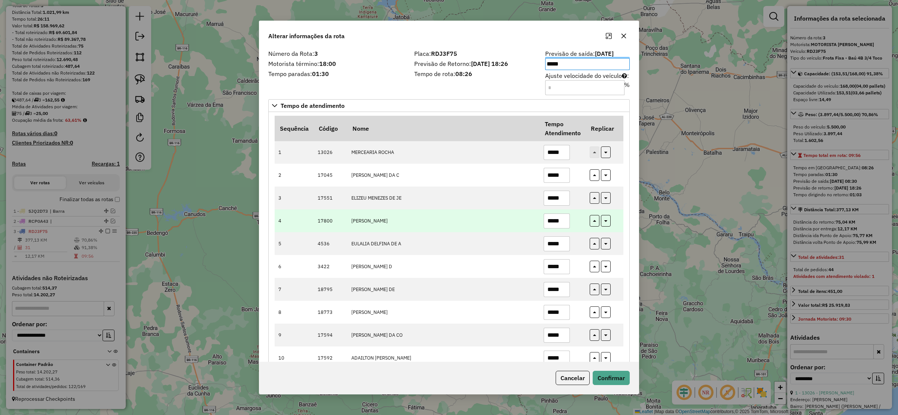
click at [456, 230] on td "[PERSON_NAME]" at bounding box center [443, 220] width 192 height 23
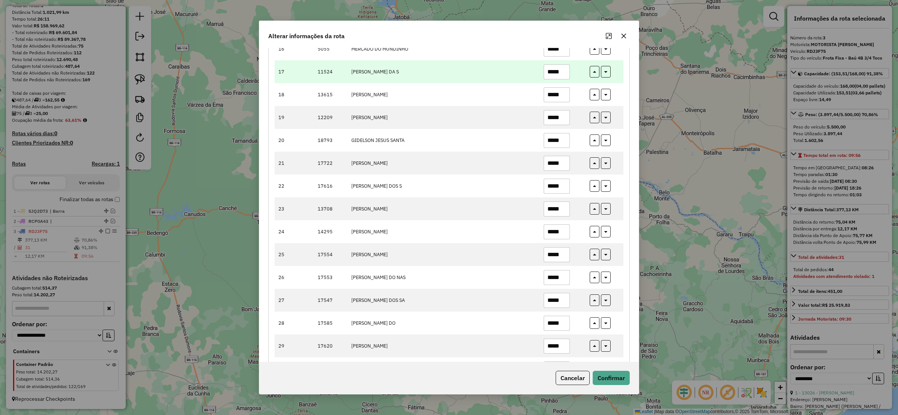
scroll to position [508, 0]
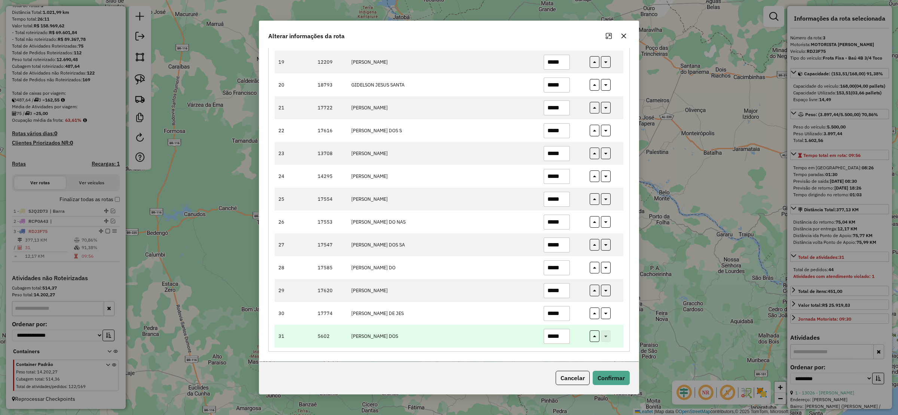
click at [565, 332] on input "*****" at bounding box center [557, 335] width 26 height 15
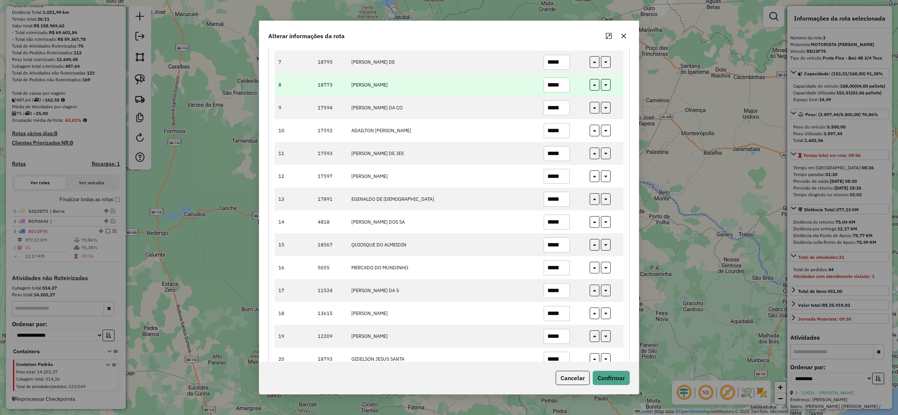
scroll to position [0, 0]
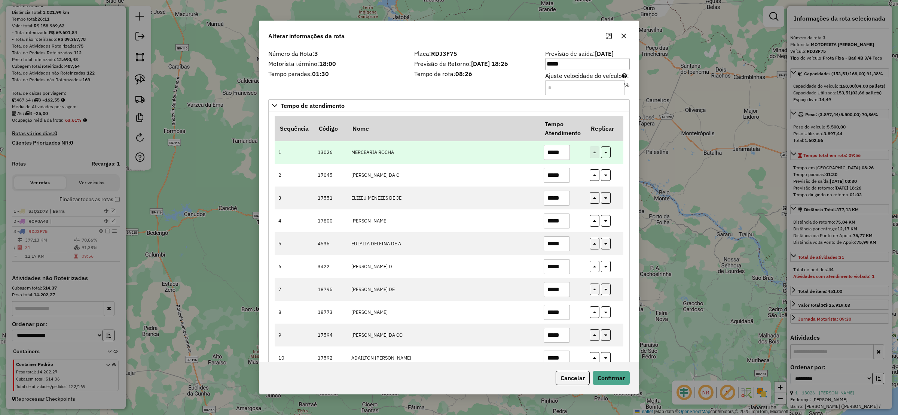
type input "*****"
click at [564, 151] on input "*****" at bounding box center [557, 152] width 26 height 15
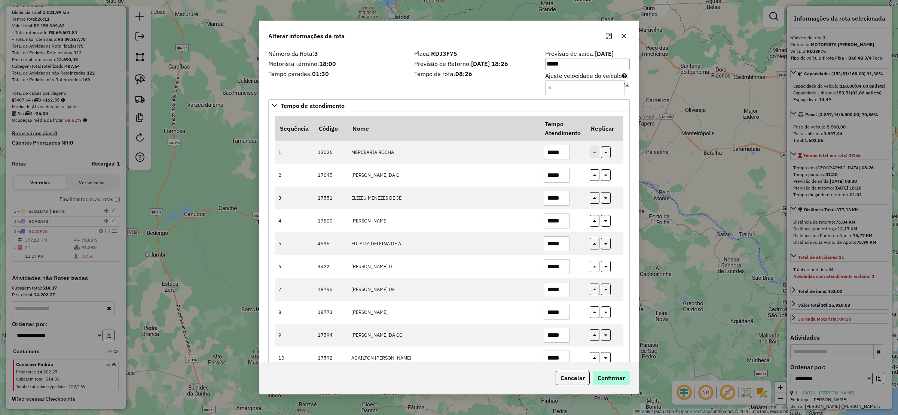
type input "*****"
click at [608, 371] on button "Confirmar" at bounding box center [611, 377] width 37 height 14
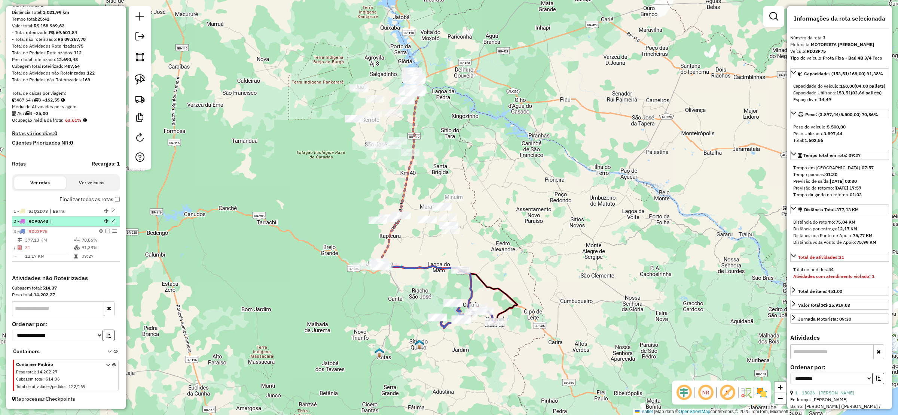
click at [111, 219] on em at bounding box center [113, 220] width 4 height 4
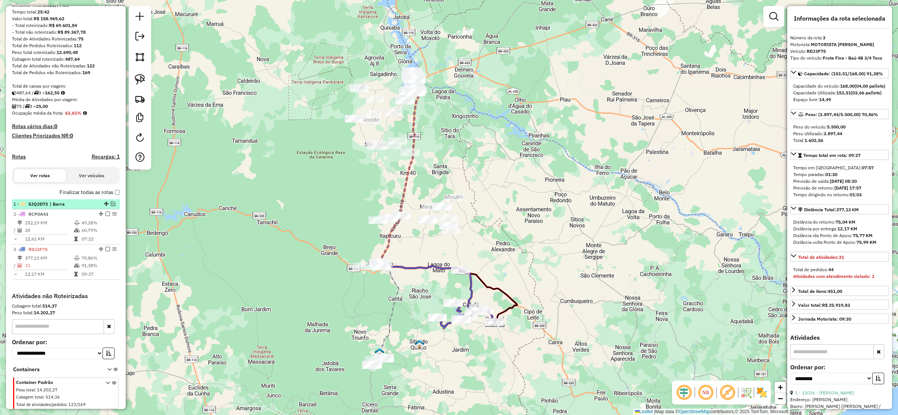
click at [111, 206] on em at bounding box center [113, 203] width 4 height 4
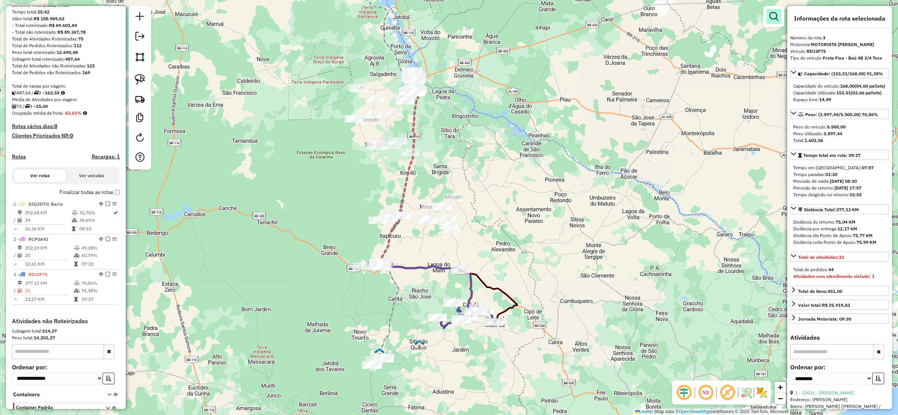
click at [767, 9] on link at bounding box center [773, 16] width 15 height 15
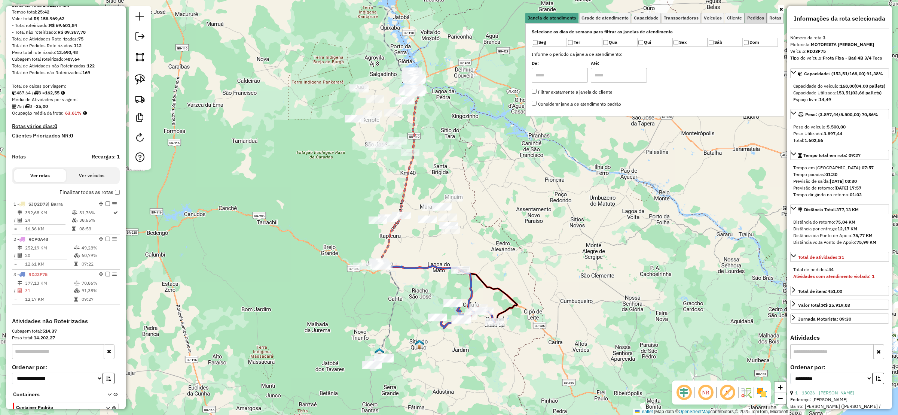
click at [759, 16] on span "Pedidos" at bounding box center [755, 18] width 17 height 4
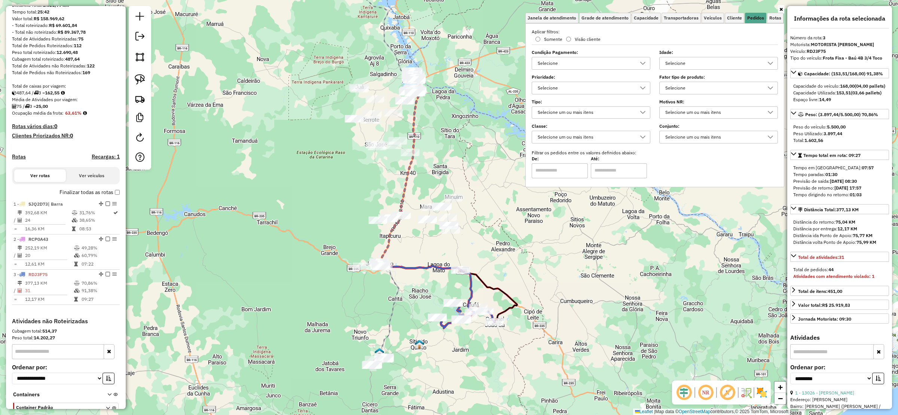
click at [583, 62] on div "Selecione" at bounding box center [585, 63] width 101 height 12
type input "********"
click at [549, 93] on li "COMODATO" at bounding box center [592, 98] width 114 height 14
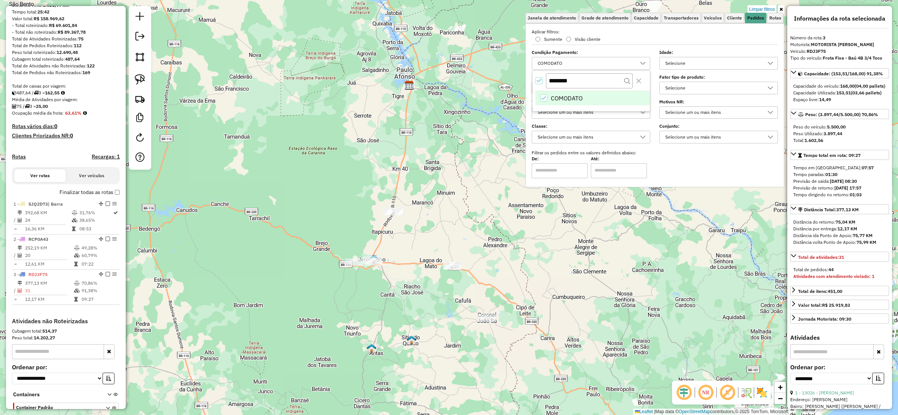
drag, startPoint x: 297, startPoint y: 232, endPoint x: 288, endPoint y: 225, distance: 11.1
click at [289, 226] on div "Limpar filtros Janela de atendimento Grade de atendimento Capacidade Transporta…" at bounding box center [449, 207] width 898 height 415
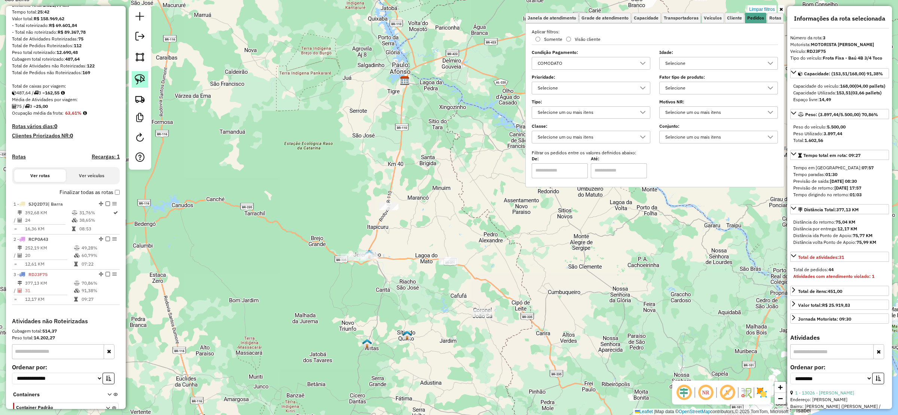
click at [144, 79] on img at bounding box center [140, 79] width 10 height 10
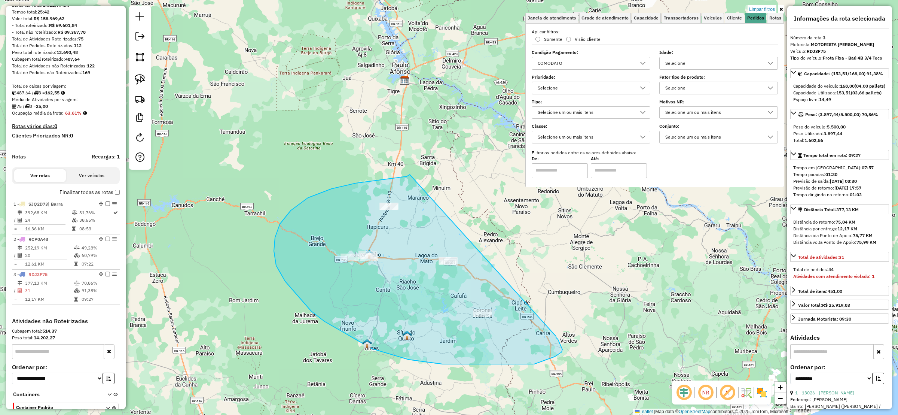
drag, startPoint x: 375, startPoint y: 181, endPoint x: 556, endPoint y: 336, distance: 238.2
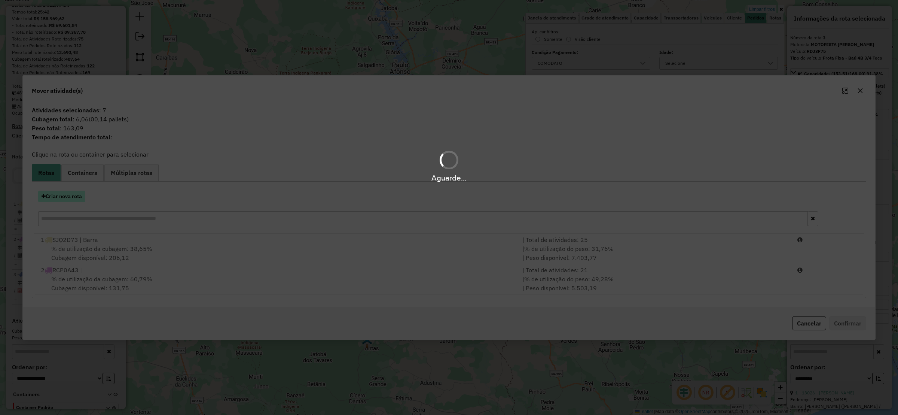
click at [76, 192] on button "Criar nova rota" at bounding box center [61, 196] width 47 height 12
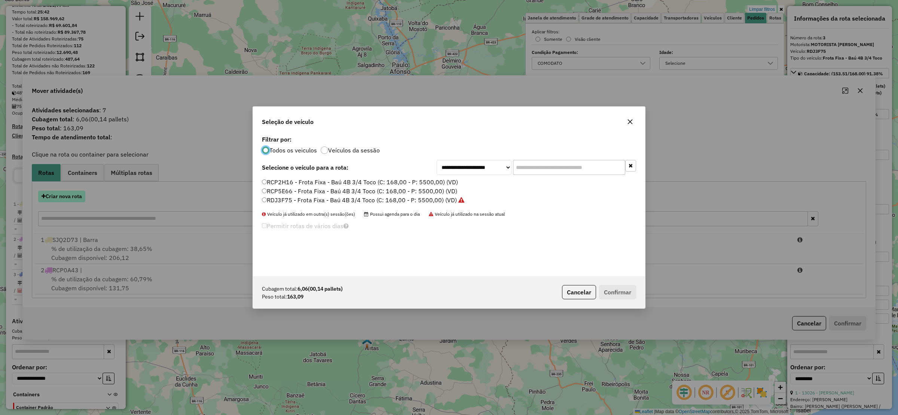
scroll to position [4, 2]
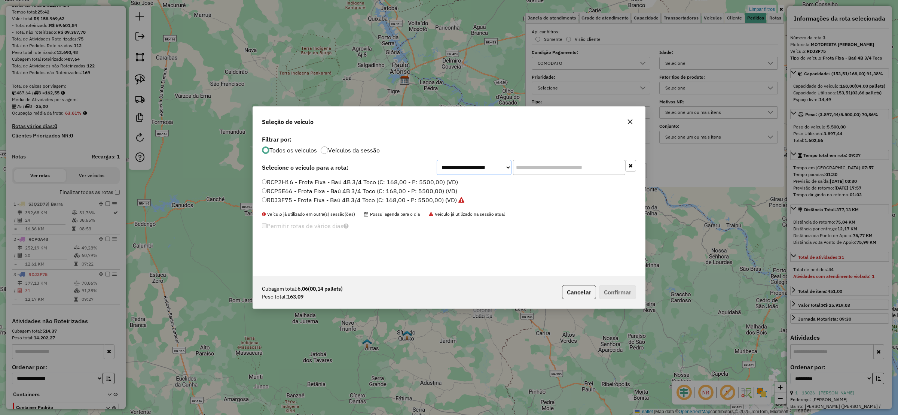
click at [478, 163] on select "**********" at bounding box center [474, 167] width 75 height 15
select select "*******"
click at [437, 160] on select "**********" at bounding box center [474, 167] width 75 height 15
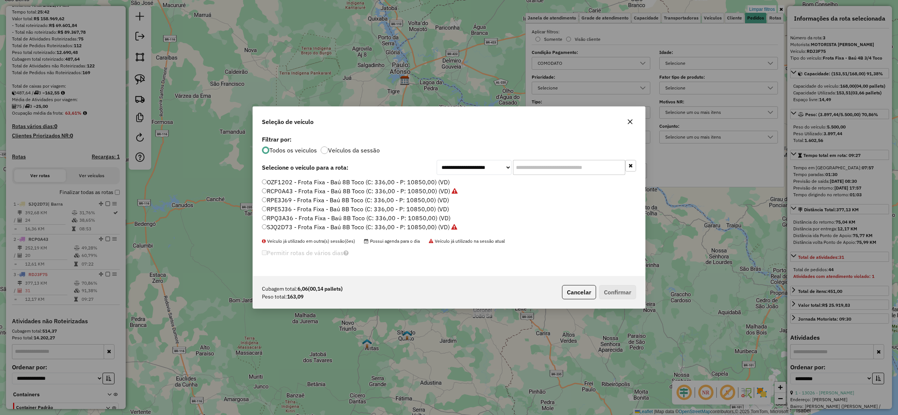
click at [268, 180] on label "OZF1202 - Frota Fixa - Baú 8B Toco (C: 336,00 - P: 10850,00) (VD)" at bounding box center [356, 181] width 188 height 9
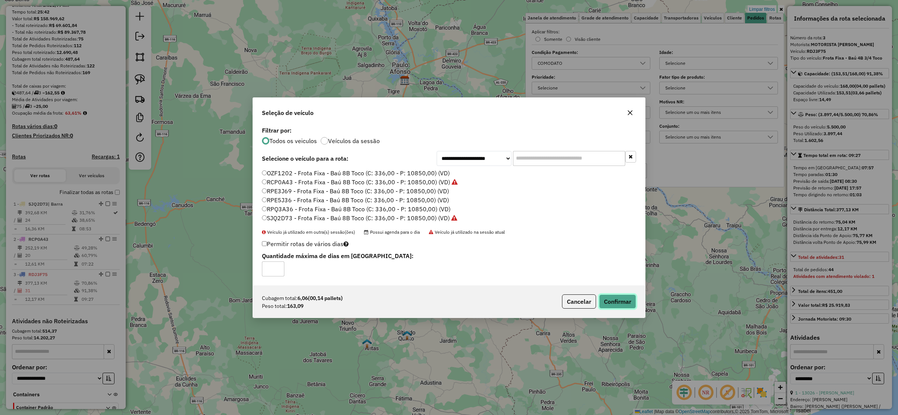
click at [623, 301] on button "Confirmar" at bounding box center [617, 301] width 37 height 14
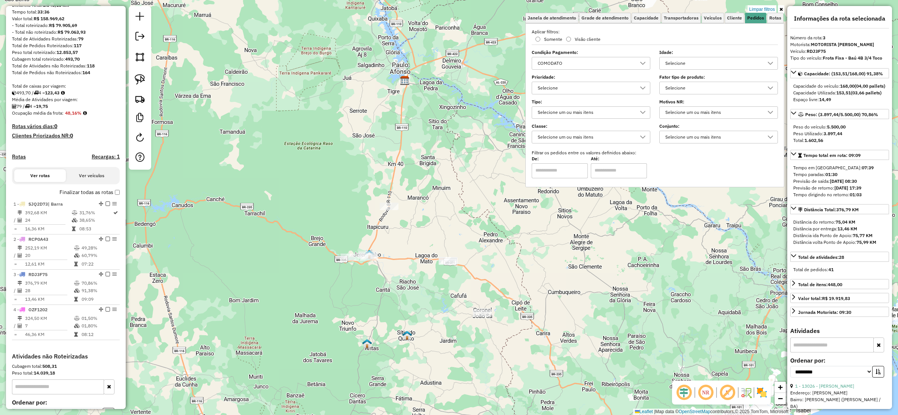
scroll to position [166, 0]
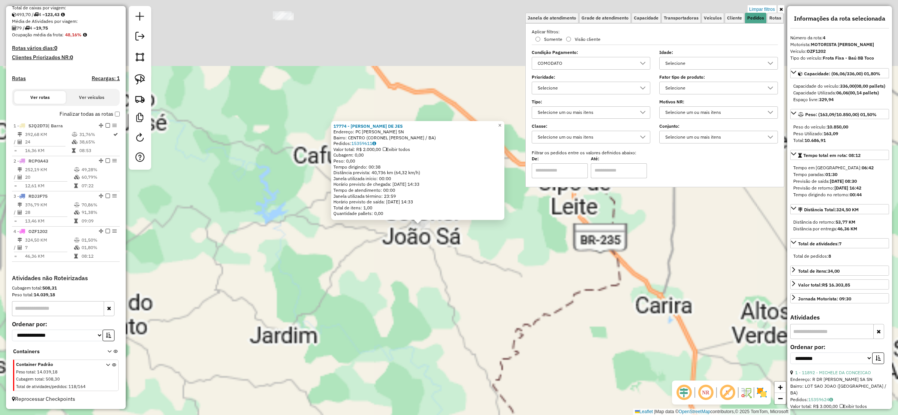
drag, startPoint x: 438, startPoint y: 255, endPoint x: 432, endPoint y: 367, distance: 112.8
click at [439, 372] on div "17774 - [PERSON_NAME] DE JES Endereço: PC [PERSON_NAME] SN Bairro: CENTRO (CORO…" at bounding box center [449, 207] width 898 height 415
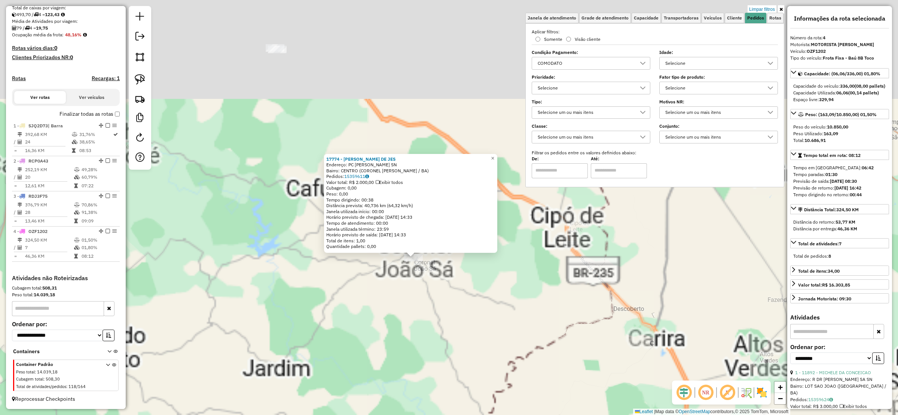
click at [396, 302] on div "17774 - [PERSON_NAME] DE JES Endereço: PC [PERSON_NAME] SN Bairro: CENTRO (CORO…" at bounding box center [449, 207] width 898 height 415
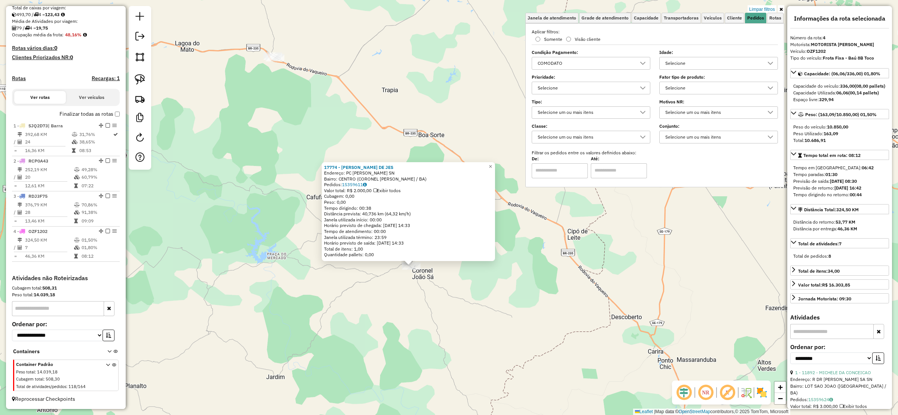
drag, startPoint x: 239, startPoint y: 75, endPoint x: 239, endPoint y: 126, distance: 50.5
click at [239, 125] on div "17774 - [PERSON_NAME] DE JES Endereço: PC [PERSON_NAME] SN Bairro: CENTRO (CORO…" at bounding box center [449, 207] width 898 height 415
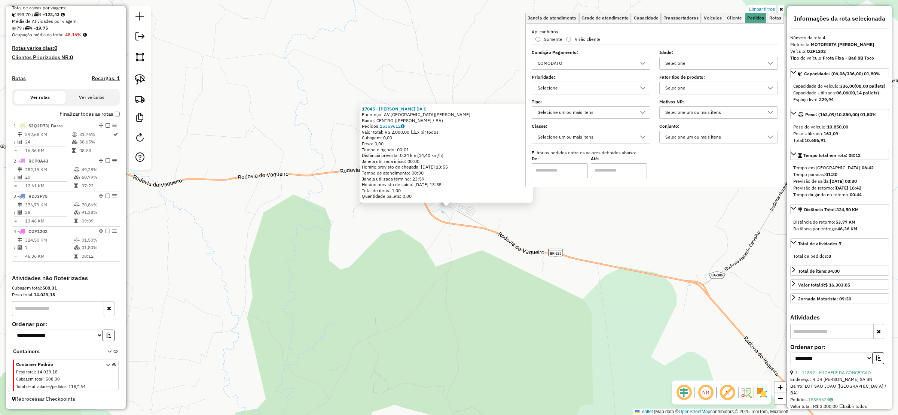
click at [365, 227] on div "17045 - [PERSON_NAME] DA C Endereço: AV [GEOGRAPHIC_DATA][PERSON_NAME]: CENTRO …" at bounding box center [449, 207] width 898 height 415
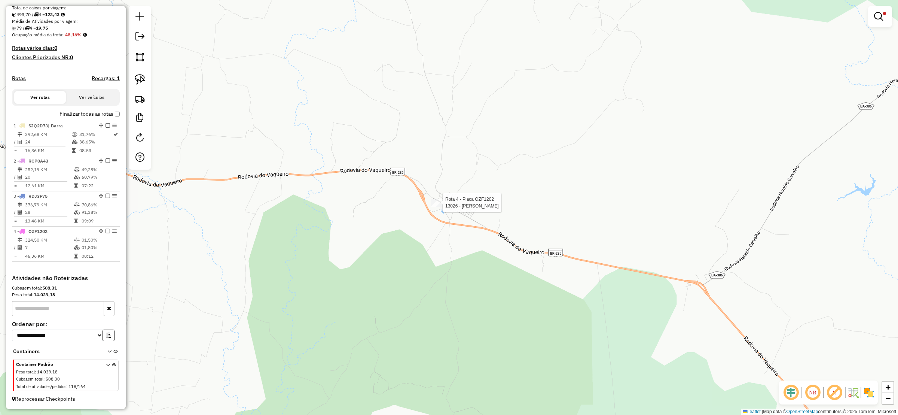
select select "**********"
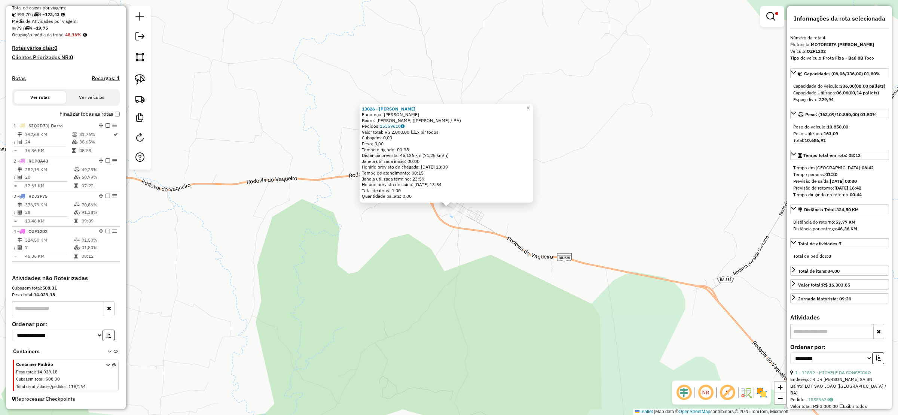
drag, startPoint x: 650, startPoint y: 329, endPoint x: 688, endPoint y: 330, distance: 38.2
click at [687, 331] on div "13026 - [PERSON_NAME]: [PERSON_NAME]: MALHADA NOVA ([PERSON_NAME] / BA) [GEOGRA…" at bounding box center [449, 207] width 898 height 415
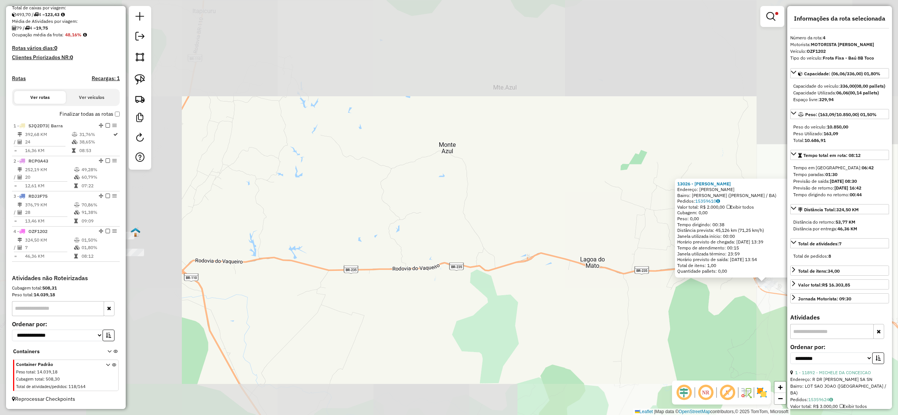
drag, startPoint x: 344, startPoint y: 242, endPoint x: 552, endPoint y: 233, distance: 208.6
click at [581, 236] on div "13026 - [PERSON_NAME]: [PERSON_NAME]: MALHADA NOVA ([PERSON_NAME] / BA) [GEOGRA…" at bounding box center [449, 207] width 898 height 415
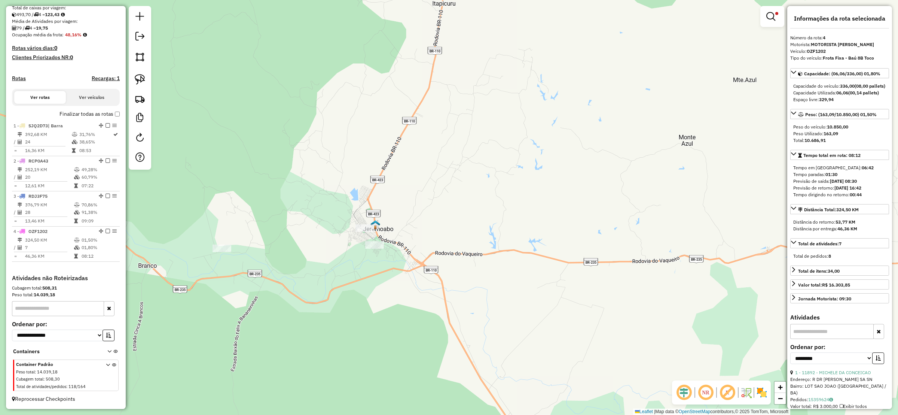
click at [372, 218] on div "Rota 4 - Placa OZF1202 11356 - [PERSON_NAME] R 13026 - [PERSON_NAME]: [PERSON_N…" at bounding box center [449, 207] width 898 height 415
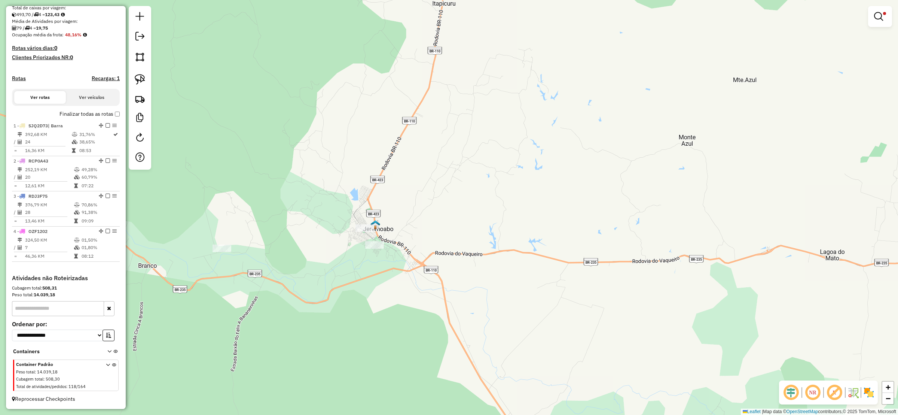
select select "**********"
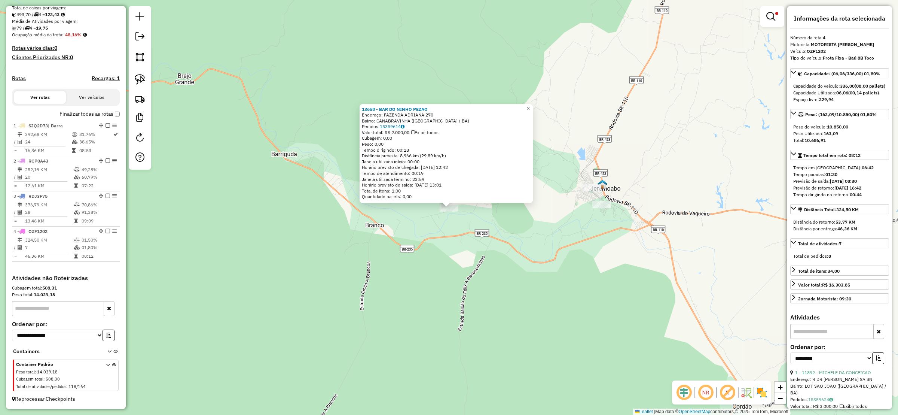
drag, startPoint x: 641, startPoint y: 67, endPoint x: 608, endPoint y: 217, distance: 152.8
click at [608, 214] on div "13658 - BAR DO NINHO PEZAO Endereço: FAZENDA ADRIANA 270 Bairro: [GEOGRAPHIC_DA…" at bounding box center [449, 207] width 898 height 415
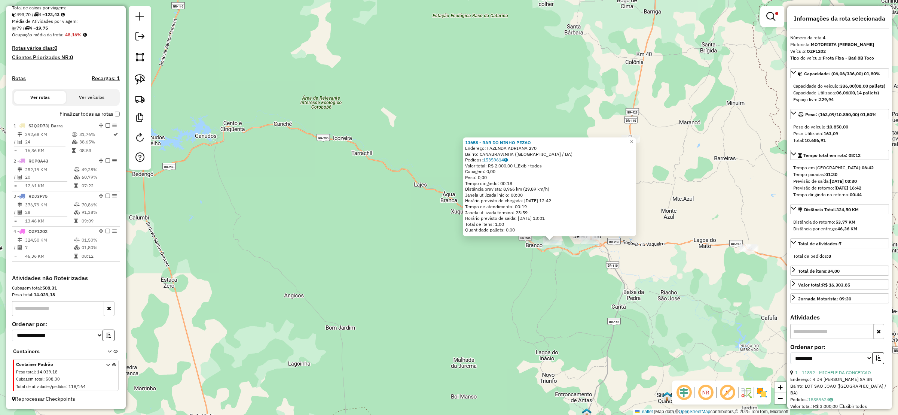
click at [663, 128] on div "13658 - BAR DO NINHO PEZAO Endereço: FAZENDA ADRIANA 270 Bairro: [GEOGRAPHIC_DA…" at bounding box center [449, 207] width 898 height 415
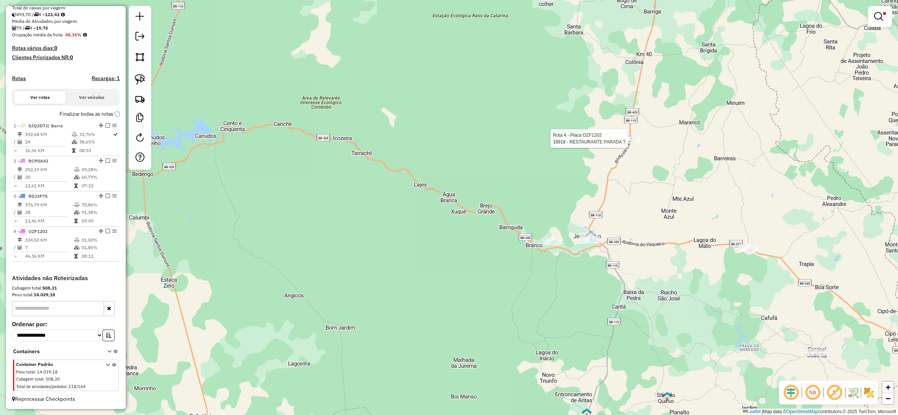
select select "**********"
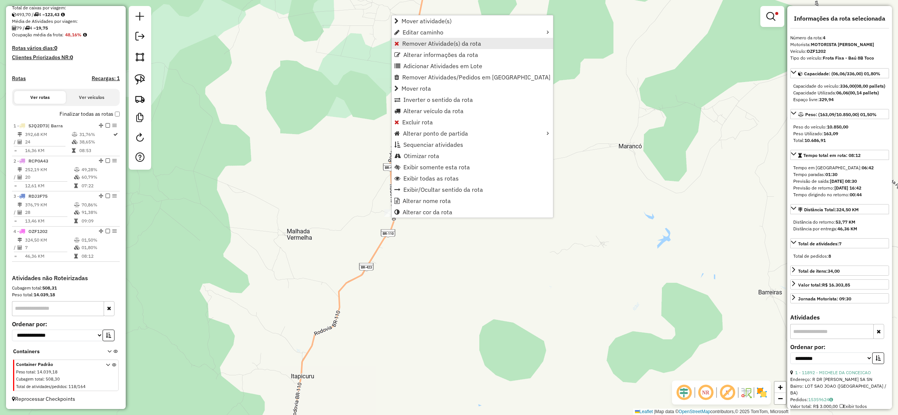
click at [457, 41] on span "Remover Atividade(s) da rota" at bounding box center [441, 43] width 79 height 6
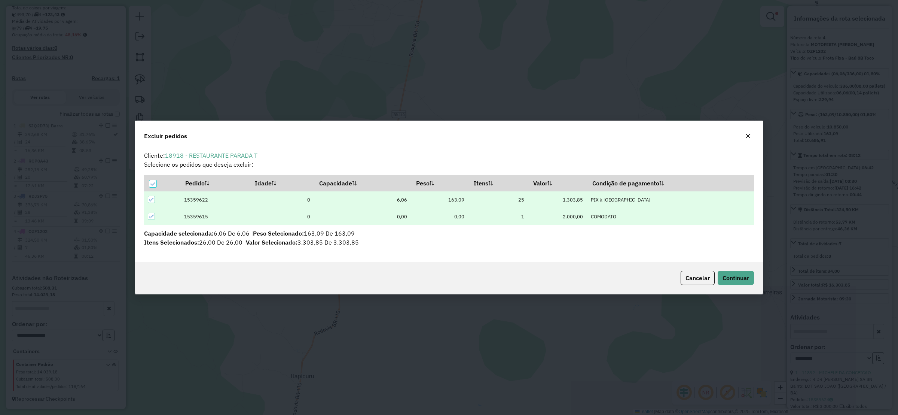
scroll to position [0, 0]
drag, startPoint x: 151, startPoint y: 215, endPoint x: 158, endPoint y: 214, distance: 7.7
click at [151, 215] on icon at bounding box center [151, 216] width 5 height 5
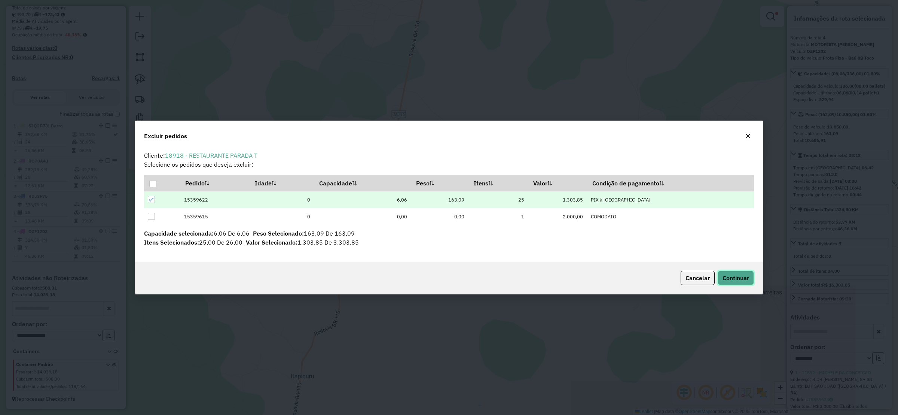
click at [746, 272] on button "Continuar" at bounding box center [736, 277] width 36 height 14
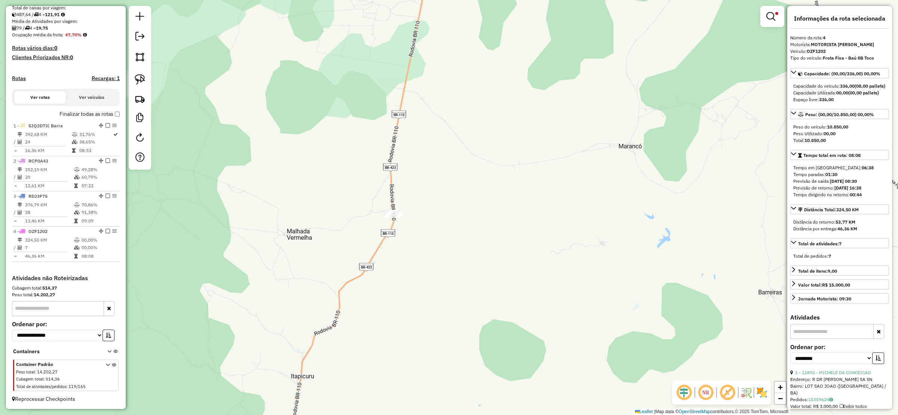
click at [107, 229] on em at bounding box center [108, 231] width 4 height 4
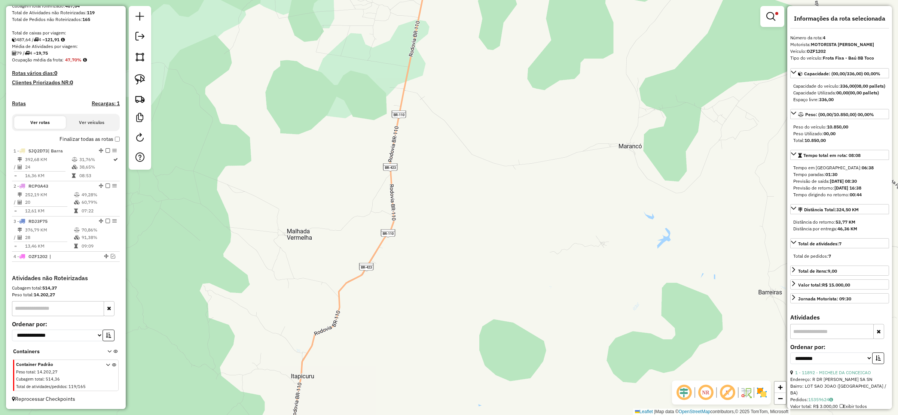
scroll to position [66, 0]
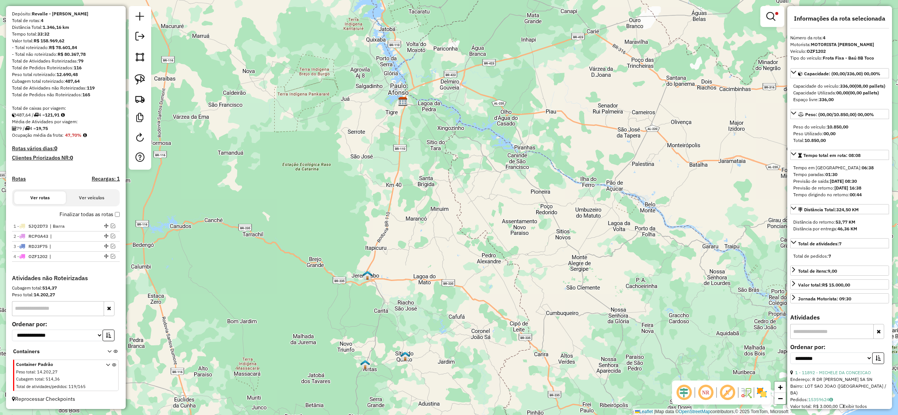
click at [770, 7] on div at bounding box center [772, 16] width 24 height 21
click at [769, 13] on em at bounding box center [770, 16] width 9 height 9
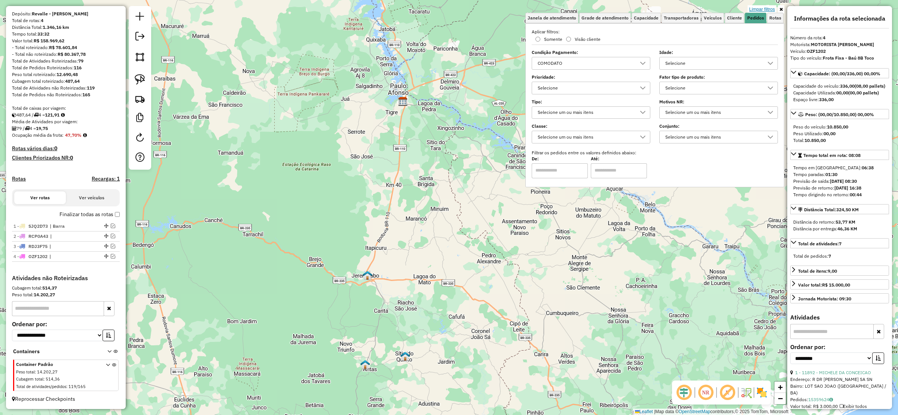
click at [767, 8] on link "Limpar filtros" at bounding box center [762, 9] width 29 height 8
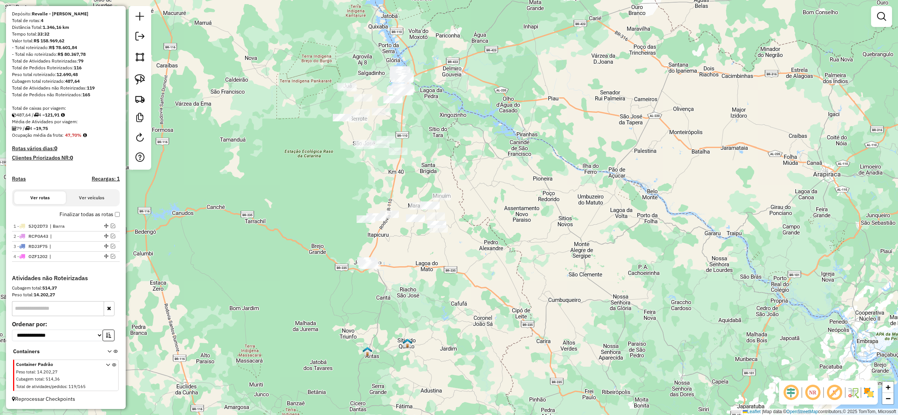
drag, startPoint x: 450, startPoint y: 253, endPoint x: 450, endPoint y: 230, distance: 22.8
click at [455, 223] on div "Janela de atendimento Grade de atendimento Capacidade Transportadoras Veículos …" at bounding box center [449, 207] width 898 height 415
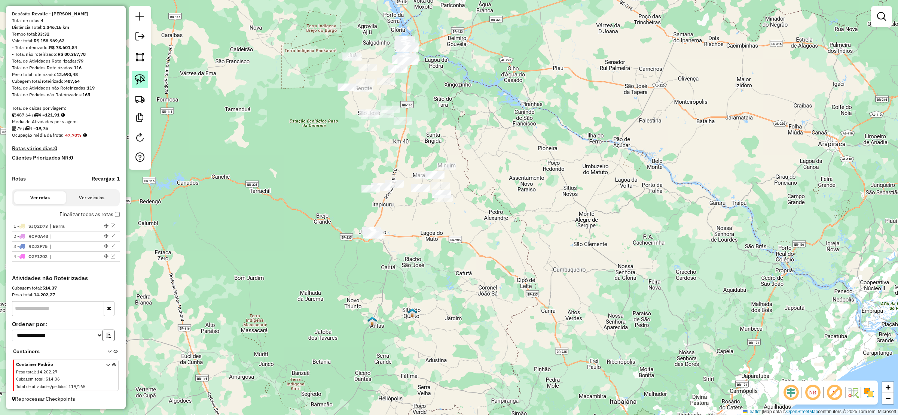
click at [143, 82] on img at bounding box center [140, 79] width 10 height 10
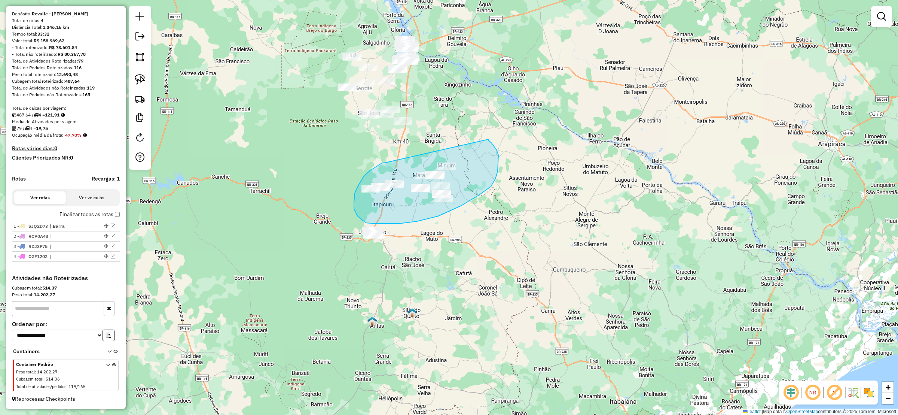
drag, startPoint x: 362, startPoint y: 180, endPoint x: 479, endPoint y: 141, distance: 123.0
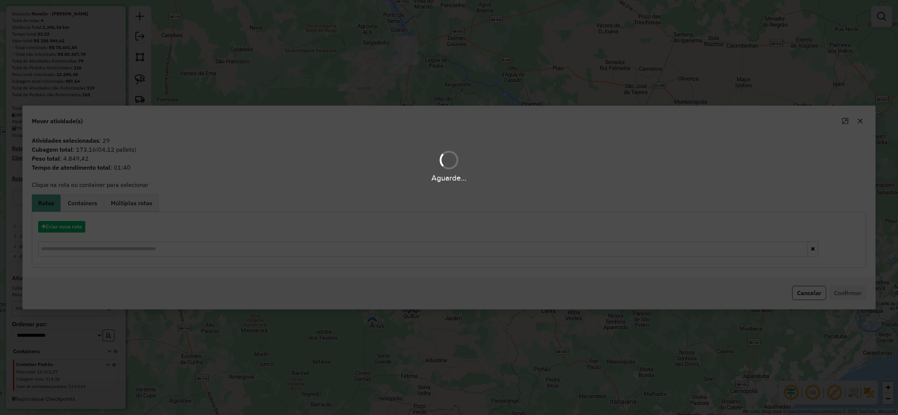
click at [70, 233] on div "Aguarde..." at bounding box center [449, 207] width 898 height 415
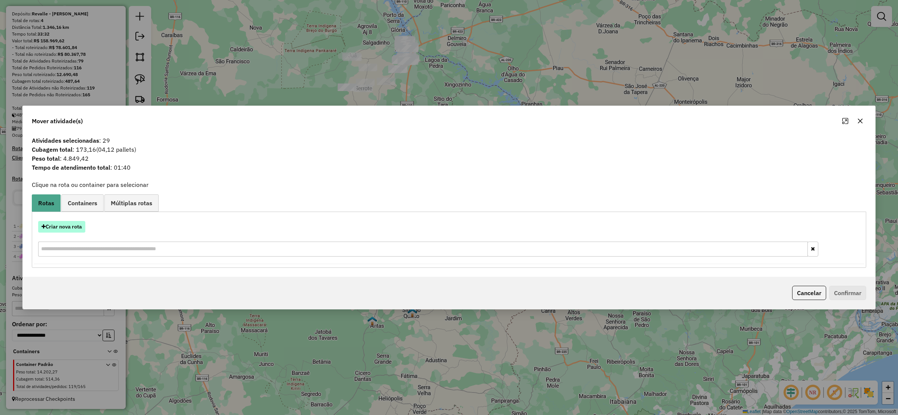
click at [66, 229] on button "Criar nova rota" at bounding box center [61, 227] width 47 height 12
select select "*******"
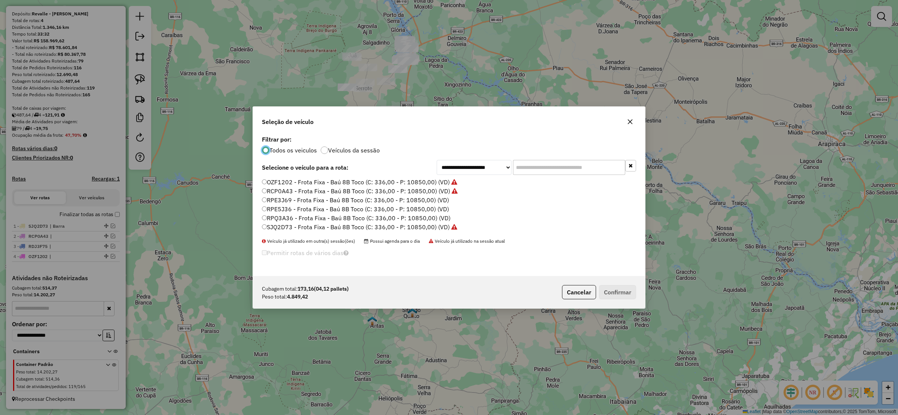
scroll to position [4, 2]
click at [268, 199] on label "RPE3J69 - Frota Fixa - Baú 8B Toco (C: 336,00 - P: 10850,00) (VD)" at bounding box center [355, 199] width 187 height 9
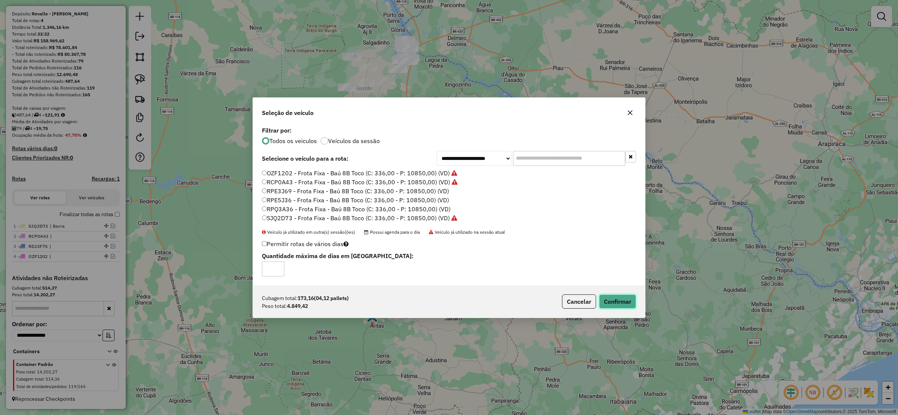
click at [622, 300] on button "Confirmar" at bounding box center [617, 301] width 37 height 14
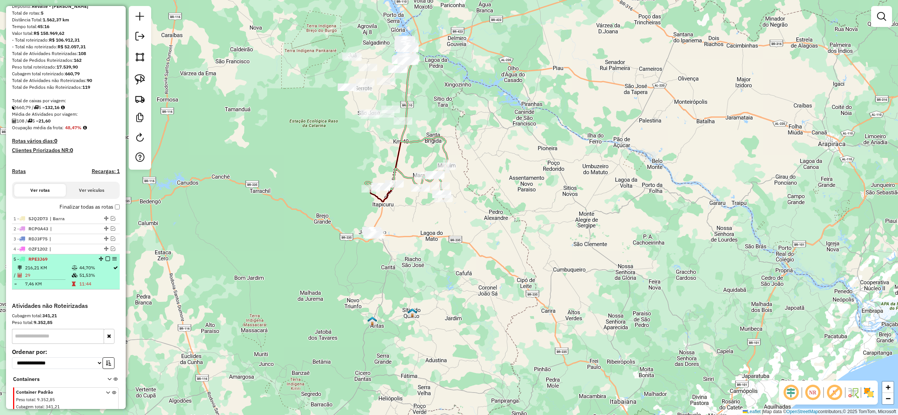
select select "**********"
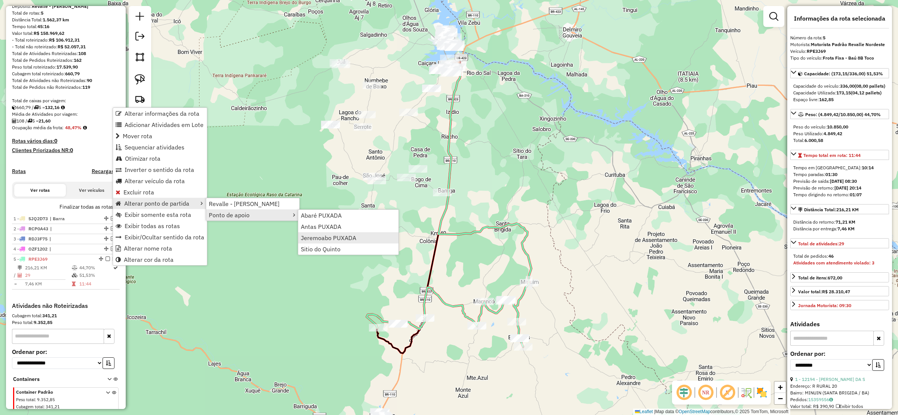
click at [345, 238] on span "Jeremoabo PUXADA" at bounding box center [328, 238] width 55 height 6
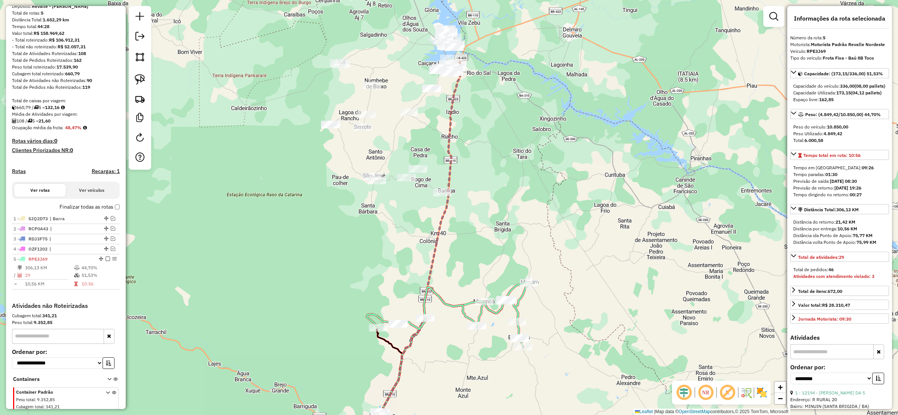
scroll to position [101, 0]
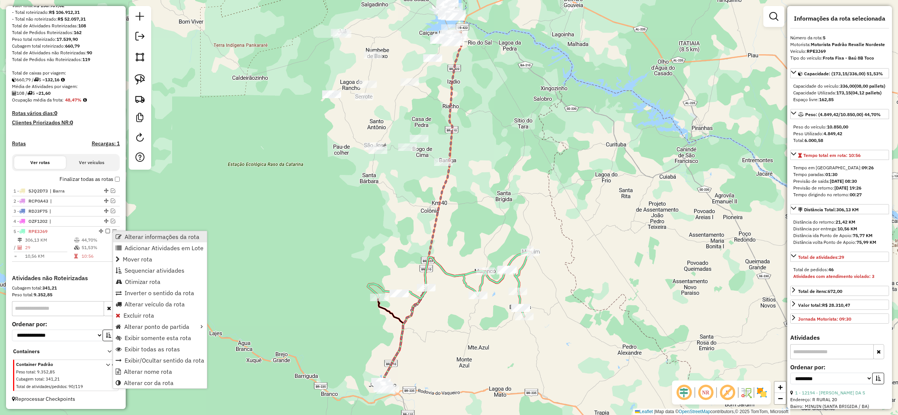
click at [164, 232] on link "Alterar informações da rota" at bounding box center [160, 236] width 94 height 11
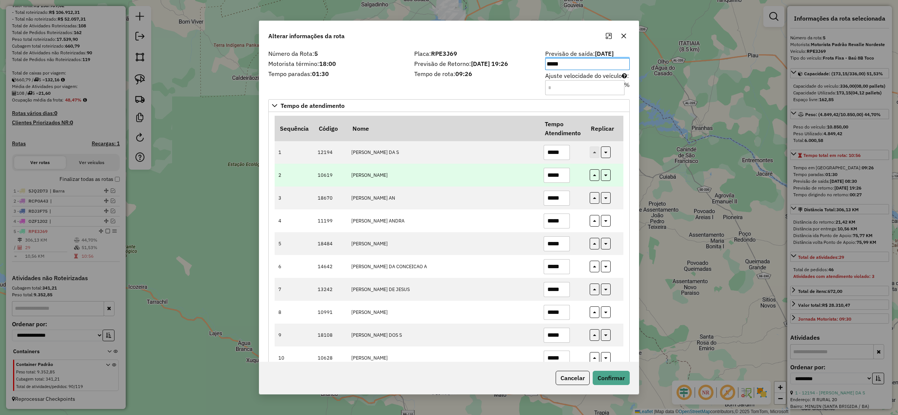
click at [503, 180] on td "[PERSON_NAME]" at bounding box center [443, 174] width 192 height 23
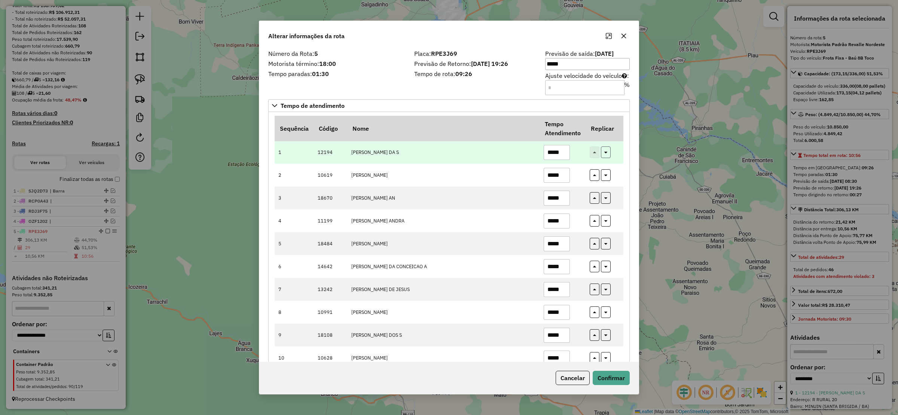
click at [606, 152] on icon "button" at bounding box center [605, 151] width 3 height 5
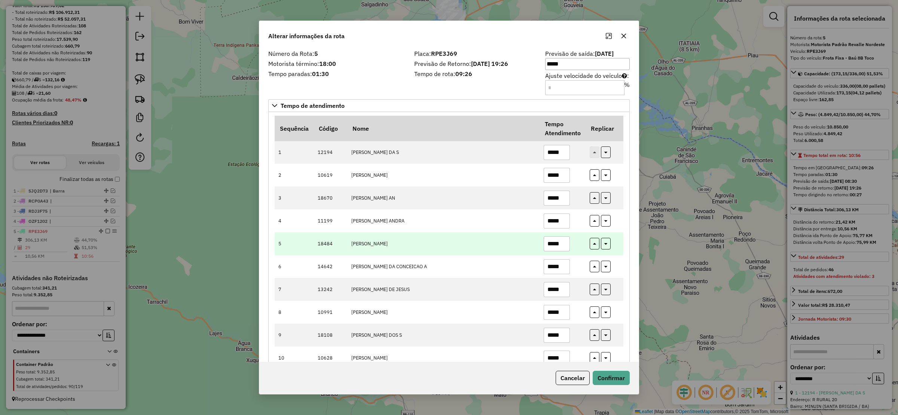
type input "*****"
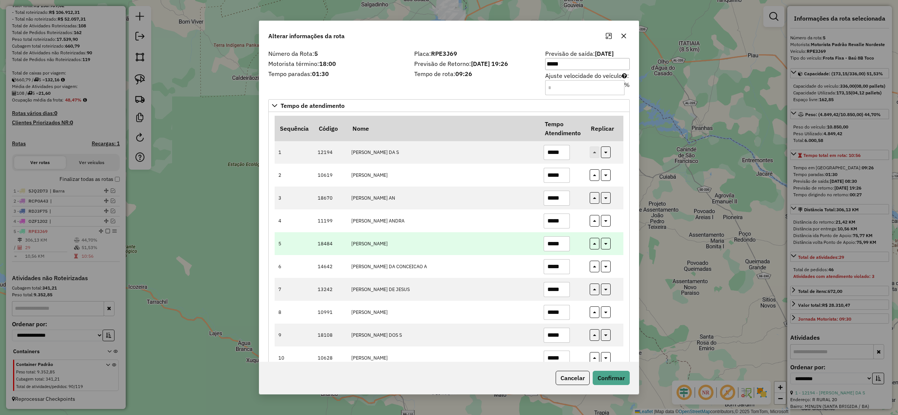
type input "*****"
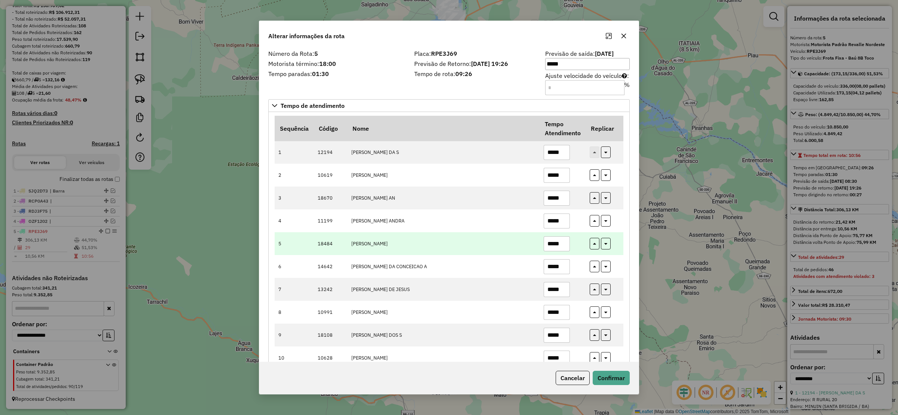
type input "*****"
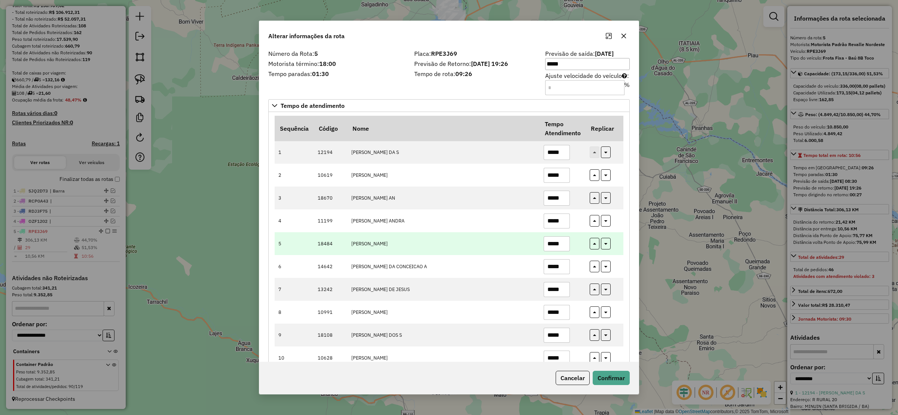
type input "*****"
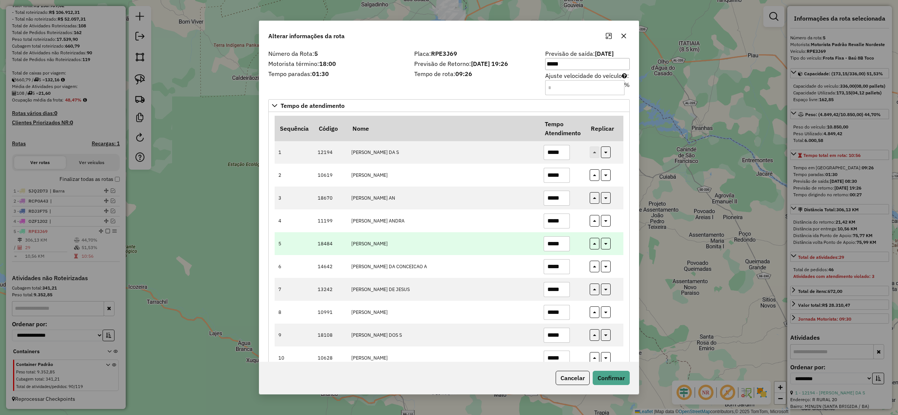
type input "*****"
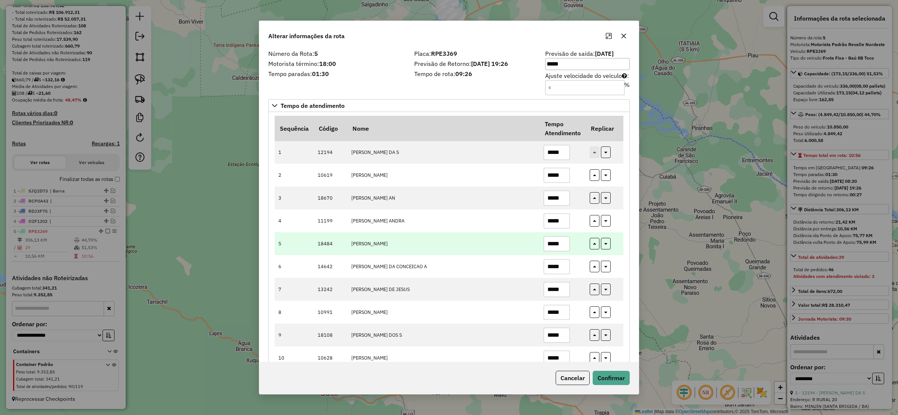
type input "*****"
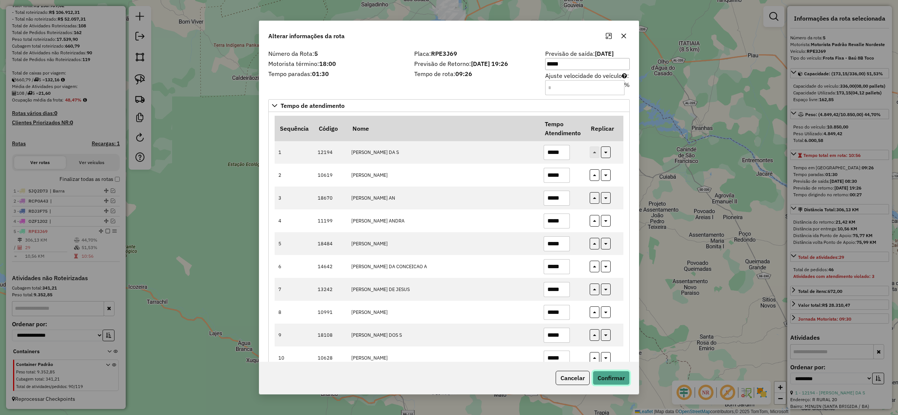
click at [622, 382] on button "Confirmar" at bounding box center [611, 377] width 37 height 14
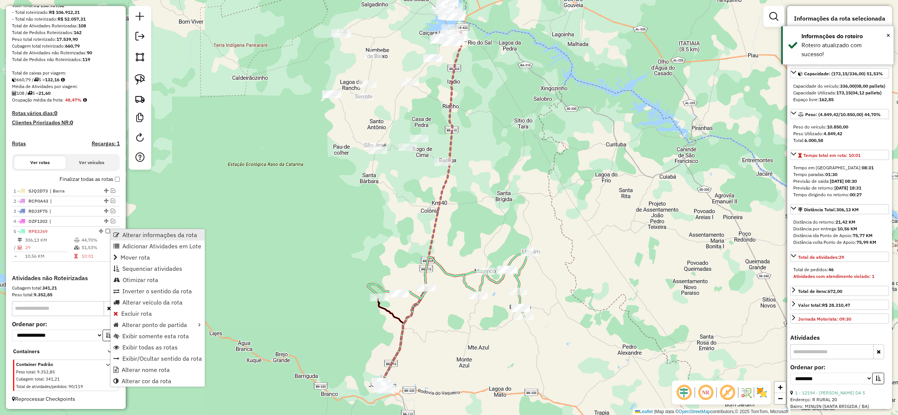
click at [128, 229] on link "Alterar informações da rota" at bounding box center [158, 234] width 94 height 11
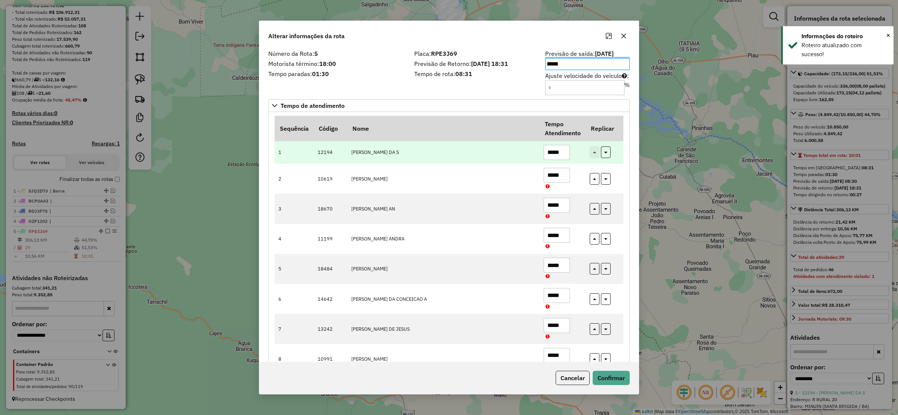
click at [469, 159] on td "[PERSON_NAME] DA S" at bounding box center [443, 152] width 192 height 23
click at [565, 156] on input "*****" at bounding box center [557, 152] width 26 height 15
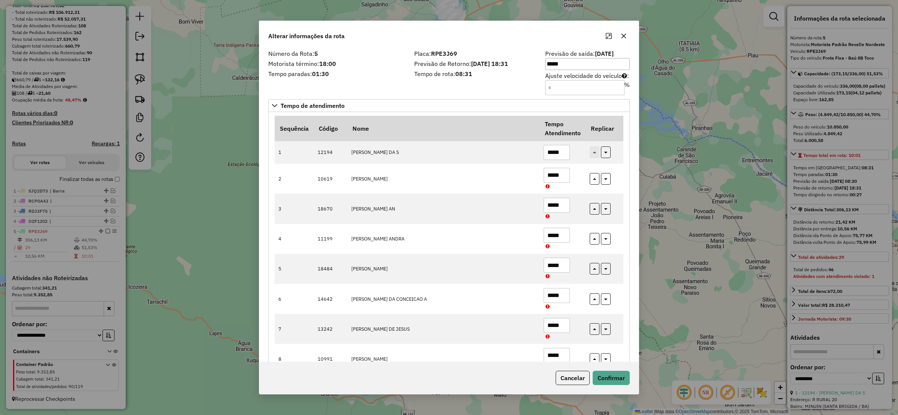
type input "*****"
click at [623, 364] on div "Cancelar Confirmar" at bounding box center [448, 377] width 379 height 32
click at [621, 369] on div "Cancelar Confirmar" at bounding box center [448, 377] width 379 height 32
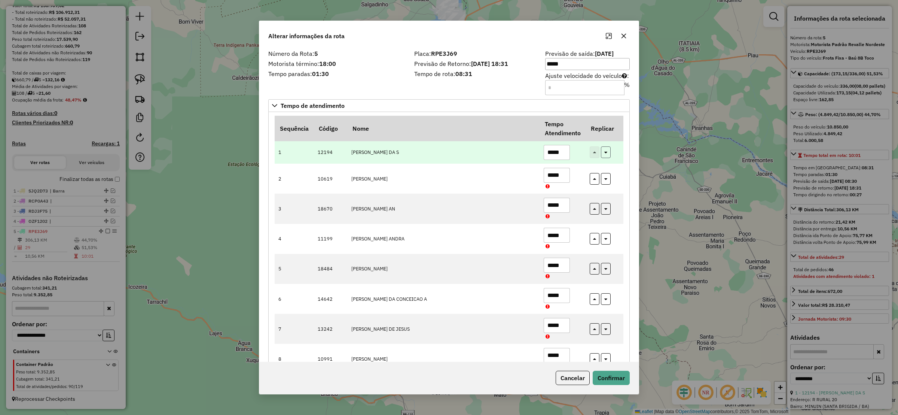
click at [605, 153] on icon "button" at bounding box center [605, 151] width 3 height 5
type input "*****"
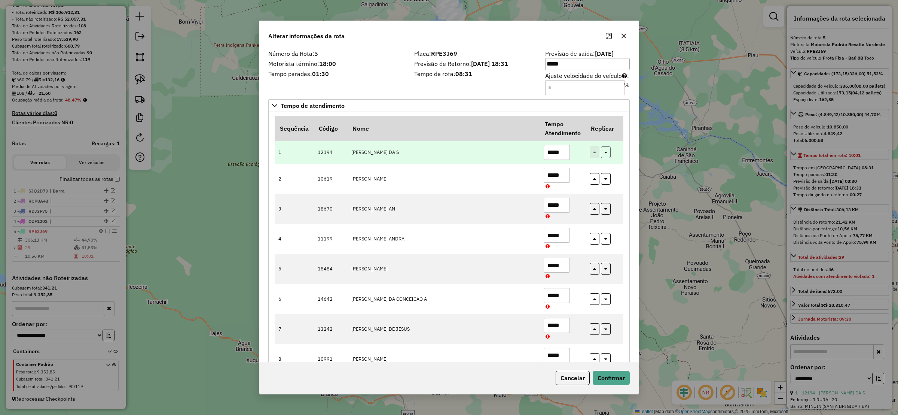
type input "*****"
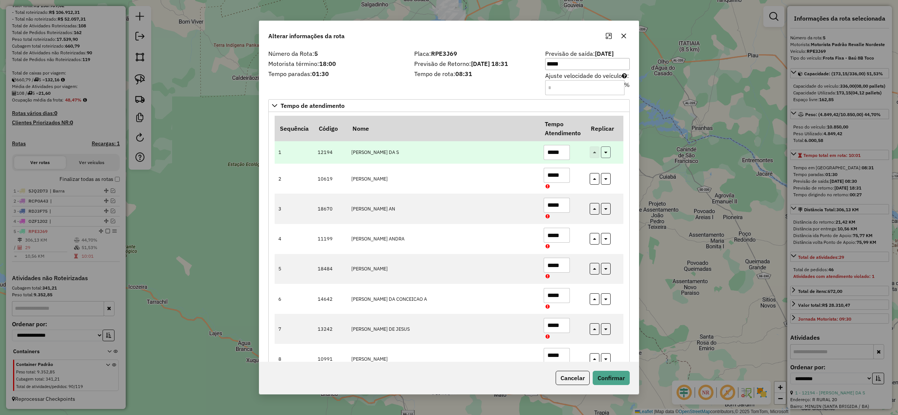
type input "*****"
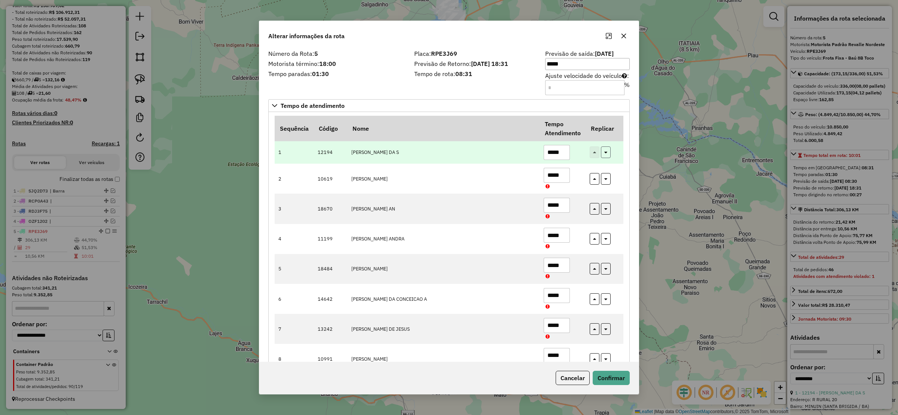
type input "*****"
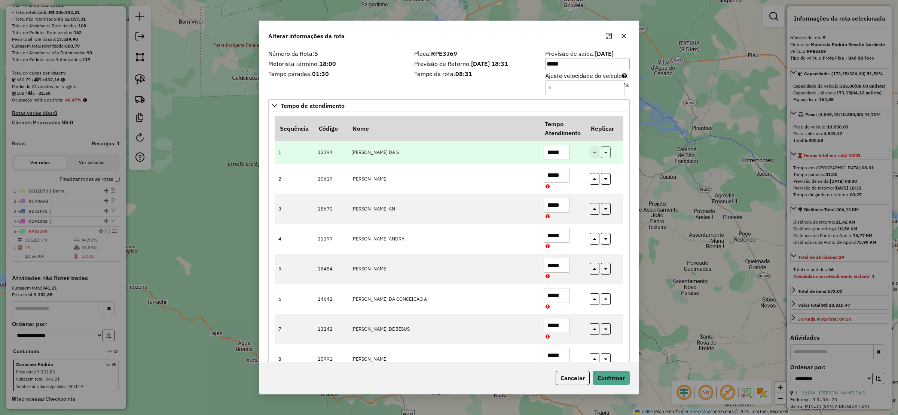
type input "*****"
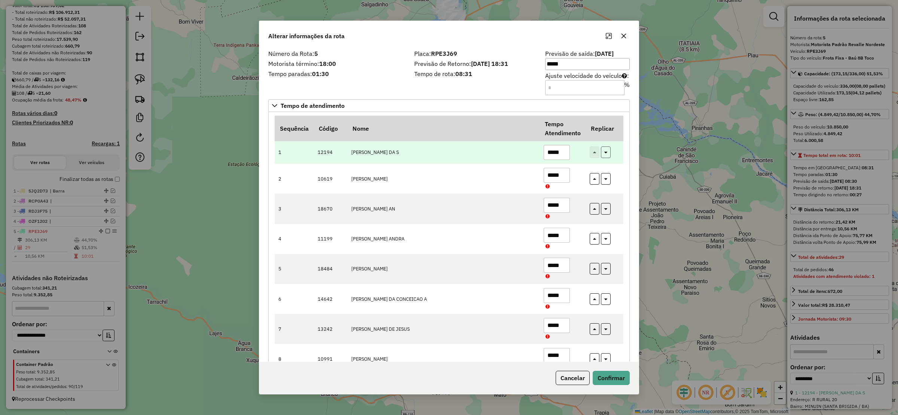
type input "*****"
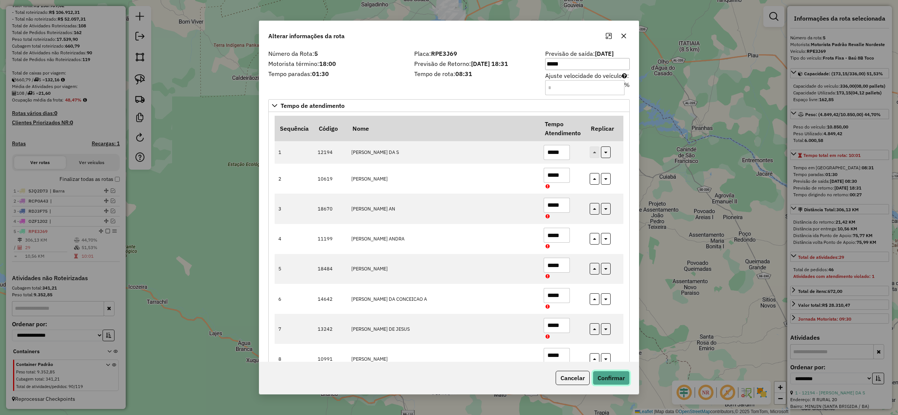
click at [622, 381] on button "Confirmar" at bounding box center [611, 377] width 37 height 14
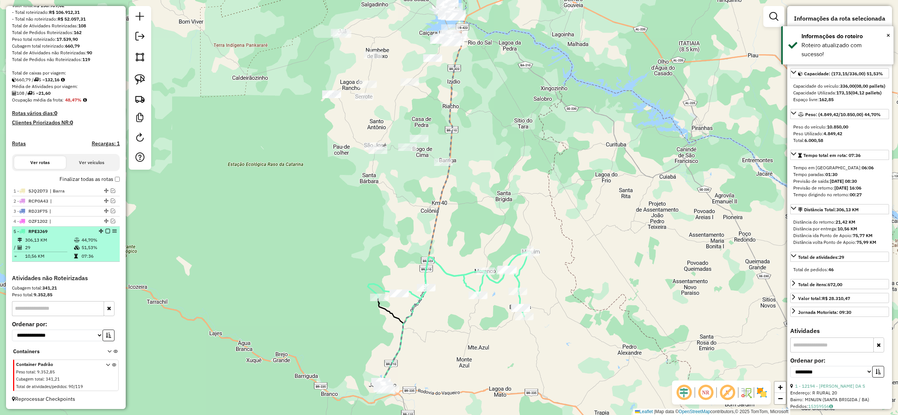
drag, startPoint x: 109, startPoint y: 229, endPoint x: 113, endPoint y: 231, distance: 5.0
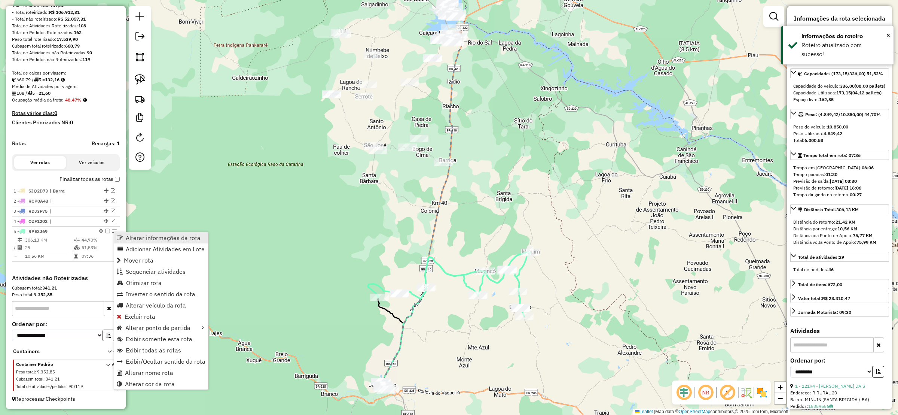
click at [154, 238] on span "Alterar informações da rota" at bounding box center [163, 238] width 75 height 6
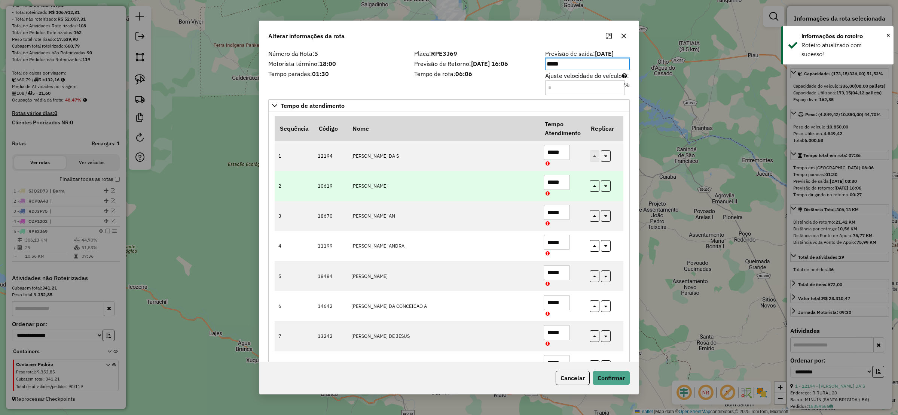
drag, startPoint x: 498, startPoint y: 228, endPoint x: 530, endPoint y: 186, distance: 53.1
click at [498, 227] on td "[PERSON_NAME] AN" at bounding box center [443, 216] width 192 height 30
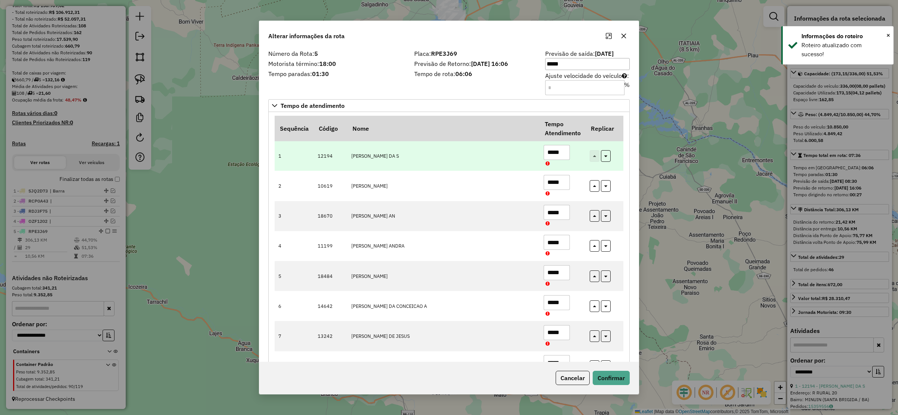
click at [566, 150] on input "*****" at bounding box center [557, 152] width 26 height 15
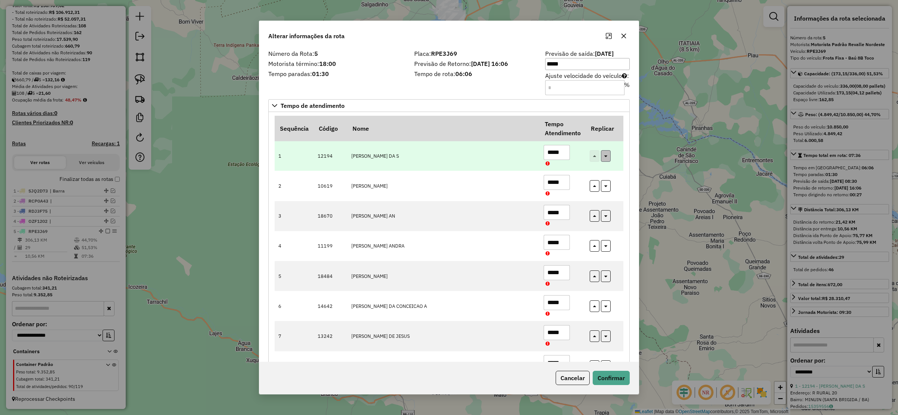
type input "*****"
click at [604, 155] on icon "button" at bounding box center [605, 154] width 3 height 5
type input "*****"
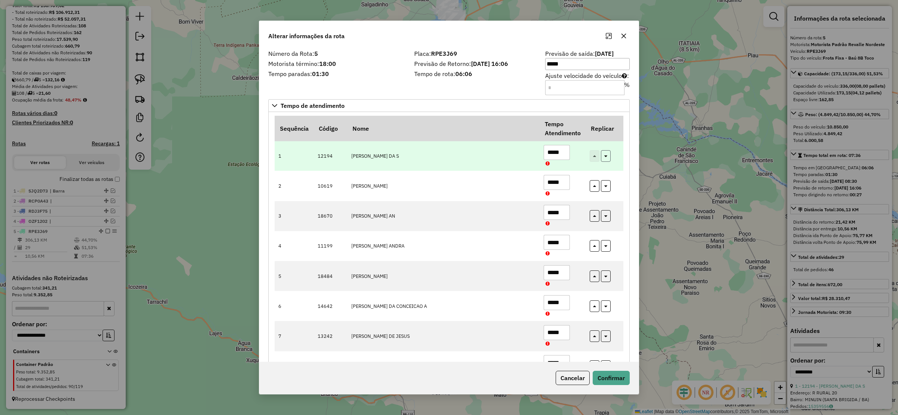
type input "*****"
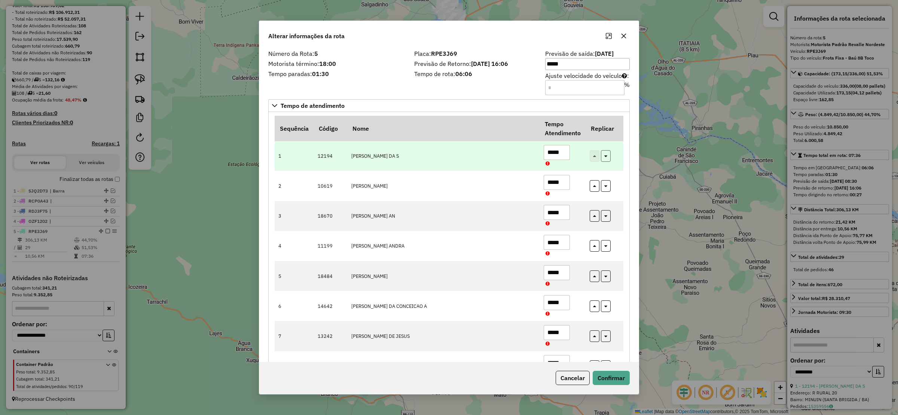
type input "*****"
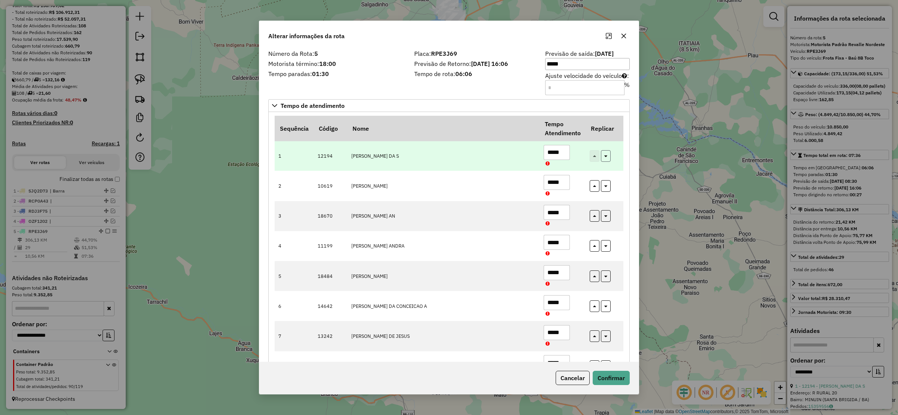
type input "*****"
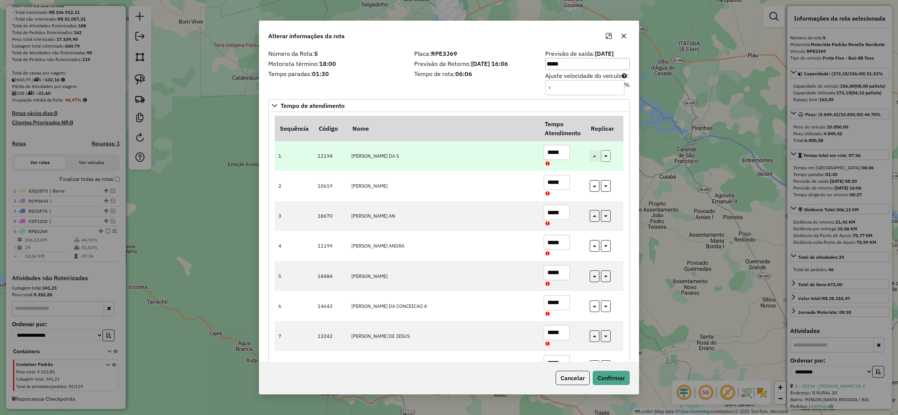
type input "*****"
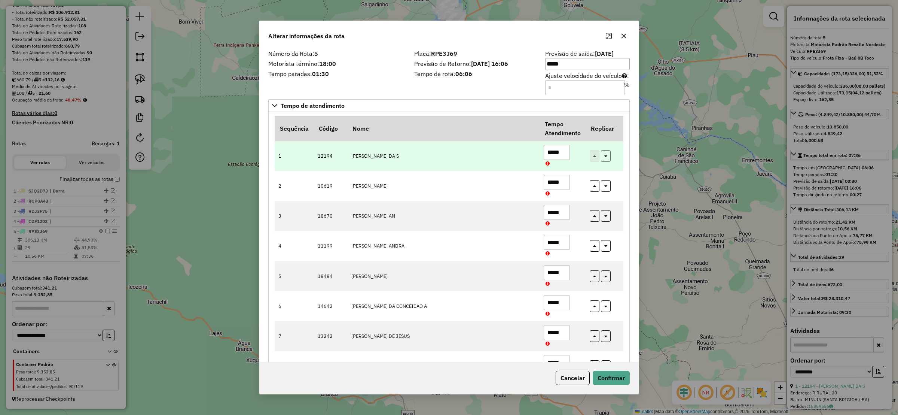
type input "*****"
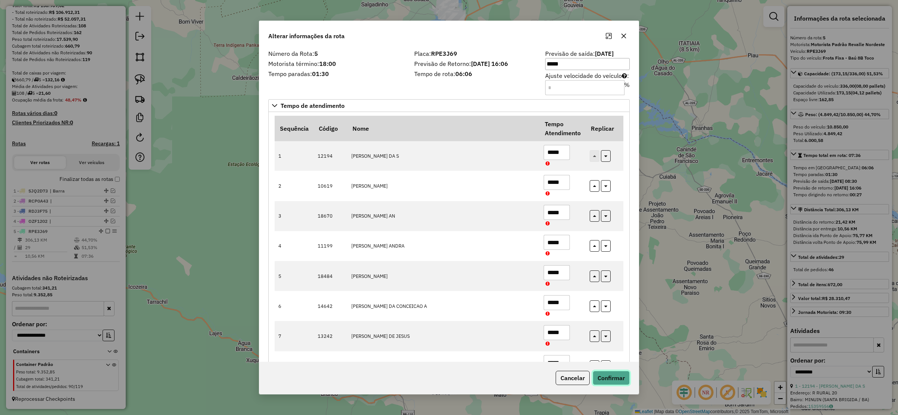
click at [613, 373] on button "Confirmar" at bounding box center [611, 377] width 37 height 14
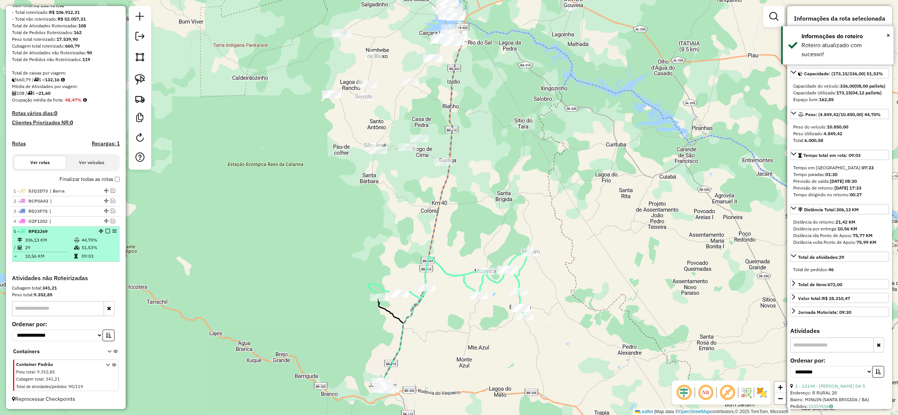
click at [107, 232] on em at bounding box center [108, 231] width 4 height 4
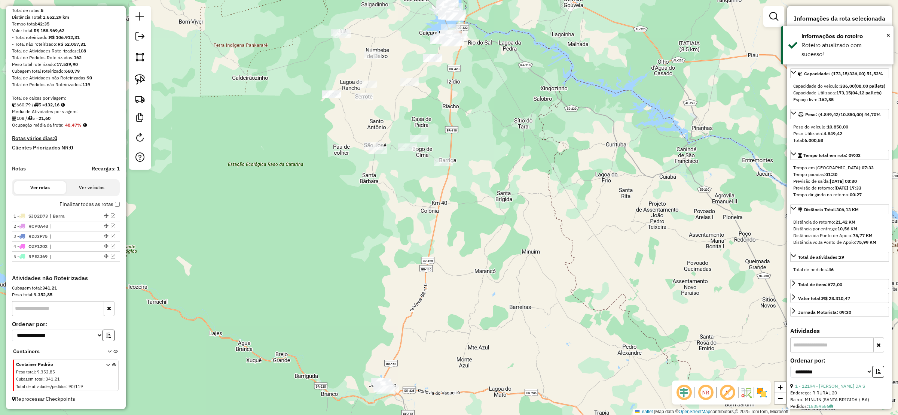
drag, startPoint x: 346, startPoint y: 230, endPoint x: 343, endPoint y: 227, distance: 4.3
click at [346, 229] on div "Janela de atendimento Grade de atendimento Capacidade Transportadoras Veículos …" at bounding box center [449, 207] width 898 height 415
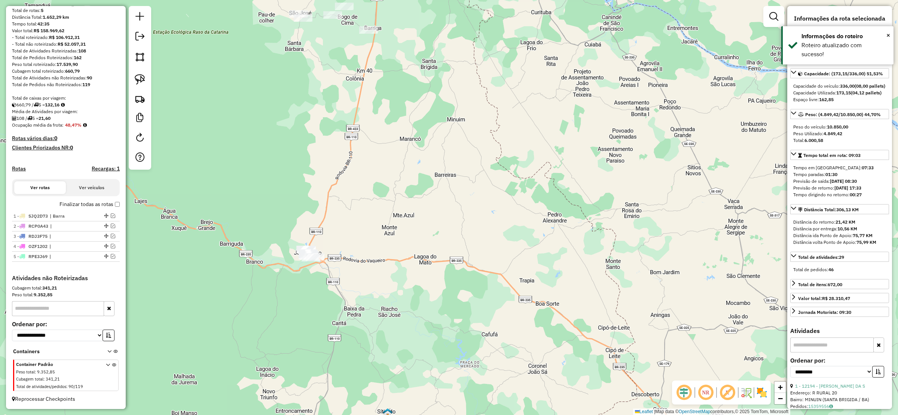
click at [134, 71] on div at bounding box center [140, 87] width 22 height 163
click at [133, 82] on link at bounding box center [140, 79] width 16 height 16
drag, startPoint x: 264, startPoint y: 237, endPoint x: 437, endPoint y: 323, distance: 193.6
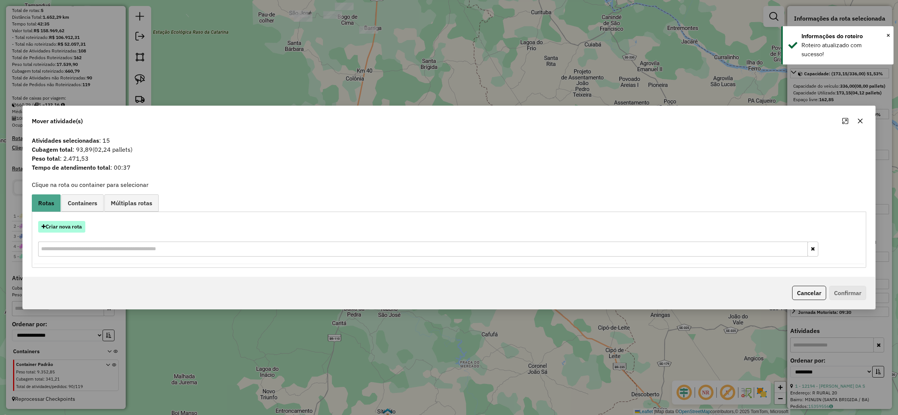
click at [60, 221] on button "Criar nova rota" at bounding box center [61, 227] width 47 height 12
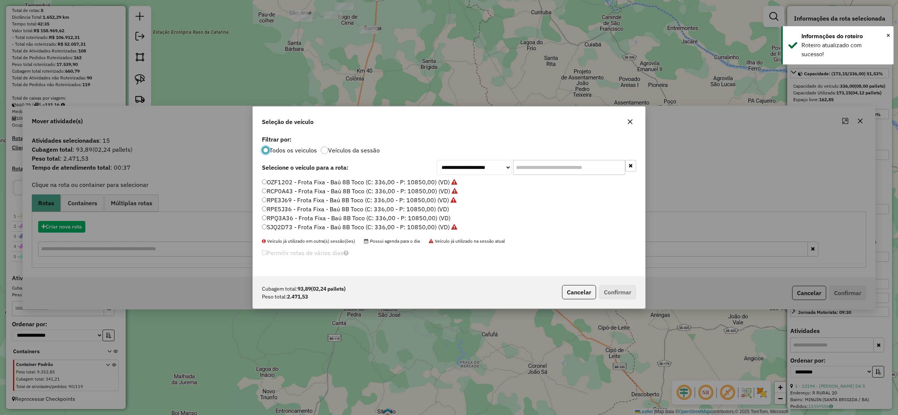
scroll to position [4, 2]
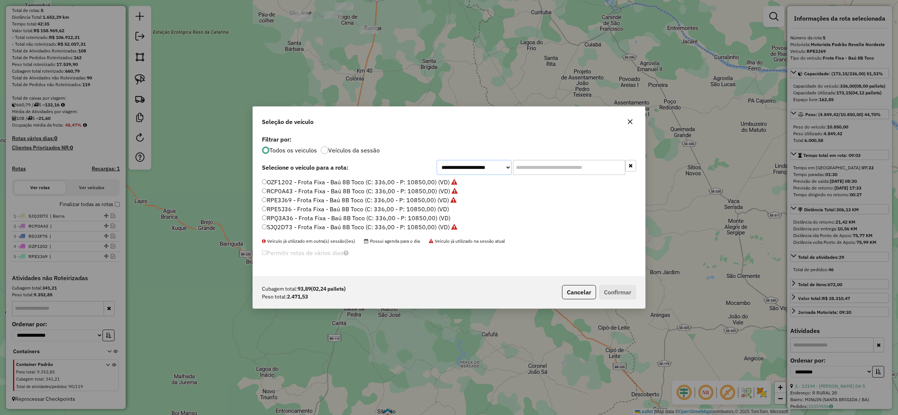
click at [489, 161] on select "**********" at bounding box center [474, 167] width 75 height 15
select select "*******"
click at [437, 160] on select "**********" at bounding box center [474, 167] width 75 height 15
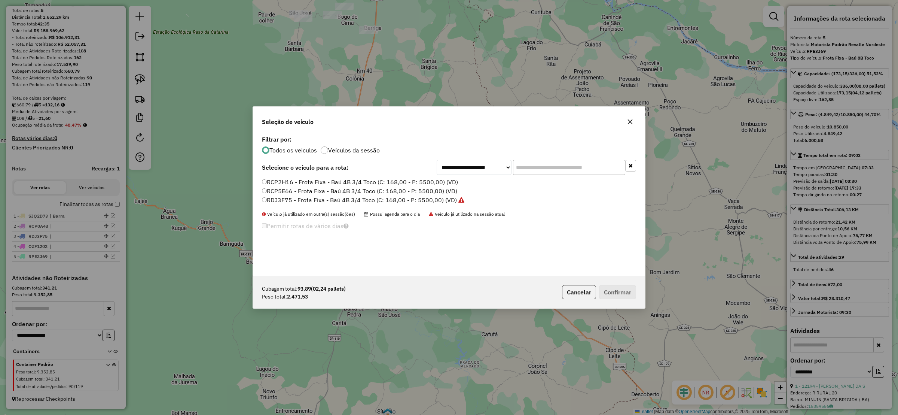
click at [268, 187] on label "RCP5E66 - Frota Fixa - Baú 4B 3/4 Toco (C: 168,00 - P: 5500,00) (VD)" at bounding box center [359, 190] width 195 height 9
click at [618, 288] on button "Confirmar" at bounding box center [617, 292] width 37 height 14
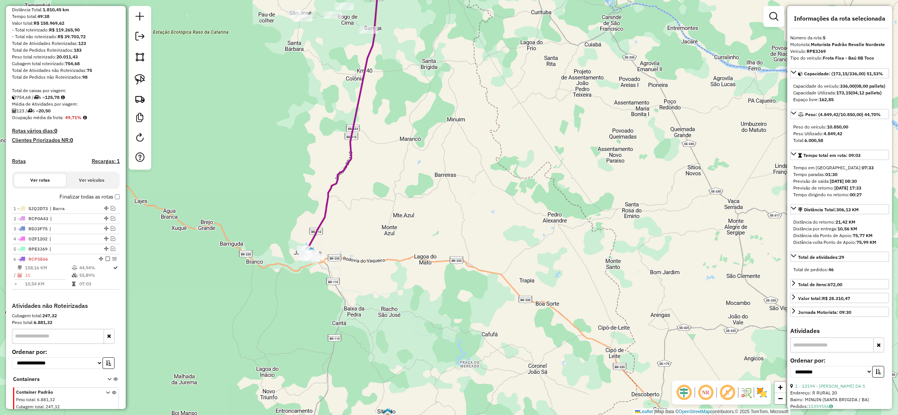
scroll to position [111, 0]
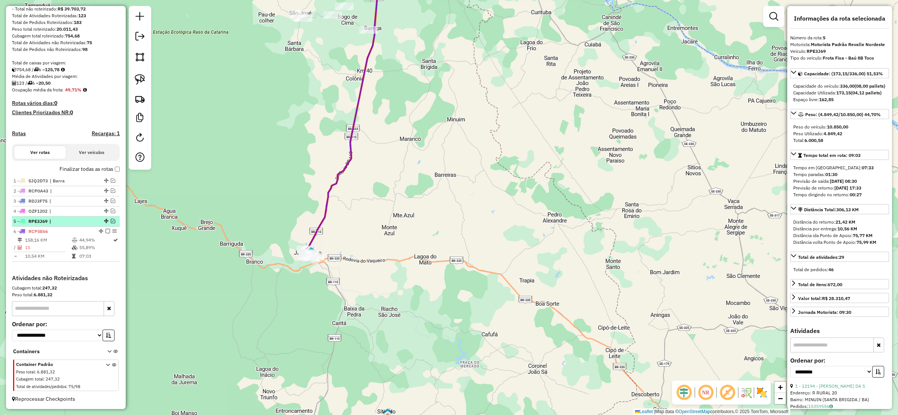
click at [113, 218] on div "5 - RPE3J69 |" at bounding box center [65, 221] width 105 height 7
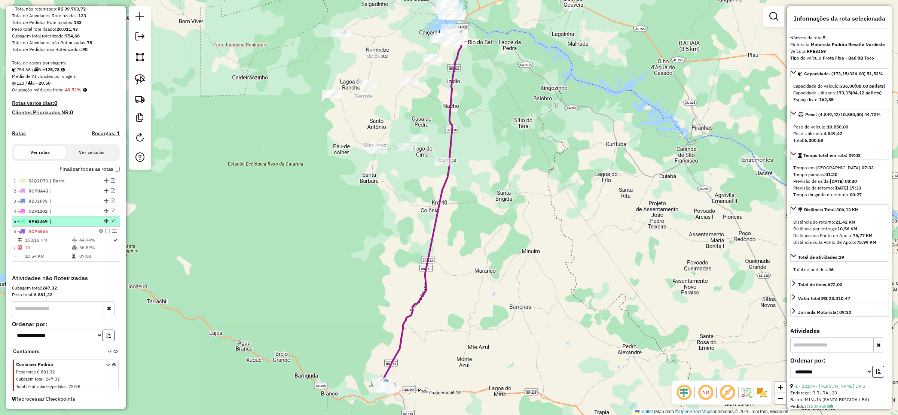
click at [110, 221] on div "5 - RPE3J69 |" at bounding box center [65, 221] width 105 height 7
click at [111, 219] on em at bounding box center [113, 220] width 4 height 4
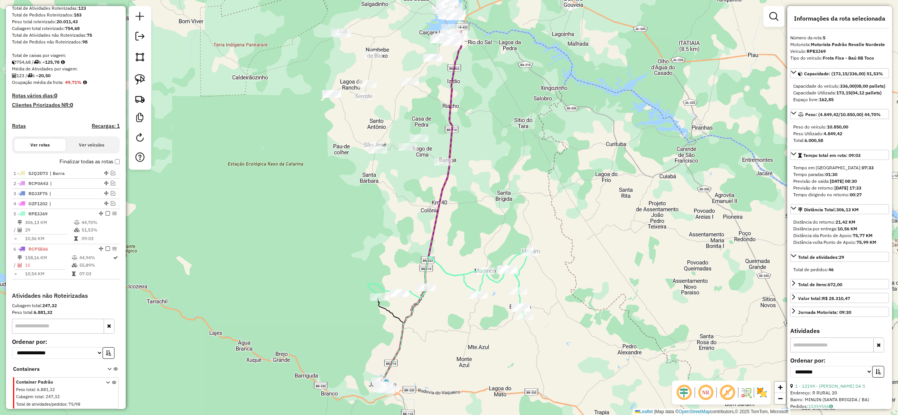
drag, startPoint x: 263, startPoint y: 265, endPoint x: 237, endPoint y: 220, distance: 51.5
click at [239, 220] on div "Janela de atendimento Grade de atendimento Capacidade Transportadoras Veículos …" at bounding box center [449, 207] width 898 height 415
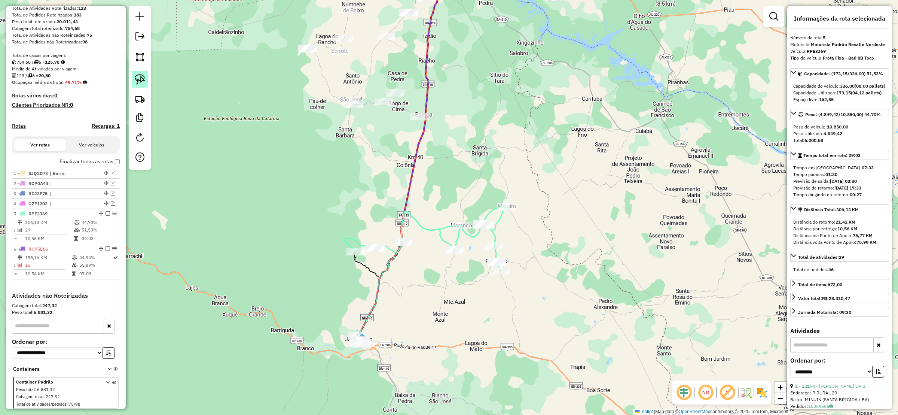
click at [137, 72] on link at bounding box center [140, 79] width 16 height 16
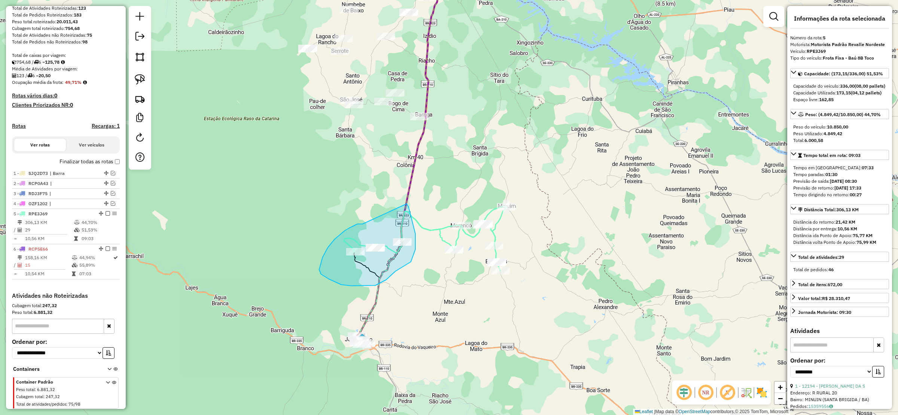
drag, startPoint x: 363, startPoint y: 224, endPoint x: 409, endPoint y: 218, distance: 46.4
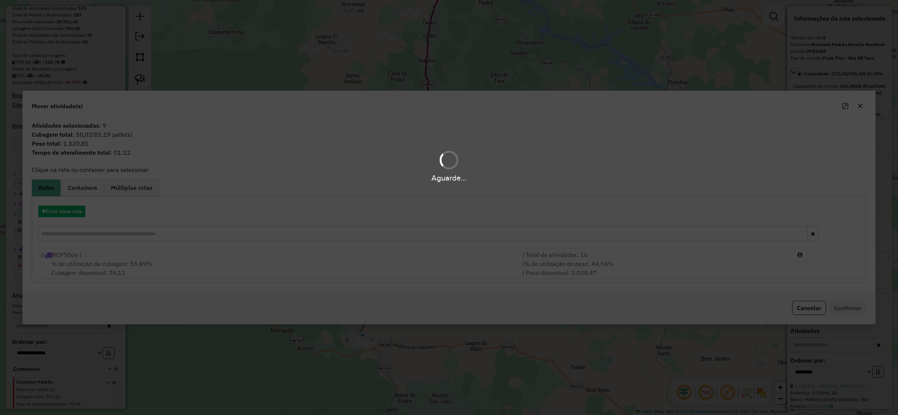
click at [83, 260] on div "Aguarde..." at bounding box center [449, 207] width 898 height 415
click at [82, 260] on div "Aguarde..." at bounding box center [449, 207] width 898 height 415
click at [80, 260] on div "Aguarde..." at bounding box center [449, 207] width 898 height 415
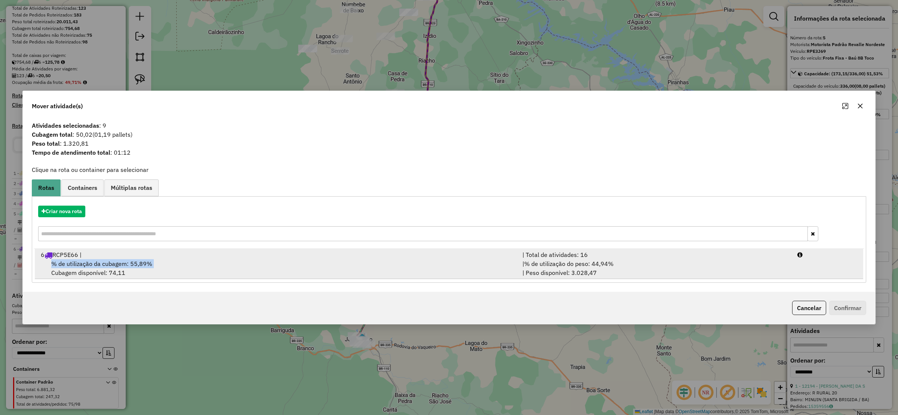
drag, startPoint x: 80, startPoint y: 260, endPoint x: 100, endPoint y: 261, distance: 20.2
click at [79, 261] on span "% de utilização da cubagem: 55,89%" at bounding box center [101, 263] width 101 height 7
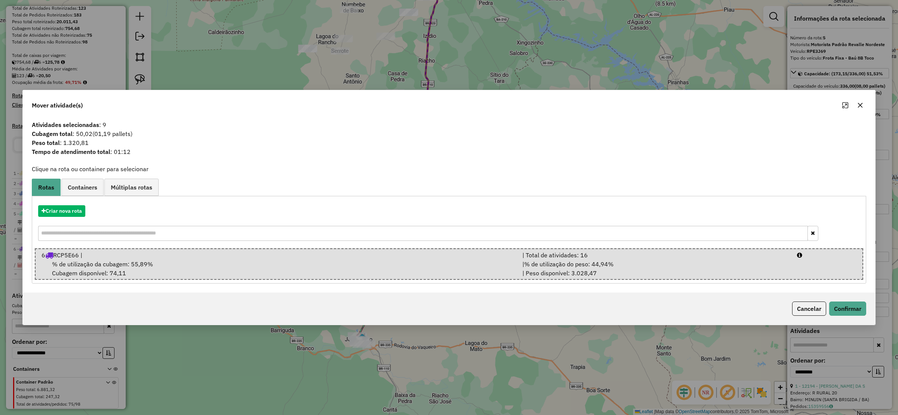
drag, startPoint x: 840, startPoint y: 300, endPoint x: 843, endPoint y: 302, distance: 4.0
click at [840, 300] on div "Cancelar Confirmar" at bounding box center [449, 308] width 852 height 32
click at [844, 307] on button "Confirmar" at bounding box center [847, 308] width 37 height 14
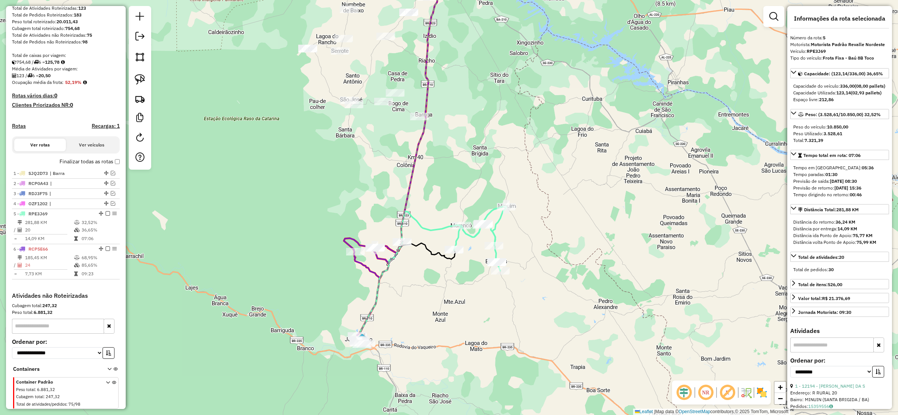
scroll to position [137, 0]
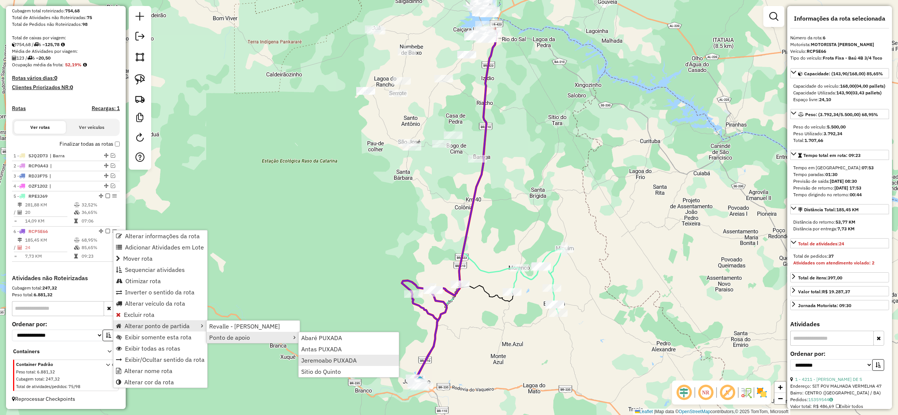
click at [329, 359] on span "Jeremoabo PUXADA" at bounding box center [328, 360] width 55 height 6
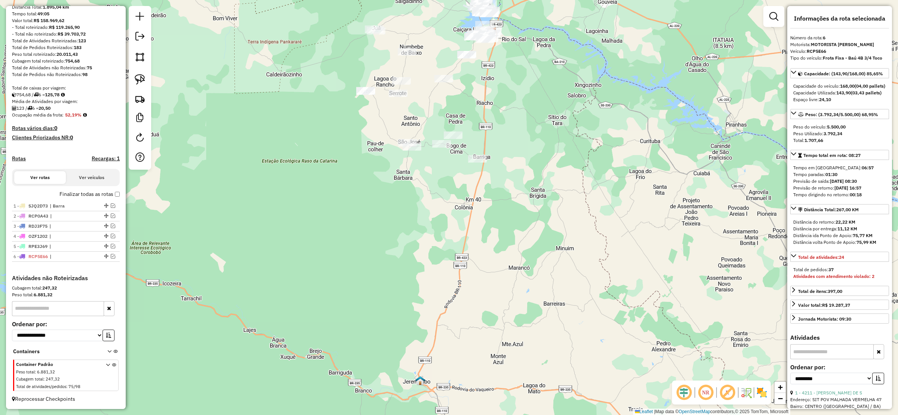
scroll to position [86, 0]
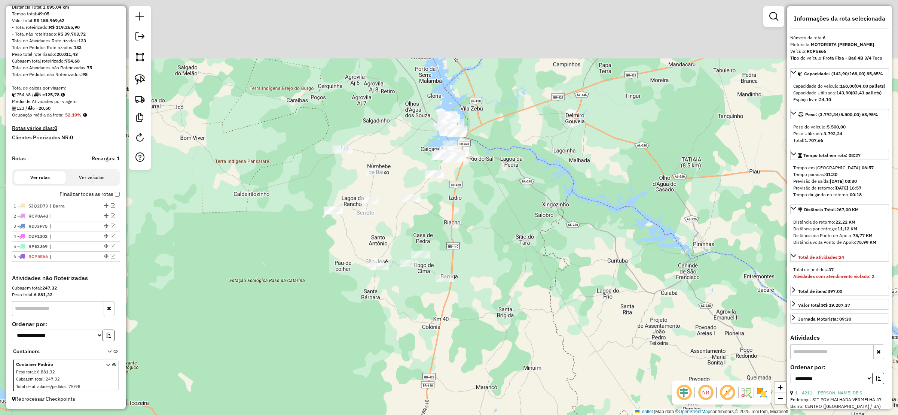
drag, startPoint x: 317, startPoint y: 249, endPoint x: 296, endPoint y: 263, distance: 24.6
click at [300, 268] on div "Janela de atendimento Grade de atendimento Capacidade Transportadoras Veículos …" at bounding box center [449, 207] width 898 height 415
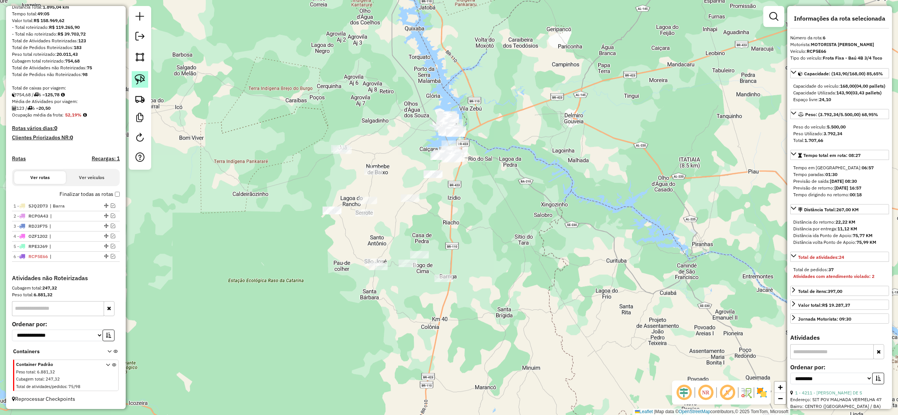
click at [136, 77] on img at bounding box center [140, 79] width 10 height 10
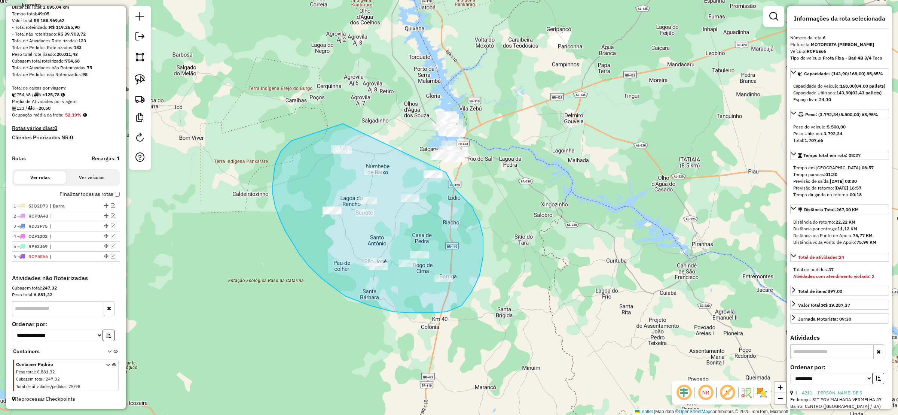
drag, startPoint x: 303, startPoint y: 136, endPoint x: 445, endPoint y: 171, distance: 145.6
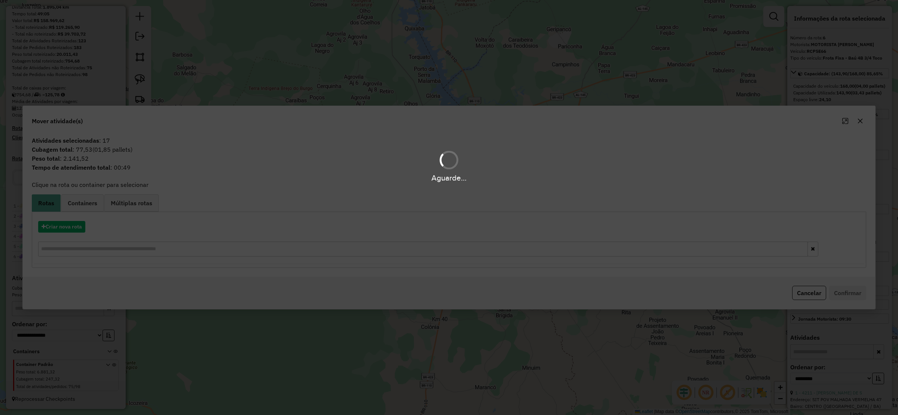
click at [56, 217] on div "Aguarde..." at bounding box center [449, 207] width 898 height 415
click at [55, 226] on div "Aguarde..." at bounding box center [449, 207] width 898 height 415
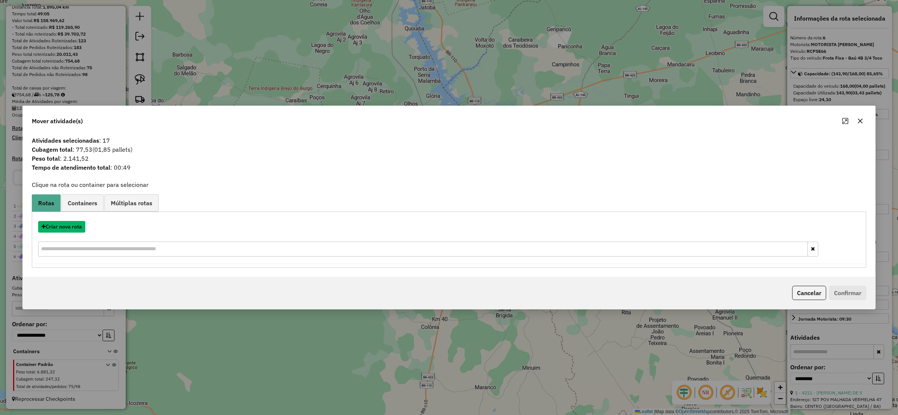
click at [55, 226] on button "Criar nova rota" at bounding box center [61, 227] width 47 height 12
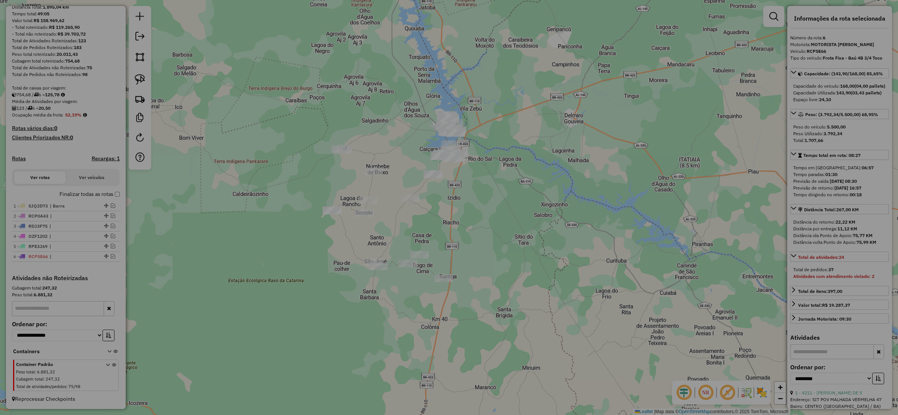
select select "*******"
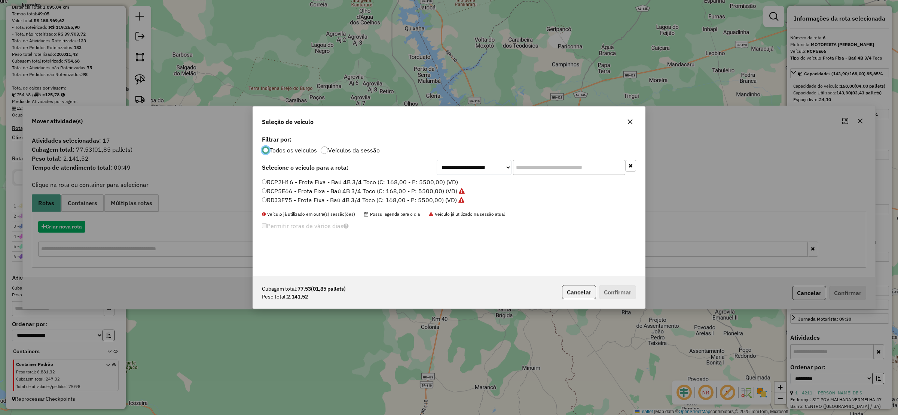
scroll to position [4, 2]
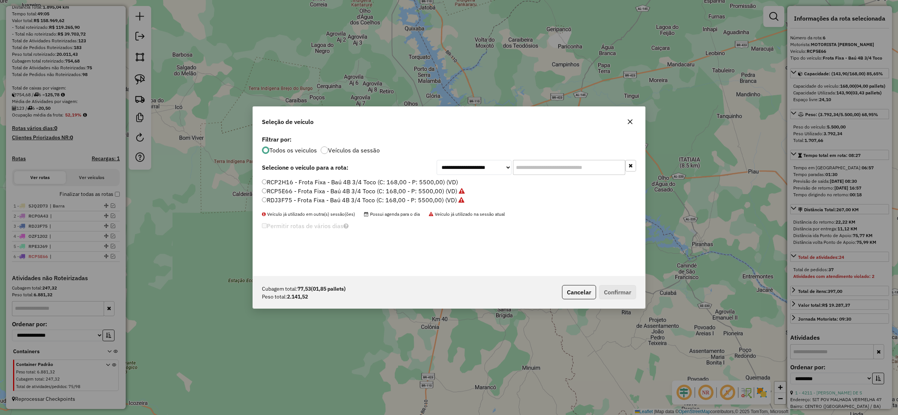
click at [274, 182] on label "RCP2H16 - Frota Fixa - Baú 4B 3/4 Toco (C: 168,00 - P: 5500,00) (VD)" at bounding box center [360, 181] width 196 height 9
click at [608, 289] on button "Confirmar" at bounding box center [617, 292] width 37 height 14
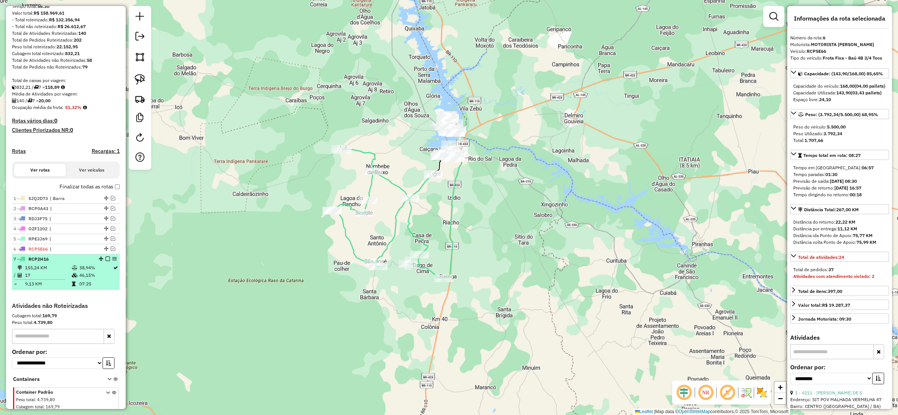
scroll to position [122, 0]
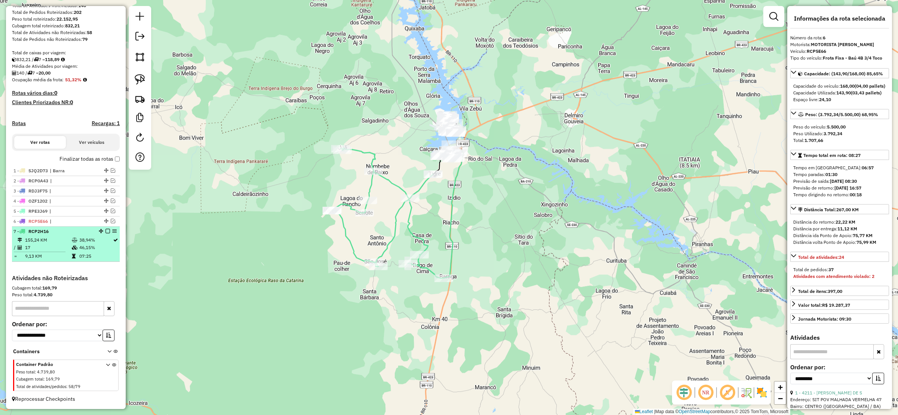
click at [107, 229] on em at bounding box center [108, 231] width 4 height 4
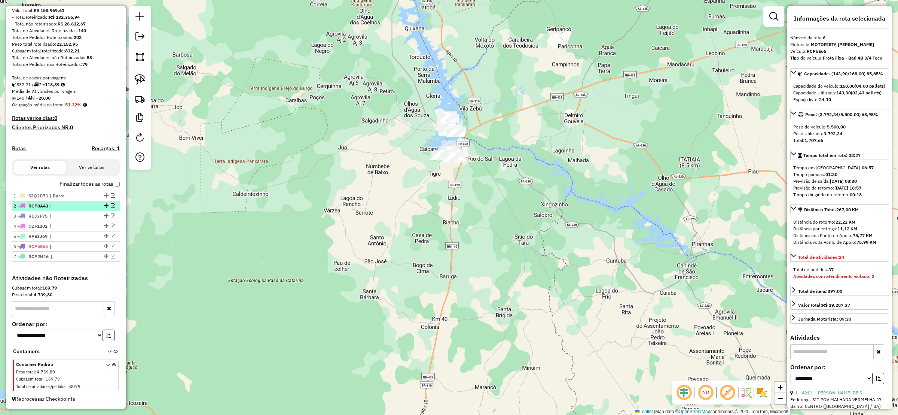
scroll to position [97, 0]
click at [113, 195] on div at bounding box center [105, 195] width 22 height 4
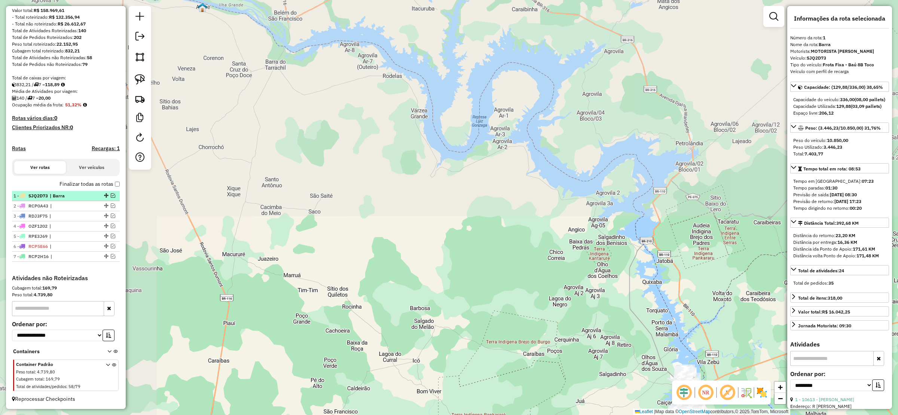
click at [111, 194] on em at bounding box center [113, 195] width 4 height 4
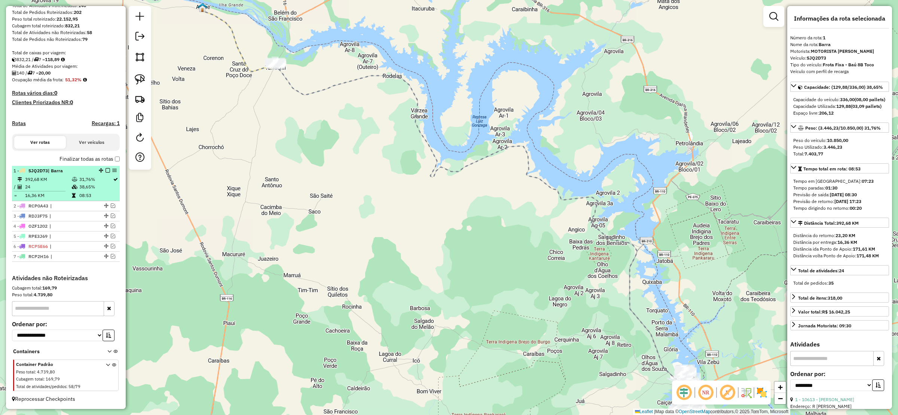
drag, startPoint x: 113, startPoint y: 171, endPoint x: 105, endPoint y: 168, distance: 9.0
click at [63, 175] on td "392,68 KM" at bounding box center [48, 178] width 47 height 7
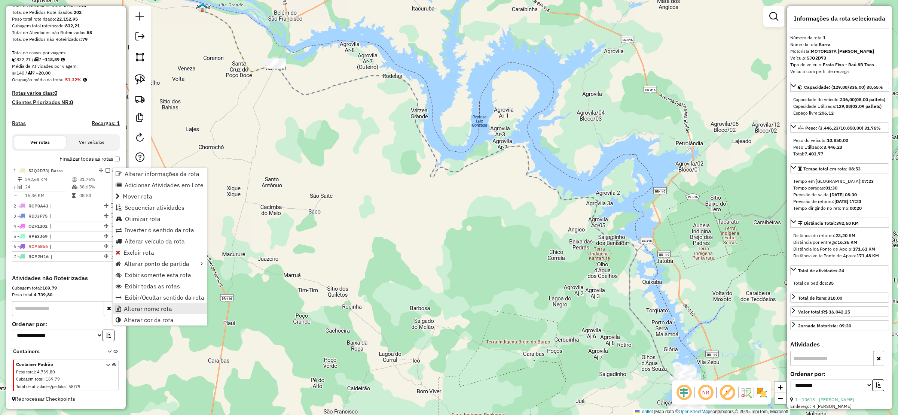
click at [169, 308] on span "Alterar nome rota" at bounding box center [148, 308] width 48 height 6
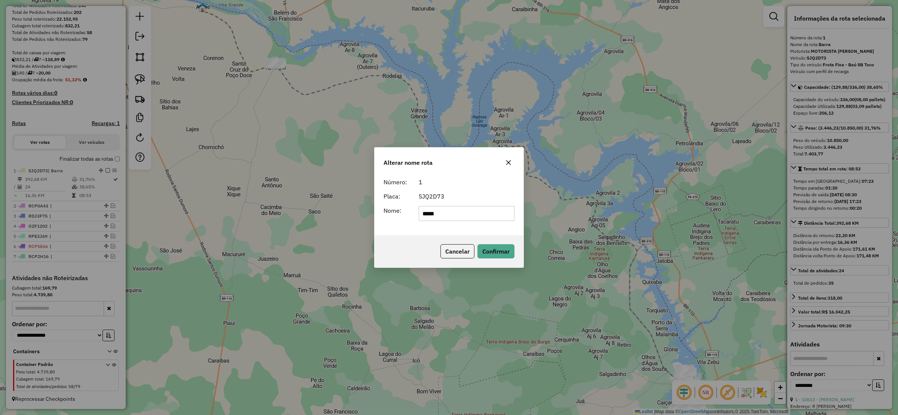
click at [384, 207] on div "Nome: *****" at bounding box center [449, 213] width 140 height 15
type input "**********"
drag, startPoint x: 495, startPoint y: 254, endPoint x: 484, endPoint y: 250, distance: 12.1
click at [495, 253] on button "Confirmar" at bounding box center [495, 251] width 37 height 14
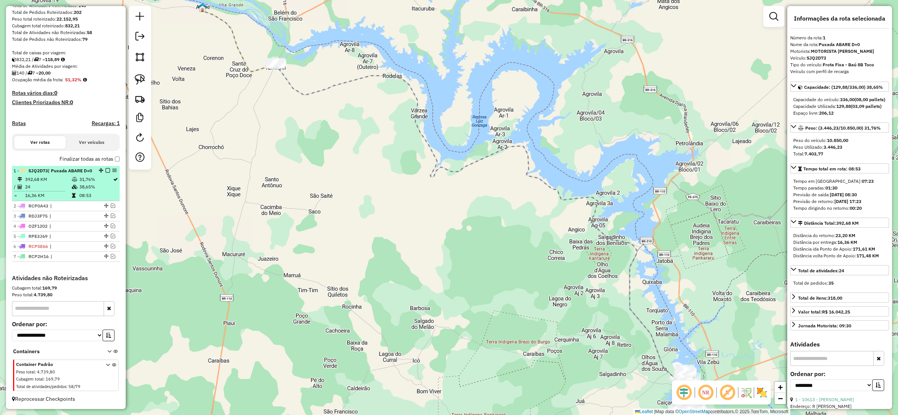
click at [106, 168] on em at bounding box center [108, 170] width 4 height 4
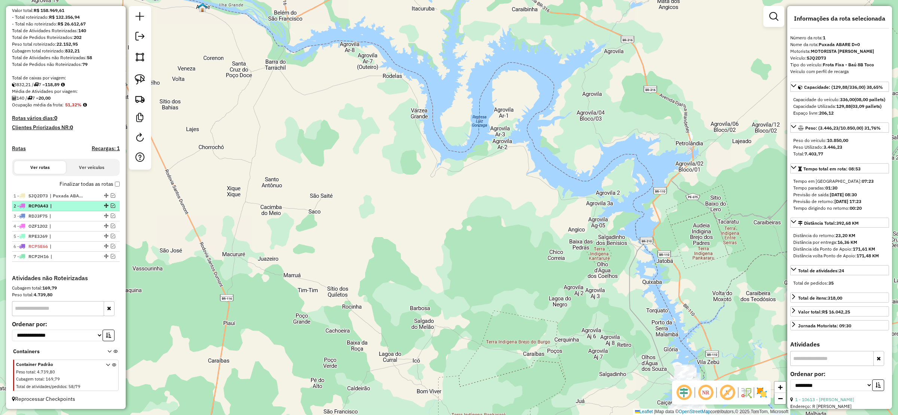
click at [113, 201] on li "2 - RCP0A43 |" at bounding box center [66, 206] width 108 height 10
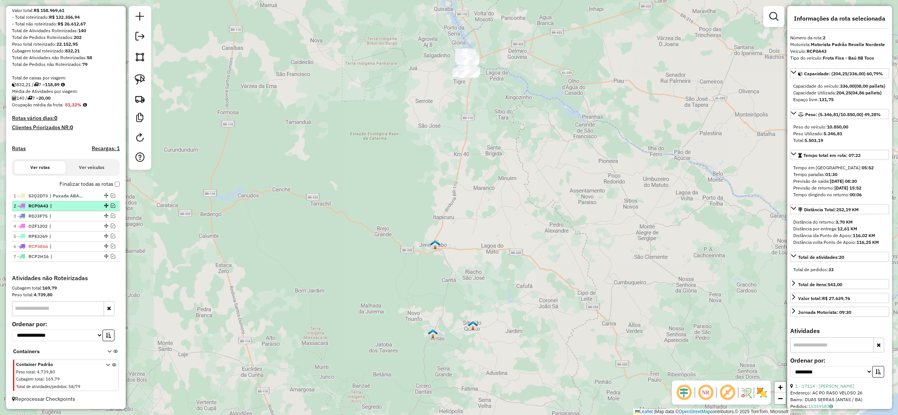
click at [111, 203] on em at bounding box center [113, 205] width 4 height 4
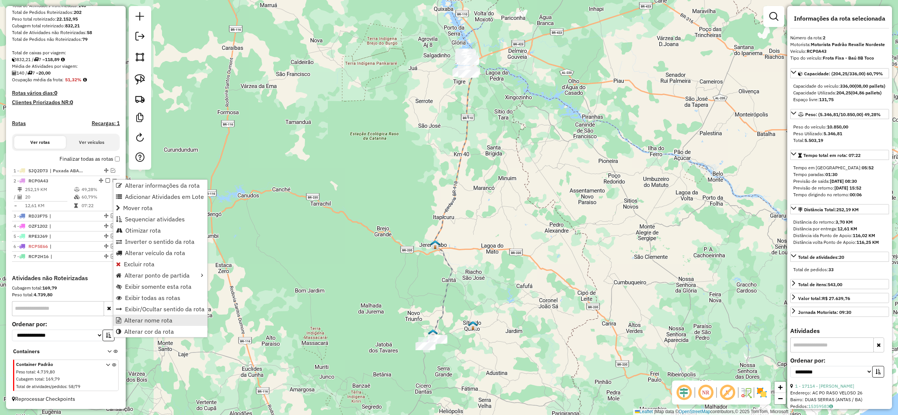
click at [161, 320] on span "Alterar nome rota" at bounding box center [148, 320] width 48 height 6
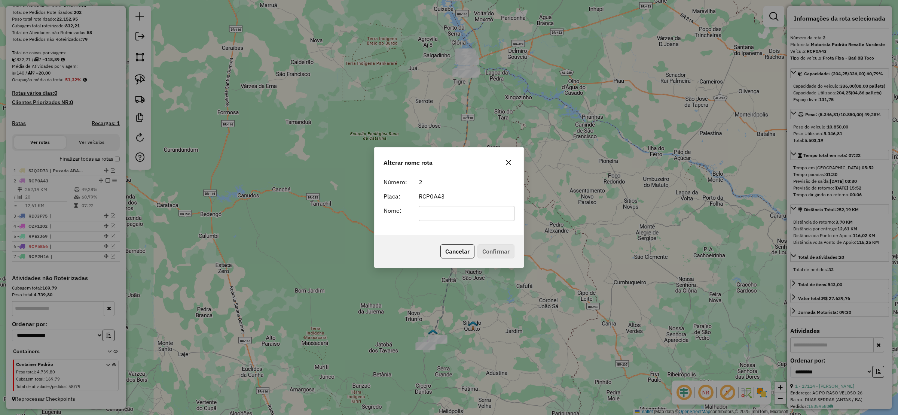
click at [439, 204] on form "Número: 2 Placa: RCP0A43 Nome:" at bounding box center [448, 198] width 131 height 43
click at [438, 208] on input "text" at bounding box center [467, 213] width 96 height 15
type input "**********"
drag, startPoint x: 496, startPoint y: 247, endPoint x: 457, endPoint y: 257, distance: 40.7
click at [496, 247] on button "Confirmar" at bounding box center [495, 251] width 37 height 14
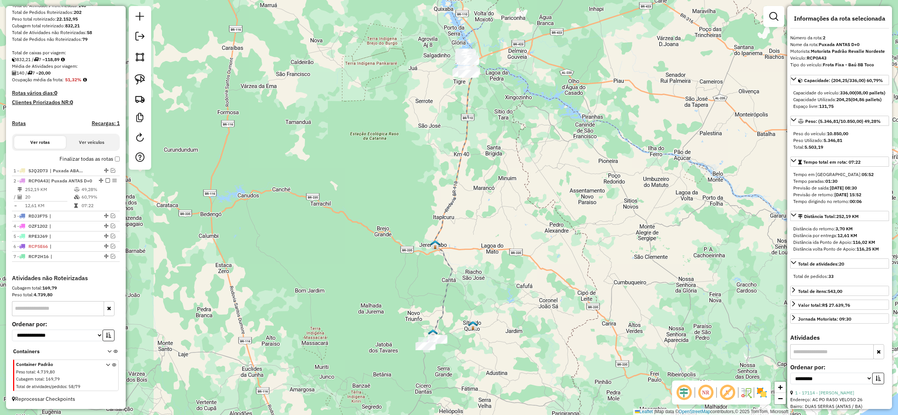
drag, startPoint x: 106, startPoint y: 179, endPoint x: 107, endPoint y: 183, distance: 4.6
click at [106, 179] on em at bounding box center [108, 180] width 4 height 4
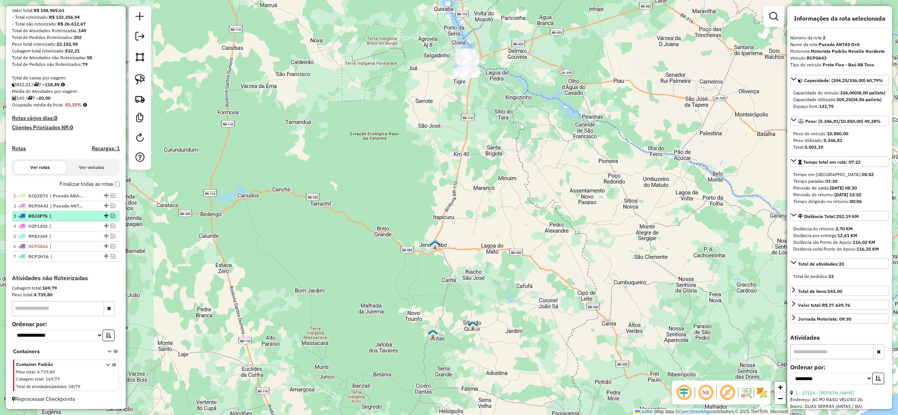
click at [112, 213] on em at bounding box center [113, 215] width 4 height 4
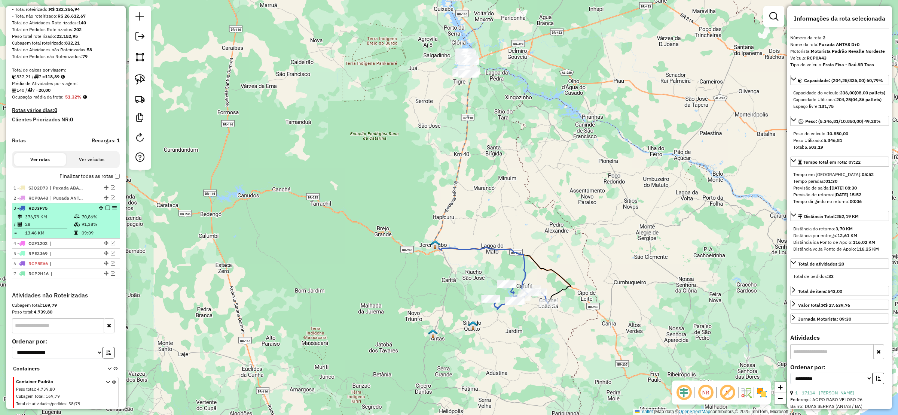
scroll to position [122, 0]
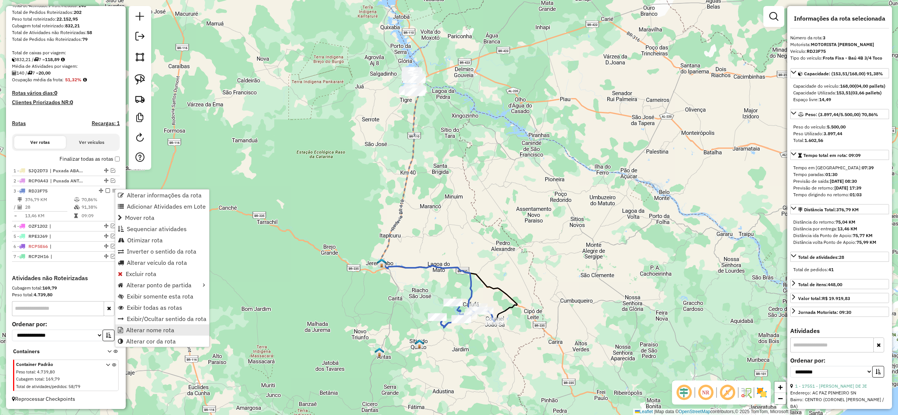
click at [180, 326] on link "Alterar nome rota" at bounding box center [162, 329] width 94 height 11
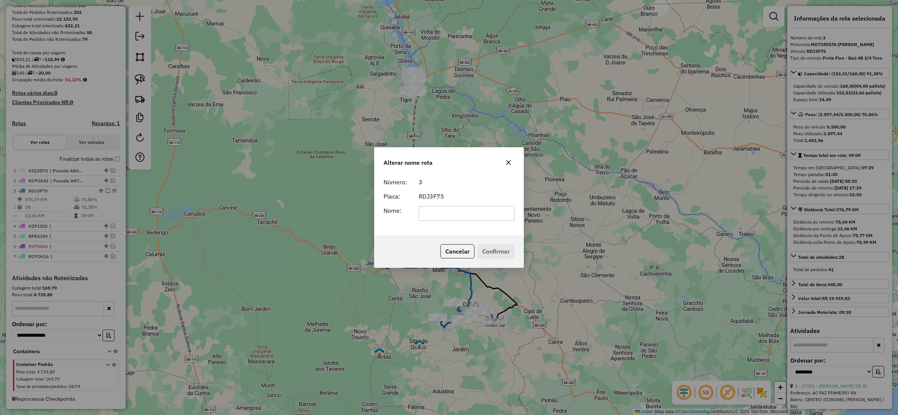
click at [438, 218] on input "text" at bounding box center [467, 213] width 96 height 15
type input "**********"
click at [503, 248] on button "Confirmar" at bounding box center [495, 251] width 37 height 14
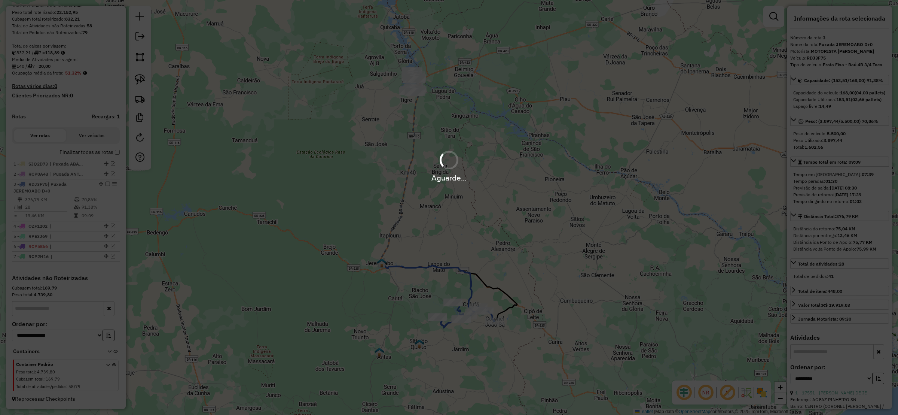
click at [106, 191] on div "Aguarde..." at bounding box center [449, 207] width 898 height 415
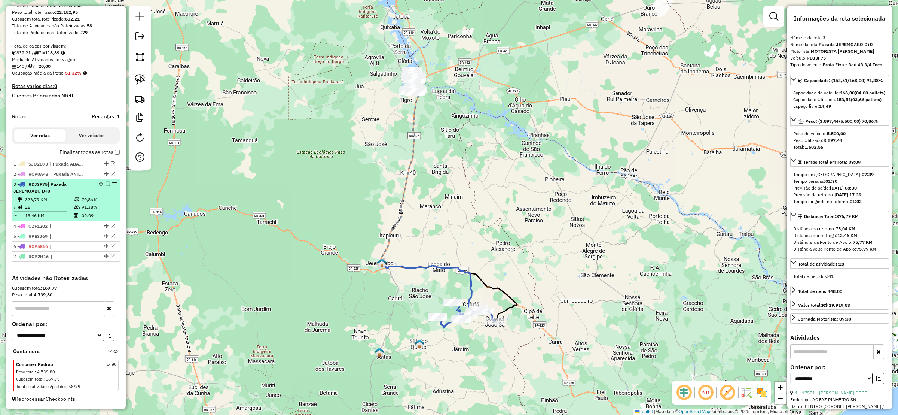
click at [106, 186] on em at bounding box center [108, 183] width 4 height 4
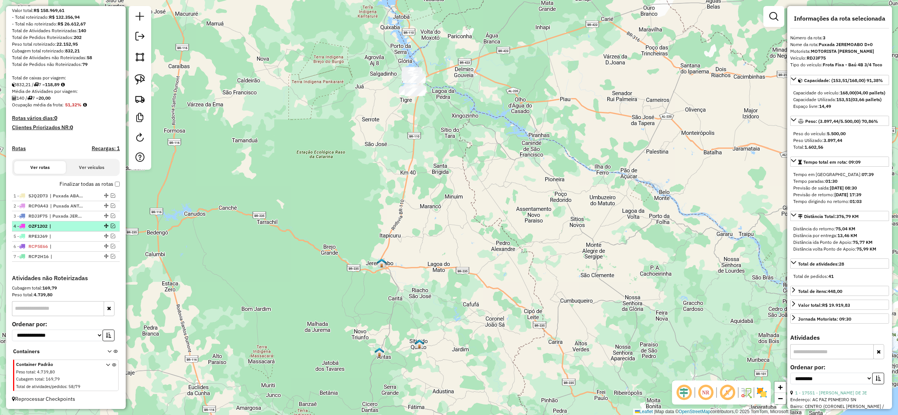
click at [111, 223] on em at bounding box center [113, 225] width 4 height 4
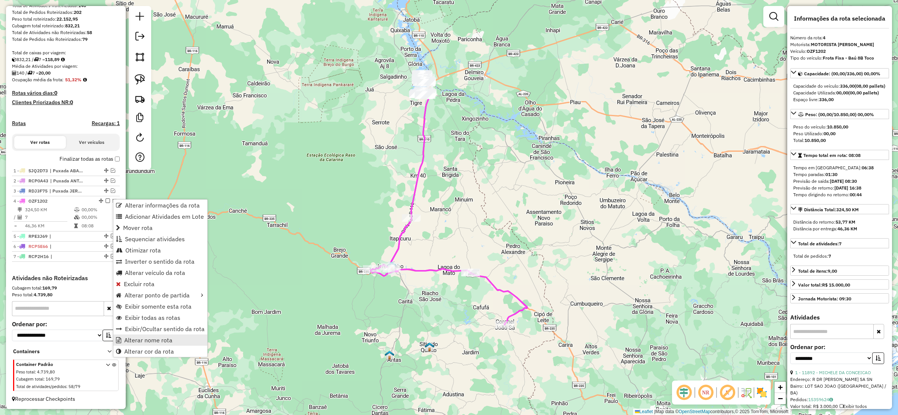
click at [157, 340] on span "Alterar nome rota" at bounding box center [148, 340] width 48 height 6
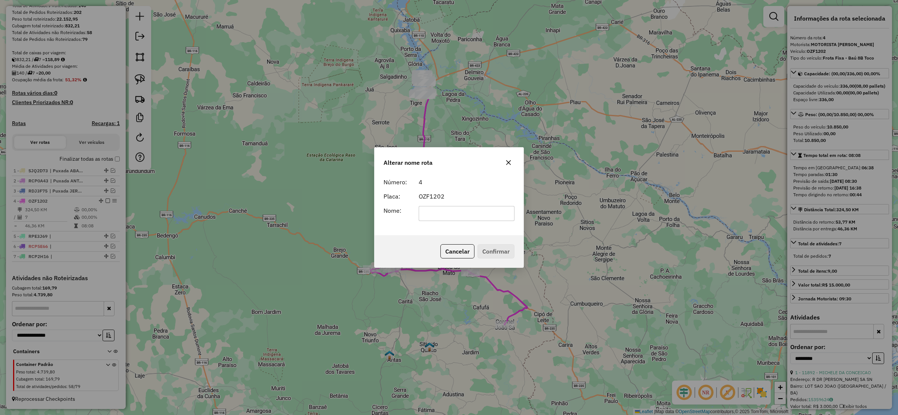
click at [470, 214] on input "text" at bounding box center [467, 213] width 96 height 15
type input "*********"
click at [495, 251] on button "Confirmar" at bounding box center [495, 251] width 37 height 14
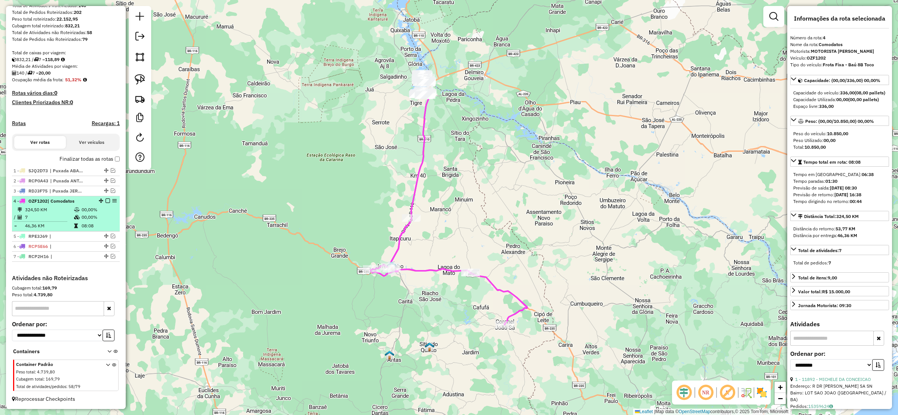
click at [106, 199] on em at bounding box center [108, 200] width 4 height 4
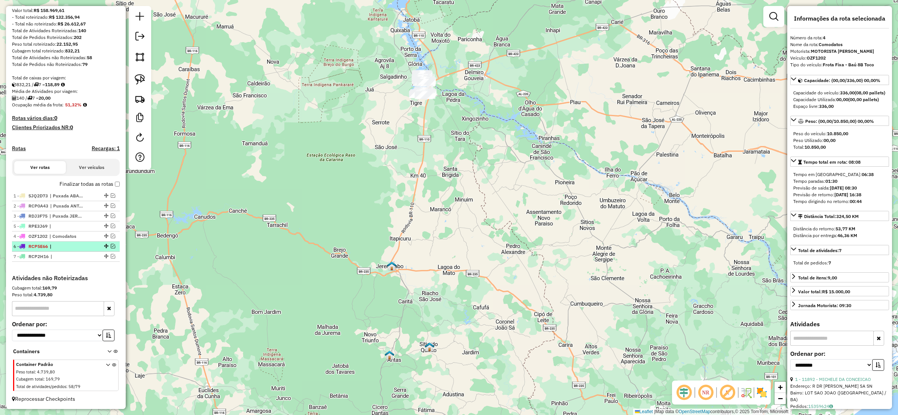
drag, startPoint x: 105, startPoint y: 226, endPoint x: 104, endPoint y: 244, distance: 18.4
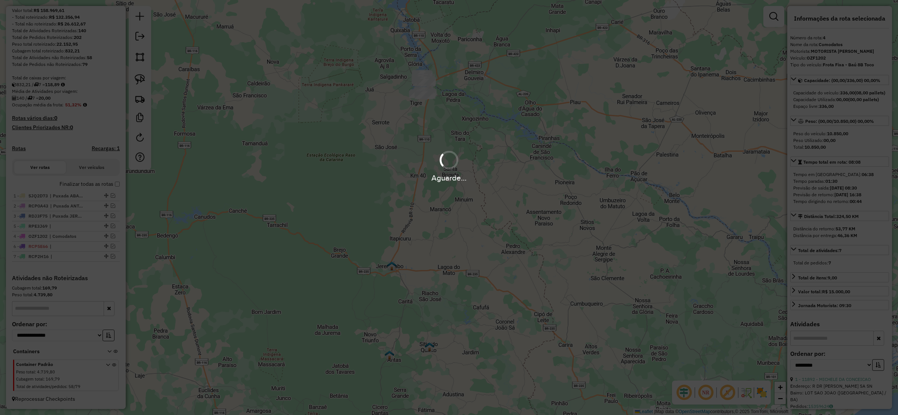
click at [111, 226] on div "Aguarde..." at bounding box center [449, 207] width 898 height 415
click at [111, 224] on div "Aguarde..." at bounding box center [449, 207] width 898 height 415
click at [111, 223] on hb-app "Aguarde... Pop-up bloqueado! Seu navegador bloqueou automáticamente a abertura …" at bounding box center [449, 207] width 898 height 415
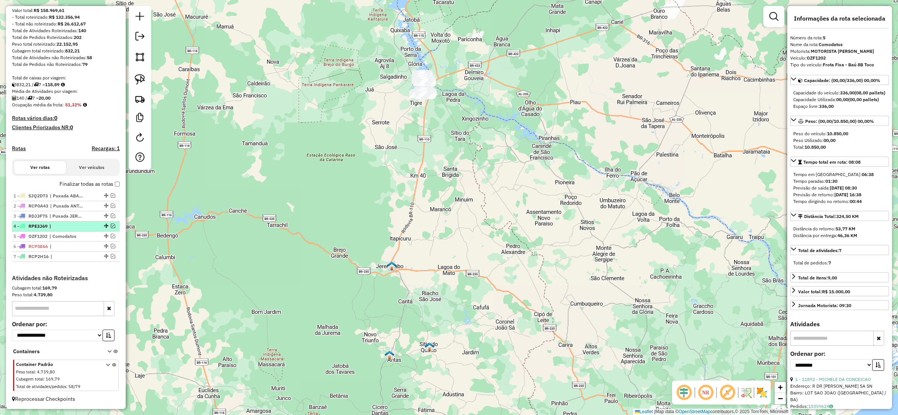
click at [111, 223] on em at bounding box center [113, 225] width 4 height 4
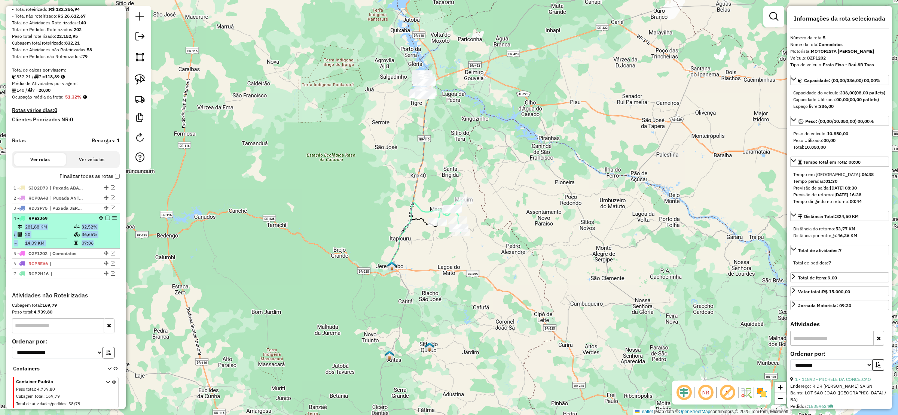
scroll to position [122, 0]
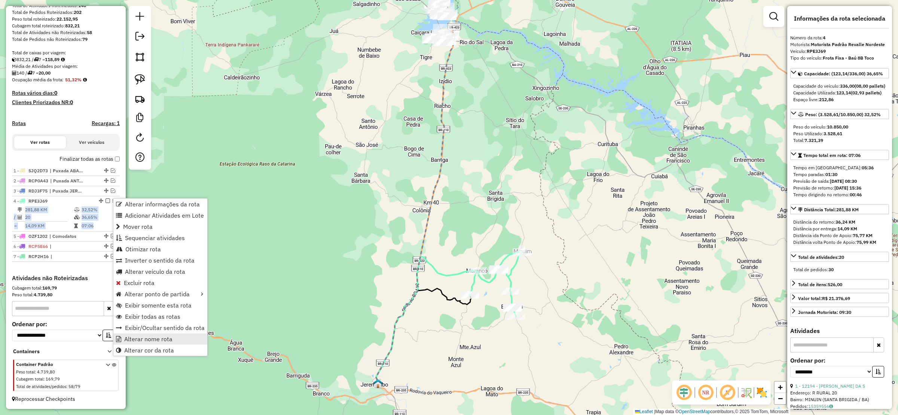
click at [168, 336] on span "Alterar nome rota" at bounding box center [148, 339] width 48 height 6
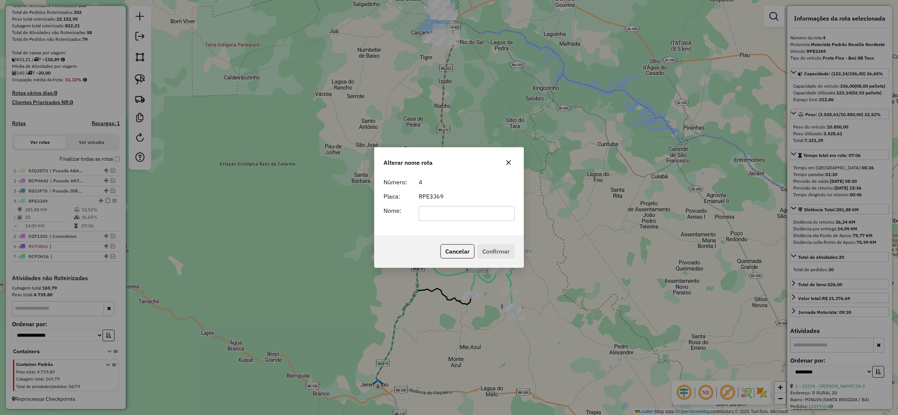
click at [435, 221] on div "Número: 4 Placa: RPE3J69 Nome:" at bounding box center [449, 204] width 149 height 61
click at [435, 216] on input "text" at bounding box center [467, 213] width 96 height 15
type input "**********"
click at [480, 247] on button "Confirmar" at bounding box center [495, 251] width 37 height 14
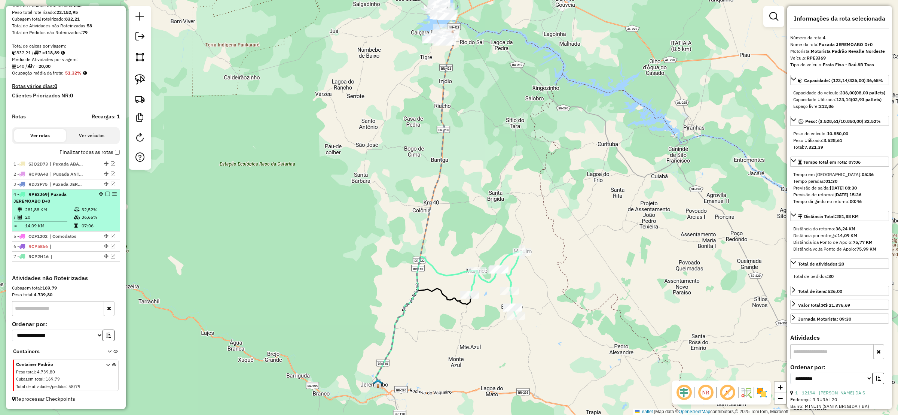
click at [106, 196] on em at bounding box center [108, 194] width 4 height 4
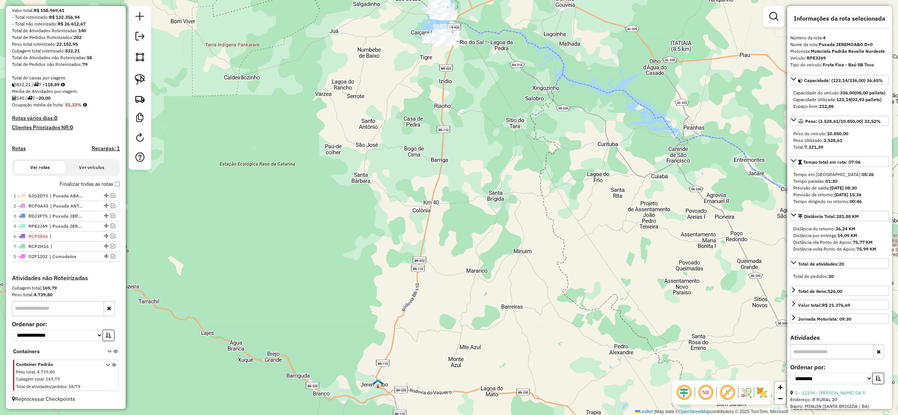
drag, startPoint x: 103, startPoint y: 235, endPoint x: 101, endPoint y: 251, distance: 16.6
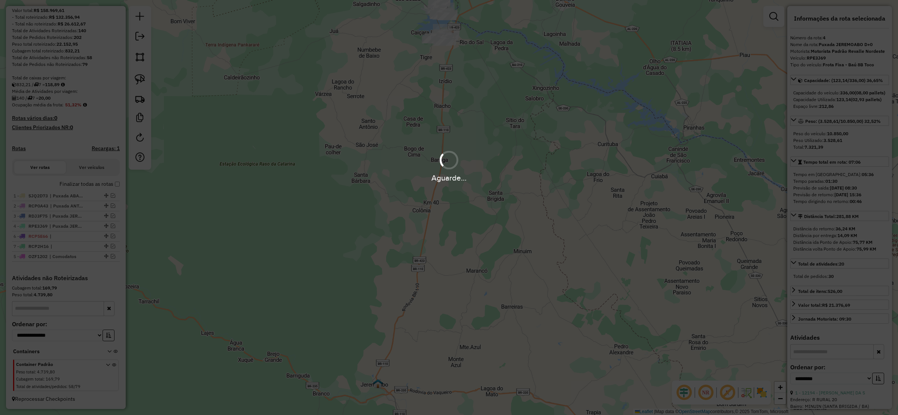
click at [113, 235] on div "Aguarde..." at bounding box center [449, 207] width 898 height 415
click at [113, 234] on hb-app "Aguarde... Pop-up bloqueado! Seu navegador bloqueou automáticamente a abertura …" at bounding box center [449, 207] width 898 height 415
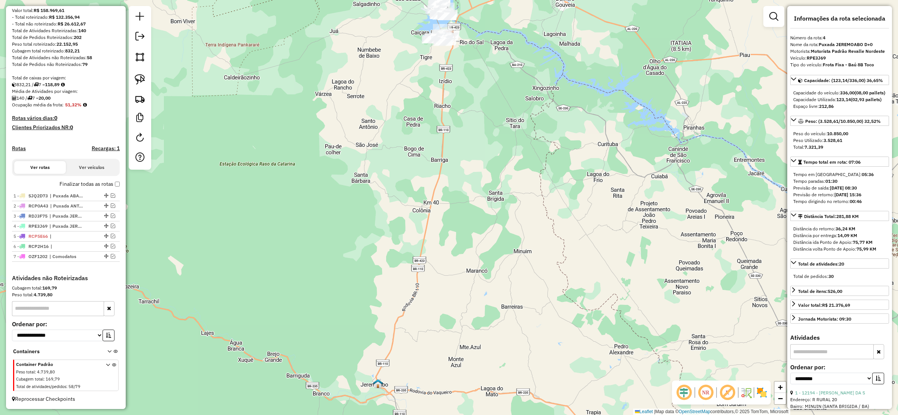
click at [113, 234] on em at bounding box center [113, 235] width 4 height 4
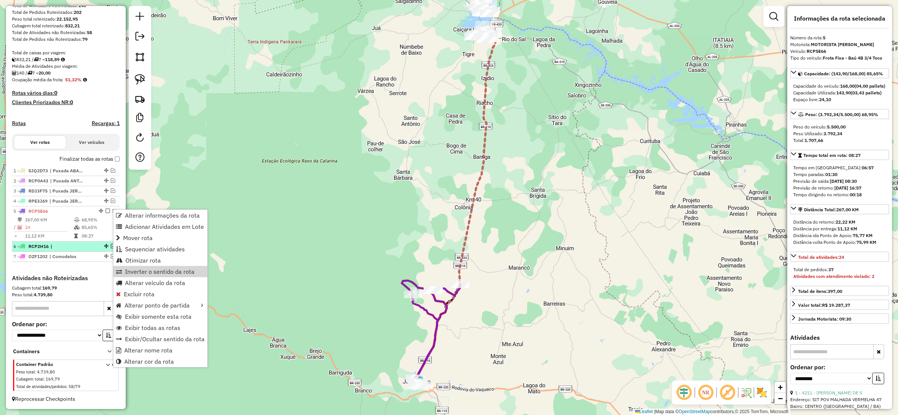
click at [82, 241] on li "6 - RCP2H16 |" at bounding box center [66, 246] width 108 height 10
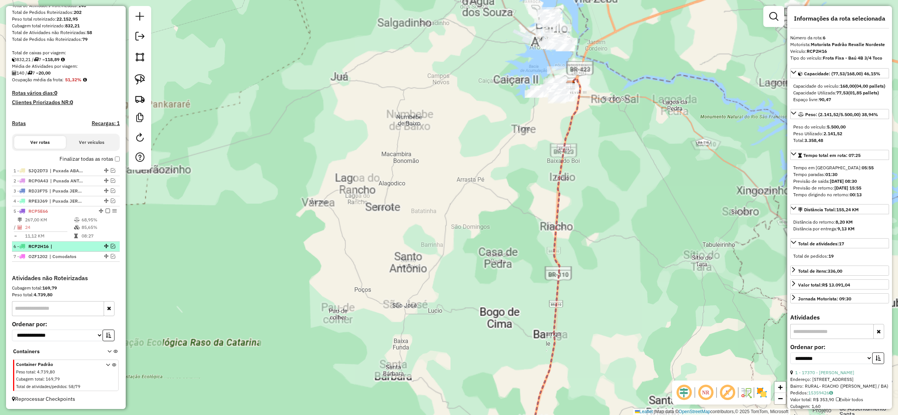
click at [111, 247] on div "6 - RCP2H16 |" at bounding box center [65, 246] width 105 height 7
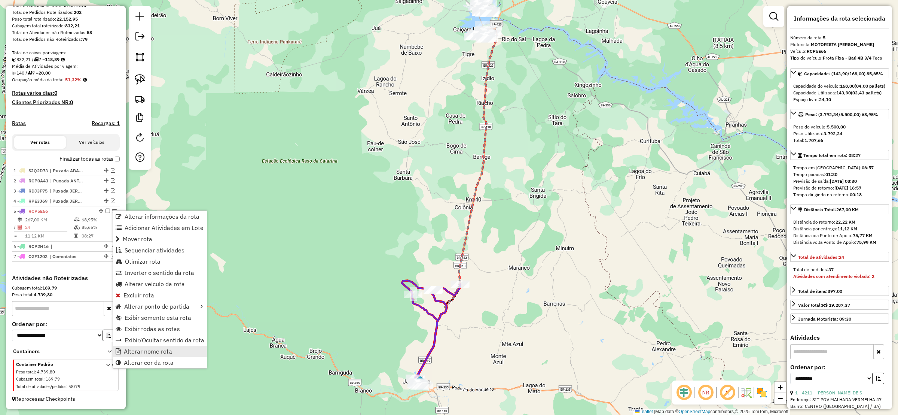
click at [164, 350] on span "Alterar nome rota" at bounding box center [148, 351] width 48 height 6
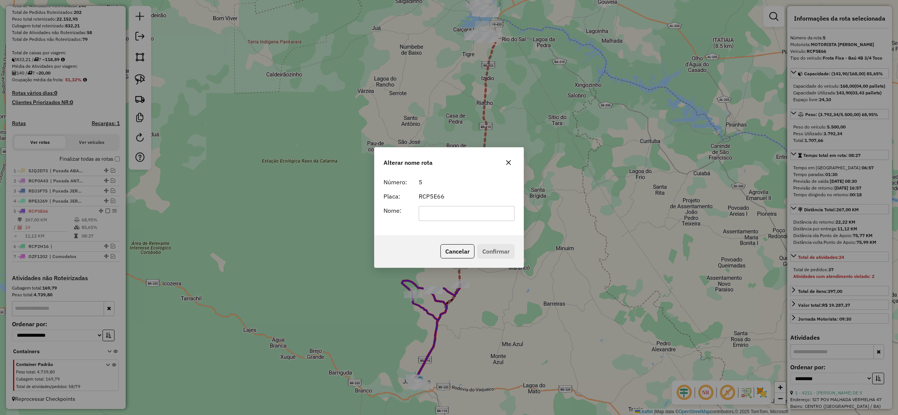
click at [465, 210] on input "text" at bounding box center [467, 213] width 96 height 15
type input "**********"
click at [502, 255] on button "Confirmar" at bounding box center [495, 251] width 37 height 14
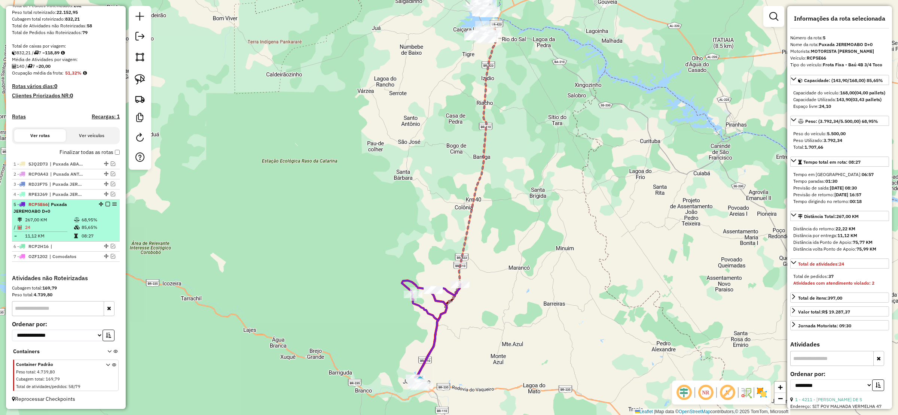
click at [106, 206] on em at bounding box center [108, 204] width 4 height 4
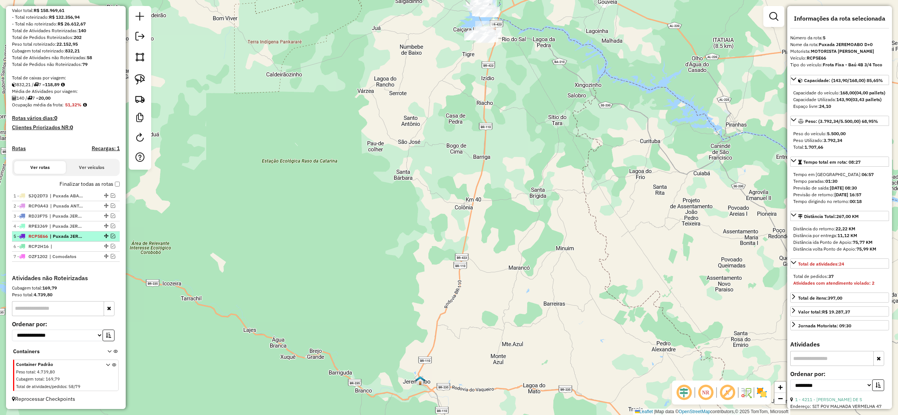
scroll to position [97, 0]
click at [115, 246] on div "6 - RCP2H16 |" at bounding box center [65, 246] width 105 height 7
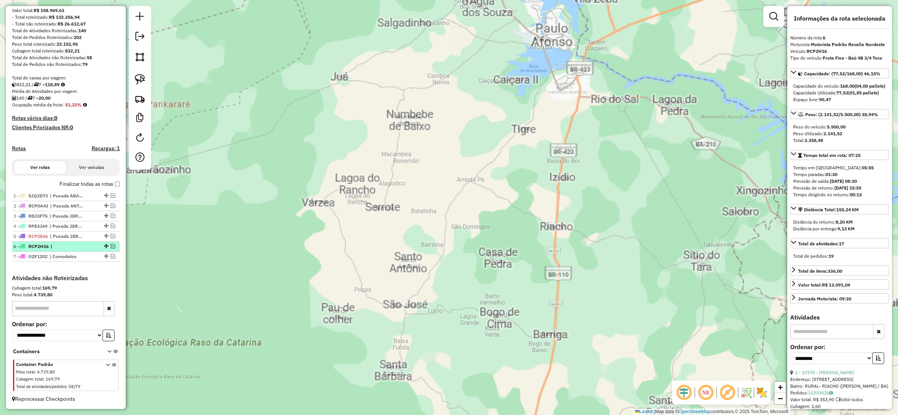
click at [112, 246] on em at bounding box center [113, 246] width 4 height 4
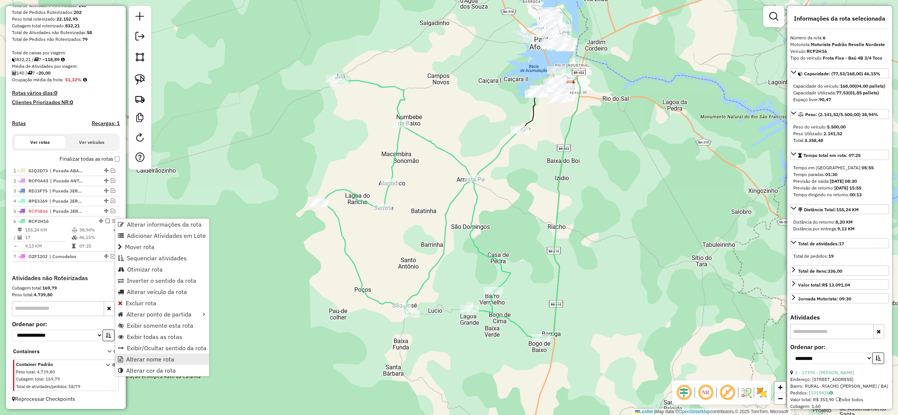
click at [160, 356] on span "Alterar nome rota" at bounding box center [150, 359] width 48 height 6
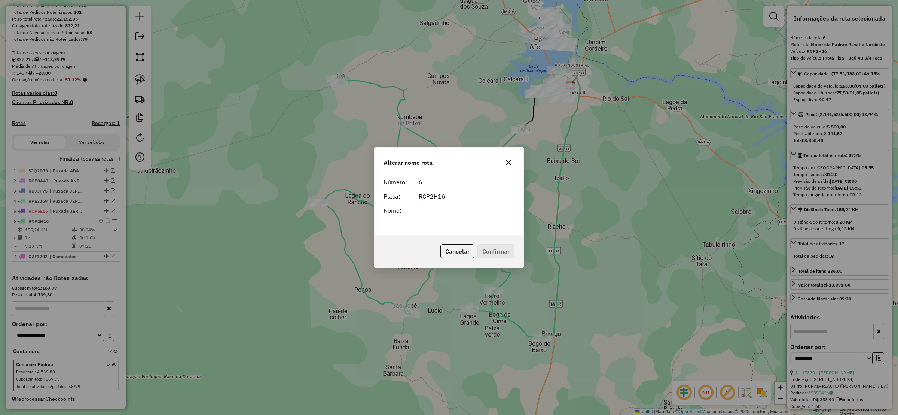
click at [421, 219] on input "text" at bounding box center [467, 213] width 96 height 15
type input "**********"
click at [498, 251] on button "Confirmar" at bounding box center [495, 251] width 37 height 14
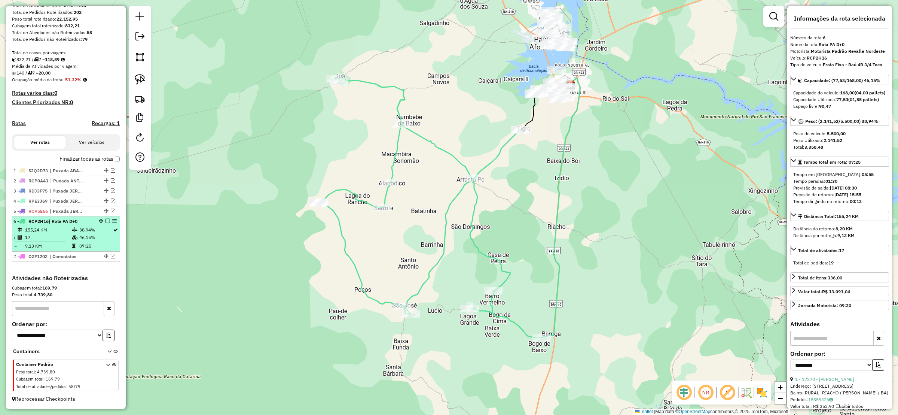
click at [106, 219] on em at bounding box center [108, 220] width 4 height 4
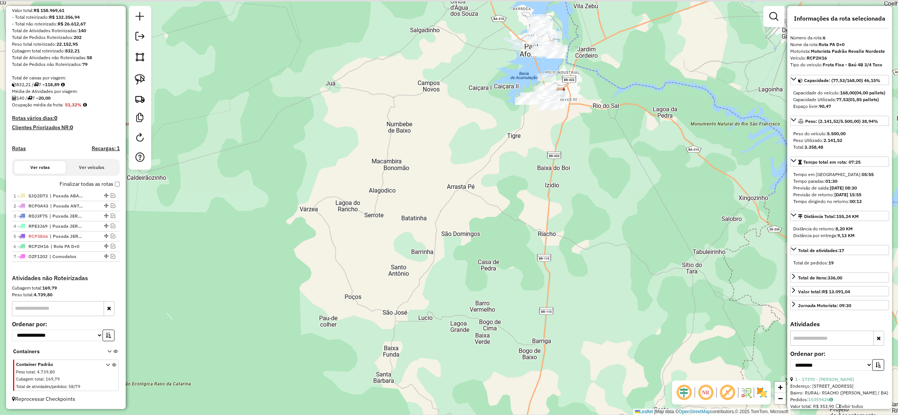
drag, startPoint x: 455, startPoint y: 143, endPoint x: 299, endPoint y: 209, distance: 169.1
click at [299, 209] on div "Janela de atendimento Grade de atendimento Capacidade Transportadoras Veículos …" at bounding box center [449, 207] width 898 height 415
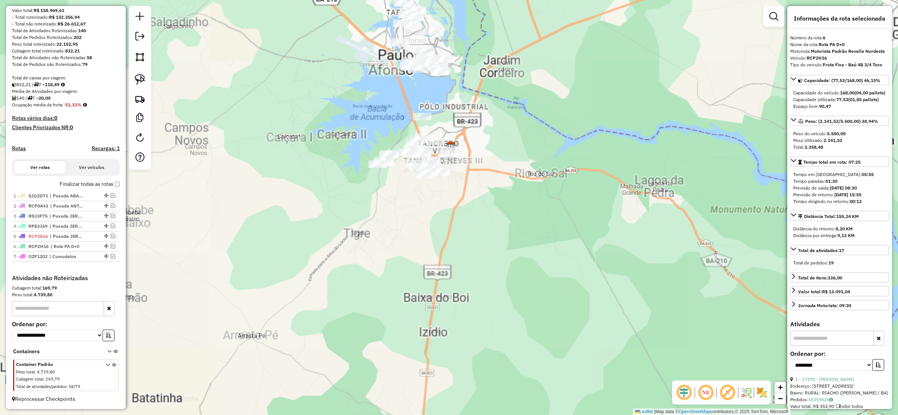
drag, startPoint x: 448, startPoint y: 214, endPoint x: 399, endPoint y: 233, distance: 52.9
click at [399, 233] on div "Janela de atendimento Grade de atendimento Capacidade Transportadoras Veículos …" at bounding box center [449, 207] width 898 height 415
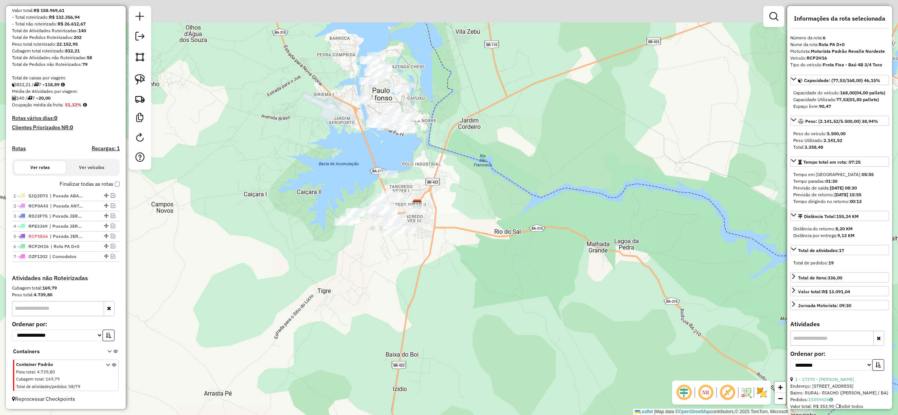
drag, startPoint x: 403, startPoint y: 266, endPoint x: 424, endPoint y: 309, distance: 47.4
click at [426, 311] on div "Janela de atendimento Grade de atendimento Capacidade Transportadoras Veículos …" at bounding box center [449, 207] width 898 height 415
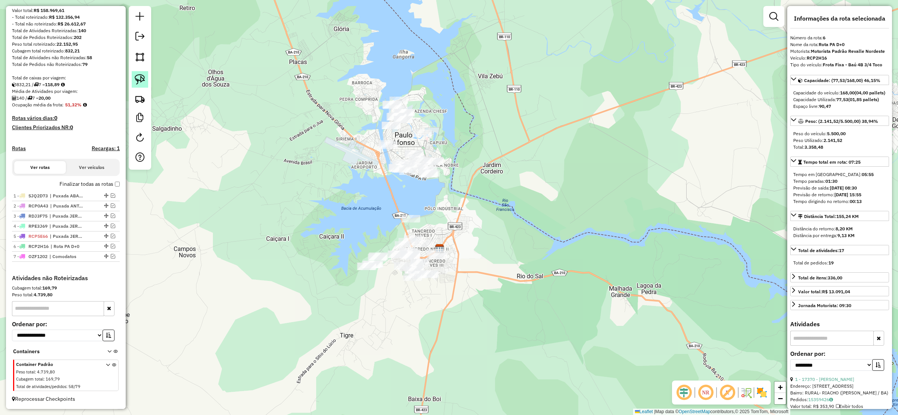
click at [132, 82] on link at bounding box center [140, 79] width 16 height 16
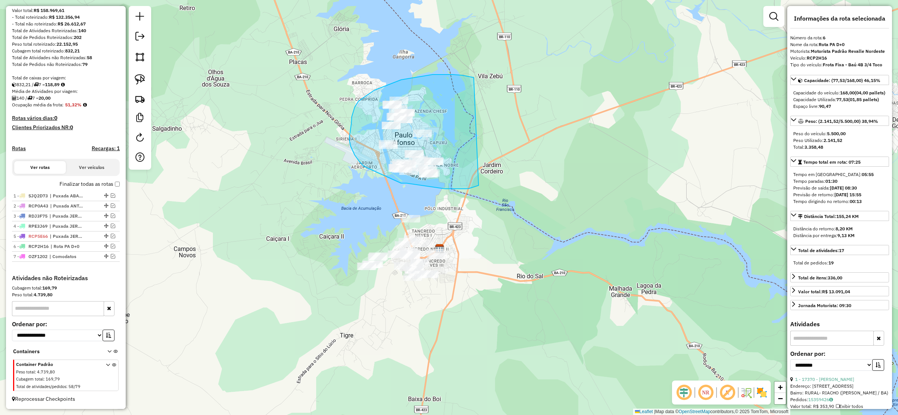
drag, startPoint x: 432, startPoint y: 74, endPoint x: 479, endPoint y: 185, distance: 119.9
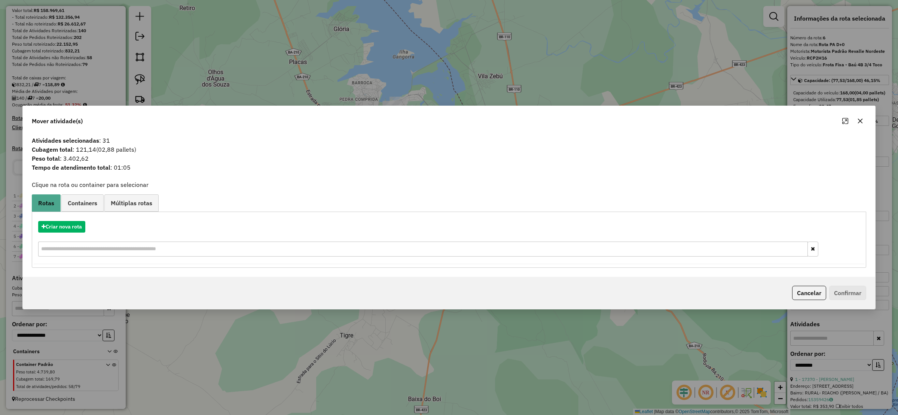
click at [860, 120] on icon "button" at bounding box center [860, 121] width 5 height 5
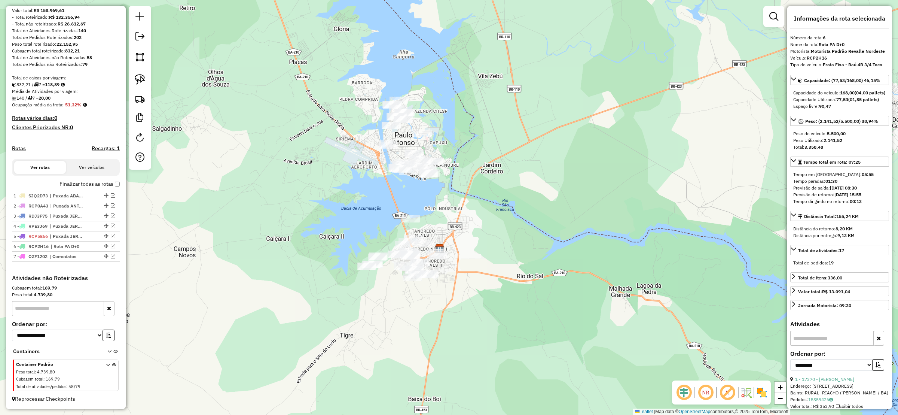
click at [127, 68] on div "Janela de atendimento Grade de atendimento Capacidade Transportadoras Veículos …" at bounding box center [449, 207] width 898 height 415
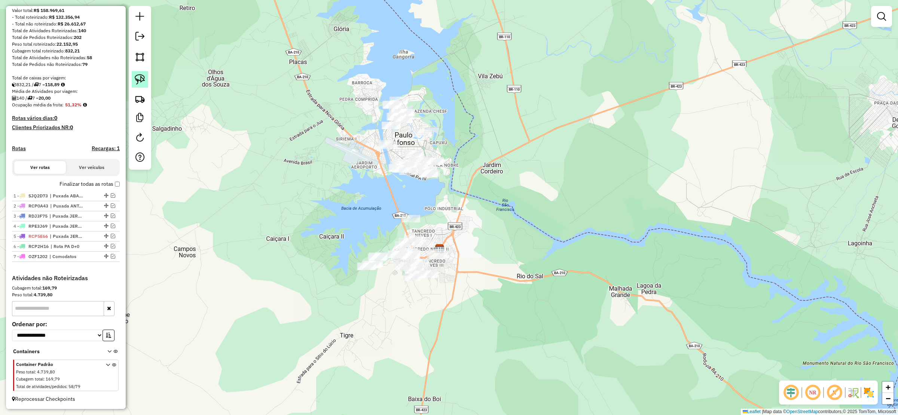
click at [136, 77] on img at bounding box center [140, 79] width 10 height 10
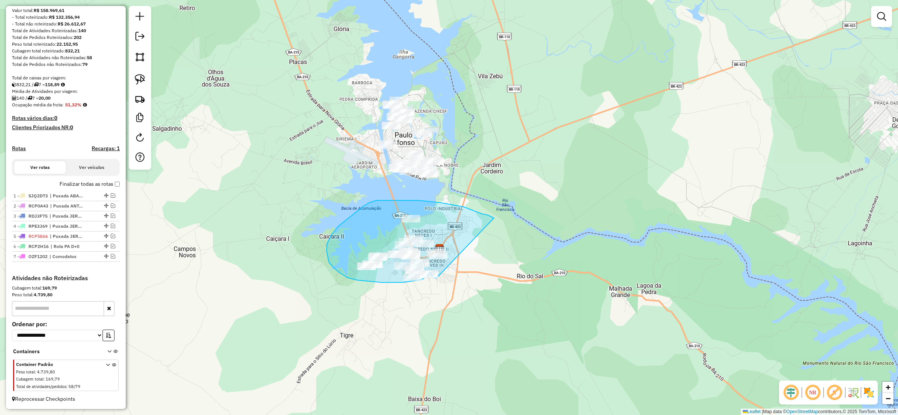
drag, startPoint x: 487, startPoint y: 215, endPoint x: 438, endPoint y: 279, distance: 81.0
click at [438, 278] on div "Janela de atendimento Grade de atendimento Capacidade Transportadoras Veículos …" at bounding box center [449, 207] width 898 height 415
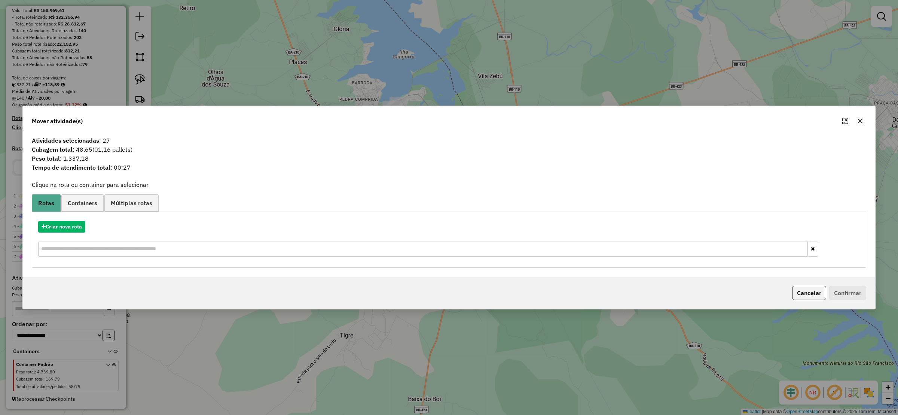
click at [64, 233] on div "Criar nova rota" at bounding box center [449, 239] width 831 height 49
click at [63, 226] on button "Criar nova rota" at bounding box center [61, 227] width 47 height 12
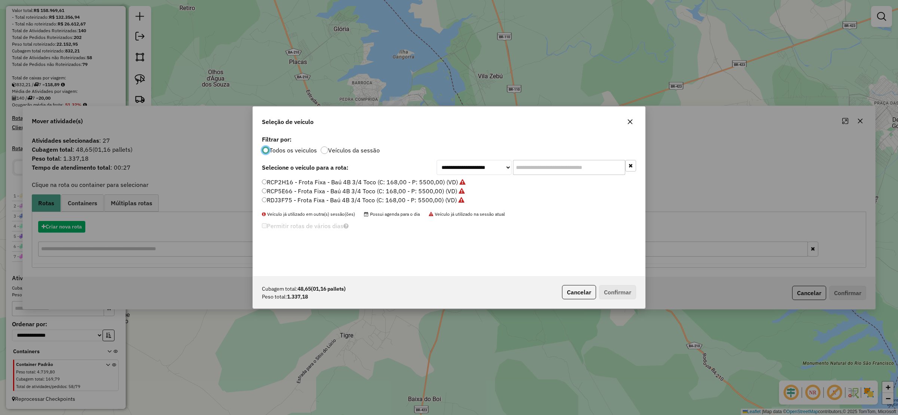
scroll to position [4, 2]
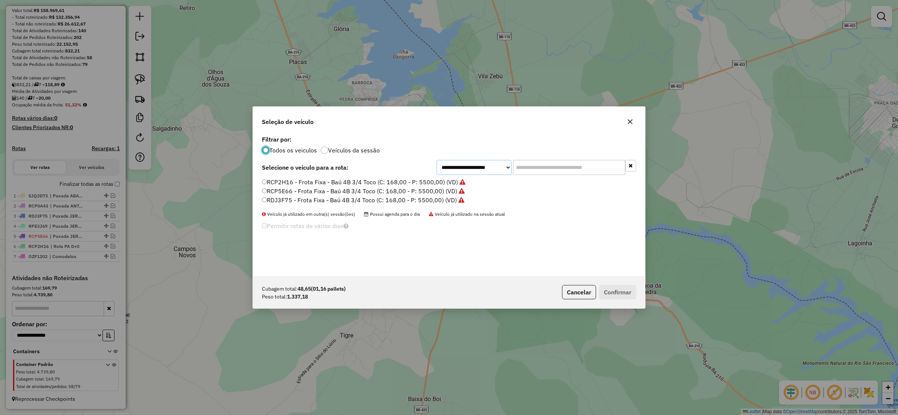
click at [482, 172] on select "**********" at bounding box center [474, 167] width 75 height 15
select select "********"
click at [437, 160] on select "**********" at bounding box center [474, 167] width 75 height 15
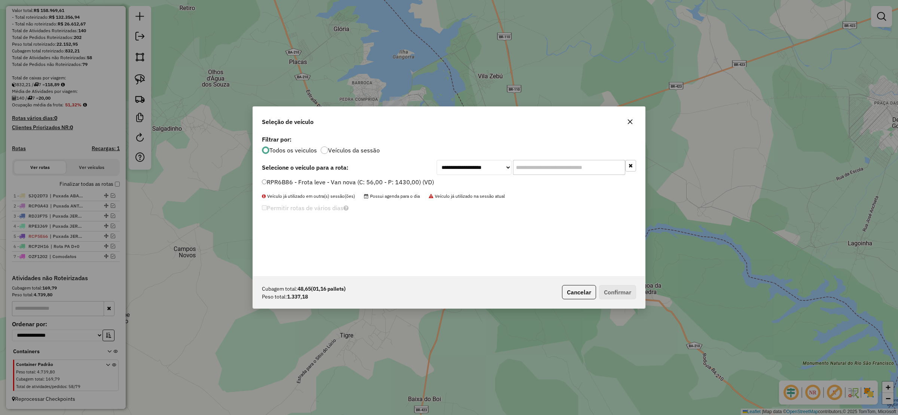
click at [274, 181] on label "RPR6B86 - Frota leve - Van nova (C: 56,00 - P: 1430,00) (VD)" at bounding box center [348, 181] width 172 height 9
click at [261, 181] on div "RPR6B86 - Frota leve - Van nova (C: 56,00 - P: 1430,00) (VD)" at bounding box center [448, 185] width 383 height 15
click at [604, 292] on button "Confirmar" at bounding box center [617, 292] width 37 height 14
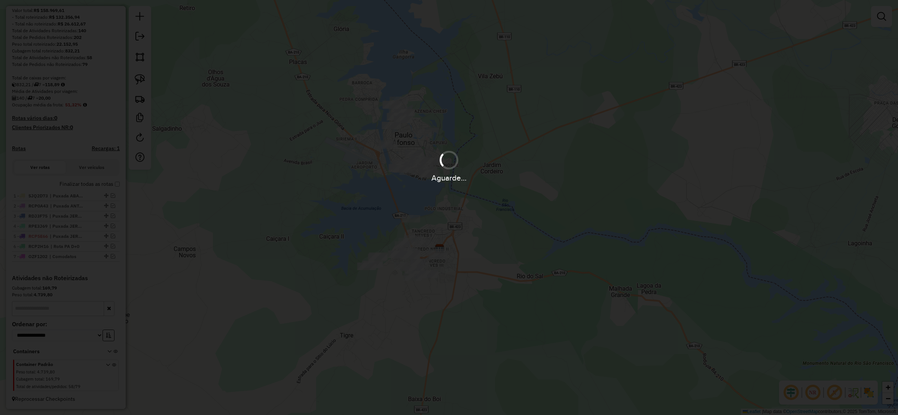
scroll to position [122, 0]
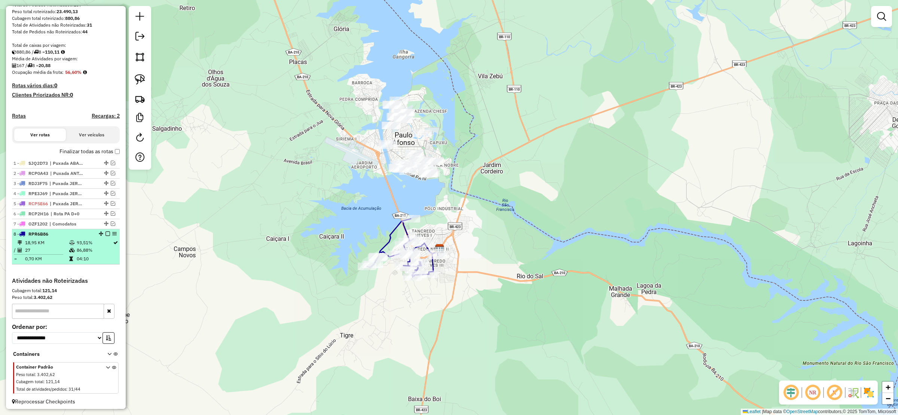
select select "**********"
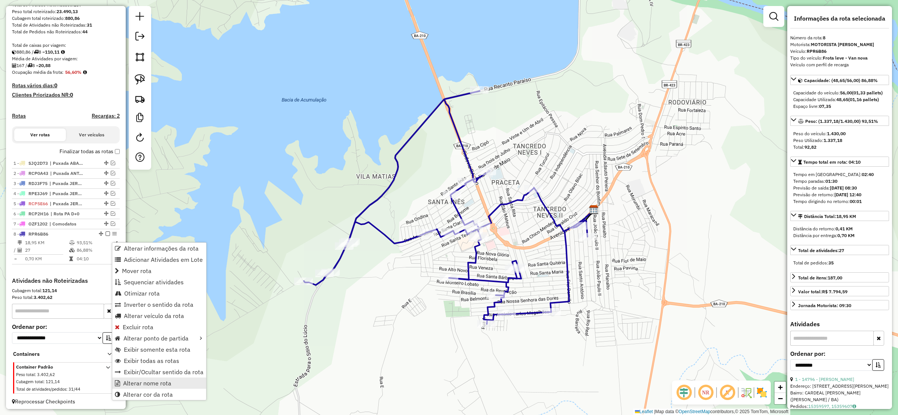
click at [163, 383] on span "Alterar nome rota" at bounding box center [147, 383] width 48 height 6
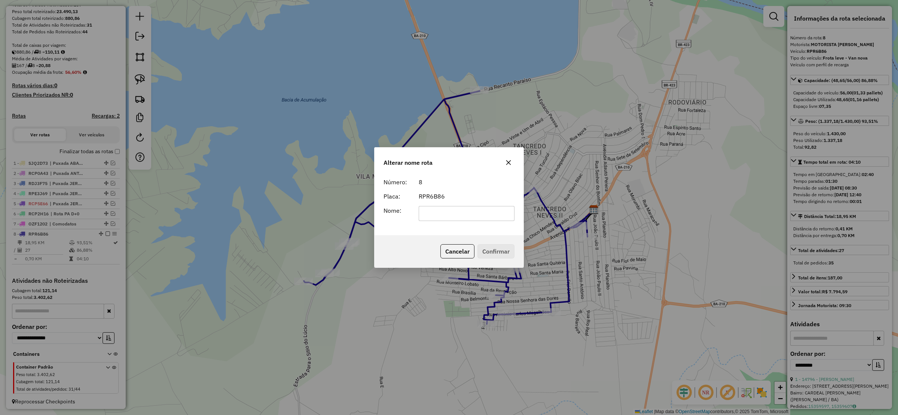
click at [474, 217] on input "text" at bounding box center [467, 213] width 96 height 15
type input "**********"
click at [495, 250] on button "Confirmar" at bounding box center [495, 251] width 37 height 14
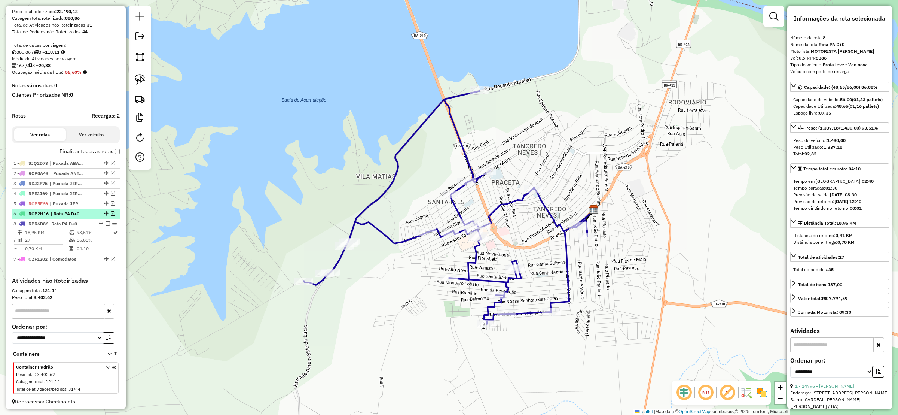
drag, startPoint x: 99, startPoint y: 239, endPoint x: 98, endPoint y: 224, distance: 14.6
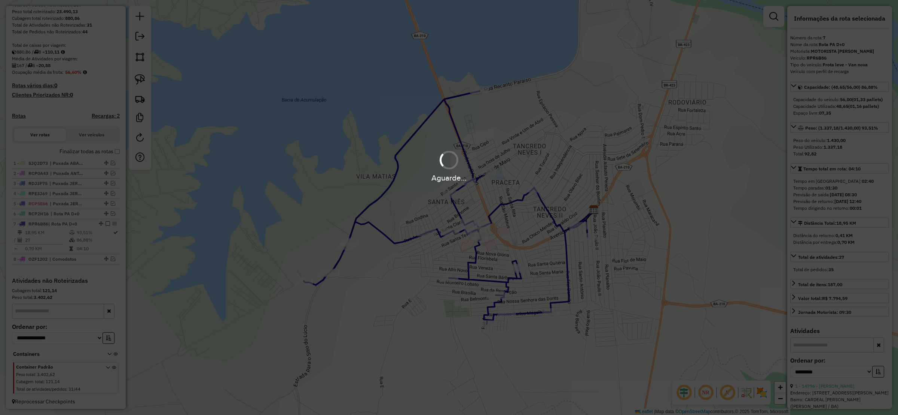
click at [106, 229] on div "Aguarde..." at bounding box center [449, 207] width 898 height 415
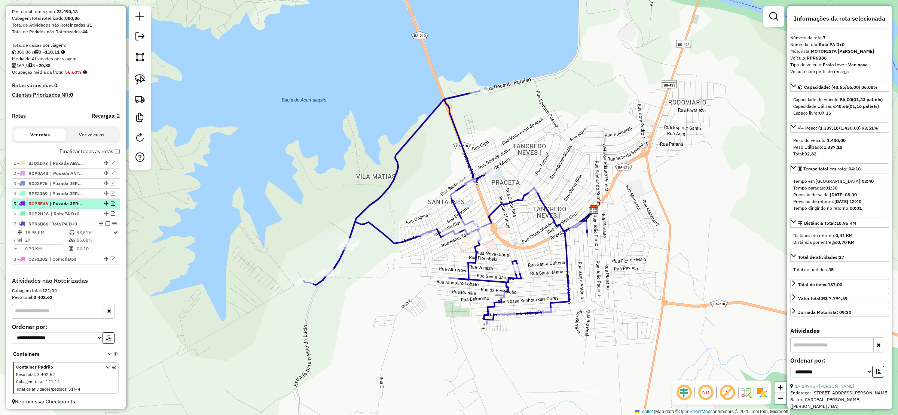
click at [108, 226] on em at bounding box center [108, 223] width 4 height 4
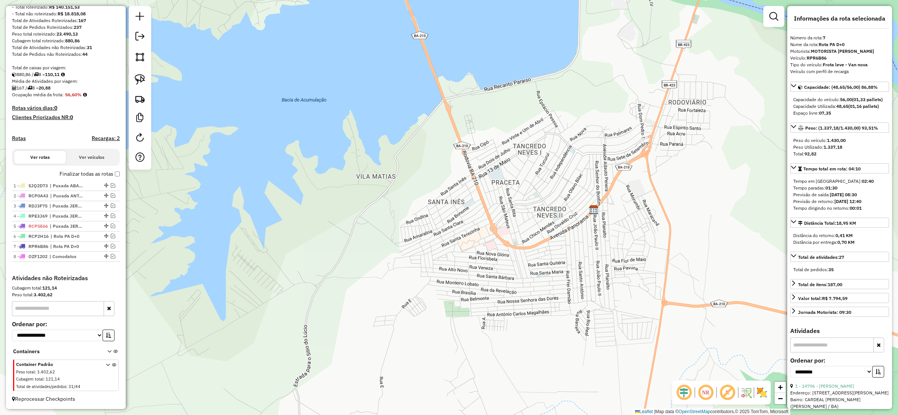
drag, startPoint x: 425, startPoint y: 179, endPoint x: 434, endPoint y: 349, distance: 170.5
click at [435, 349] on div "Janela de atendimento Grade de atendimento Capacidade Transportadoras Veículos …" at bounding box center [449, 207] width 898 height 415
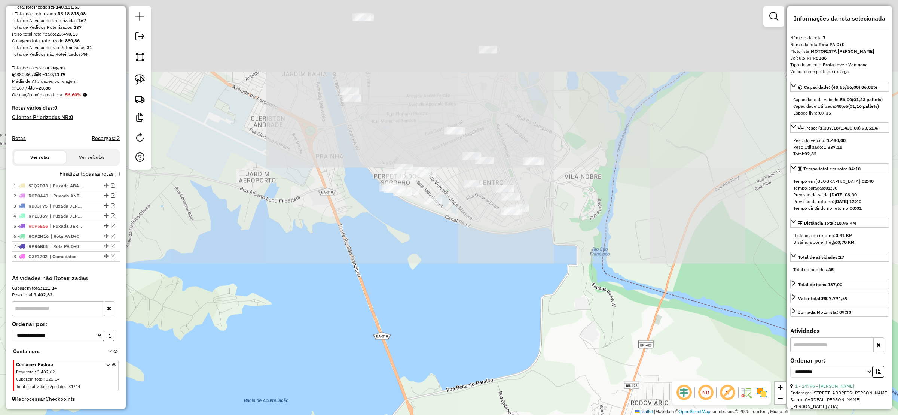
drag, startPoint x: 383, startPoint y: 228, endPoint x: 326, endPoint y: 268, distance: 69.3
click at [326, 314] on div "Janela de atendimento Grade de atendimento Capacidade Transportadoras Veículos …" at bounding box center [449, 207] width 898 height 415
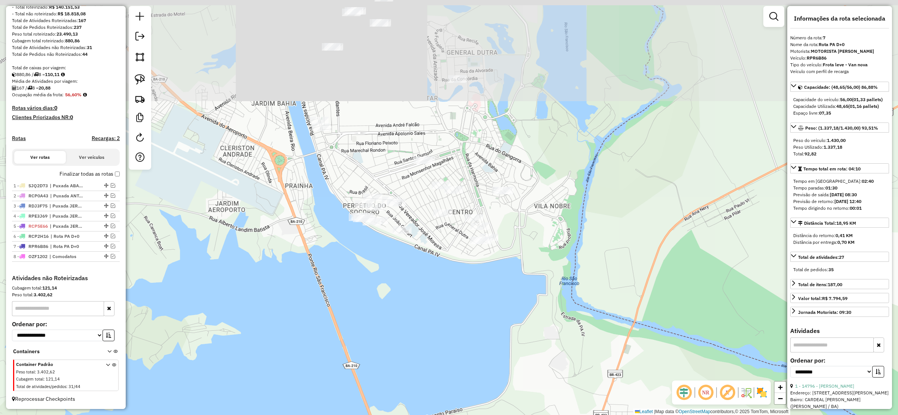
drag, startPoint x: 315, startPoint y: 313, endPoint x: 341, endPoint y: 254, distance: 64.8
click at [308, 328] on div "Janela de atendimento Grade de atendimento Capacidade Transportadoras Veículos …" at bounding box center [449, 207] width 898 height 415
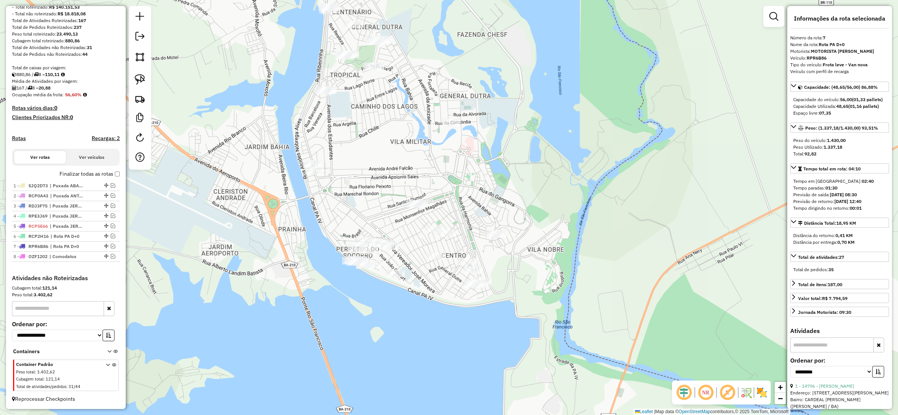
drag, startPoint x: 629, startPoint y: 129, endPoint x: 639, endPoint y: 166, distance: 38.4
click at [627, 171] on div "Janela de atendimento Grade de atendimento Capacidade Transportadoras Veículos …" at bounding box center [449, 207] width 898 height 415
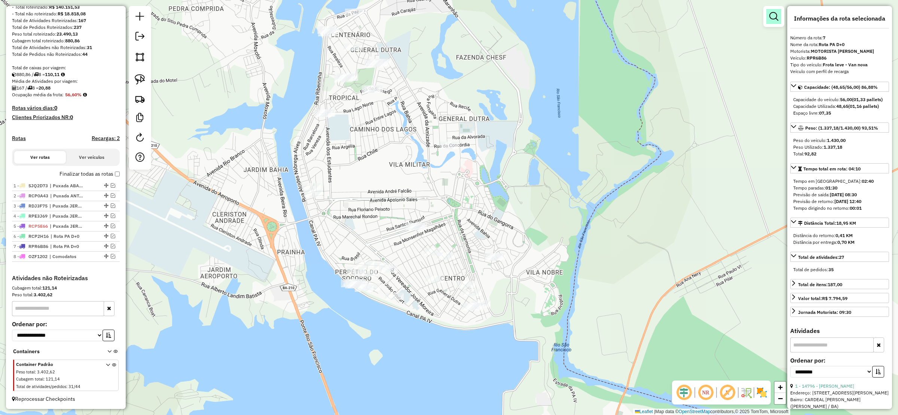
click at [778, 12] on link at bounding box center [773, 16] width 15 height 15
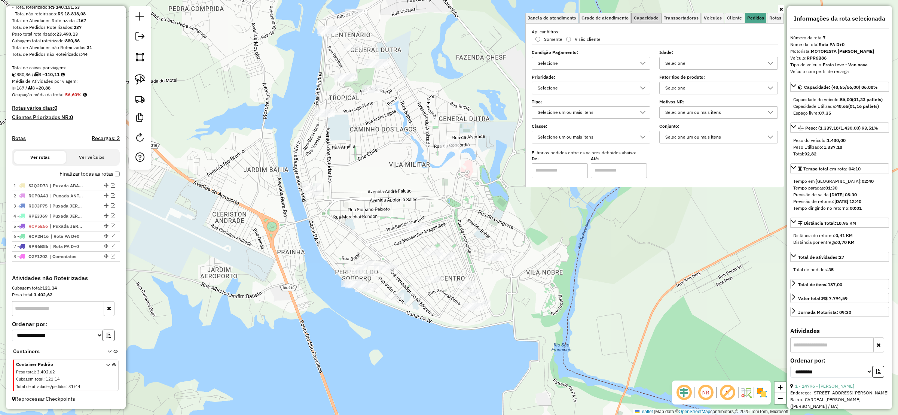
click at [644, 21] on link "Capacidade" at bounding box center [646, 18] width 29 height 10
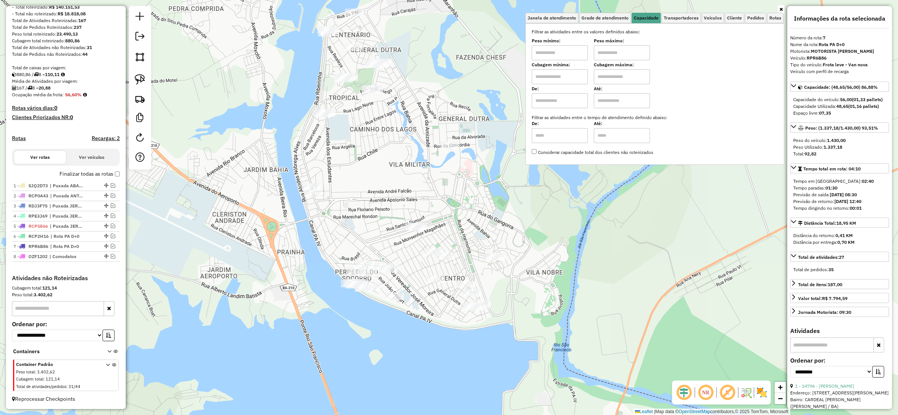
drag, startPoint x: 566, startPoint y: 72, endPoint x: 559, endPoint y: 76, distance: 7.7
click at [565, 72] on input "text" at bounding box center [560, 76] width 56 height 15
type input "****"
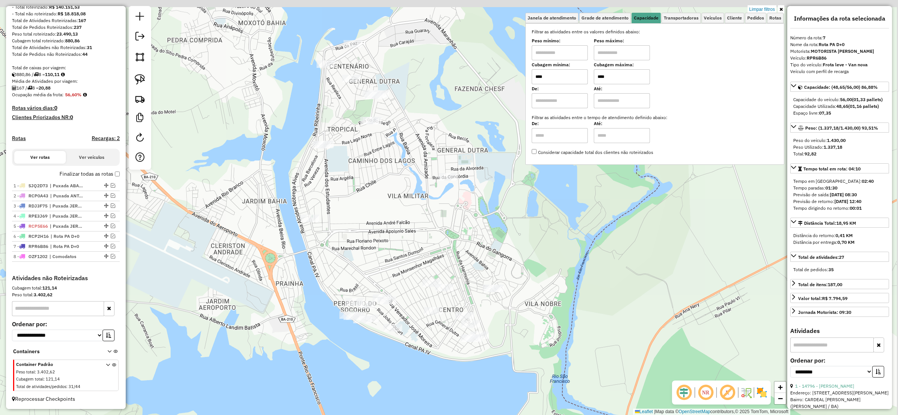
drag, startPoint x: 495, startPoint y: 228, endPoint x: 459, endPoint y: 260, distance: 48.5
click at [463, 263] on div "Limpar filtros Janela de atendimento Grade de atendimento Capacidade Transporta…" at bounding box center [449, 207] width 898 height 415
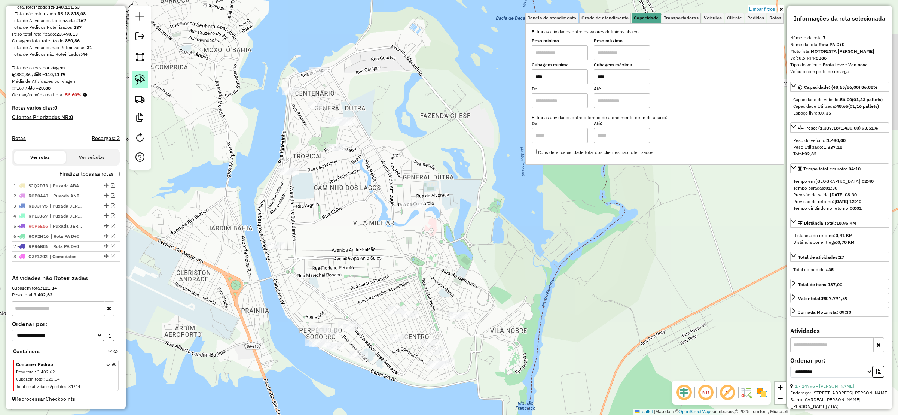
click at [141, 83] on img at bounding box center [140, 79] width 10 height 10
click at [761, 8] on link "Limpar filtros" at bounding box center [762, 9] width 29 height 8
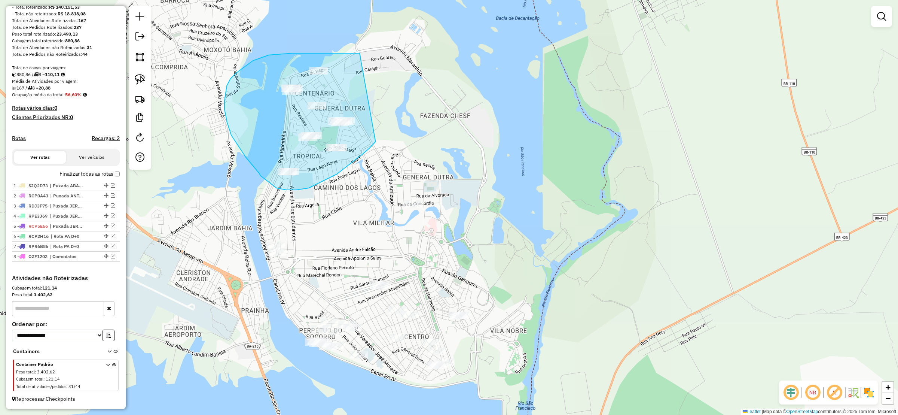
drag, startPoint x: 360, startPoint y: 53, endPoint x: 365, endPoint y: 141, distance: 87.7
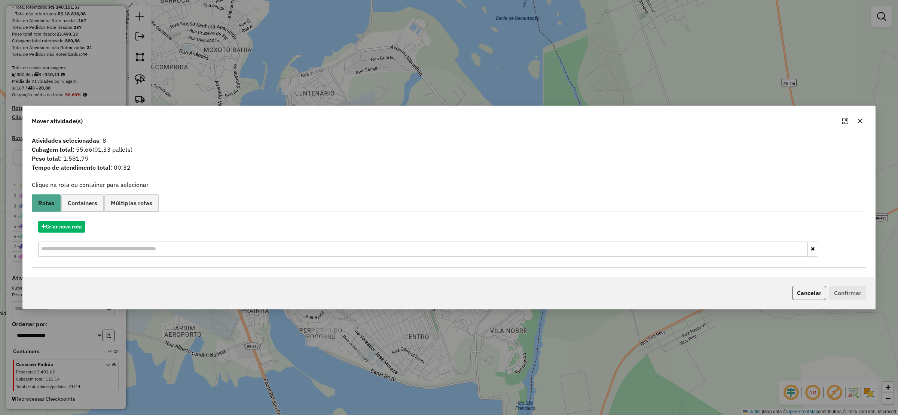
drag, startPoint x: 865, startPoint y: 118, endPoint x: 859, endPoint y: 121, distance: 6.9
click at [864, 118] on button "button" at bounding box center [860, 121] width 12 height 12
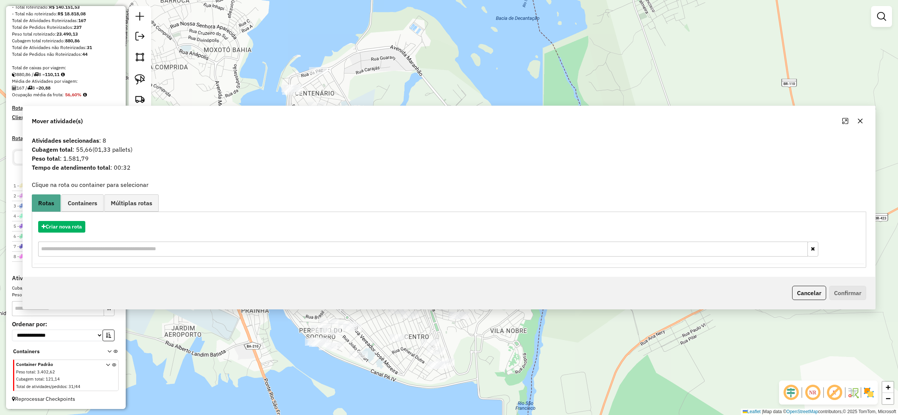
click at [858, 121] on div "Janela de atendimento Grade de atendimento Capacidade Transportadoras Veículos …" at bounding box center [449, 207] width 898 height 415
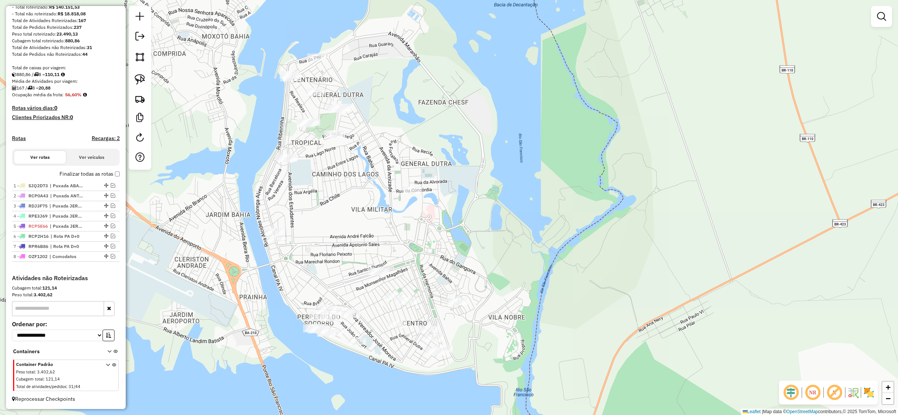
drag, startPoint x: 545, startPoint y: 141, endPoint x: 521, endPoint y: 77, distance: 68.4
click at [525, 77] on div "Janela de atendimento Grade de atendimento Capacidade Transportadoras Veículos …" at bounding box center [449, 207] width 898 height 415
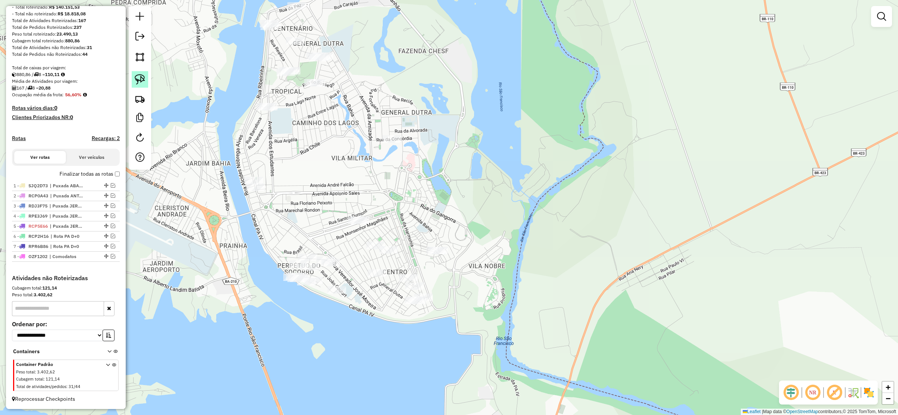
click at [143, 83] on img at bounding box center [140, 79] width 10 height 10
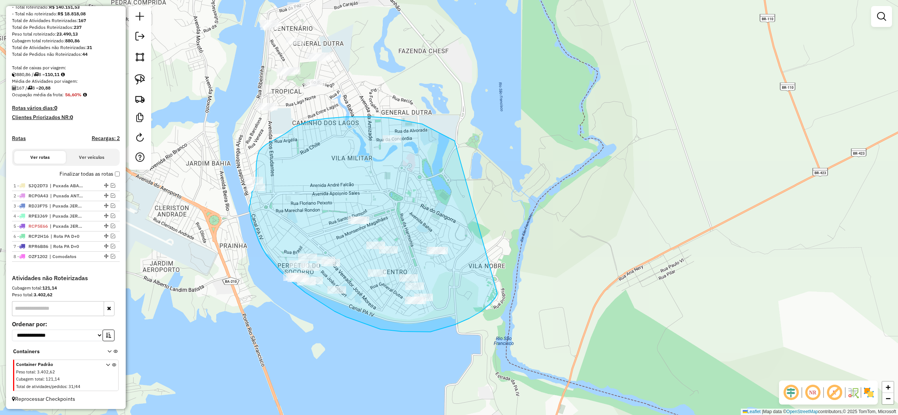
drag, startPoint x: 432, startPoint y: 129, endPoint x: 495, endPoint y: 292, distance: 174.3
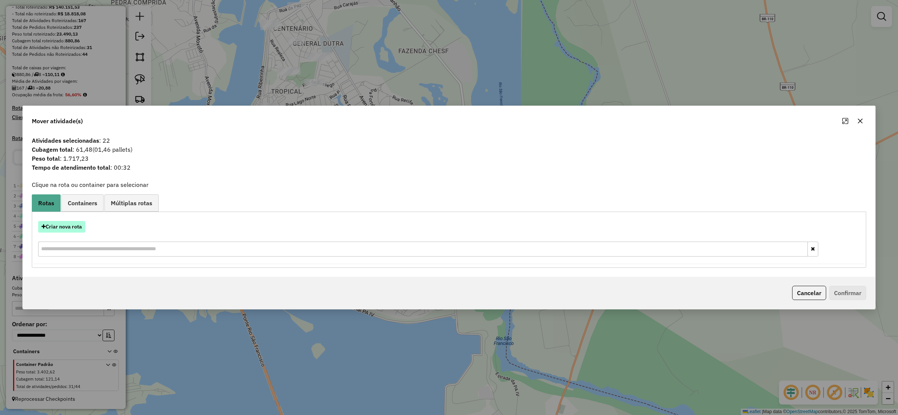
click at [73, 230] on button "Criar nova rota" at bounding box center [61, 227] width 47 height 12
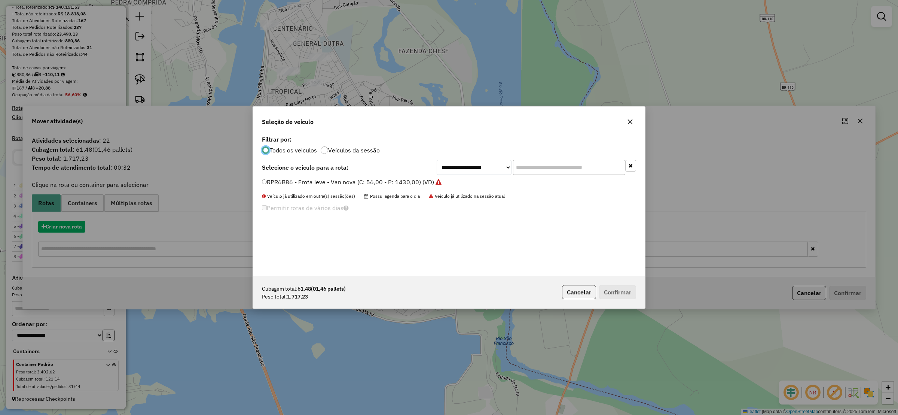
scroll to position [4, 2]
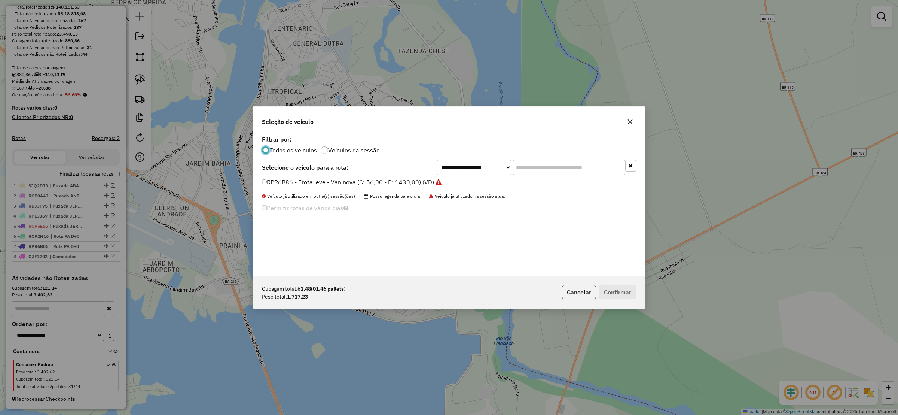
click at [489, 173] on select "**********" at bounding box center [474, 167] width 75 height 15
select select "*******"
click at [437, 160] on select "**********" at bounding box center [474, 167] width 75 height 15
click at [615, 287] on button "Confirmar" at bounding box center [617, 292] width 37 height 14
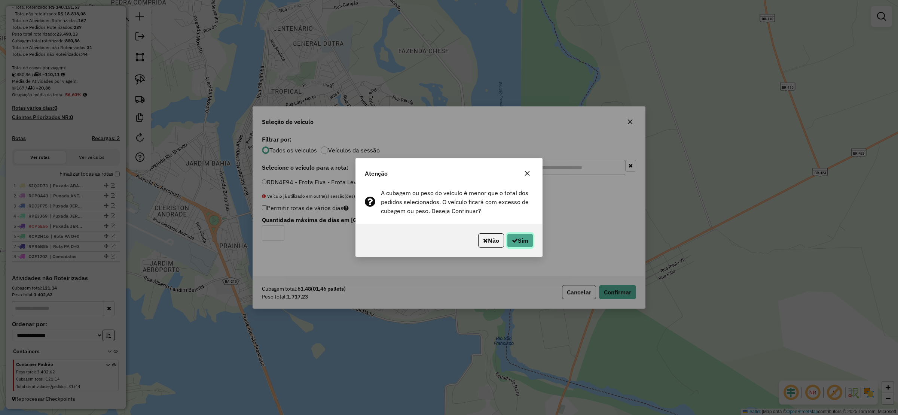
drag, startPoint x: 523, startPoint y: 238, endPoint x: 519, endPoint y: 233, distance: 6.9
click at [522, 237] on button "Sim" at bounding box center [520, 240] width 26 height 14
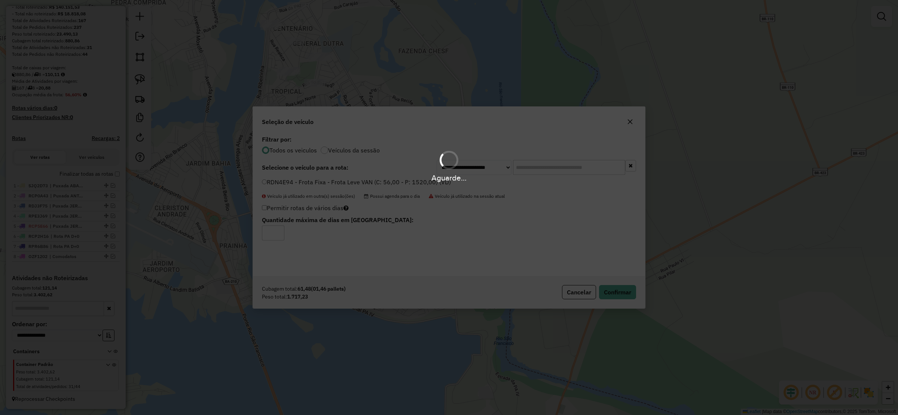
scroll to position [122, 0]
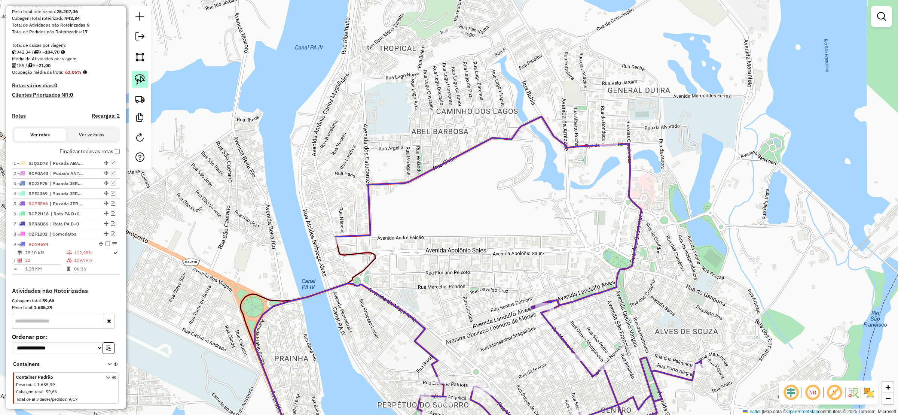
click at [141, 80] on img at bounding box center [140, 79] width 10 height 10
drag, startPoint x: 342, startPoint y: 189, endPoint x: 345, endPoint y: 229, distance: 40.5
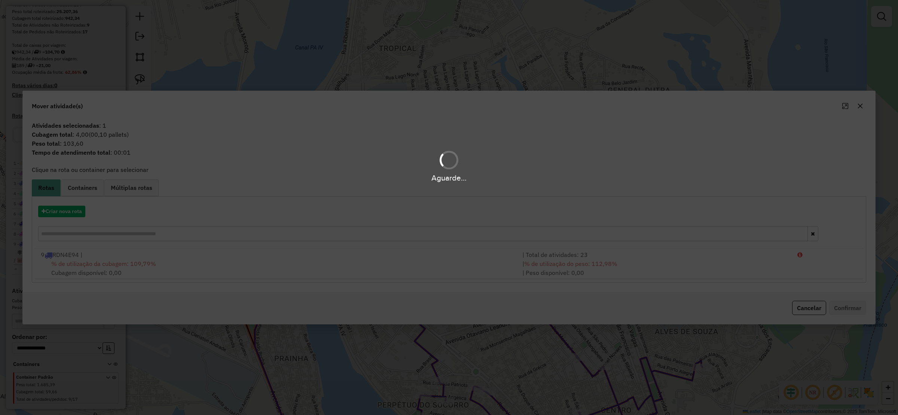
click at [115, 255] on div "Aguarde..." at bounding box center [449, 207] width 898 height 415
click at [118, 262] on div "Aguarde..." at bounding box center [449, 207] width 898 height 415
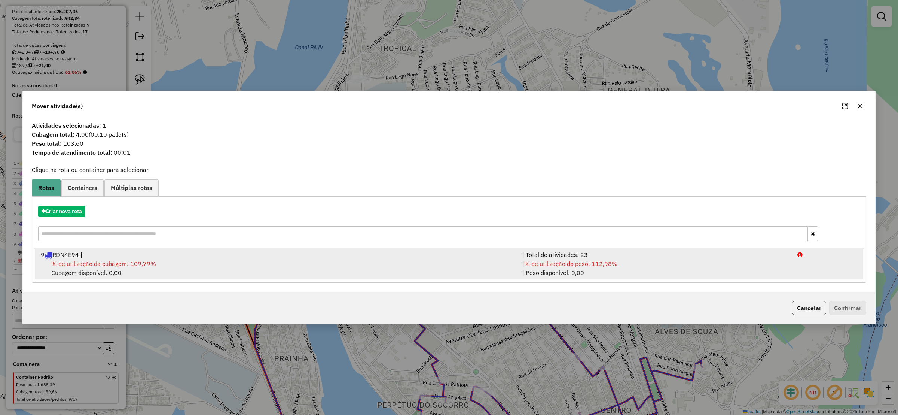
click at [126, 270] on div "% de utilização da cubagem: 109,79% Cubagem disponível: 0,00" at bounding box center [277, 268] width 482 height 18
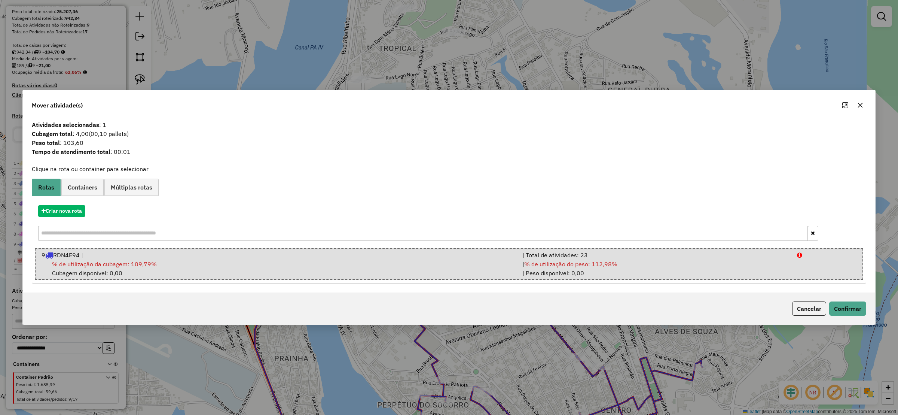
click at [860, 105] on icon "button" at bounding box center [860, 105] width 5 height 5
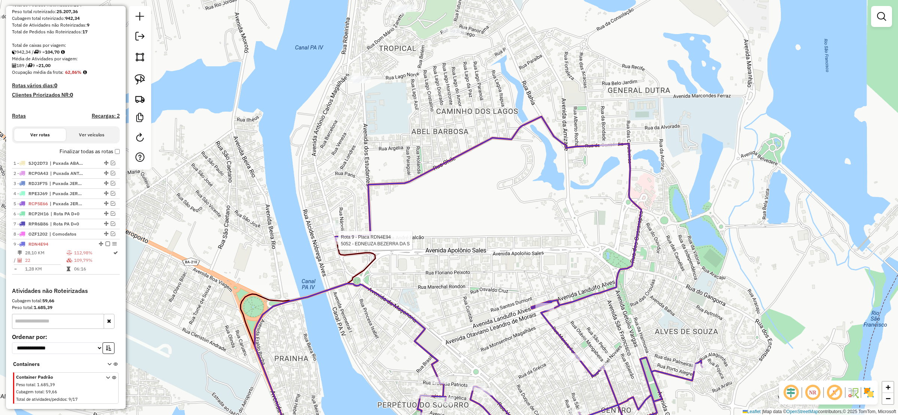
select select "**********"
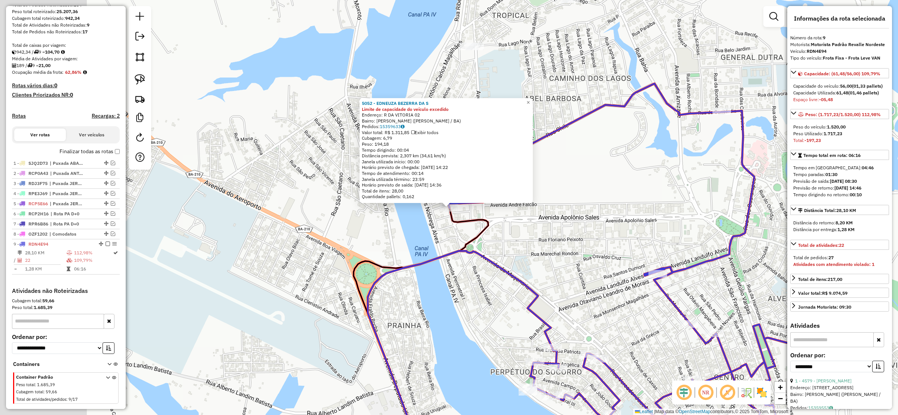
scroll to position [143, 0]
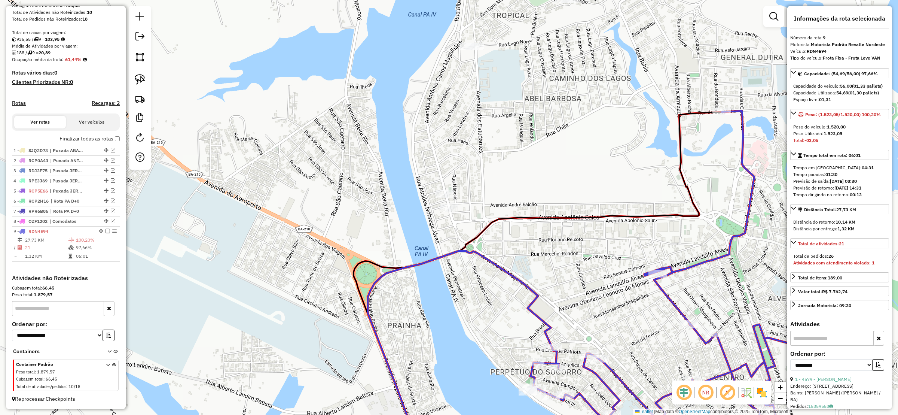
click at [713, 112] on icon at bounding box center [538, 284] width 368 height 345
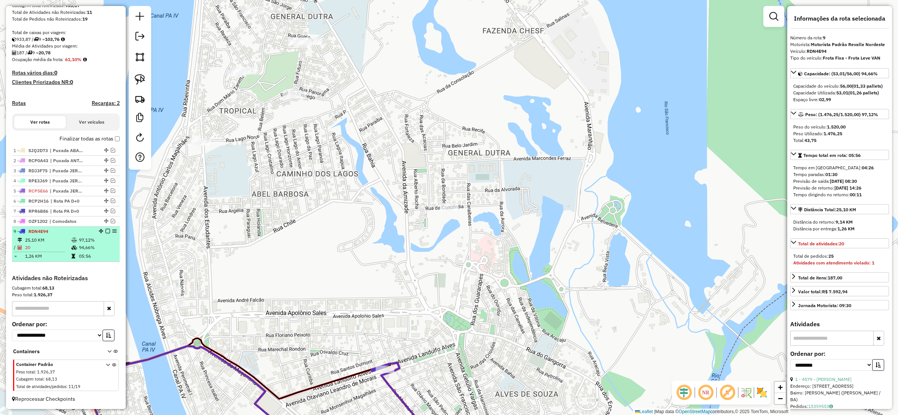
click at [107, 229] on em at bounding box center [108, 231] width 4 height 4
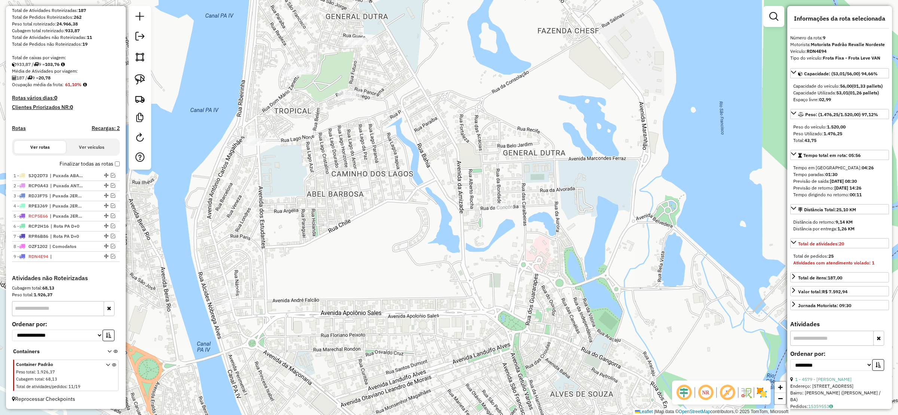
drag, startPoint x: 235, startPoint y: 213, endPoint x: 292, endPoint y: 205, distance: 58.3
click at [291, 206] on div "Janela de atendimento Grade de atendimento Capacidade Transportadoras Veículos …" at bounding box center [449, 207] width 898 height 415
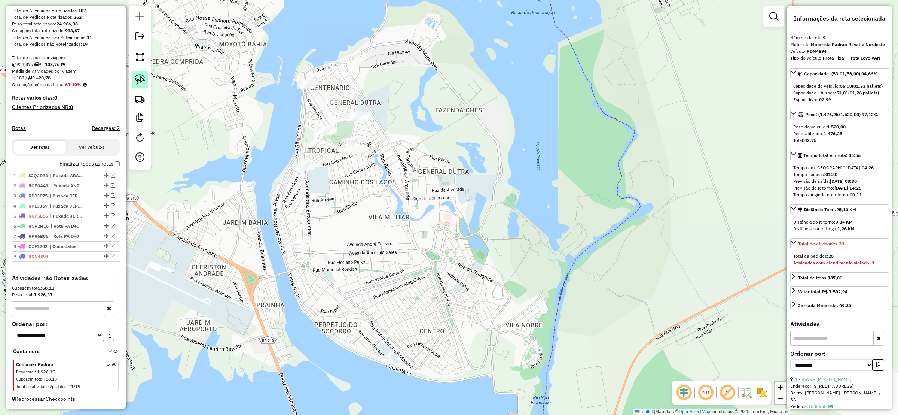
click at [142, 75] on img at bounding box center [140, 79] width 10 height 10
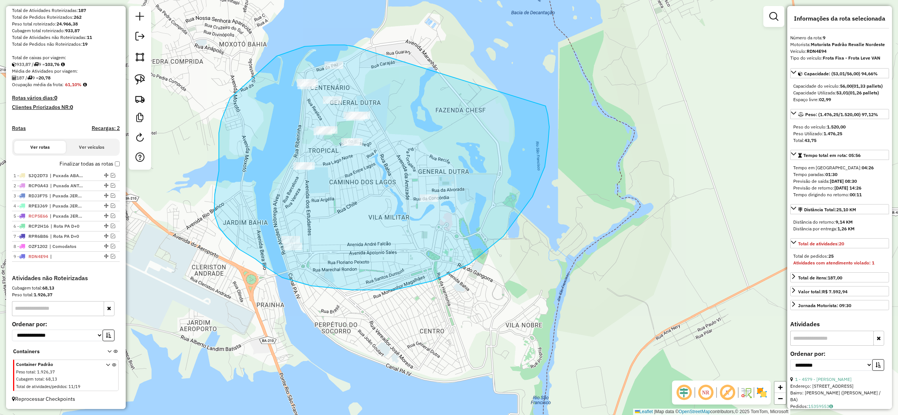
drag, startPoint x: 345, startPoint y: 45, endPoint x: 545, endPoint y: 106, distance: 210.0
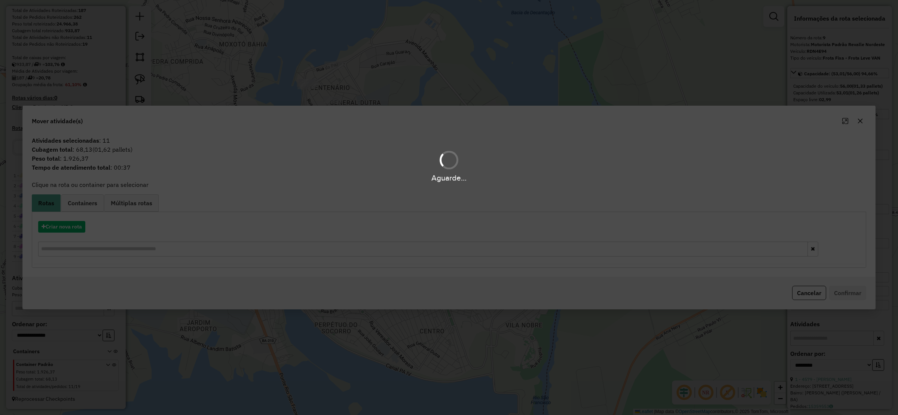
drag, startPoint x: 83, startPoint y: 224, endPoint x: 79, endPoint y: 220, distance: 5.9
click at [81, 223] on div "Aguarde..." at bounding box center [449, 207] width 898 height 415
click at [72, 222] on div "Aguarde..." at bounding box center [449, 207] width 898 height 415
click at [70, 222] on div "Aguarde..." at bounding box center [449, 207] width 898 height 415
click at [70, 221] on div "Aguarde..." at bounding box center [449, 207] width 898 height 415
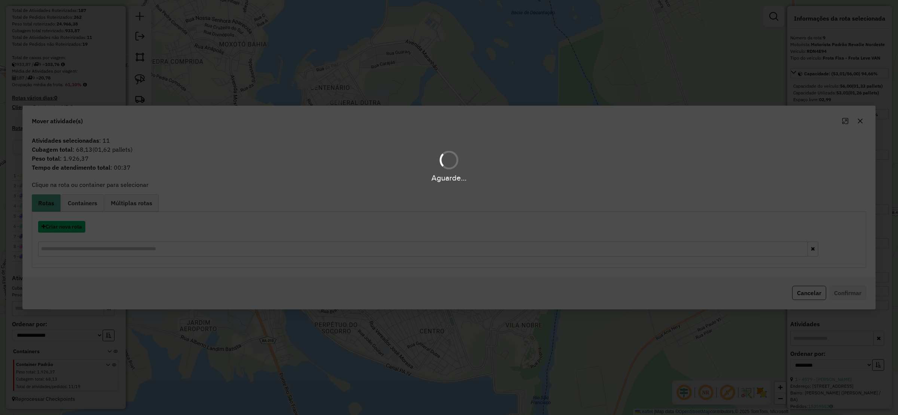
click at [70, 221] on button "Criar nova rota" at bounding box center [61, 227] width 47 height 12
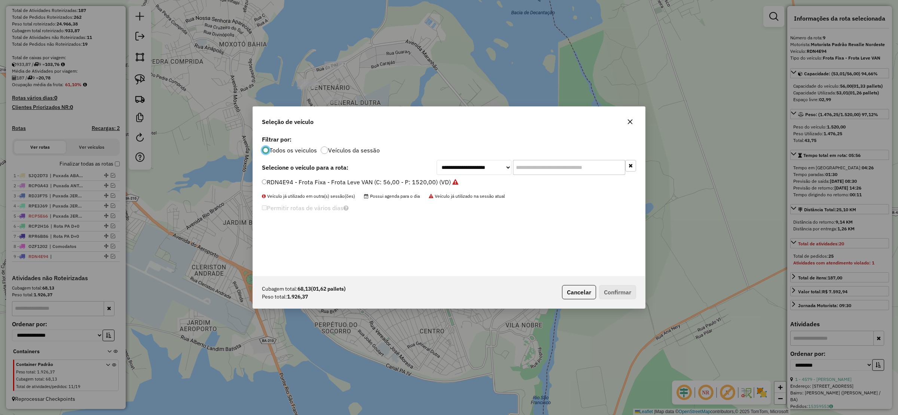
scroll to position [4, 2]
click at [487, 165] on select "**********" at bounding box center [474, 167] width 75 height 15
select select "*******"
click at [437, 160] on select "**********" at bounding box center [474, 167] width 75 height 15
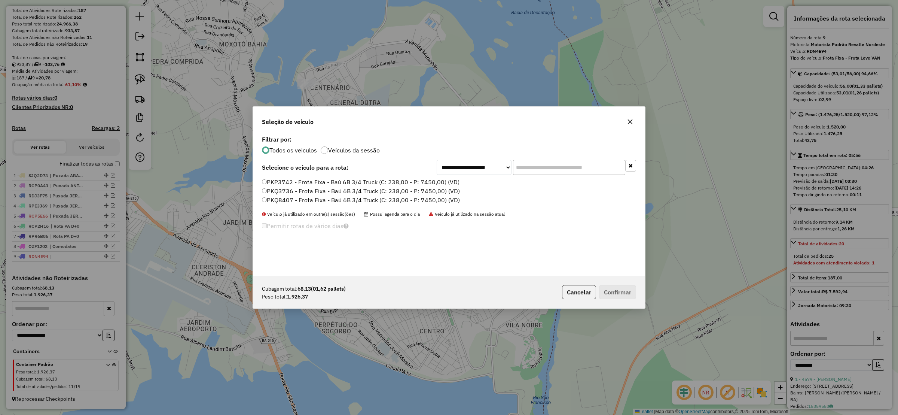
click at [279, 195] on label "PKQ8407 - Frota Fixa - Baú 6B 3/4 Truck (C: 238,00 - P: 7450,00) (VD)" at bounding box center [361, 199] width 198 height 9
click at [601, 292] on button "Confirmar" at bounding box center [617, 292] width 37 height 14
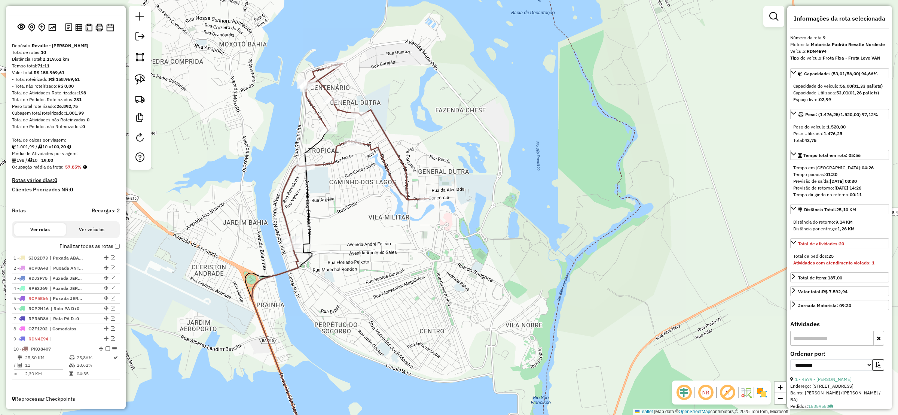
scroll to position [34, 0]
click at [111, 337] on em at bounding box center [113, 338] width 4 height 4
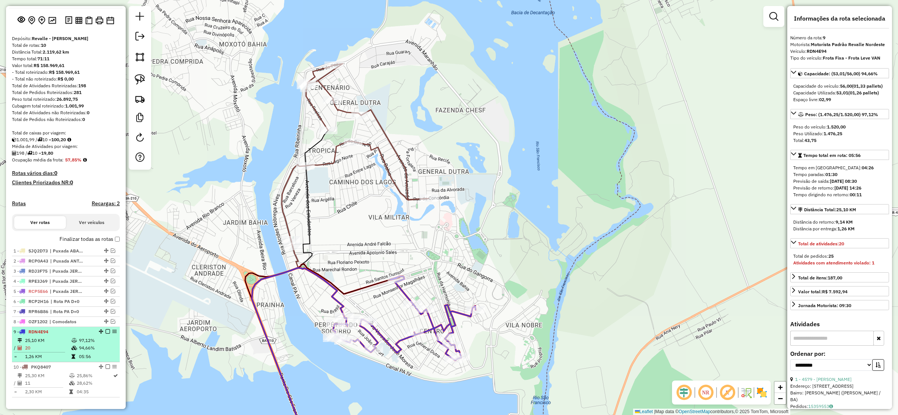
scroll to position [59, 0]
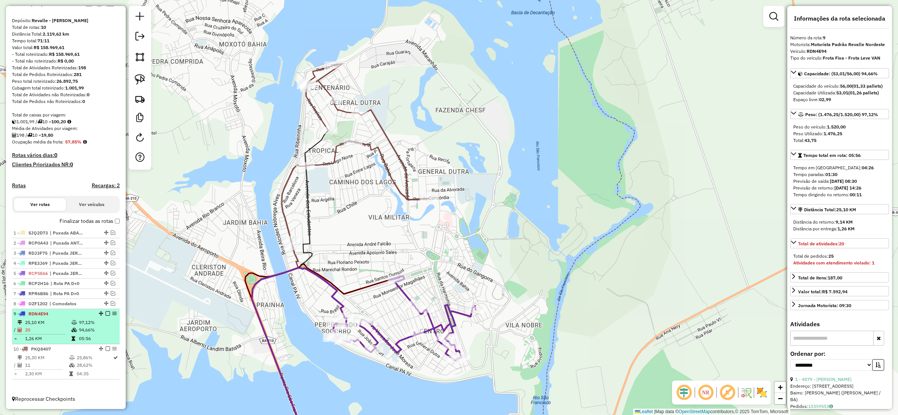
drag, startPoint x: 111, startPoint y: 318, endPoint x: 111, endPoint y: 323, distance: 4.9
click at [111, 323] on td "97,12%" at bounding box center [98, 321] width 38 height 7
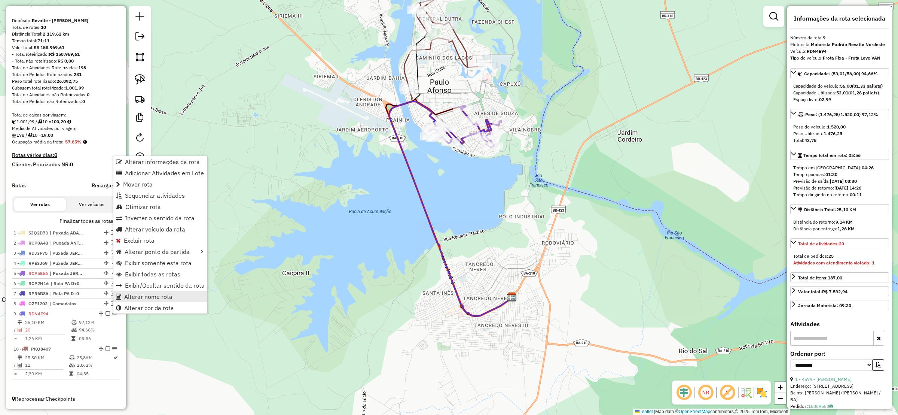
click at [142, 292] on link "Alterar nome rota" at bounding box center [160, 296] width 94 height 11
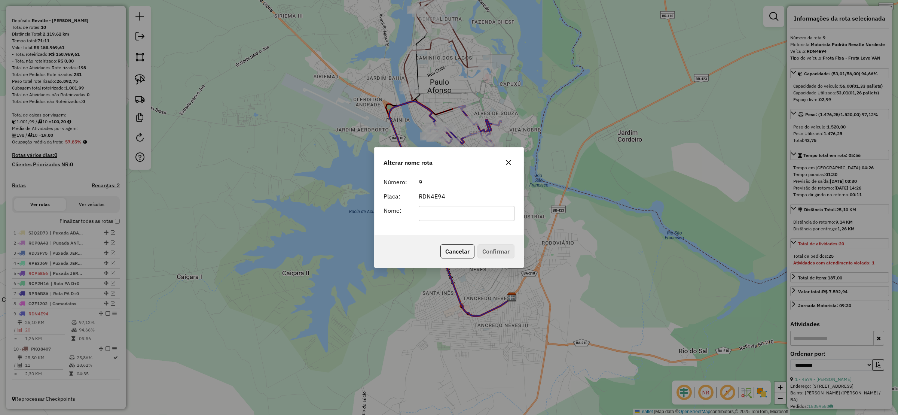
click at [477, 207] on input "text" at bounding box center [467, 213] width 96 height 15
type input "**********"
click at [490, 246] on button "Confirmar" at bounding box center [495, 251] width 37 height 14
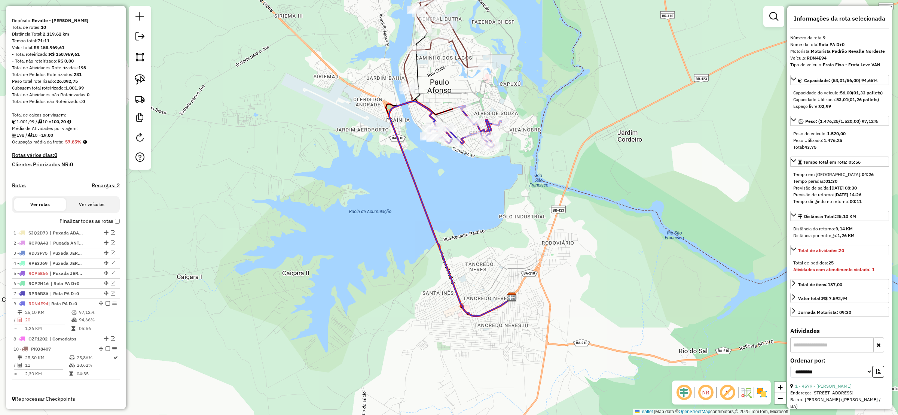
drag, startPoint x: 99, startPoint y: 313, endPoint x: 98, endPoint y: 302, distance: 10.9
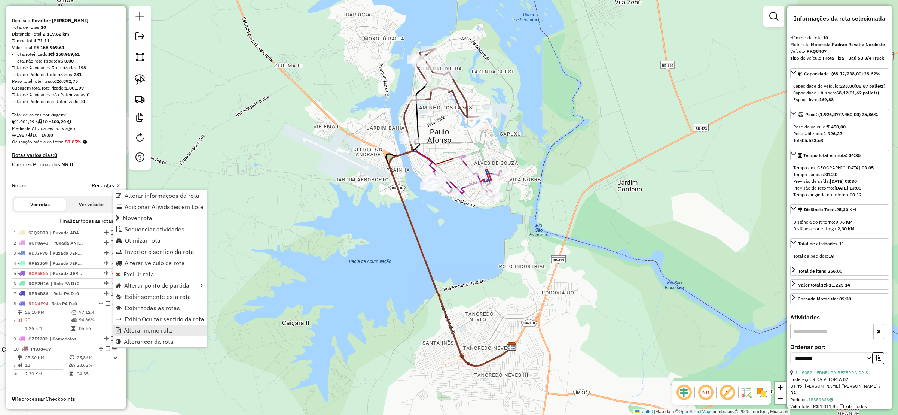
click at [145, 328] on span "Alterar nome rota" at bounding box center [148, 330] width 48 height 6
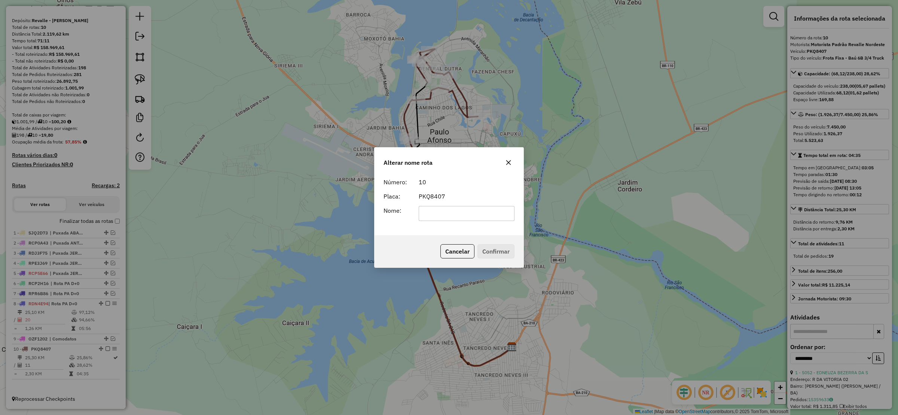
click at [443, 214] on input "text" at bounding box center [467, 213] width 96 height 15
type input "**********"
click at [491, 254] on button "Confirmar" at bounding box center [495, 251] width 37 height 14
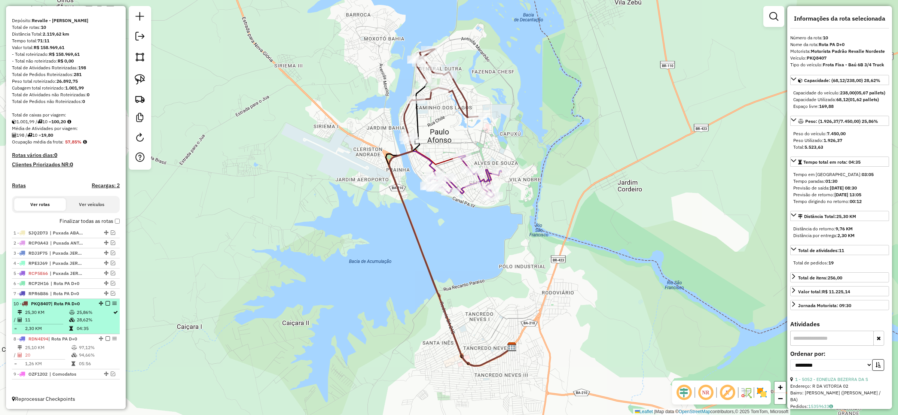
drag, startPoint x: 98, startPoint y: 349, endPoint x: 92, endPoint y: 310, distance: 39.7
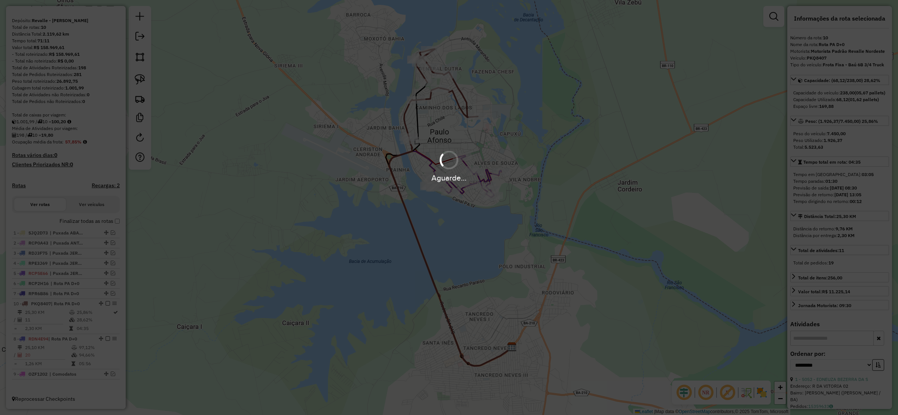
drag, startPoint x: 108, startPoint y: 339, endPoint x: 106, endPoint y: 335, distance: 4.9
click at [107, 337] on div "Aguarde..." at bounding box center [449, 207] width 898 height 415
click at [107, 336] on hb-app "Aguarde... Pop-up bloqueado! Seu navegador bloqueou automáticamente a abertura …" at bounding box center [449, 207] width 898 height 415
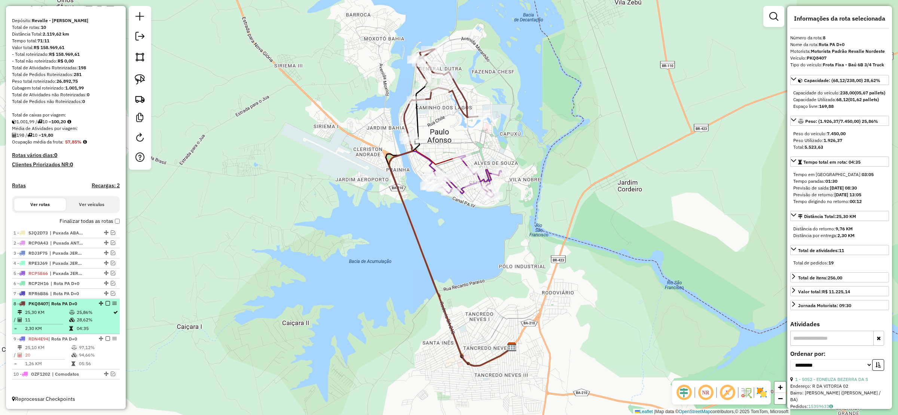
click at [107, 337] on em at bounding box center [108, 338] width 4 height 4
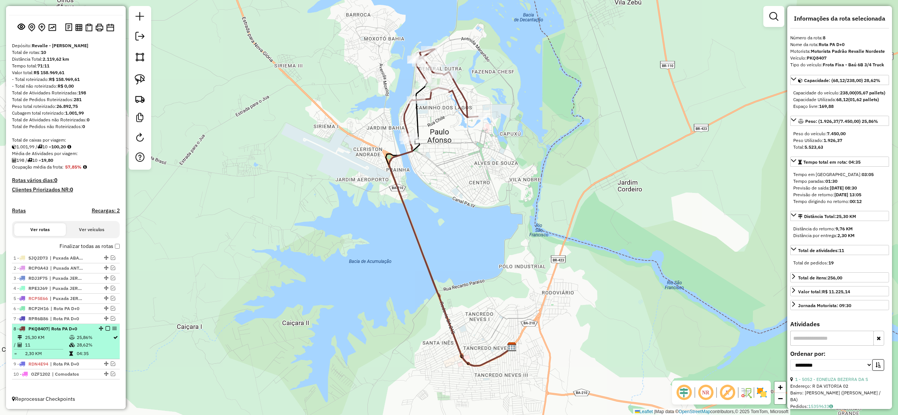
click at [107, 330] on div "8 - PKQ8407 | Rota PA D+0" at bounding box center [65, 328] width 105 height 7
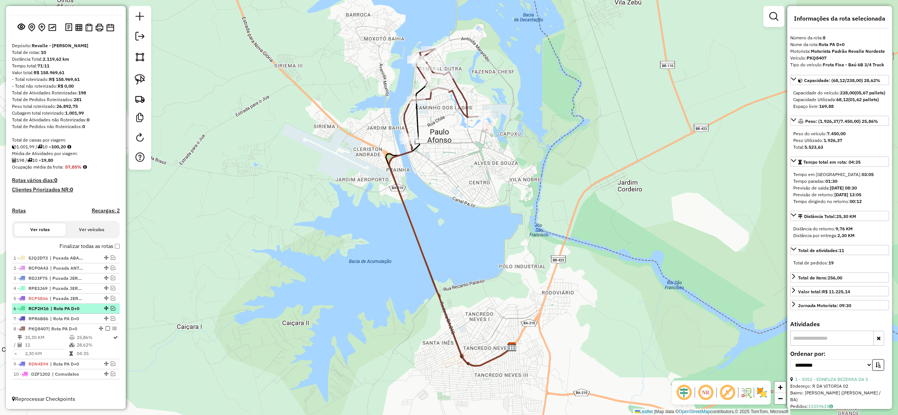
click at [106, 328] on em at bounding box center [108, 328] width 4 height 4
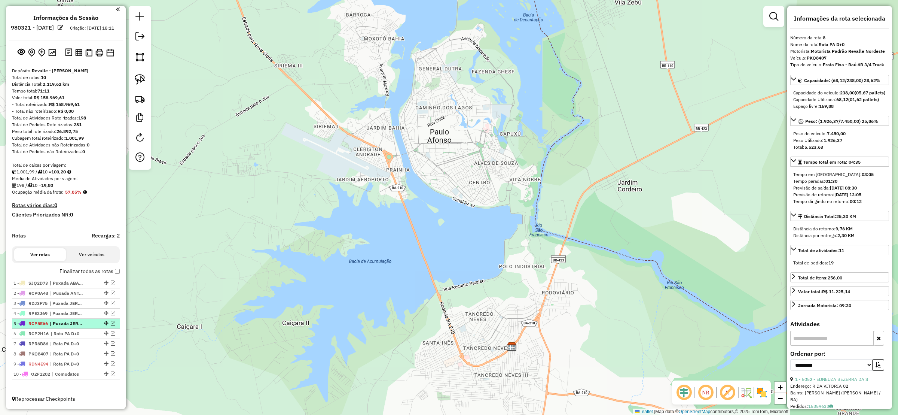
scroll to position [9, 0]
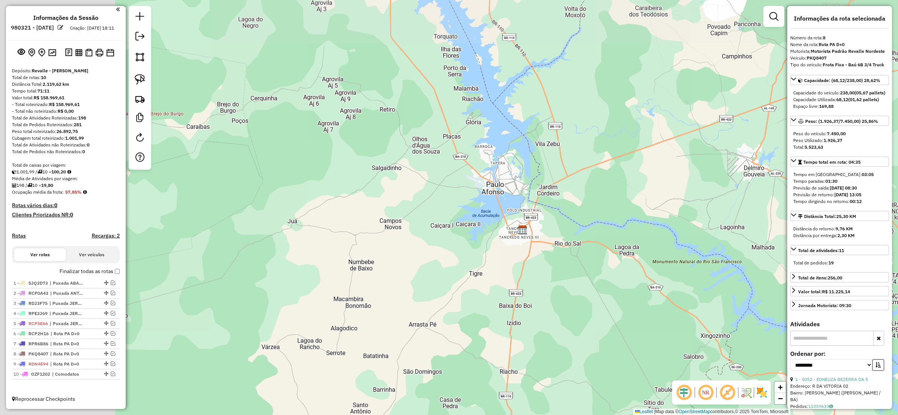
drag, startPoint x: 420, startPoint y: 214, endPoint x: 428, endPoint y: 203, distance: 13.5
click at [428, 204] on div "Janela de atendimento Grade de atendimento Capacidade Transportadoras Veículos …" at bounding box center [449, 207] width 898 height 415
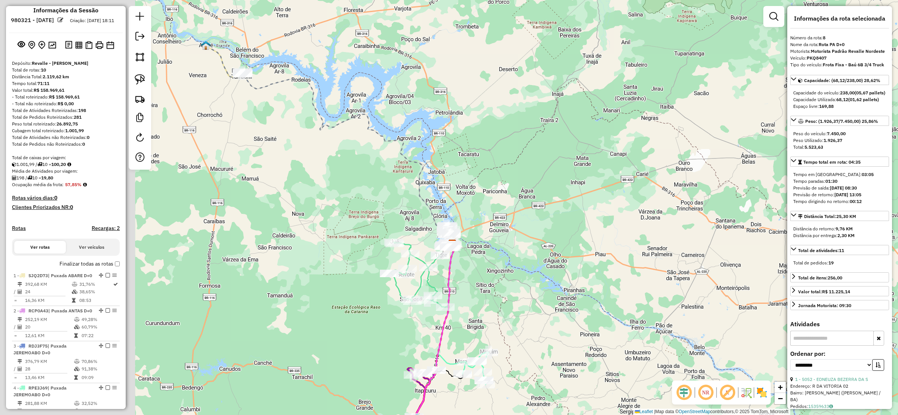
drag, startPoint x: 439, startPoint y: 262, endPoint x: 532, endPoint y: 259, distance: 92.8
click at [445, 259] on icon at bounding box center [417, 274] width 56 height 65
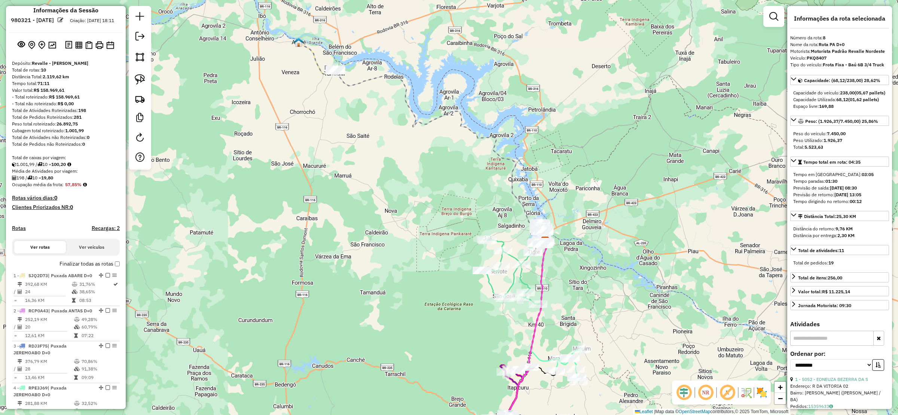
click at [777, 22] on link at bounding box center [773, 16] width 15 height 15
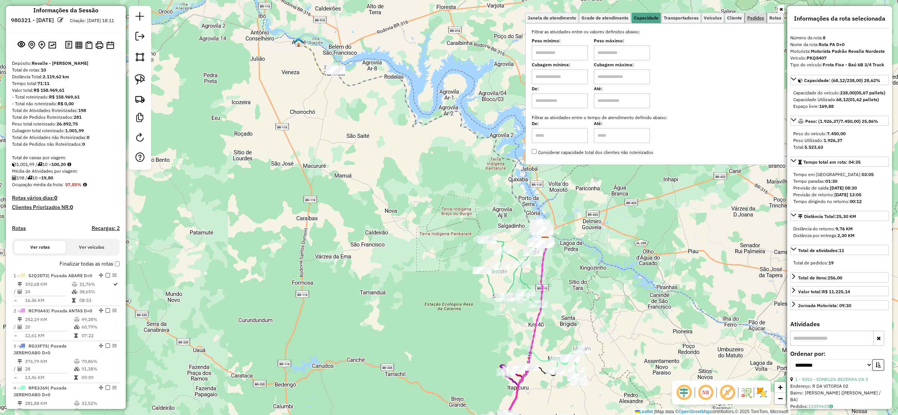
click at [752, 19] on span "Pedidos" at bounding box center [755, 18] width 17 height 4
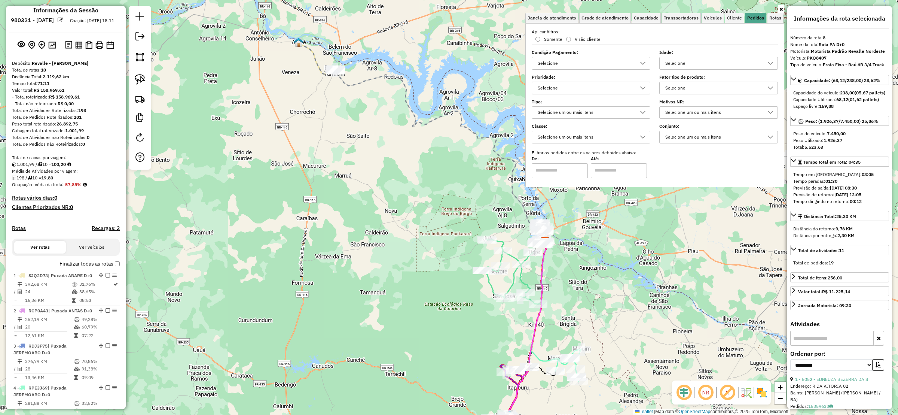
click at [599, 61] on div "Selecione" at bounding box center [585, 63] width 101 height 12
click at [546, 88] on div "********" at bounding box center [590, 81] width 117 height 20
click at [546, 99] on div "COMODATO" at bounding box center [543, 97] width 7 height 7
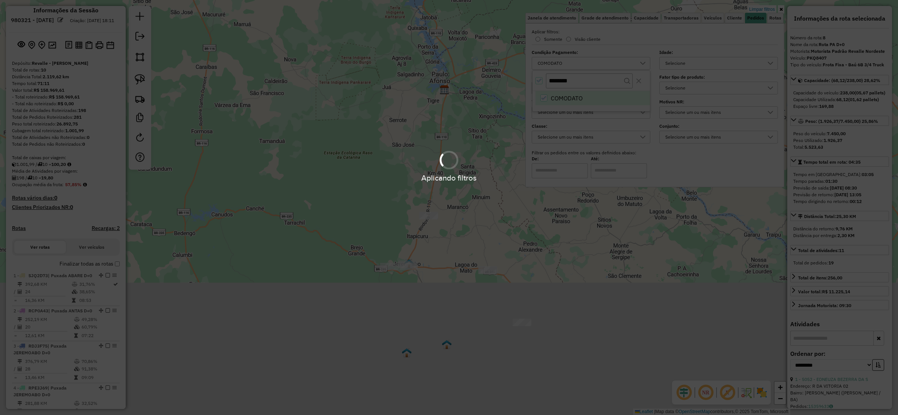
drag, startPoint x: 302, startPoint y: 12, endPoint x: 315, endPoint y: 46, distance: 36.2
click at [299, 0] on html "Aplicando filtros Pop-up bloqueado! Seu navegador bloqueou automáticamente a ab…" at bounding box center [449, 207] width 898 height 415
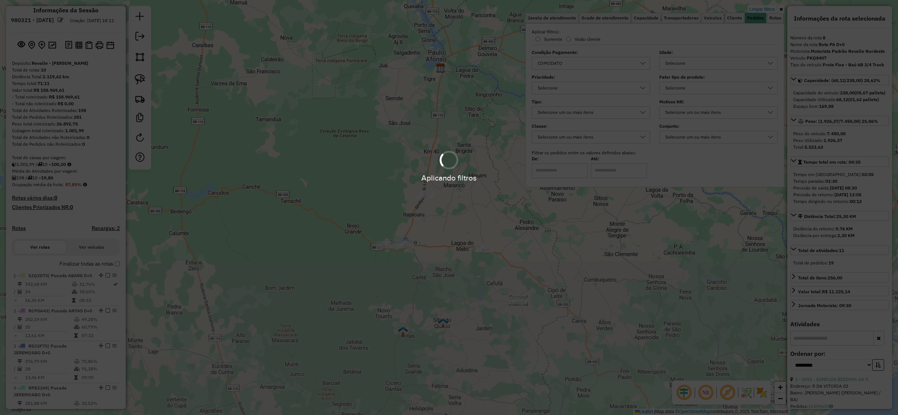
click at [330, 61] on hb-app "Aplicando filtros Pop-up bloqueado! Seu navegador bloqueou automáticamente a ab…" at bounding box center [449, 207] width 898 height 415
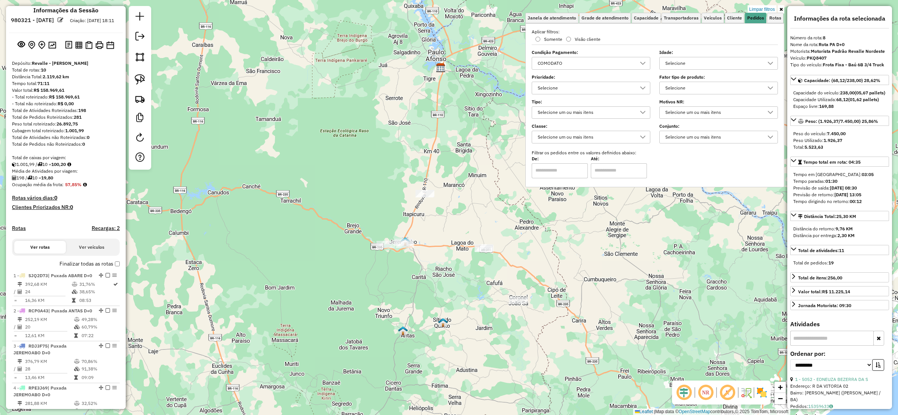
drag, startPoint x: 354, startPoint y: 97, endPoint x: 351, endPoint y: 111, distance: 14.9
click at [345, 95] on div "Limpar filtros Janela de atendimento Grade de atendimento Capacidade Transporta…" at bounding box center [449, 207] width 898 height 415
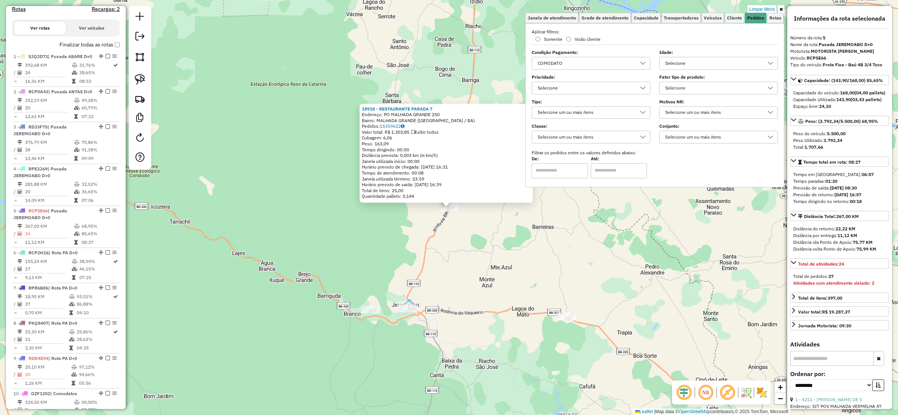
scroll to position [293, 0]
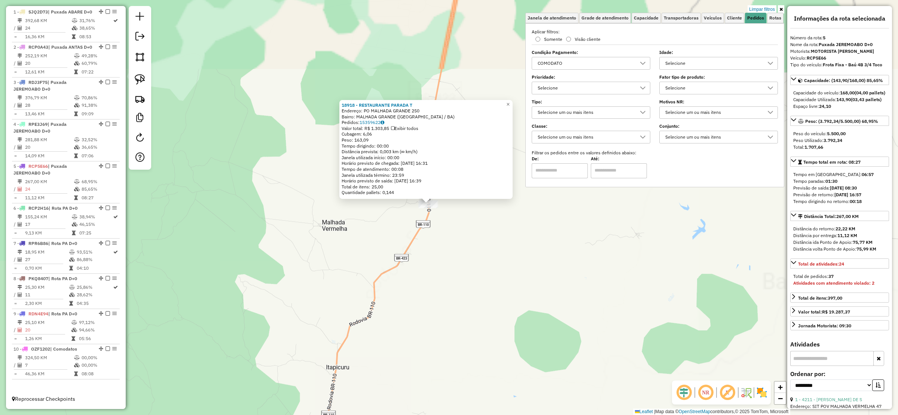
drag, startPoint x: 432, startPoint y: 246, endPoint x: 411, endPoint y: 227, distance: 28.9
click at [419, 257] on div "18918 - RESTAURANTE PARADA T Endereço: PO MALHADA GRANDE 250 Bairro: [GEOGRAPHI…" at bounding box center [449, 207] width 898 height 415
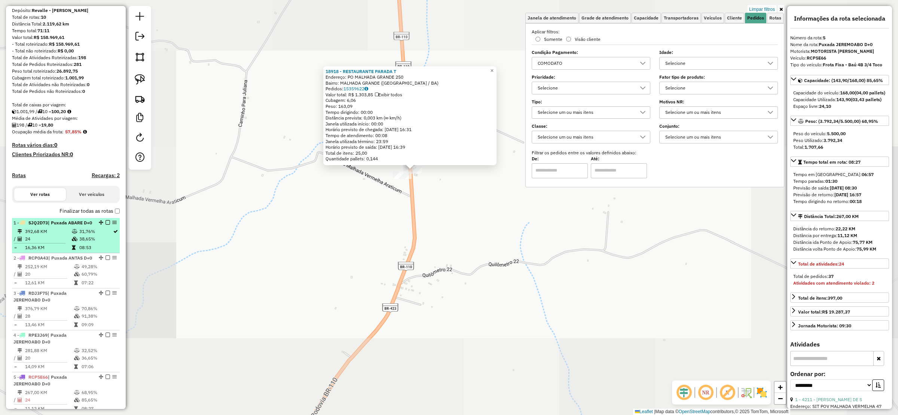
scroll to position [0, 0]
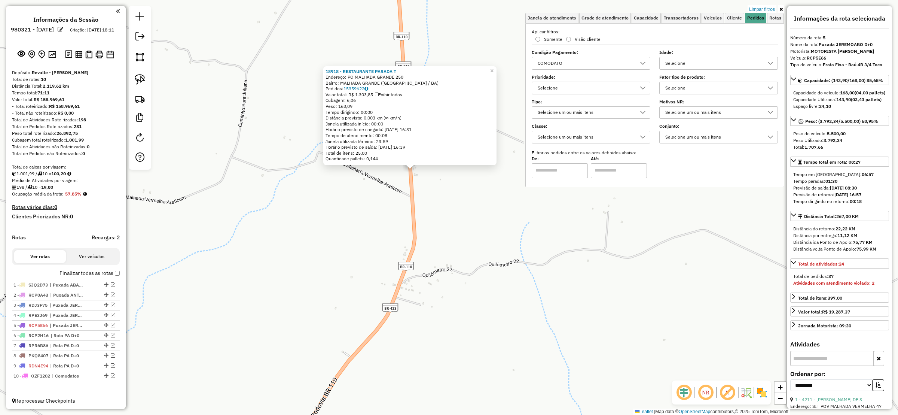
drag, startPoint x: 582, startPoint y: 257, endPoint x: 613, endPoint y: 223, distance: 46.6
click at [589, 248] on div "18918 - RESTAURANTE PARADA T Endereço: PO MALHADA GRANDE 250 Bairro: [GEOGRAPHI…" at bounding box center [449, 207] width 898 height 415
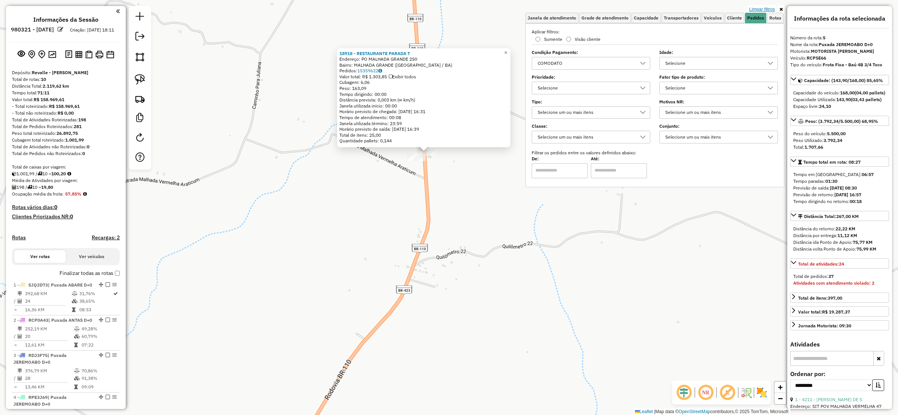
click at [759, 7] on link "Limpar filtros" at bounding box center [762, 9] width 29 height 8
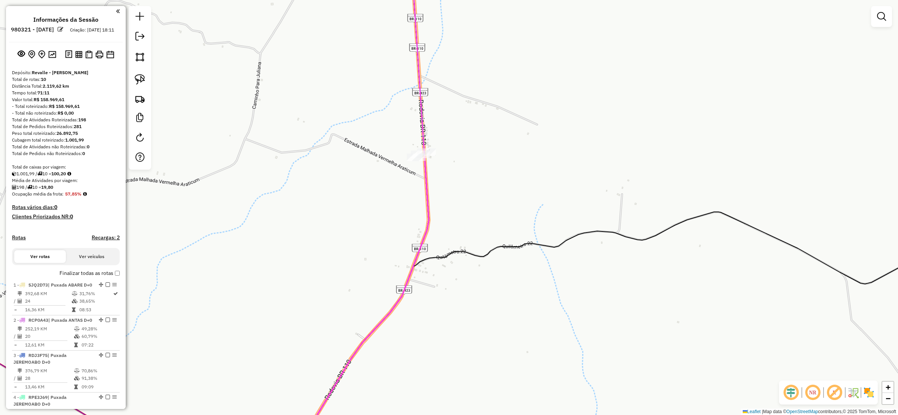
click at [116, 277] on label "Finalizar todas as rotas" at bounding box center [89, 273] width 60 height 8
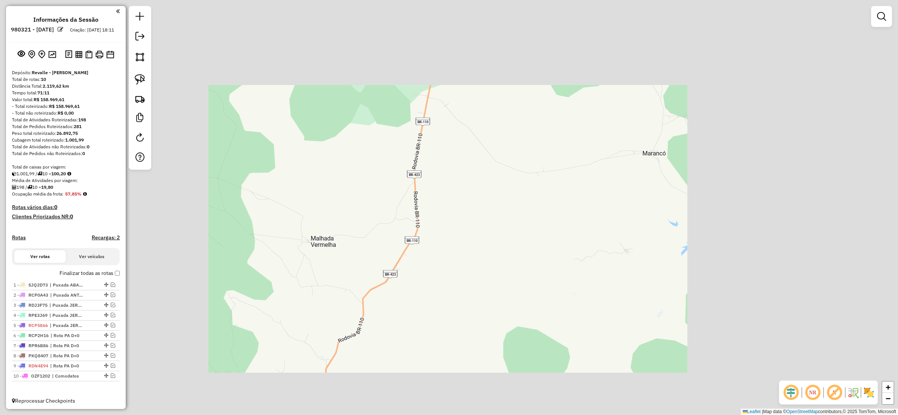
drag, startPoint x: 418, startPoint y: 226, endPoint x: 502, endPoint y: 202, distance: 87.3
click at [501, 202] on div "Janela de atendimento Grade de atendimento Capacidade Transportadoras Veículos …" at bounding box center [449, 207] width 898 height 415
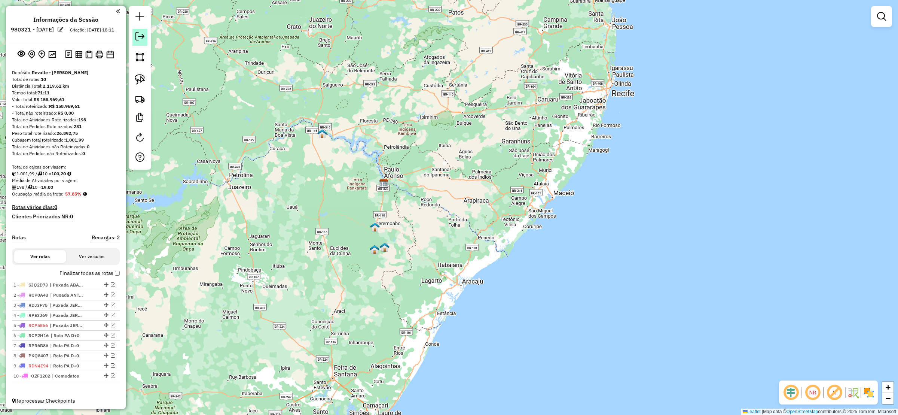
click at [136, 43] on link at bounding box center [139, 37] width 15 height 17
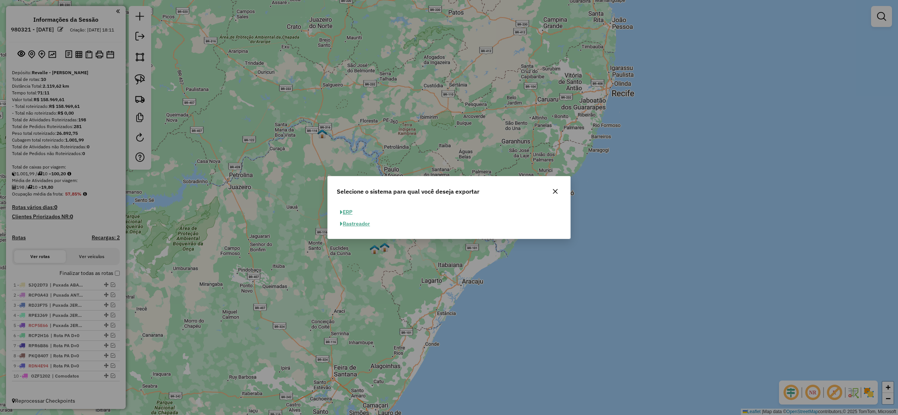
click at [552, 193] on button "button" at bounding box center [555, 191] width 12 height 12
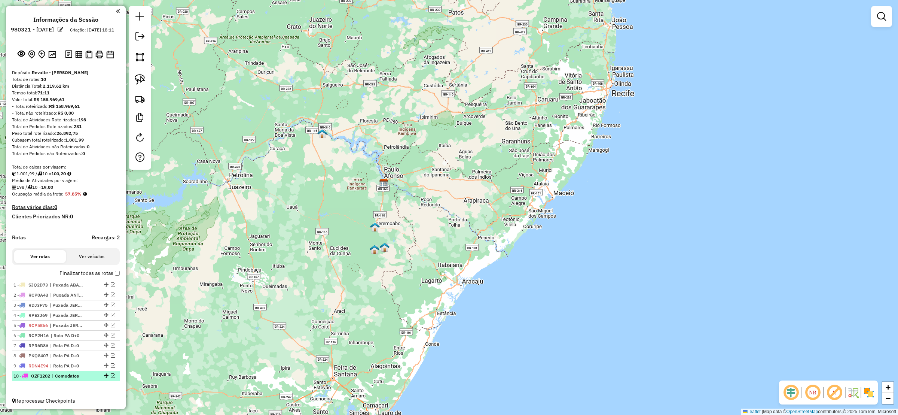
click at [111, 377] on em at bounding box center [113, 375] width 4 height 4
select select "**********"
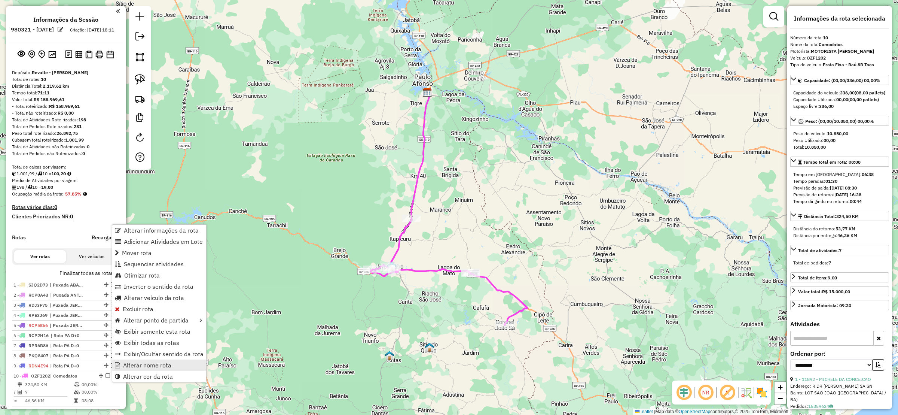
click at [166, 364] on span "Alterar nome rota" at bounding box center [147, 365] width 48 height 6
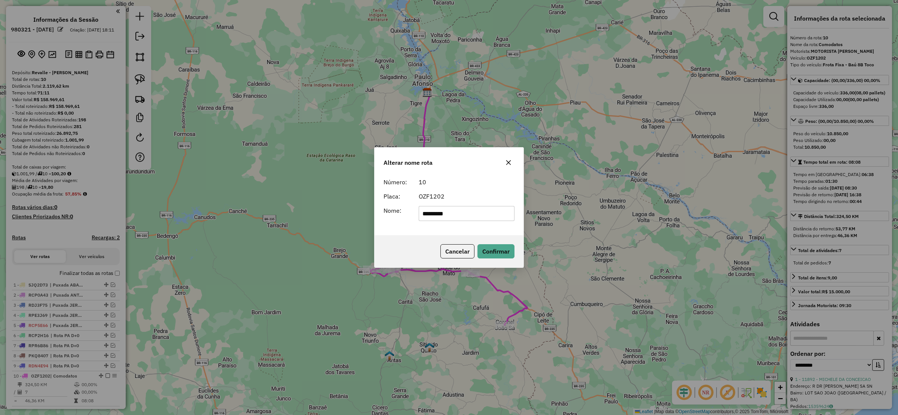
click at [477, 220] on input "*********" at bounding box center [467, 213] width 96 height 15
type input "**********"
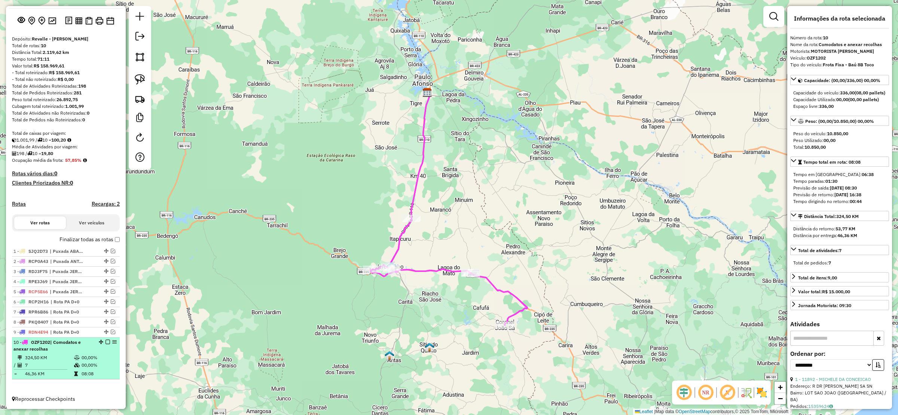
click at [107, 342] on em at bounding box center [108, 341] width 4 height 4
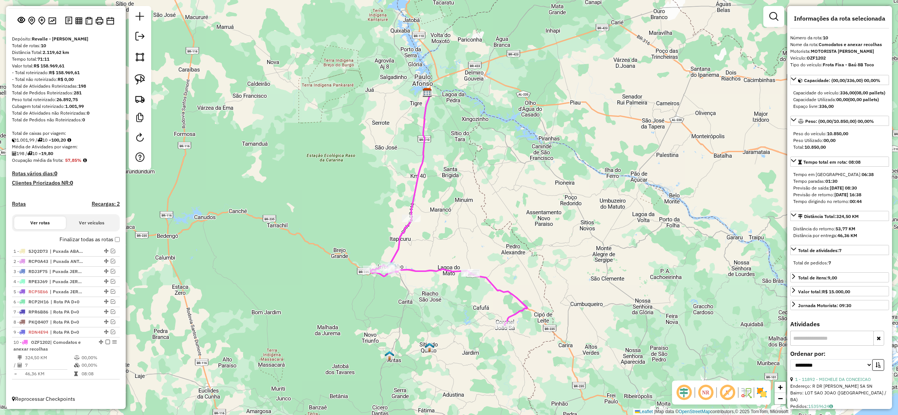
scroll to position [9, 0]
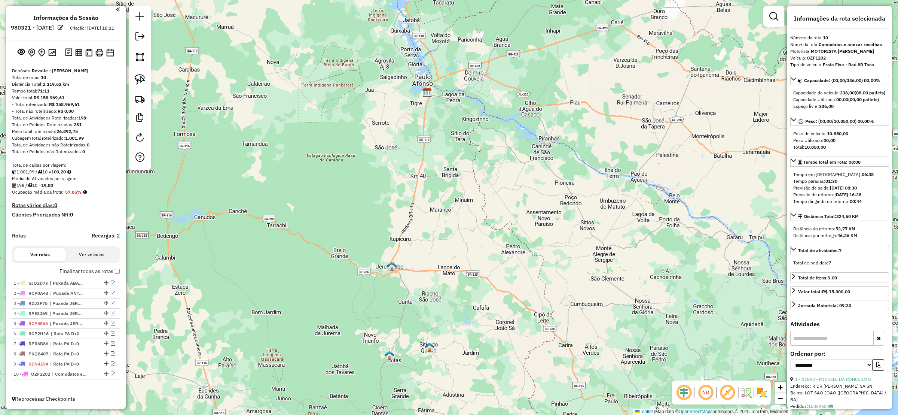
click at [144, 37] on em at bounding box center [139, 36] width 9 height 9
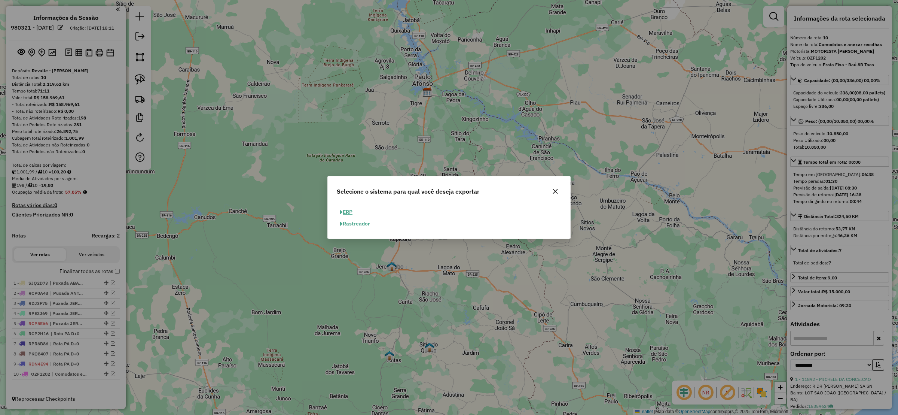
click at [347, 210] on button "ERP" at bounding box center [346, 212] width 19 height 12
select select "**"
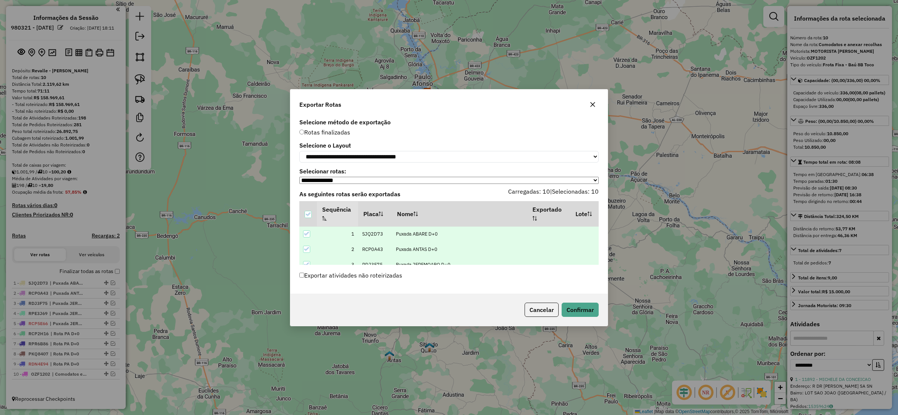
scroll to position [117, 0]
click at [592, 308] on button "Confirmar" at bounding box center [580, 309] width 37 height 14
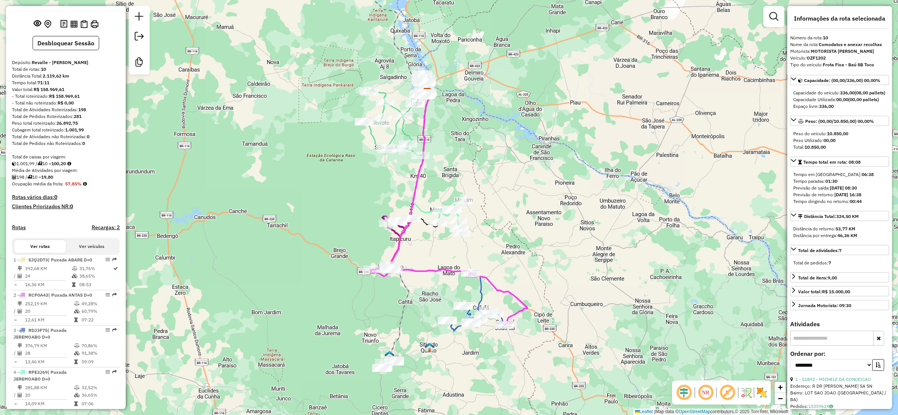
scroll to position [0, 0]
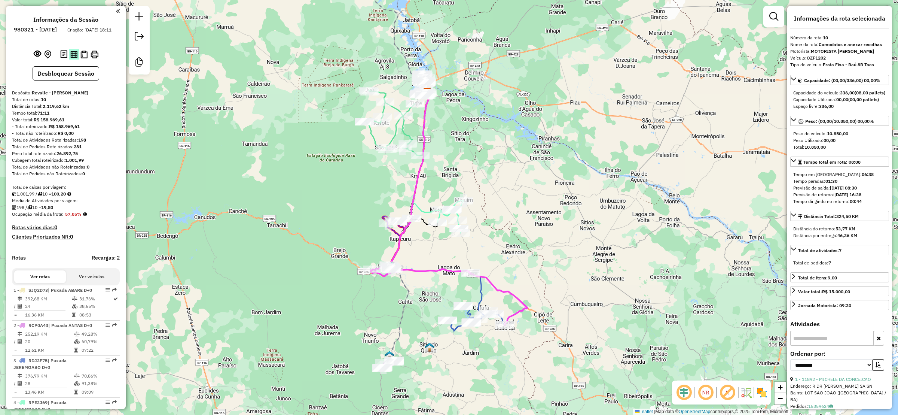
click at [70, 58] on img at bounding box center [73, 54] width 7 height 7
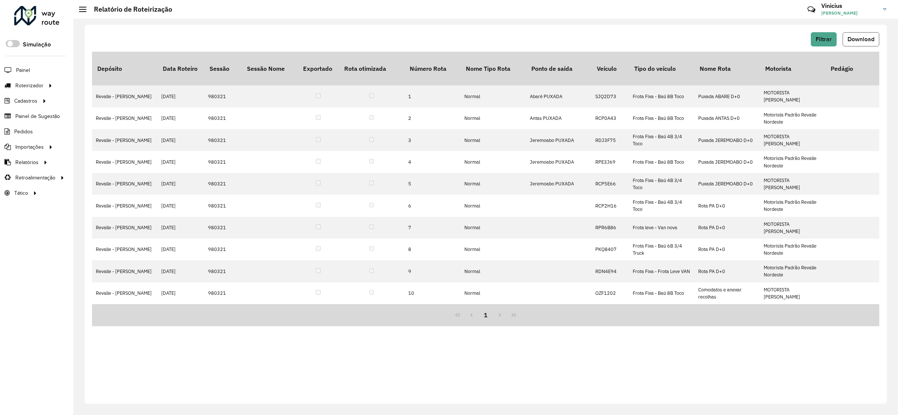
click at [865, 34] on button "Download" at bounding box center [861, 39] width 37 height 14
